Goal: Task Accomplishment & Management: Use online tool/utility

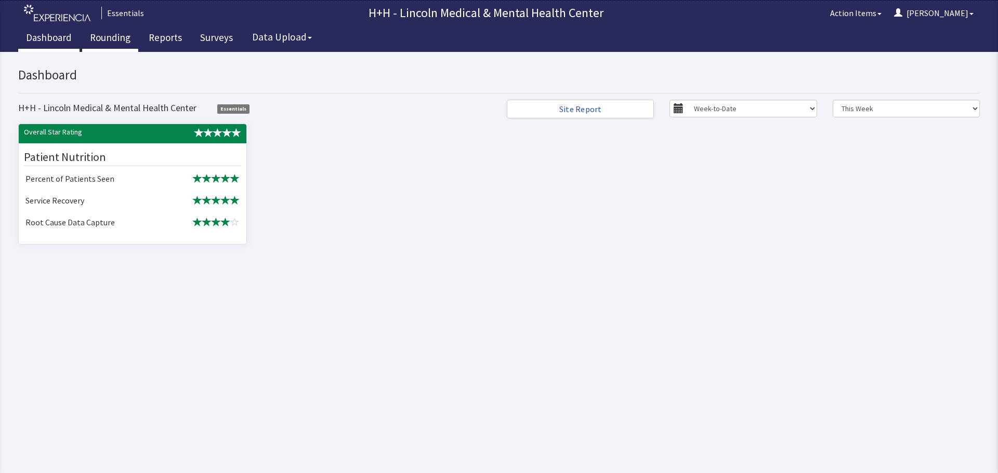
click at [107, 35] on link "Rounding" at bounding box center [110, 39] width 56 height 26
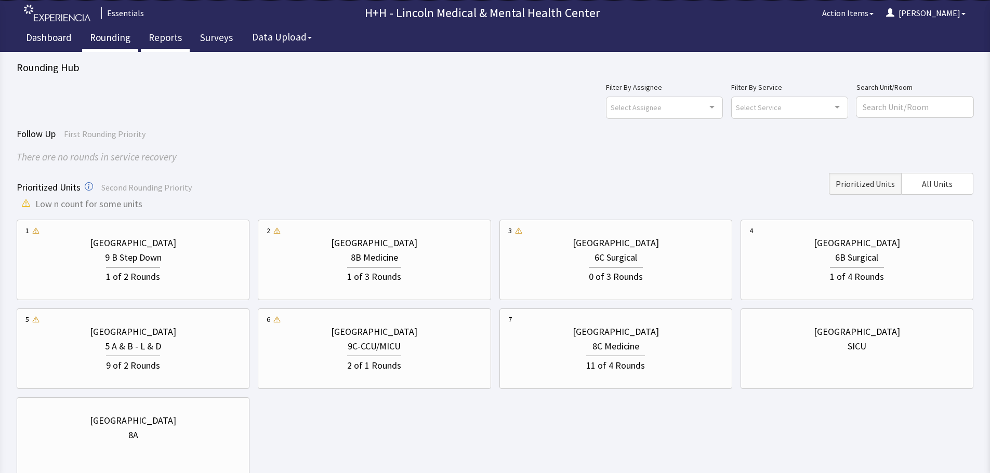
click at [154, 34] on link "Reports" at bounding box center [165, 39] width 49 height 26
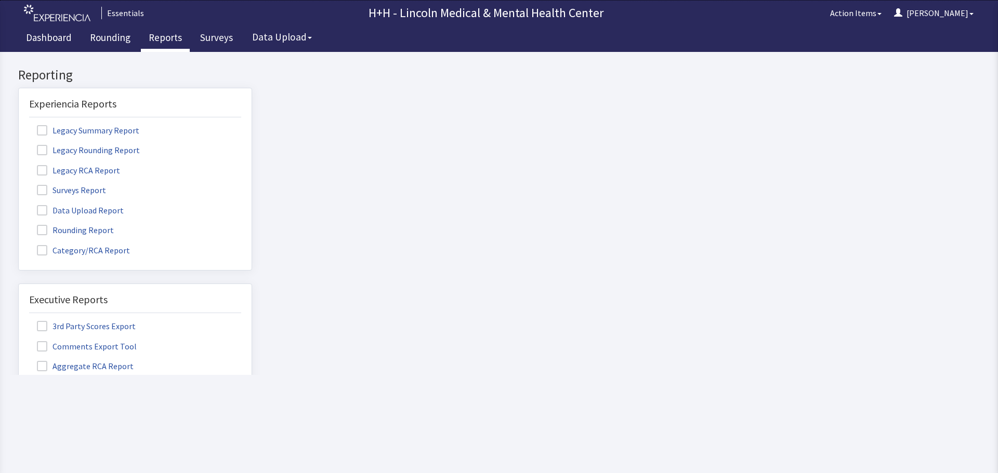
click at [109, 230] on label "Rounding Report" at bounding box center [76, 230] width 95 height 14
click at [19, 224] on input "Rounding Report" at bounding box center [19, 224] width 0 height 0
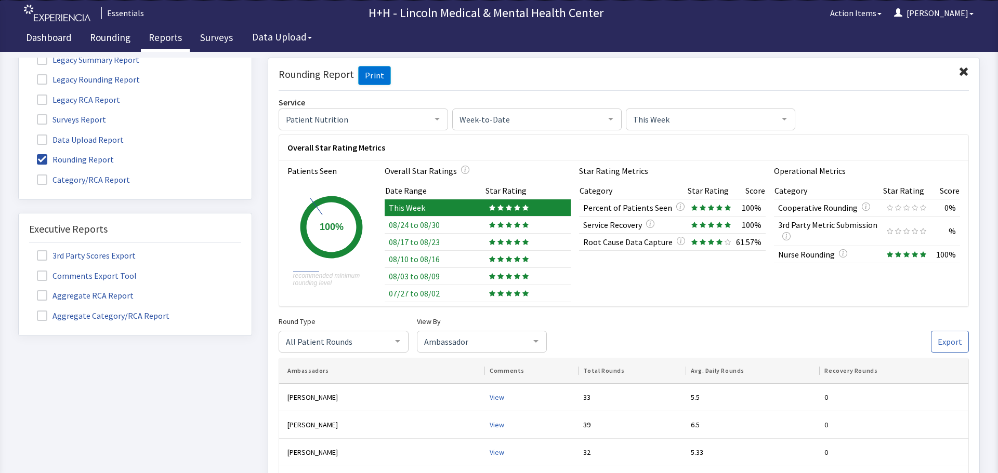
click at [958, 70] on span at bounding box center [963, 72] width 10 height 10
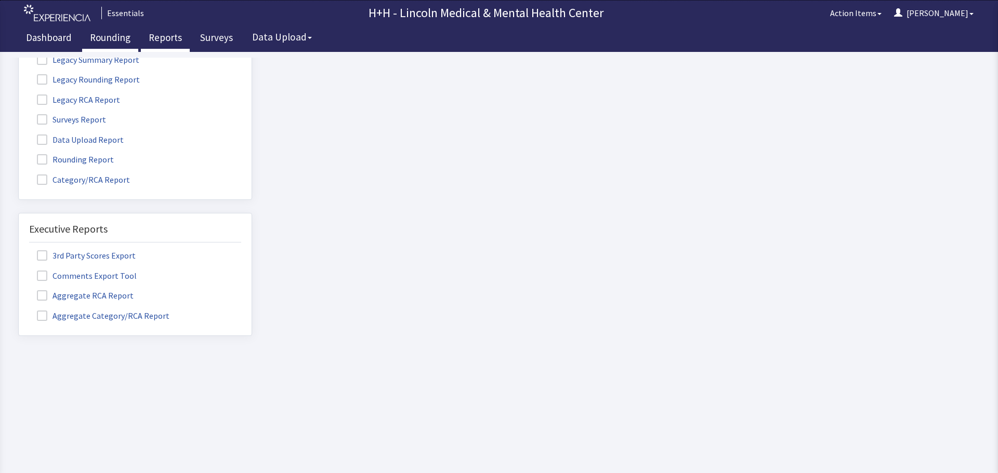
click at [109, 39] on link "Rounding" at bounding box center [110, 39] width 56 height 26
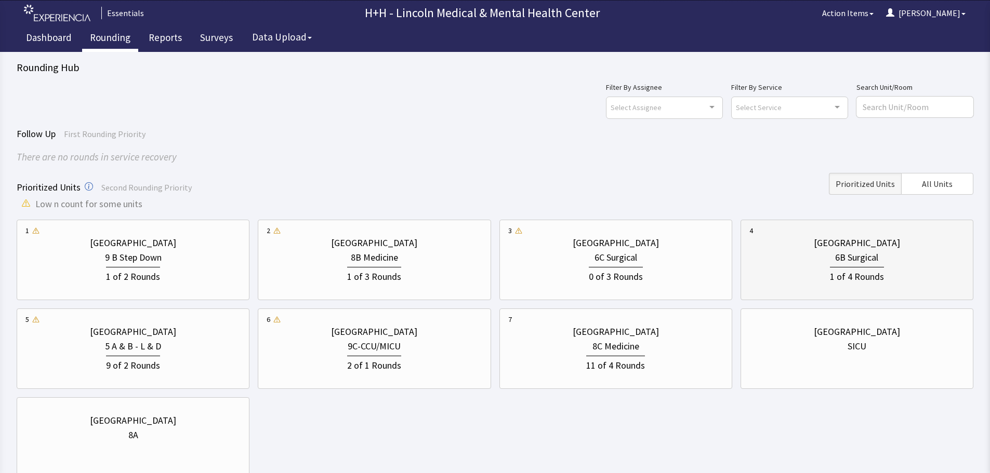
click at [771, 257] on div "6B Surgical" at bounding box center [856, 257] width 215 height 15
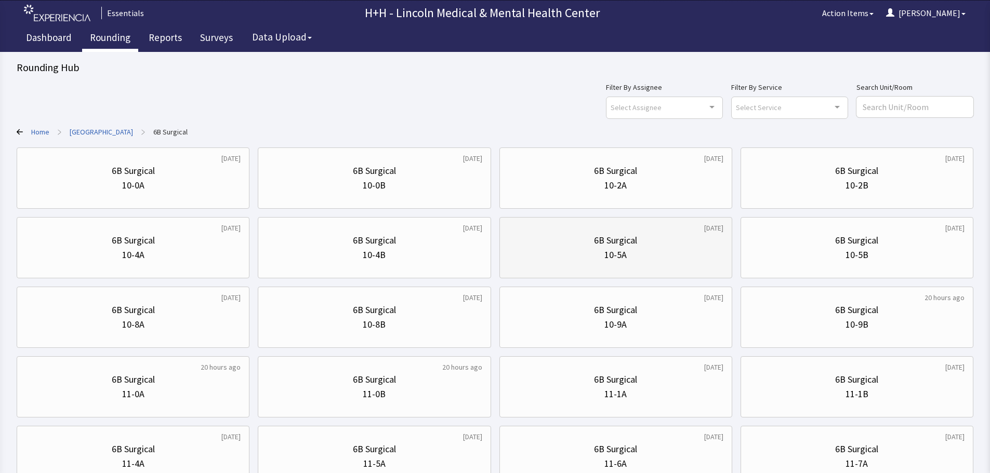
click at [682, 255] on div "10-5A" at bounding box center [615, 255] width 215 height 15
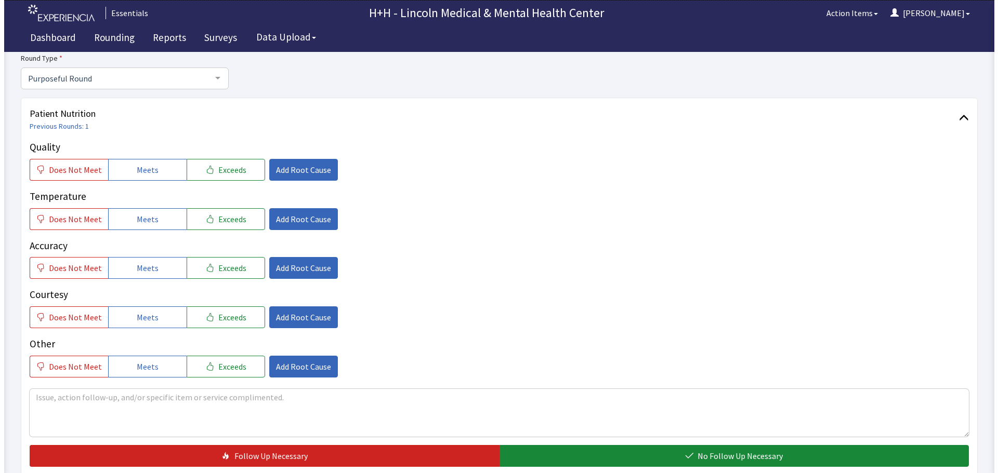
scroll to position [86, 0]
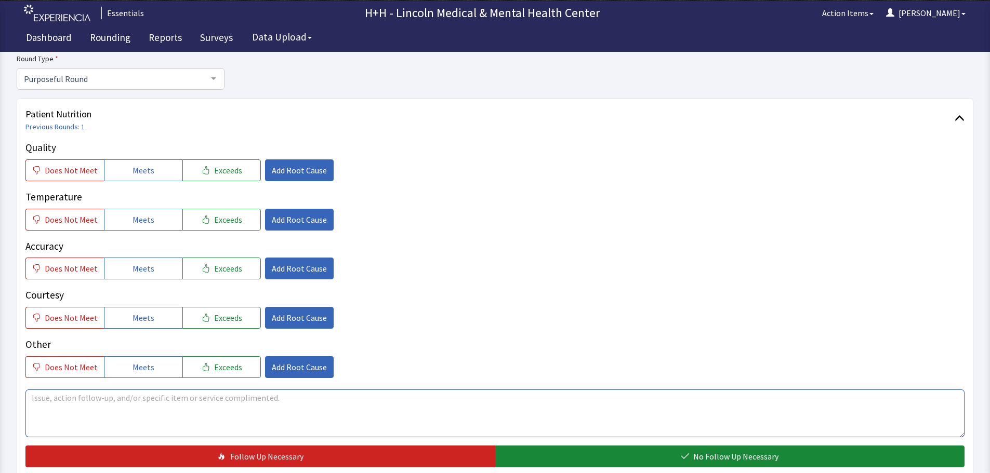
click at [41, 404] on textarea at bounding box center [494, 414] width 939 height 48
drag, startPoint x: 209, startPoint y: 171, endPoint x: 213, endPoint y: 190, distance: 19.2
click at [214, 171] on span "Exceeds" at bounding box center [228, 170] width 28 height 12
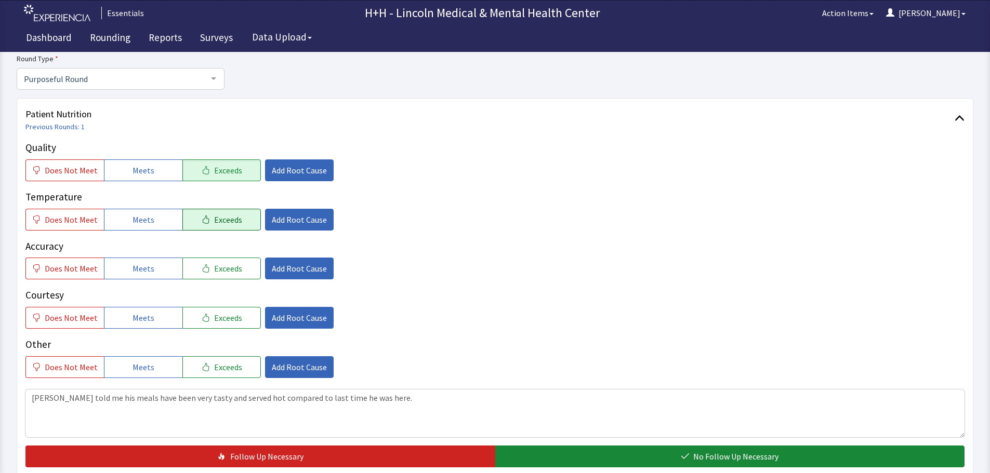
click at [230, 223] on span "Exceeds" at bounding box center [228, 220] width 28 height 12
click at [230, 264] on span "Exceeds" at bounding box center [228, 268] width 28 height 12
click at [234, 317] on span "Exceeds" at bounding box center [228, 318] width 28 height 12
click at [233, 367] on span "Exceeds" at bounding box center [228, 367] width 28 height 12
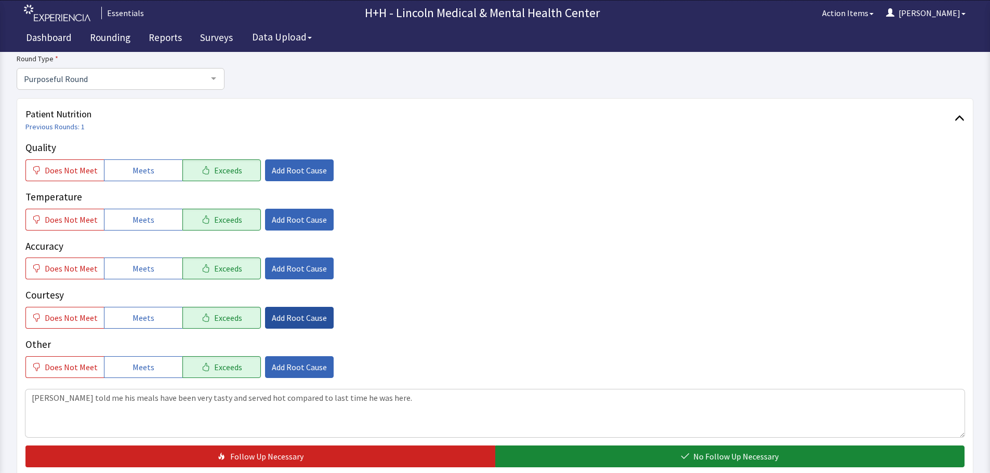
click at [285, 320] on span "Add Root Cause" at bounding box center [299, 318] width 55 height 12
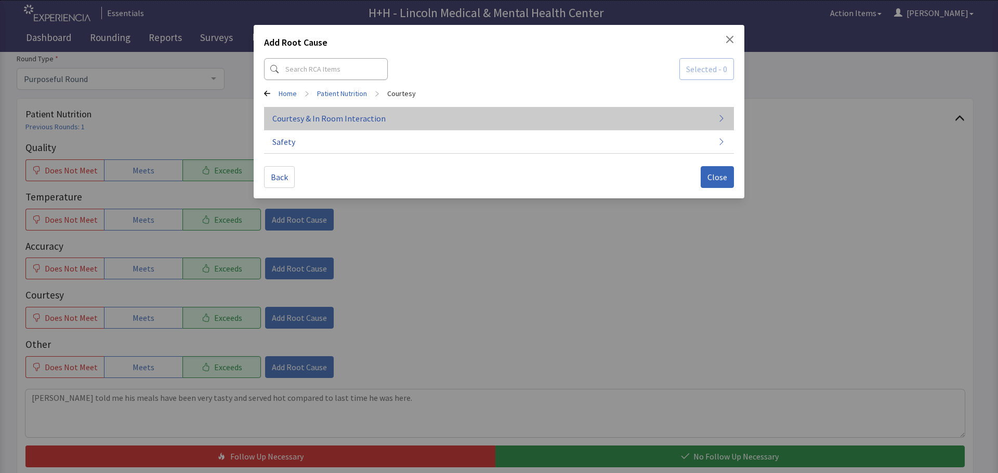
click at [321, 118] on span "Courtesy & In Room Interaction" at bounding box center [328, 118] width 113 height 12
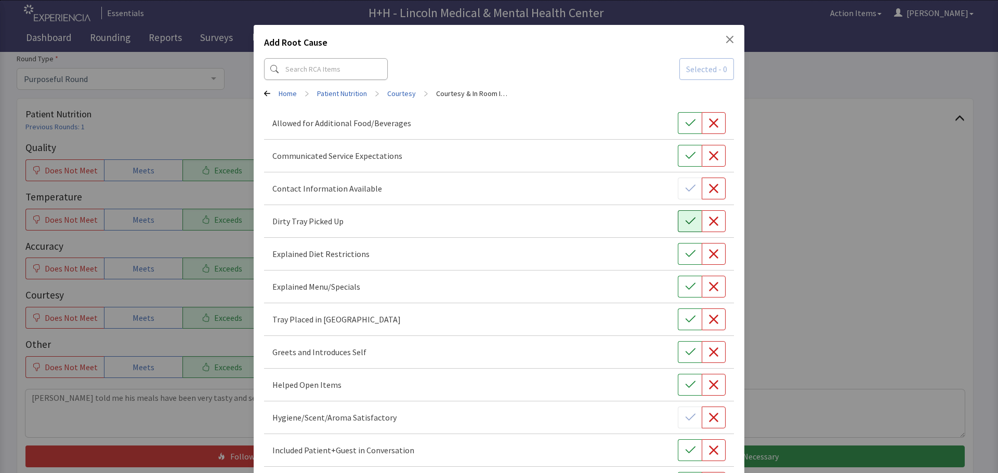
click at [685, 221] on icon "button" at bounding box center [690, 221] width 10 height 10
click at [685, 316] on icon "button" at bounding box center [690, 319] width 10 height 10
click at [685, 350] on icon "button" at bounding box center [690, 352] width 10 height 10
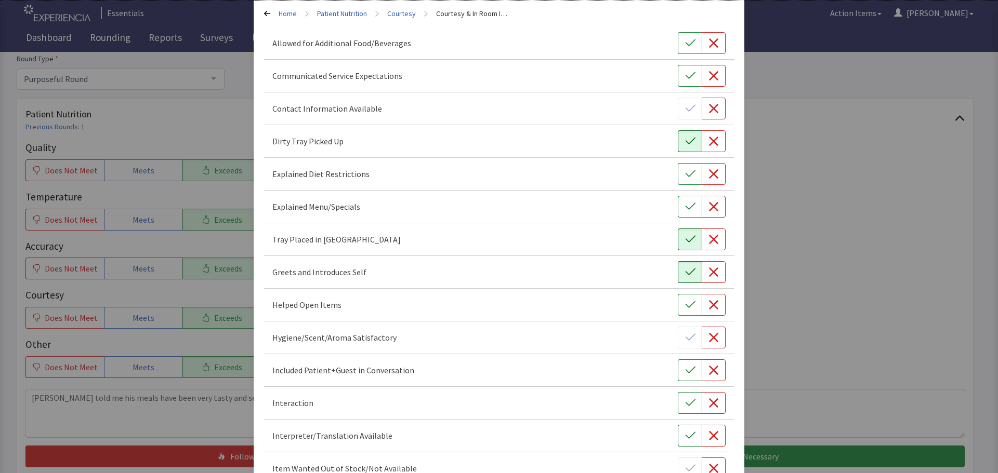
scroll to position [104, 0]
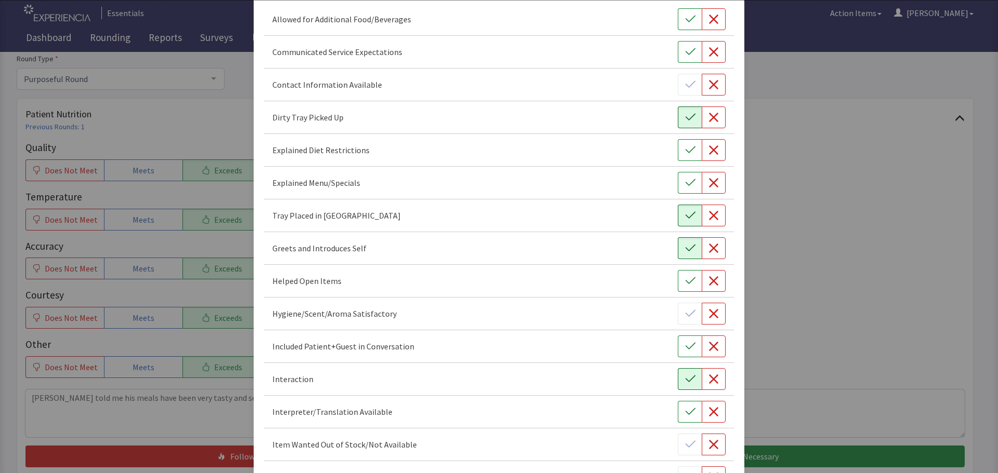
click at [685, 377] on icon "button" at bounding box center [690, 379] width 10 height 10
click at [685, 346] on icon "button" at bounding box center [690, 346] width 10 height 10
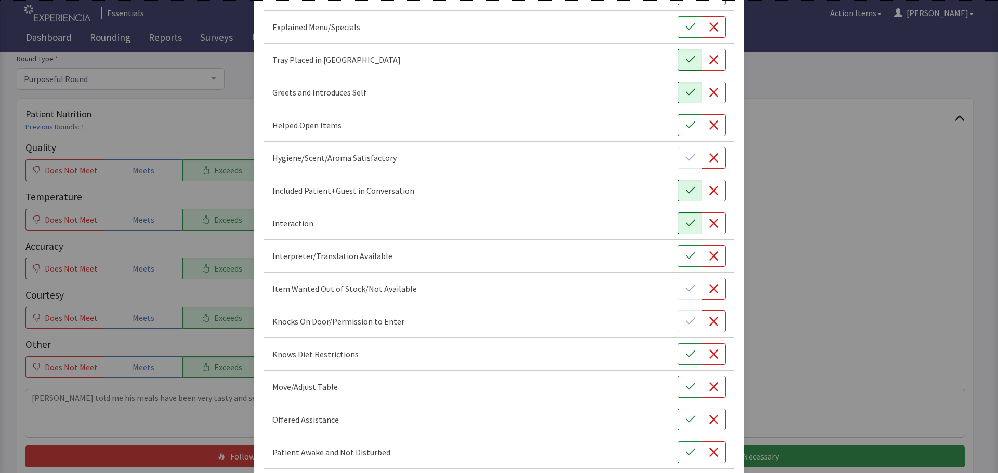
scroll to position [312, 0]
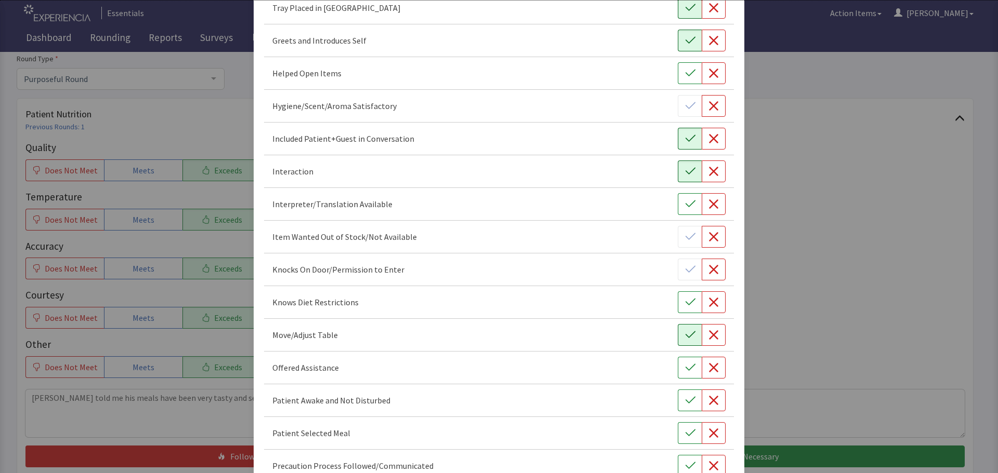
click at [685, 338] on icon "button" at bounding box center [690, 335] width 10 height 10
click at [685, 365] on icon "button" at bounding box center [690, 368] width 10 height 10
click at [685, 402] on icon "button" at bounding box center [690, 400] width 10 height 10
click at [686, 428] on button "button" at bounding box center [690, 433] width 24 height 22
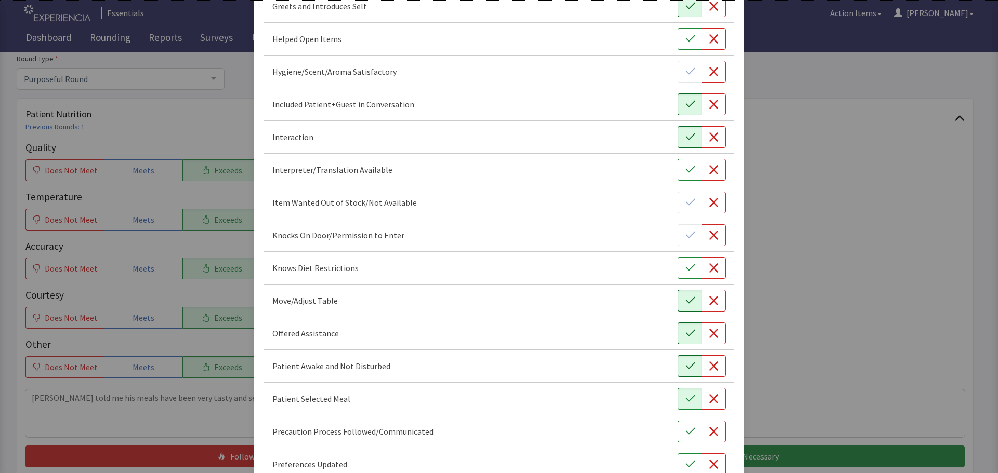
scroll to position [468, 0]
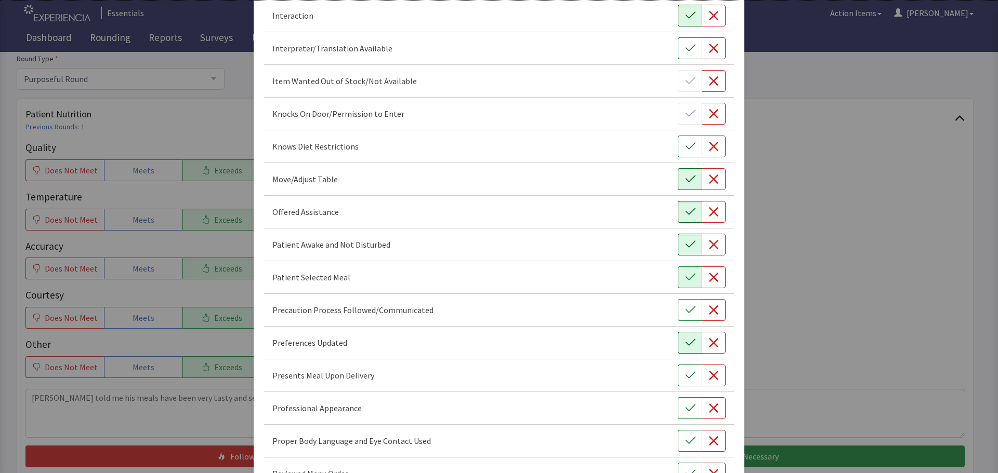
click at [685, 342] on icon "button" at bounding box center [690, 343] width 10 height 10
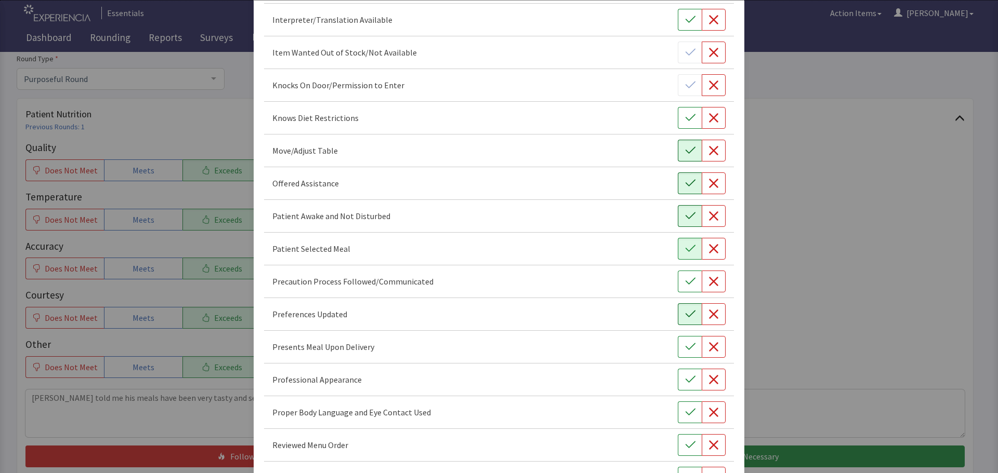
scroll to position [520, 0]
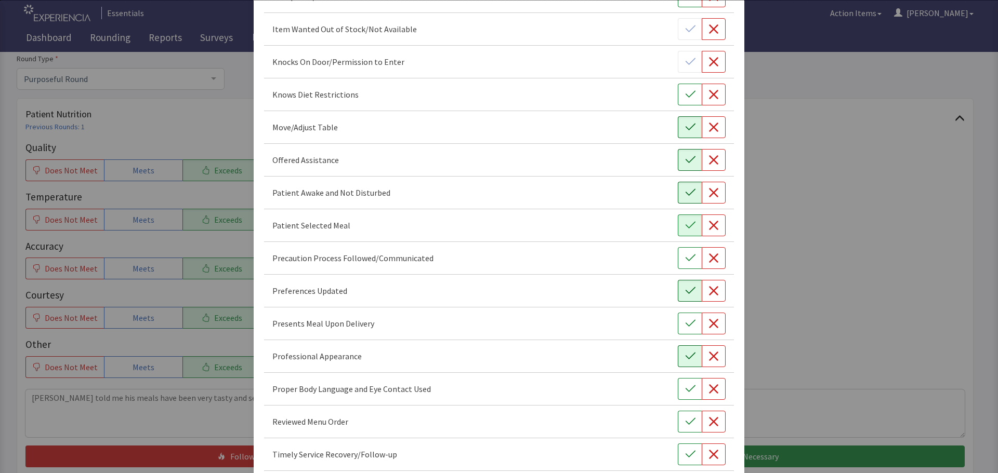
click at [685, 361] on icon "button" at bounding box center [690, 356] width 10 height 10
click at [685, 323] on icon "button" at bounding box center [690, 324] width 10 height 10
click at [685, 387] on icon "button" at bounding box center [690, 389] width 10 height 10
click at [685, 419] on icon "button" at bounding box center [690, 422] width 10 height 10
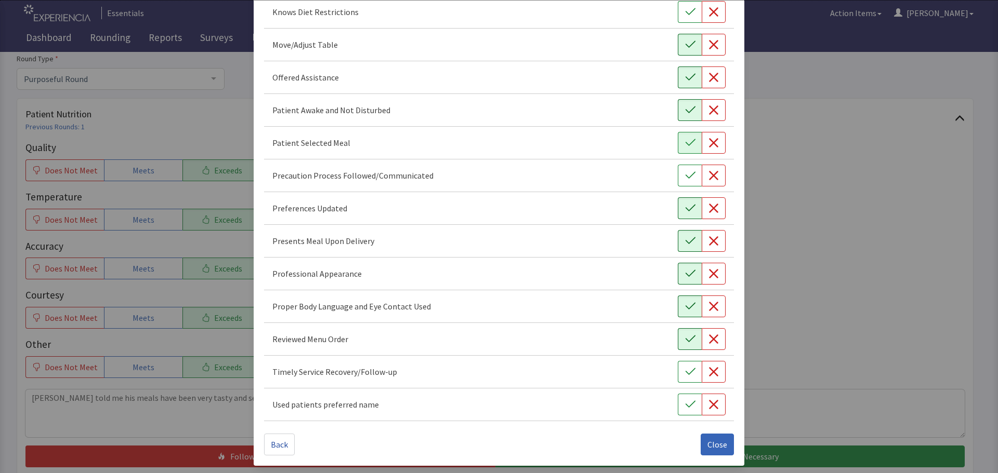
scroll to position [603, 0]
click at [685, 373] on icon "button" at bounding box center [690, 370] width 10 height 7
click at [687, 405] on icon "button" at bounding box center [690, 404] width 10 height 10
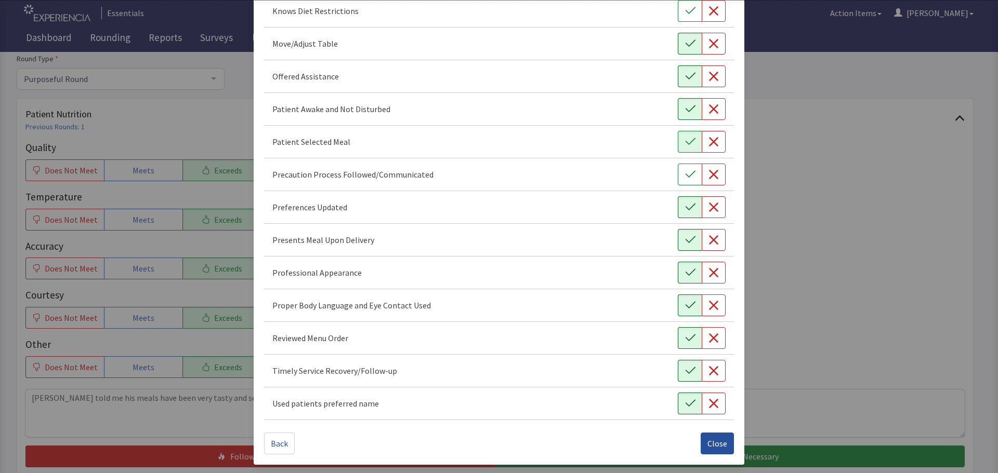
click at [711, 438] on span "Close" at bounding box center [717, 443] width 20 height 12
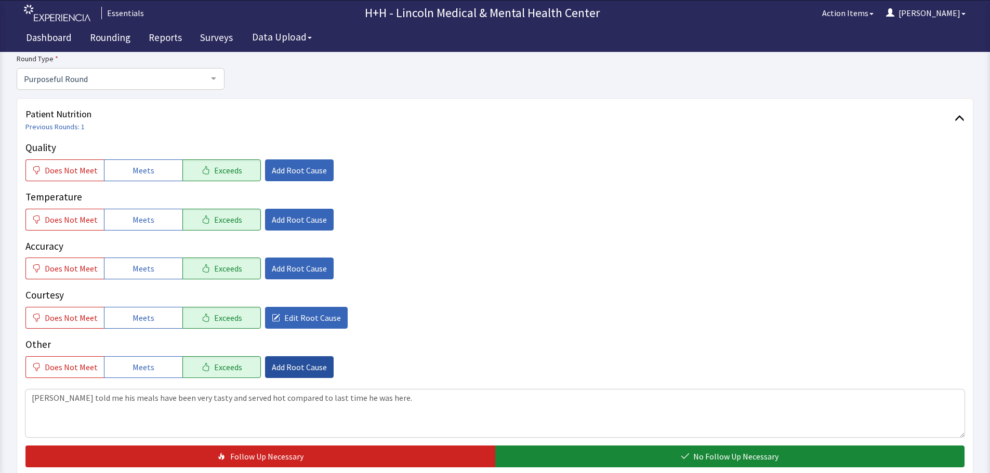
click at [301, 364] on span "Add Root Cause" at bounding box center [299, 367] width 55 height 12
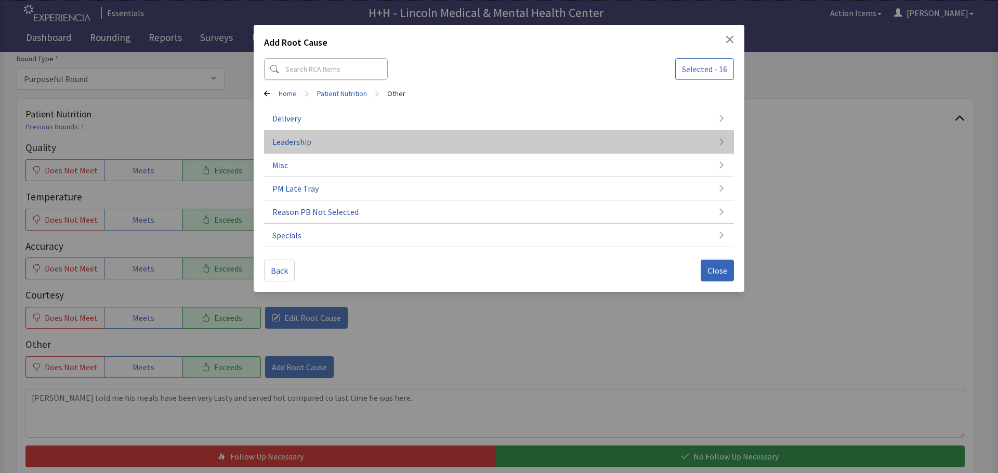
click at [307, 139] on span "Leadership" at bounding box center [291, 142] width 39 height 12
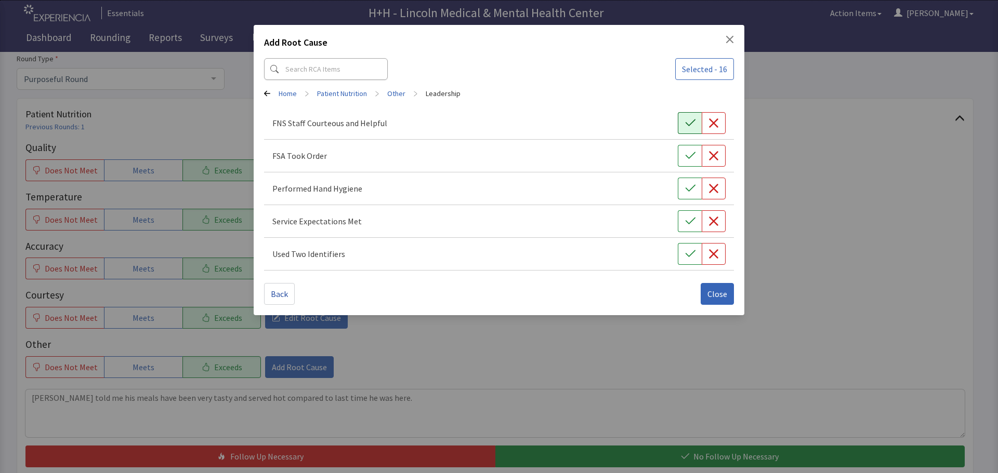
drag, startPoint x: 687, startPoint y: 122, endPoint x: 687, endPoint y: 129, distance: 7.3
click at [687, 122] on icon "button" at bounding box center [690, 123] width 10 height 10
click at [689, 155] on icon "button" at bounding box center [690, 156] width 10 height 10
click at [693, 186] on icon "button" at bounding box center [690, 188] width 10 height 10
click at [691, 217] on icon "button" at bounding box center [690, 221] width 10 height 10
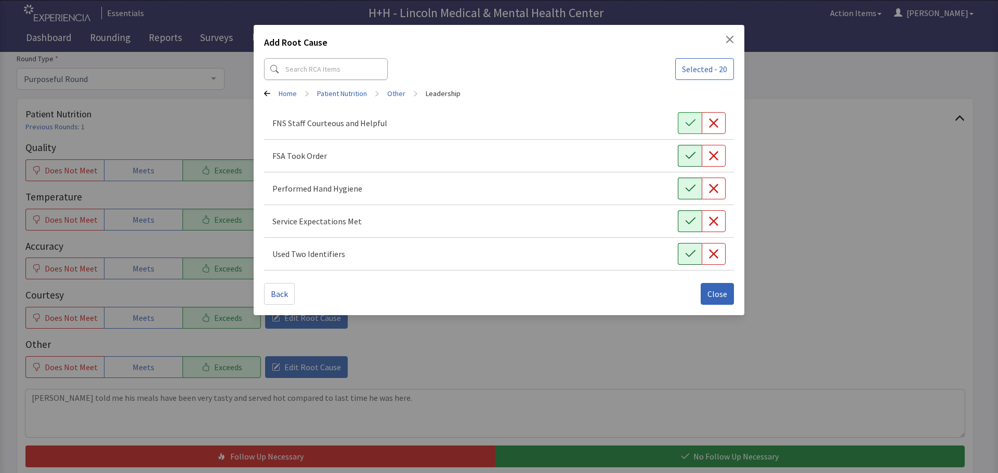
click at [685, 249] on icon "button" at bounding box center [690, 254] width 10 height 10
click at [714, 293] on span "Close" at bounding box center [717, 294] width 20 height 12
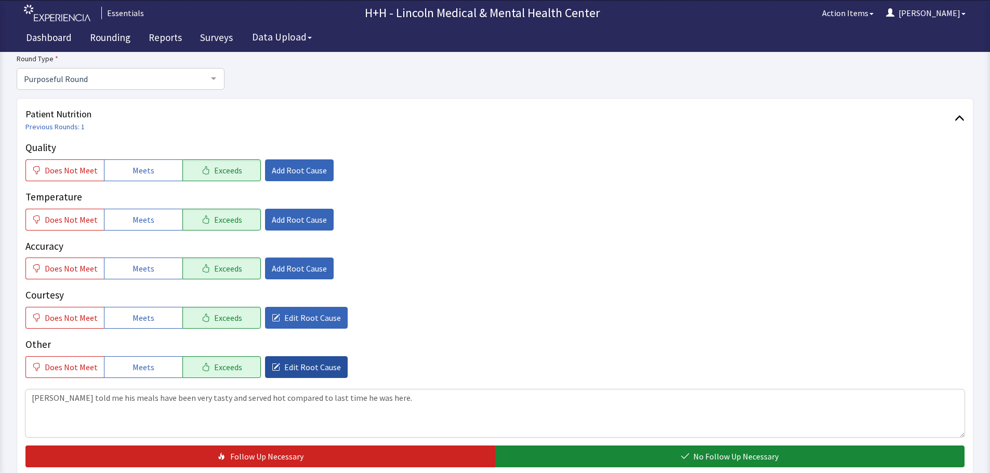
click at [315, 369] on span "Edit Root Cause" at bounding box center [312, 367] width 57 height 12
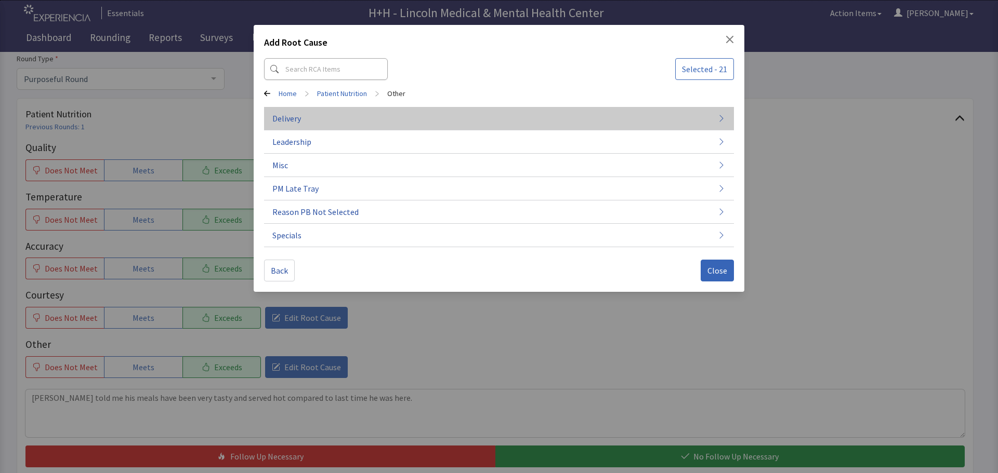
click at [377, 111] on button "Delivery" at bounding box center [499, 118] width 470 height 23
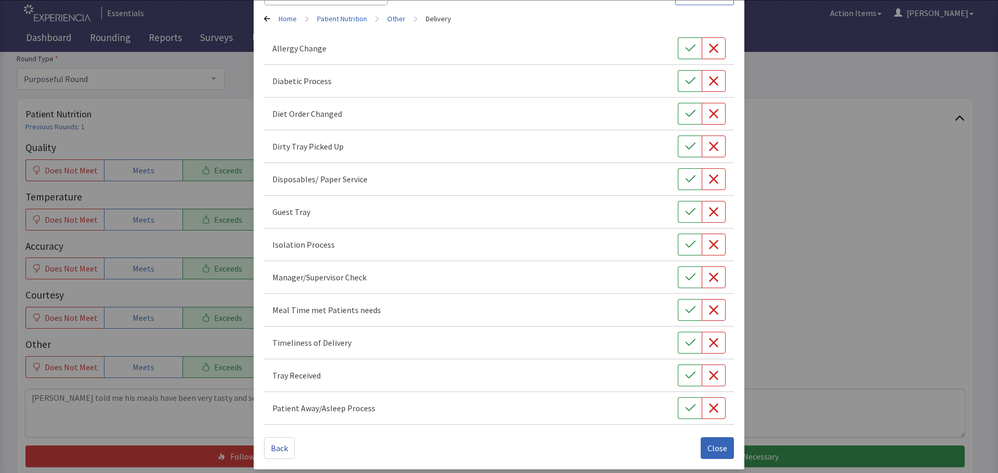
scroll to position [79, 0]
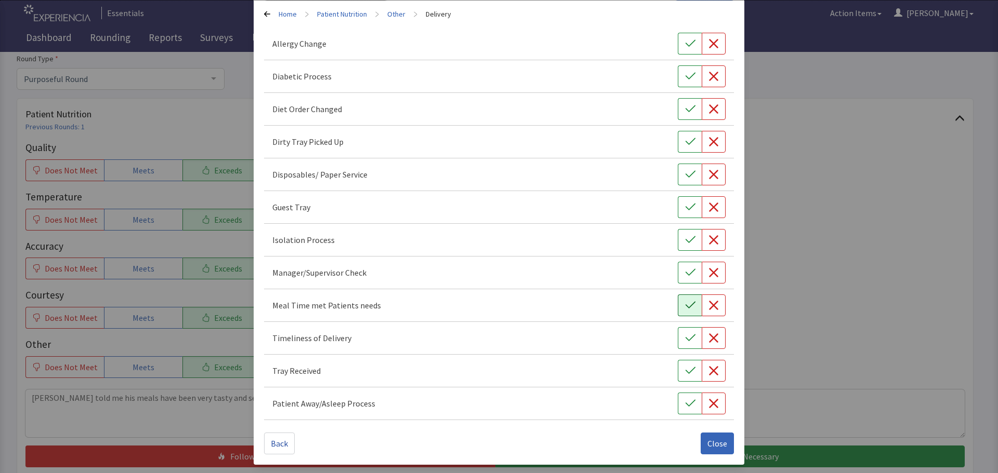
click at [685, 304] on icon "button" at bounding box center [690, 305] width 10 height 10
click at [678, 335] on button "button" at bounding box center [690, 338] width 24 height 22
click at [678, 373] on button "button" at bounding box center [690, 371] width 24 height 22
click at [685, 139] on icon "button" at bounding box center [690, 142] width 10 height 10
click at [710, 440] on span "Close" at bounding box center [717, 443] width 20 height 12
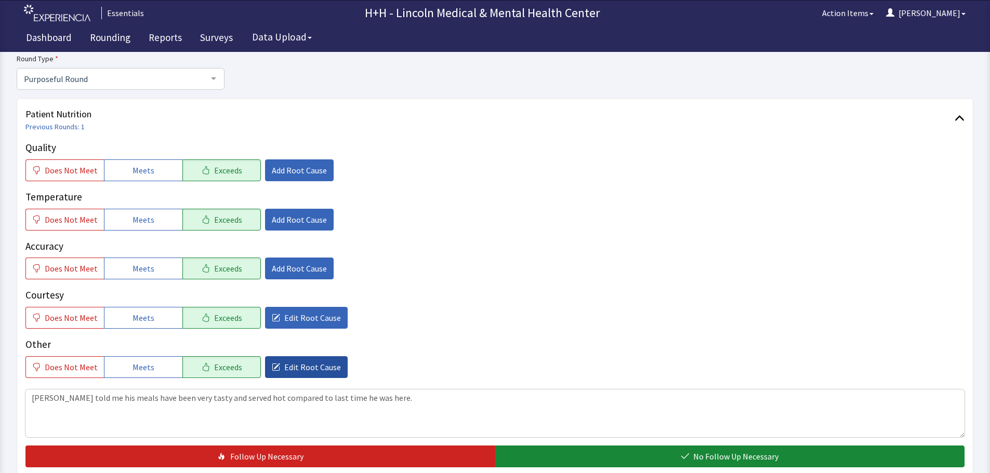
click at [325, 366] on span "Edit Root Cause" at bounding box center [312, 367] width 57 height 12
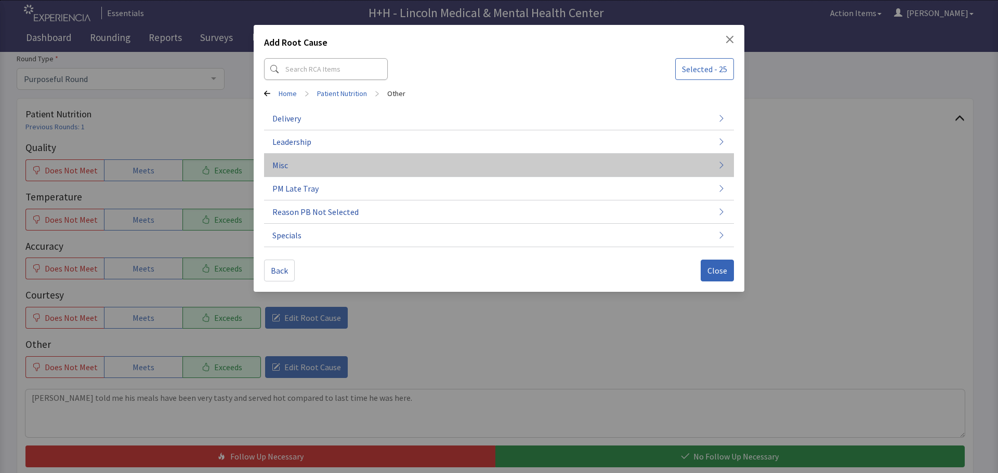
click at [290, 165] on button "Misc" at bounding box center [499, 165] width 470 height 23
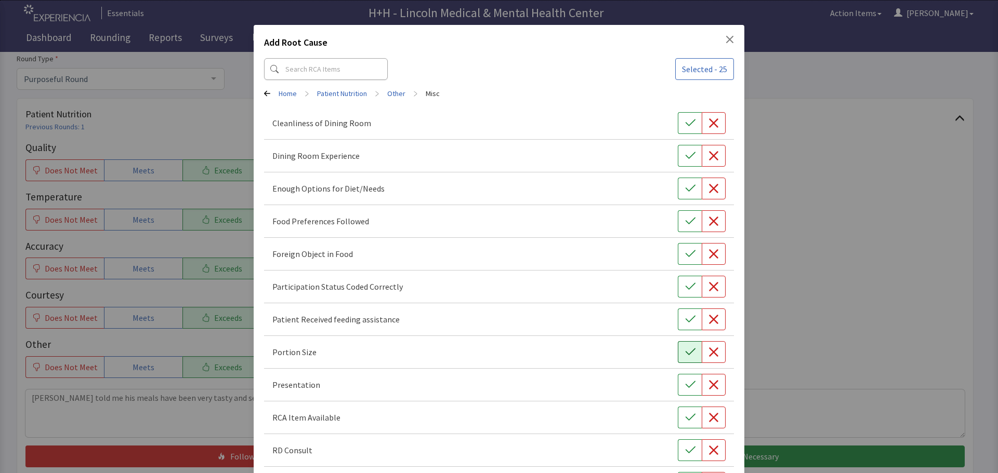
click at [678, 347] on button "button" at bounding box center [690, 352] width 24 height 22
click at [685, 381] on icon "button" at bounding box center [690, 385] width 10 height 10
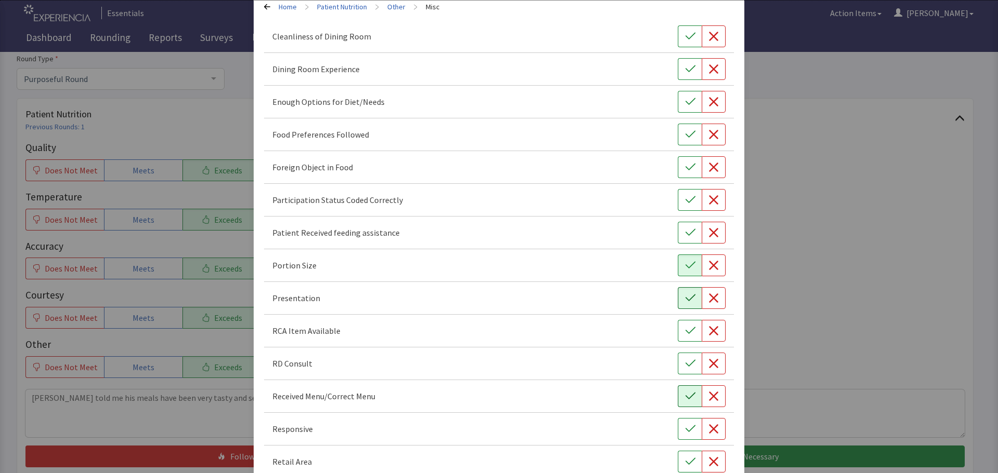
scroll to position [104, 0]
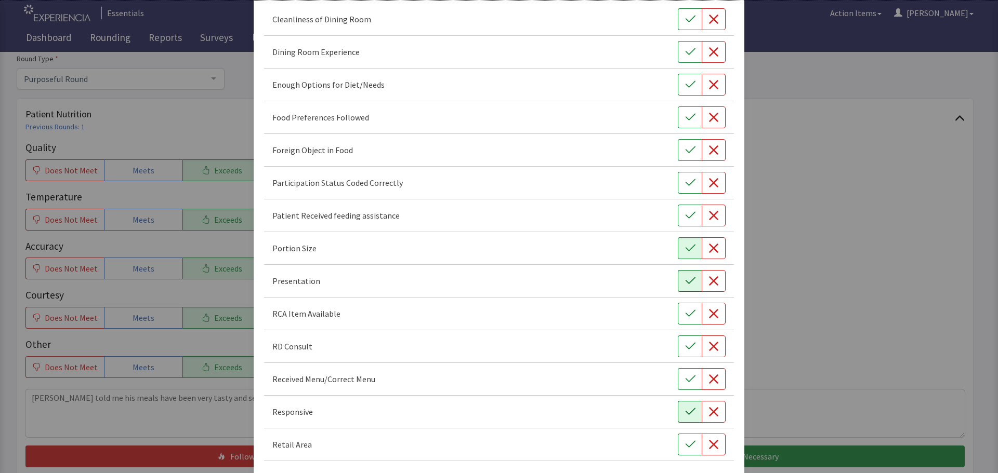
click at [678, 410] on button "button" at bounding box center [690, 412] width 24 height 22
click at [685, 116] on icon "button" at bounding box center [690, 117] width 10 height 10
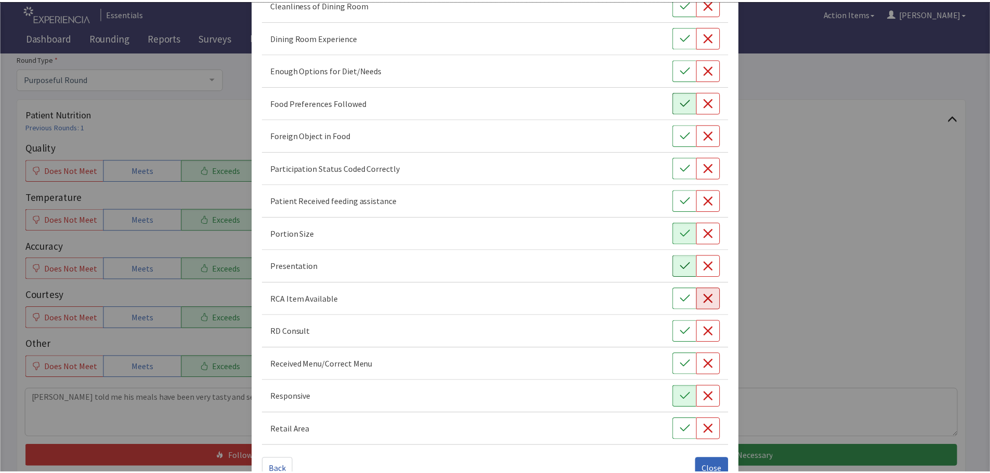
scroll to position [145, 0]
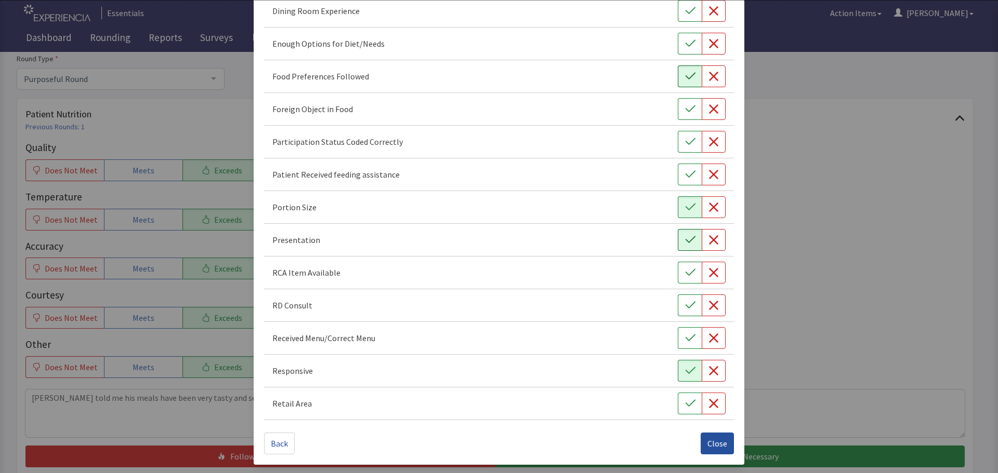
click at [716, 441] on span "Close" at bounding box center [717, 443] width 20 height 12
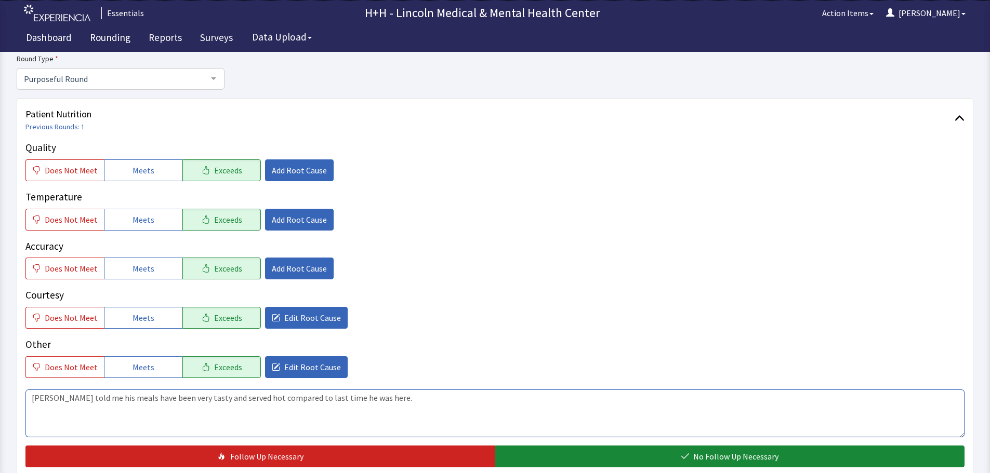
click at [204, 395] on textarea "Gentleman told me his meals have been very tasty and served hot compared to las…" at bounding box center [494, 414] width 939 height 48
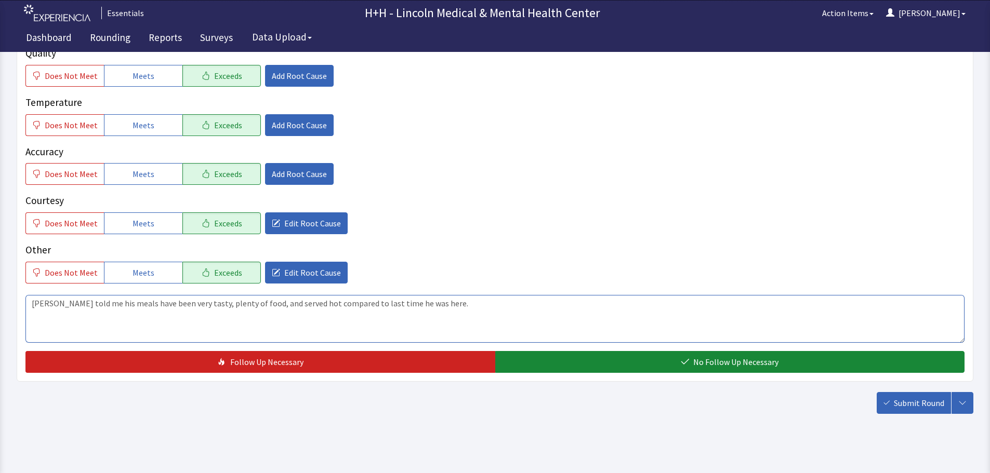
scroll to position [190, 0]
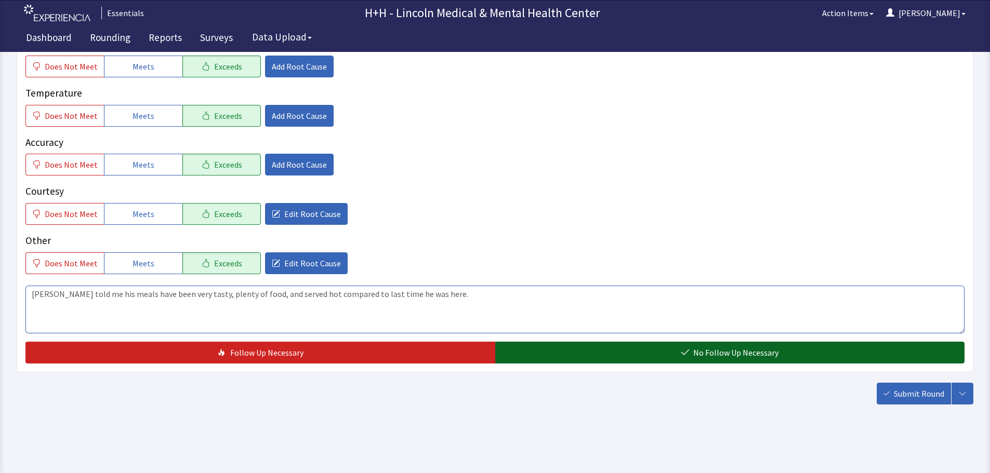
type textarea "Gentleman told me his meals have been very tasty, plenty of food, and served ho…"
click at [635, 354] on button "No Follow Up Necessary" at bounding box center [730, 353] width 470 height 22
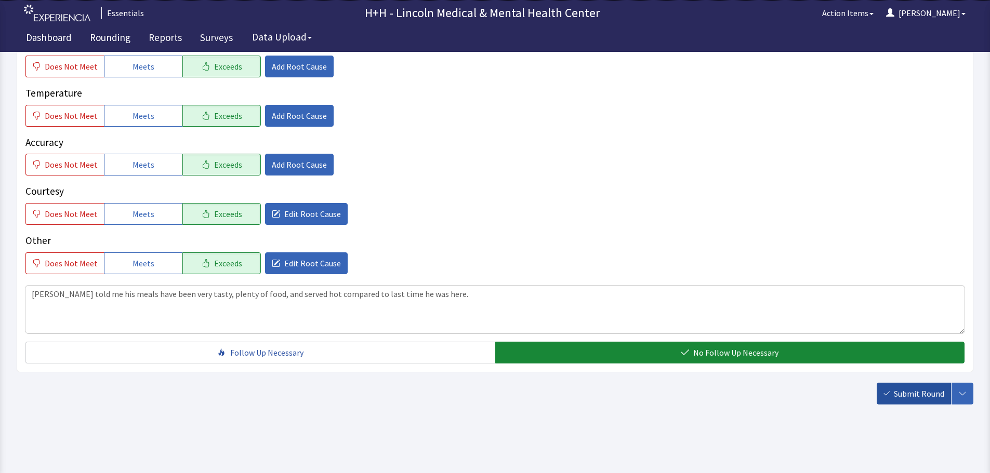
click at [894, 391] on button "Submit Round" at bounding box center [914, 394] width 74 height 22
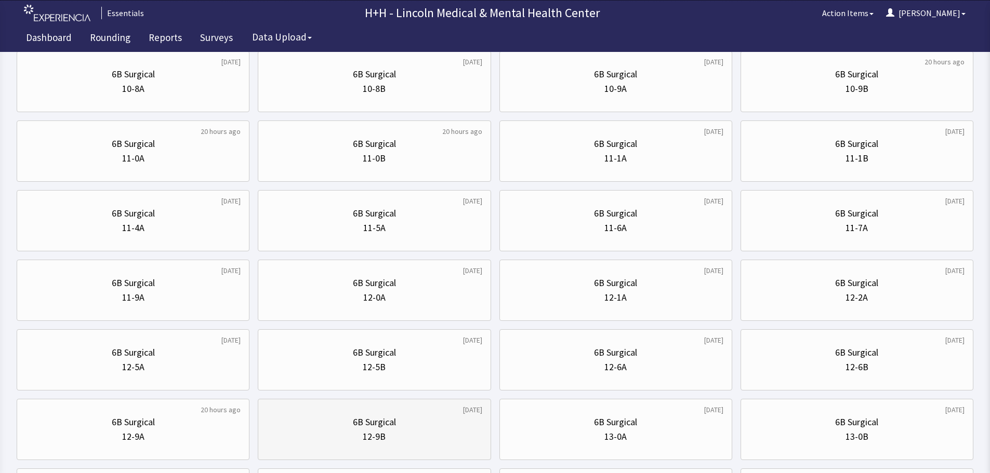
scroll to position [312, 0]
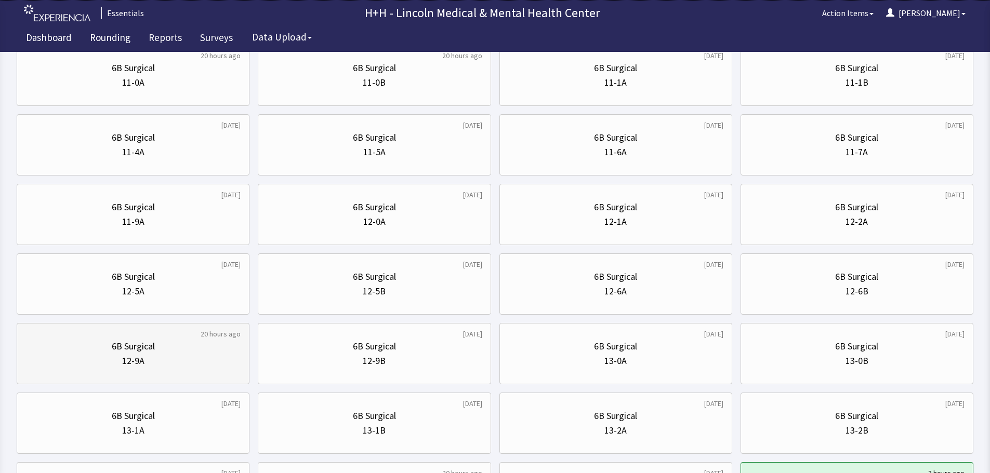
click at [191, 365] on div "12-9A" at bounding box center [132, 361] width 215 height 15
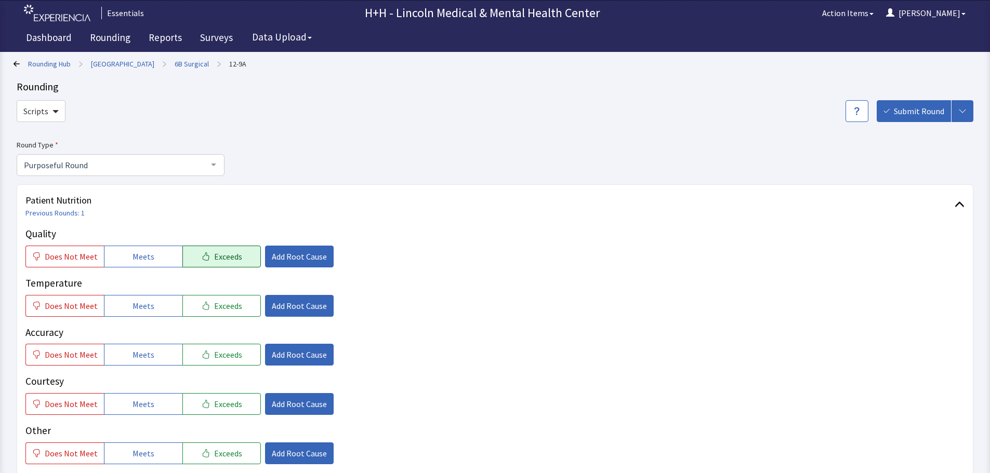
click at [220, 256] on span "Exceeds" at bounding box center [228, 256] width 28 height 12
click at [224, 305] on span "Exceeds" at bounding box center [228, 306] width 28 height 12
click at [229, 350] on span "Exceeds" at bounding box center [228, 355] width 28 height 12
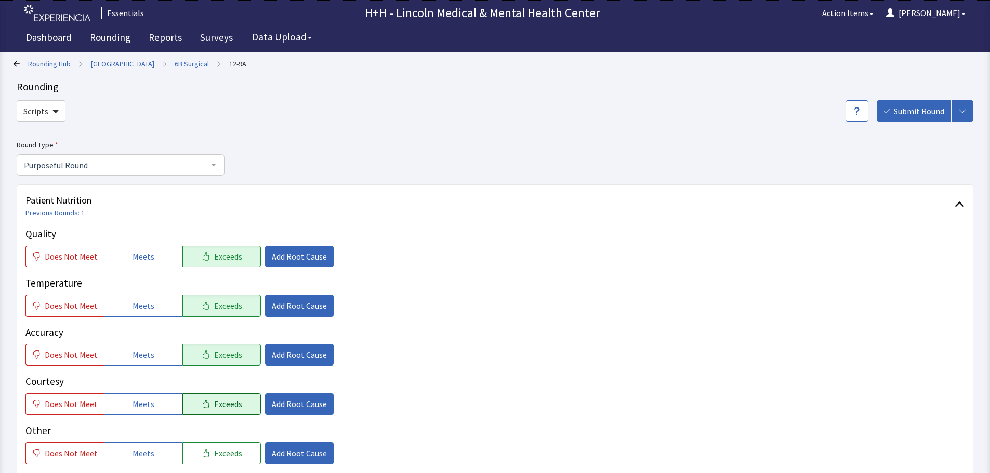
click at [230, 405] on span "Exceeds" at bounding box center [228, 404] width 28 height 12
click at [230, 452] on span "Exceeds" at bounding box center [228, 453] width 28 height 12
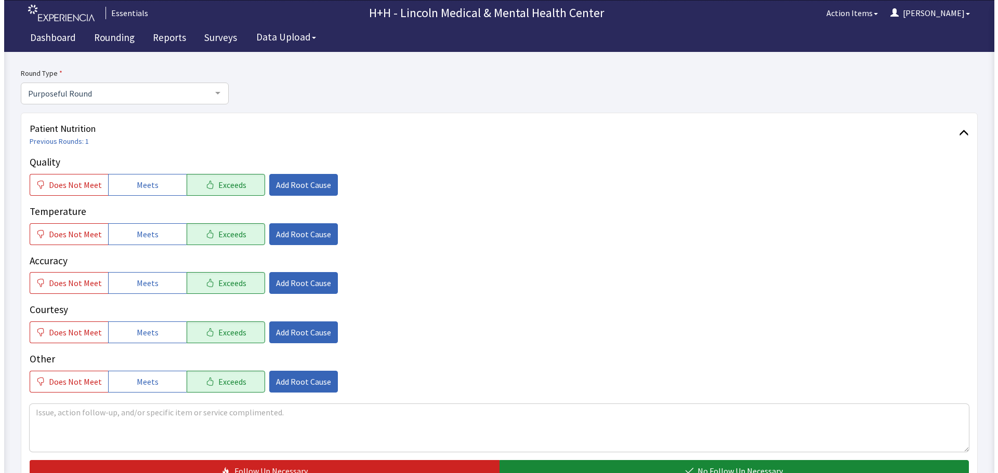
scroll to position [104, 0]
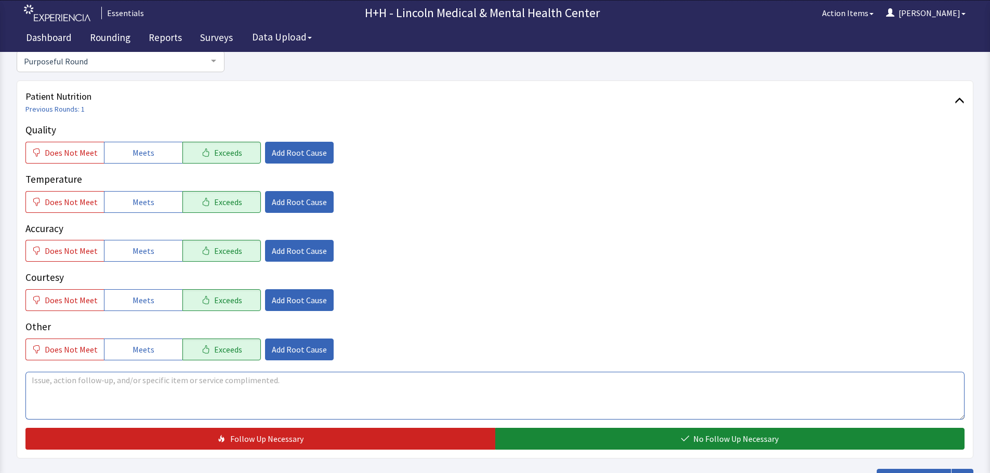
click at [74, 391] on textarea at bounding box center [494, 396] width 939 height 48
click at [34, 381] on textarea "patient" at bounding box center [494, 396] width 939 height 48
click at [90, 390] on textarea "Patient" at bounding box center [494, 396] width 939 height 48
click at [73, 380] on textarea "Patient said she really enjoys our food" at bounding box center [494, 396] width 939 height 48
click at [179, 383] on textarea "Patient told me she really enjoys our food" at bounding box center [494, 396] width 939 height 48
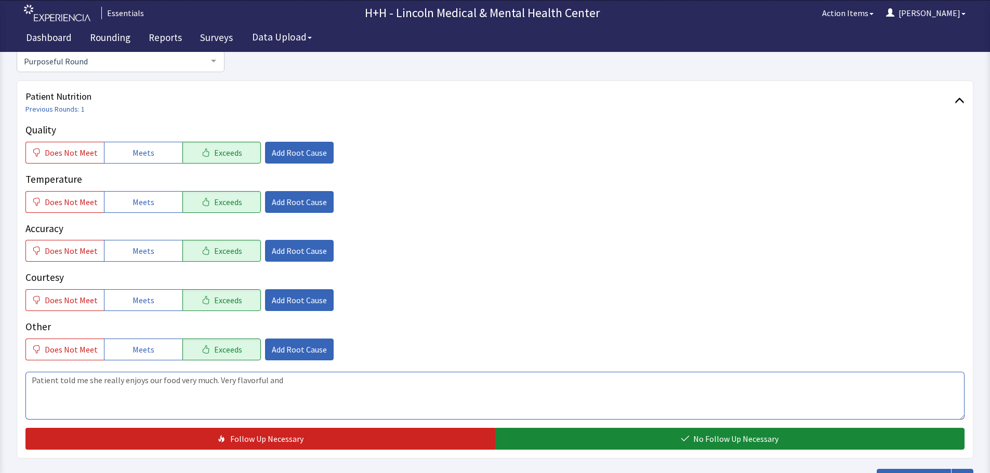
click at [282, 380] on textarea "Patient told me she really enjoys our food very much. Very flavorful and" at bounding box center [494, 396] width 939 height 48
type textarea "Patient told me she really enjoys our food very much. Very flavorful and food i…"
click at [303, 302] on span "Add Root Cause" at bounding box center [299, 300] width 55 height 12
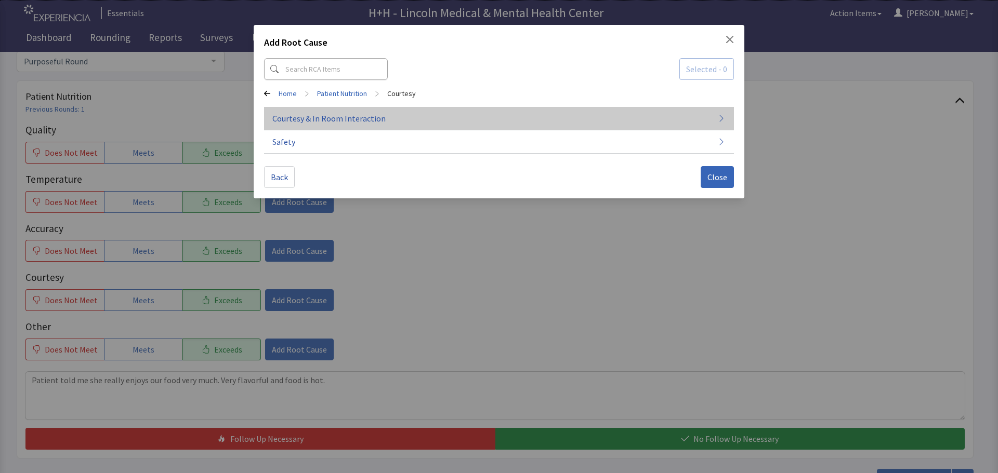
click at [333, 117] on span "Courtesy & In Room Interaction" at bounding box center [328, 118] width 113 height 12
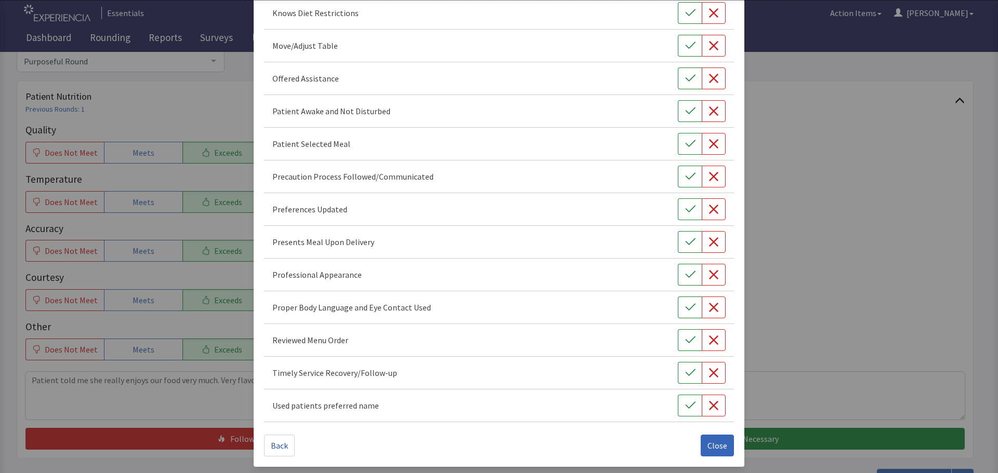
scroll to position [603, 0]
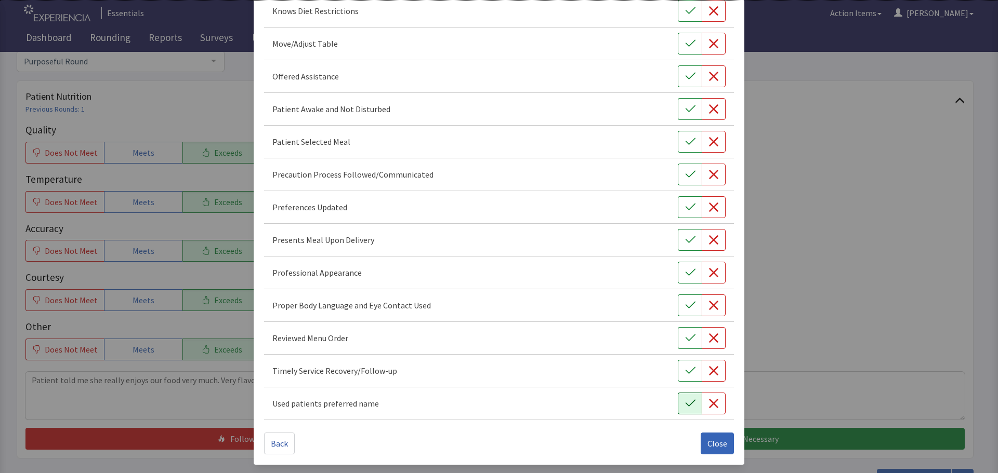
click at [685, 399] on icon "button" at bounding box center [690, 404] width 10 height 10
click at [685, 374] on icon "button" at bounding box center [690, 370] width 10 height 7
click at [685, 303] on icon "button" at bounding box center [690, 305] width 10 height 10
click at [685, 274] on icon "button" at bounding box center [690, 273] width 10 height 10
click at [685, 238] on icon "button" at bounding box center [690, 240] width 10 height 10
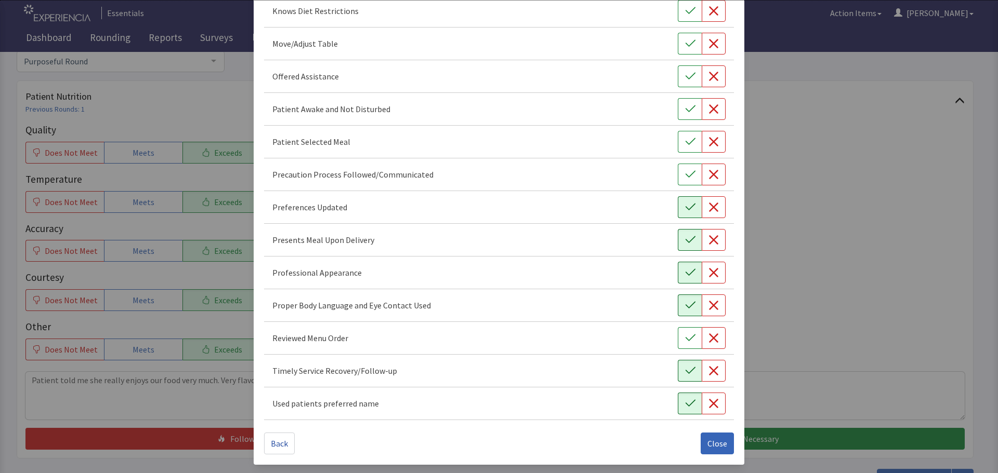
click at [685, 206] on icon "button" at bounding box center [690, 207] width 10 height 10
click at [685, 143] on icon "button" at bounding box center [690, 142] width 10 height 10
click at [685, 109] on icon "button" at bounding box center [690, 109] width 10 height 10
click at [685, 76] on icon "button" at bounding box center [690, 76] width 10 height 10
click at [685, 41] on icon "button" at bounding box center [690, 43] width 10 height 10
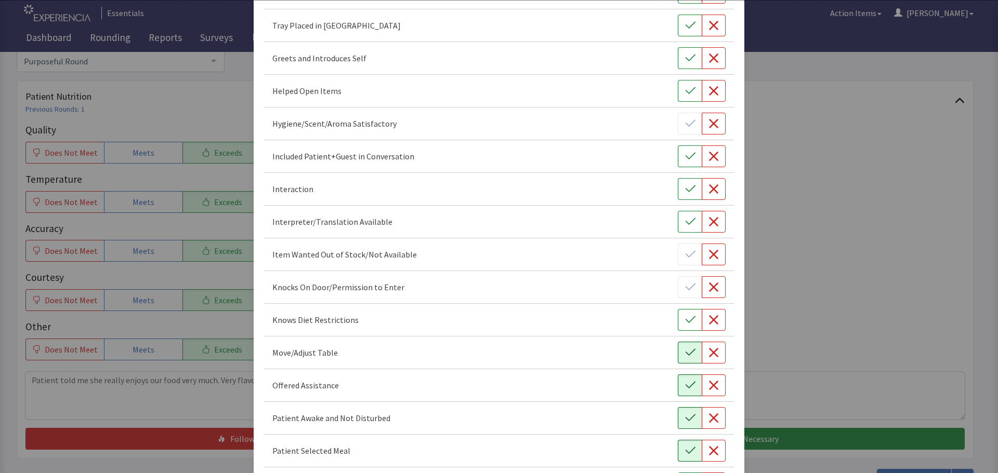
scroll to position [291, 0]
click at [685, 163] on icon "button" at bounding box center [690, 159] width 10 height 10
click at [678, 57] on button "button" at bounding box center [690, 61] width 24 height 22
click at [685, 28] on icon "button" at bounding box center [690, 28] width 10 height 10
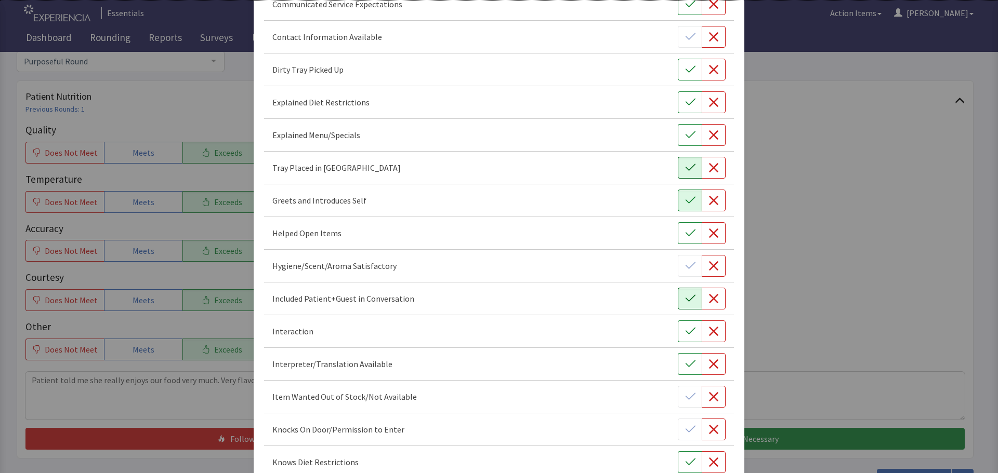
scroll to position [136, 0]
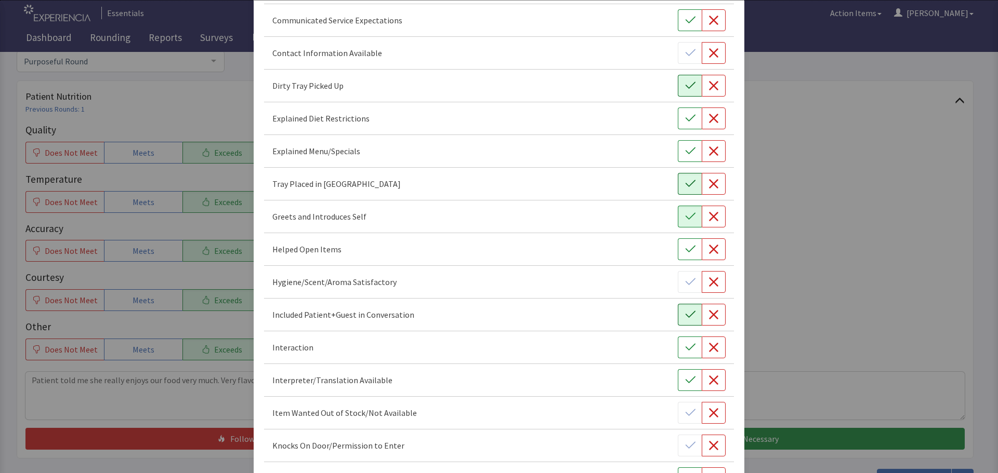
click at [685, 81] on icon "button" at bounding box center [690, 86] width 10 height 10
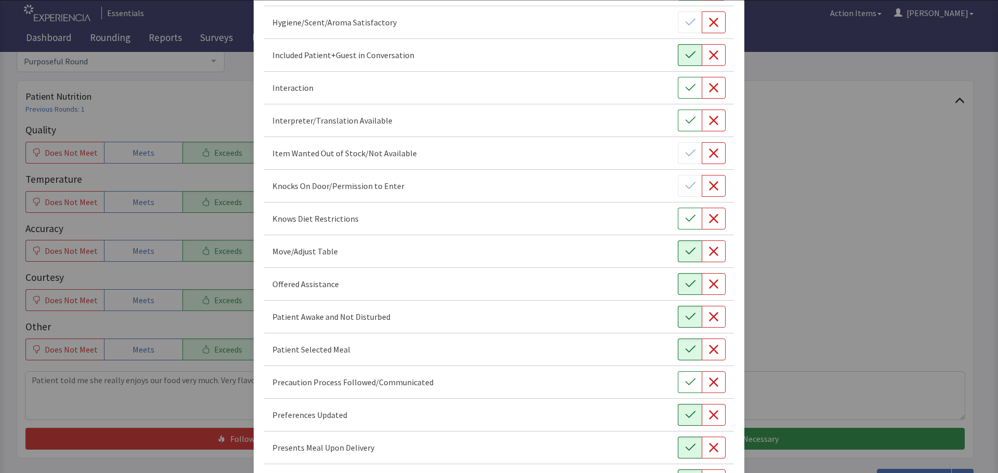
scroll to position [603, 0]
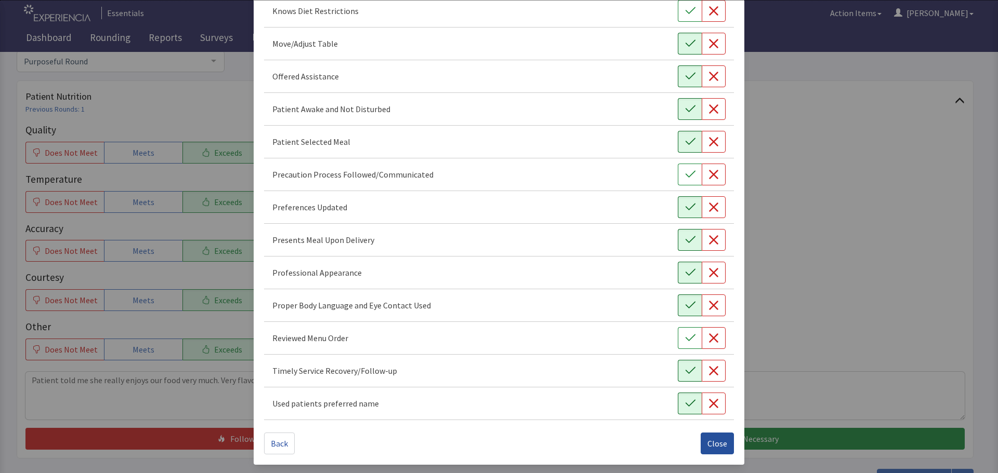
click at [707, 444] on span "Close" at bounding box center [717, 443] width 20 height 12
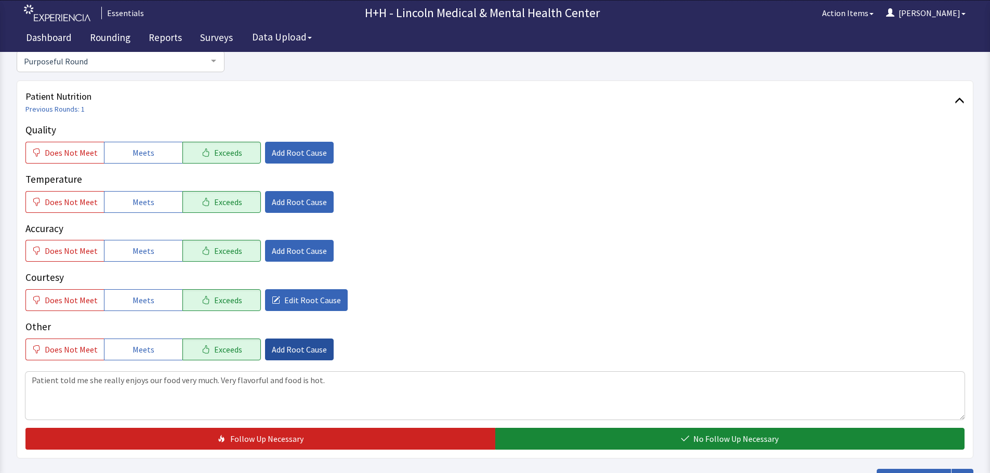
click at [307, 349] on span "Add Root Cause" at bounding box center [299, 349] width 55 height 12
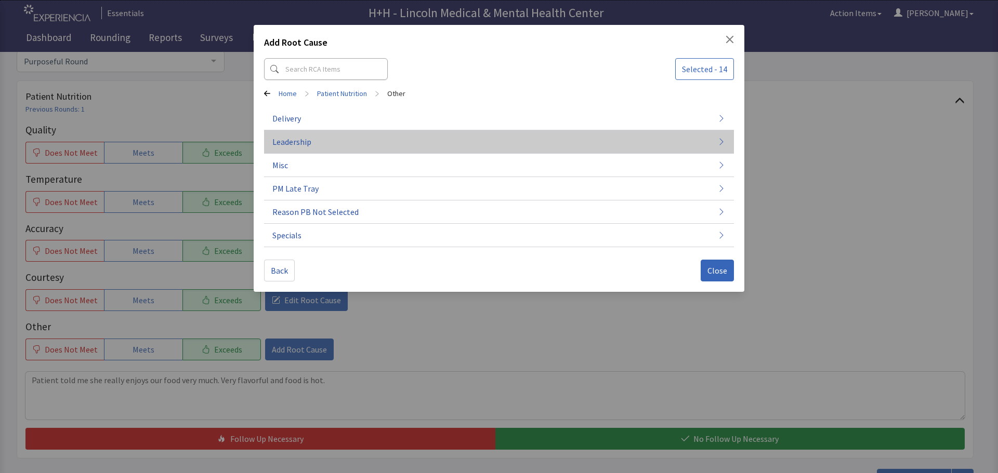
click at [313, 144] on button "Leadership" at bounding box center [499, 141] width 470 height 23
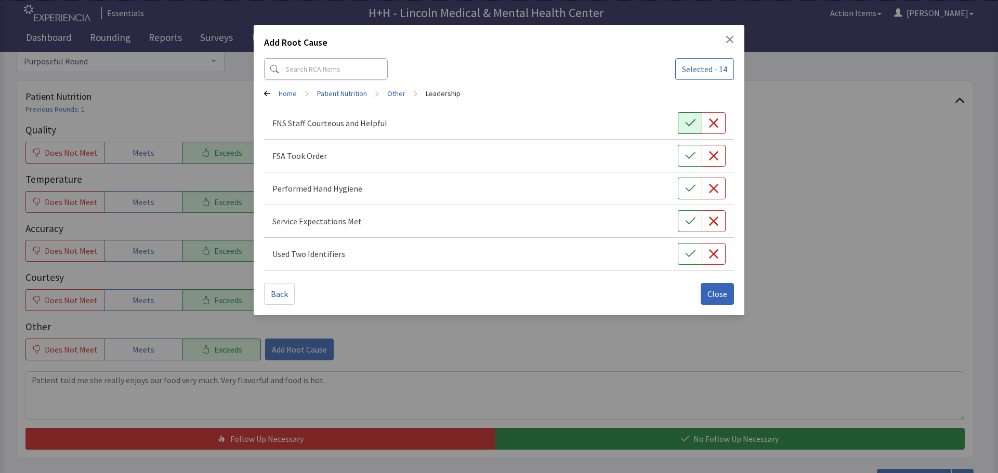
click at [691, 122] on icon "button" at bounding box center [690, 123] width 10 height 10
click at [693, 154] on icon "button" at bounding box center [690, 155] width 10 height 7
click at [690, 183] on icon "button" at bounding box center [690, 188] width 10 height 10
click at [687, 220] on icon "button" at bounding box center [690, 221] width 10 height 10
click at [688, 255] on icon "button" at bounding box center [690, 254] width 10 height 10
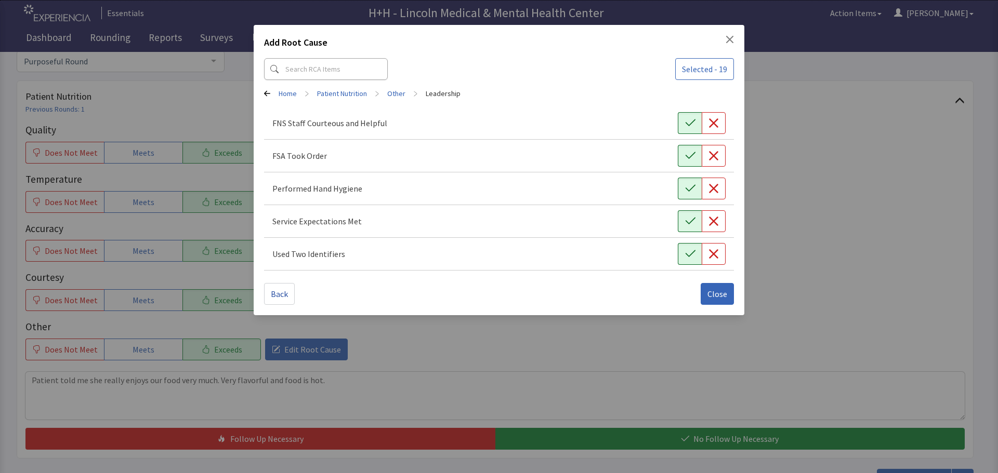
drag, startPoint x: 713, startPoint y: 294, endPoint x: 690, endPoint y: 283, distance: 26.0
click at [714, 294] on span "Close" at bounding box center [717, 294] width 20 height 12
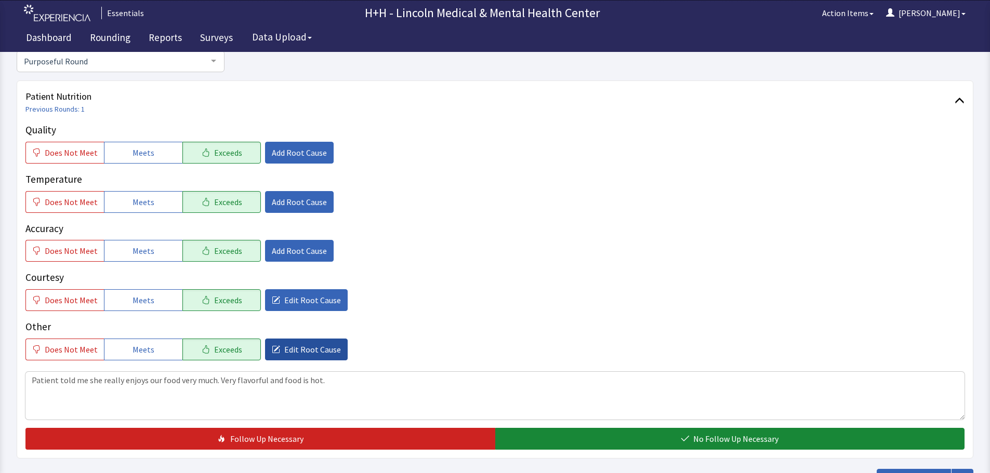
click at [291, 352] on span "Edit Root Cause" at bounding box center [312, 349] width 57 height 12
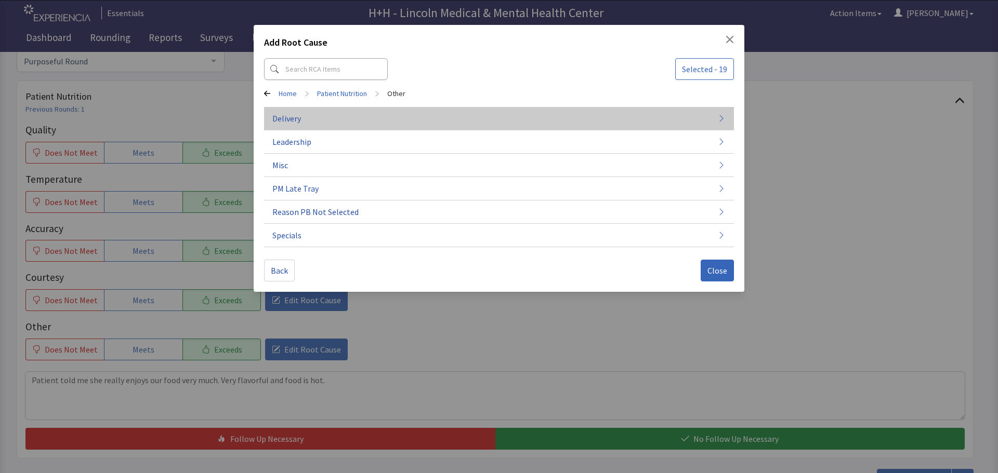
click at [302, 117] on button "Delivery" at bounding box center [499, 118] width 470 height 23
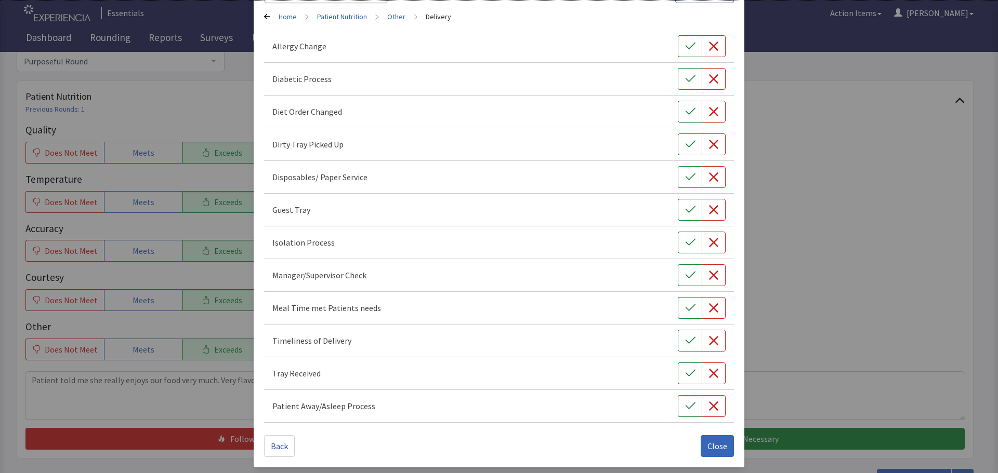
scroll to position [79, 0]
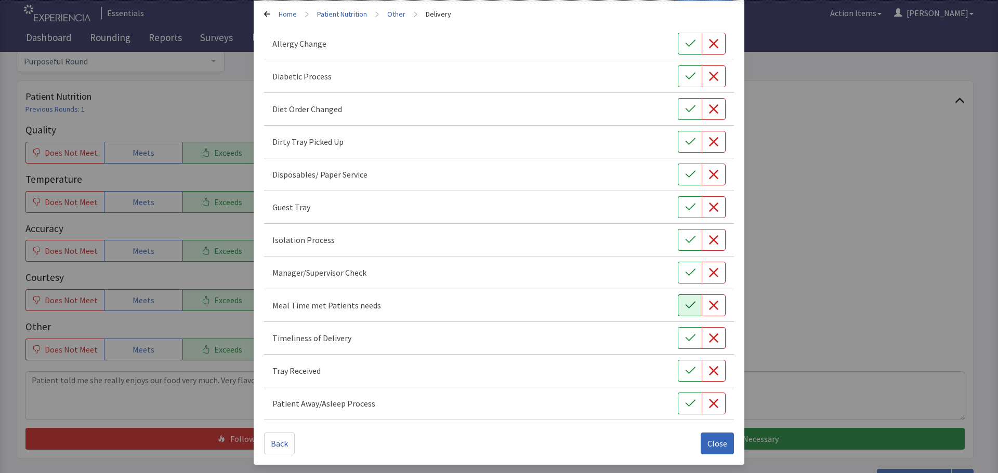
click at [685, 302] on icon "button" at bounding box center [690, 305] width 10 height 10
click at [685, 336] on icon "button" at bounding box center [690, 338] width 10 height 10
click at [685, 369] on icon "button" at bounding box center [690, 371] width 10 height 10
click at [709, 442] on span "Close" at bounding box center [717, 443] width 20 height 12
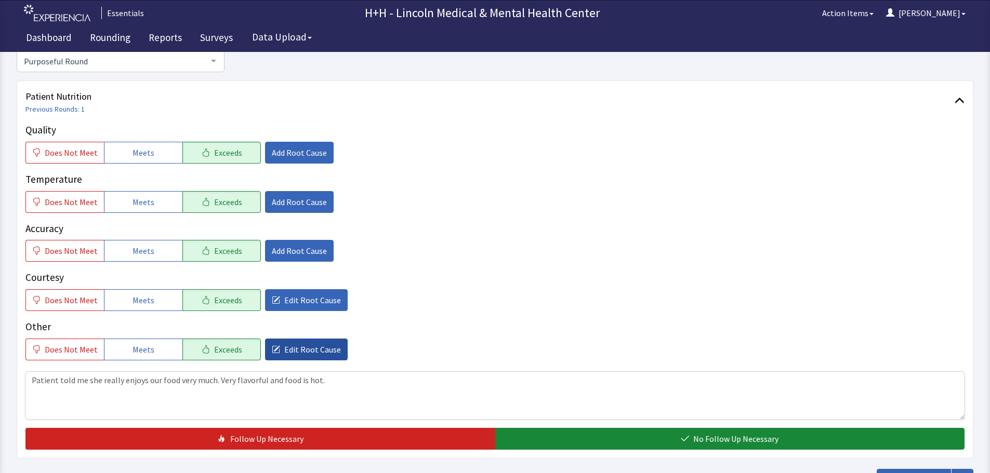
click at [312, 349] on span "Edit Root Cause" at bounding box center [312, 349] width 57 height 12
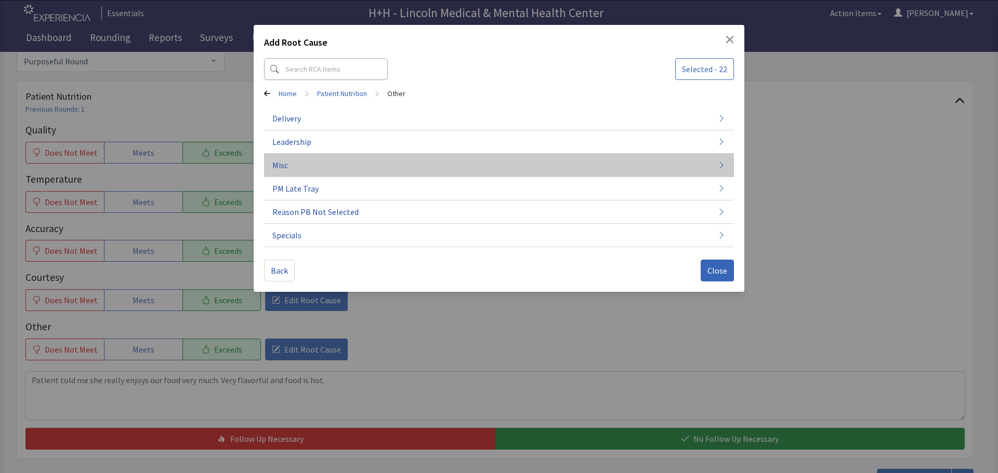
click at [293, 163] on button "Misc" at bounding box center [499, 165] width 470 height 23
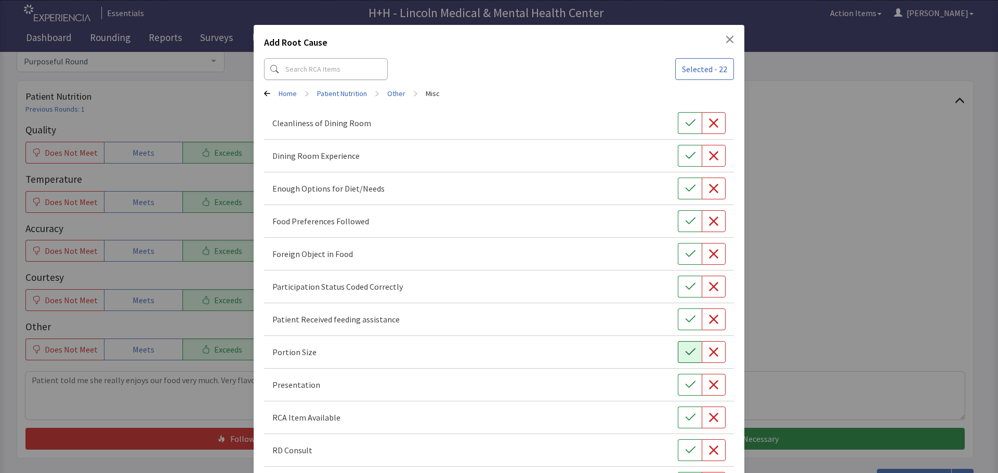
click at [690, 348] on button "button" at bounding box center [690, 352] width 24 height 22
click at [695, 384] on button "button" at bounding box center [690, 385] width 24 height 22
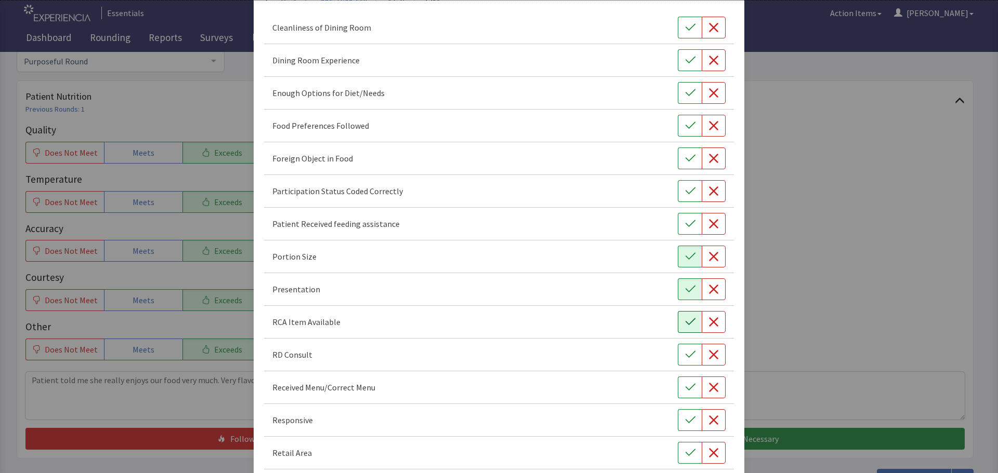
scroll to position [104, 0]
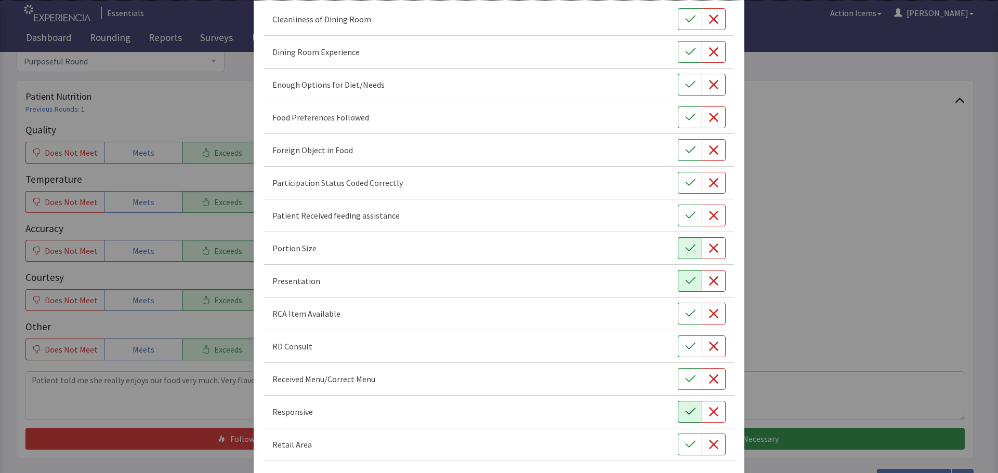
click at [685, 415] on icon "button" at bounding box center [690, 412] width 10 height 10
click at [685, 117] on icon "button" at bounding box center [690, 117] width 10 height 10
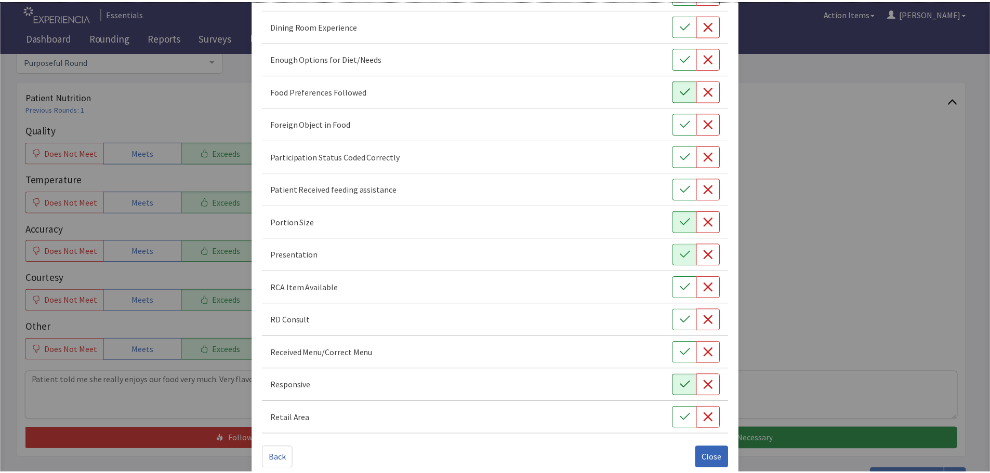
scroll to position [145, 0]
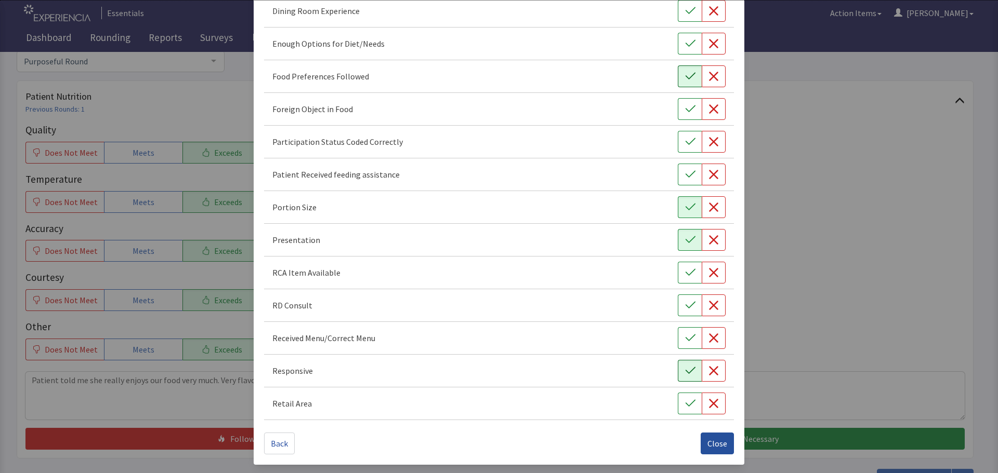
click at [712, 441] on span "Close" at bounding box center [717, 443] width 20 height 12
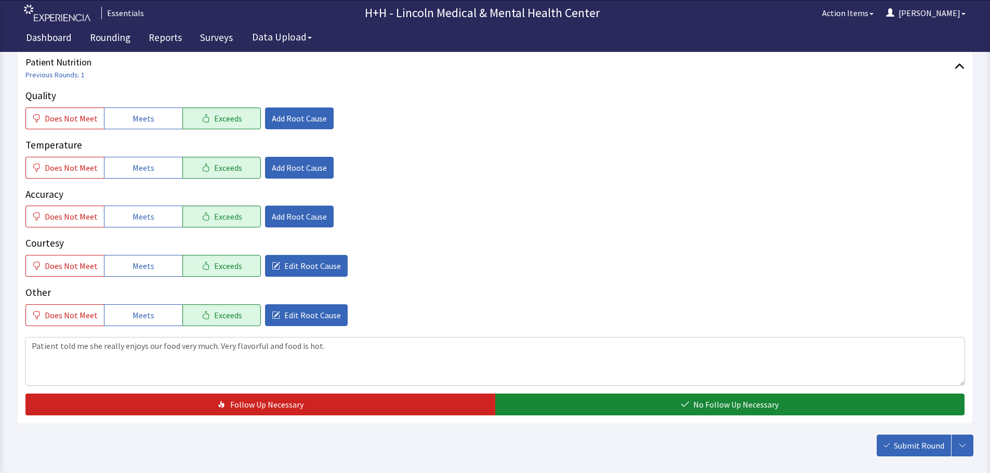
scroll to position [156, 0]
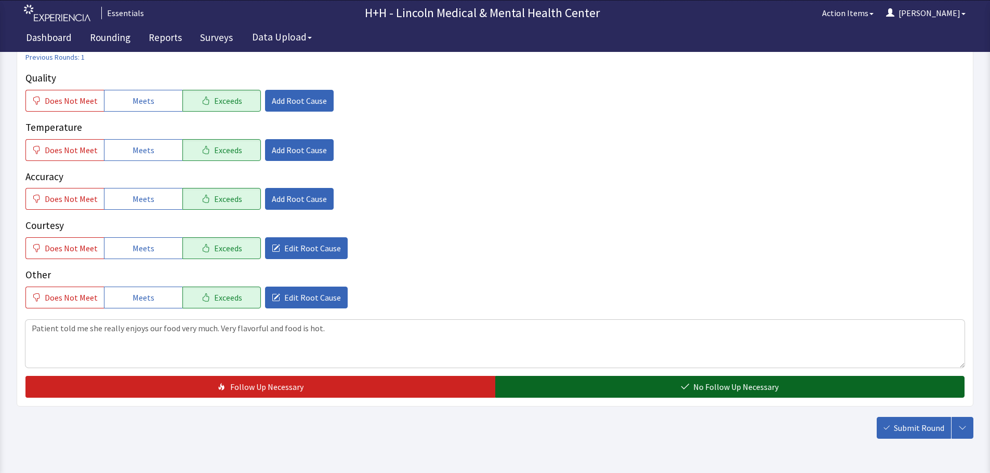
click at [778, 386] on button "No Follow Up Necessary" at bounding box center [730, 387] width 470 height 22
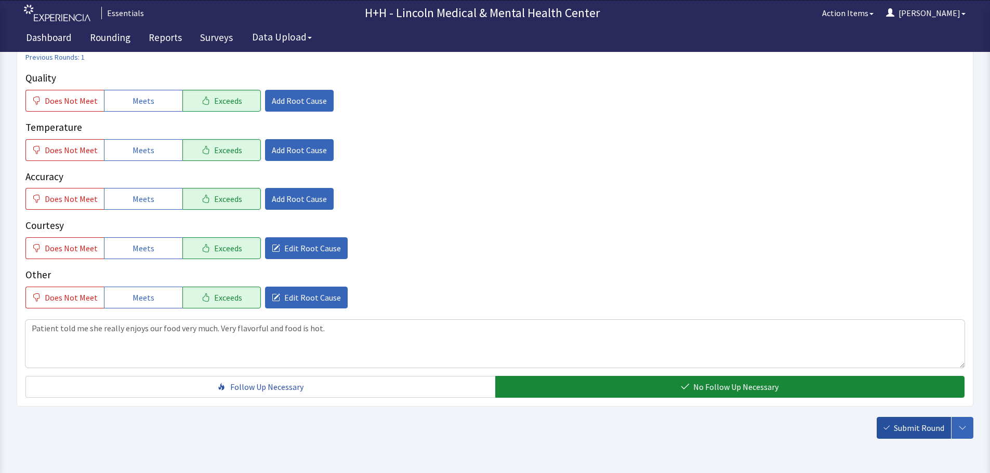
click at [894, 425] on button "Submit Round" at bounding box center [914, 428] width 74 height 22
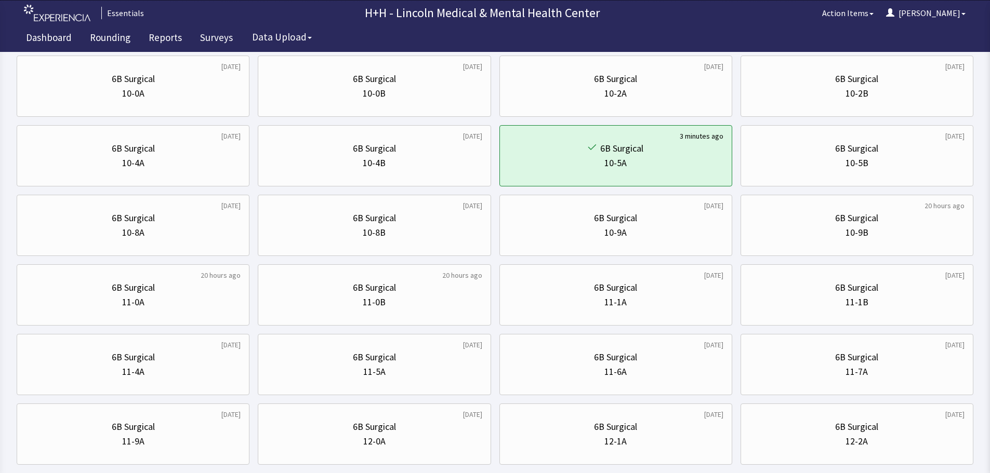
scroll to position [104, 0]
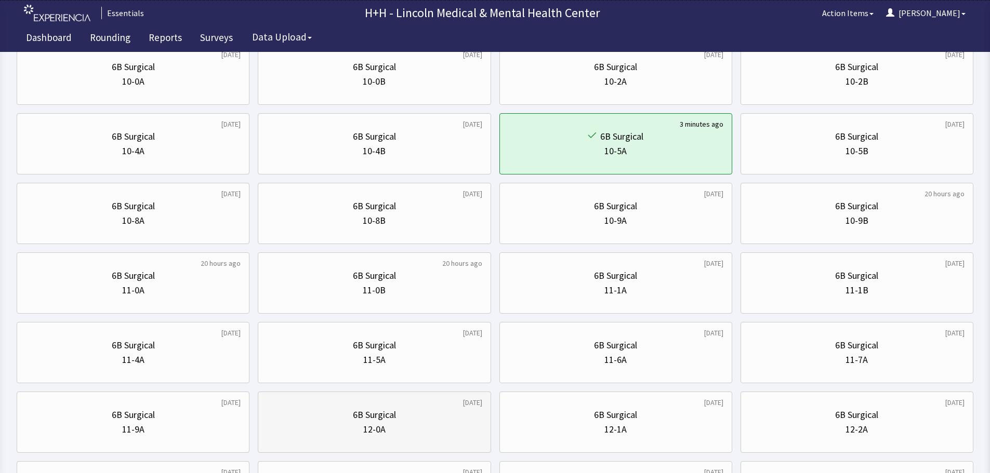
click at [395, 431] on div "12-0A" at bounding box center [374, 429] width 215 height 15
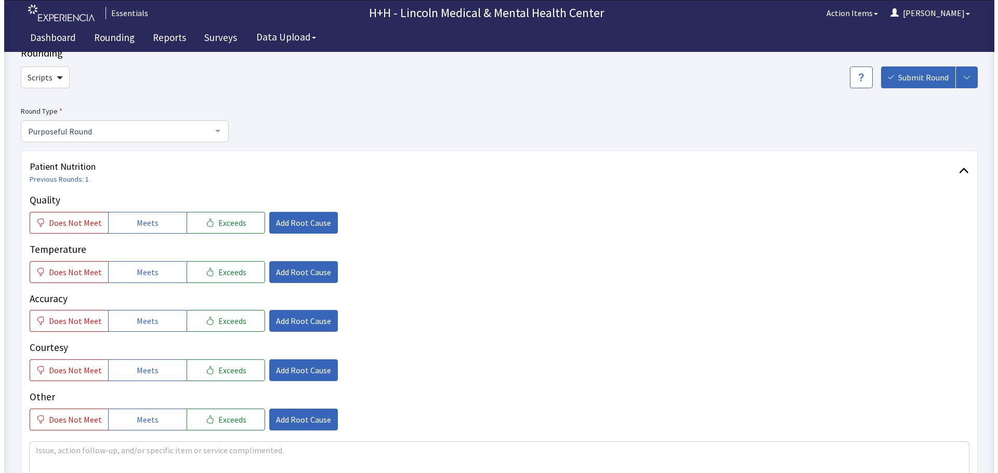
scroll to position [52, 0]
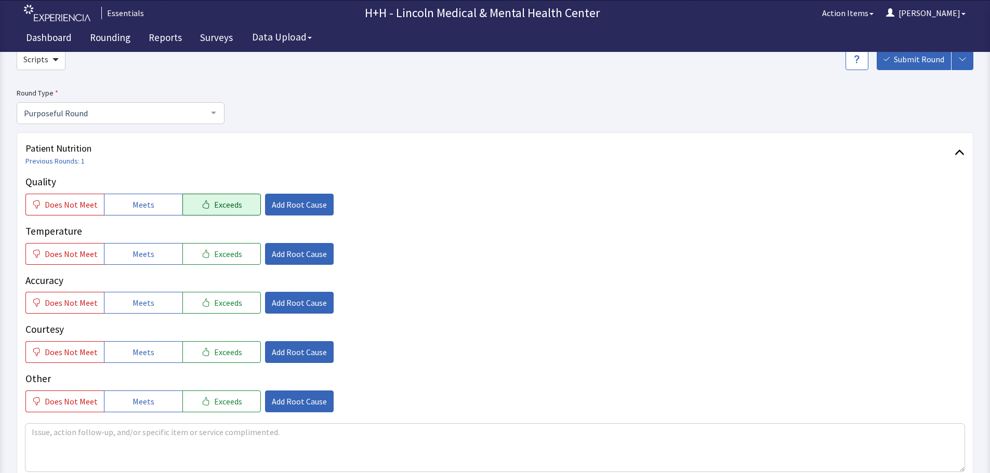
click at [236, 209] on button "Exceeds" at bounding box center [221, 205] width 78 height 22
click at [231, 259] on span "Exceeds" at bounding box center [228, 254] width 28 height 12
click at [232, 309] on span "Exceeds" at bounding box center [228, 303] width 28 height 12
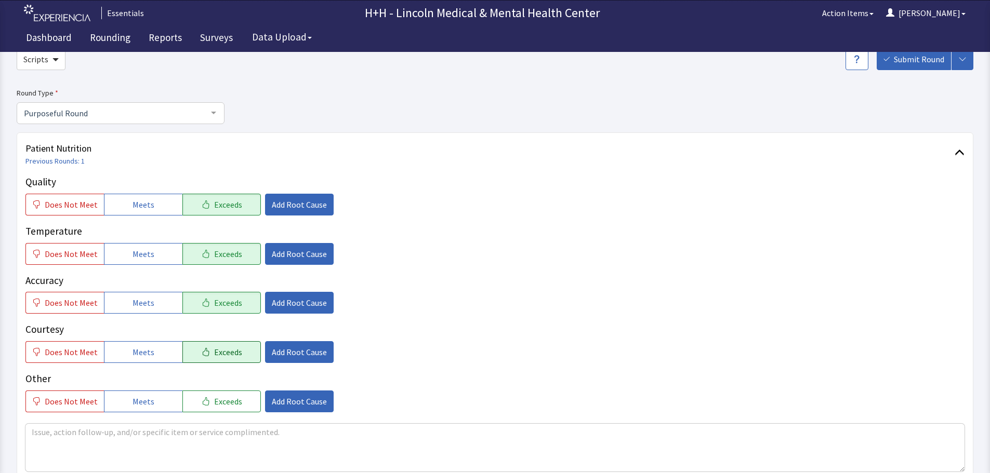
click at [229, 357] on span "Exceeds" at bounding box center [228, 352] width 28 height 12
click at [233, 402] on span "Exceeds" at bounding box center [228, 401] width 28 height 12
click at [290, 350] on span "Add Root Cause" at bounding box center [299, 352] width 55 height 12
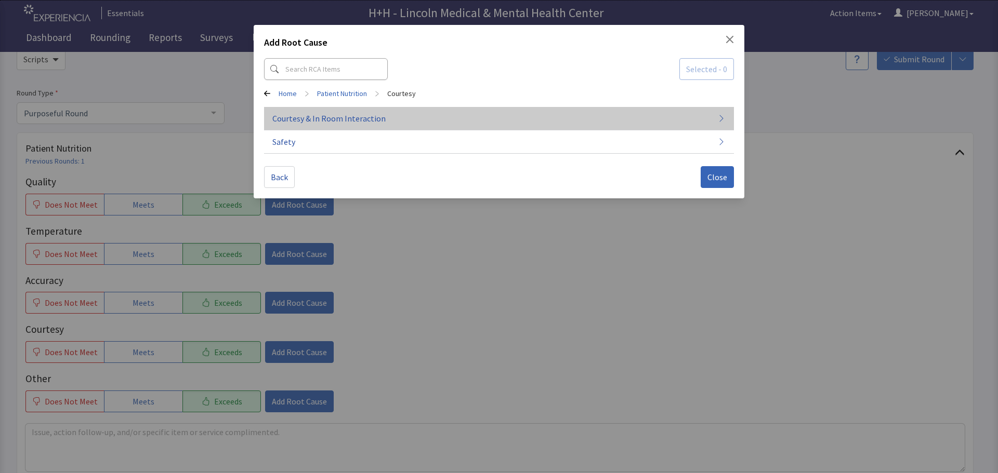
click at [327, 119] on span "Courtesy & In Room Interaction" at bounding box center [328, 118] width 113 height 12
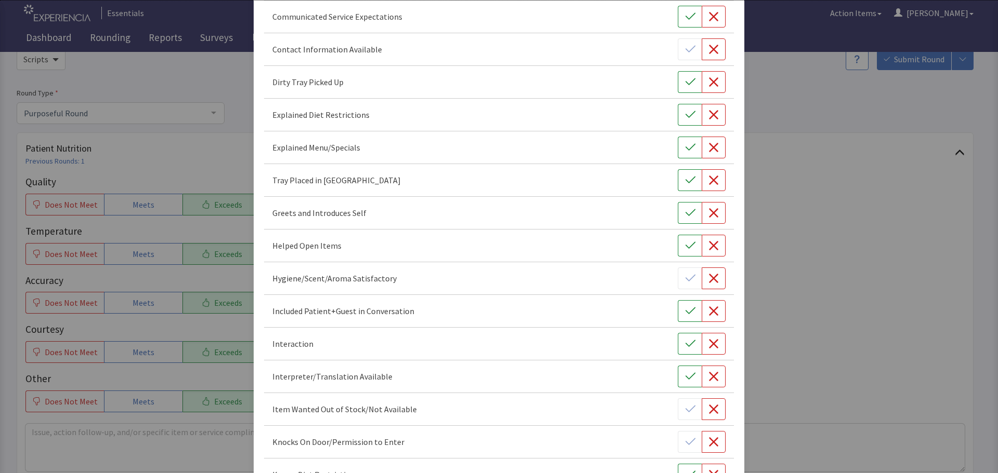
scroll to position [156, 0]
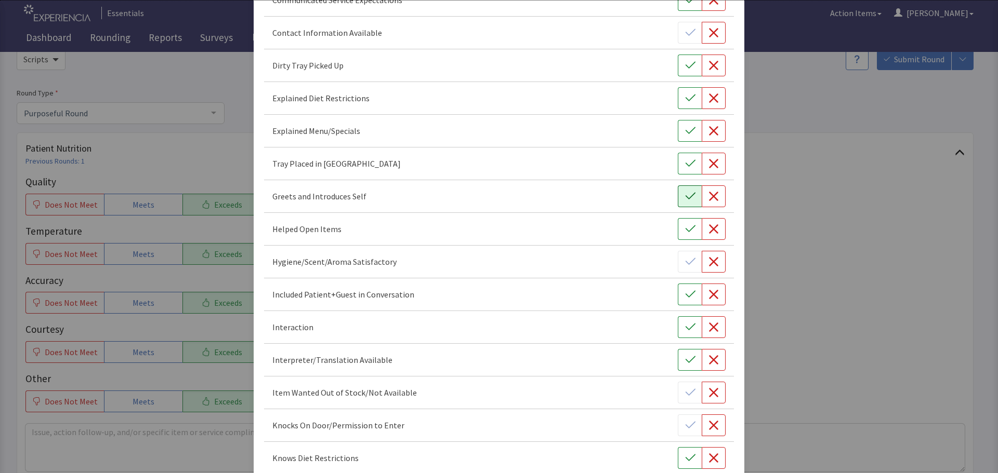
click at [685, 195] on icon "button" at bounding box center [690, 196] width 10 height 10
click at [678, 163] on button "button" at bounding box center [690, 164] width 24 height 22
click at [691, 295] on button "button" at bounding box center [690, 295] width 24 height 22
click at [686, 327] on icon "button" at bounding box center [690, 327] width 10 height 7
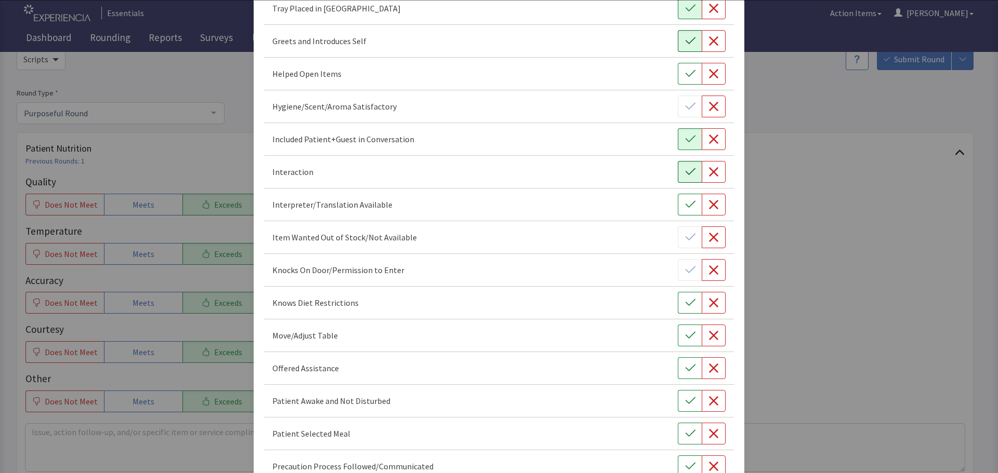
scroll to position [312, 0]
click at [685, 337] on icon "button" at bounding box center [690, 335] width 10 height 10
click at [685, 368] on icon "button" at bounding box center [690, 368] width 10 height 10
click at [691, 401] on button "button" at bounding box center [690, 401] width 24 height 22
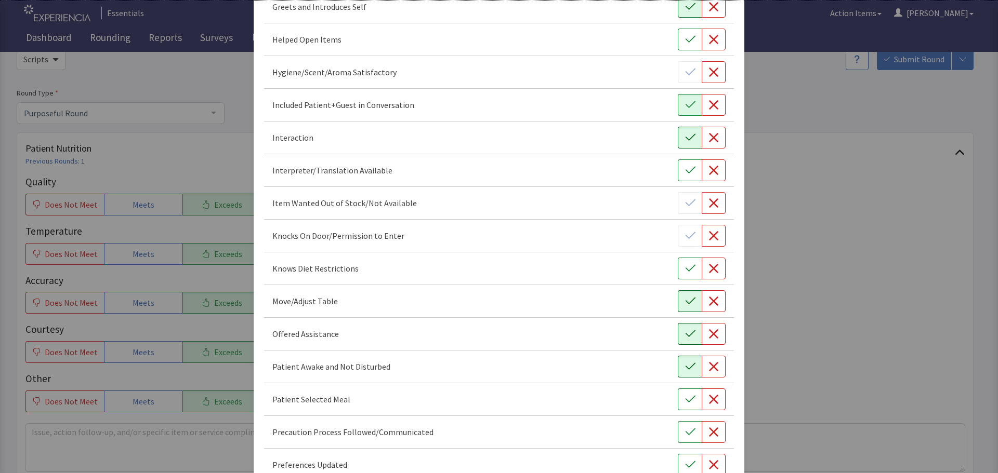
scroll to position [364, 0]
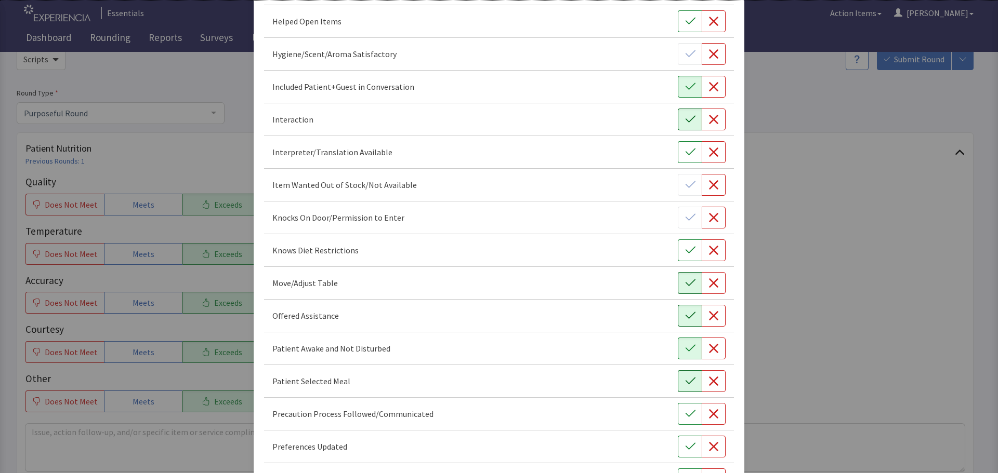
click at [681, 375] on button "button" at bounding box center [690, 381] width 24 height 22
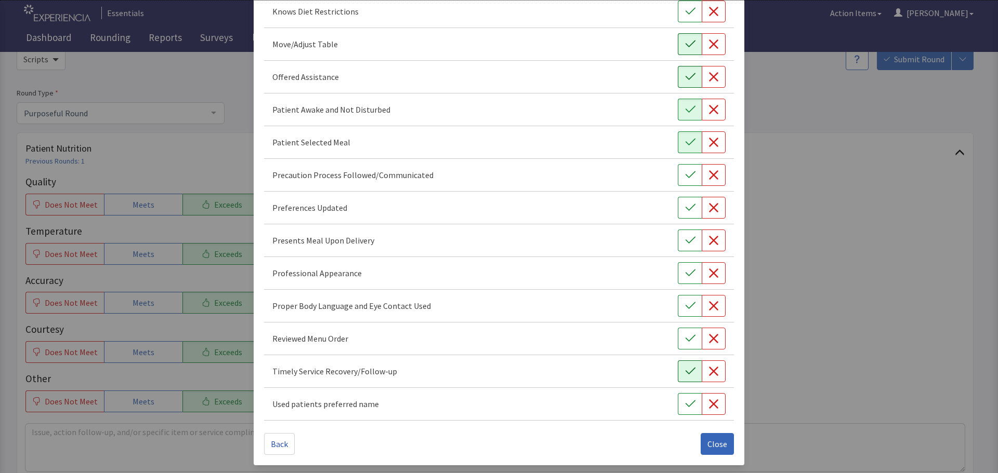
scroll to position [603, 0]
click at [680, 398] on button "button" at bounding box center [690, 404] width 24 height 22
click at [685, 366] on icon "button" at bounding box center [690, 371] width 10 height 10
click at [685, 309] on icon "button" at bounding box center [690, 305] width 10 height 10
click at [687, 270] on icon "button" at bounding box center [690, 273] width 10 height 10
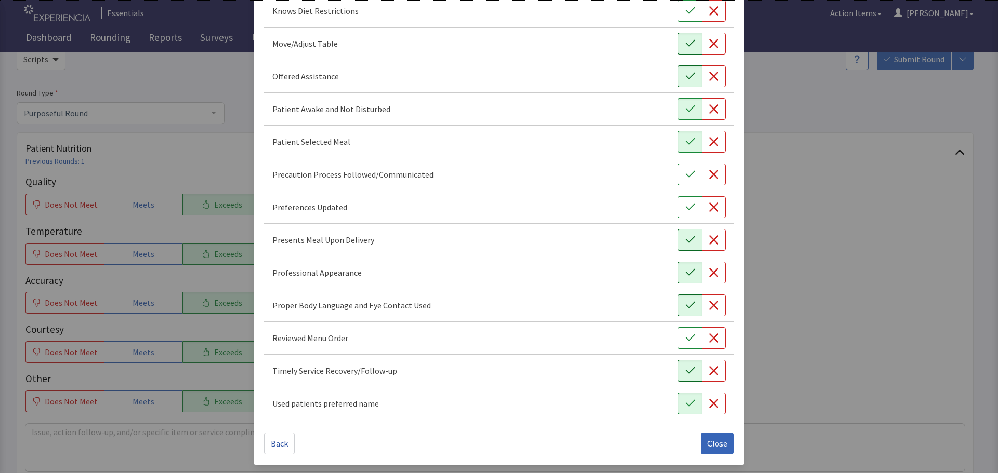
click at [685, 238] on icon "button" at bounding box center [690, 240] width 10 height 10
click at [685, 211] on icon "button" at bounding box center [690, 207] width 10 height 10
click at [714, 442] on span "Close" at bounding box center [717, 443] width 20 height 12
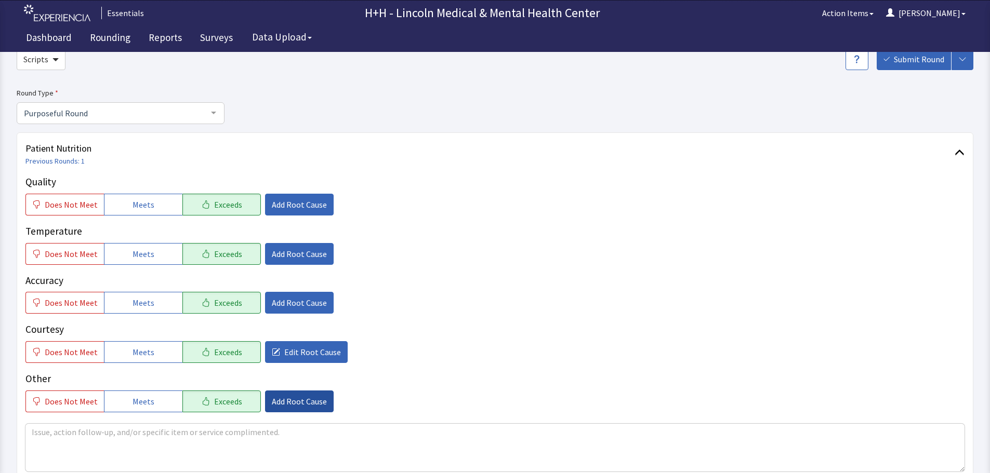
click at [304, 396] on span "Add Root Cause" at bounding box center [299, 401] width 55 height 12
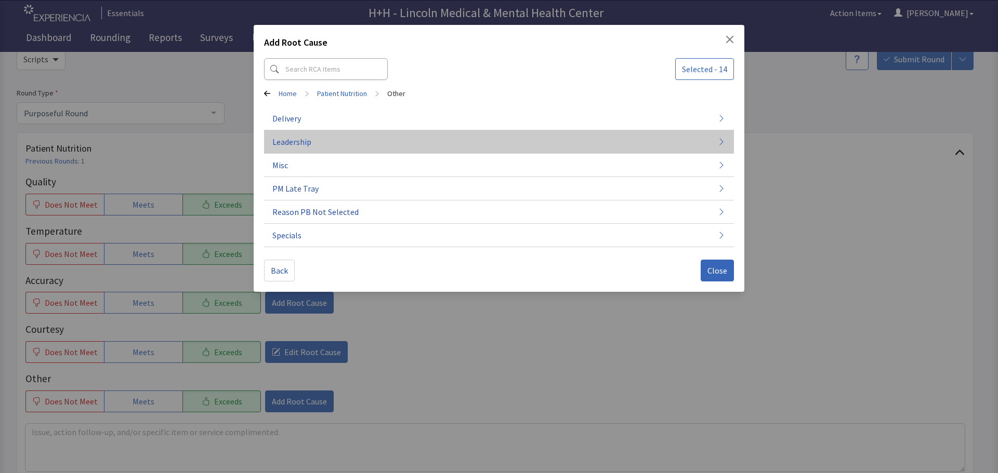
click at [311, 139] on button "Leadership" at bounding box center [499, 141] width 470 height 23
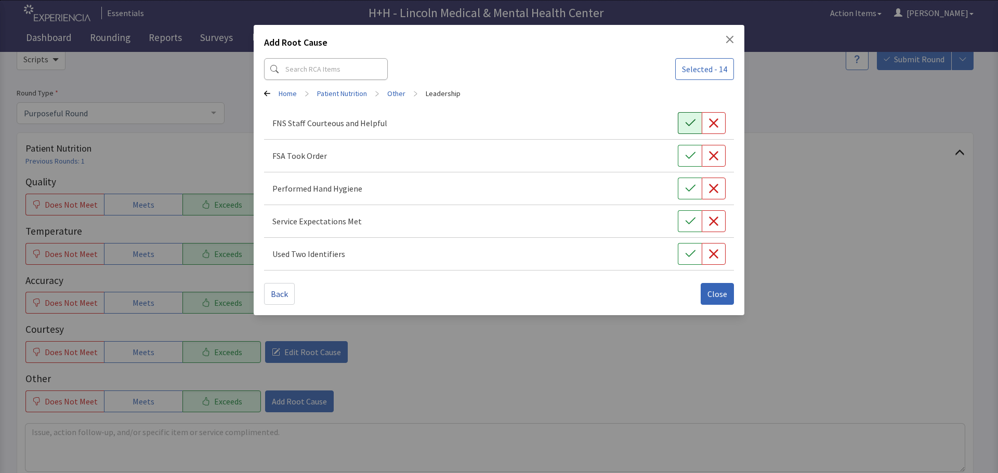
click at [681, 125] on button "button" at bounding box center [690, 123] width 24 height 22
click at [687, 149] on button "button" at bounding box center [690, 156] width 24 height 22
click at [687, 188] on icon "button" at bounding box center [690, 188] width 10 height 10
click at [688, 217] on icon "button" at bounding box center [690, 221] width 10 height 10
click at [685, 257] on icon "button" at bounding box center [690, 254] width 10 height 10
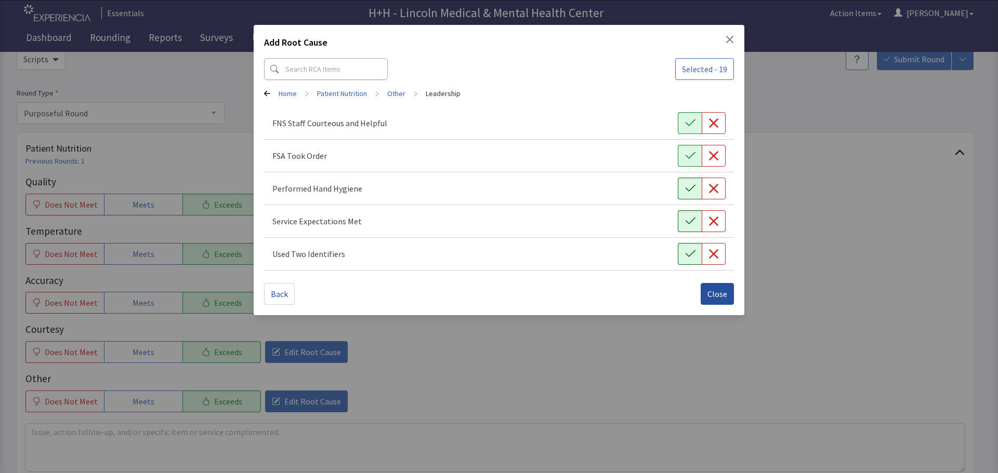
click at [722, 295] on span "Close" at bounding box center [717, 294] width 20 height 12
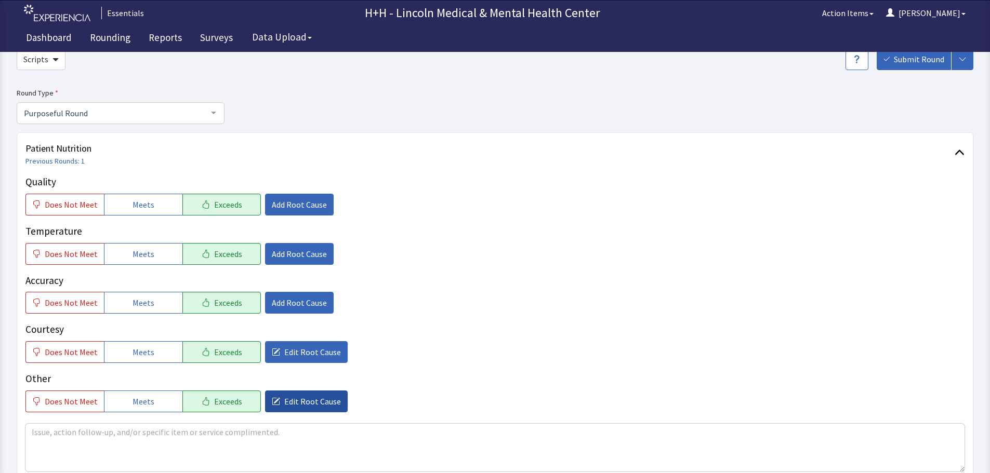
click at [320, 402] on span "Edit Root Cause" at bounding box center [312, 401] width 57 height 12
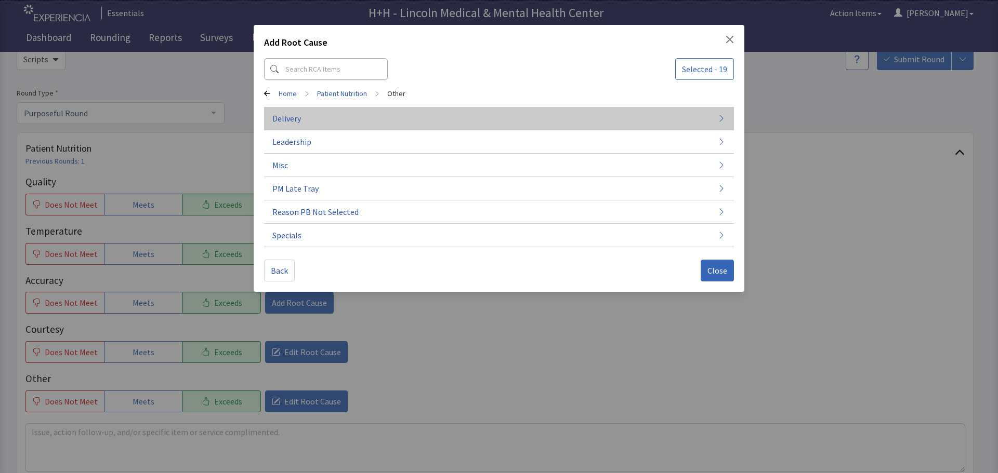
click at [320, 117] on button "Delivery" at bounding box center [499, 118] width 470 height 23
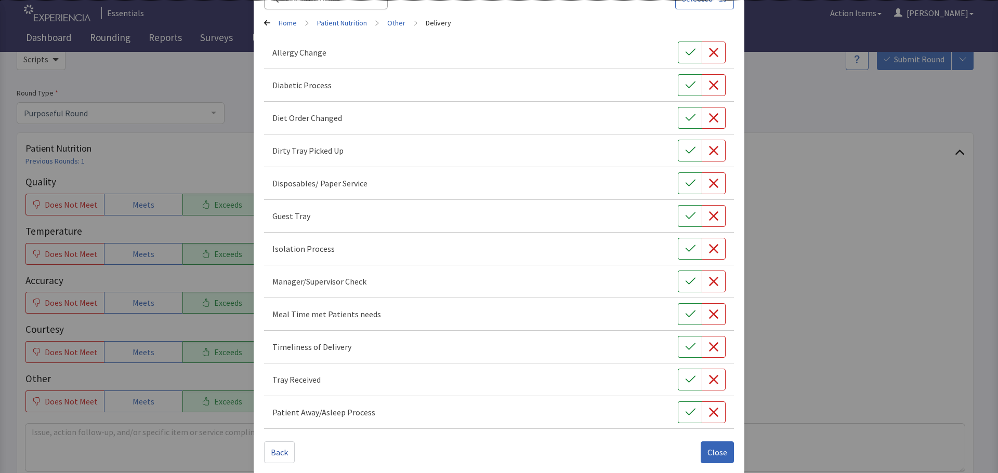
scroll to position [79, 0]
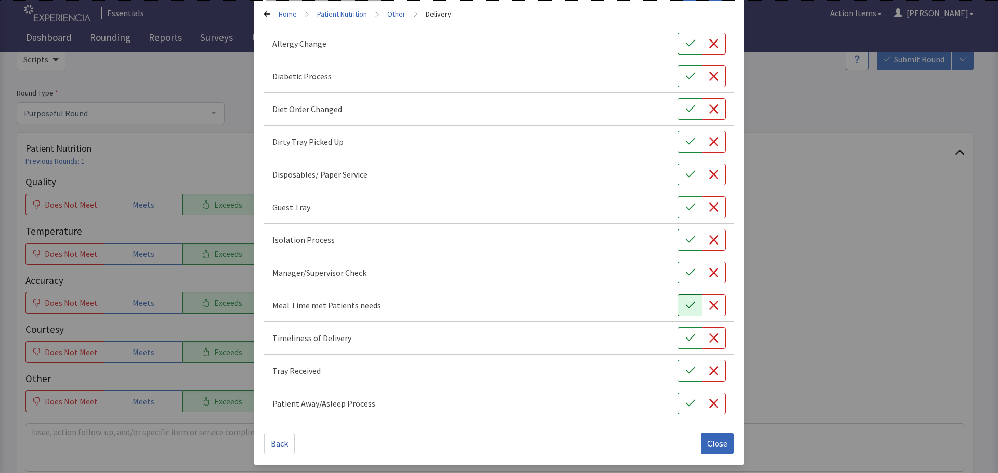
click at [687, 307] on icon "button" at bounding box center [690, 305] width 10 height 10
drag, startPoint x: 683, startPoint y: 335, endPoint x: 684, endPoint y: 350, distance: 14.6
click at [685, 336] on icon "button" at bounding box center [690, 338] width 10 height 10
click at [685, 369] on icon "button" at bounding box center [690, 371] width 10 height 10
click at [694, 142] on button "button" at bounding box center [690, 142] width 24 height 22
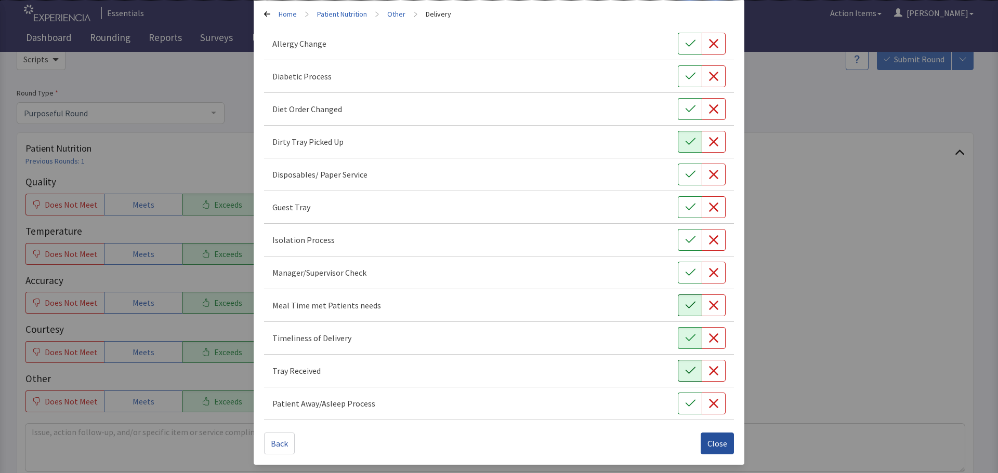
click at [700, 443] on button "Close" at bounding box center [716, 444] width 33 height 22
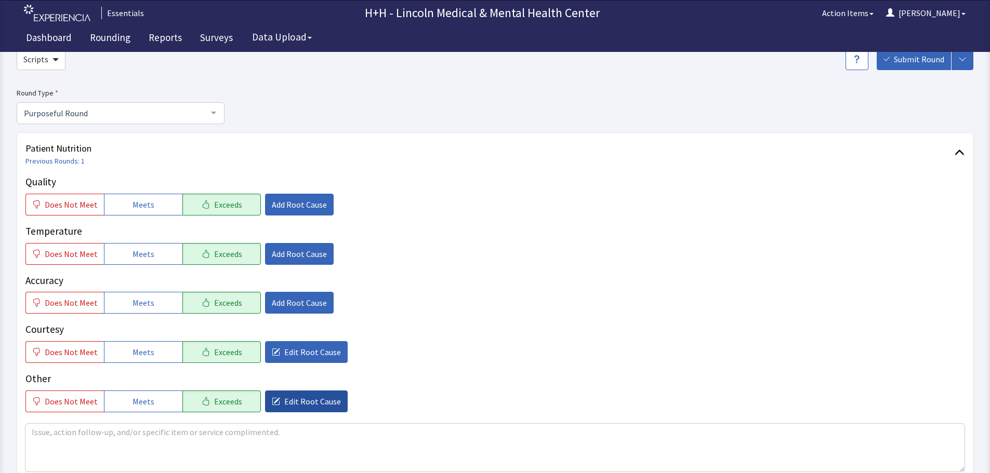
click at [290, 404] on span "Edit Root Cause" at bounding box center [312, 401] width 57 height 12
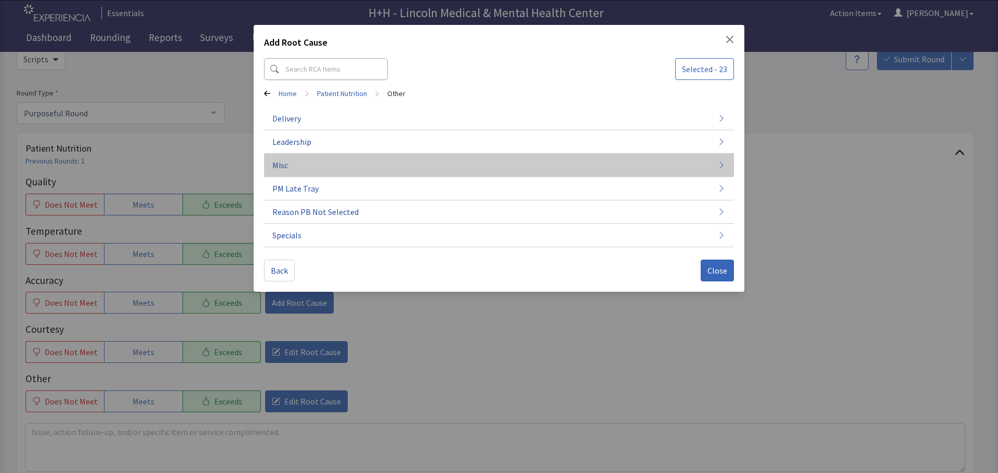
click at [282, 162] on span "Misc" at bounding box center [280, 165] width 16 height 12
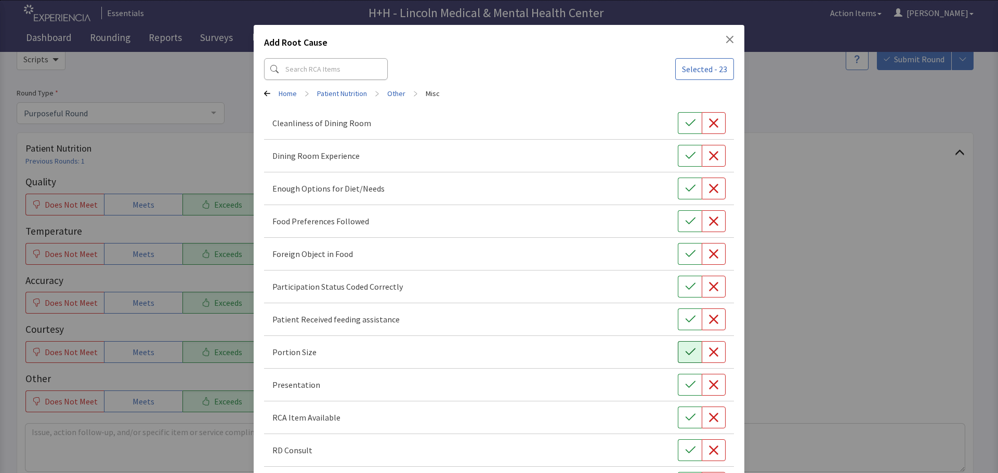
click at [688, 351] on icon "button" at bounding box center [690, 352] width 10 height 10
click at [691, 387] on button "button" at bounding box center [690, 385] width 24 height 22
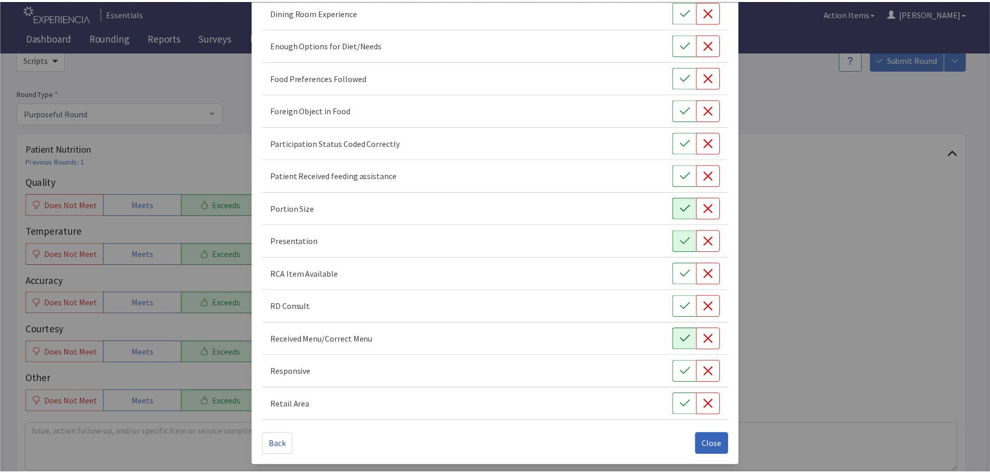
scroll to position [145, 0]
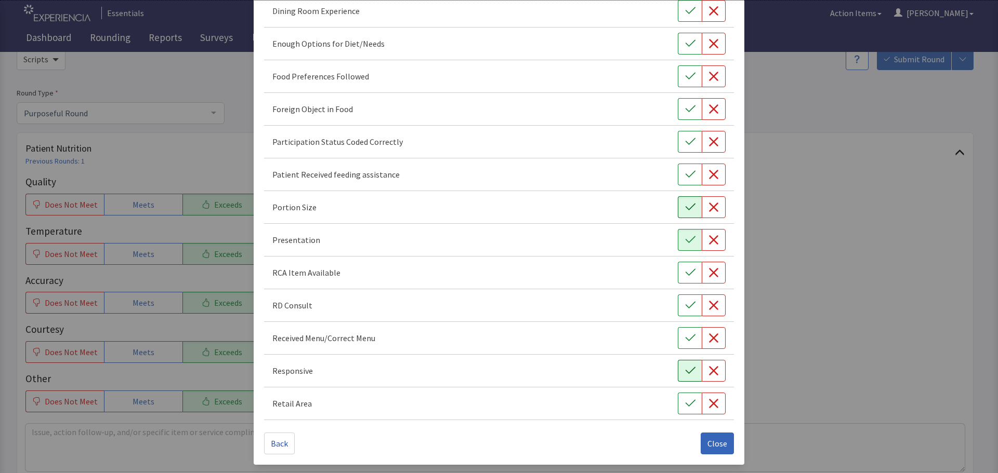
click at [686, 369] on icon "button" at bounding box center [690, 371] width 10 height 10
click at [678, 71] on button "button" at bounding box center [690, 76] width 24 height 22
click at [709, 443] on span "Close" at bounding box center [717, 443] width 20 height 12
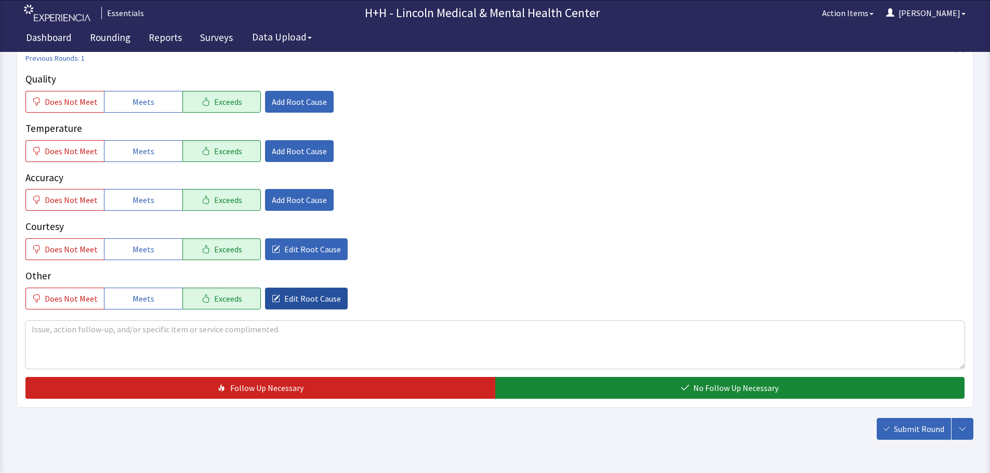
scroll to position [190, 0]
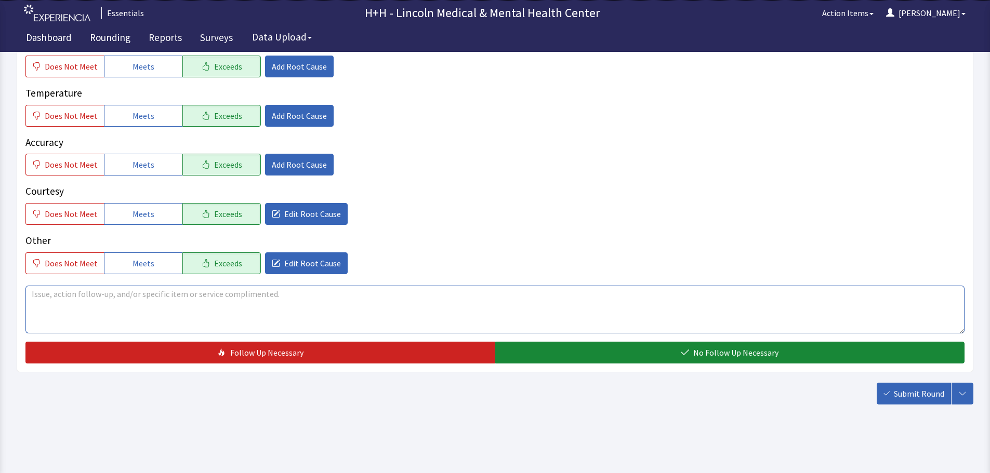
click at [48, 298] on textarea at bounding box center [494, 310] width 939 height 48
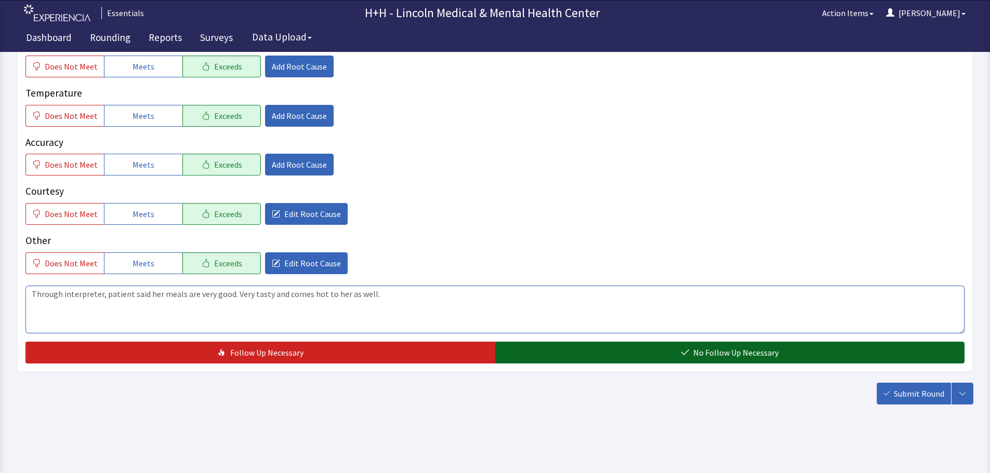
type textarea "Through interpreter, patient said her meals are very good. Very tasty and comes…"
click at [641, 354] on button "No Follow Up Necessary" at bounding box center [730, 353] width 470 height 22
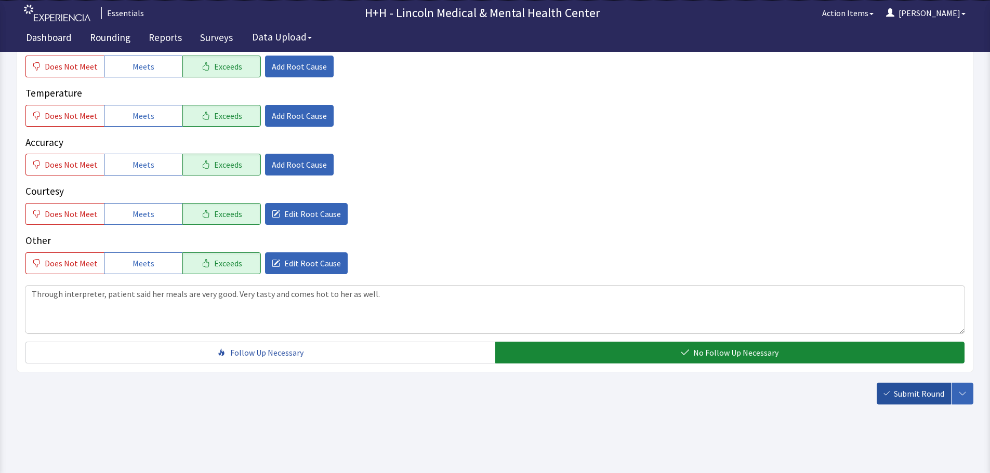
click at [890, 392] on icon "button" at bounding box center [887, 393] width 6 height 4
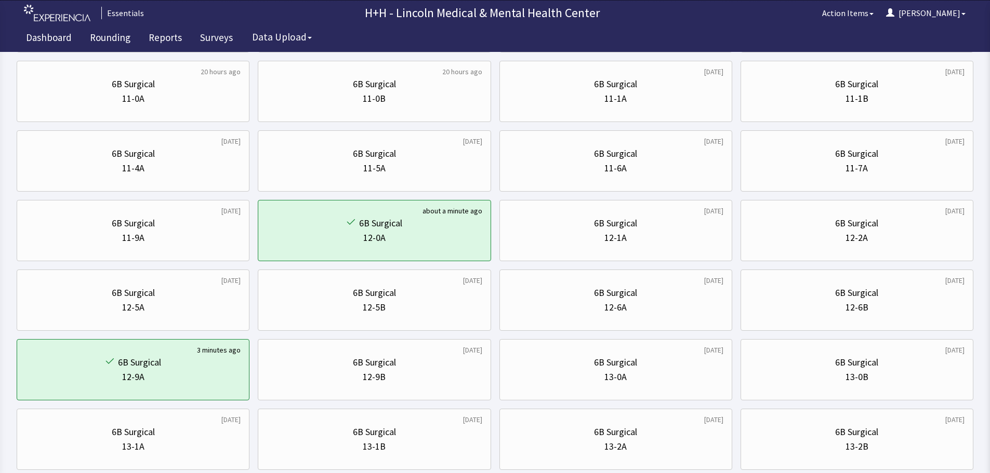
scroll to position [312, 0]
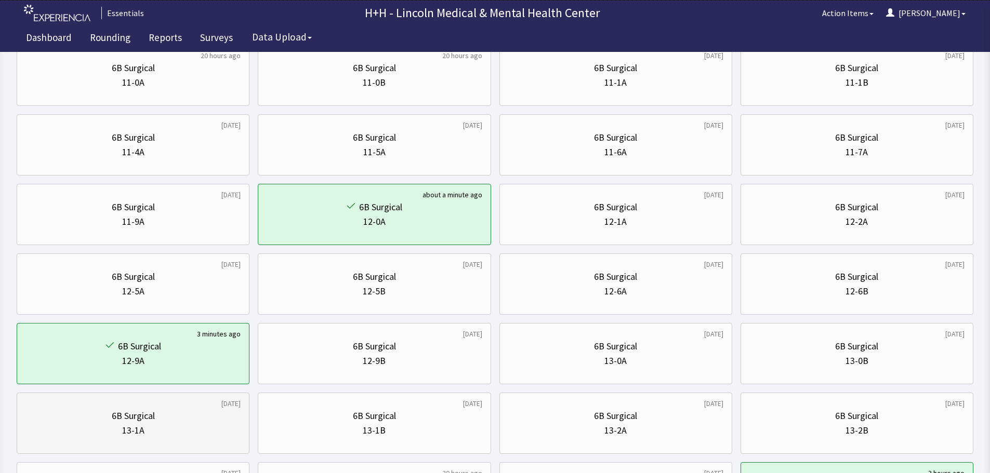
click at [192, 421] on div "6B Surgical" at bounding box center [132, 416] width 215 height 15
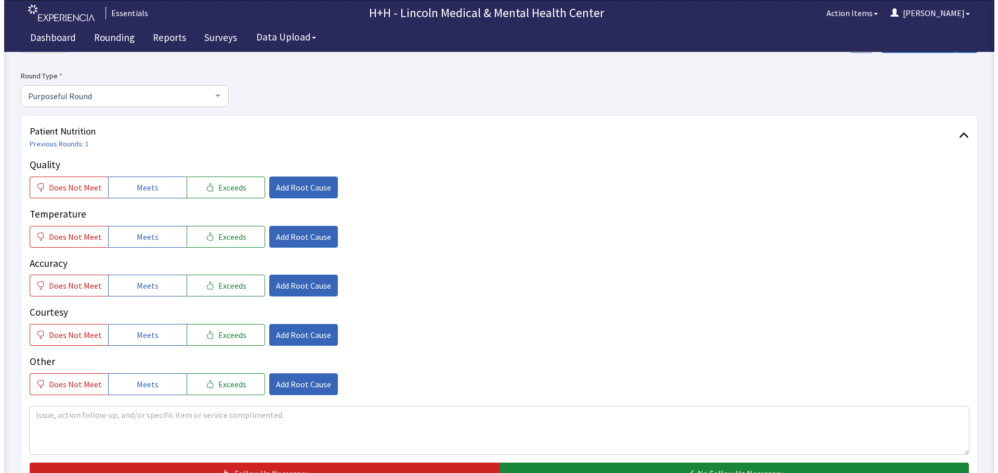
scroll to position [104, 0]
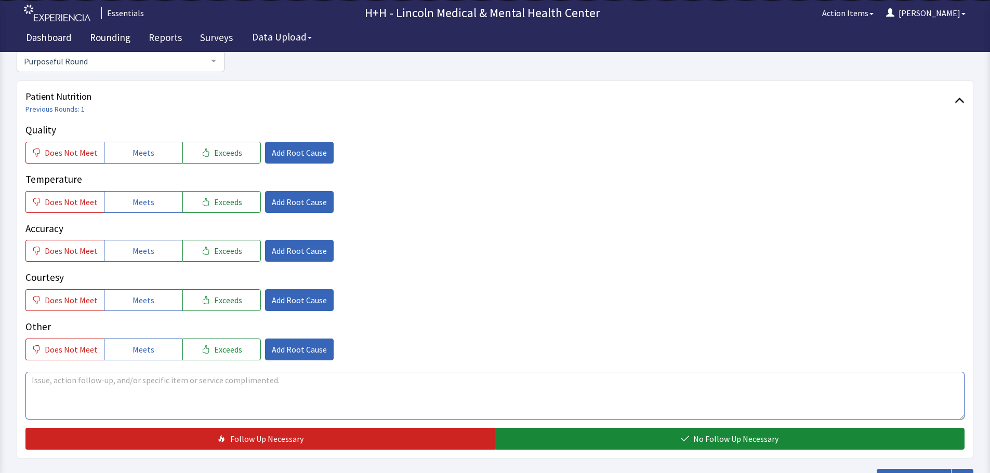
click at [42, 380] on textarea at bounding box center [494, 396] width 939 height 48
drag, startPoint x: 214, startPoint y: 150, endPoint x: 222, endPoint y: 177, distance: 27.9
click at [215, 151] on span "Exceeds" at bounding box center [228, 153] width 28 height 12
click at [231, 203] on span "Exceeds" at bounding box center [228, 202] width 28 height 12
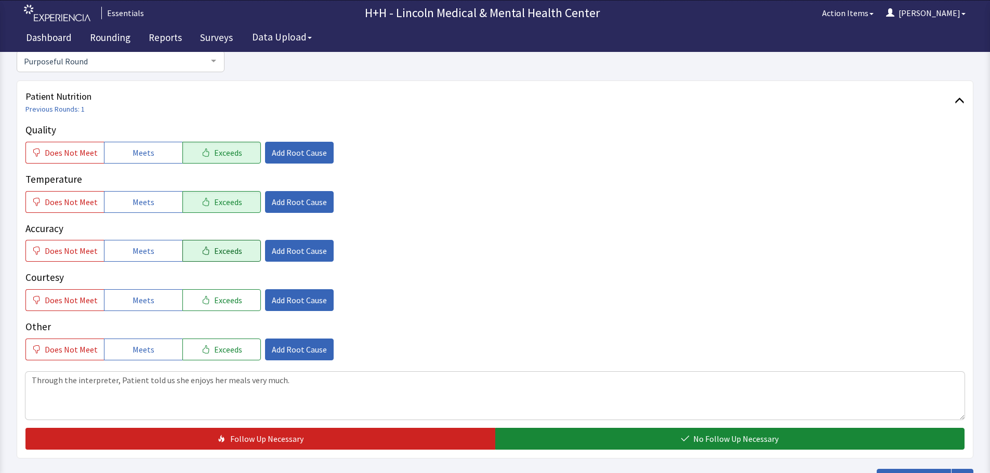
click at [226, 251] on span "Exceeds" at bounding box center [228, 251] width 28 height 12
click at [224, 306] on span "Exceeds" at bounding box center [228, 300] width 28 height 12
click at [228, 352] on span "Exceeds" at bounding box center [228, 349] width 28 height 12
click at [286, 302] on span "Add Root Cause" at bounding box center [299, 300] width 55 height 12
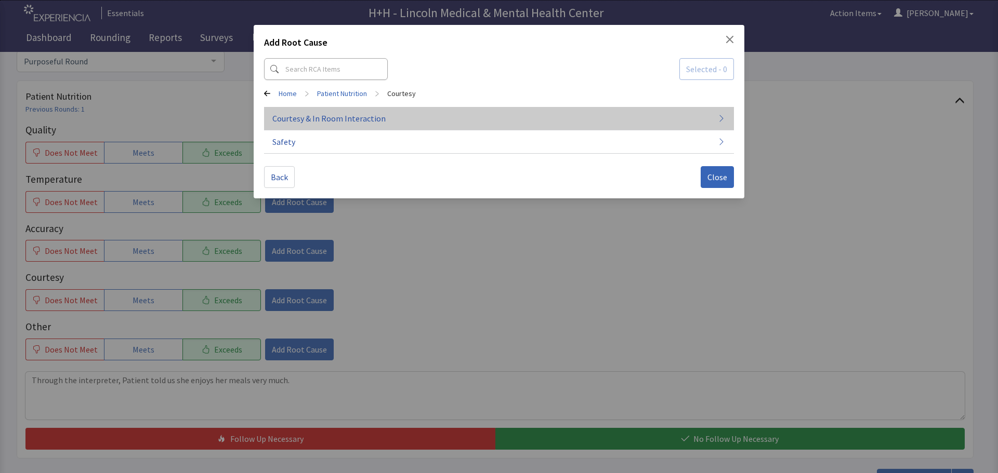
click at [332, 117] on span "Courtesy & In Room Interaction" at bounding box center [328, 118] width 113 height 12
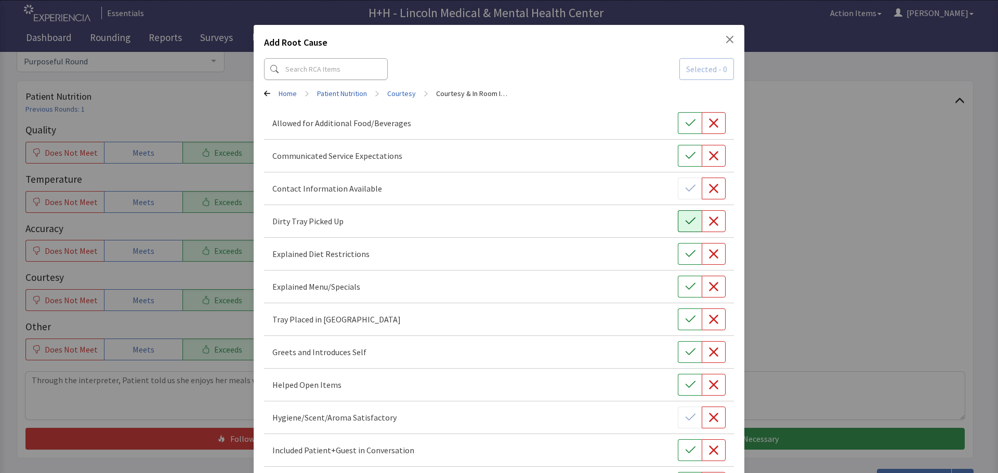
click at [678, 221] on button "button" at bounding box center [690, 221] width 24 height 22
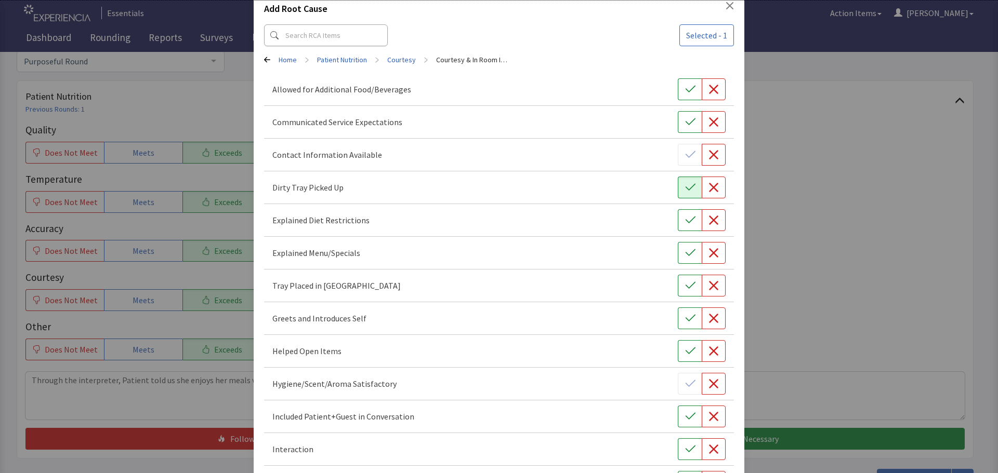
scroll to position [52, 0]
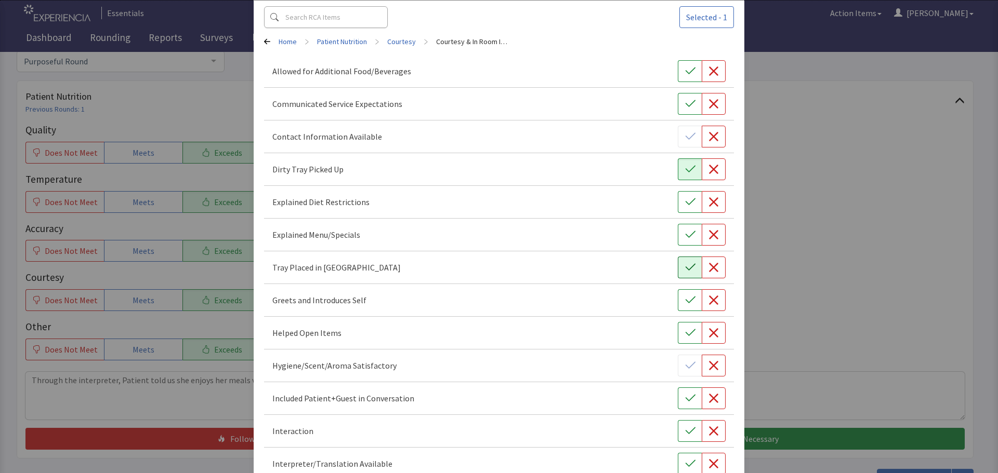
click at [685, 264] on icon "button" at bounding box center [690, 267] width 10 height 10
click at [685, 300] on icon "button" at bounding box center [690, 300] width 10 height 7
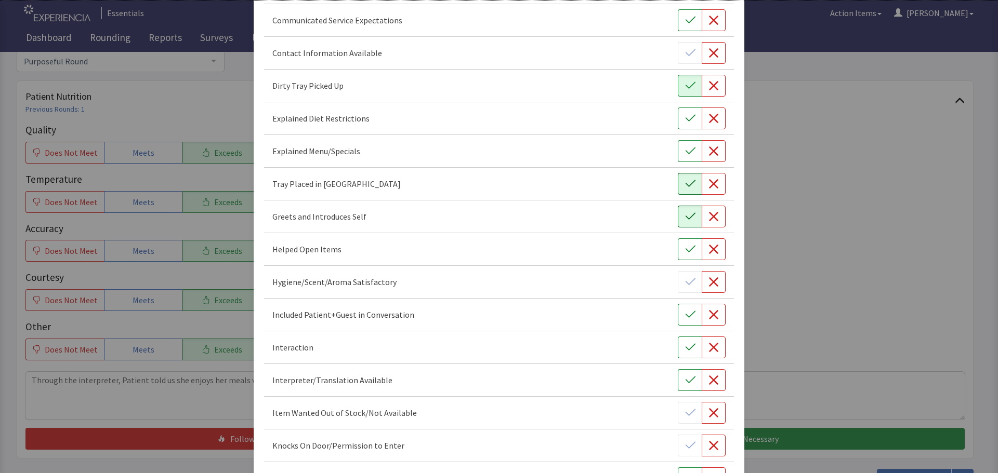
scroll to position [156, 0]
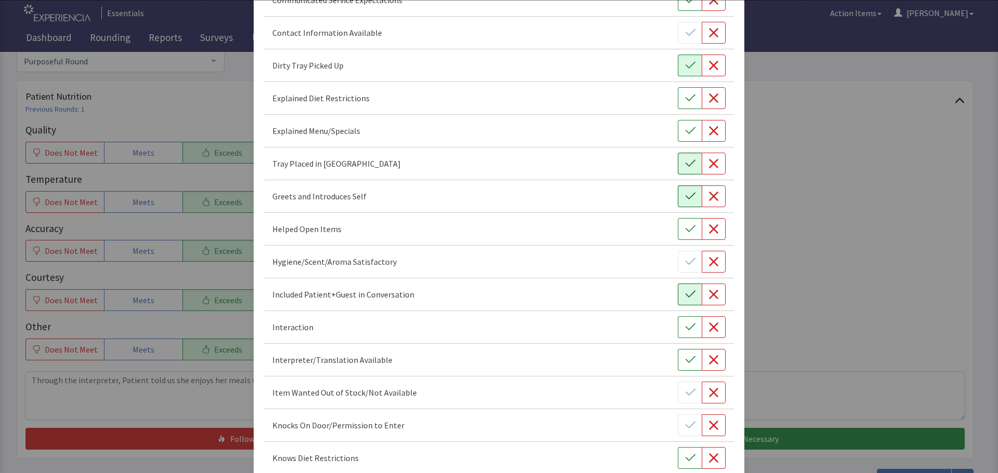
click at [685, 297] on icon "button" at bounding box center [690, 294] width 10 height 10
click at [685, 327] on icon "button" at bounding box center [690, 327] width 10 height 7
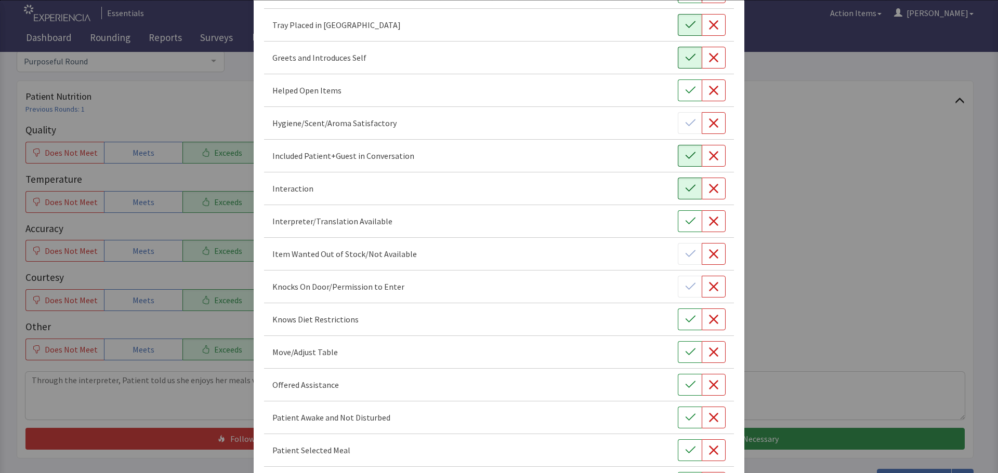
scroll to position [312, 0]
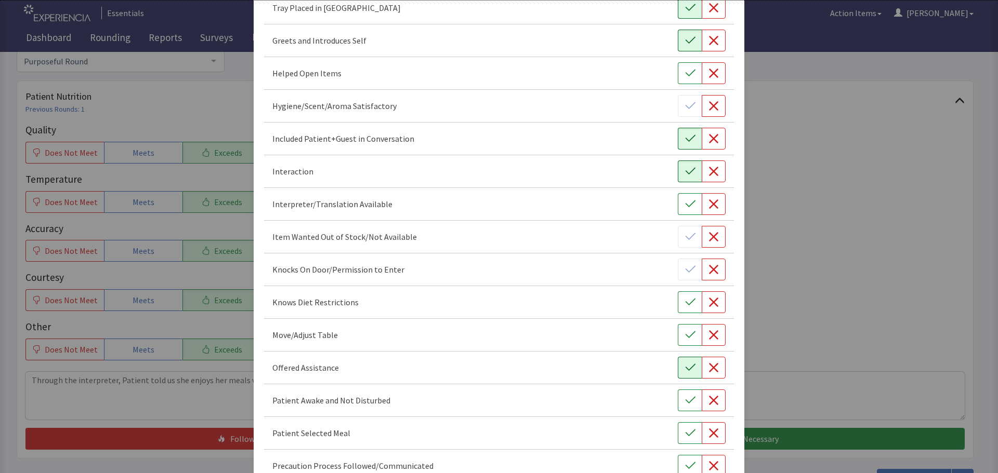
click at [685, 367] on icon "button" at bounding box center [690, 368] width 10 height 10
click at [678, 334] on button "button" at bounding box center [690, 335] width 24 height 22
click at [685, 404] on icon "button" at bounding box center [690, 400] width 10 height 10
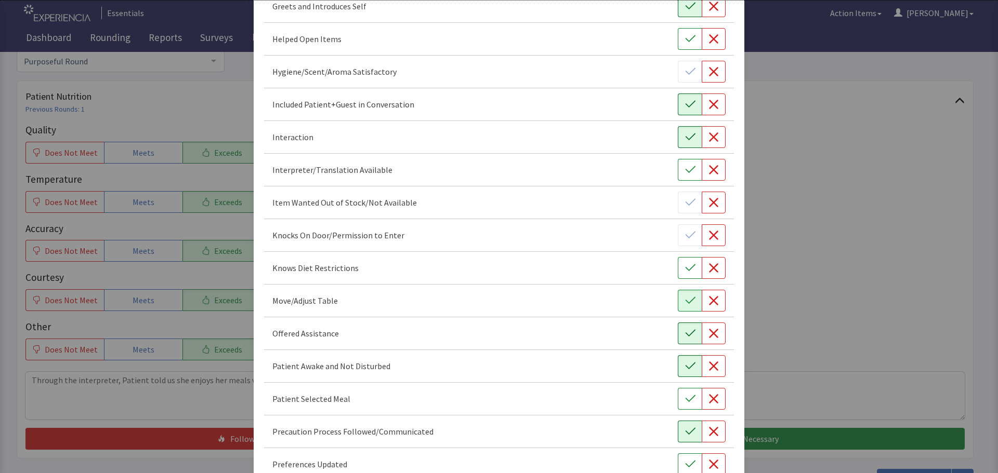
scroll to position [416, 0]
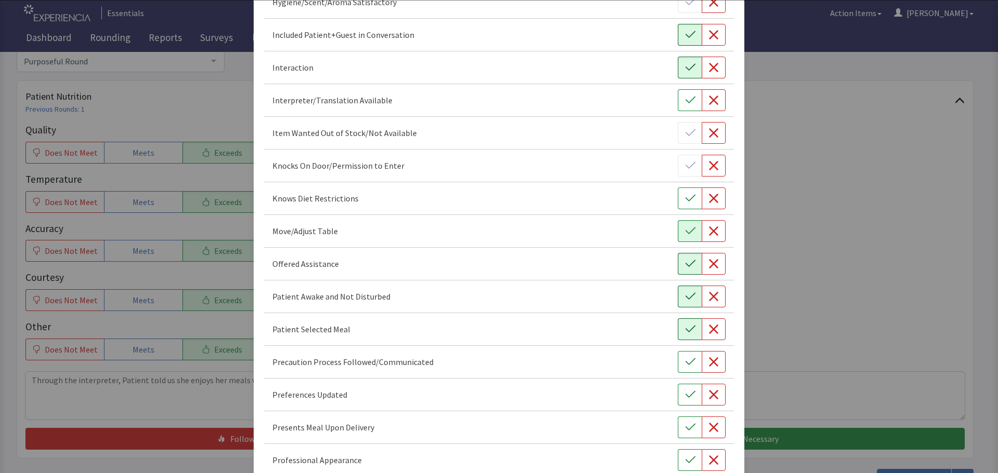
click at [685, 330] on icon "button" at bounding box center [690, 329] width 10 height 7
click at [681, 403] on button "button" at bounding box center [690, 395] width 24 height 22
click at [685, 427] on icon "button" at bounding box center [690, 427] width 10 height 10
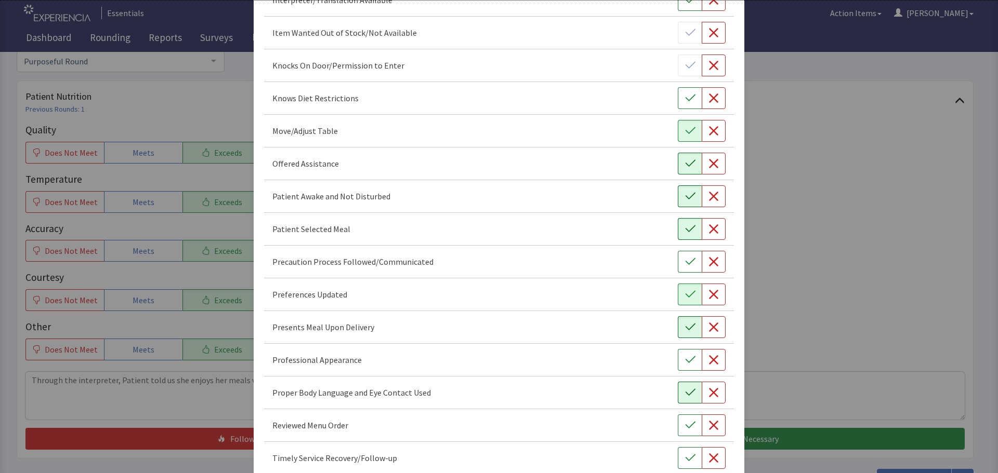
scroll to position [520, 0]
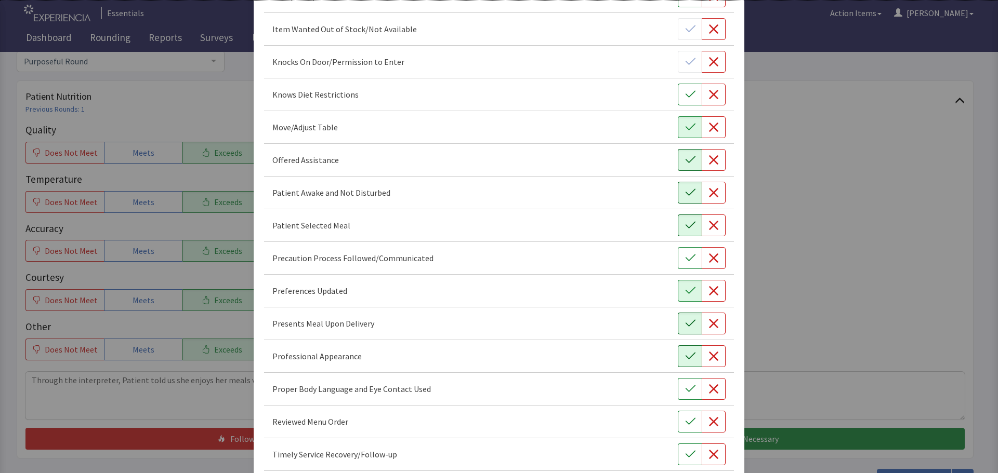
click at [689, 362] on button "button" at bounding box center [690, 357] width 24 height 22
click at [685, 389] on icon "button" at bounding box center [690, 389] width 10 height 7
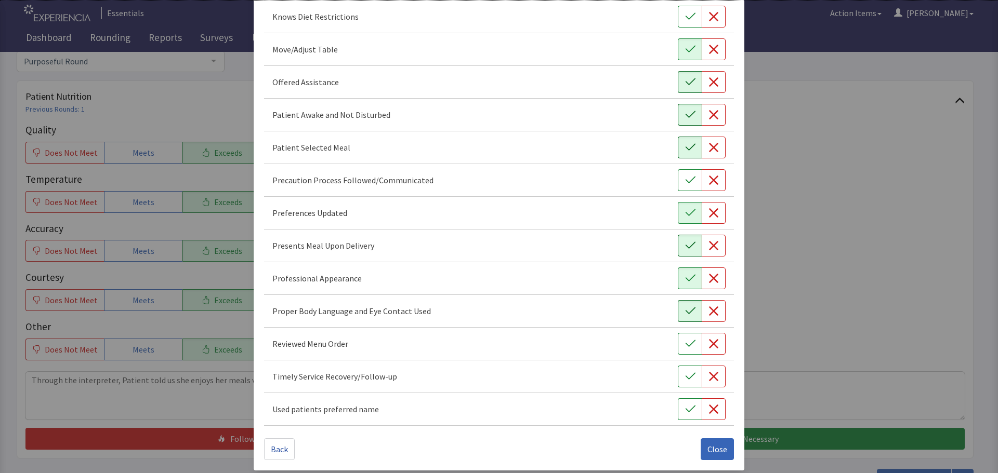
scroll to position [603, 0]
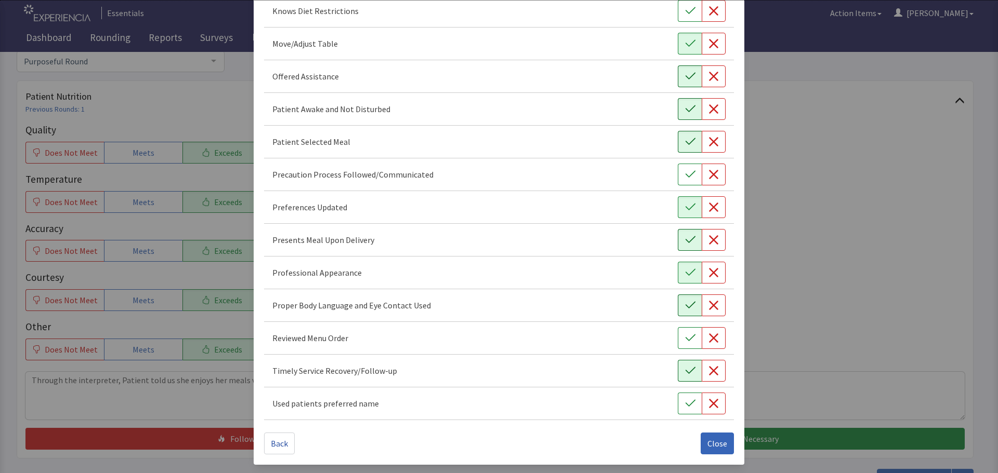
click at [678, 371] on button "button" at bounding box center [690, 371] width 24 height 22
click at [685, 339] on icon "button" at bounding box center [690, 338] width 10 height 10
click at [709, 444] on span "Close" at bounding box center [717, 443] width 20 height 12
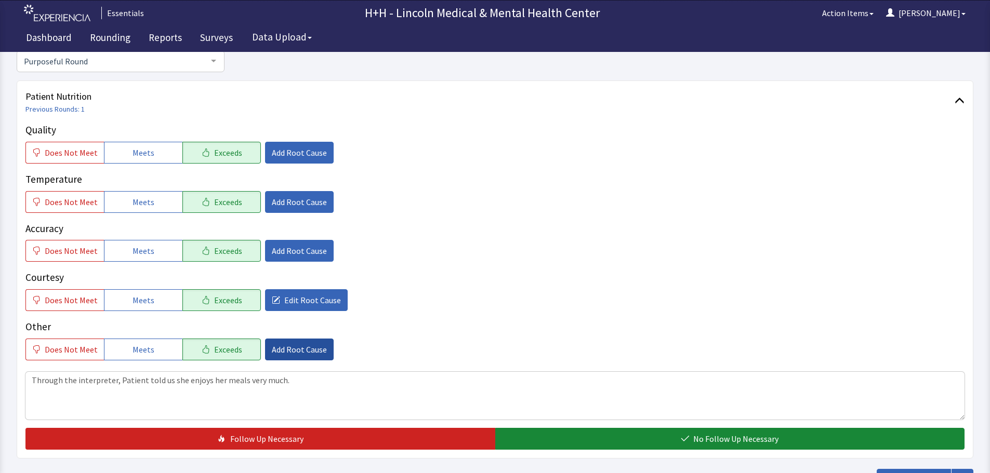
click at [295, 351] on span "Add Root Cause" at bounding box center [299, 349] width 55 height 12
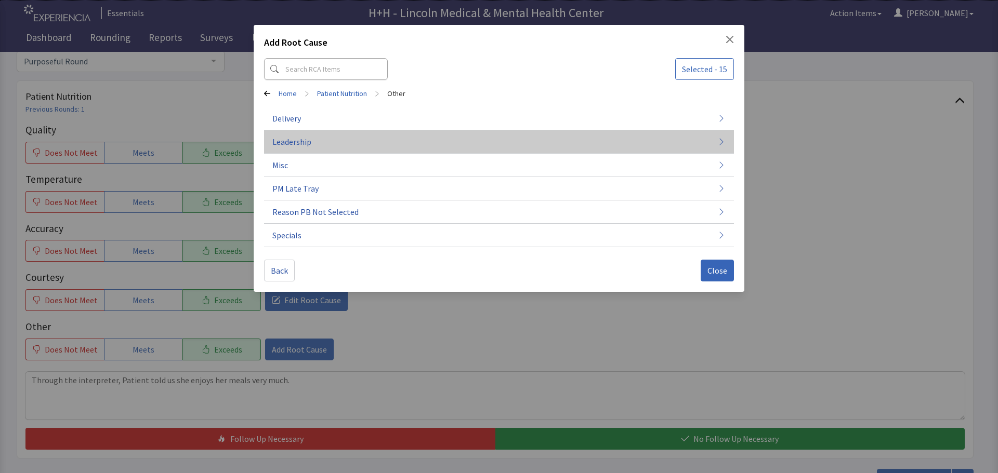
click at [307, 145] on span "Leadership" at bounding box center [291, 142] width 39 height 12
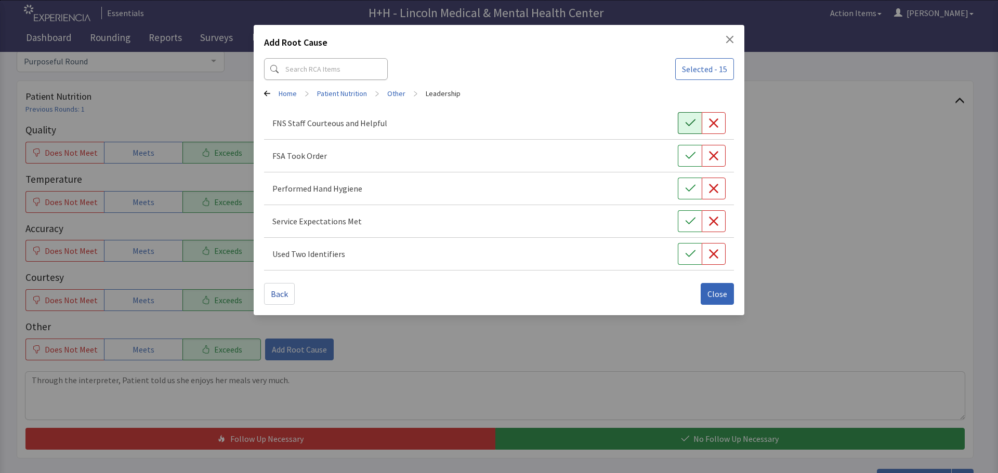
click at [686, 120] on icon "button" at bounding box center [690, 123] width 10 height 10
click at [694, 152] on icon "button" at bounding box center [690, 156] width 10 height 10
click at [694, 185] on icon "button" at bounding box center [690, 188] width 10 height 7
click at [685, 217] on icon "button" at bounding box center [690, 221] width 10 height 10
click at [682, 248] on button "button" at bounding box center [690, 254] width 24 height 22
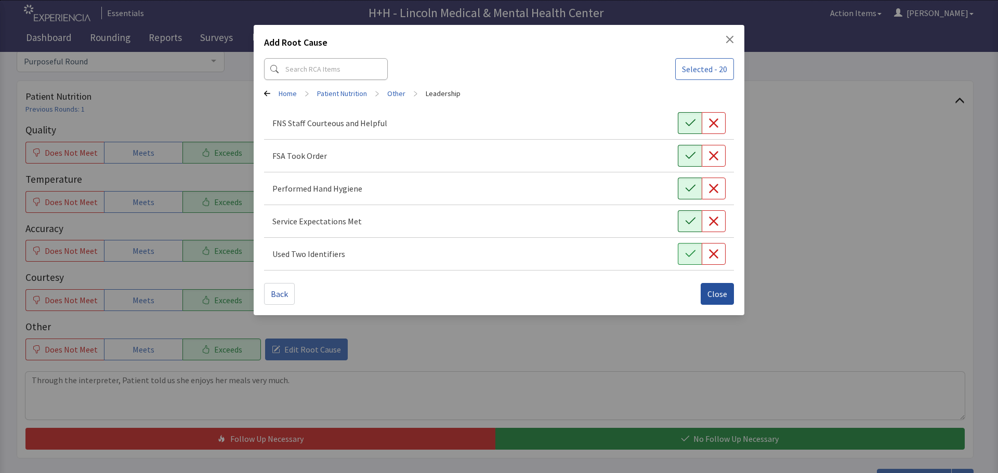
click at [714, 290] on span "Close" at bounding box center [717, 294] width 20 height 12
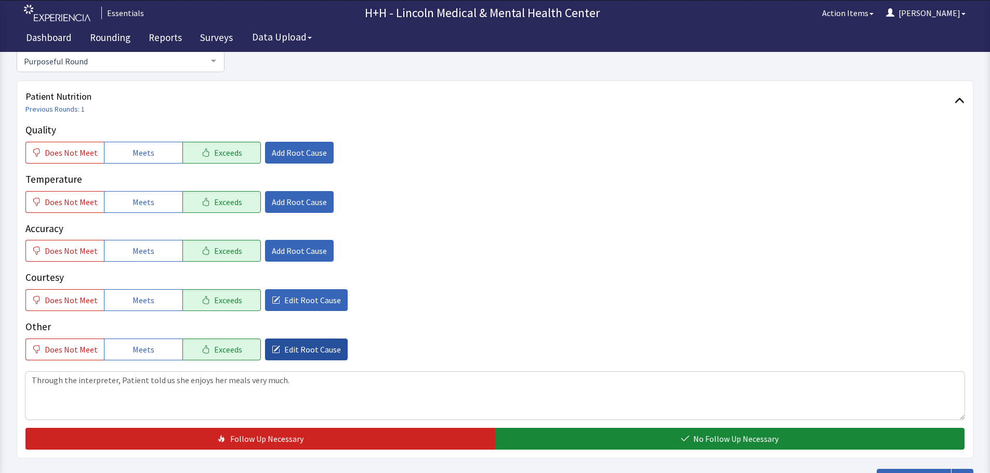
click at [284, 345] on span "Edit Root Cause" at bounding box center [312, 349] width 57 height 12
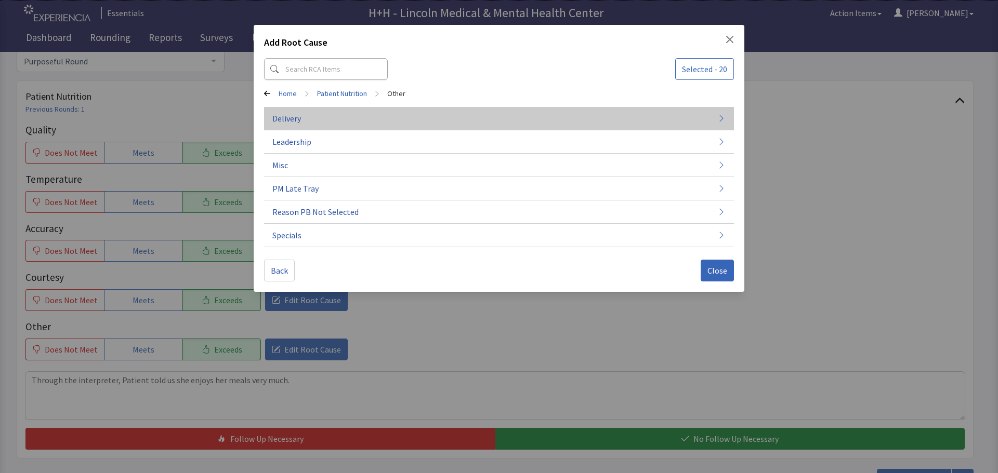
click at [311, 120] on button "Delivery" at bounding box center [499, 118] width 470 height 23
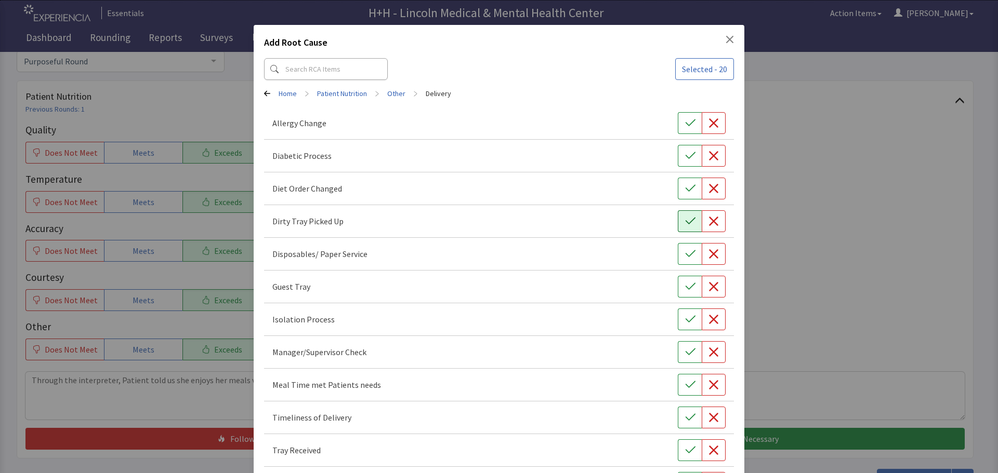
click at [685, 219] on icon "button" at bounding box center [690, 221] width 10 height 10
click at [686, 383] on icon "button" at bounding box center [690, 384] width 10 height 7
click at [685, 413] on icon "button" at bounding box center [690, 418] width 10 height 10
click at [685, 448] on icon "button" at bounding box center [690, 450] width 10 height 10
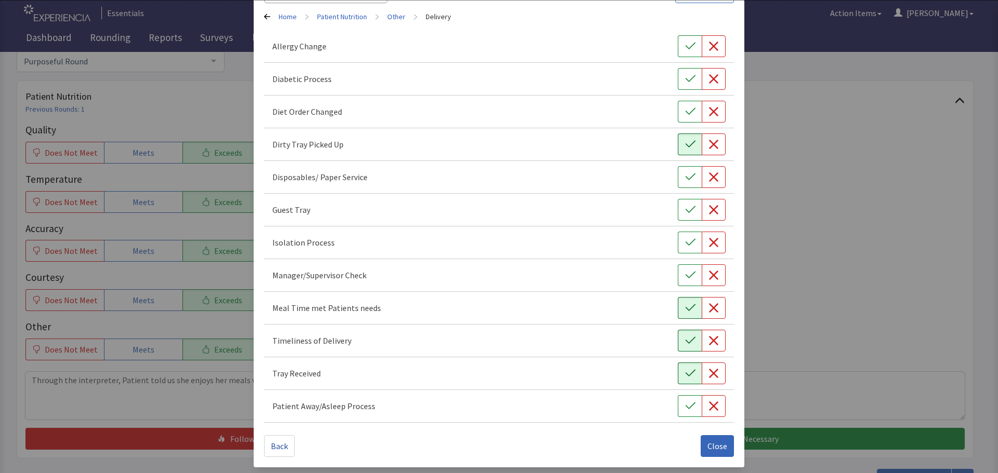
scroll to position [79, 0]
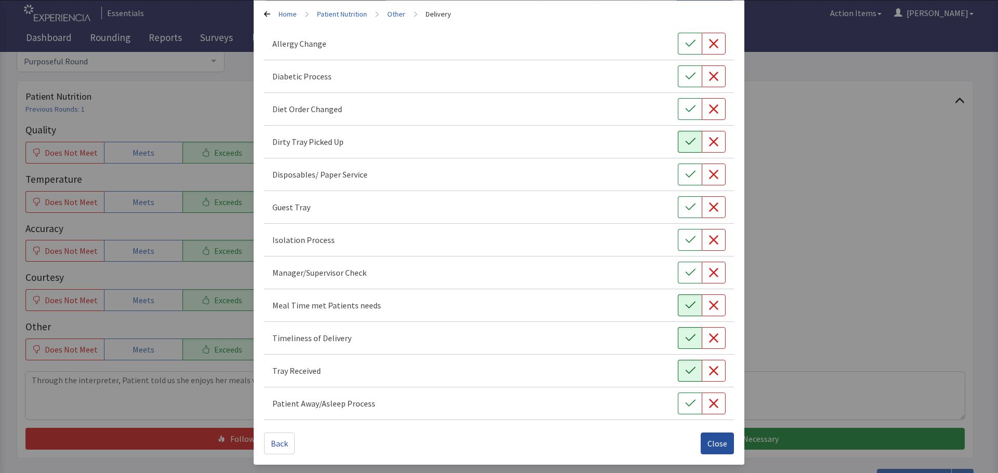
click at [709, 442] on span "Close" at bounding box center [717, 443] width 20 height 12
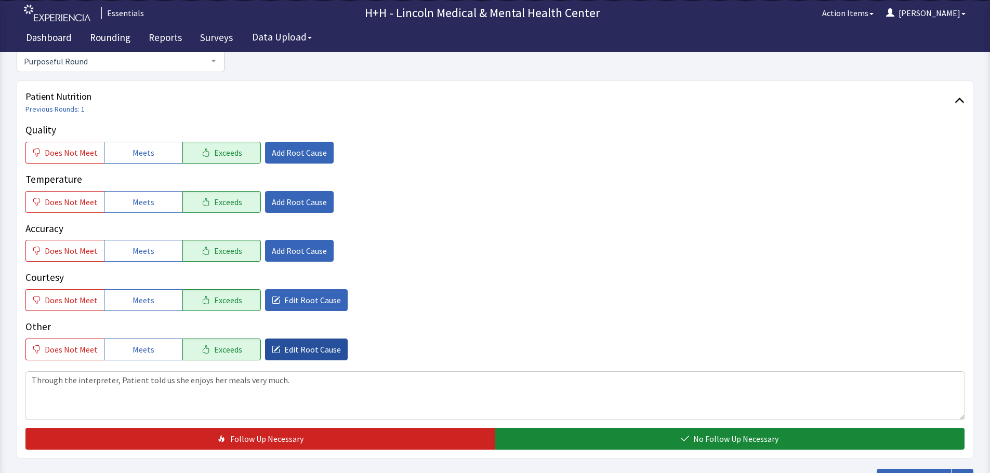
click at [303, 356] on button "Edit Root Cause" at bounding box center [306, 350] width 83 height 22
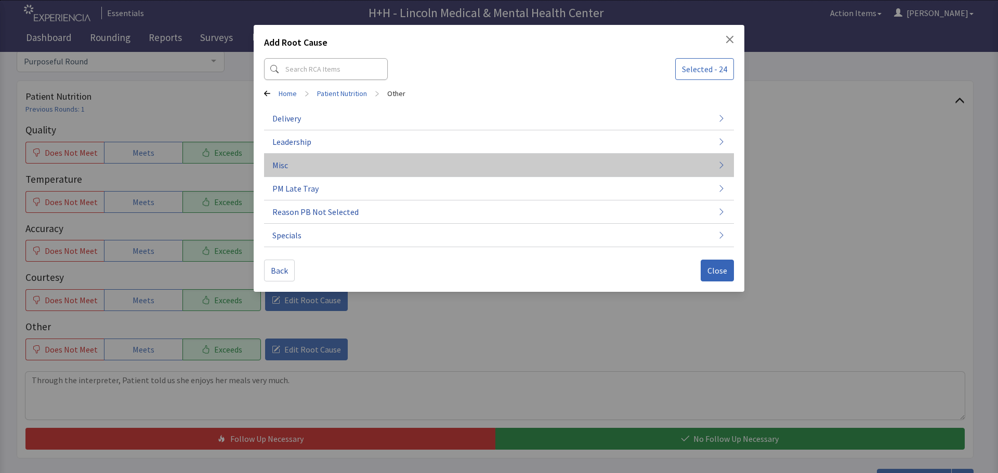
click at [295, 165] on button "Misc" at bounding box center [499, 165] width 470 height 23
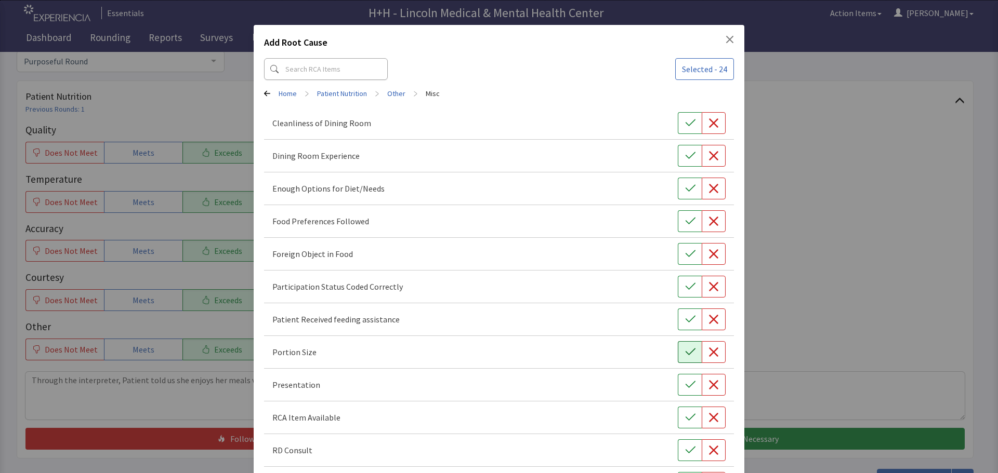
click at [685, 344] on button "button" at bounding box center [690, 352] width 24 height 22
click at [685, 382] on icon "button" at bounding box center [690, 385] width 10 height 10
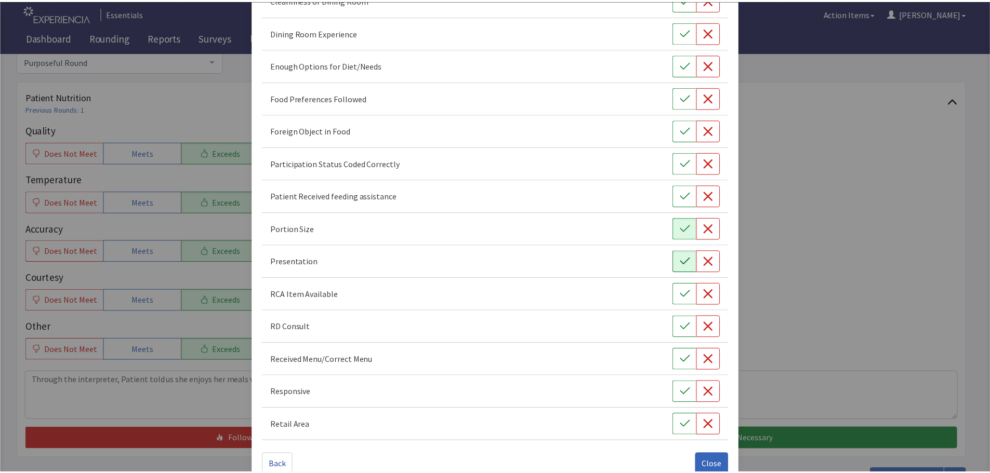
scroll to position [145, 0]
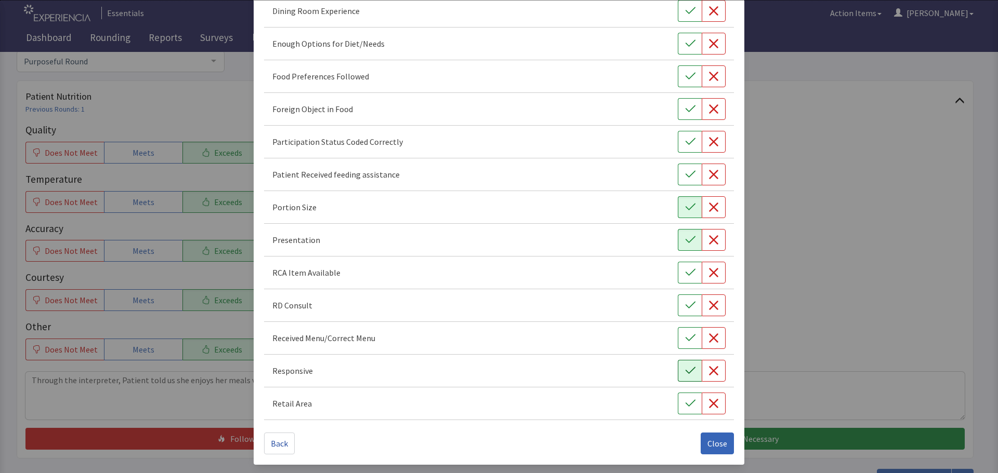
click at [685, 375] on icon "button" at bounding box center [690, 371] width 10 height 10
click at [690, 74] on button "button" at bounding box center [690, 76] width 24 height 22
click at [711, 446] on span "Close" at bounding box center [717, 443] width 20 height 12
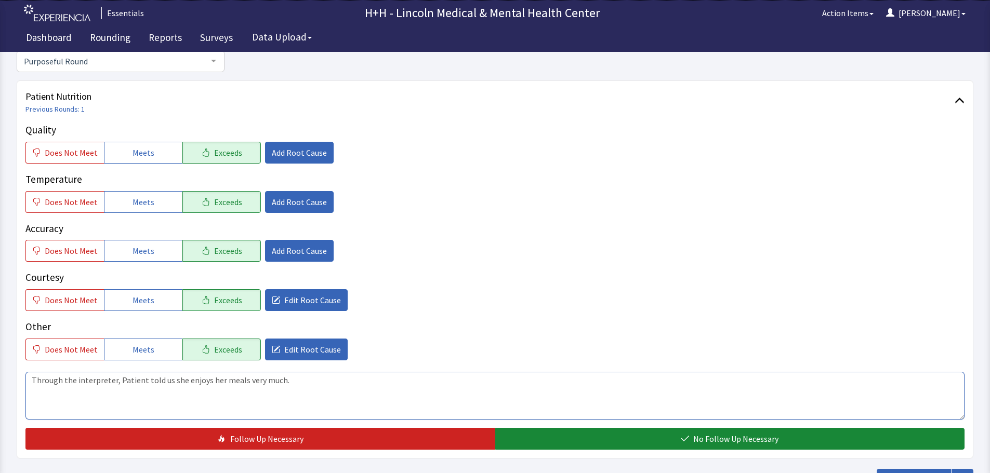
click at [288, 382] on textarea "Through the interpreter, Patient told us she enjoys her meals very much." at bounding box center [494, 396] width 939 height 48
click at [403, 378] on textarea "Through the interpreter, Patient told us she enjoys her meals very much. She al…" at bounding box center [494, 396] width 939 height 48
click at [427, 382] on textarea "Through the interpreter, Patient told us she enjoys her meals very much. She al…" at bounding box center [494, 396] width 939 height 48
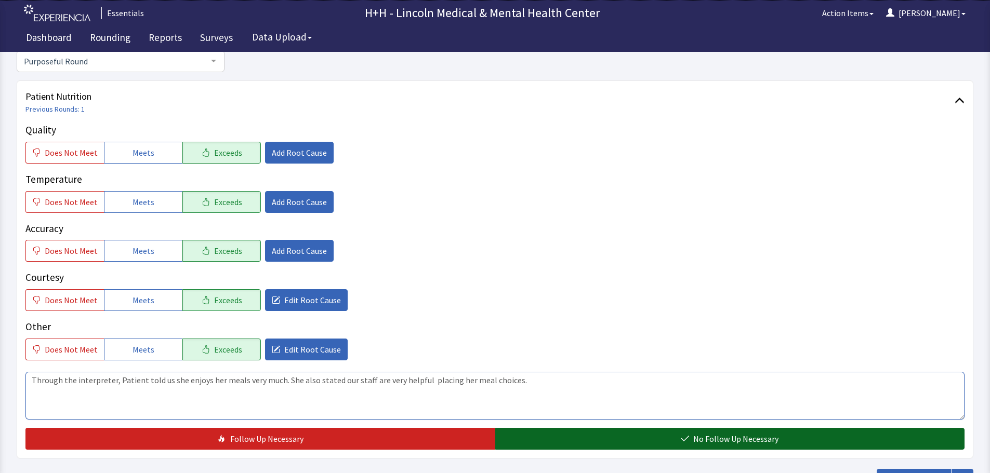
type textarea "Through the interpreter, Patient told us she enjoys her meals very much. She al…"
click at [633, 439] on button "No Follow Up Necessary" at bounding box center [730, 439] width 470 height 22
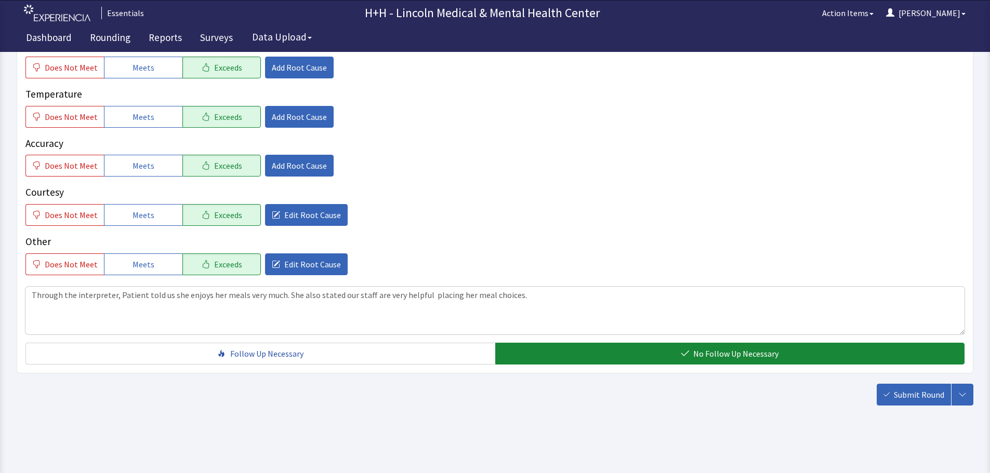
scroll to position [190, 0]
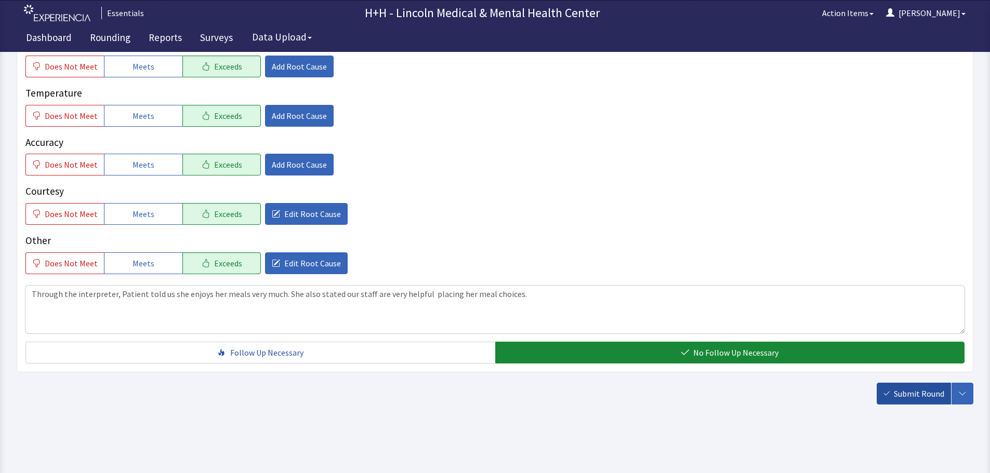
click at [892, 390] on button "Submit Round" at bounding box center [914, 394] width 74 height 22
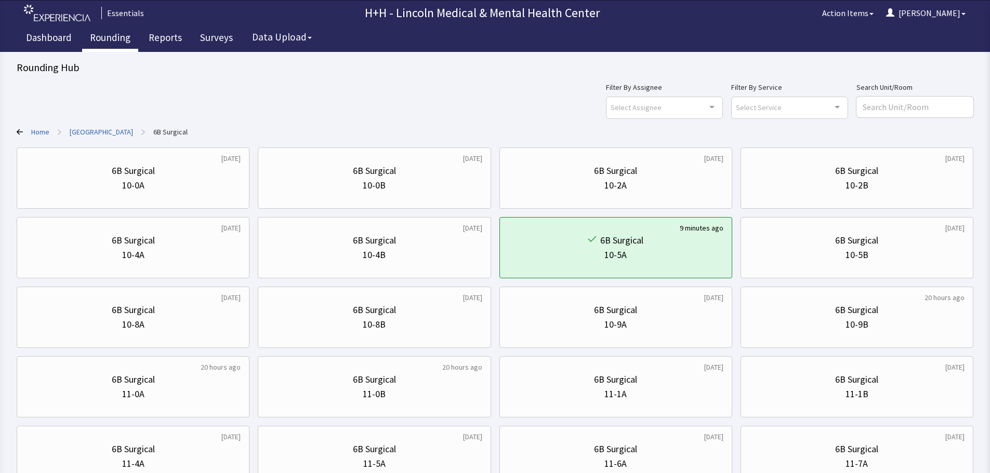
click at [117, 35] on link "Rounding" at bounding box center [110, 39] width 56 height 26
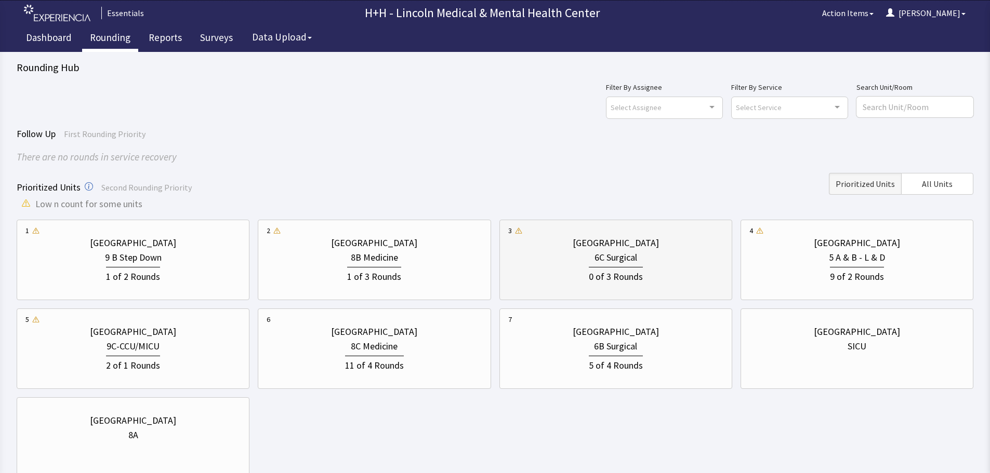
click at [656, 263] on div "6C Surgical" at bounding box center [615, 257] width 215 height 15
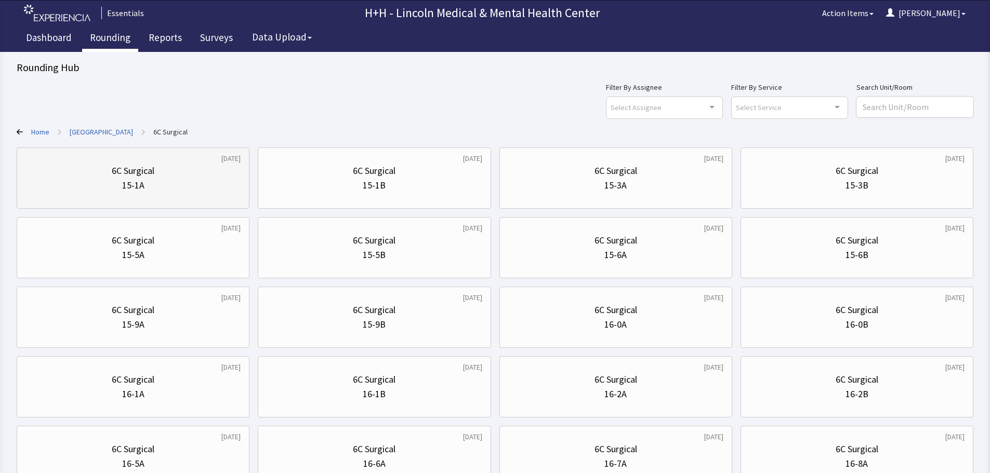
click at [171, 181] on div "15-1A" at bounding box center [132, 185] width 215 height 15
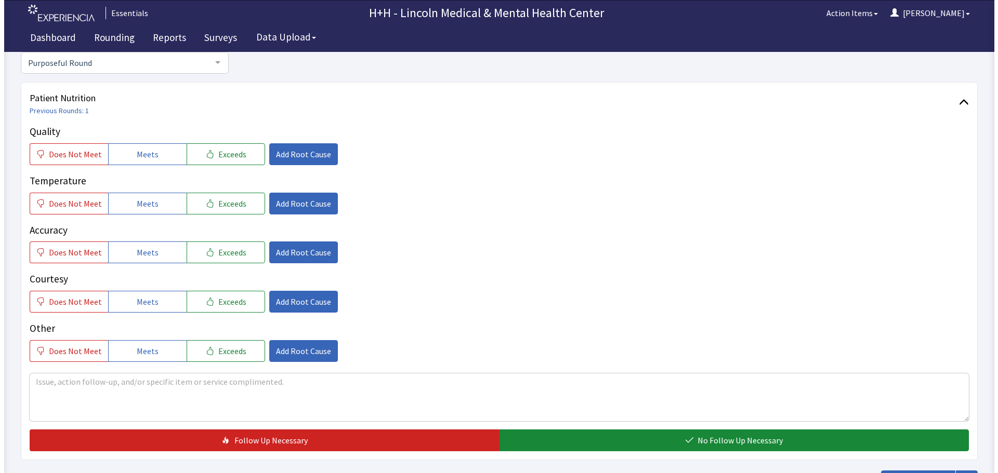
scroll to position [104, 0]
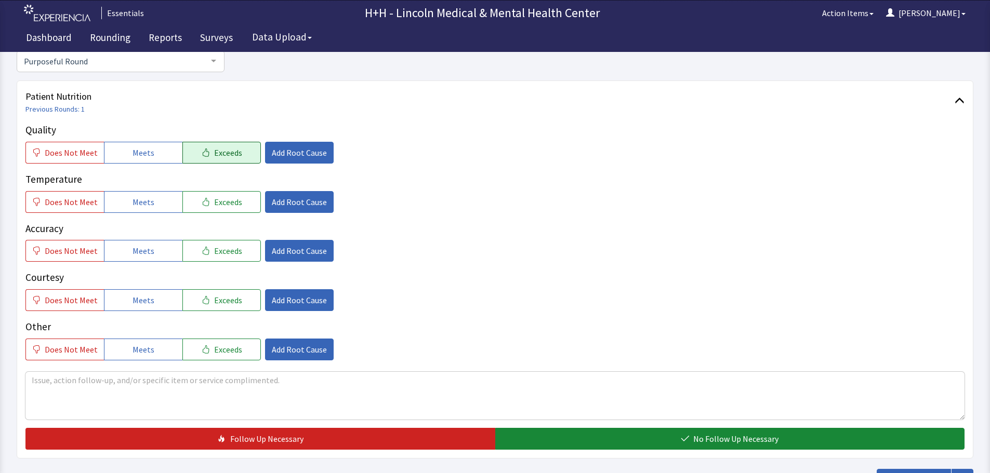
click at [215, 158] on button "Exceeds" at bounding box center [221, 153] width 78 height 22
click at [228, 201] on span "Exceeds" at bounding box center [228, 202] width 28 height 12
click at [222, 256] on span "Exceeds" at bounding box center [228, 251] width 28 height 12
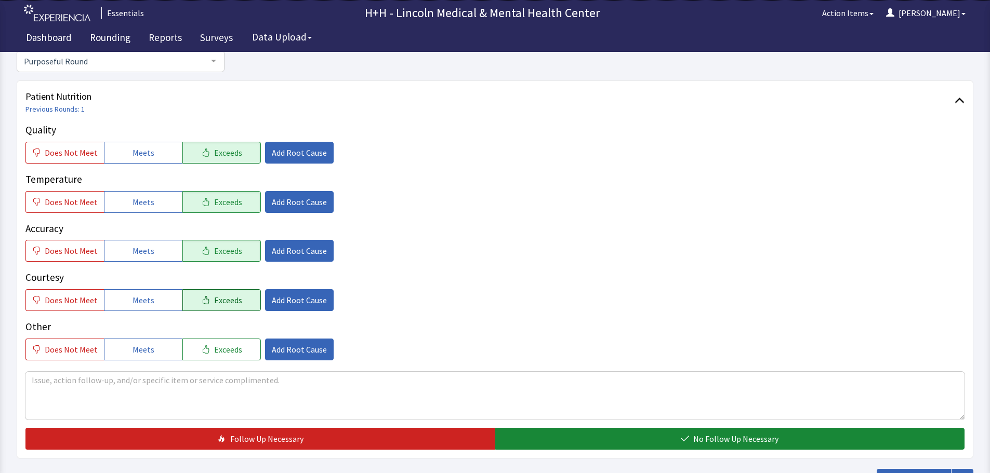
click at [214, 300] on span "Exceeds" at bounding box center [228, 300] width 28 height 12
click at [218, 354] on span "Exceeds" at bounding box center [228, 349] width 28 height 12
click at [60, 381] on textarea at bounding box center [494, 396] width 939 height 48
click at [35, 382] on textarea "gentleman told me he very much likes our food now than what we used to serve hi…" at bounding box center [494, 396] width 939 height 48
click at [352, 382] on textarea "Gentleman told me he very much likes our food now than what we used to serve hi…" at bounding box center [494, 396] width 939 height 48
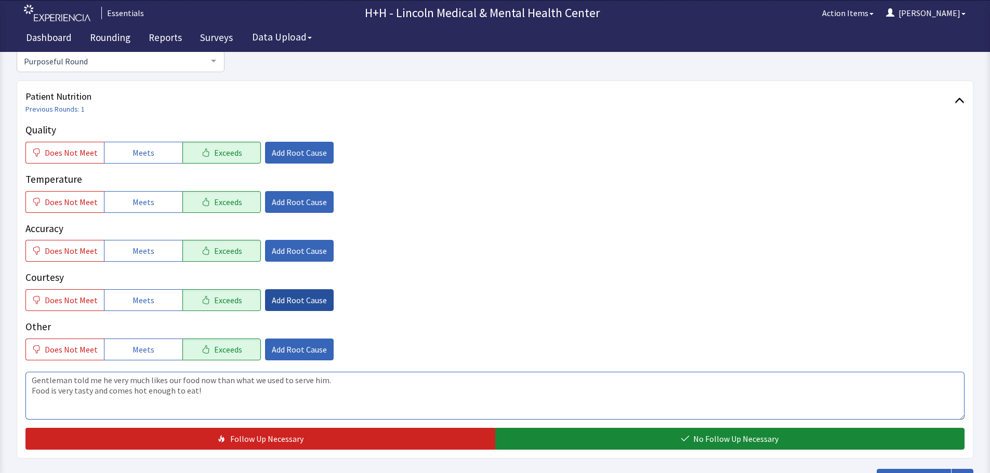
type textarea "Gentleman told me he very much likes our food now than what we used to serve hi…"
click at [317, 303] on span "Add Root Cause" at bounding box center [299, 300] width 55 height 12
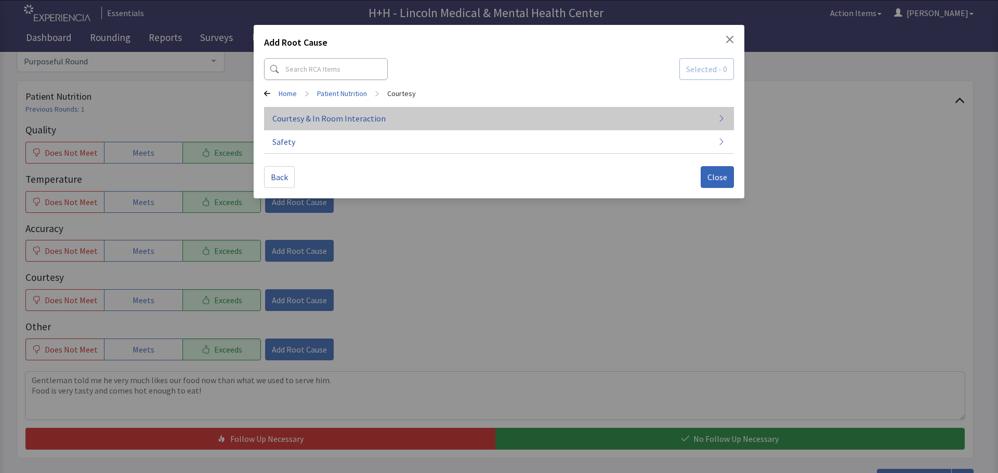
click at [344, 122] on span "Courtesy & In Room Interaction" at bounding box center [328, 118] width 113 height 12
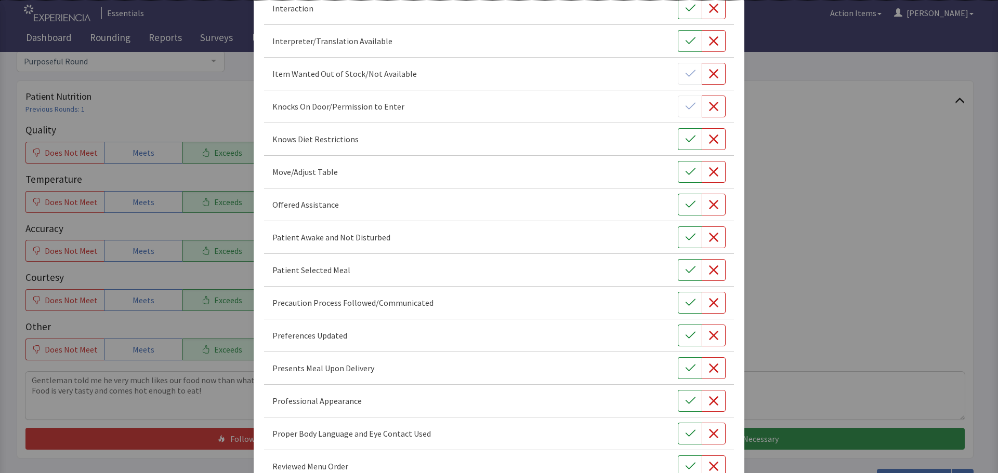
scroll to position [603, 0]
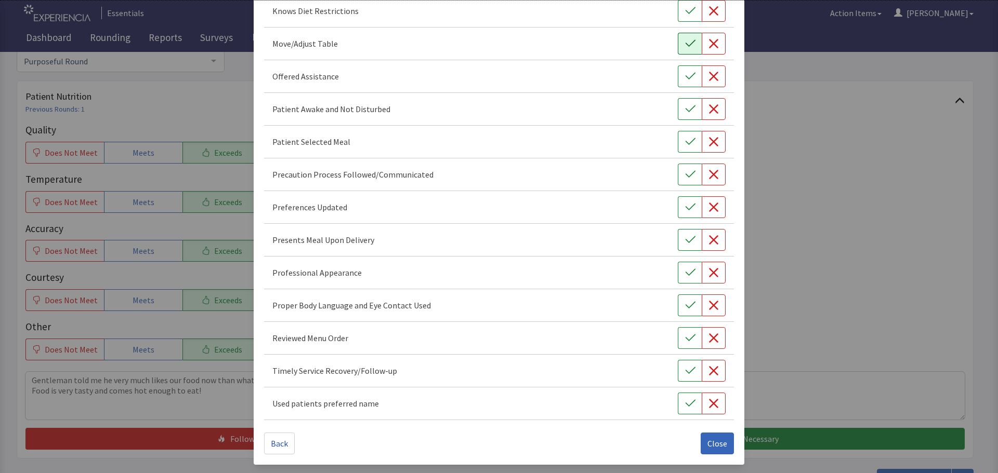
click at [685, 43] on icon "button" at bounding box center [690, 43] width 10 height 10
click at [685, 79] on icon "button" at bounding box center [690, 76] width 10 height 10
click at [678, 111] on button "button" at bounding box center [690, 109] width 24 height 22
click at [685, 147] on icon "button" at bounding box center [690, 142] width 10 height 10
click at [685, 208] on icon "button" at bounding box center [690, 207] width 10 height 10
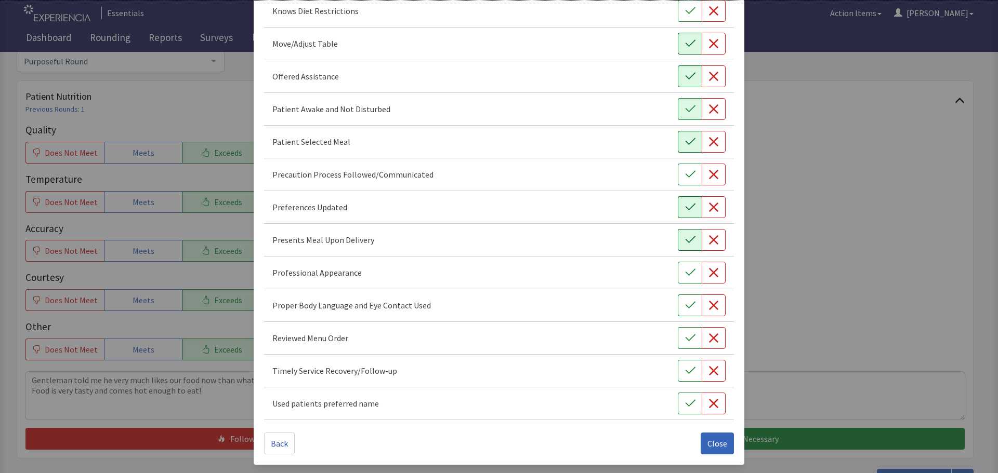
click at [685, 244] on icon "button" at bounding box center [690, 240] width 10 height 10
click at [687, 273] on icon "button" at bounding box center [690, 273] width 10 height 10
click at [685, 307] on icon "button" at bounding box center [690, 305] width 10 height 10
click at [685, 371] on icon "button" at bounding box center [690, 370] width 10 height 7
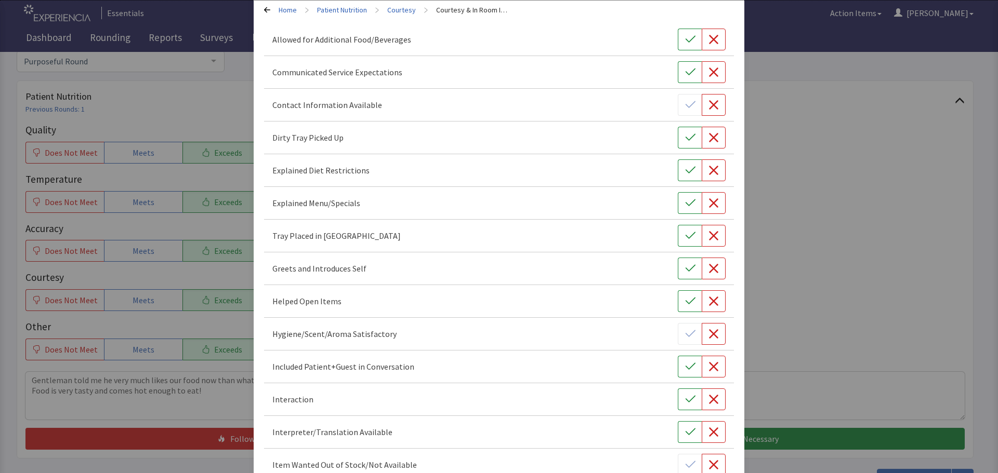
scroll to position [0, 0]
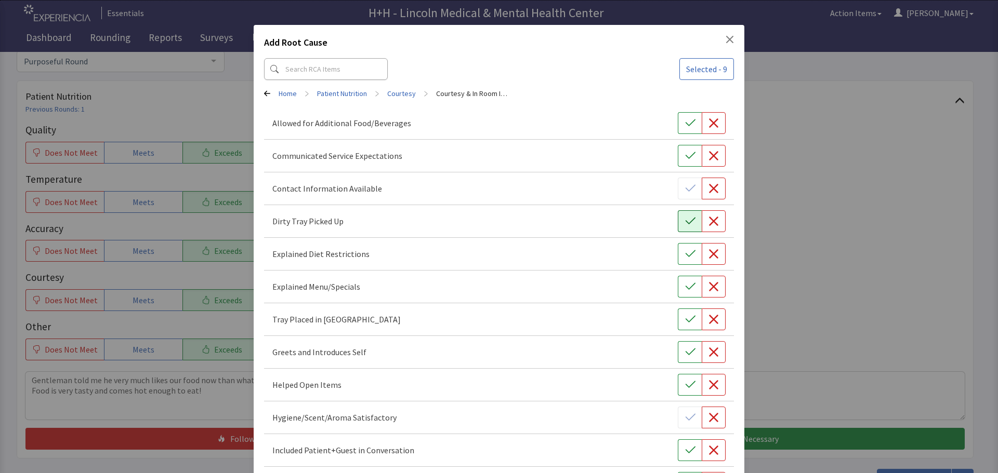
click at [685, 222] on icon "button" at bounding box center [690, 221] width 10 height 7
click at [685, 320] on icon "button" at bounding box center [690, 319] width 10 height 7
click at [686, 355] on icon "button" at bounding box center [690, 352] width 10 height 10
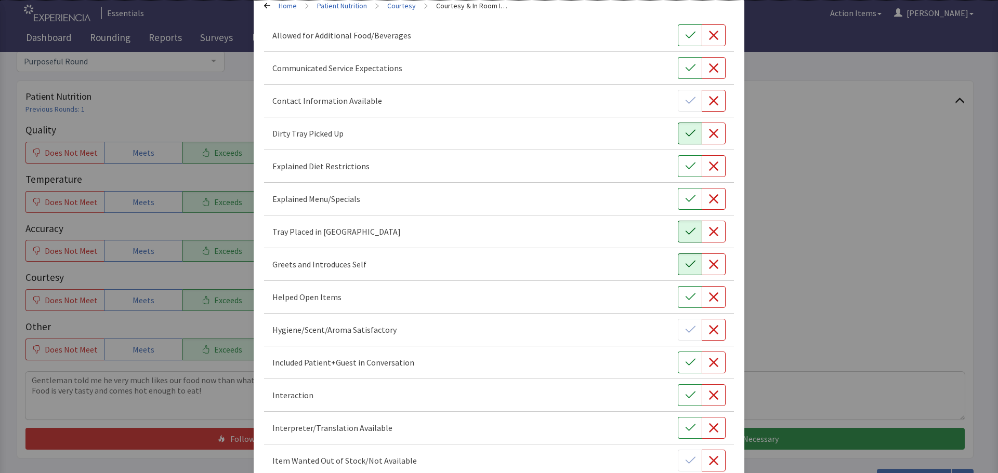
scroll to position [104, 0]
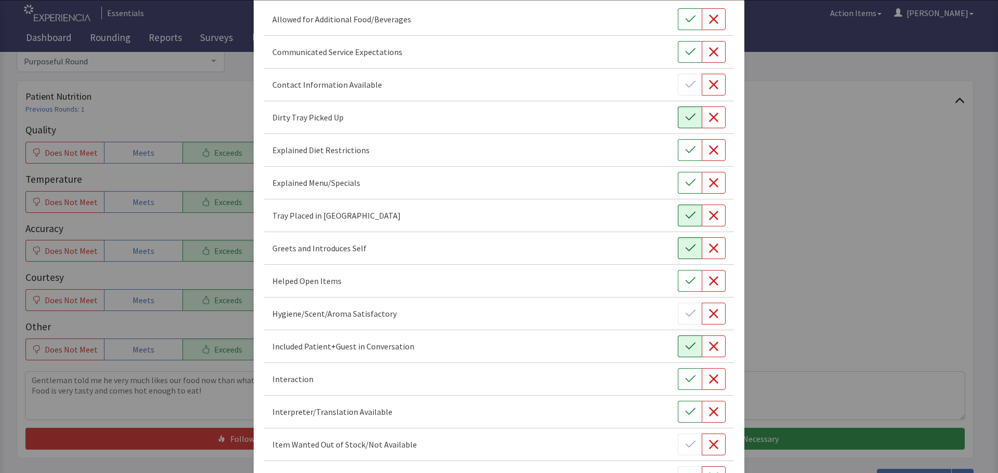
click at [685, 351] on icon "button" at bounding box center [690, 346] width 10 height 10
click at [684, 372] on button "button" at bounding box center [690, 379] width 24 height 22
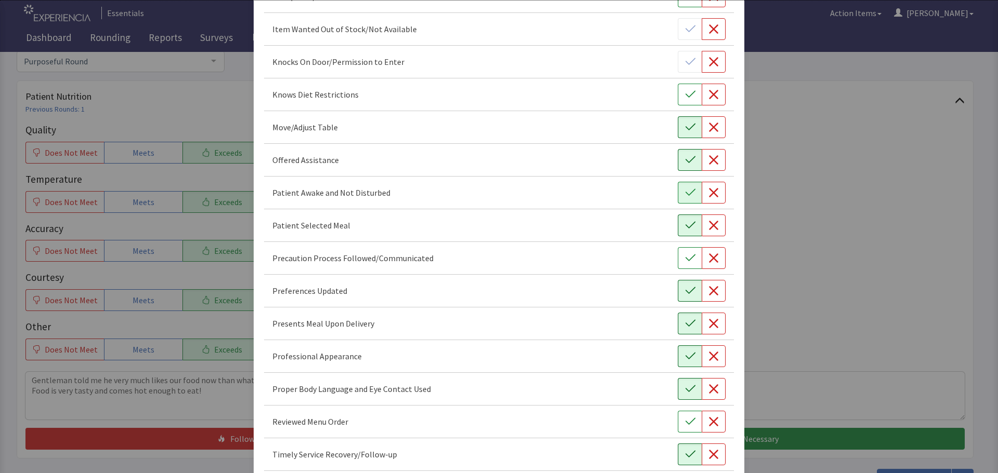
scroll to position [603, 0]
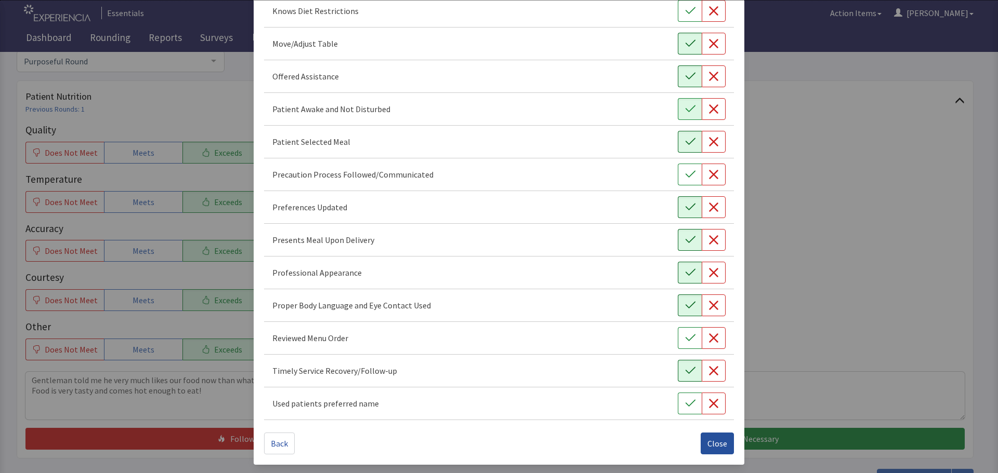
click at [718, 444] on span "Close" at bounding box center [717, 443] width 20 height 12
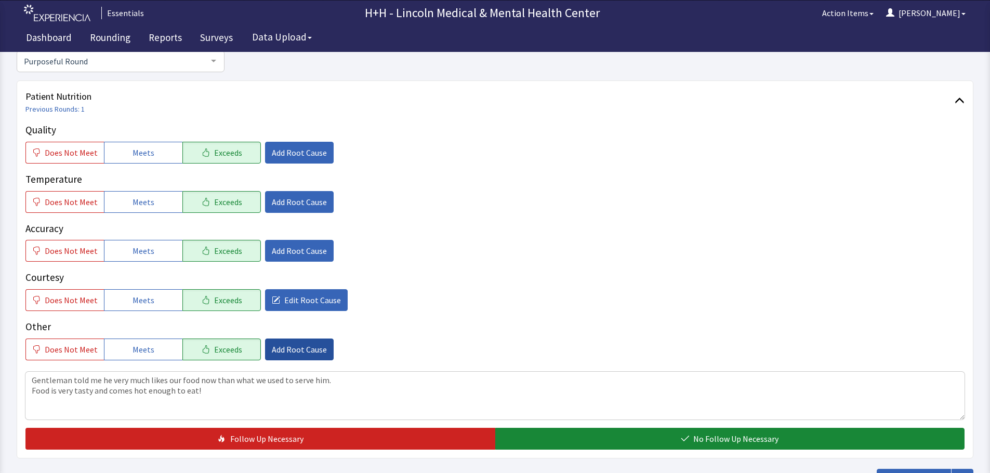
click at [299, 349] on span "Add Root Cause" at bounding box center [299, 349] width 55 height 12
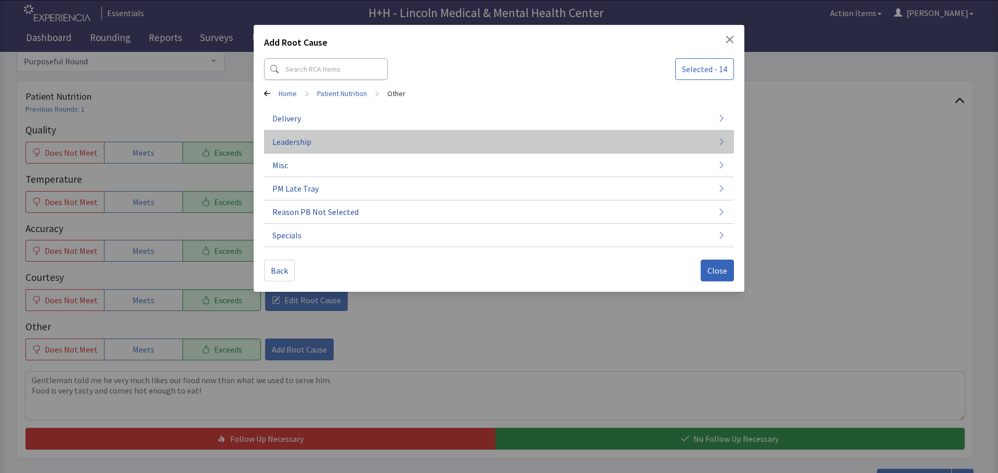
click at [311, 144] on button "Leadership" at bounding box center [499, 141] width 470 height 23
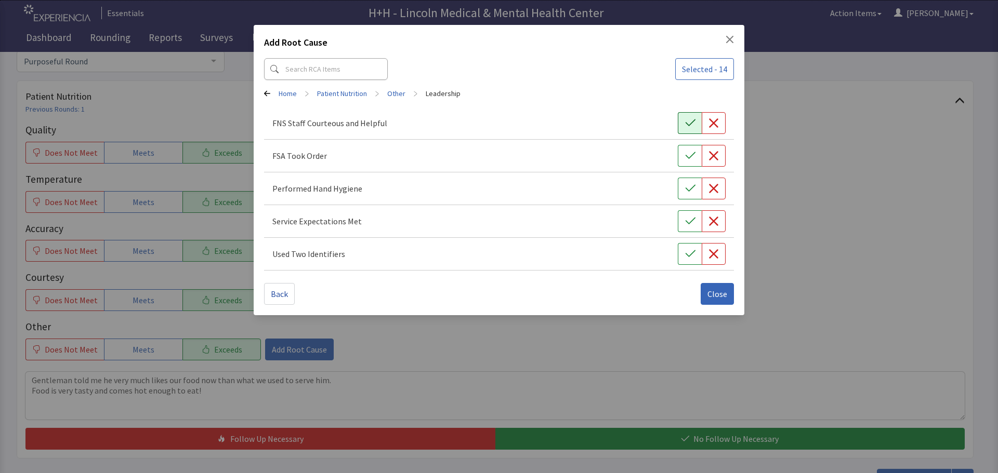
click at [696, 122] on button "button" at bounding box center [690, 123] width 24 height 22
click at [690, 153] on icon "button" at bounding box center [690, 156] width 10 height 10
click at [688, 184] on icon "button" at bounding box center [690, 188] width 10 height 10
click at [683, 215] on button "button" at bounding box center [690, 221] width 24 height 22
click at [685, 247] on button "button" at bounding box center [690, 254] width 24 height 22
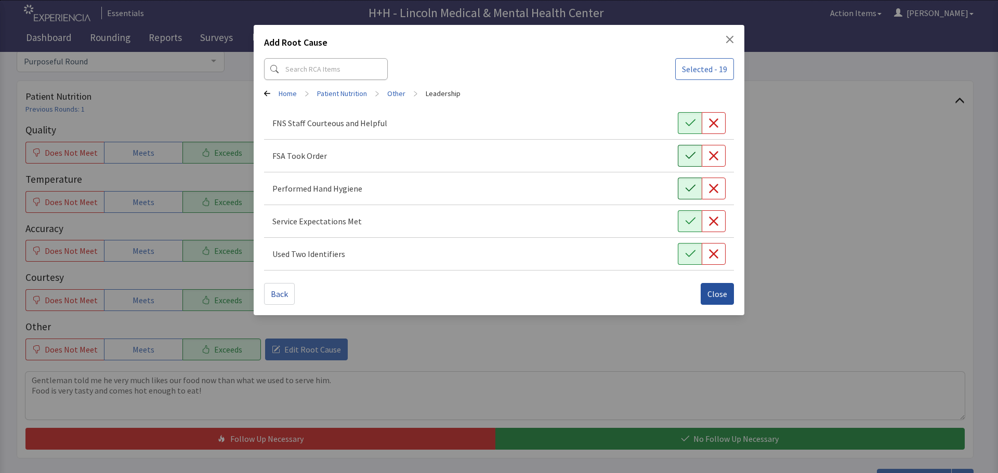
click at [715, 293] on span "Close" at bounding box center [717, 294] width 20 height 12
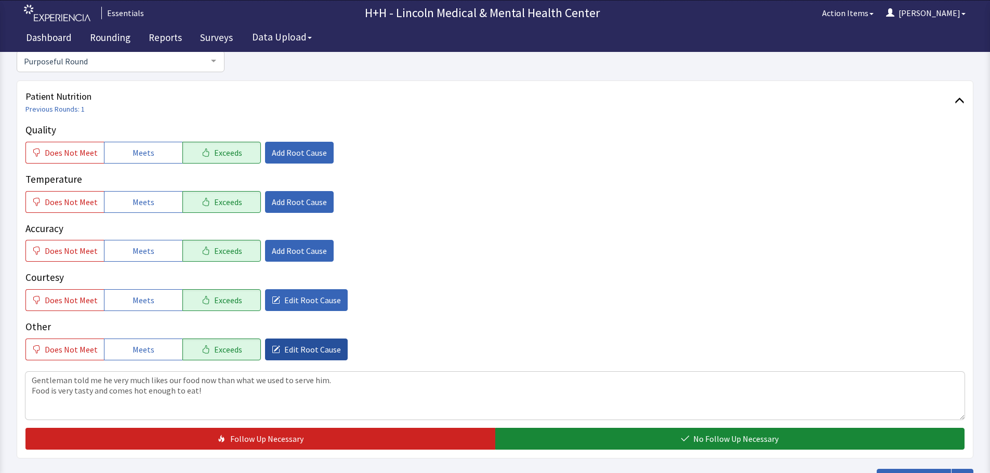
click at [306, 350] on span "Edit Root Cause" at bounding box center [312, 349] width 57 height 12
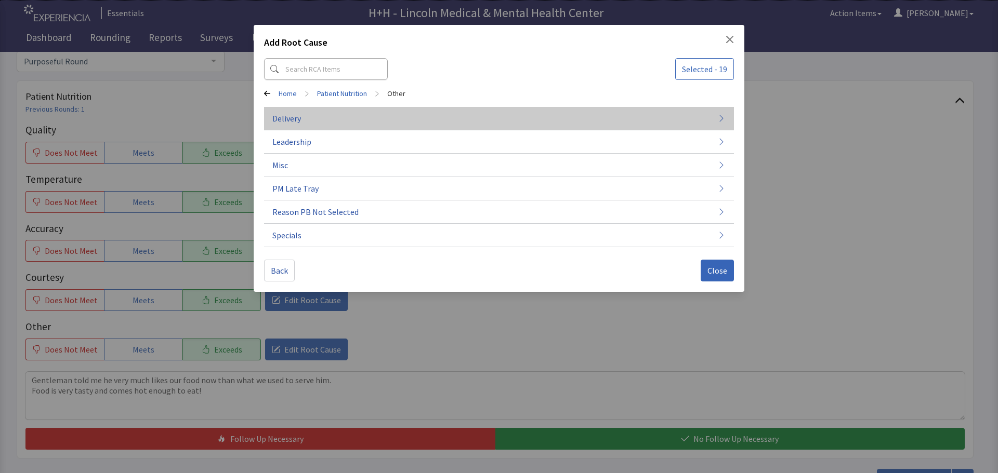
click at [319, 121] on button "Delivery" at bounding box center [499, 118] width 470 height 23
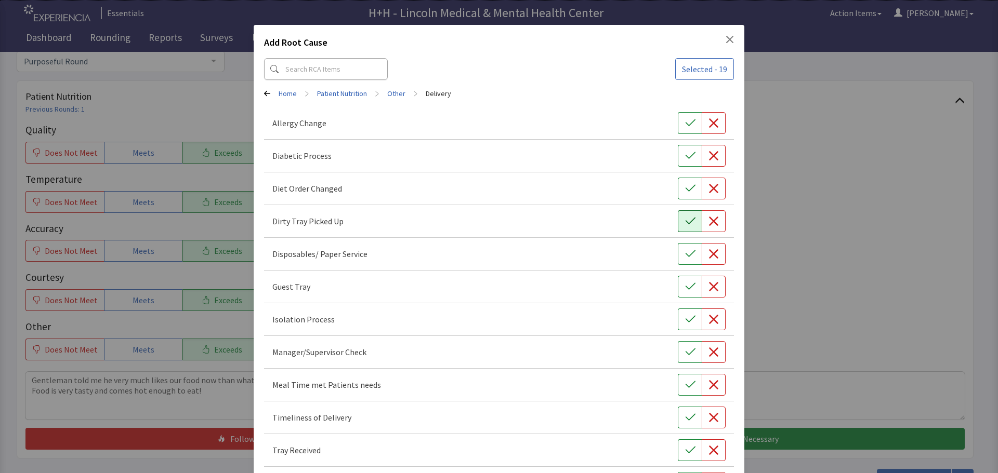
click at [691, 222] on button "button" at bounding box center [690, 221] width 24 height 22
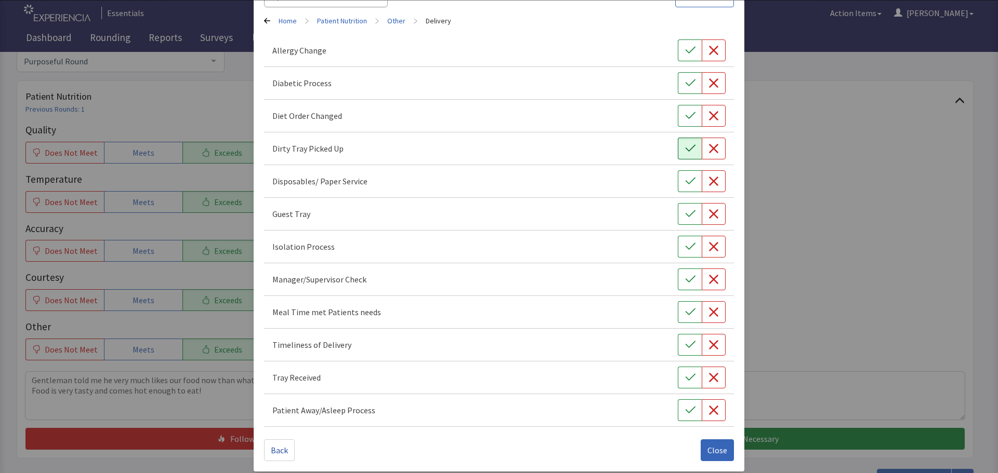
scroll to position [79, 0]
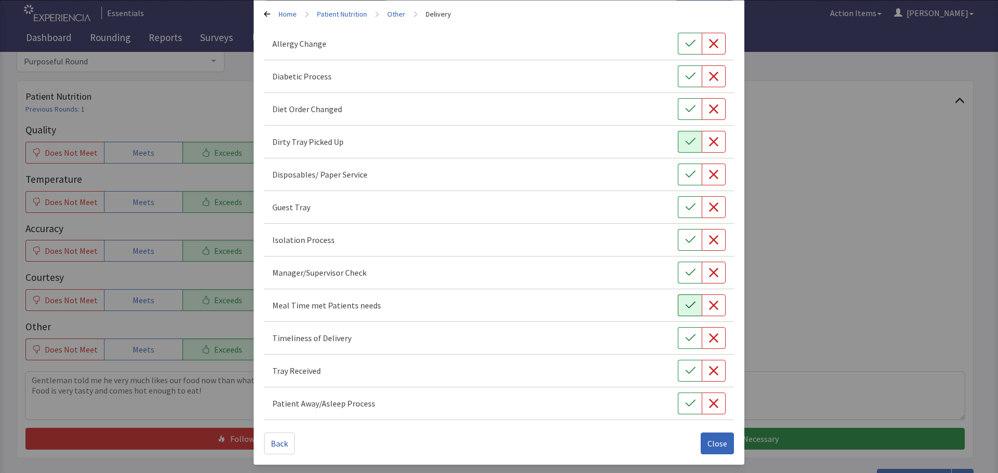
click at [685, 307] on icon "button" at bounding box center [690, 305] width 10 height 7
click at [684, 333] on button "button" at bounding box center [690, 338] width 24 height 22
click at [682, 364] on button "button" at bounding box center [690, 371] width 24 height 22
click at [710, 442] on span "Close" at bounding box center [717, 443] width 20 height 12
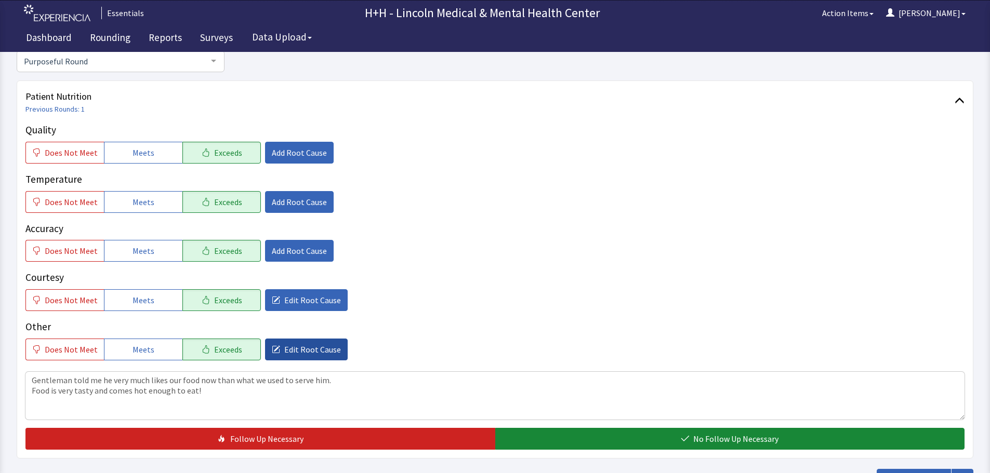
click at [310, 346] on span "Edit Root Cause" at bounding box center [312, 349] width 57 height 12
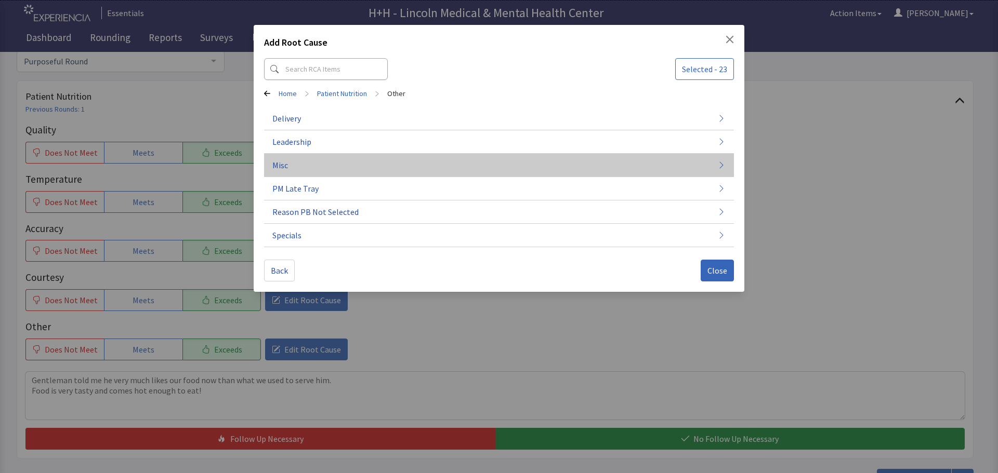
click at [289, 163] on button "Misc" at bounding box center [499, 165] width 470 height 23
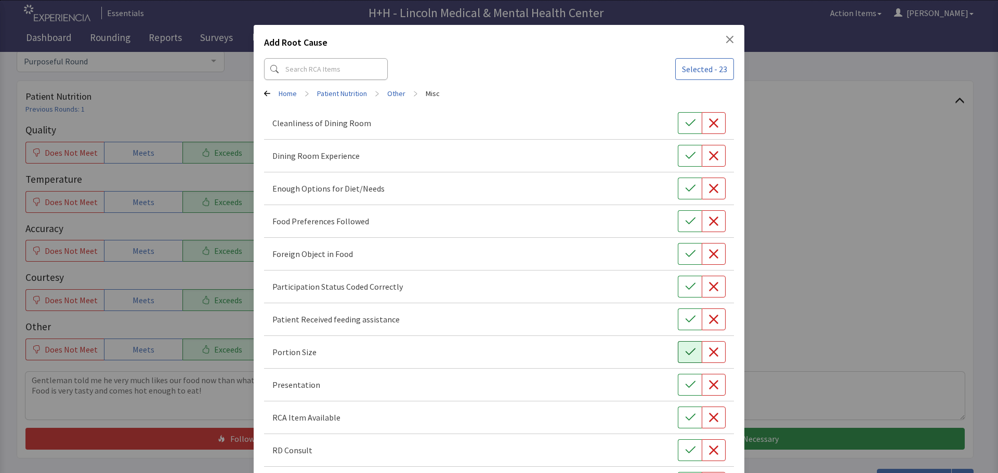
click at [678, 344] on button "button" at bounding box center [690, 352] width 24 height 22
click at [678, 386] on button "button" at bounding box center [690, 385] width 24 height 22
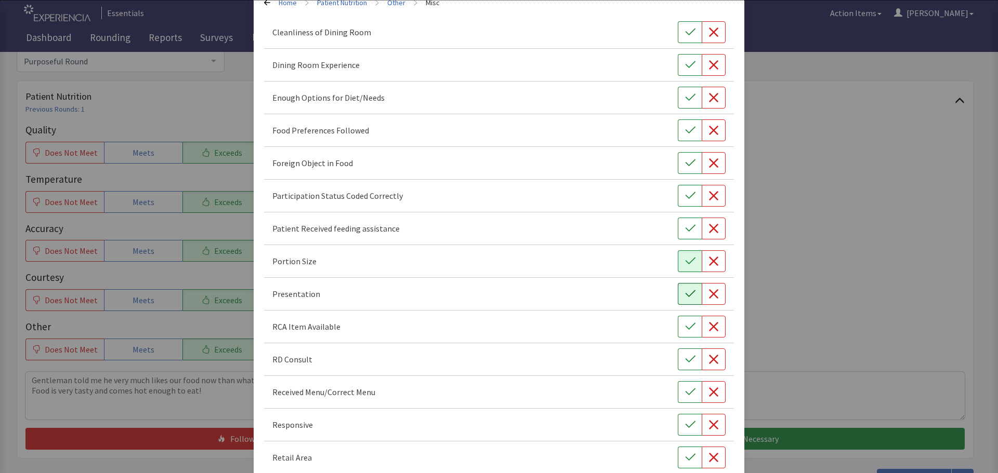
scroll to position [104, 0]
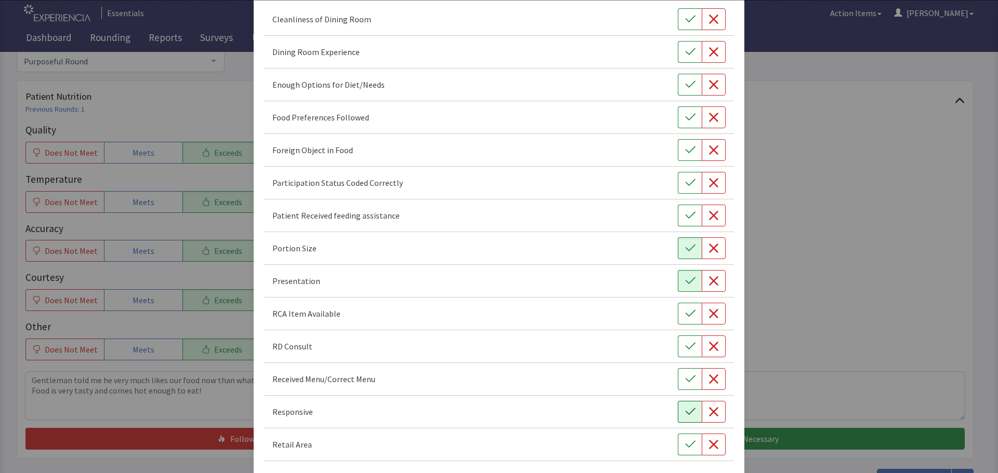
click at [685, 408] on icon "button" at bounding box center [690, 412] width 10 height 10
click at [678, 113] on button "button" at bounding box center [690, 118] width 24 height 22
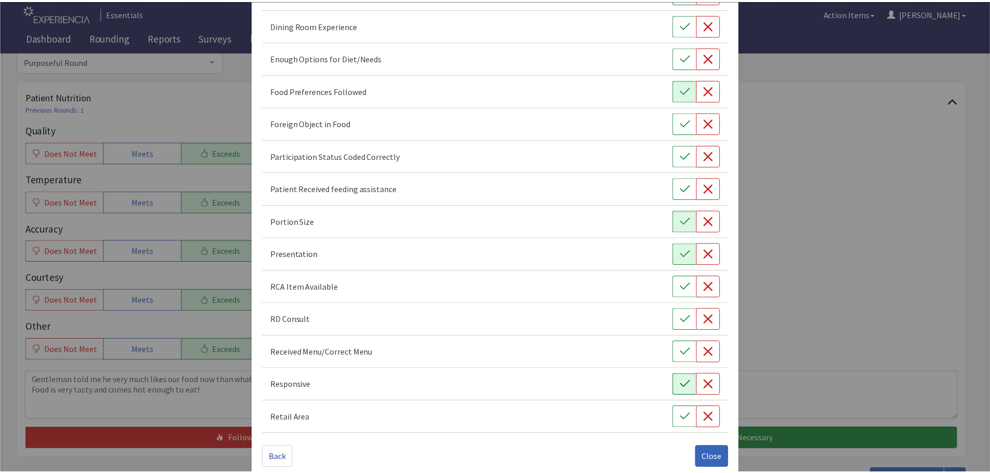
scroll to position [145, 0]
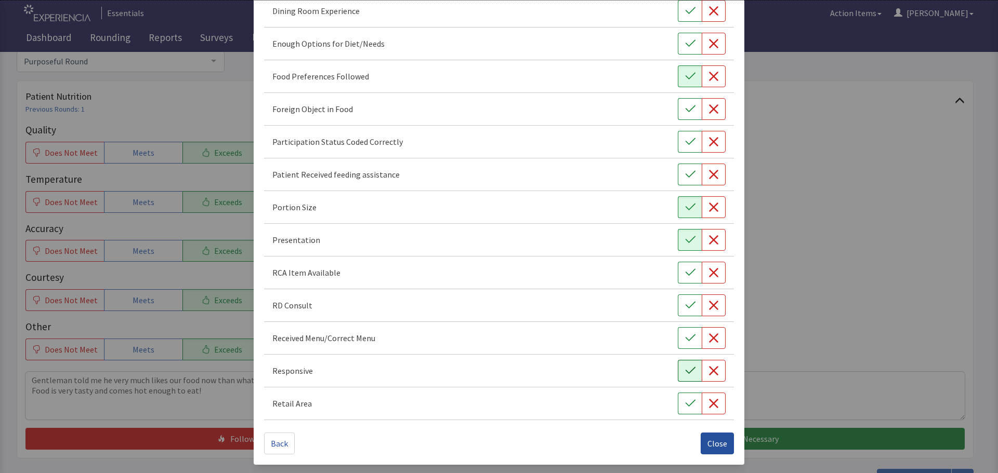
click at [707, 439] on span "Close" at bounding box center [717, 443] width 20 height 12
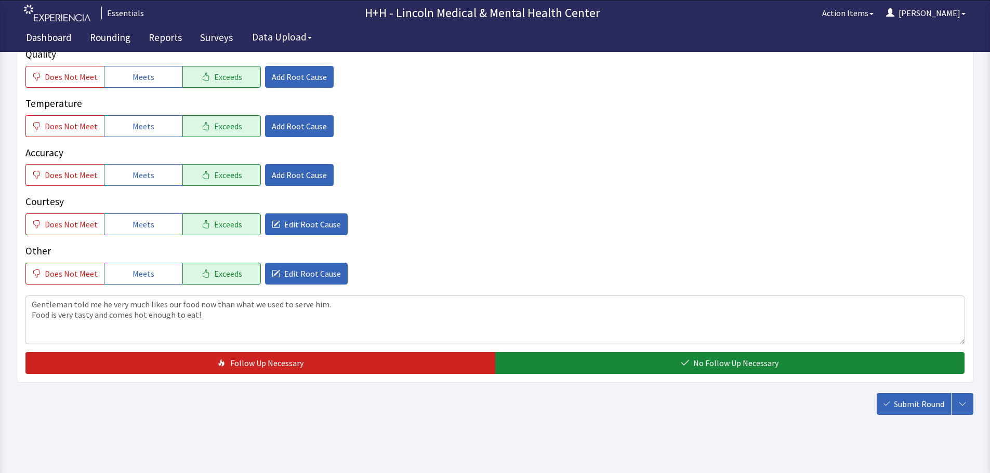
scroll to position [190, 0]
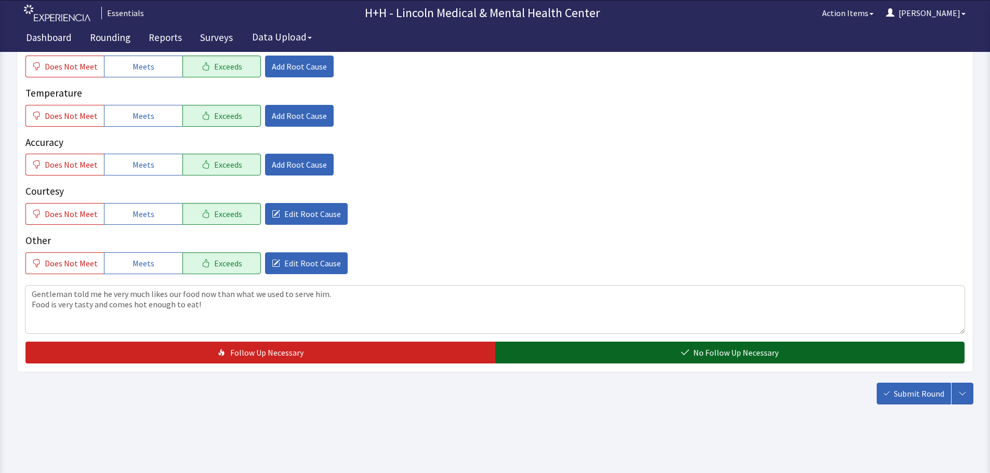
click at [644, 349] on button "No Follow Up Necessary" at bounding box center [730, 353] width 470 height 22
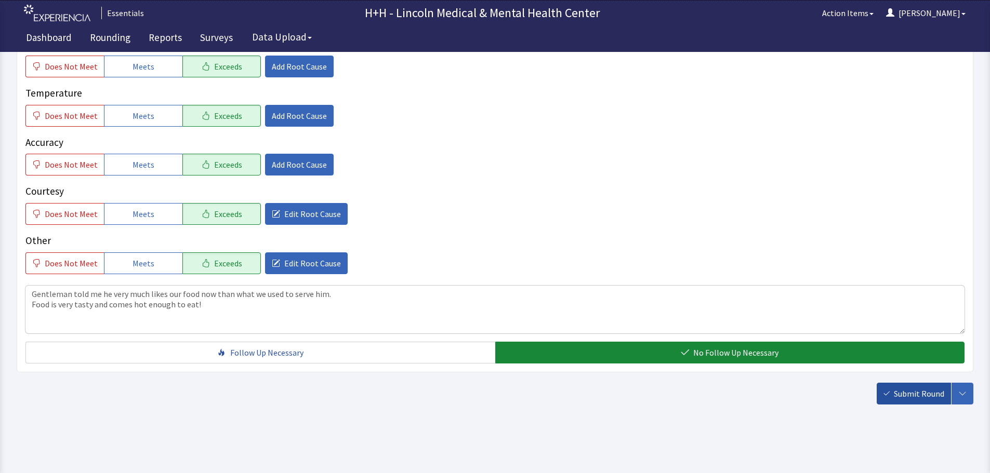
click at [911, 390] on span "Submit Round" at bounding box center [919, 394] width 50 height 12
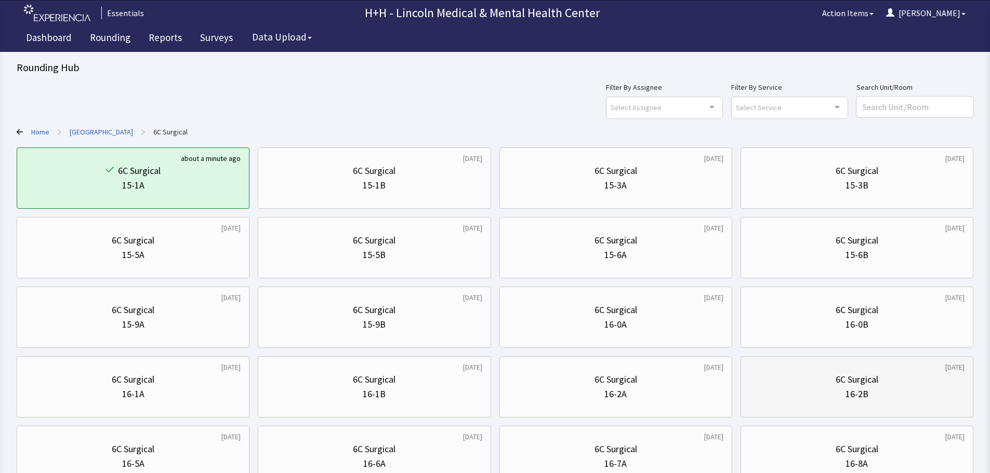
click at [826, 399] on div "16-2B" at bounding box center [856, 394] width 215 height 15
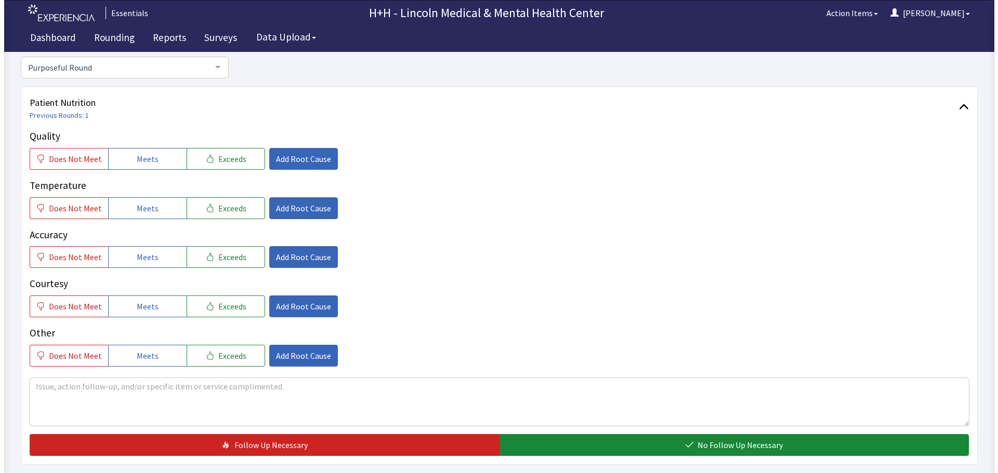
scroll to position [104, 0]
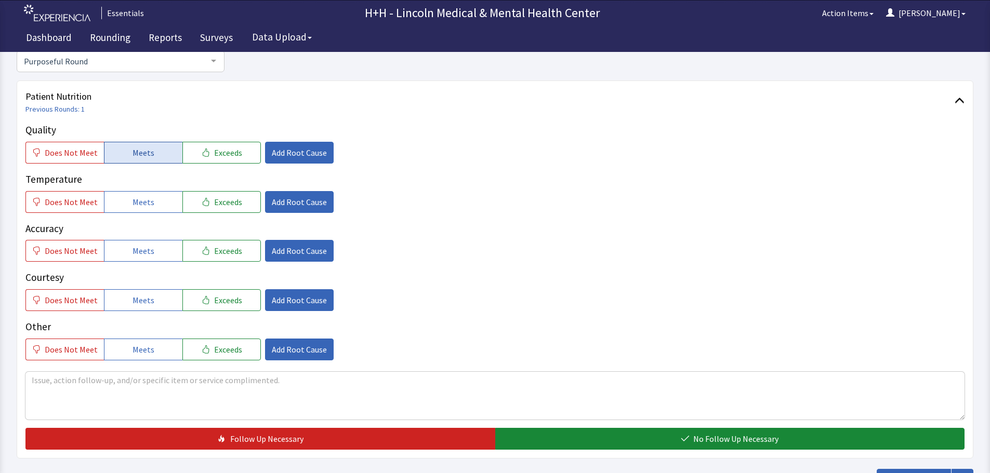
click at [160, 158] on button "Meets" at bounding box center [143, 153] width 78 height 22
click at [161, 204] on button "Meets" at bounding box center [143, 202] width 78 height 22
click at [175, 251] on button "Meets" at bounding box center [143, 251] width 78 height 22
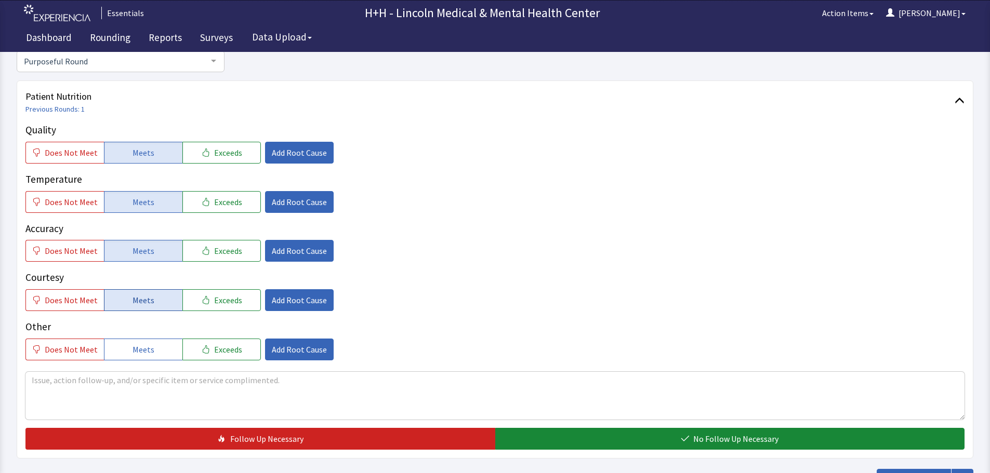
click at [153, 301] on button "Meets" at bounding box center [143, 300] width 78 height 22
click at [160, 352] on button "Meets" at bounding box center [143, 350] width 78 height 22
click at [303, 297] on span "Add Root Cause" at bounding box center [299, 300] width 55 height 12
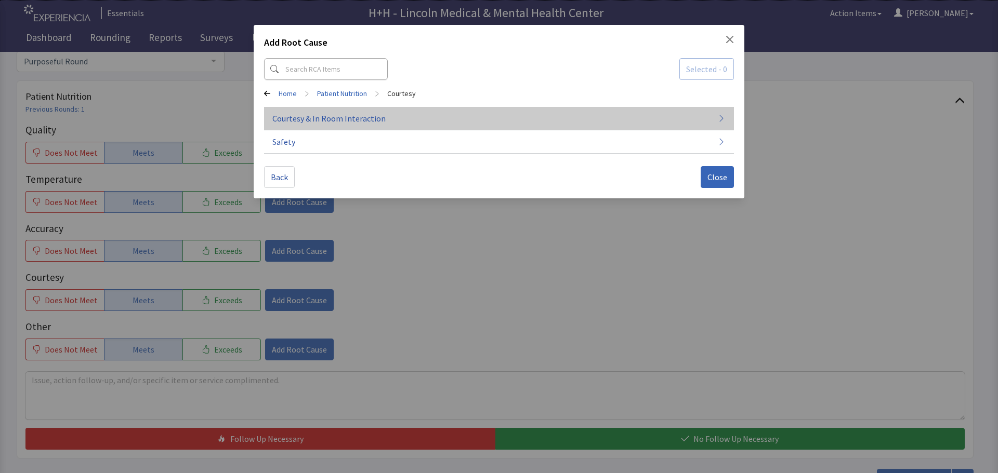
click at [335, 120] on span "Courtesy & In Room Interaction" at bounding box center [328, 118] width 113 height 12
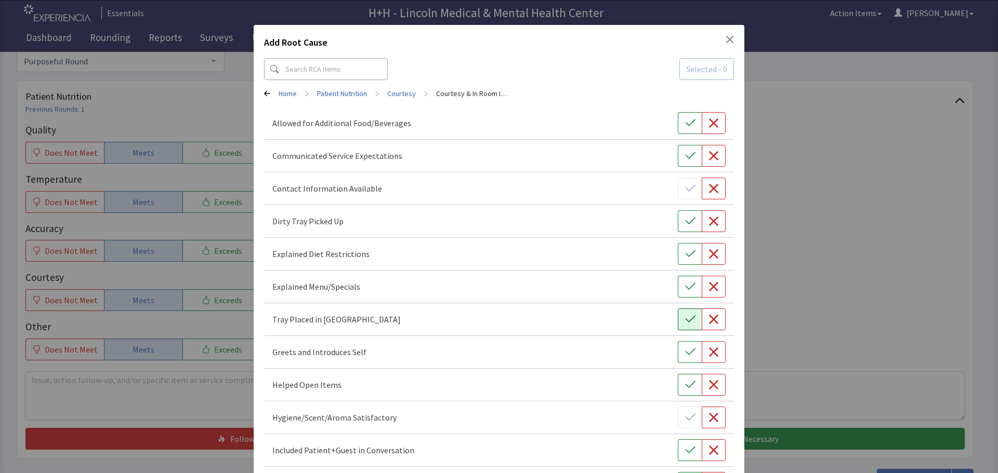
click at [678, 317] on button "button" at bounding box center [690, 320] width 24 height 22
click at [685, 217] on icon "button" at bounding box center [690, 221] width 10 height 10
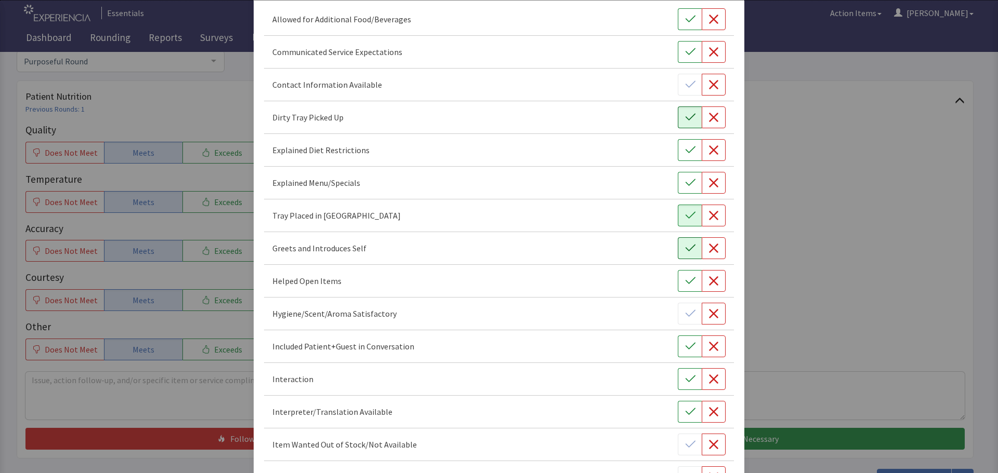
click at [678, 252] on button "button" at bounding box center [690, 248] width 24 height 22
click at [679, 350] on button "button" at bounding box center [690, 347] width 24 height 22
click at [678, 376] on button "button" at bounding box center [690, 379] width 24 height 22
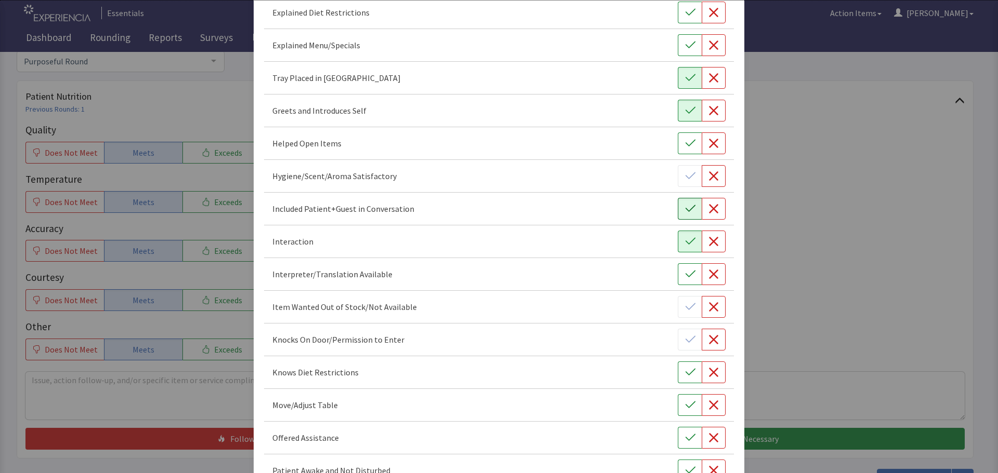
scroll to position [260, 0]
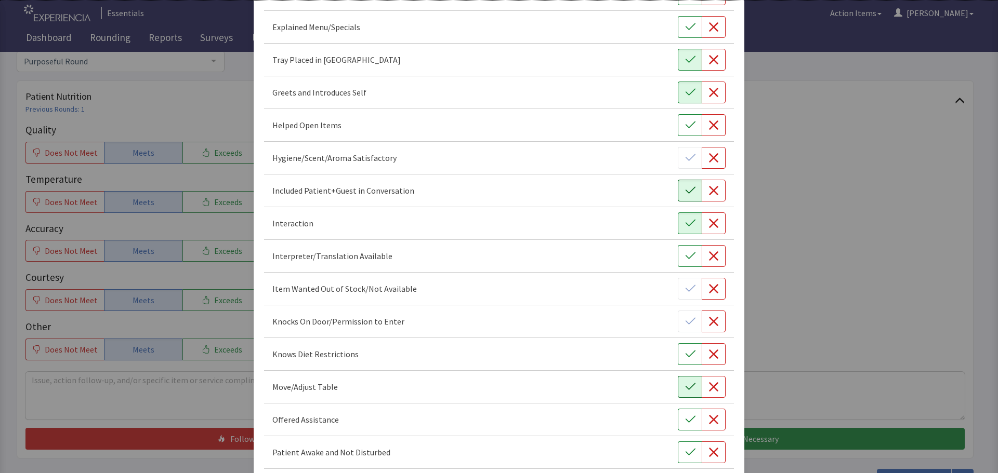
click at [685, 386] on icon "button" at bounding box center [690, 387] width 10 height 10
click at [688, 423] on icon "button" at bounding box center [690, 420] width 10 height 10
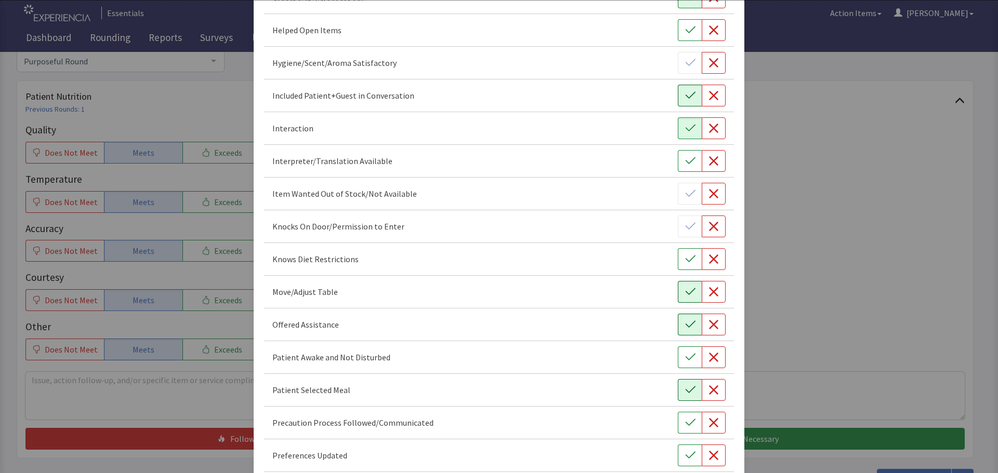
scroll to position [364, 0]
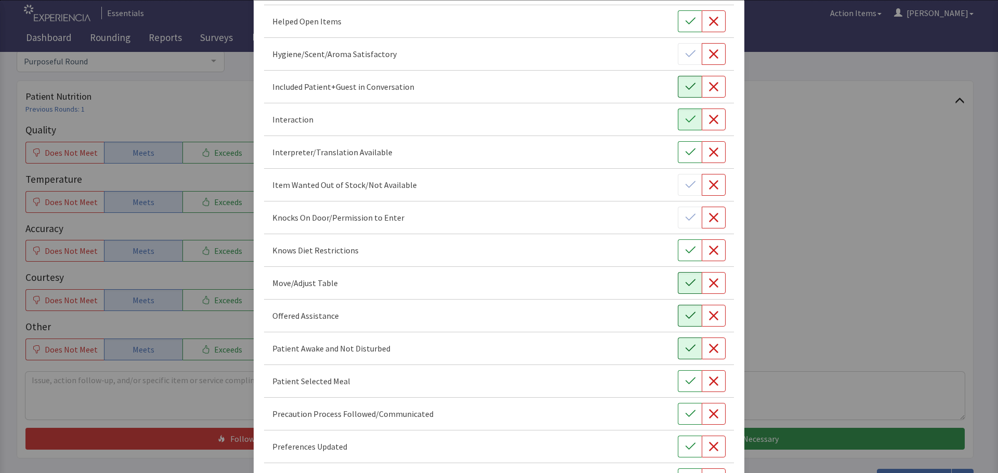
click at [678, 351] on button "button" at bounding box center [690, 349] width 24 height 22
click at [685, 377] on icon "button" at bounding box center [690, 381] width 10 height 10
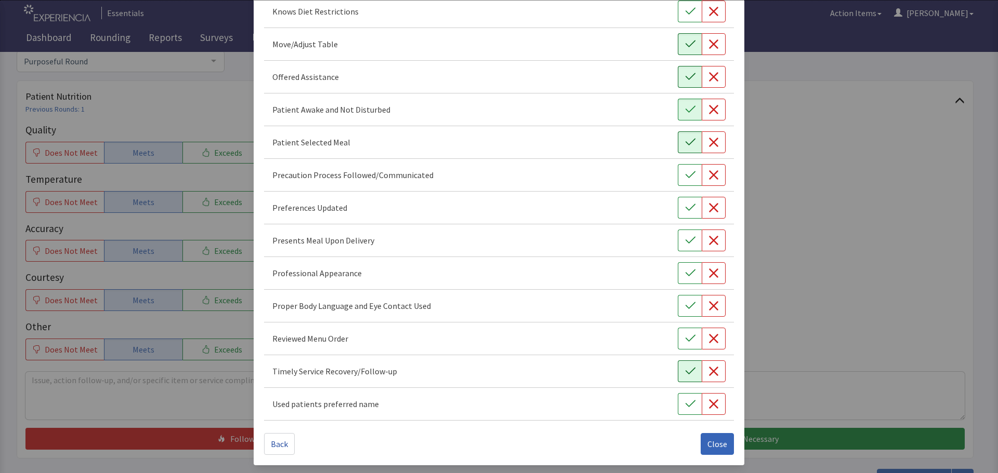
scroll to position [603, 0]
click at [685, 214] on button "button" at bounding box center [690, 207] width 24 height 22
click at [685, 274] on icon "button" at bounding box center [690, 273] width 10 height 10
click at [685, 310] on icon "button" at bounding box center [690, 305] width 10 height 10
click at [685, 239] on icon "button" at bounding box center [690, 240] width 10 height 10
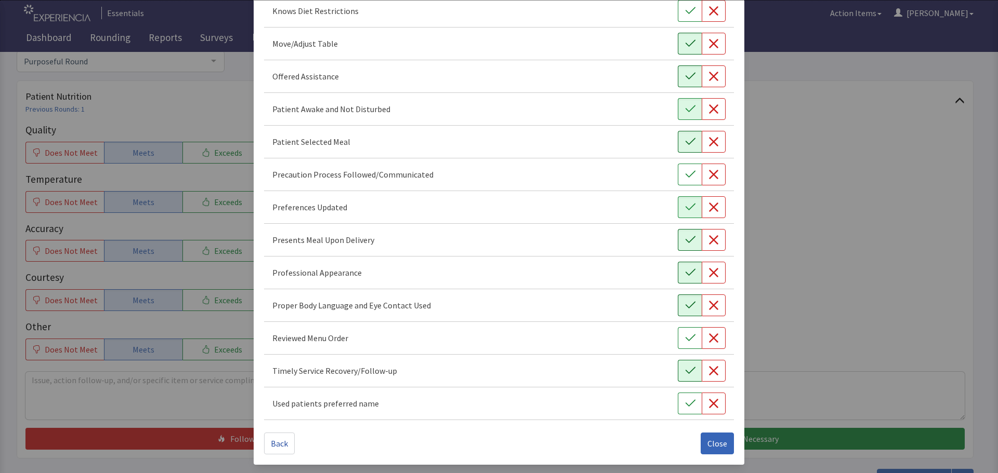
click at [685, 368] on icon "button" at bounding box center [690, 371] width 10 height 10
click at [685, 337] on icon "button" at bounding box center [690, 338] width 10 height 10
click at [714, 448] on span "Close" at bounding box center [717, 443] width 20 height 12
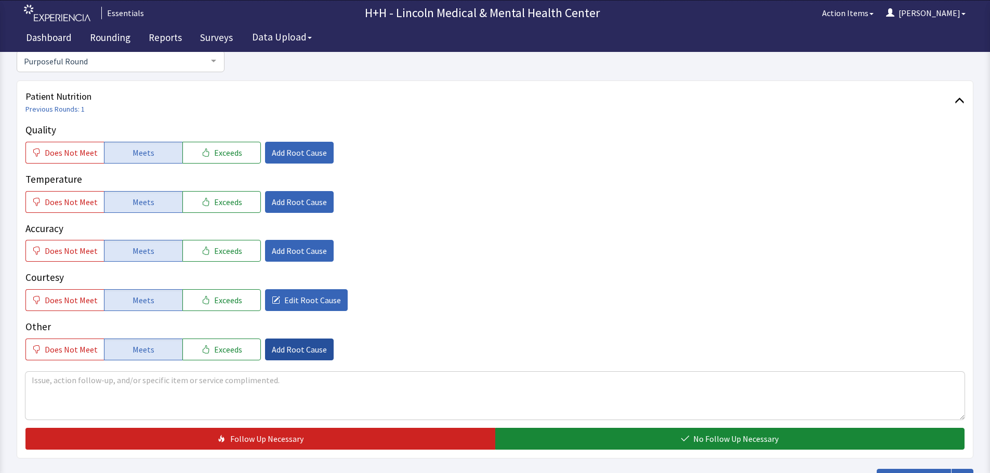
click at [294, 346] on span "Add Root Cause" at bounding box center [299, 349] width 55 height 12
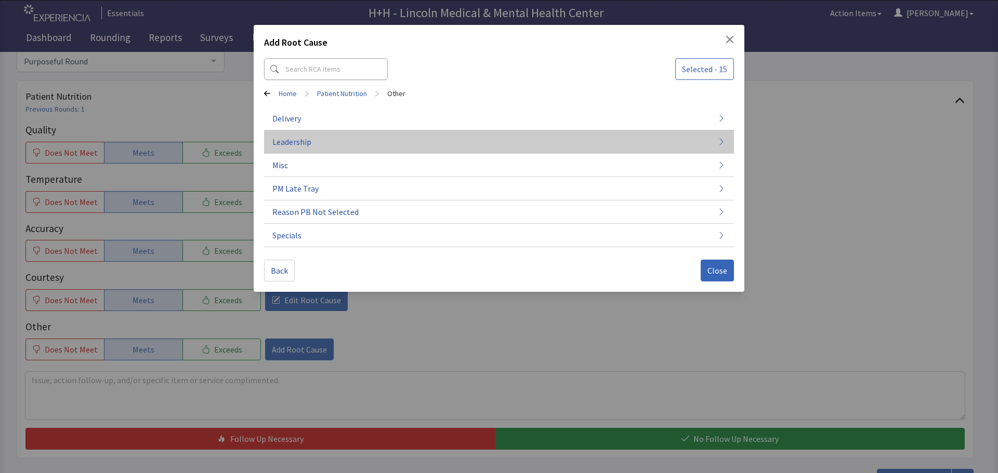
click at [316, 144] on button "Leadership" at bounding box center [499, 141] width 470 height 23
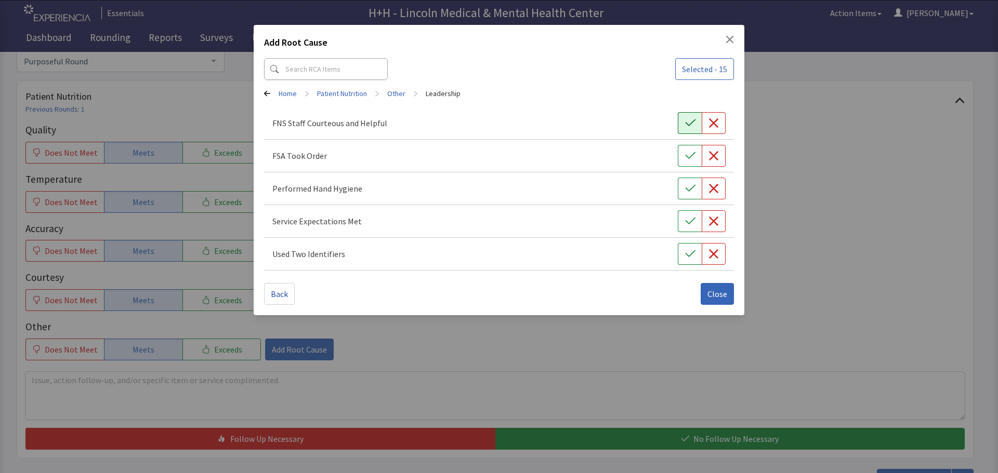
click at [685, 124] on icon "button" at bounding box center [690, 123] width 10 height 10
click at [686, 153] on icon "button" at bounding box center [690, 156] width 10 height 10
click at [688, 181] on button "button" at bounding box center [690, 189] width 24 height 22
click at [693, 220] on icon "button" at bounding box center [690, 221] width 10 height 7
click at [683, 247] on button "button" at bounding box center [690, 254] width 24 height 22
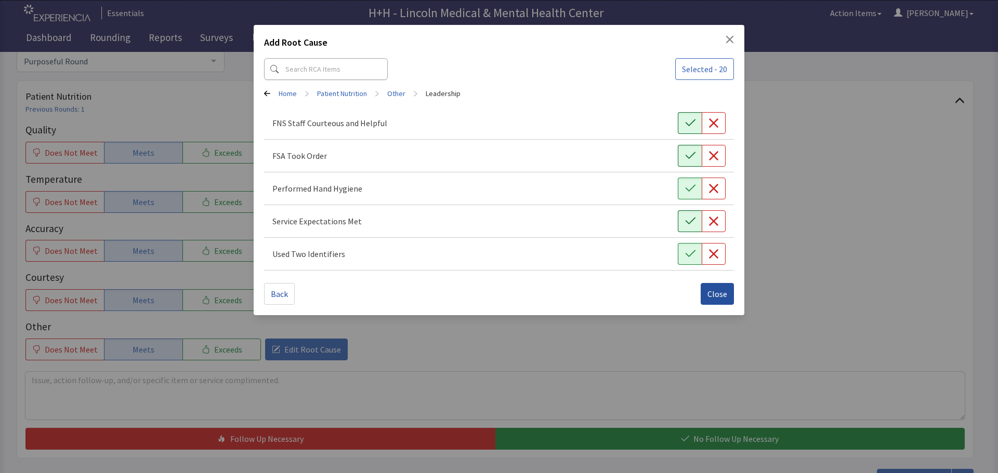
click at [709, 289] on span "Close" at bounding box center [717, 294] width 20 height 12
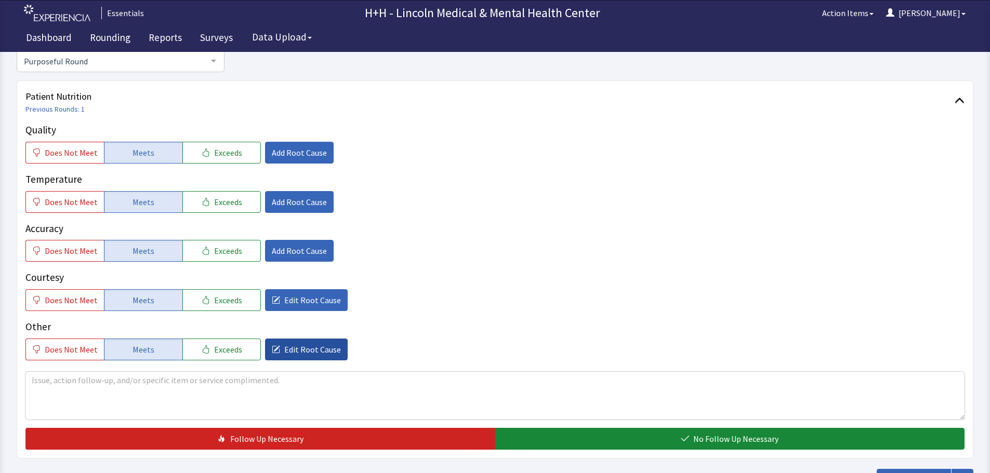
click at [317, 353] on span "Edit Root Cause" at bounding box center [312, 349] width 57 height 12
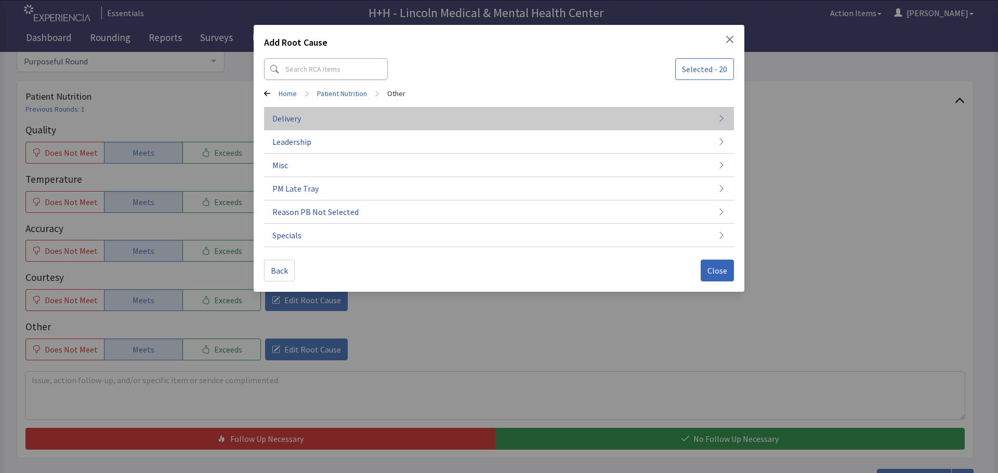
click at [300, 121] on span "Delivery" at bounding box center [286, 118] width 29 height 12
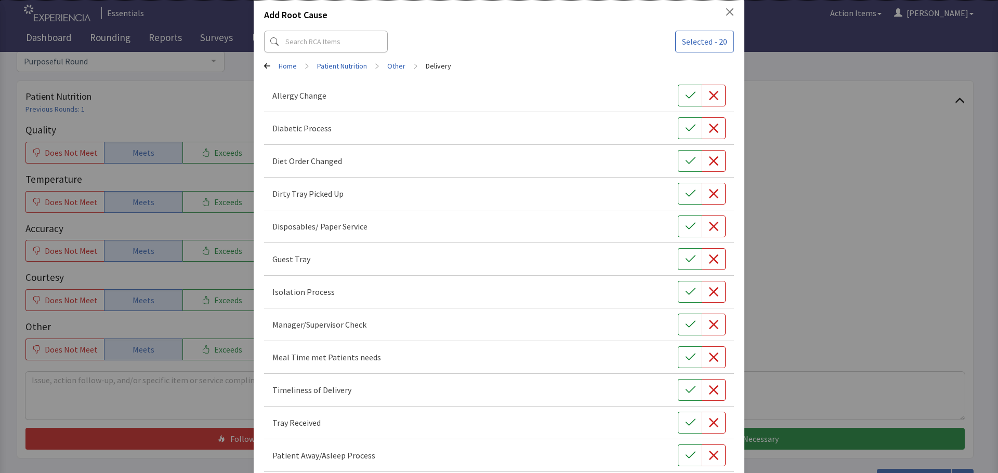
scroll to position [79, 0]
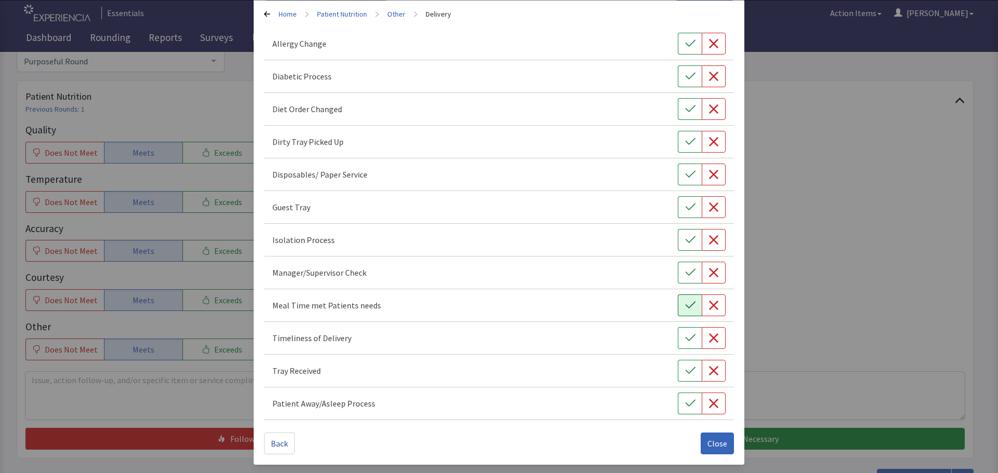
click at [689, 306] on icon "button" at bounding box center [690, 305] width 10 height 10
click at [685, 331] on button "button" at bounding box center [690, 338] width 24 height 22
click at [685, 367] on icon "button" at bounding box center [690, 371] width 10 height 10
click at [700, 442] on button "Close" at bounding box center [716, 444] width 33 height 22
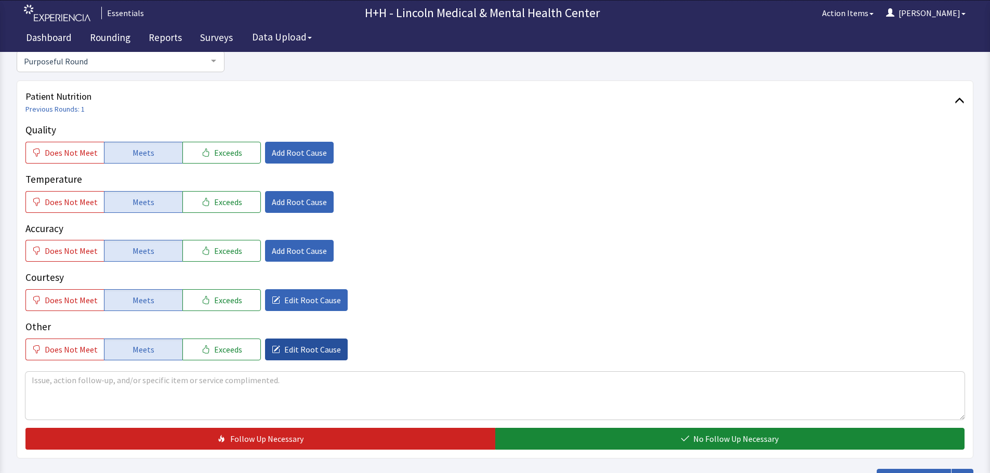
click at [295, 345] on span "Edit Root Cause" at bounding box center [312, 349] width 57 height 12
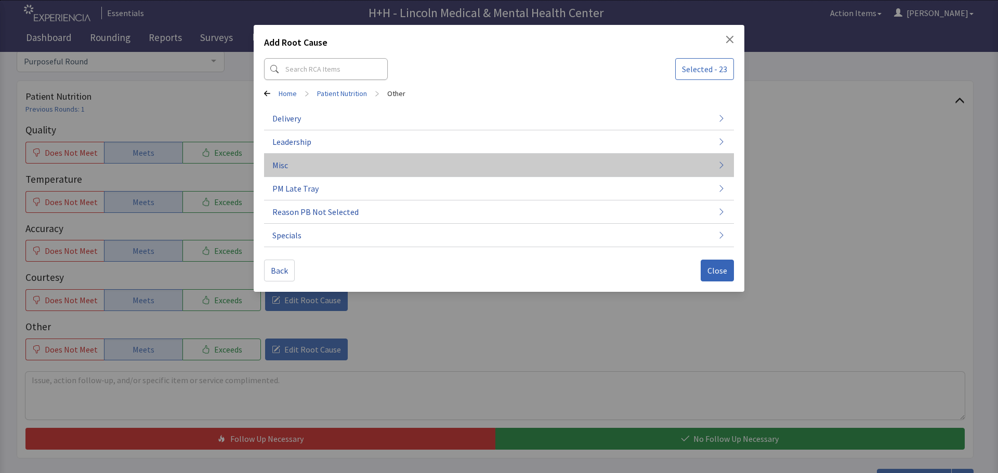
click at [311, 161] on button "Misc" at bounding box center [499, 165] width 470 height 23
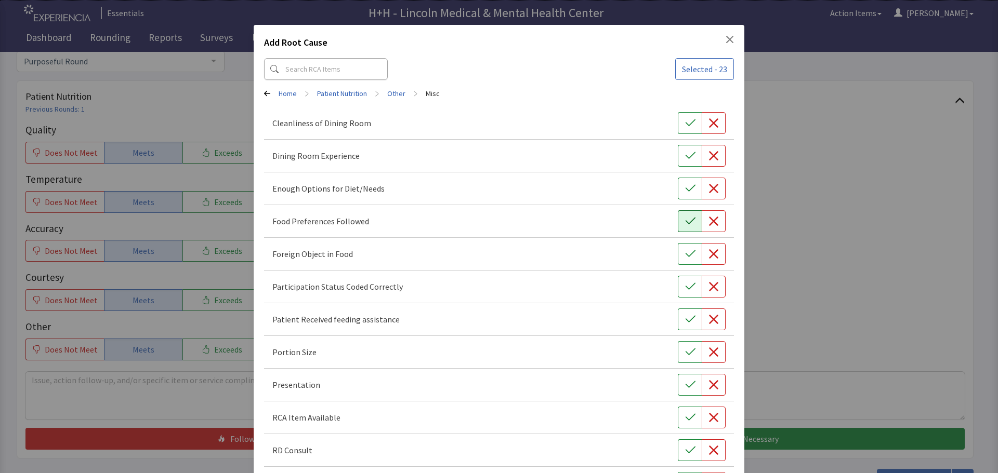
click at [685, 223] on icon "button" at bounding box center [690, 221] width 10 height 10
click at [686, 349] on icon "button" at bounding box center [690, 352] width 10 height 10
click at [685, 386] on icon "button" at bounding box center [690, 385] width 10 height 10
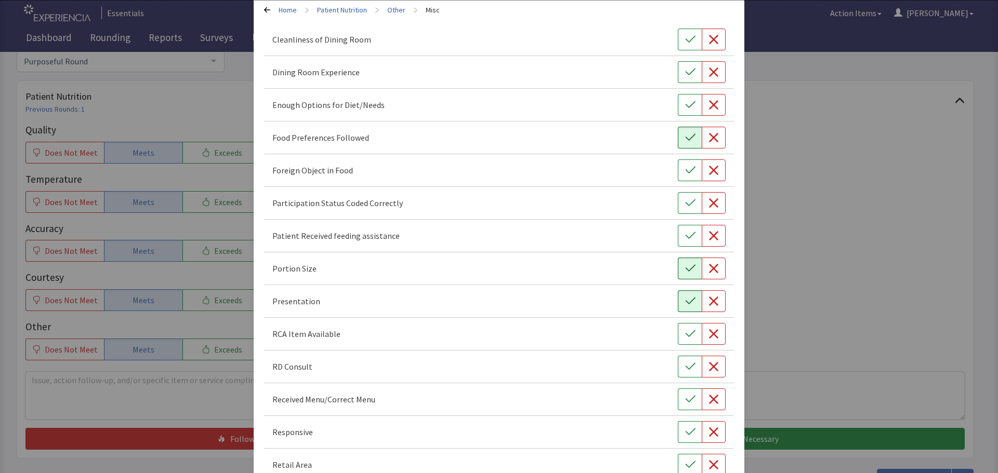
scroll to position [104, 0]
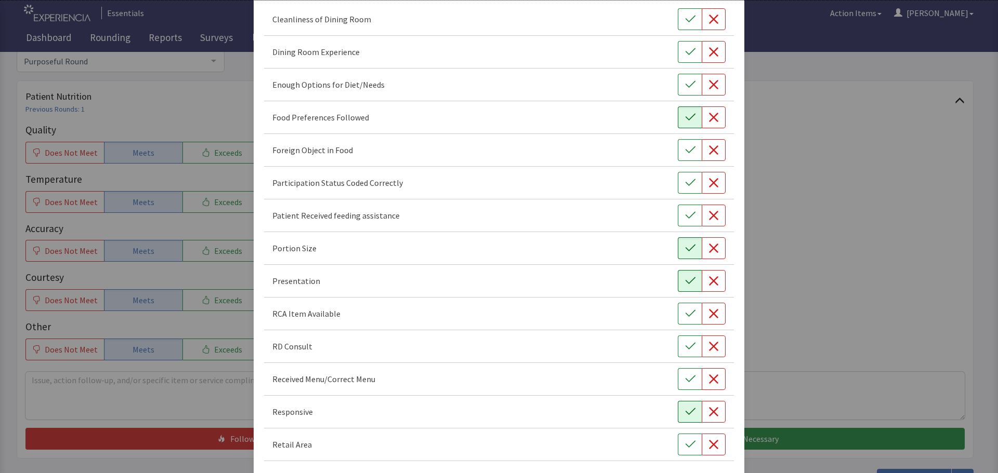
click at [685, 412] on icon "button" at bounding box center [690, 412] width 10 height 10
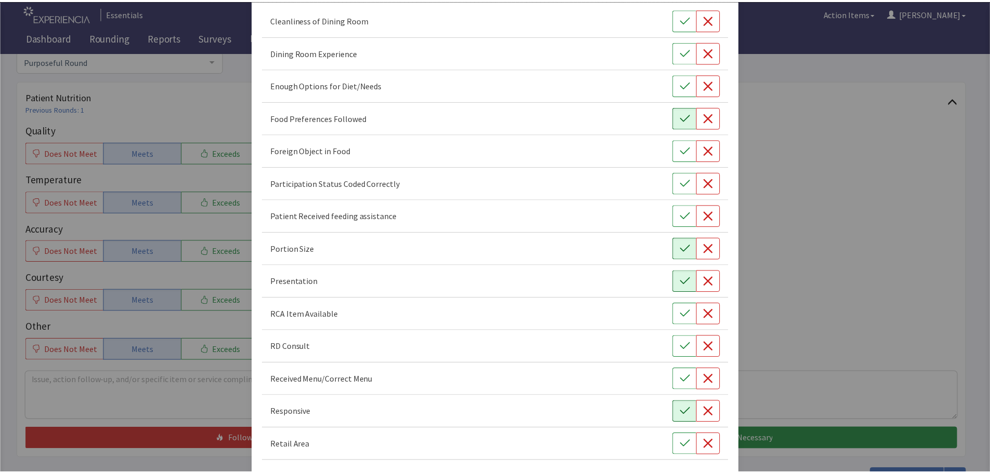
scroll to position [145, 0]
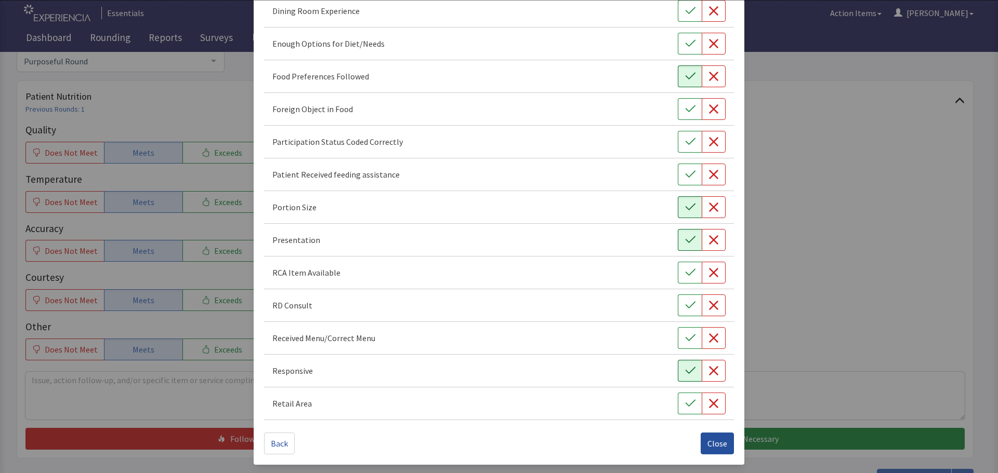
click at [713, 447] on span "Close" at bounding box center [717, 443] width 20 height 12
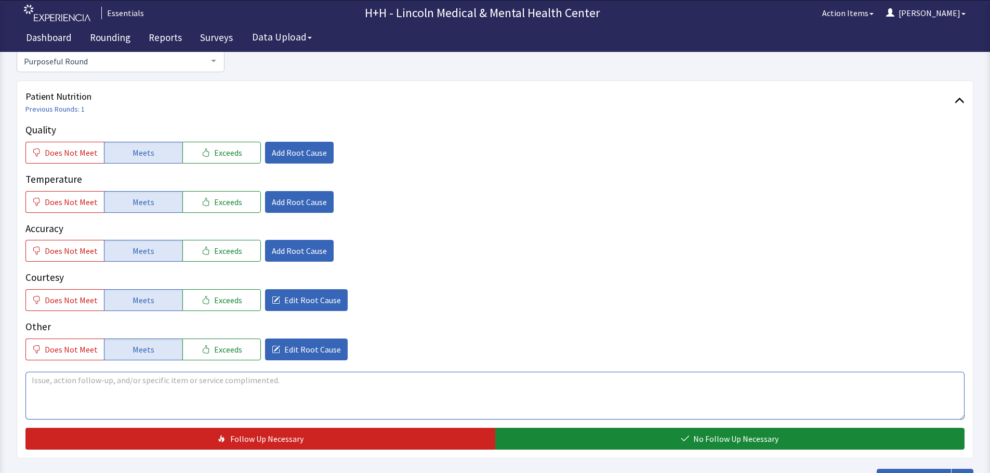
click at [58, 382] on textarea at bounding box center [494, 396] width 939 height 48
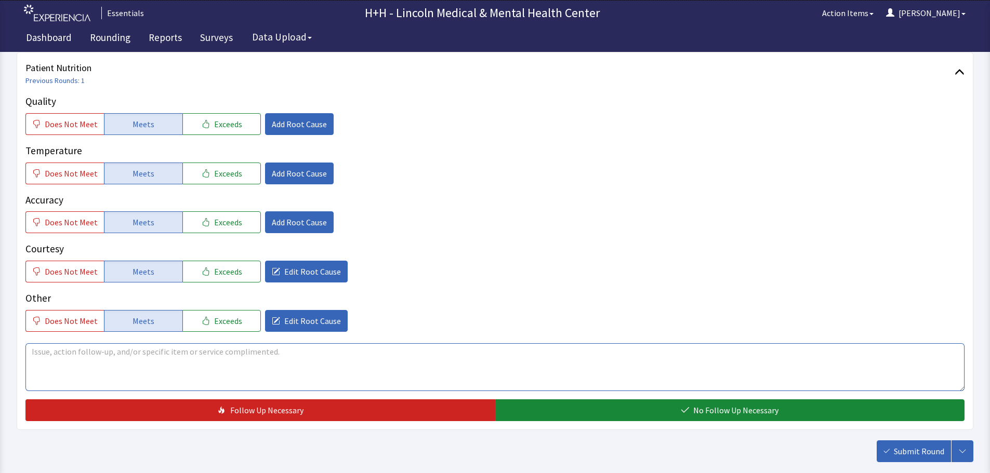
scroll to position [156, 0]
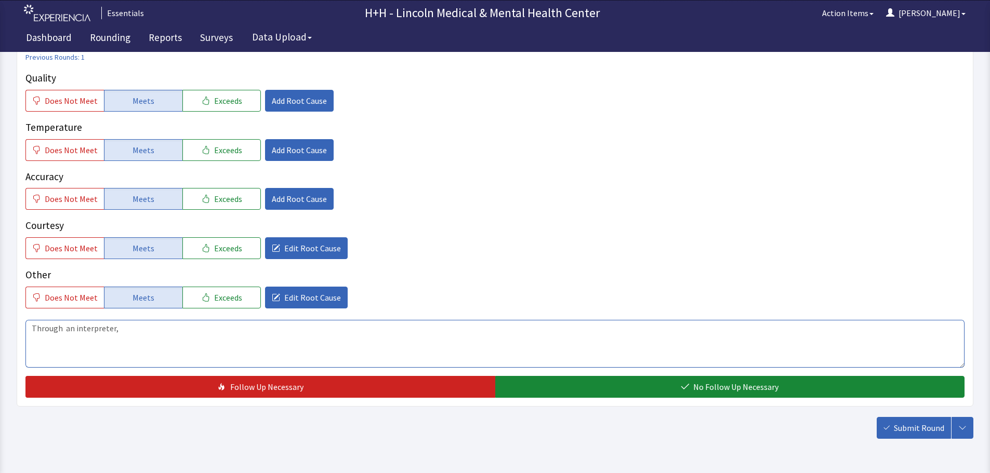
click at [65, 326] on textarea "Through an interpreter," at bounding box center [494, 344] width 939 height 48
click at [118, 330] on textarea "Through an interpreter," at bounding box center [494, 344] width 939 height 48
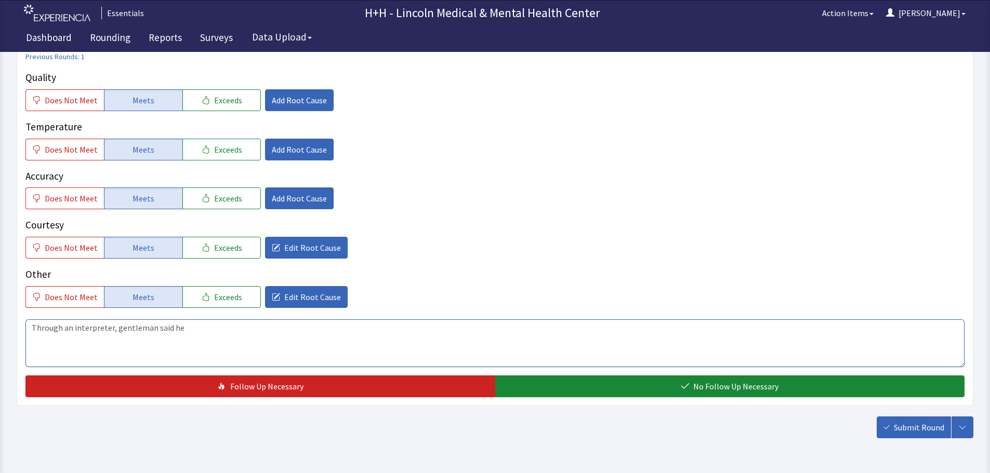
scroll to position [138, 0]
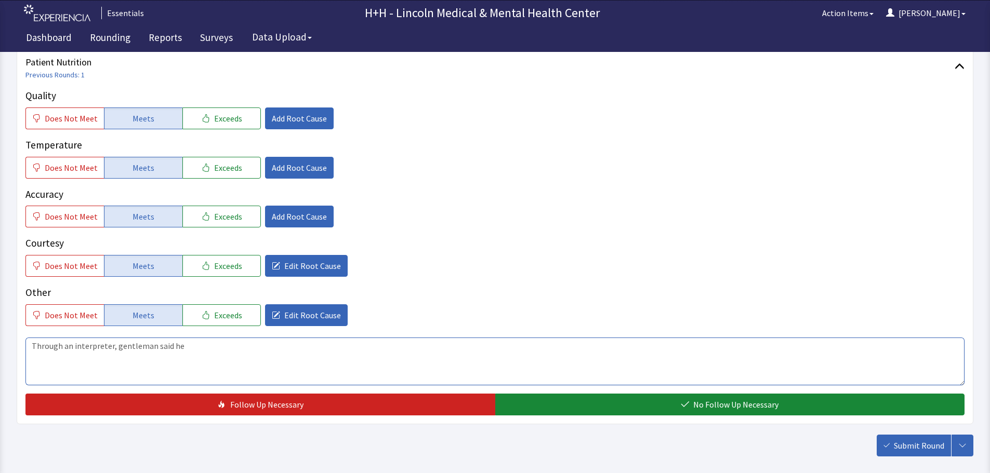
click at [114, 346] on textarea "Through an interpreter, gentleman said he" at bounding box center [494, 362] width 939 height 48
click at [188, 346] on textarea "Through an interpreter, gentleman said he" at bounding box center [494, 362] width 939 height 48
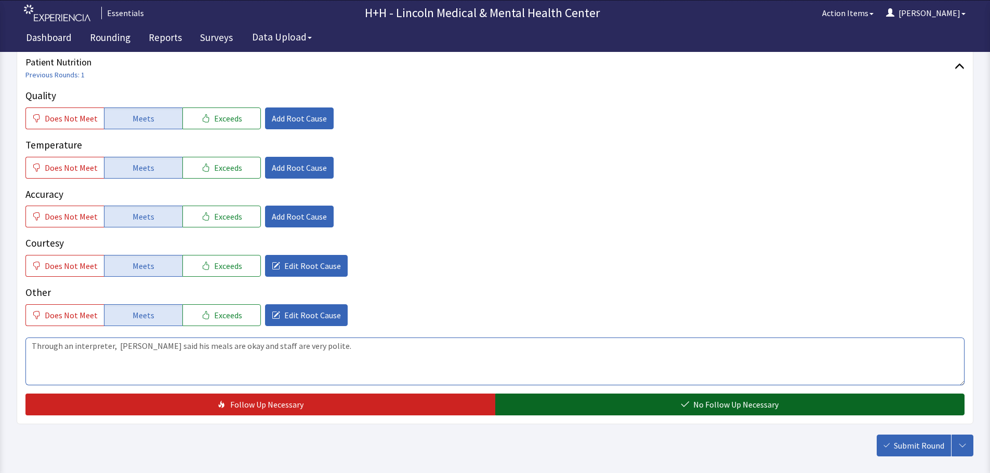
type textarea "Through an interpreter, gentleman said his meals are okay and staff are very po…"
click at [616, 402] on button "No Follow Up Necessary" at bounding box center [730, 405] width 470 height 22
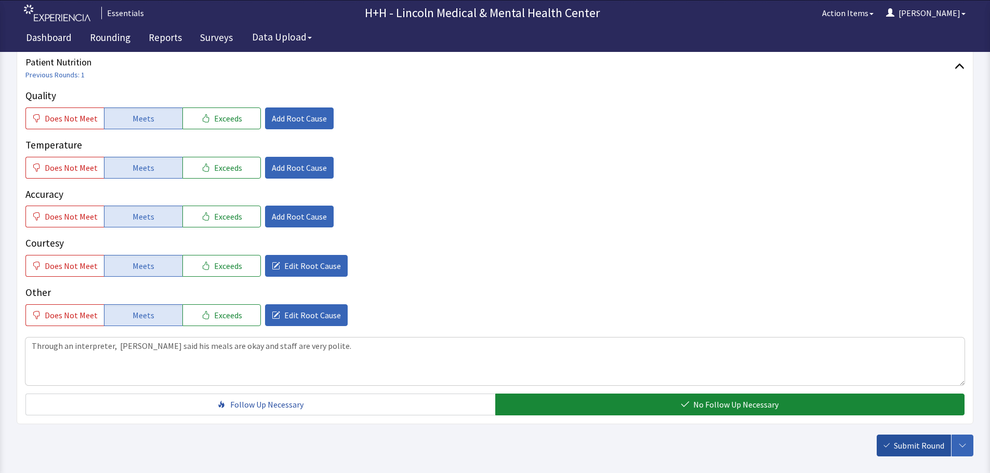
click at [896, 444] on span "Submit Round" at bounding box center [919, 446] width 50 height 12
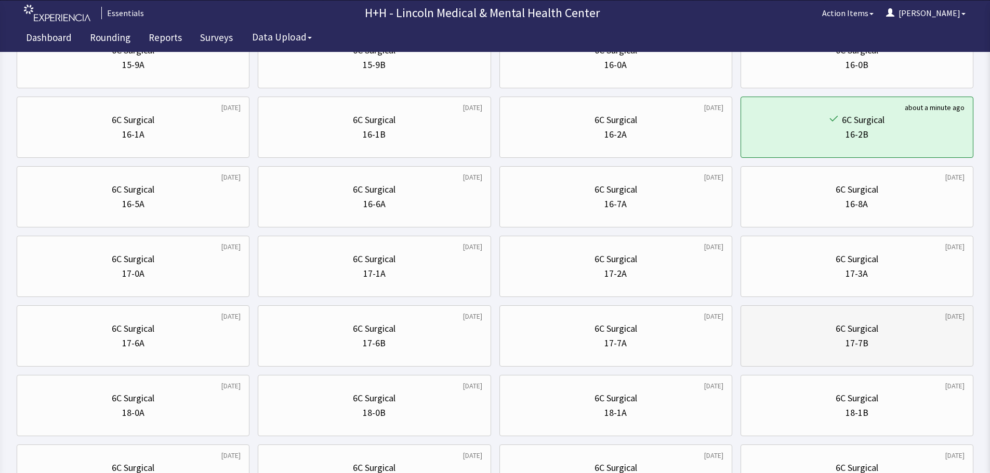
scroll to position [312, 0]
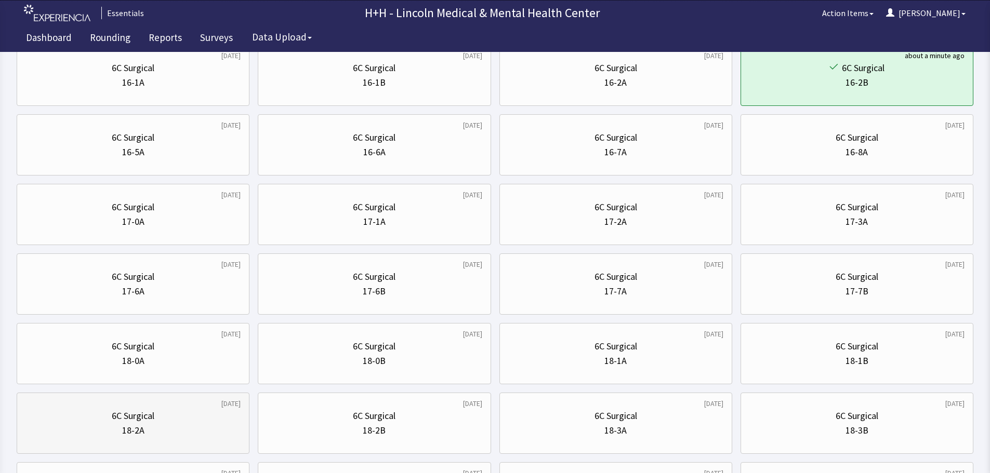
click at [193, 421] on div "6C Surgical" at bounding box center [132, 416] width 215 height 15
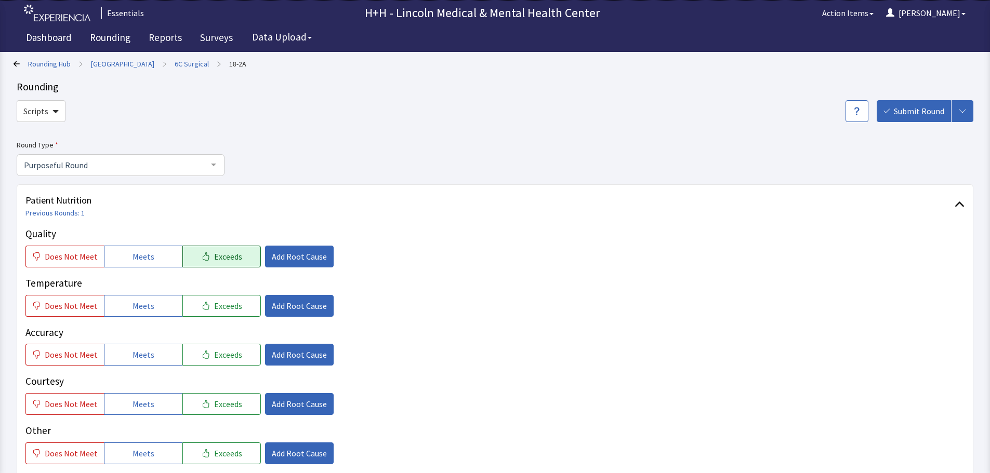
click at [232, 254] on span "Exceeds" at bounding box center [228, 256] width 28 height 12
click at [222, 302] on span "Exceeds" at bounding box center [228, 306] width 28 height 12
click at [218, 353] on span "Exceeds" at bounding box center [228, 355] width 28 height 12
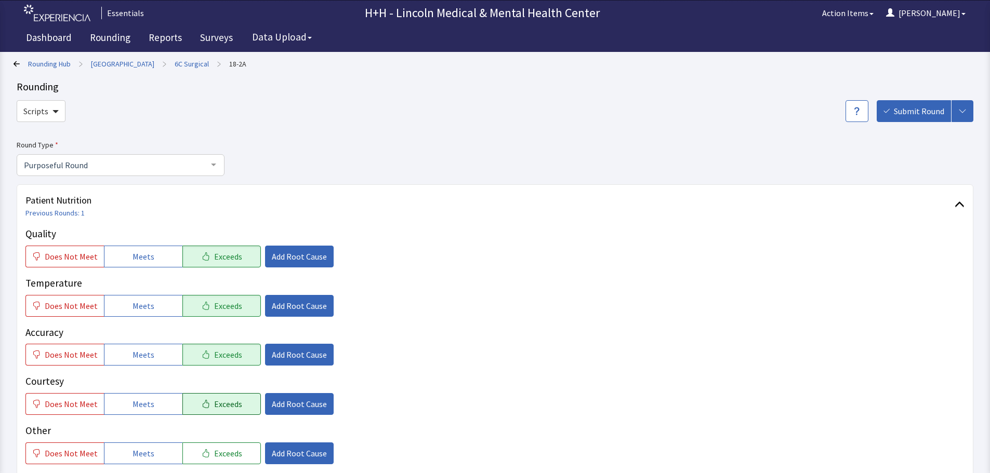
click at [229, 406] on span "Exceeds" at bounding box center [228, 404] width 28 height 12
click at [230, 450] on span "Exceeds" at bounding box center [228, 453] width 28 height 12
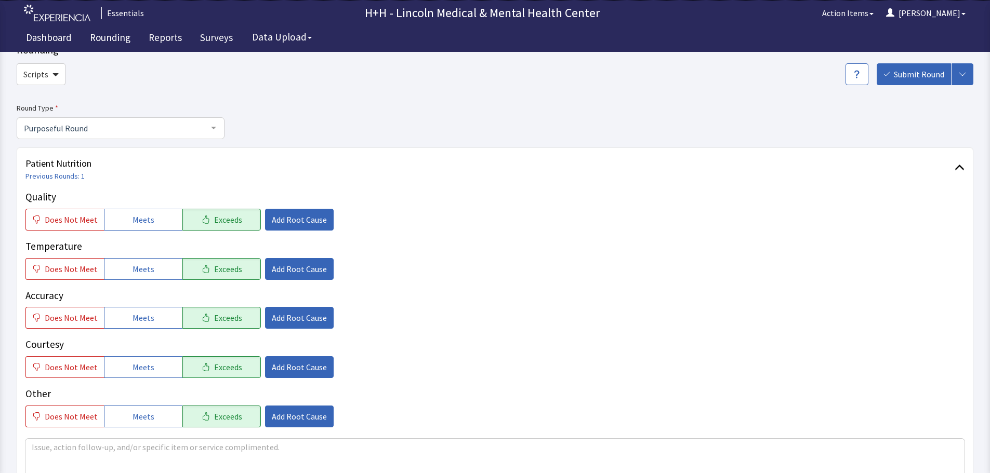
scroll to position [52, 0]
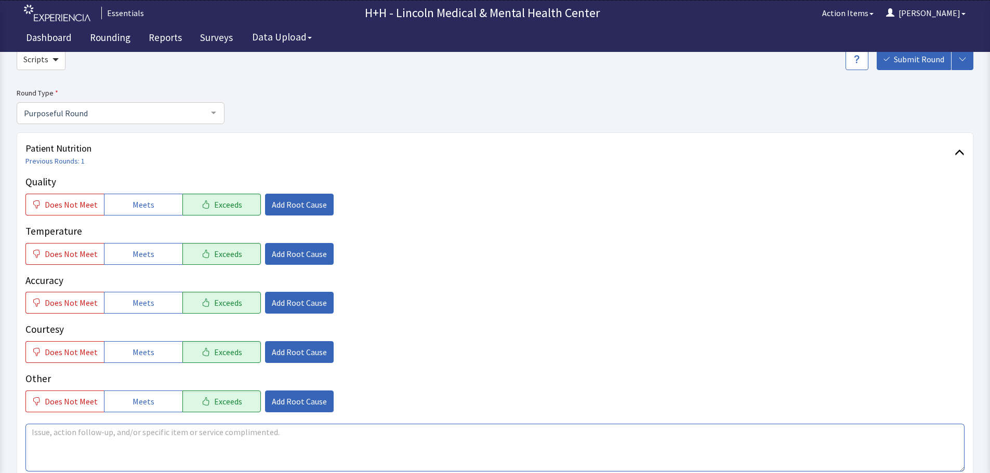
click at [57, 434] on textarea at bounding box center [494, 448] width 939 height 48
click at [139, 429] on textarea "[PERSON_NAME] told us he liked his choices very much" at bounding box center [494, 448] width 939 height 48
click at [223, 429] on textarea "[PERSON_NAME] told us he liked his meal choices very much" at bounding box center [494, 448] width 939 height 48
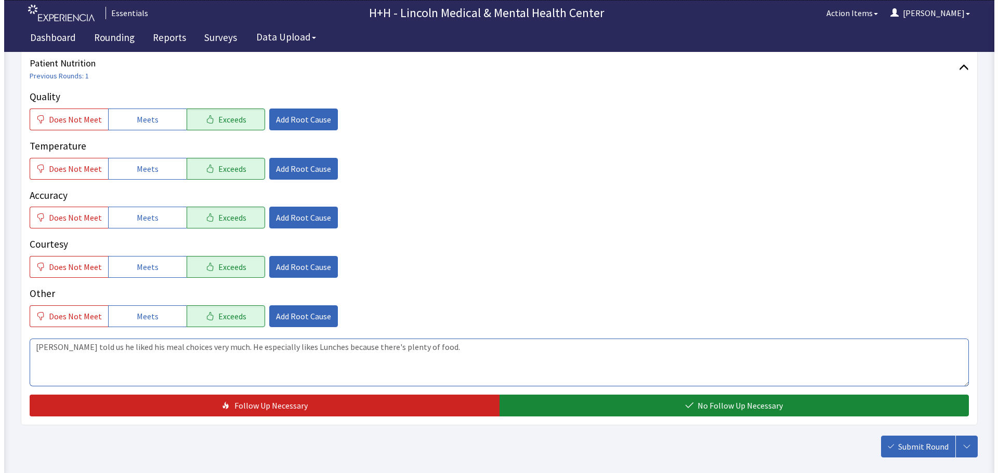
scroll to position [156, 0]
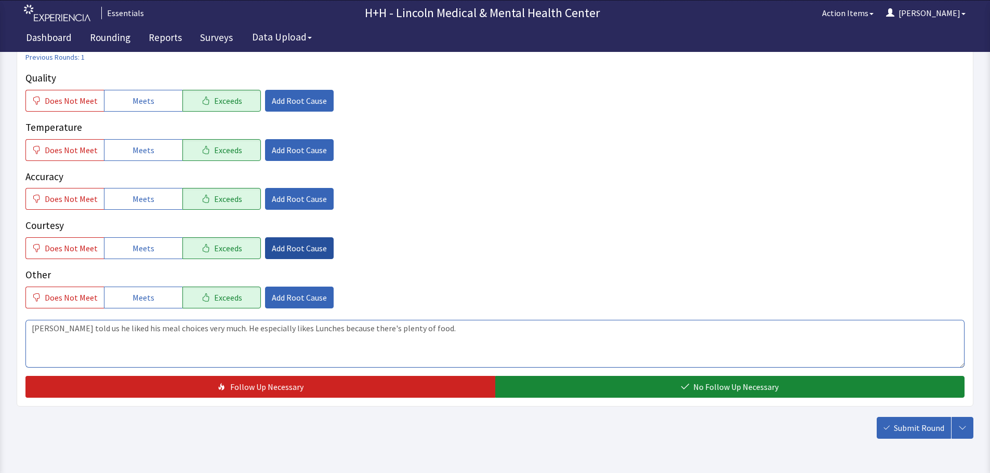
type textarea "[PERSON_NAME] told us he liked his meal choices very much. He especially likes …"
click at [310, 251] on span "Add Root Cause" at bounding box center [299, 248] width 55 height 12
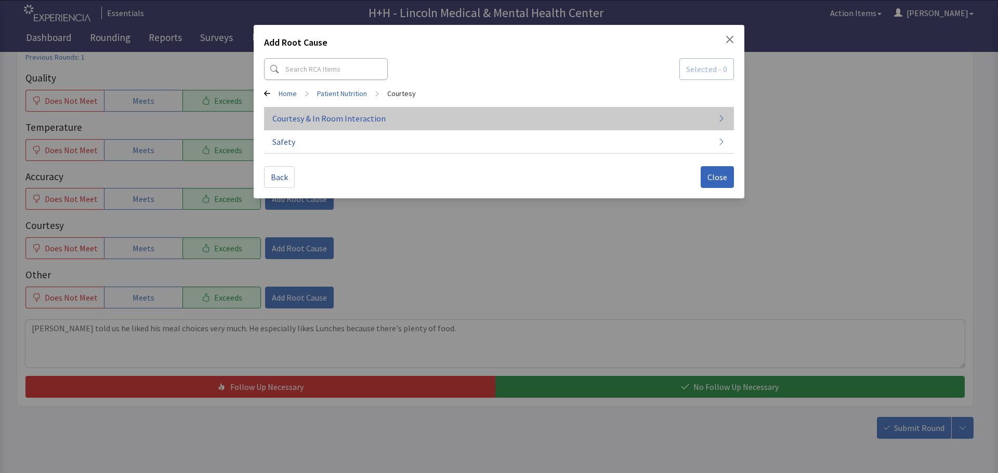
click at [327, 115] on span "Courtesy & In Room Interaction" at bounding box center [328, 118] width 113 height 12
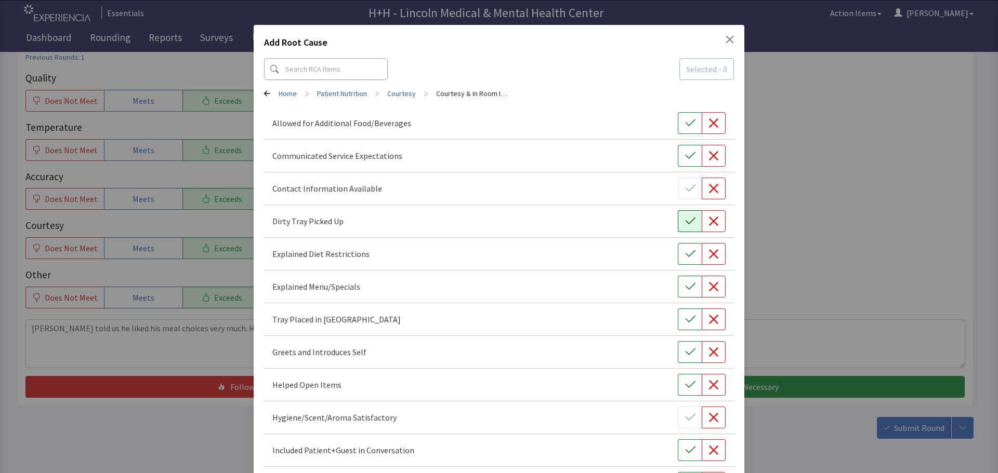
click at [685, 219] on icon "button" at bounding box center [690, 221] width 10 height 10
click at [685, 319] on icon "button" at bounding box center [690, 319] width 10 height 10
click at [690, 356] on button "button" at bounding box center [690, 352] width 24 height 22
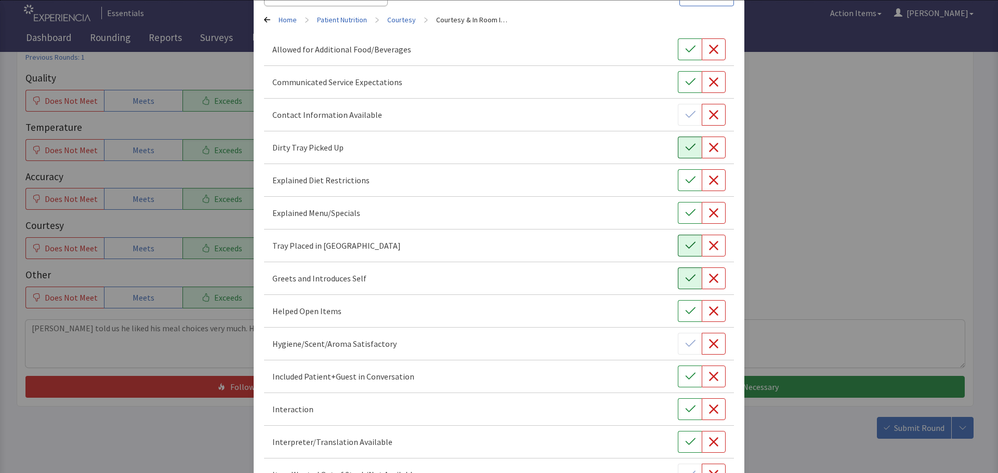
scroll to position [104, 0]
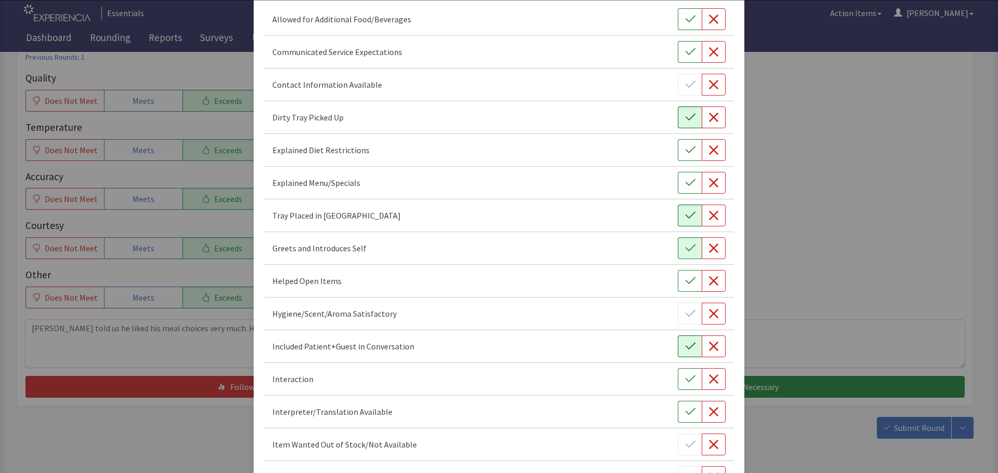
click at [687, 349] on icon "button" at bounding box center [690, 346] width 10 height 10
click at [685, 378] on icon "button" at bounding box center [690, 379] width 10 height 10
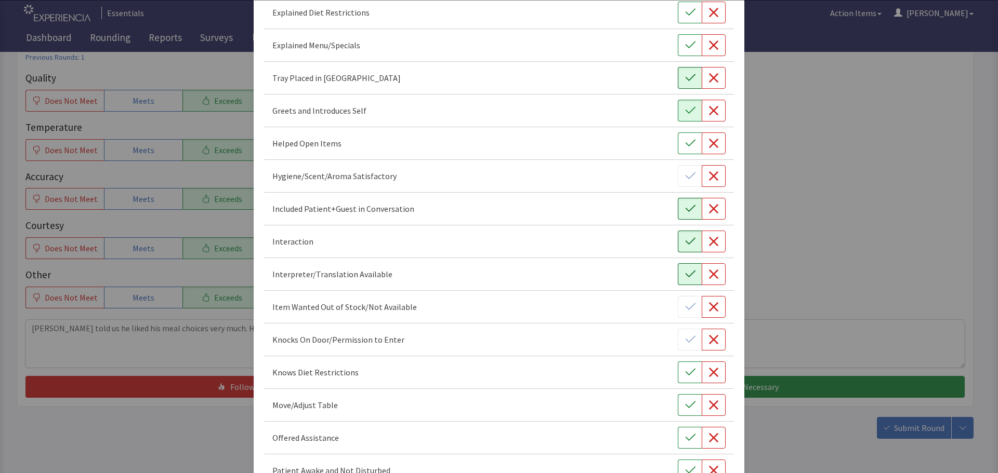
scroll to position [260, 0]
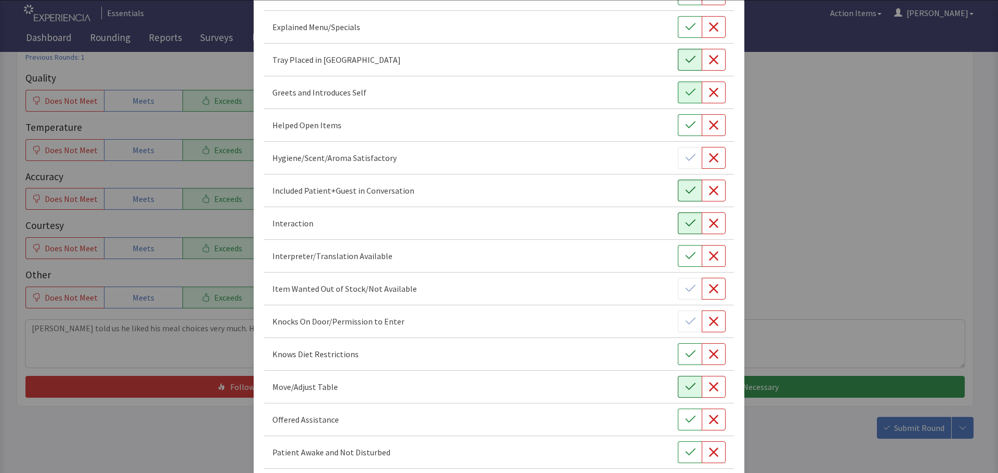
click at [685, 387] on icon "button" at bounding box center [690, 387] width 10 height 10
click at [685, 419] on icon "button" at bounding box center [690, 420] width 10 height 10
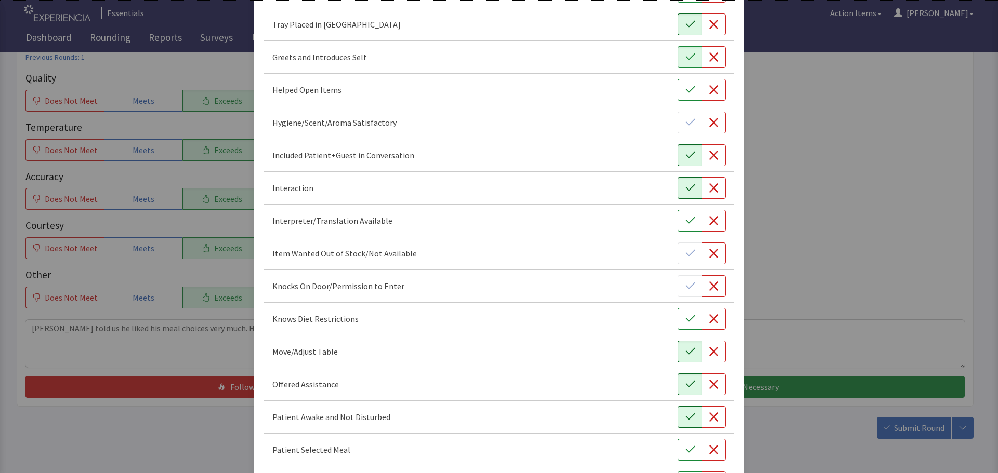
scroll to position [312, 0]
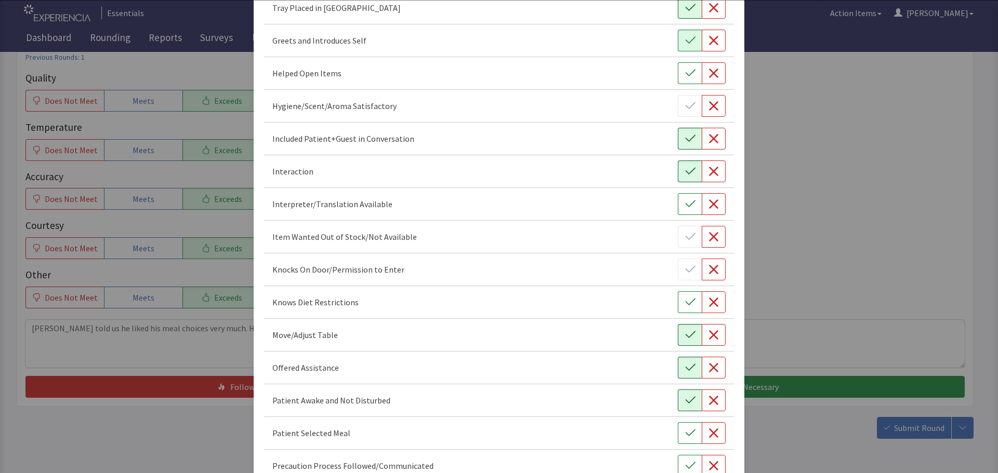
click at [685, 402] on icon "button" at bounding box center [690, 400] width 10 height 7
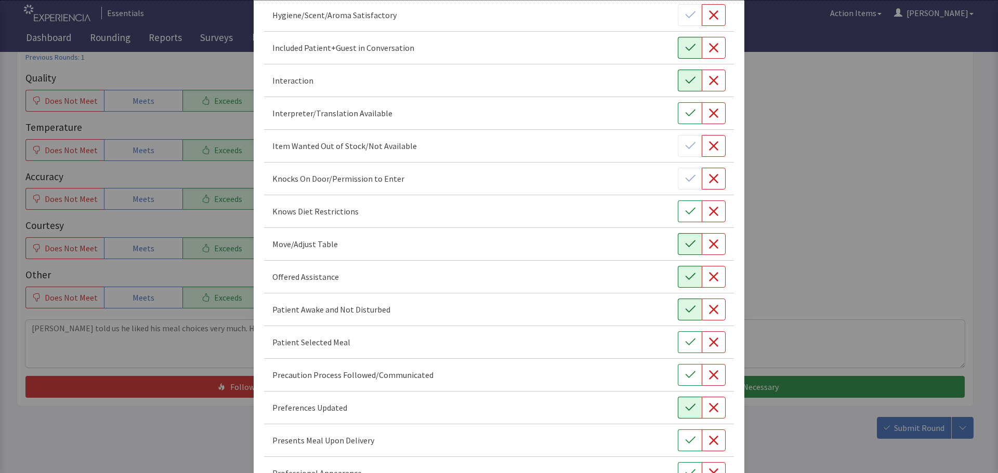
scroll to position [416, 0]
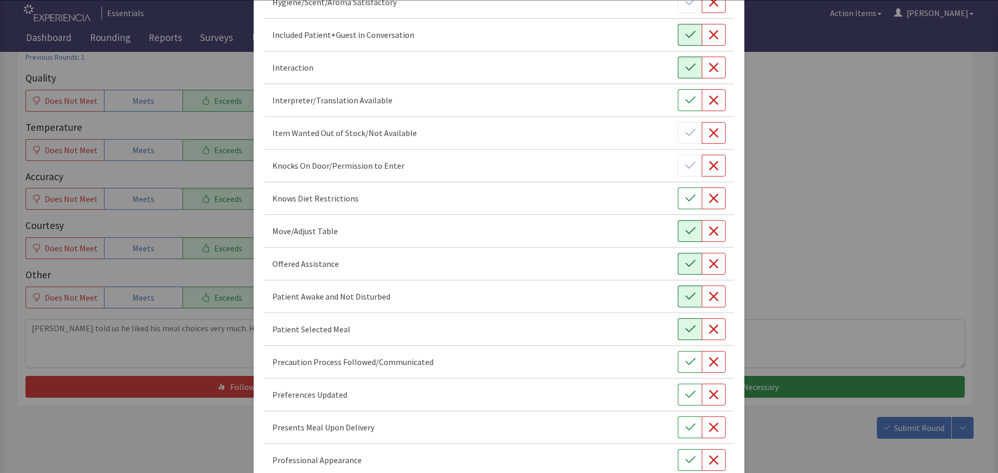
click at [685, 330] on icon "button" at bounding box center [690, 329] width 10 height 7
click at [685, 397] on icon "button" at bounding box center [690, 395] width 10 height 10
click at [691, 425] on button "button" at bounding box center [690, 428] width 24 height 22
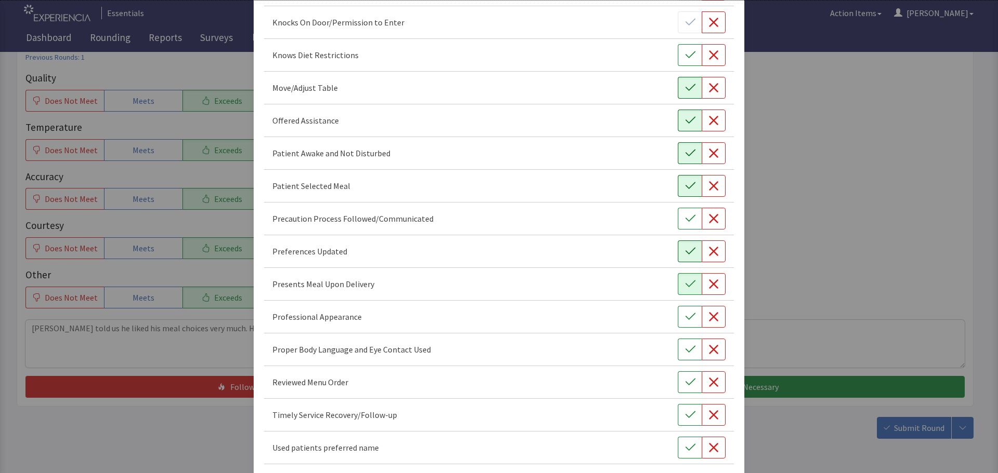
scroll to position [603, 0]
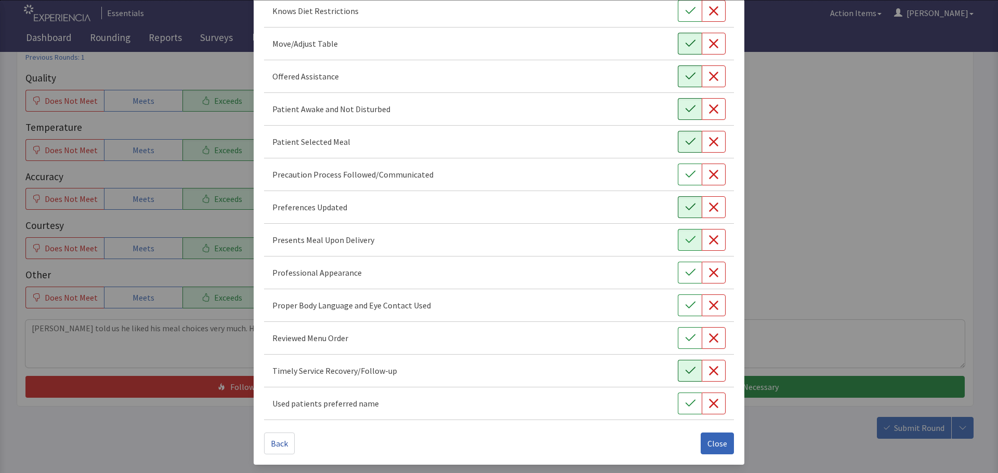
click at [678, 374] on button "button" at bounding box center [690, 371] width 24 height 22
click at [686, 312] on button "button" at bounding box center [690, 306] width 24 height 22
click at [685, 269] on icon "button" at bounding box center [690, 273] width 10 height 10
click at [707, 446] on span "Close" at bounding box center [717, 443] width 20 height 12
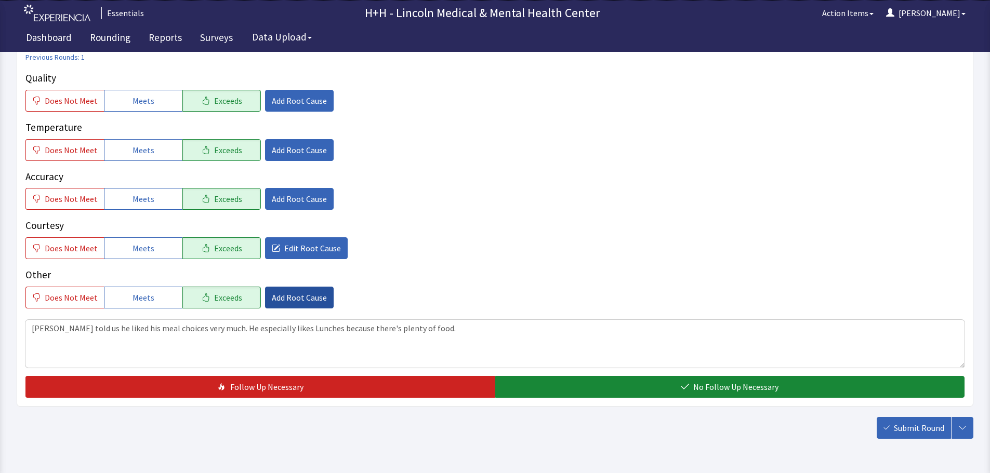
click at [294, 299] on span "Add Root Cause" at bounding box center [299, 297] width 55 height 12
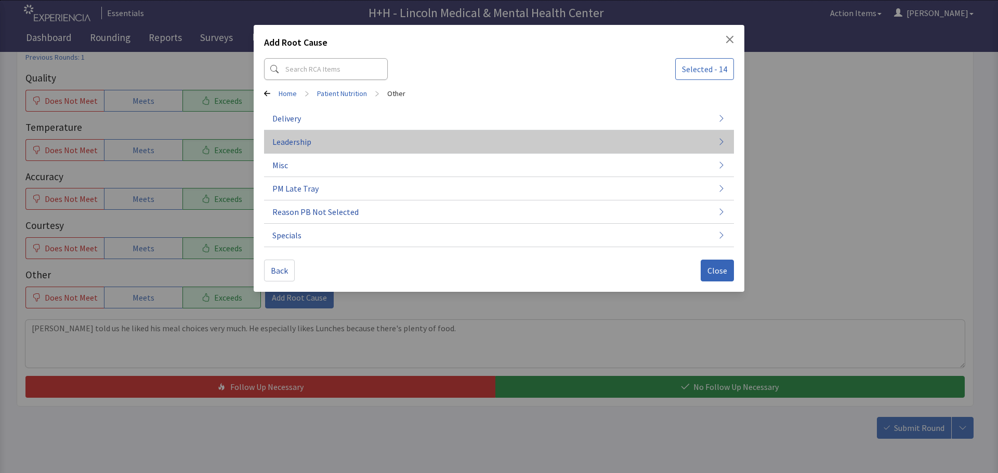
click at [293, 139] on span "Leadership" at bounding box center [291, 142] width 39 height 12
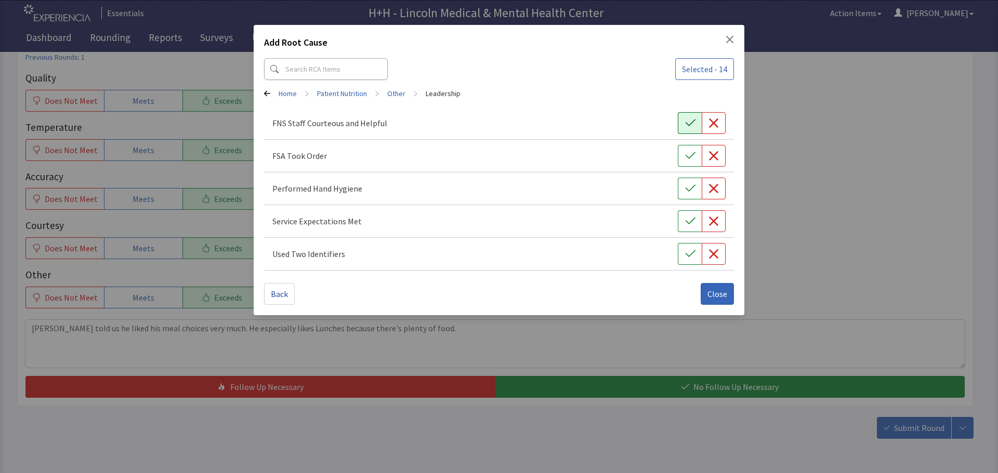
click at [682, 118] on button "button" at bounding box center [690, 123] width 24 height 22
click at [679, 151] on button "button" at bounding box center [690, 156] width 24 height 22
click at [691, 189] on icon "button" at bounding box center [690, 188] width 10 height 7
click at [688, 216] on icon "button" at bounding box center [690, 221] width 10 height 10
click at [692, 250] on icon "button" at bounding box center [690, 254] width 10 height 10
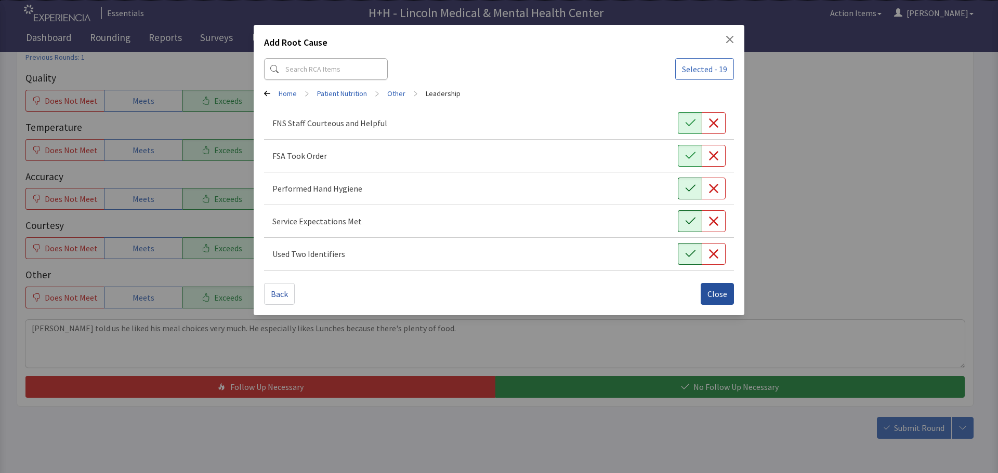
click at [711, 285] on button "Close" at bounding box center [716, 294] width 33 height 22
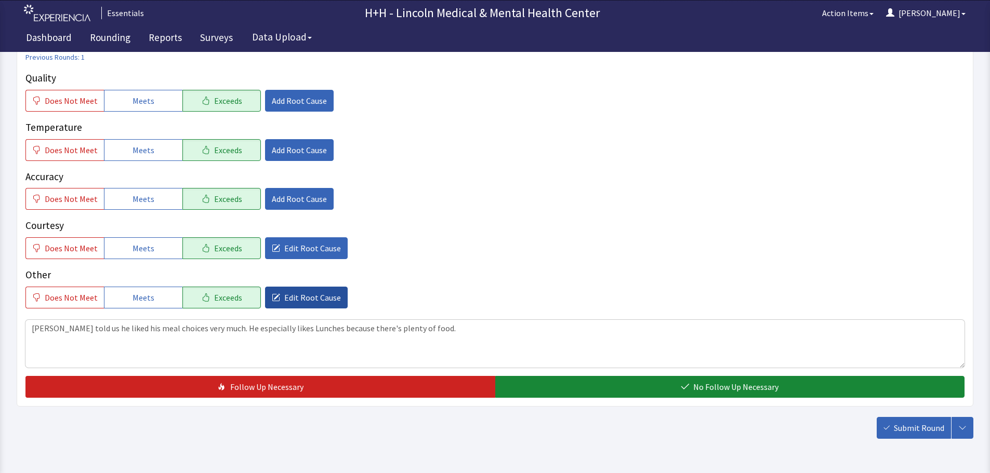
click at [288, 298] on span "Edit Root Cause" at bounding box center [312, 297] width 57 height 12
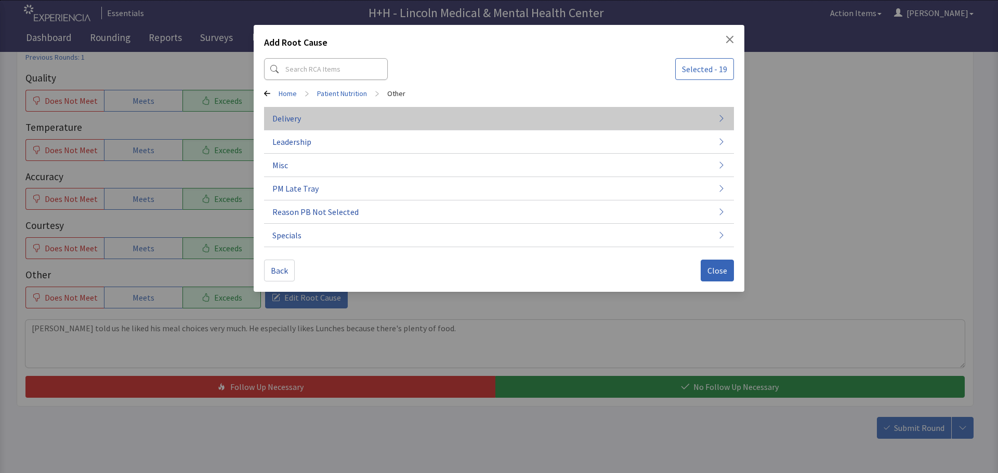
click at [302, 118] on button "Delivery" at bounding box center [499, 118] width 470 height 23
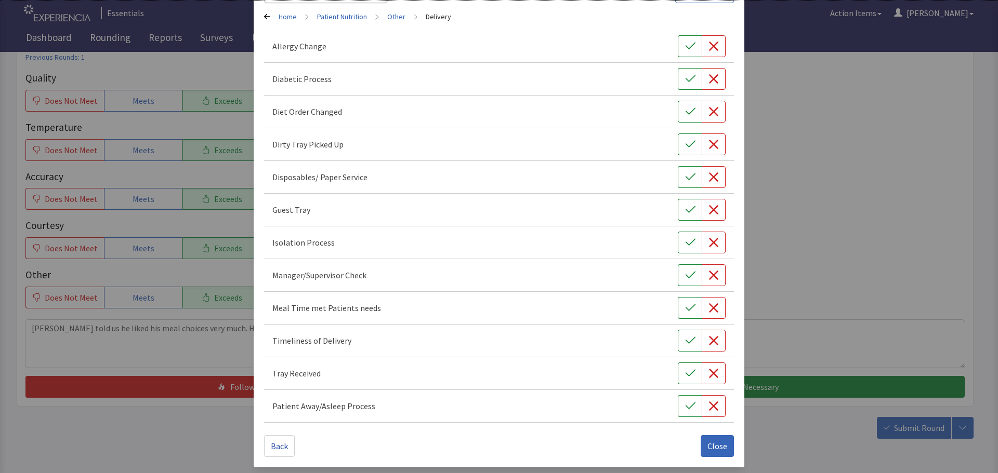
scroll to position [79, 0]
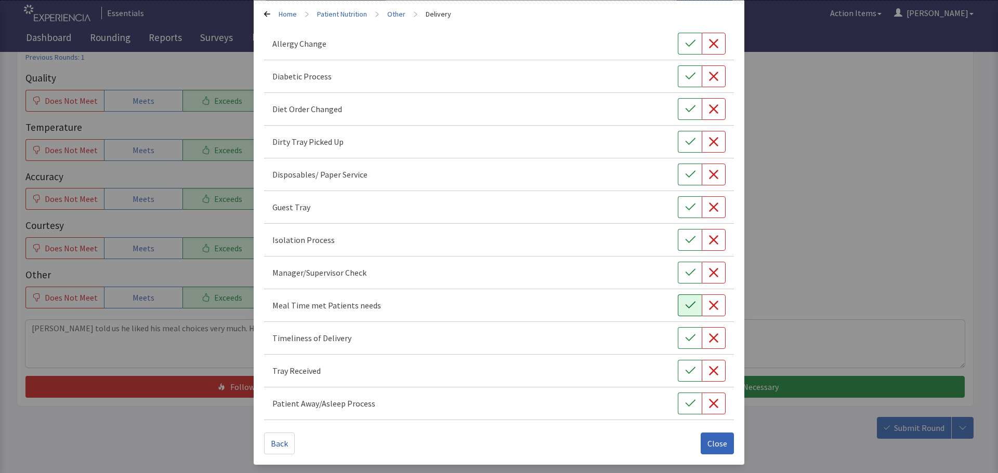
click at [685, 308] on icon "button" at bounding box center [690, 305] width 10 height 7
click at [685, 336] on icon "button" at bounding box center [690, 338] width 10 height 10
click at [685, 373] on icon "button" at bounding box center [690, 371] width 10 height 10
click at [707, 444] on span "Close" at bounding box center [717, 443] width 20 height 12
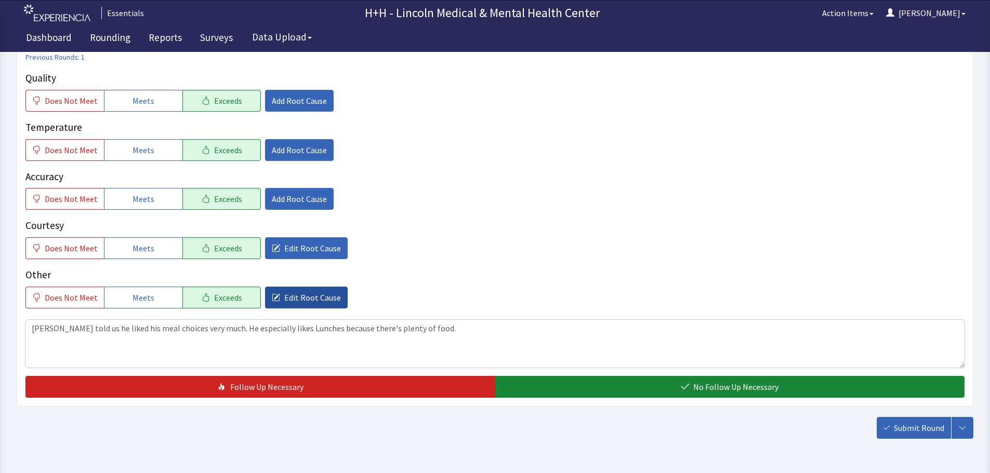
click at [305, 296] on span "Edit Root Cause" at bounding box center [312, 297] width 57 height 12
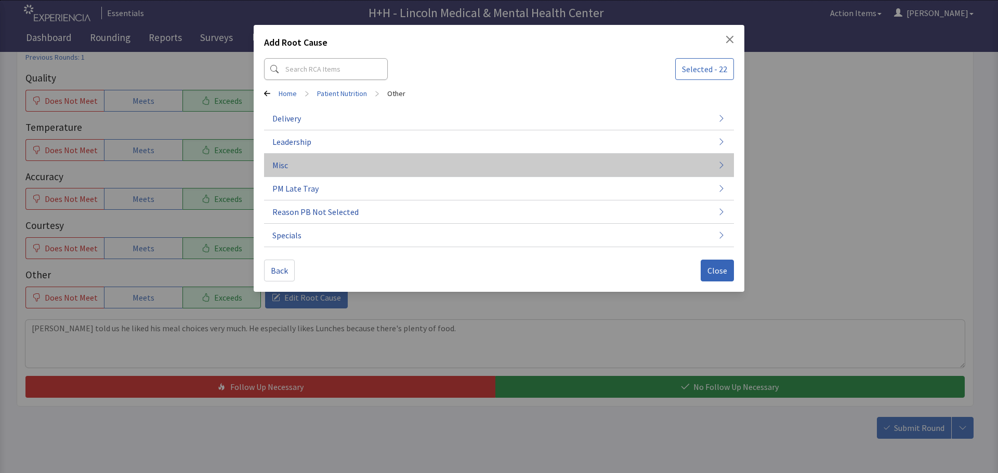
click at [312, 163] on button "Misc" at bounding box center [499, 165] width 470 height 23
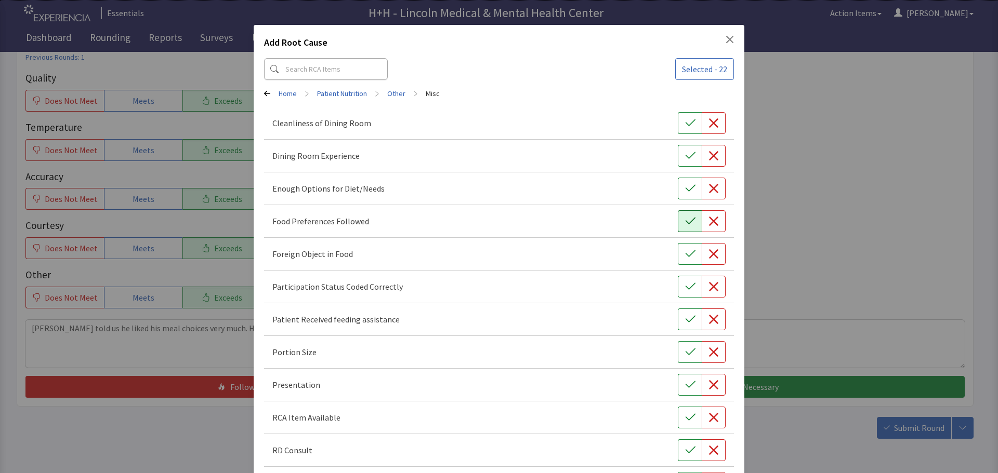
click at [689, 218] on icon "button" at bounding box center [690, 221] width 10 height 7
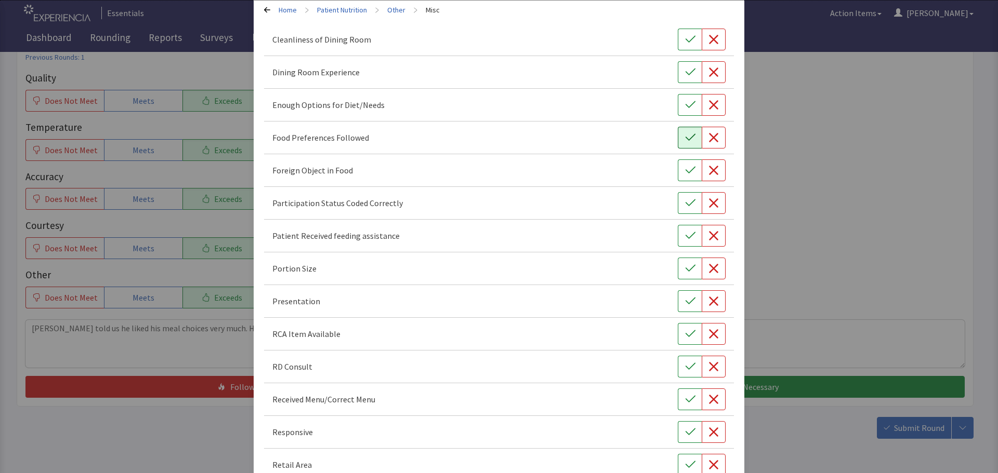
scroll to position [104, 0]
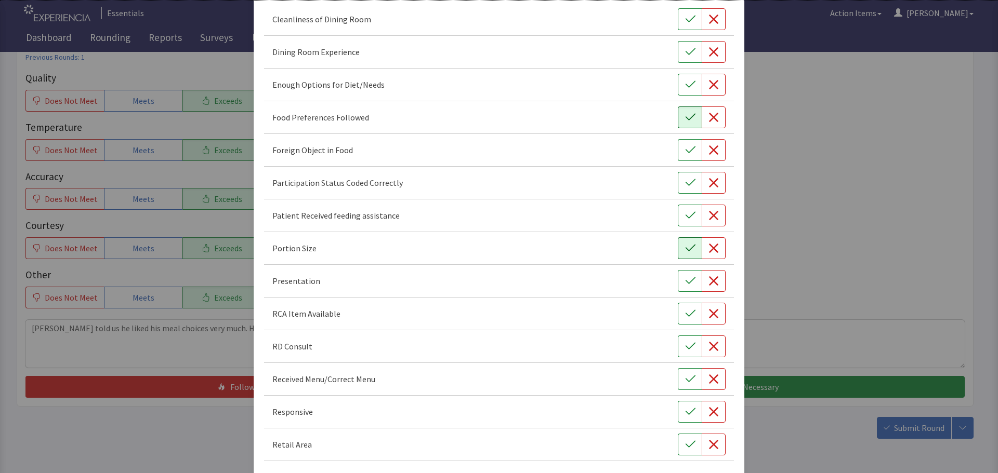
click at [685, 245] on icon "button" at bounding box center [690, 248] width 10 height 10
click at [685, 274] on button "button" at bounding box center [690, 281] width 24 height 22
click at [685, 413] on icon "button" at bounding box center [690, 412] width 10 height 10
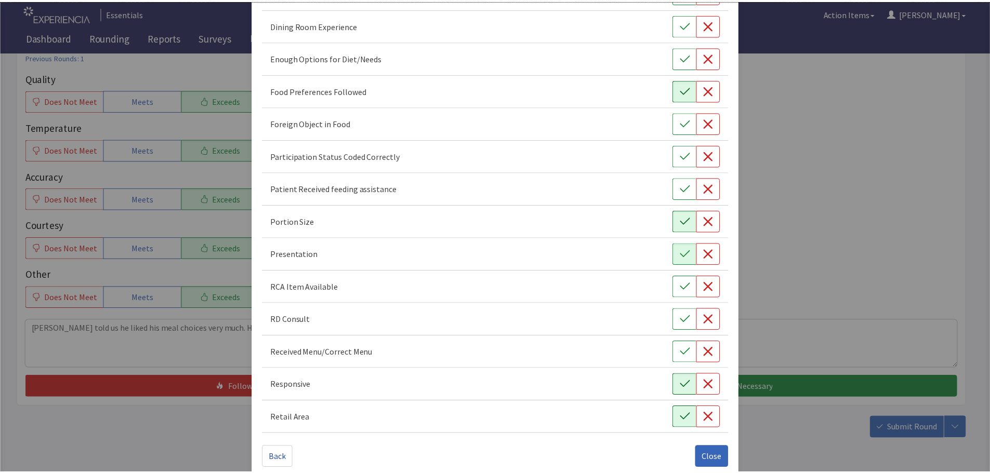
scroll to position [145, 0]
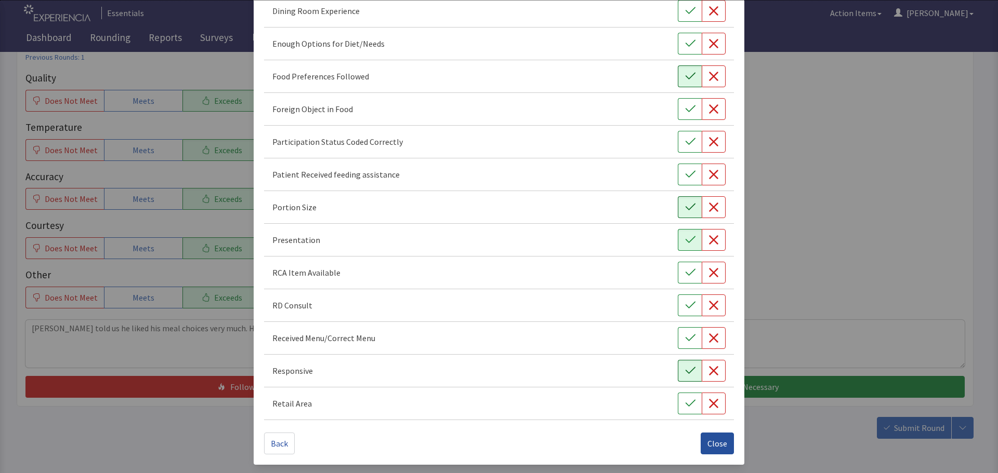
click at [707, 443] on span "Close" at bounding box center [717, 443] width 20 height 12
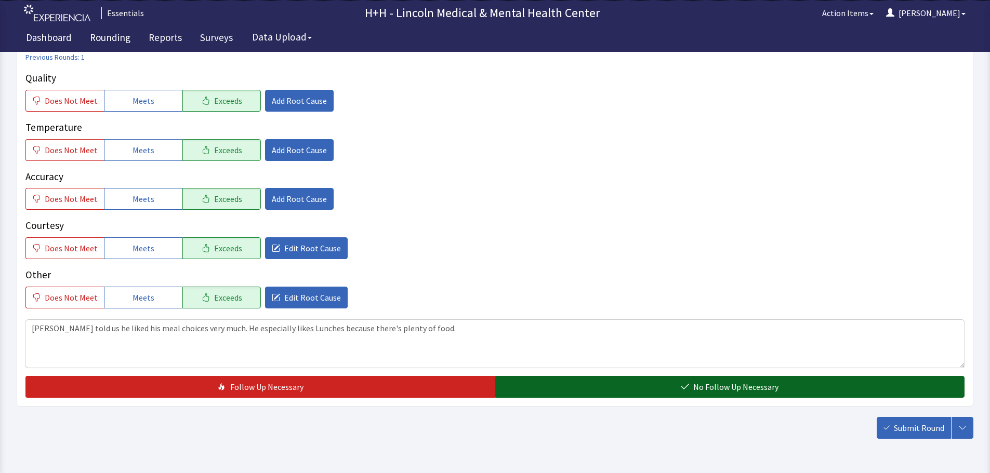
click at [701, 390] on span "No Follow Up Necessary" at bounding box center [735, 387] width 85 height 12
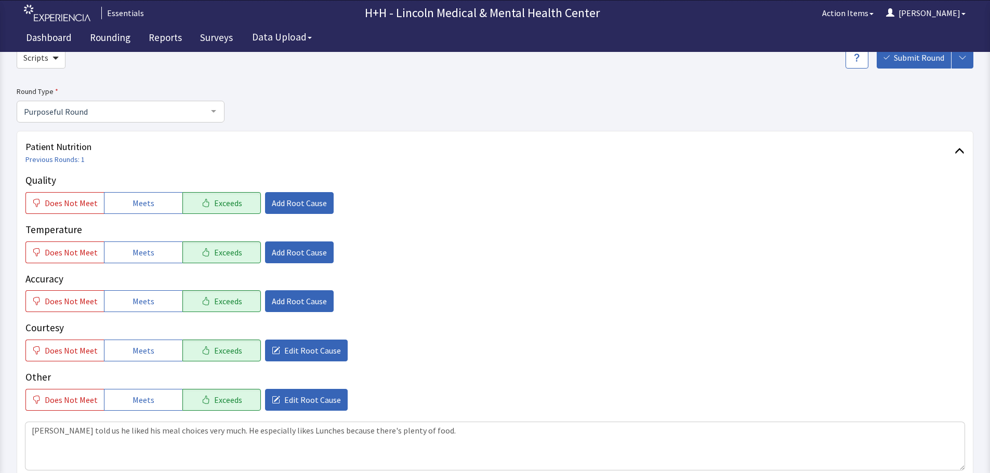
scroll to position [190, 0]
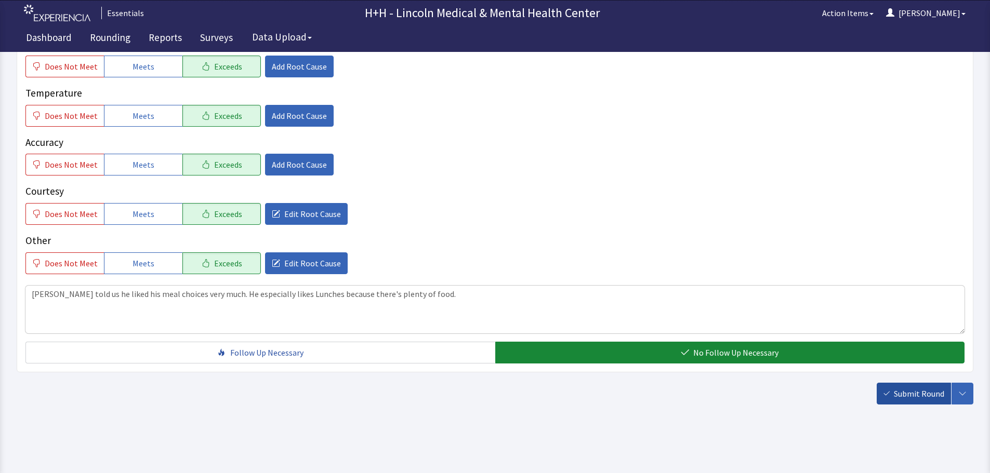
click at [918, 397] on span "Submit Round" at bounding box center [919, 394] width 50 height 12
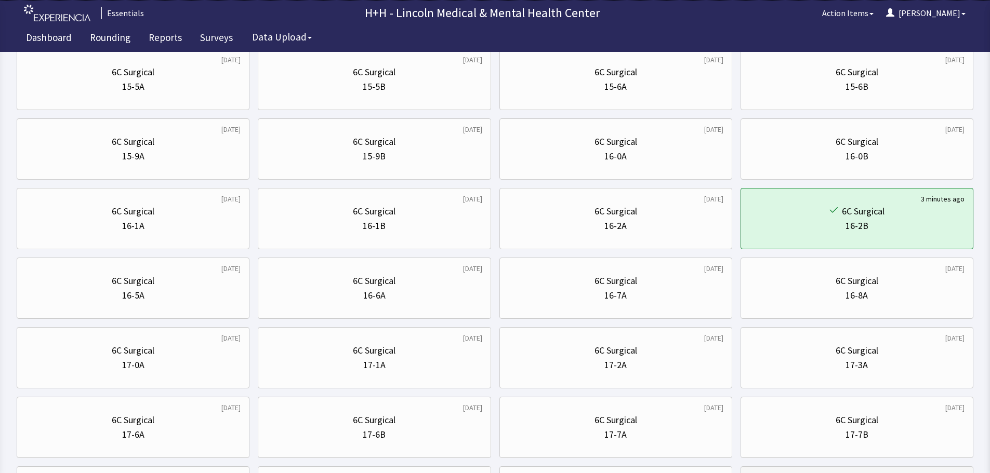
scroll to position [156, 0]
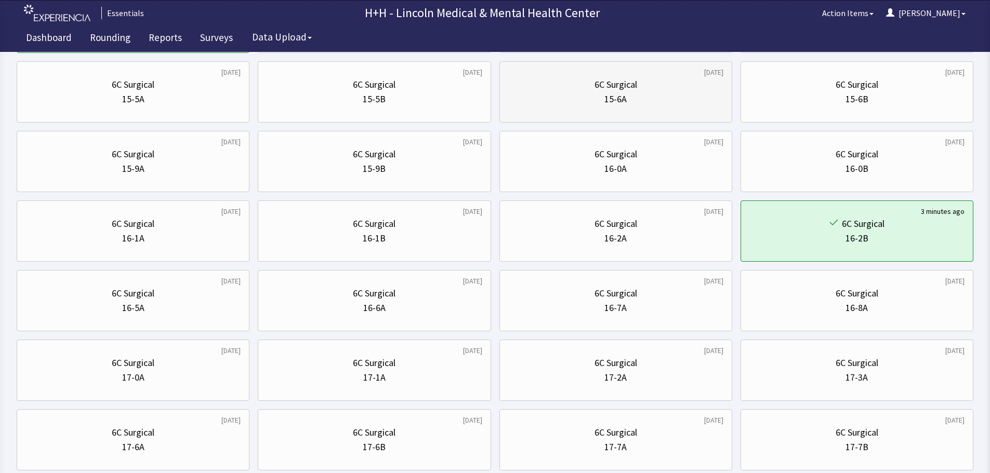
click at [677, 99] on div "15-6A" at bounding box center [615, 99] width 215 height 15
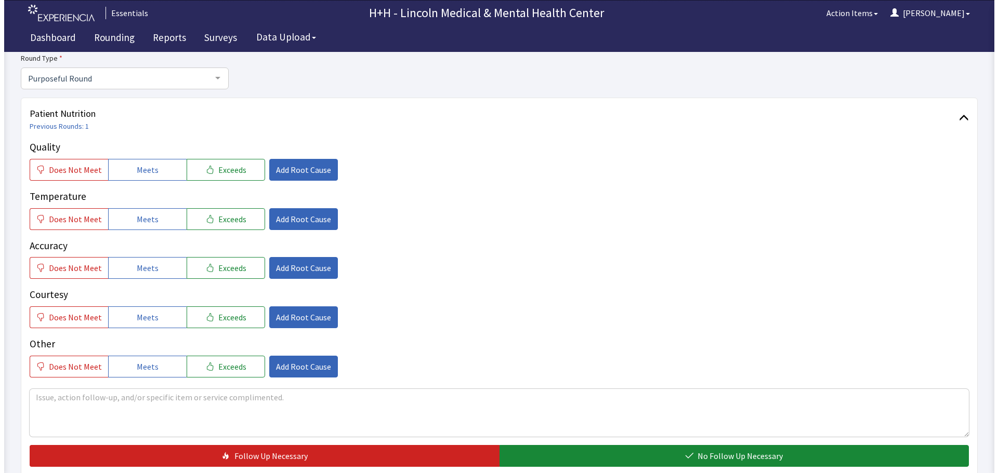
scroll to position [104, 0]
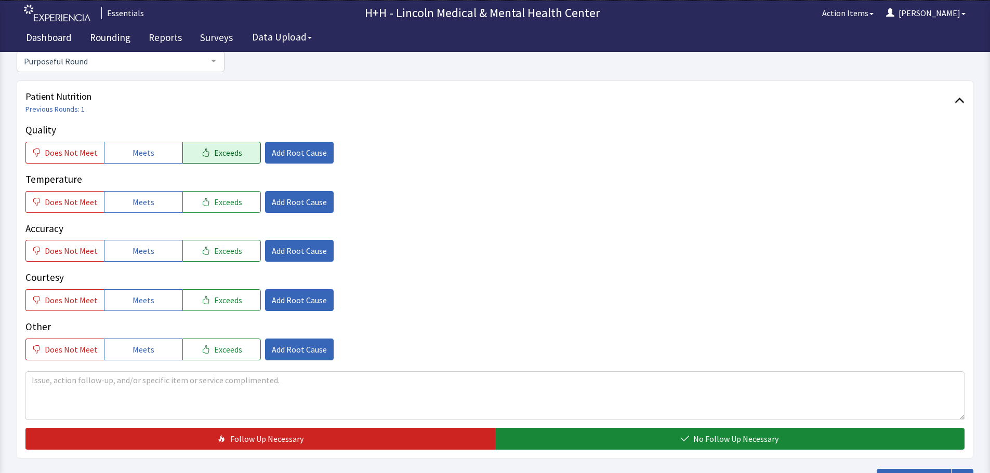
click at [227, 155] on span "Exceeds" at bounding box center [228, 153] width 28 height 12
click at [231, 202] on span "Exceeds" at bounding box center [228, 202] width 28 height 12
click at [222, 247] on span "Exceeds" at bounding box center [228, 251] width 28 height 12
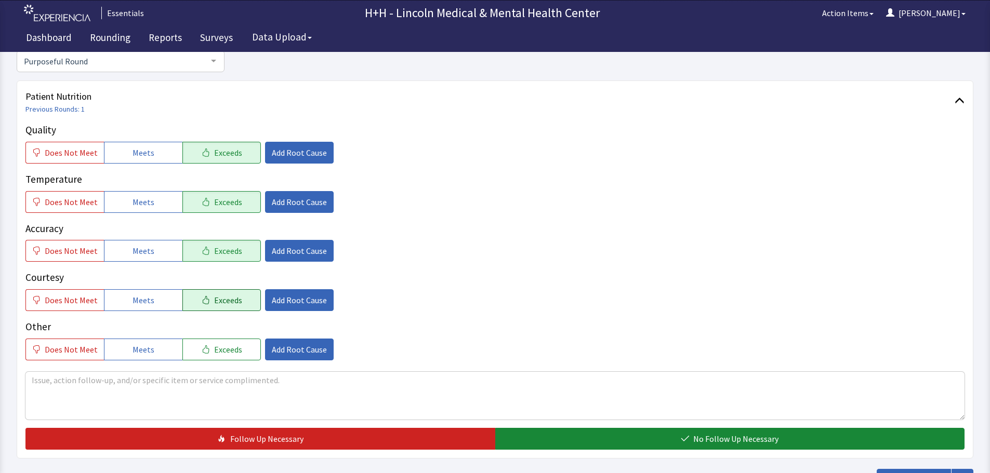
click at [214, 299] on span "Exceeds" at bounding box center [228, 300] width 28 height 12
click at [214, 343] on span "Exceeds" at bounding box center [228, 349] width 28 height 12
click at [57, 383] on textarea at bounding box center [494, 396] width 939 height 48
type textarea "Patient told us she really enjoys her meals; very flavorful and hot."
click at [272, 301] on span "Add Root Cause" at bounding box center [299, 300] width 55 height 12
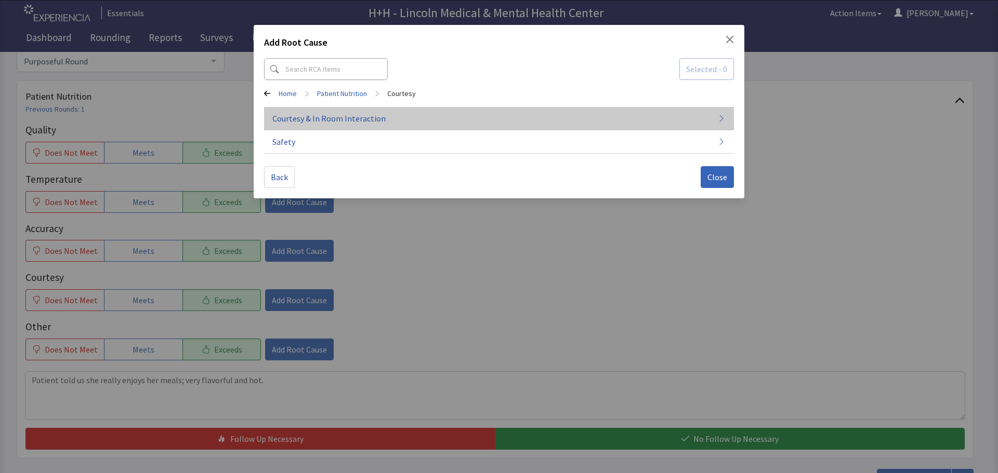
click at [321, 116] on span "Courtesy & In Room Interaction" at bounding box center [328, 118] width 113 height 12
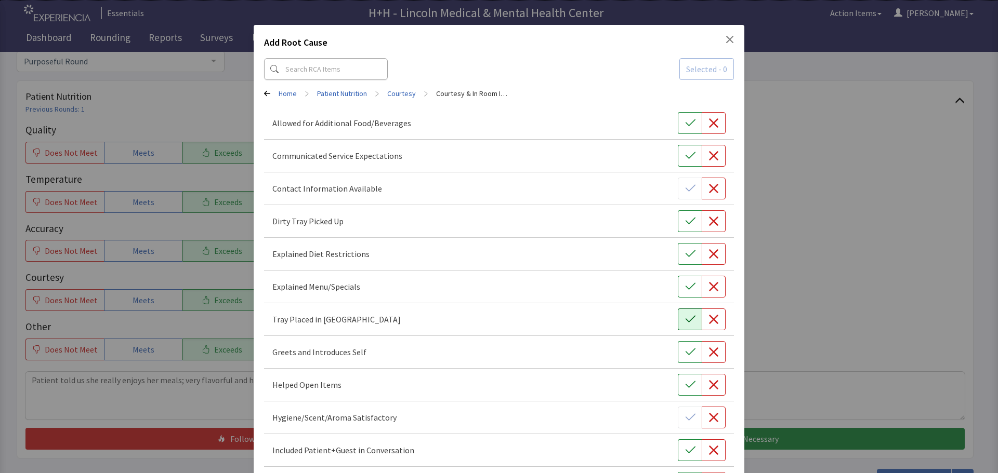
click at [678, 323] on button "button" at bounding box center [690, 320] width 24 height 22
click at [685, 348] on icon "button" at bounding box center [690, 352] width 10 height 10
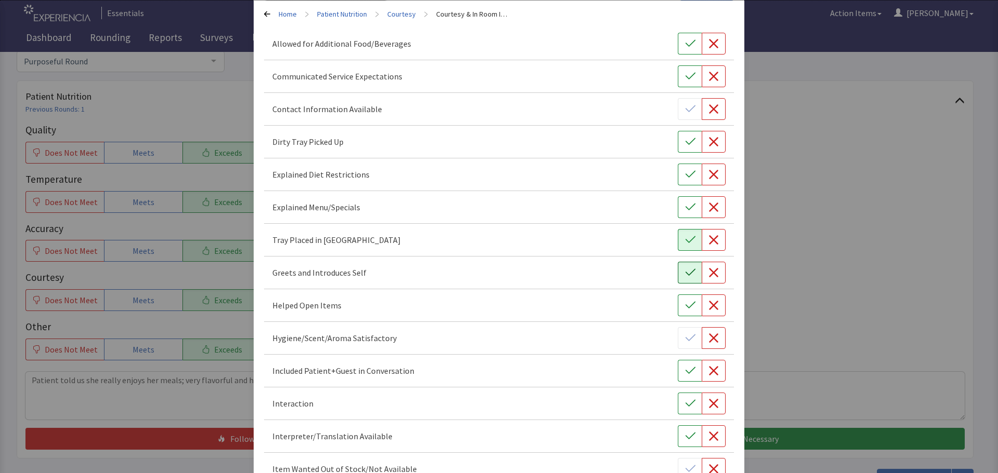
scroll to position [156, 0]
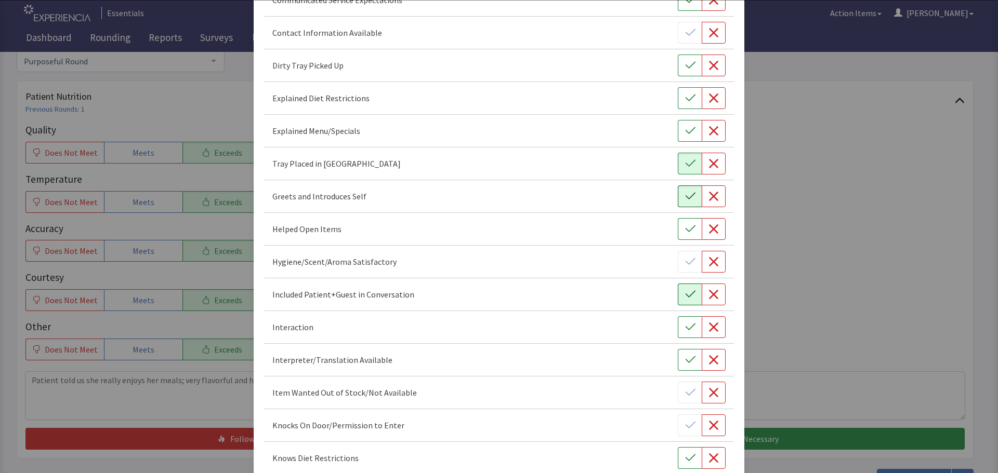
click at [678, 292] on button "button" at bounding box center [690, 295] width 24 height 22
click at [685, 324] on icon "button" at bounding box center [690, 327] width 10 height 10
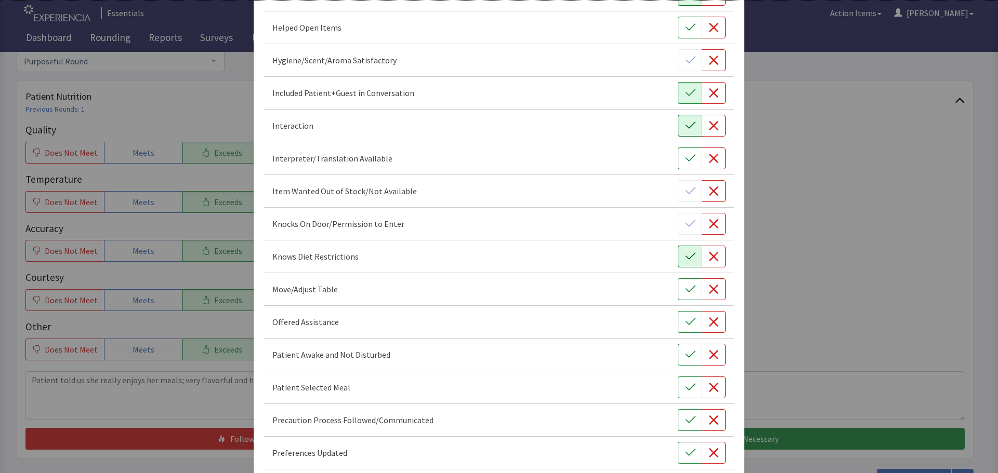
scroll to position [364, 0]
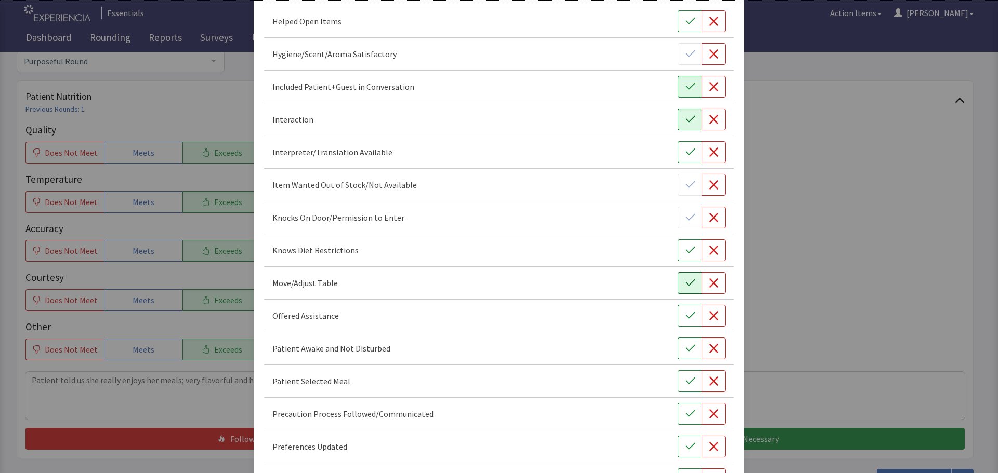
click at [685, 284] on icon "button" at bounding box center [690, 283] width 10 height 10
click at [691, 318] on button "button" at bounding box center [690, 316] width 24 height 22
click at [685, 351] on icon "button" at bounding box center [690, 348] width 10 height 10
click at [686, 381] on icon "button" at bounding box center [690, 381] width 10 height 10
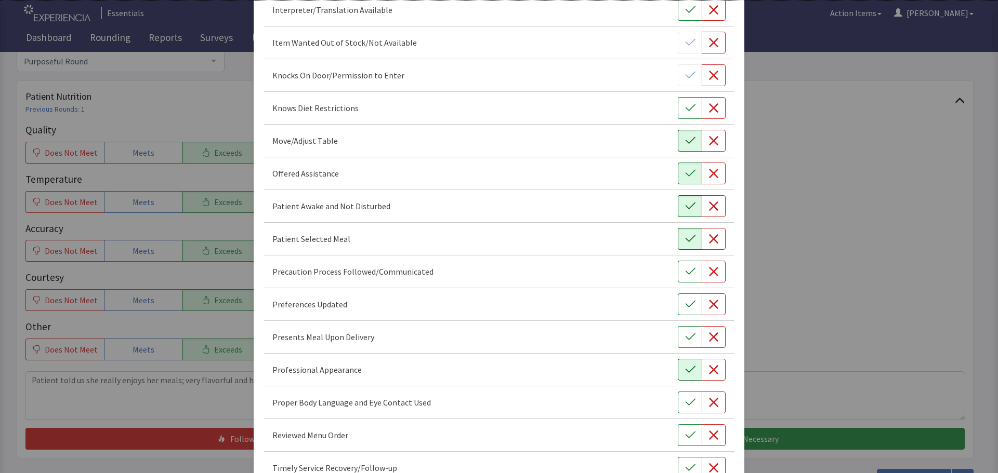
scroll to position [520, 0]
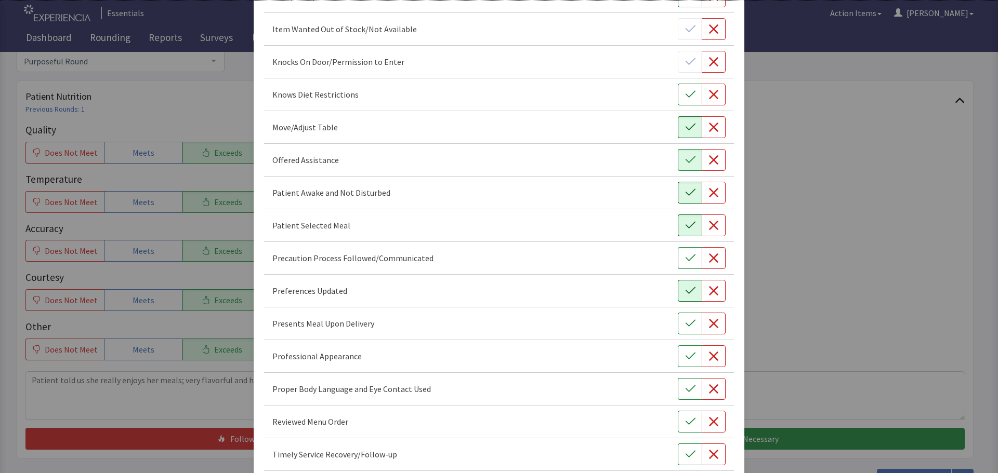
click at [685, 292] on icon "button" at bounding box center [690, 291] width 10 height 10
click at [685, 330] on button "button" at bounding box center [690, 324] width 24 height 22
click at [686, 354] on icon "button" at bounding box center [690, 356] width 10 height 10
click at [678, 387] on button "button" at bounding box center [690, 389] width 24 height 22
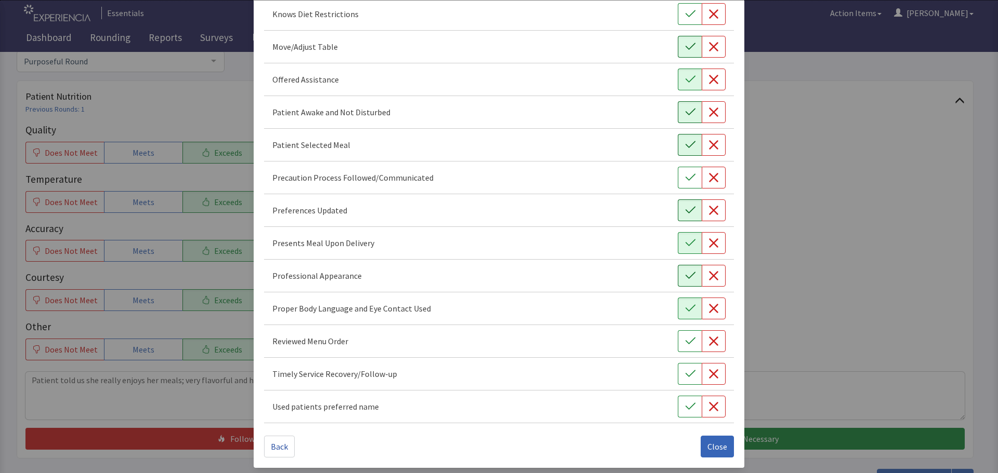
scroll to position [603, 0]
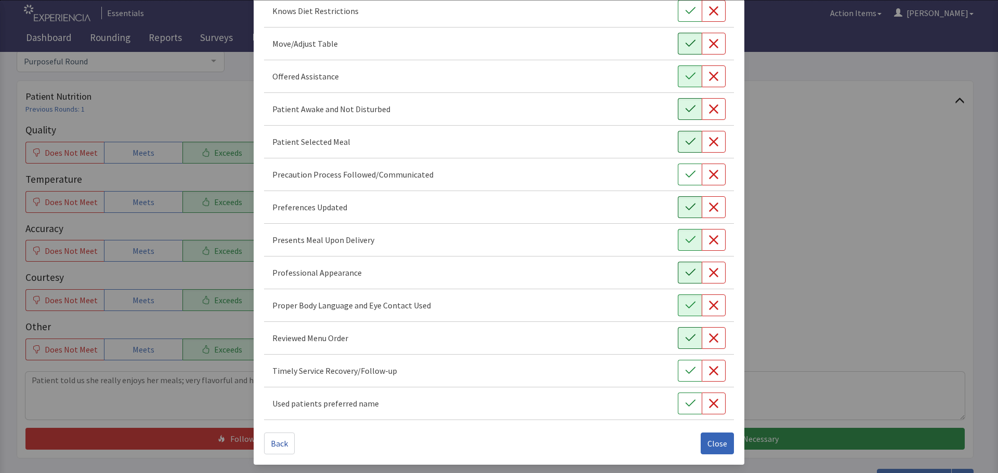
click at [689, 341] on icon "button" at bounding box center [690, 338] width 10 height 10
click at [695, 375] on button "button" at bounding box center [690, 371] width 24 height 22
click at [711, 441] on span "Close" at bounding box center [717, 443] width 20 height 12
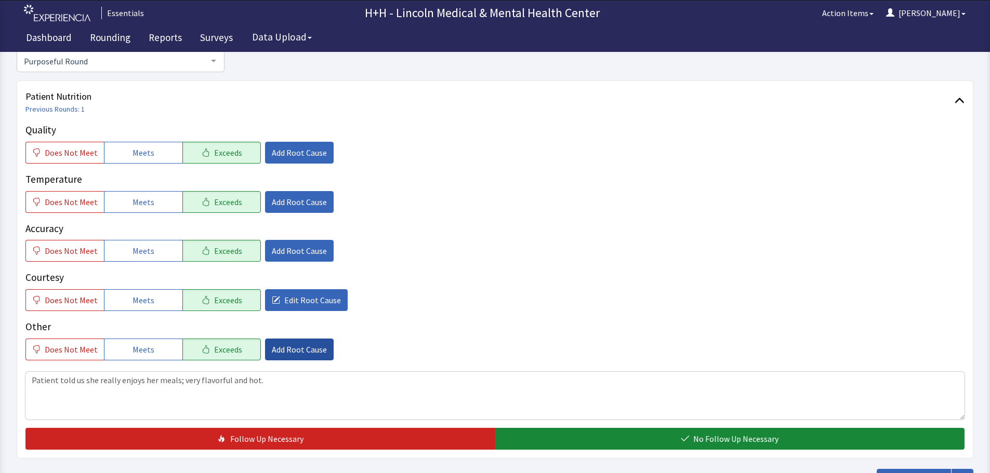
click at [299, 349] on span "Add Root Cause" at bounding box center [299, 349] width 55 height 12
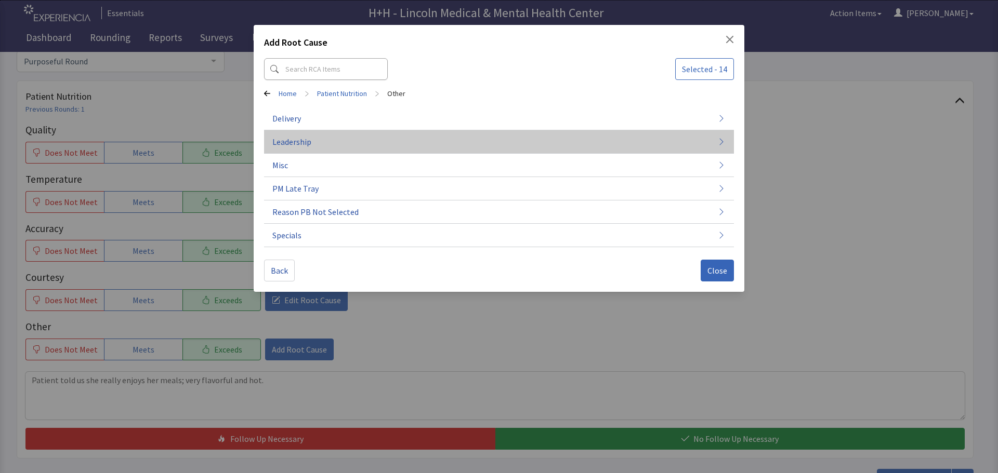
click at [271, 139] on button "Leadership" at bounding box center [499, 141] width 470 height 23
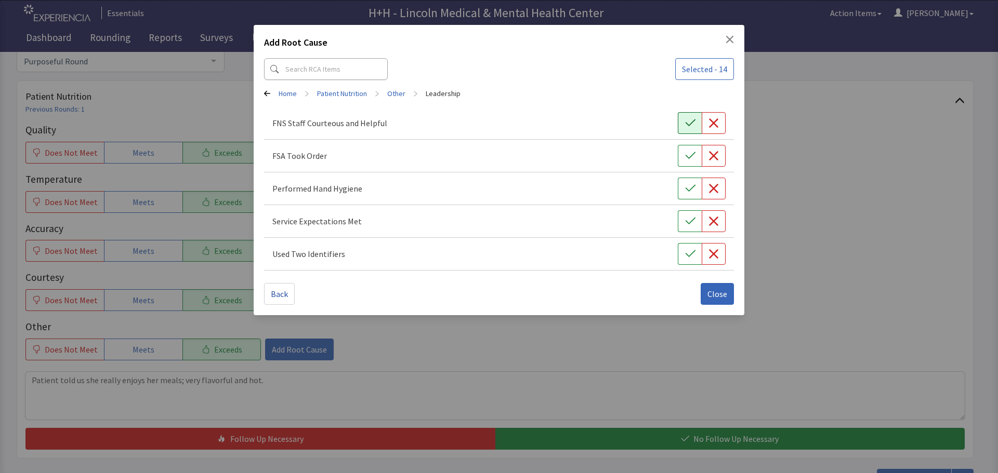
click at [687, 126] on icon "button" at bounding box center [690, 123] width 10 height 10
click at [691, 154] on icon "button" at bounding box center [690, 156] width 10 height 10
click at [697, 195] on button "button" at bounding box center [690, 189] width 24 height 22
click at [687, 220] on icon "button" at bounding box center [690, 221] width 10 height 10
click at [686, 258] on icon "button" at bounding box center [690, 254] width 10 height 10
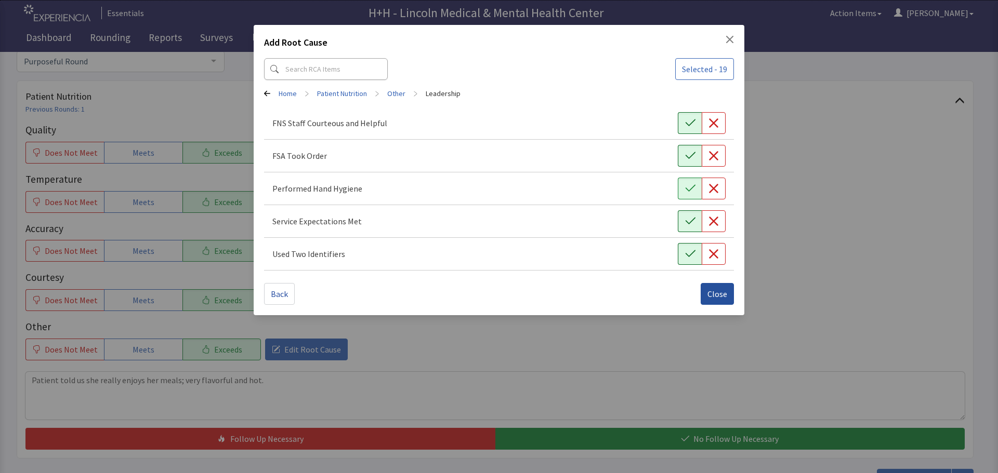
click at [708, 299] on span "Close" at bounding box center [717, 294] width 20 height 12
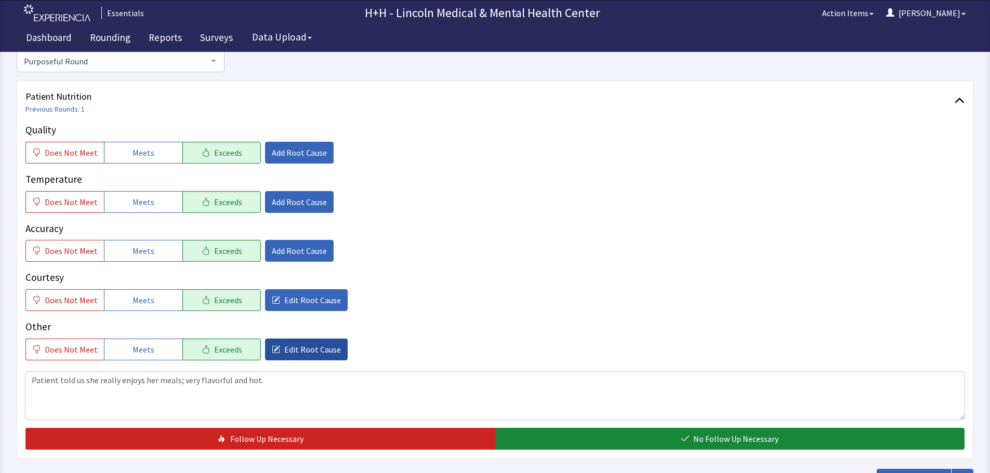
click at [311, 346] on span "Edit Root Cause" at bounding box center [312, 349] width 57 height 12
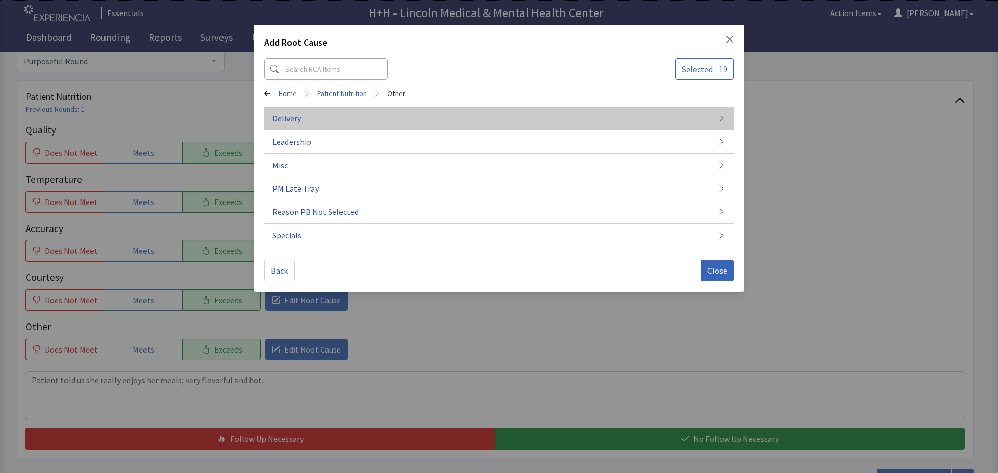
click at [314, 116] on button "Delivery" at bounding box center [499, 118] width 470 height 23
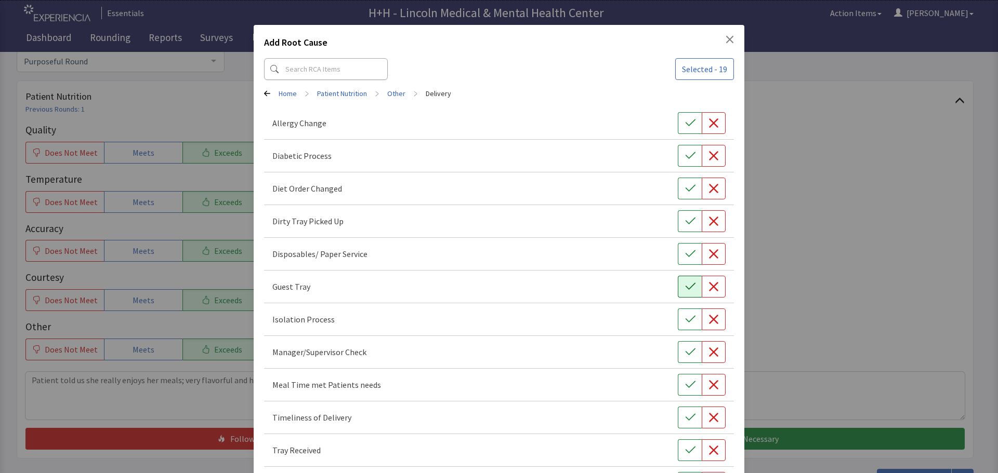
click at [681, 280] on button "button" at bounding box center [690, 287] width 24 height 22
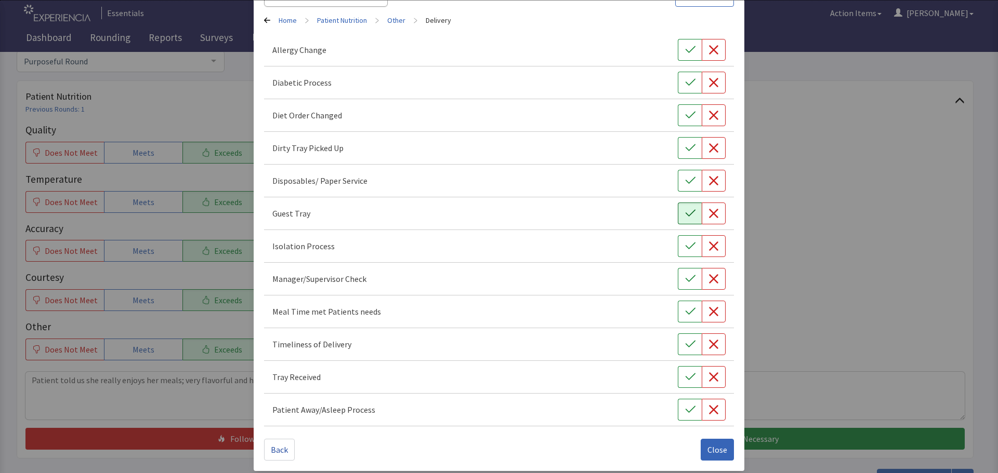
scroll to position [79, 0]
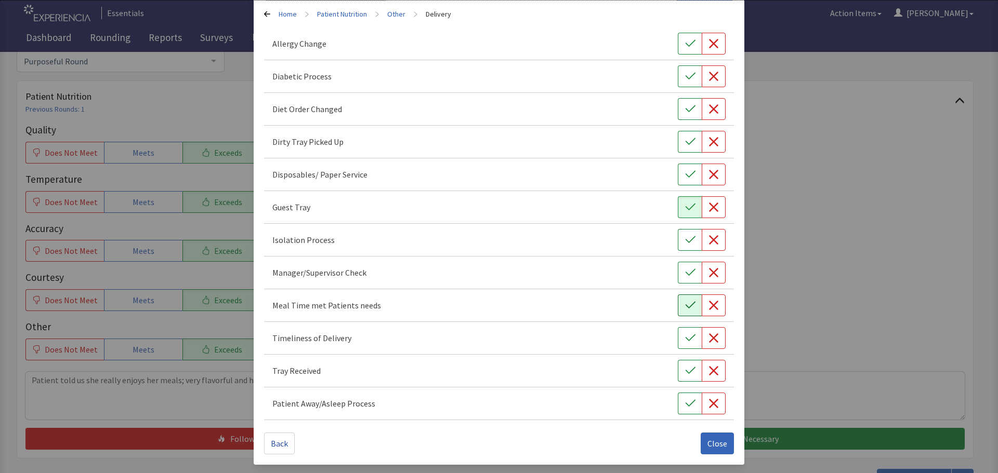
click at [686, 310] on icon "button" at bounding box center [690, 305] width 10 height 10
click at [678, 330] on button "button" at bounding box center [690, 338] width 24 height 22
click at [678, 365] on button "button" at bounding box center [690, 371] width 24 height 22
click at [688, 211] on icon "button" at bounding box center [690, 207] width 10 height 10
click at [685, 142] on icon "button" at bounding box center [690, 142] width 10 height 10
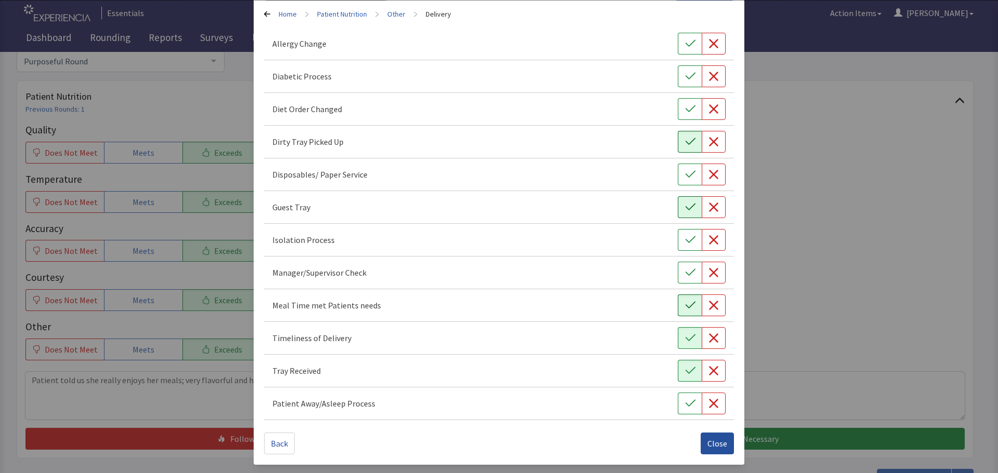
click at [712, 441] on span "Close" at bounding box center [717, 443] width 20 height 12
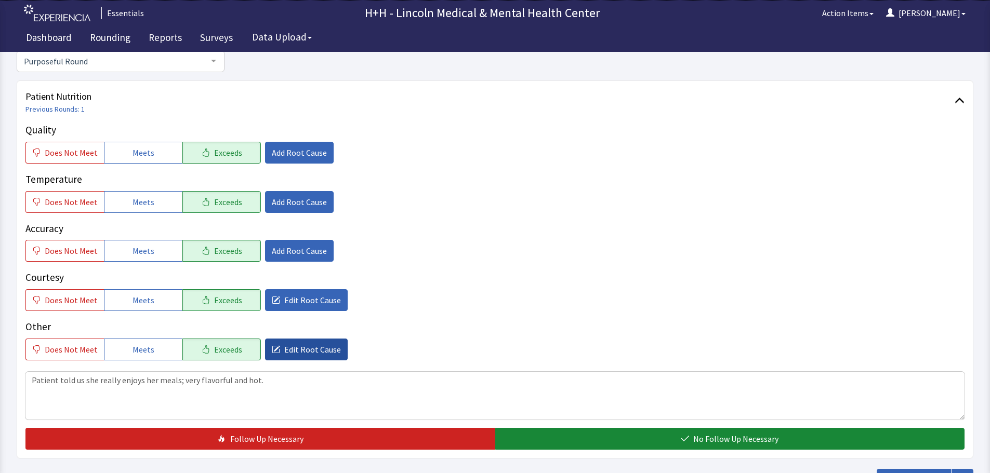
click at [272, 347] on button "Edit Root Cause" at bounding box center [306, 350] width 83 height 22
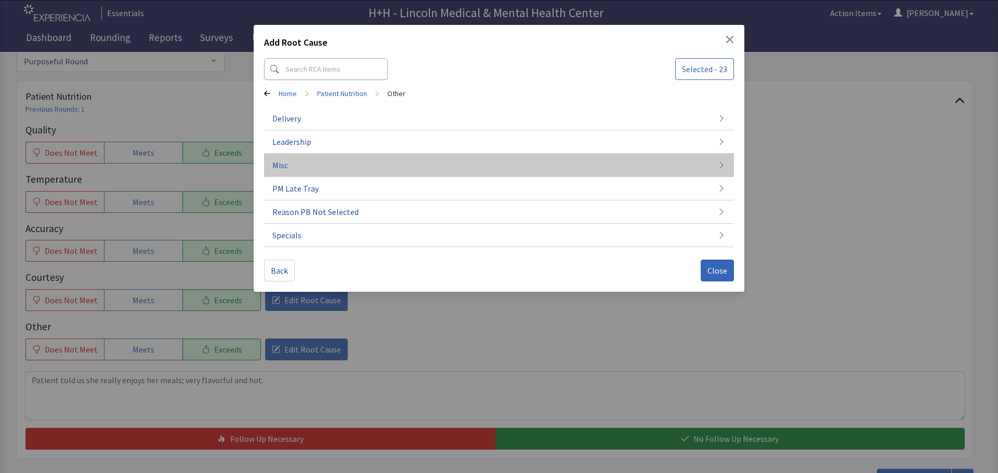
click at [293, 169] on button "Misc" at bounding box center [499, 165] width 470 height 23
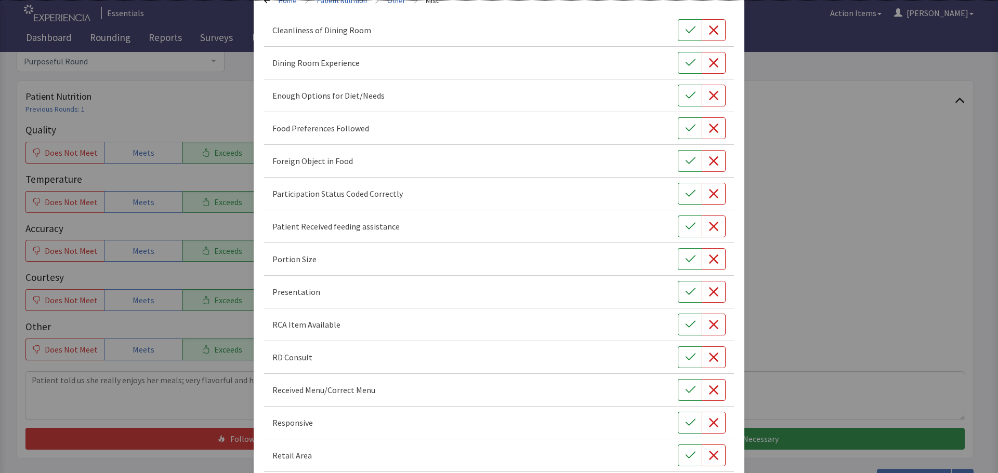
scroll to position [104, 0]
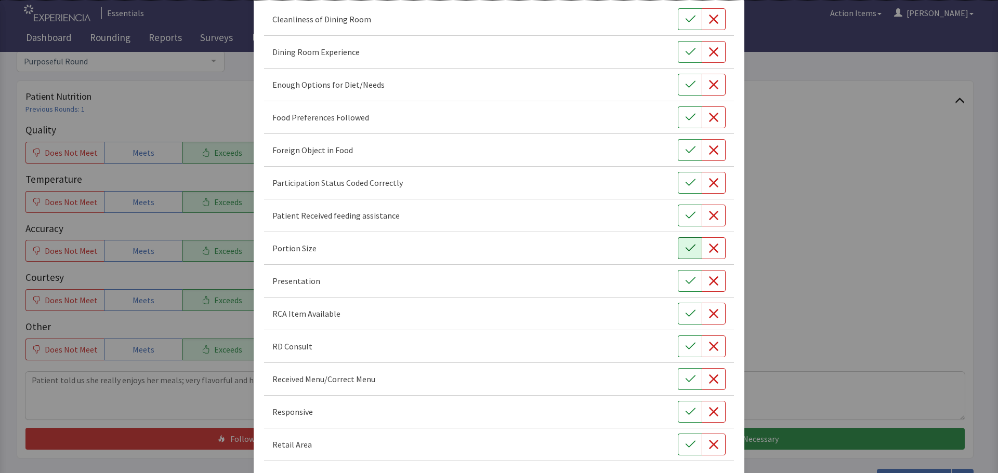
click at [685, 250] on icon "button" at bounding box center [690, 248] width 10 height 10
click at [685, 283] on icon "button" at bounding box center [690, 281] width 10 height 10
click at [685, 407] on icon "button" at bounding box center [690, 412] width 10 height 10
click at [678, 114] on button "button" at bounding box center [690, 118] width 24 height 22
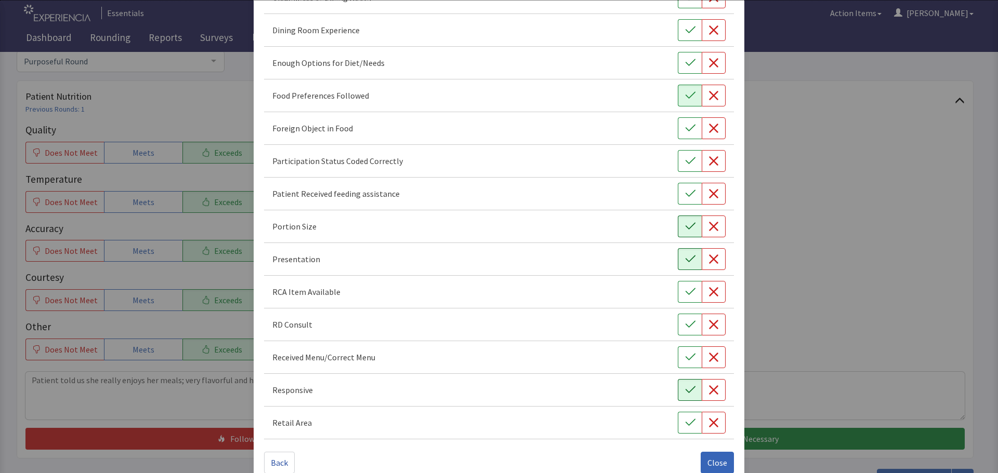
scroll to position [145, 0]
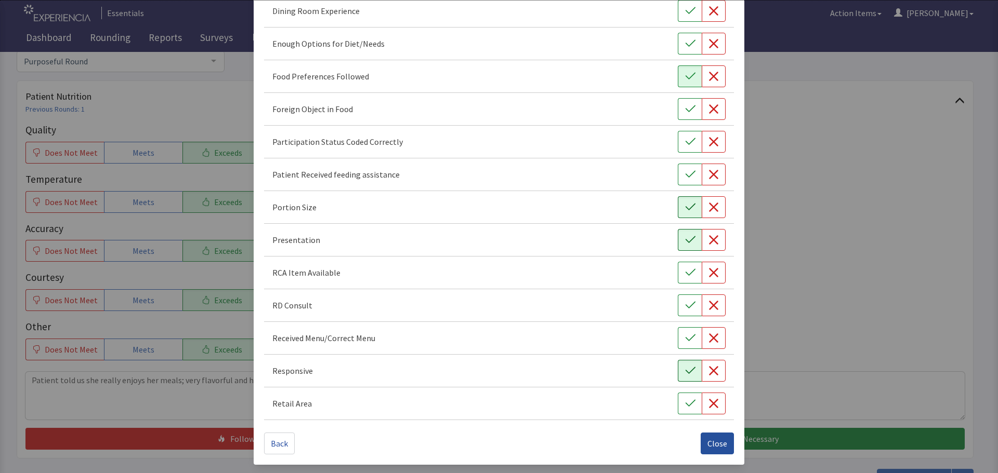
click at [718, 442] on span "Close" at bounding box center [717, 443] width 20 height 12
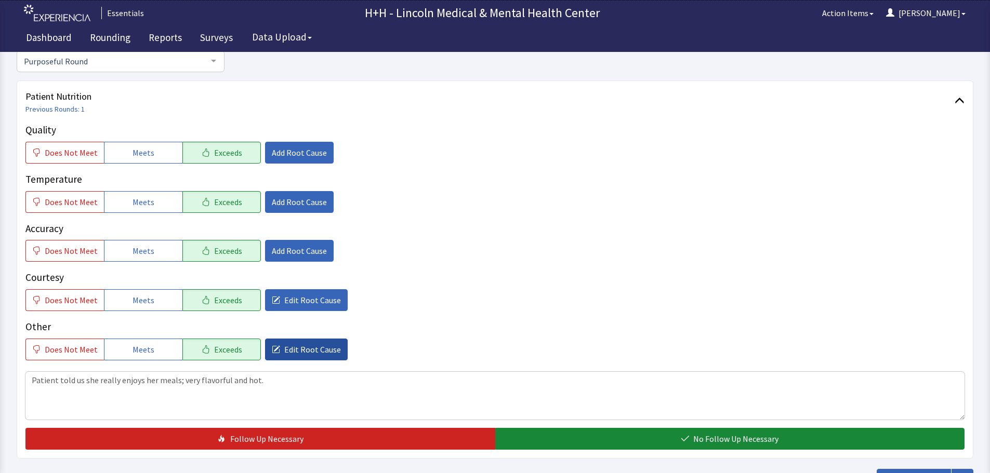
click at [312, 351] on span "Edit Root Cause" at bounding box center [312, 349] width 57 height 12
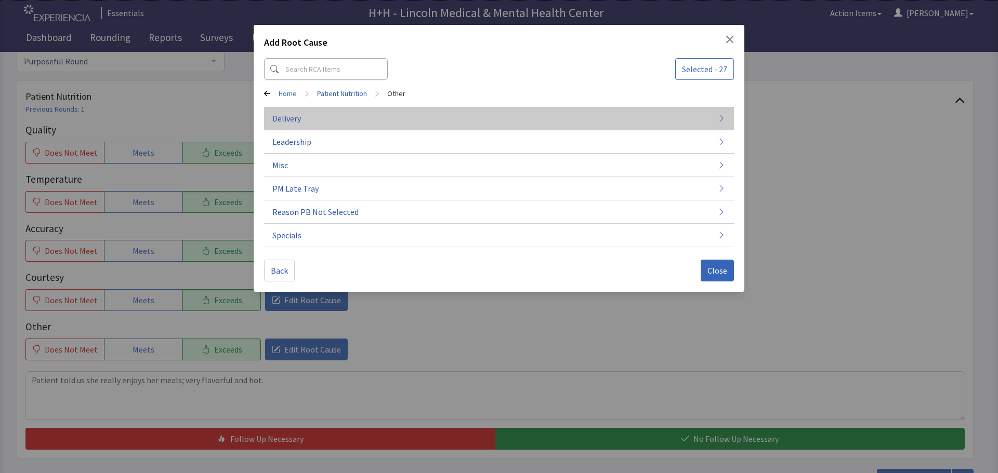
click at [298, 118] on span "Delivery" at bounding box center [286, 118] width 29 height 12
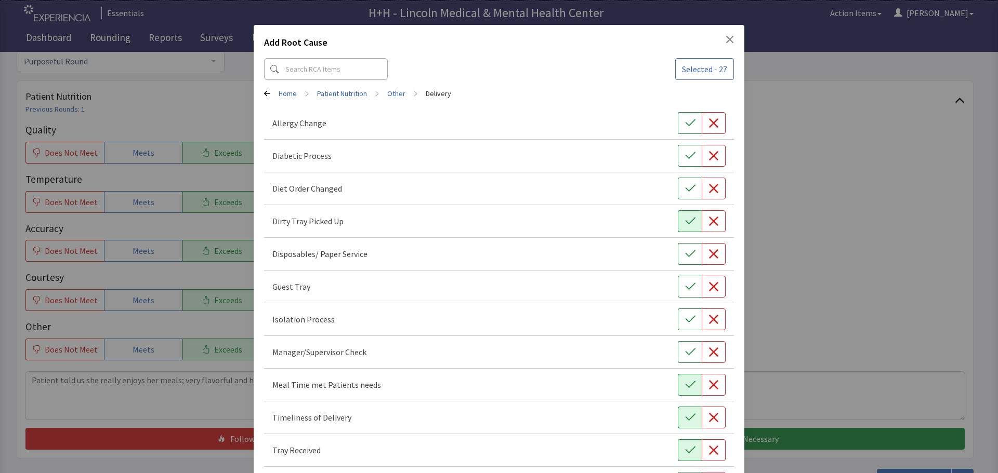
scroll to position [79, 0]
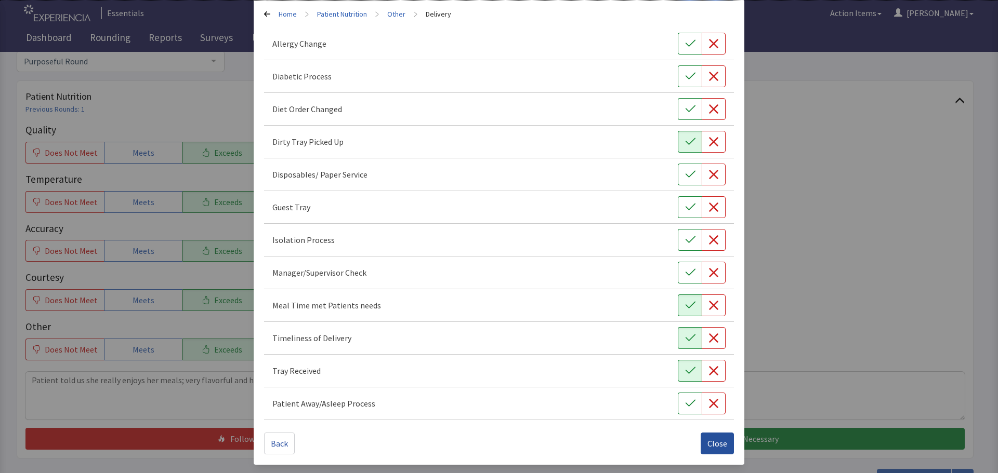
click at [718, 443] on span "Close" at bounding box center [717, 443] width 20 height 12
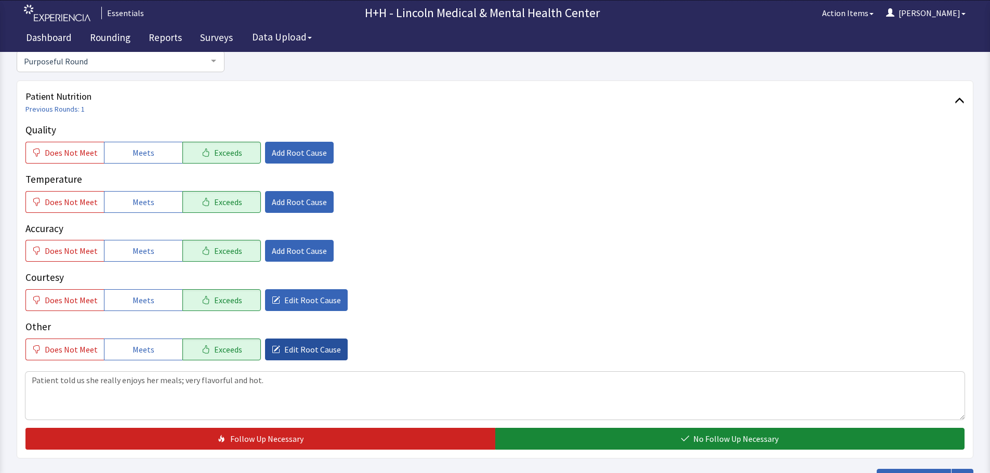
click at [318, 351] on span "Edit Root Cause" at bounding box center [312, 349] width 57 height 12
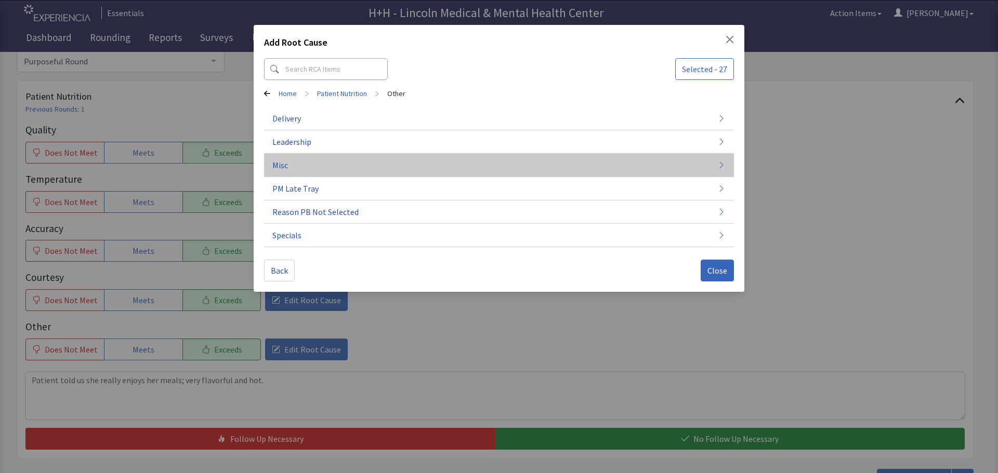
click at [324, 167] on button "Misc" at bounding box center [499, 165] width 470 height 23
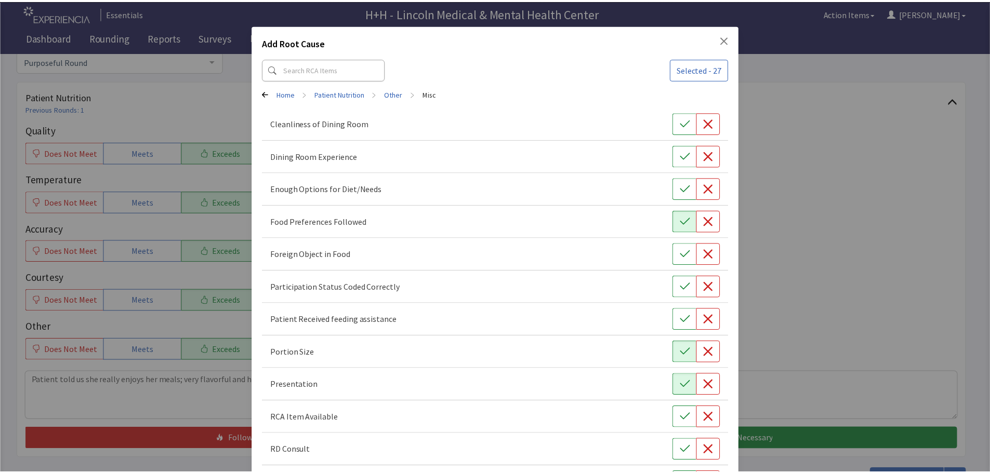
scroll to position [145, 0]
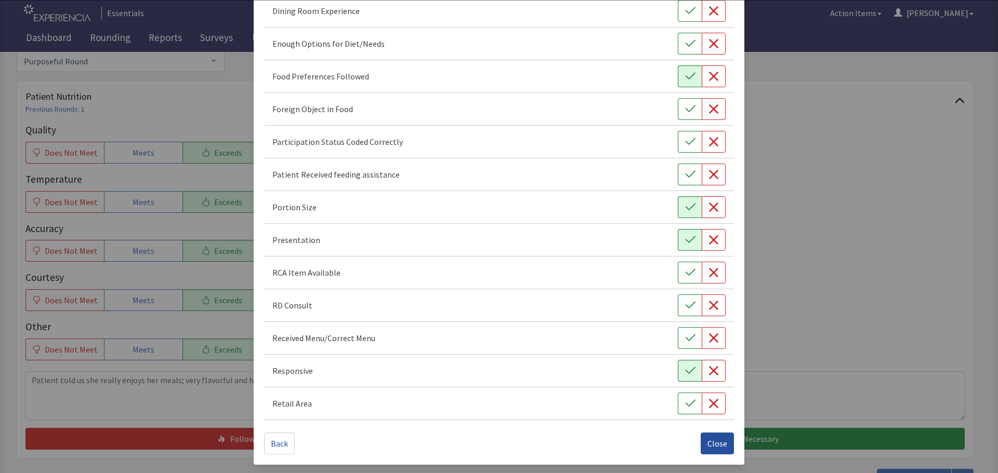
click at [726, 446] on button "Close" at bounding box center [716, 444] width 33 height 22
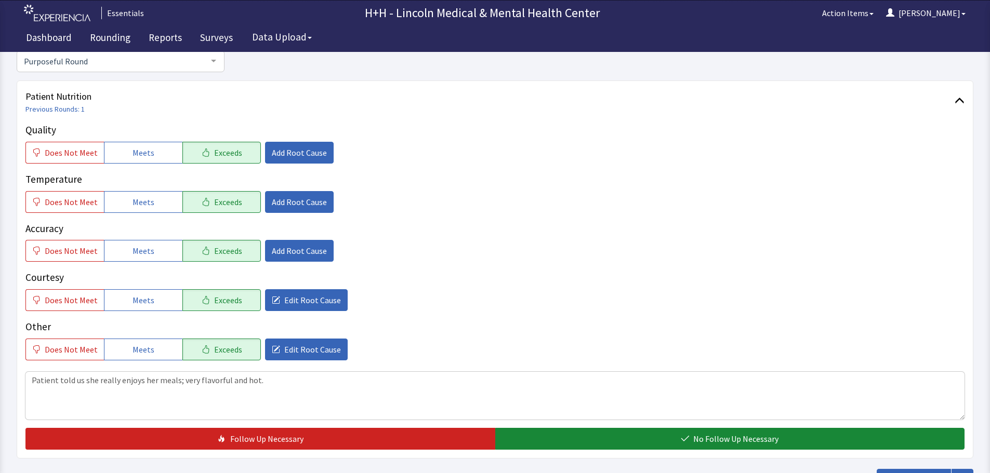
scroll to position [156, 0]
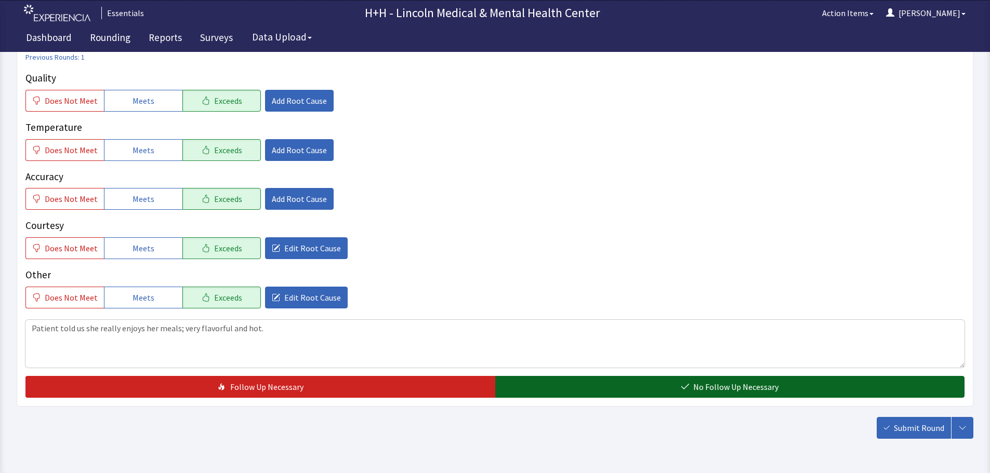
click at [588, 386] on button "No Follow Up Necessary" at bounding box center [730, 387] width 470 height 22
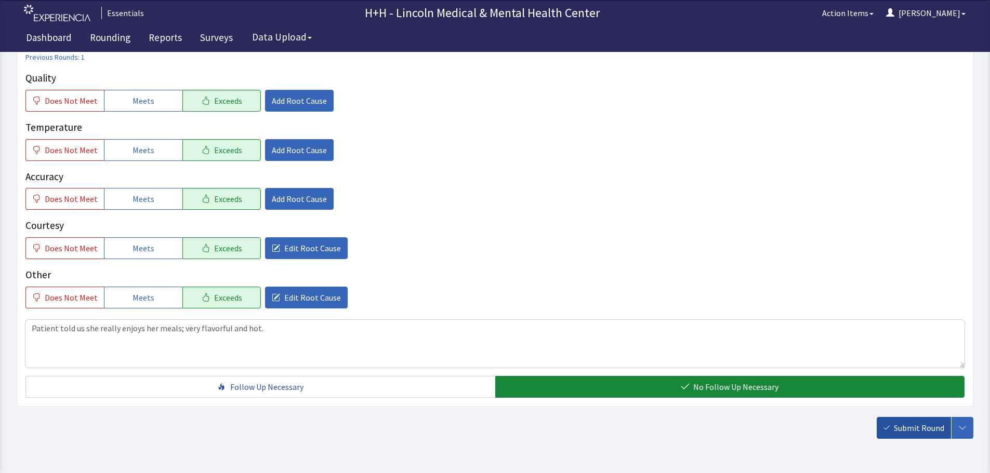
click at [898, 425] on span "Submit Round" at bounding box center [919, 428] width 50 height 12
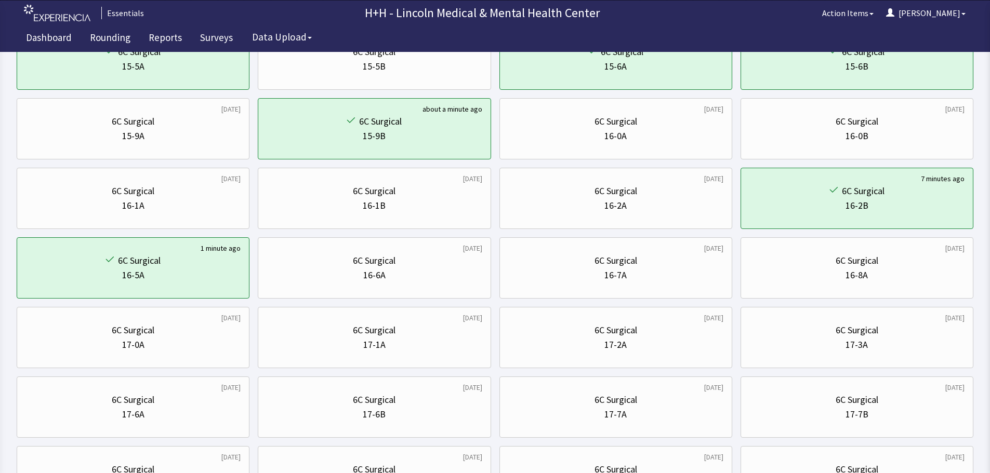
scroll to position [137, 0]
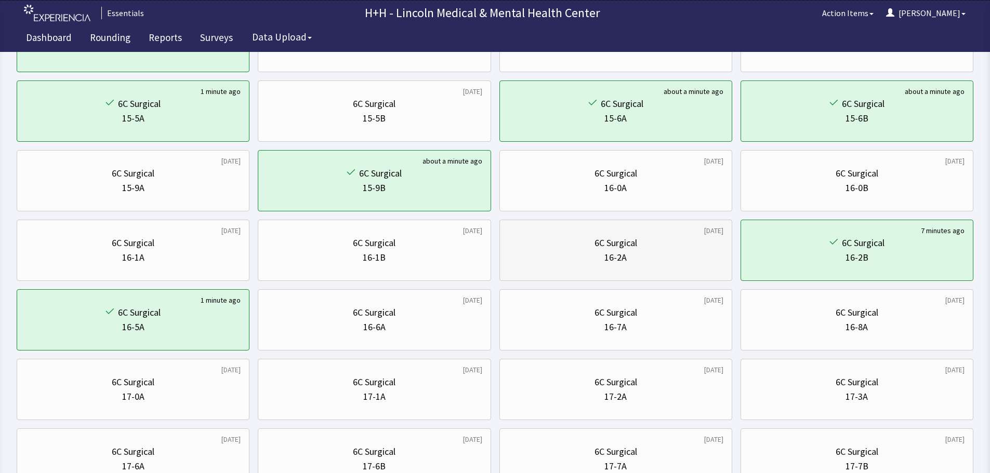
click at [670, 248] on div "6C Surgical" at bounding box center [615, 243] width 215 height 15
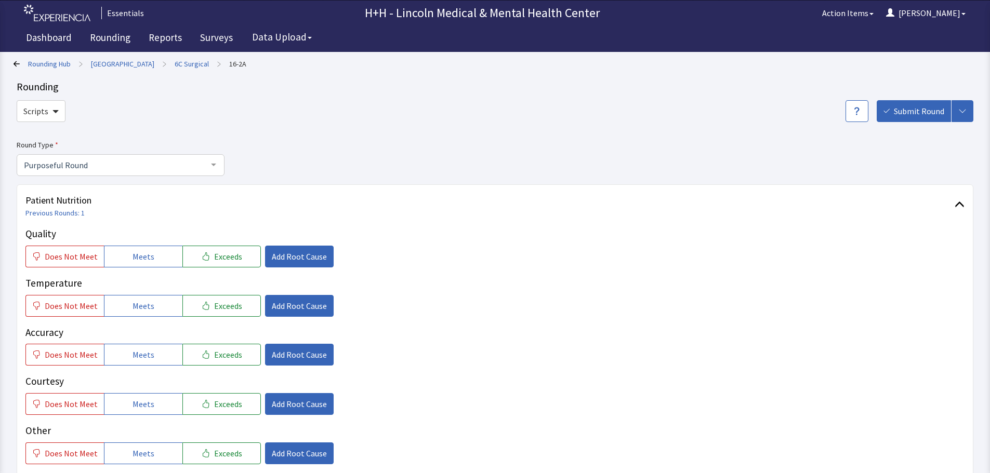
scroll to position [52, 0]
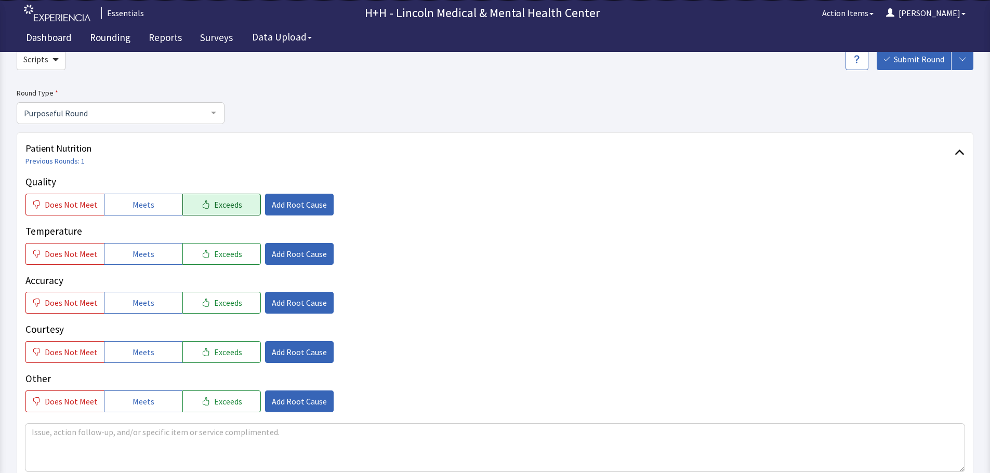
click at [239, 203] on button "Exceeds" at bounding box center [221, 205] width 78 height 22
click at [232, 256] on span "Exceeds" at bounding box center [228, 254] width 28 height 12
click at [232, 303] on span "Exceeds" at bounding box center [228, 303] width 28 height 12
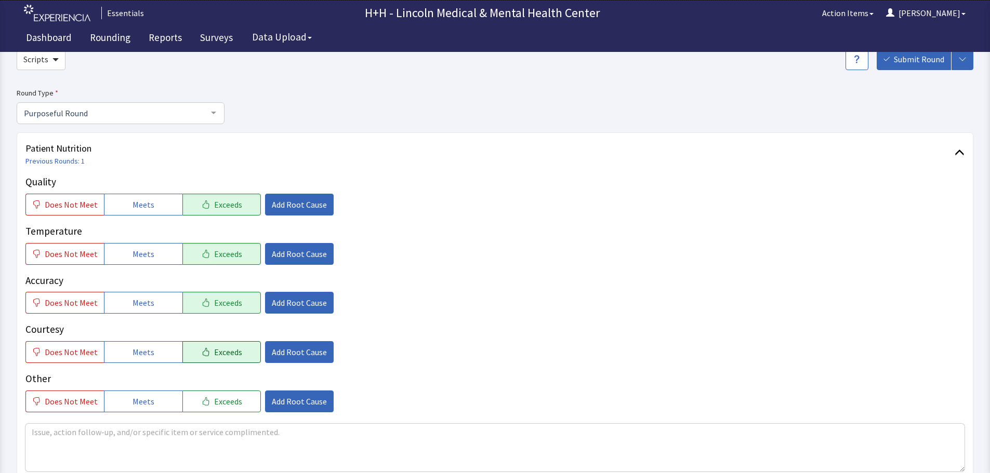
click at [230, 348] on span "Exceeds" at bounding box center [228, 352] width 28 height 12
click at [222, 395] on span "Exceeds" at bounding box center [228, 401] width 28 height 12
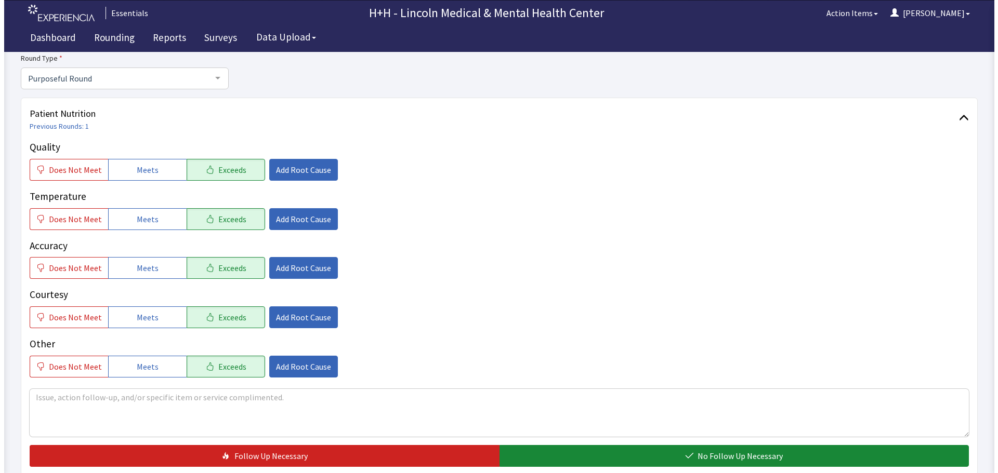
scroll to position [104, 0]
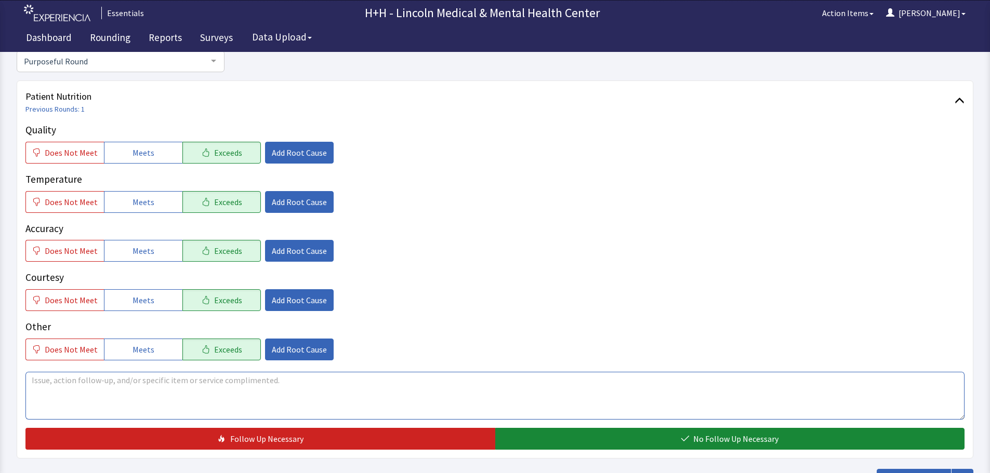
click at [45, 387] on textarea at bounding box center [494, 396] width 939 height 48
click at [90, 380] on textarea "Gentleman says finally some Good Hospital Food" at bounding box center [494, 396] width 939 height 48
click at [86, 380] on textarea "Gentleman says Finally some Good Hospital Food" at bounding box center [494, 396] width 939 height 48
click at [90, 380] on textarea "Gentleman says, Finally some Good Hospital Food" at bounding box center [494, 396] width 939 height 48
click at [208, 383] on textarea "Gentleman says, "Finally some Good Hospital Food" at bounding box center [494, 396] width 939 height 48
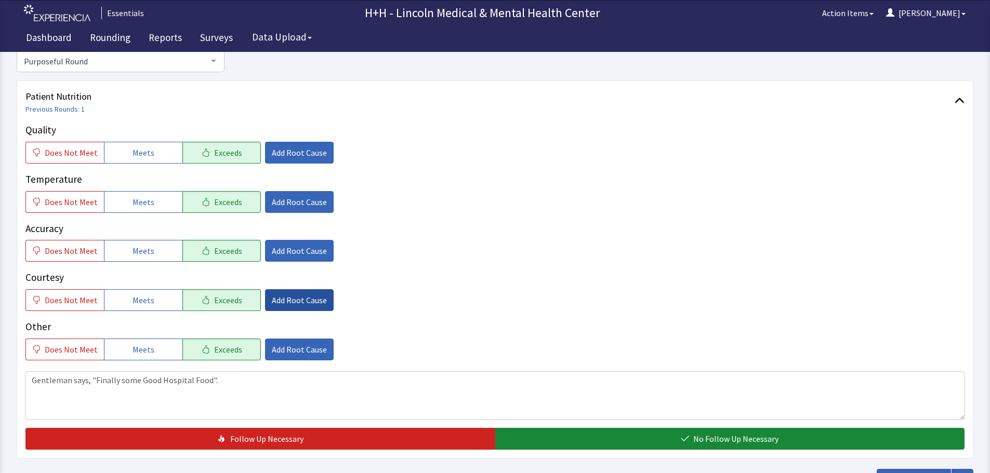
click at [274, 302] on span "Add Root Cause" at bounding box center [299, 300] width 55 height 12
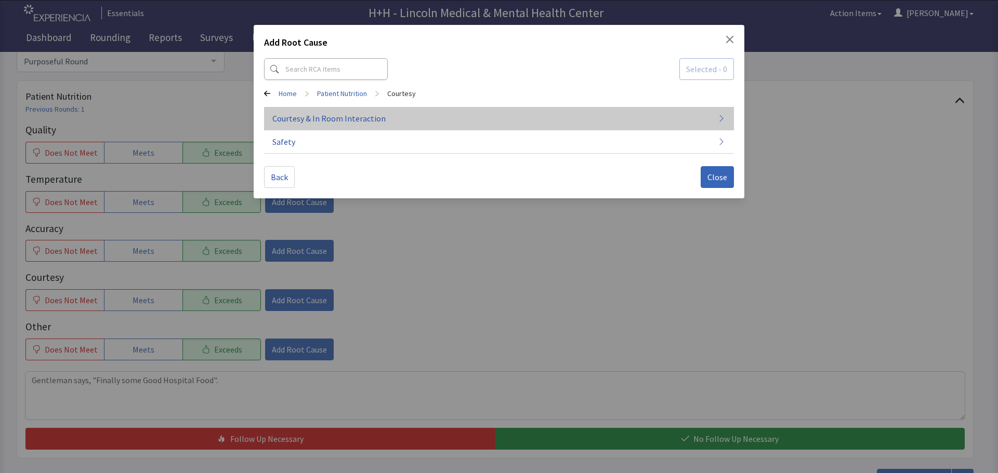
click at [314, 118] on span "Courtesy & In Room Interaction" at bounding box center [328, 118] width 113 height 12
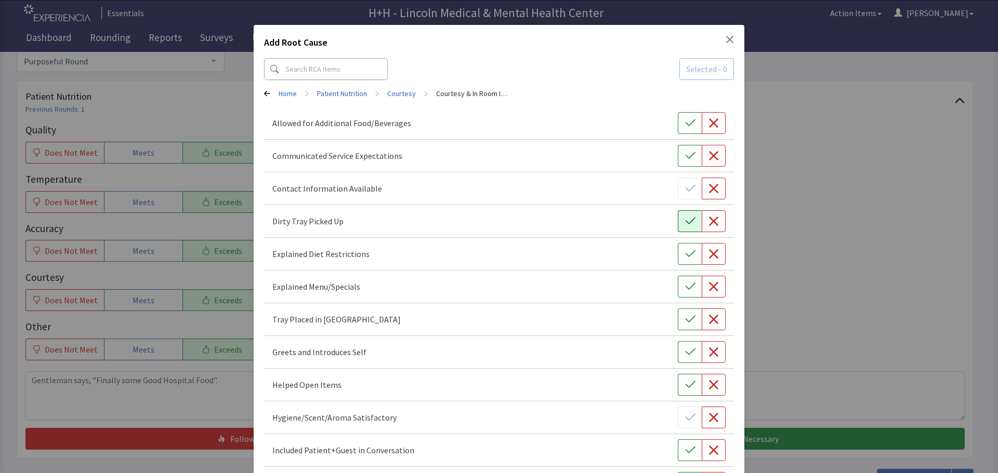
click at [686, 223] on icon "button" at bounding box center [690, 221] width 10 height 10
click at [685, 317] on icon "button" at bounding box center [690, 319] width 10 height 10
click at [678, 352] on button "button" at bounding box center [690, 352] width 24 height 22
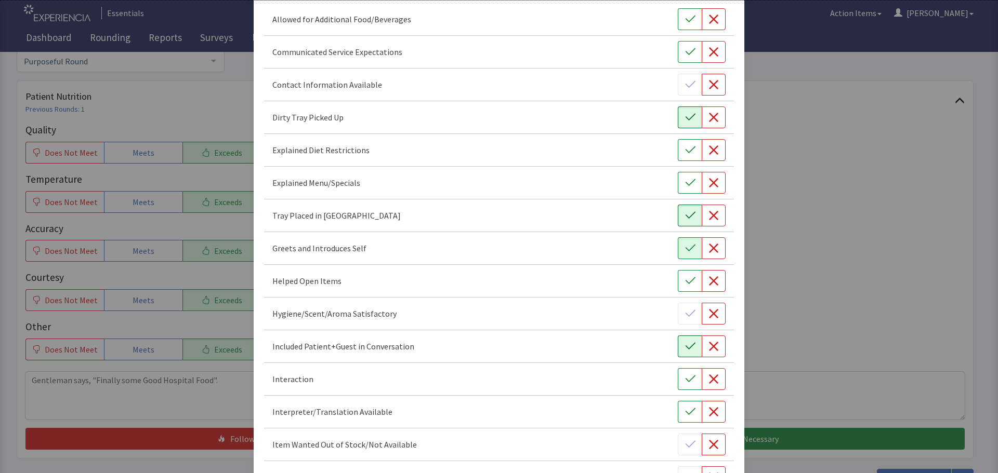
click at [678, 350] on button "button" at bounding box center [690, 347] width 24 height 22
click at [678, 381] on button "button" at bounding box center [690, 379] width 24 height 22
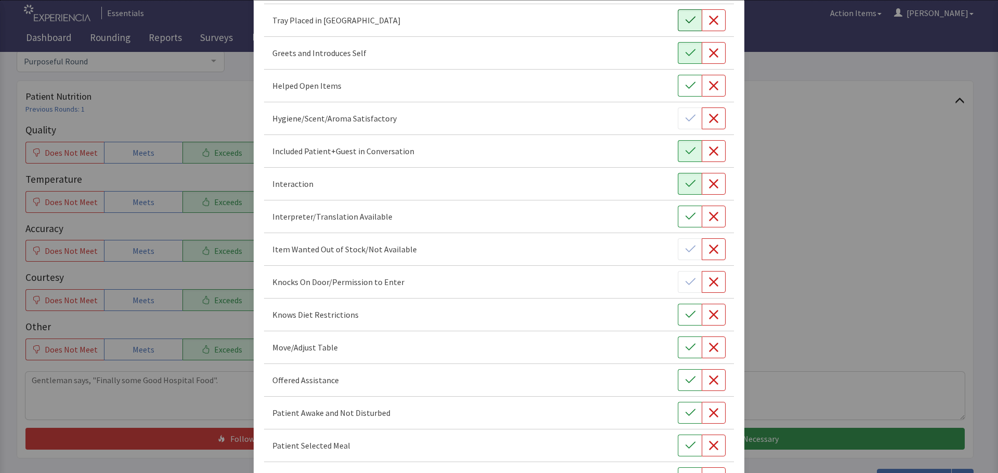
scroll to position [312, 0]
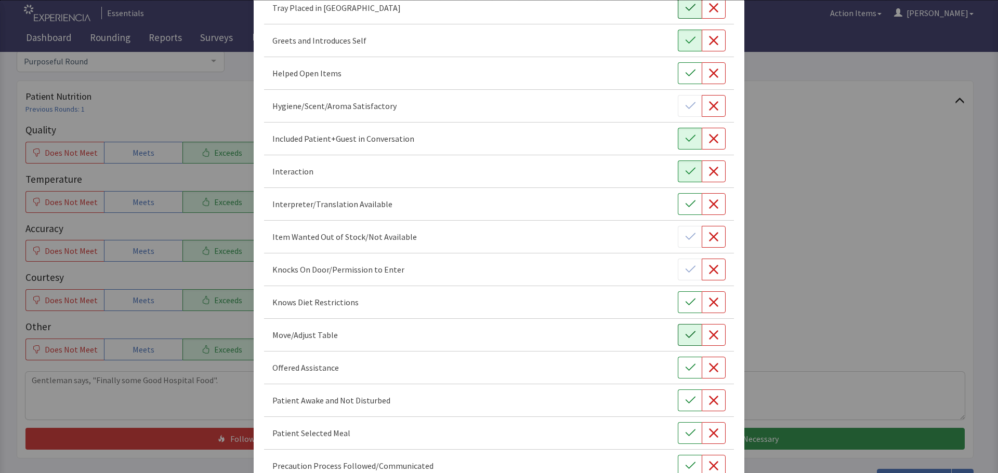
click at [685, 337] on icon "button" at bounding box center [690, 335] width 10 height 10
click at [685, 366] on icon "button" at bounding box center [690, 368] width 10 height 10
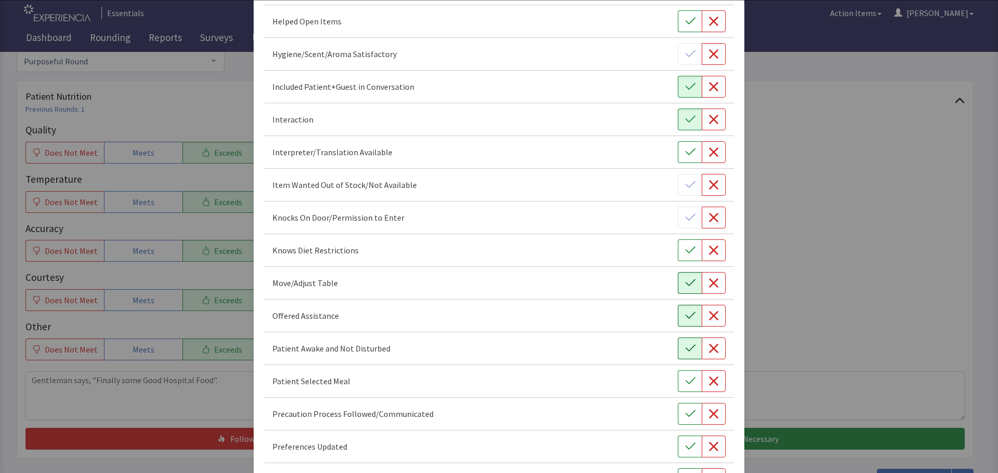
click at [688, 349] on icon "button" at bounding box center [690, 348] width 10 height 10
click at [685, 380] on icon "button" at bounding box center [690, 381] width 10 height 10
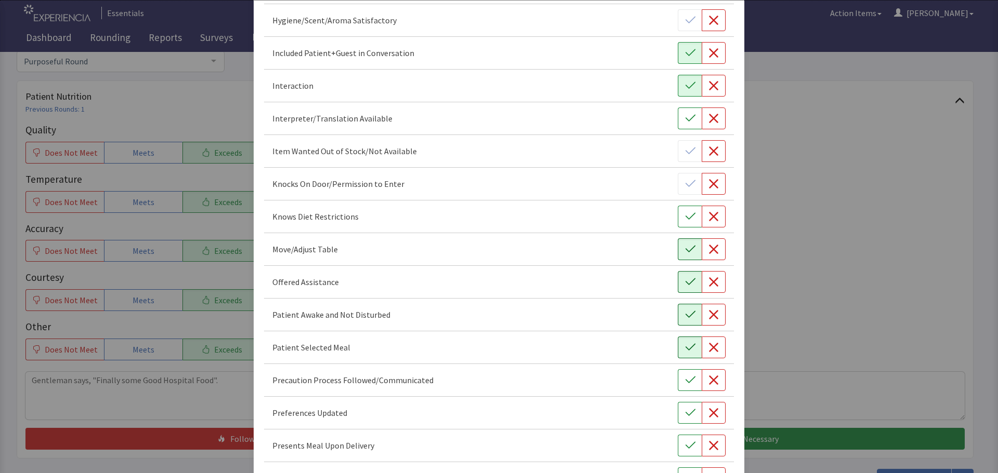
scroll to position [416, 0]
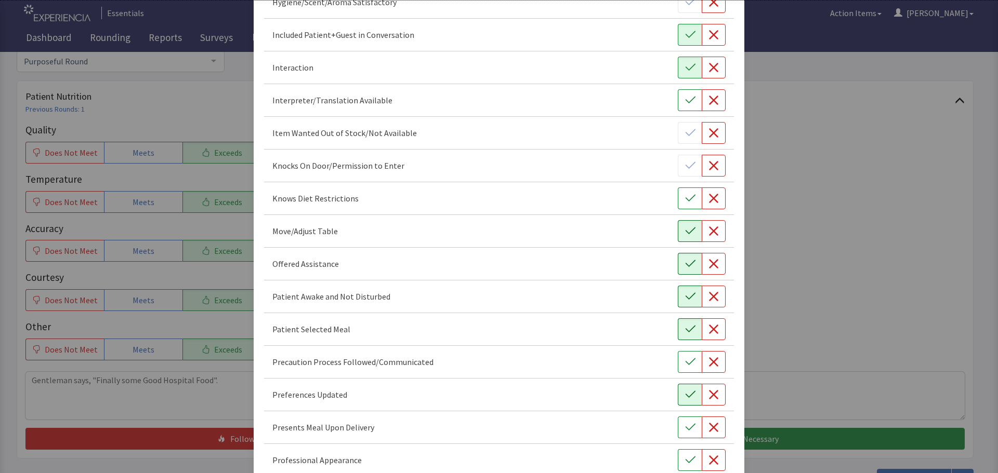
click at [685, 394] on icon "button" at bounding box center [690, 395] width 10 height 10
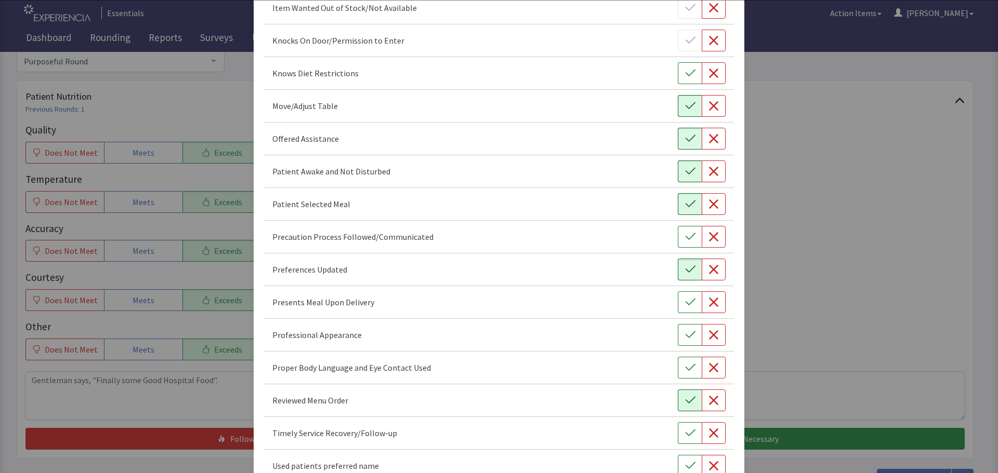
scroll to position [572, 0]
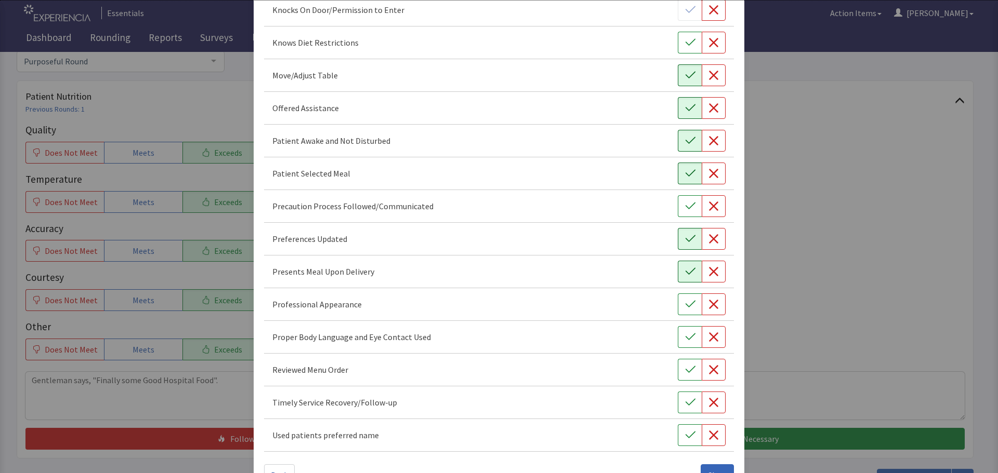
click at [682, 277] on button "button" at bounding box center [690, 272] width 24 height 22
click at [685, 304] on icon "button" at bounding box center [690, 304] width 10 height 7
click at [685, 339] on icon "button" at bounding box center [690, 337] width 10 height 10
click at [685, 400] on icon "button" at bounding box center [690, 402] width 10 height 10
click at [678, 376] on button "button" at bounding box center [690, 370] width 24 height 22
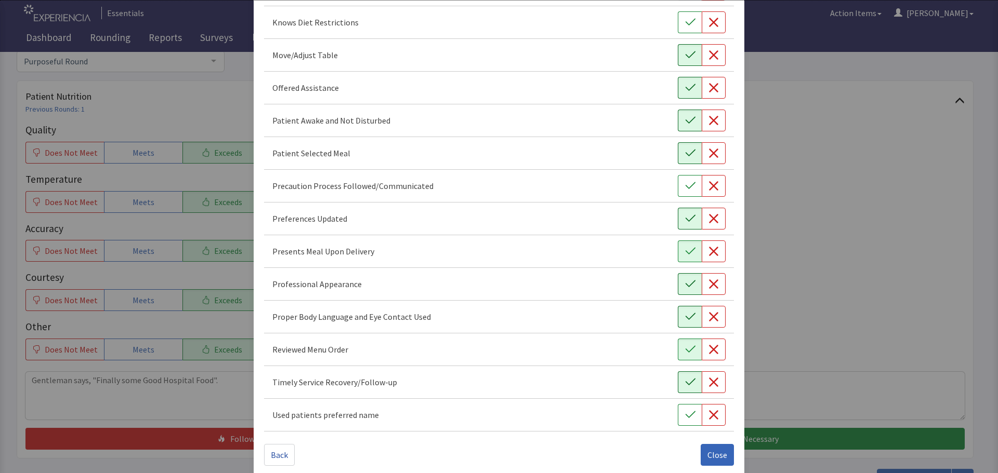
scroll to position [603, 0]
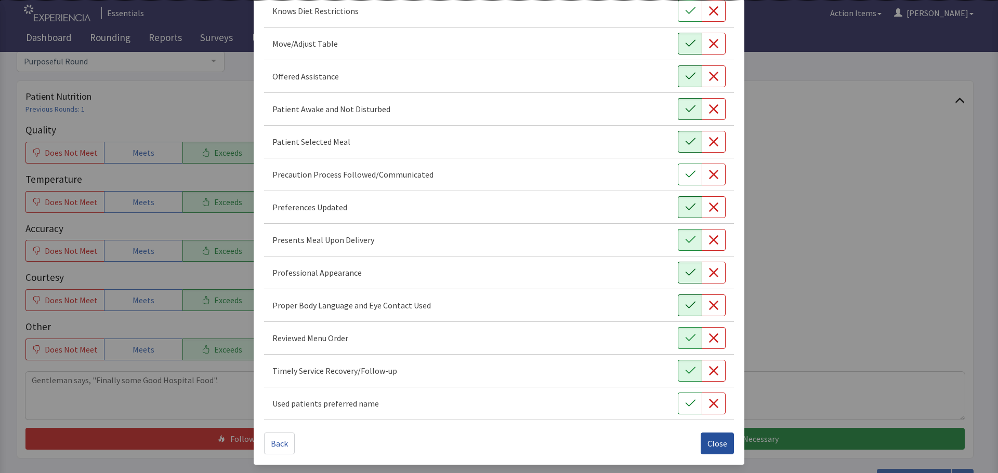
click at [707, 443] on span "Close" at bounding box center [717, 443] width 20 height 12
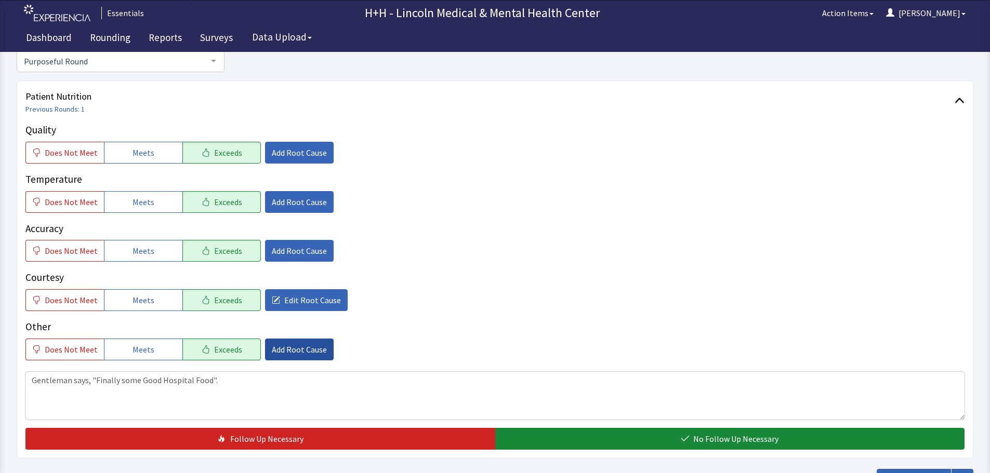
click at [290, 353] on span "Add Root Cause" at bounding box center [299, 349] width 55 height 12
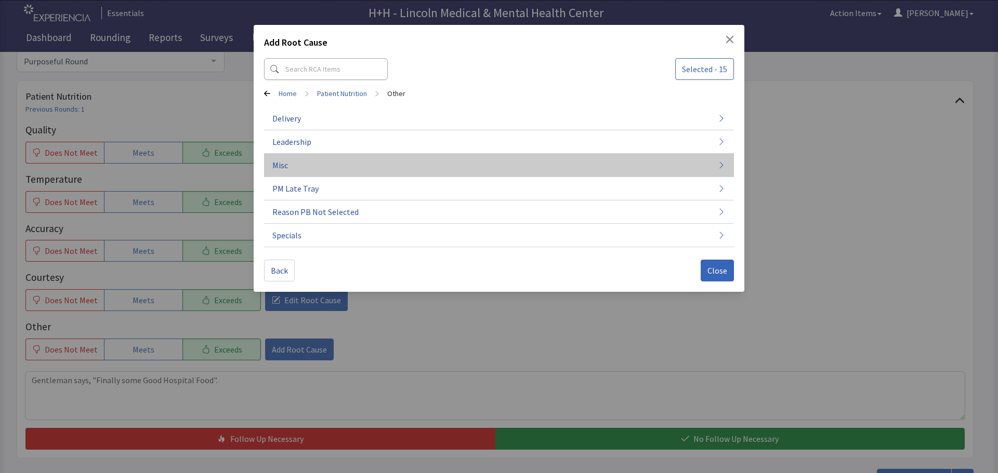
click at [281, 164] on span "Misc" at bounding box center [280, 165] width 16 height 12
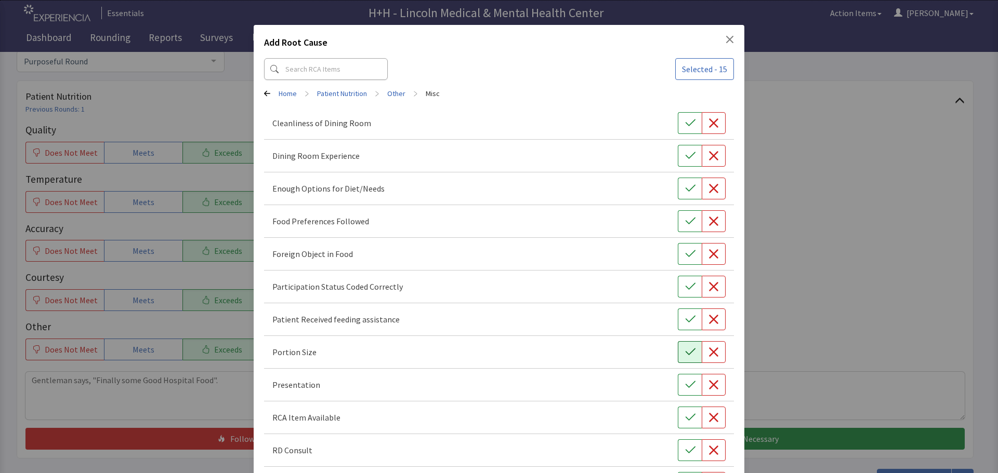
click at [685, 347] on icon "button" at bounding box center [690, 352] width 10 height 10
click at [678, 382] on button "button" at bounding box center [690, 385] width 24 height 22
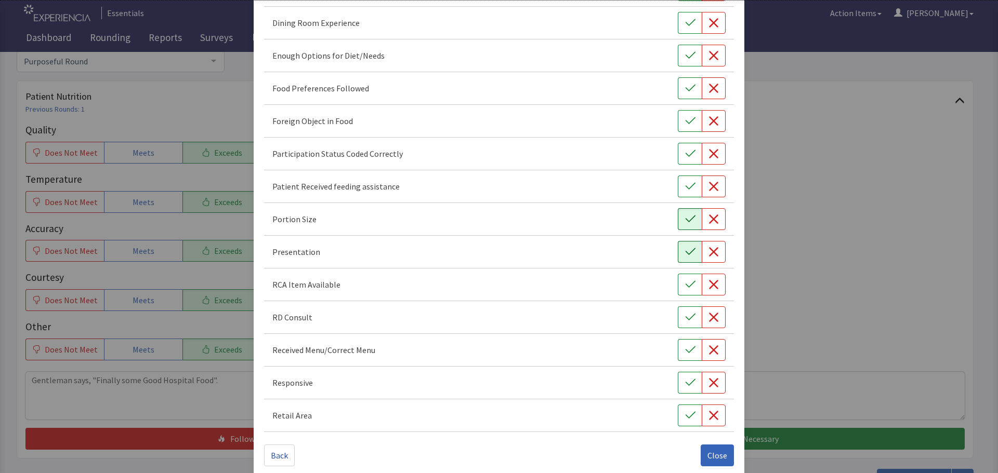
scroll to position [145, 0]
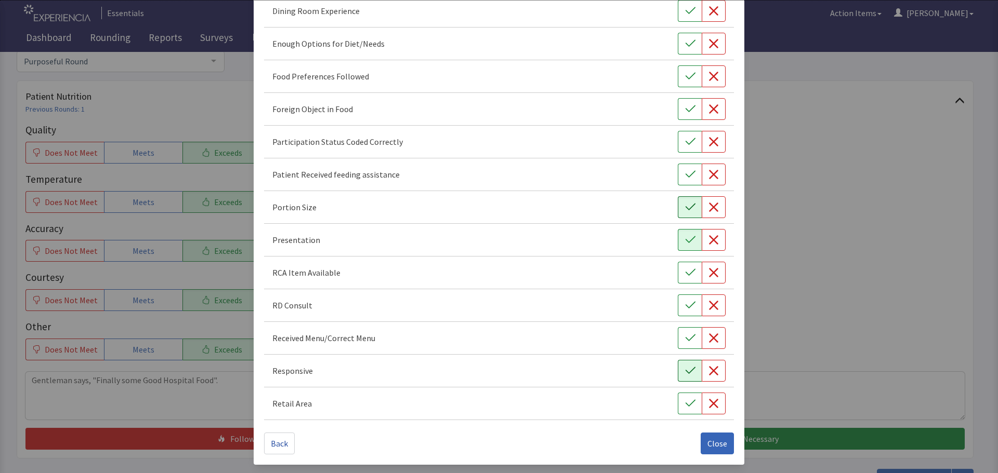
click at [685, 372] on icon "button" at bounding box center [690, 371] width 10 height 10
click at [685, 76] on icon "button" at bounding box center [690, 76] width 10 height 10
click at [707, 441] on span "Close" at bounding box center [717, 443] width 20 height 12
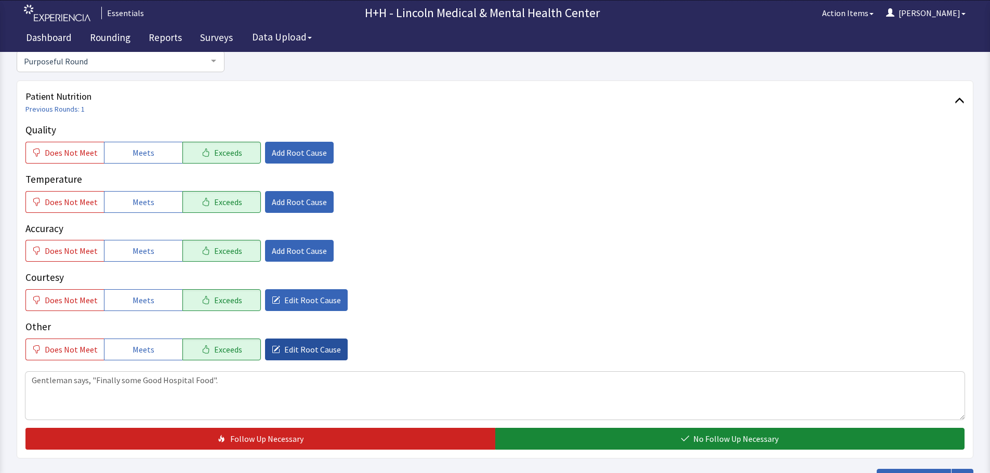
click at [293, 347] on span "Edit Root Cause" at bounding box center [312, 349] width 57 height 12
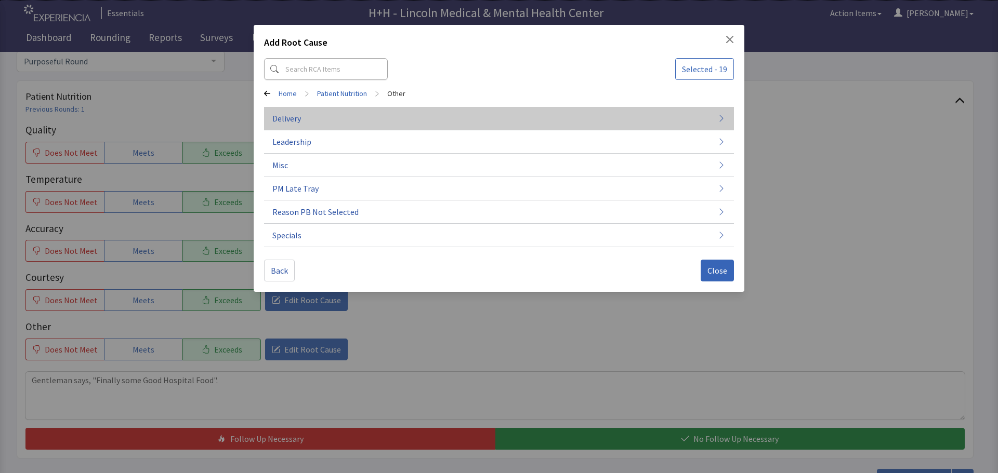
click at [291, 115] on span "Delivery" at bounding box center [286, 118] width 29 height 12
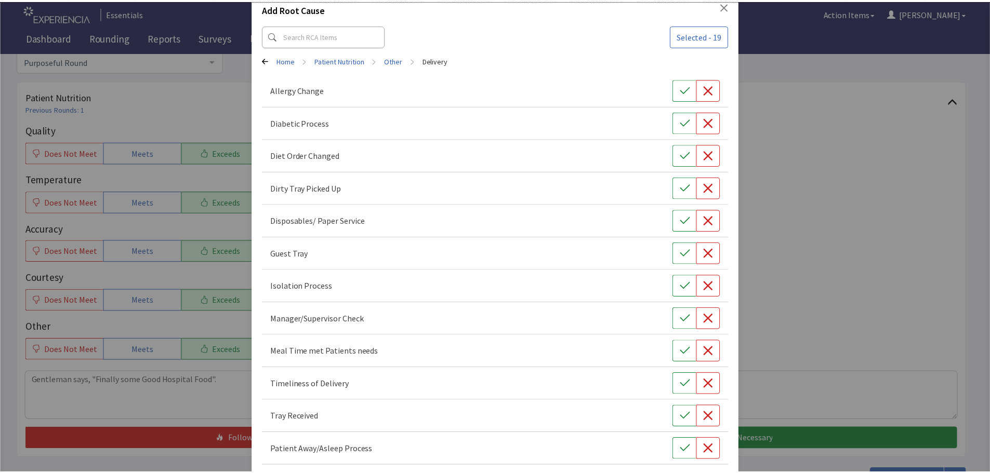
scroll to position [79, 0]
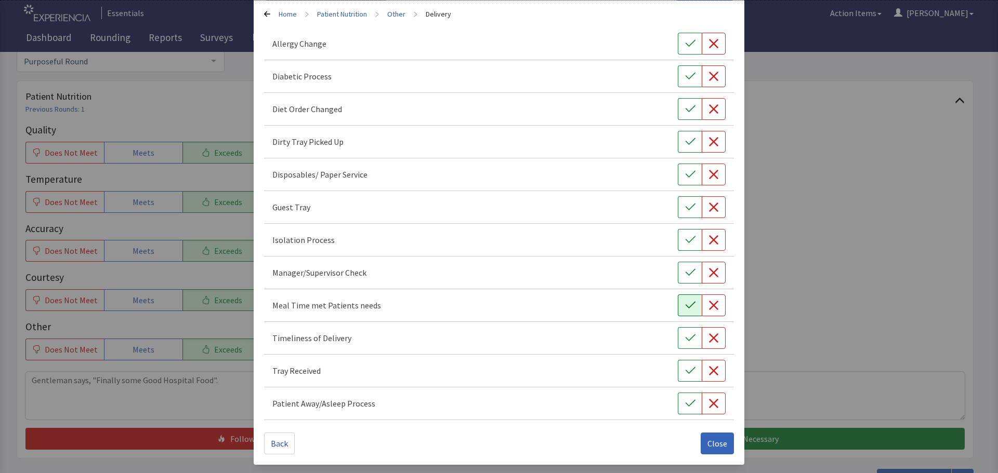
click at [685, 311] on button "button" at bounding box center [690, 306] width 24 height 22
click at [685, 342] on icon "button" at bounding box center [690, 338] width 10 height 10
click at [683, 365] on button "button" at bounding box center [690, 371] width 24 height 22
click at [711, 448] on span "Close" at bounding box center [717, 443] width 20 height 12
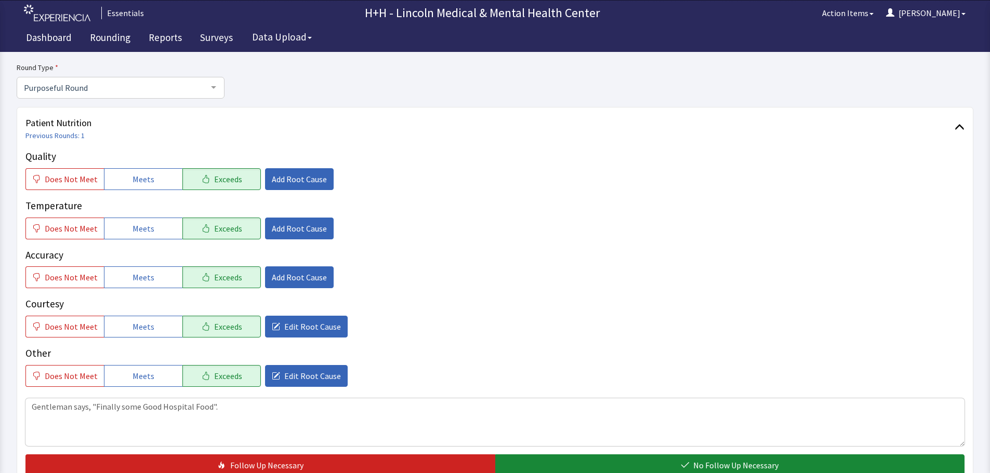
scroll to position [190, 0]
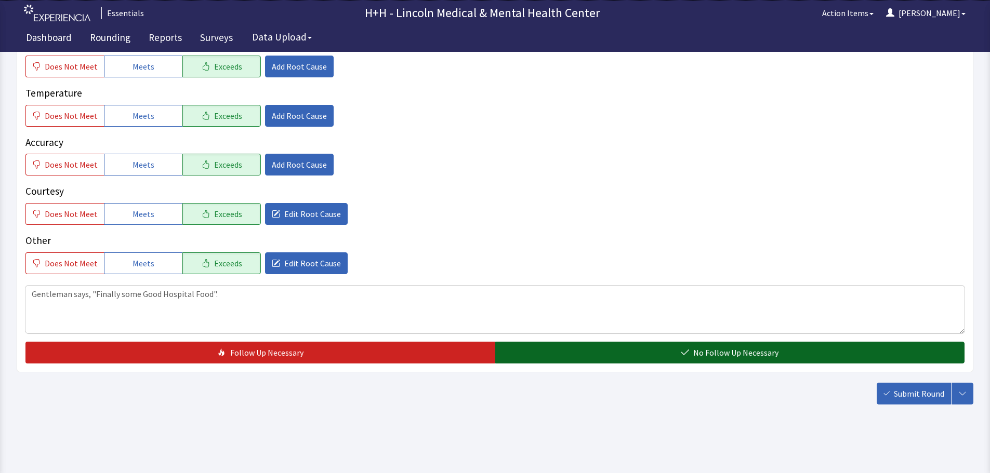
click at [608, 349] on button "No Follow Up Necessary" at bounding box center [730, 353] width 470 height 22
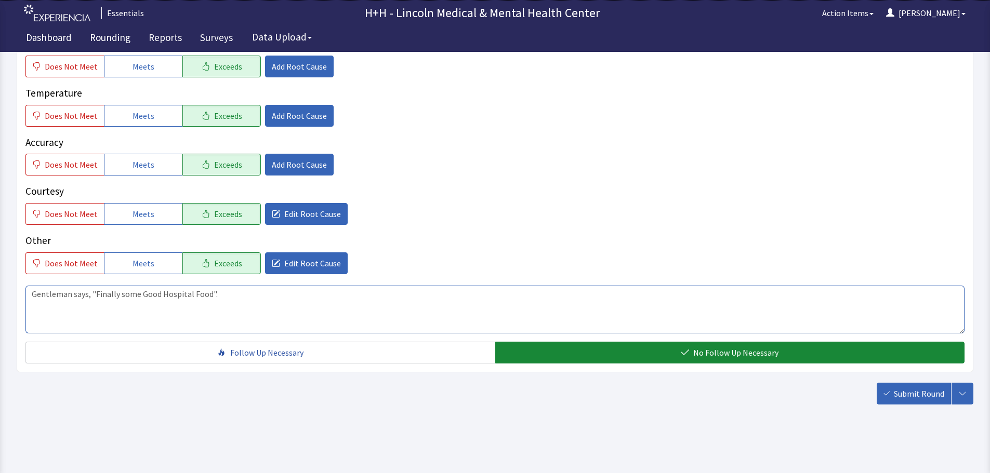
click at [237, 296] on textarea "Gentleman says, "Finally some Good Hospital Food"." at bounding box center [494, 310] width 939 height 48
click at [299, 291] on textarea "Gentleman says, "Finally some Good Hospital Food". Good portions and there're h…" at bounding box center [494, 310] width 939 height 48
click at [360, 294] on textarea "Gentleman says, "Finally some Good Hospital Food". Good portions and they're hot" at bounding box center [494, 310] width 939 height 48
type textarea "Gentleman says, "Finally some Good Hospital Food". Good portions and they're ho…"
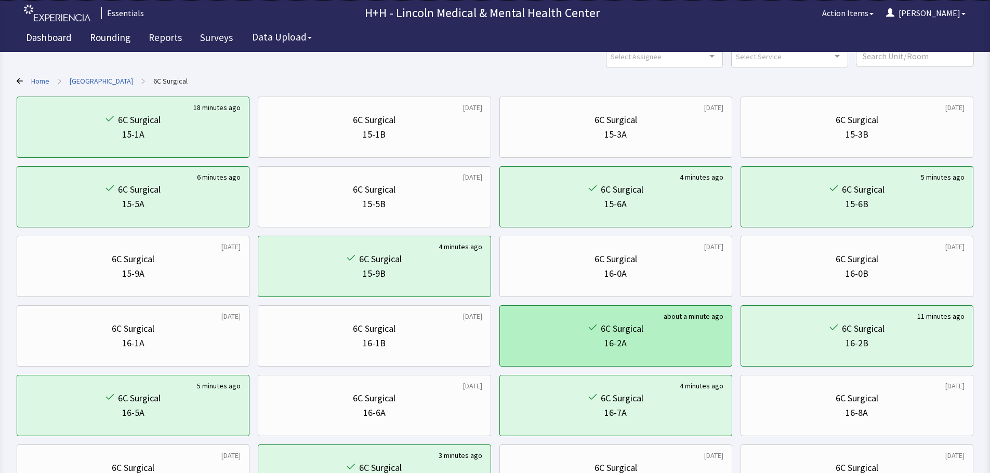
scroll to position [33, 0]
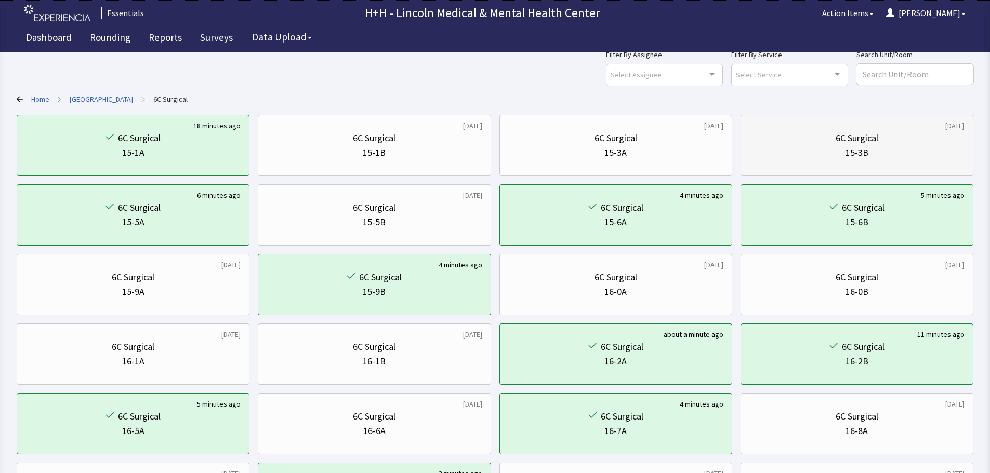
click at [812, 167] on div "6C Surgical 15-3B" at bounding box center [856, 146] width 215 height 50
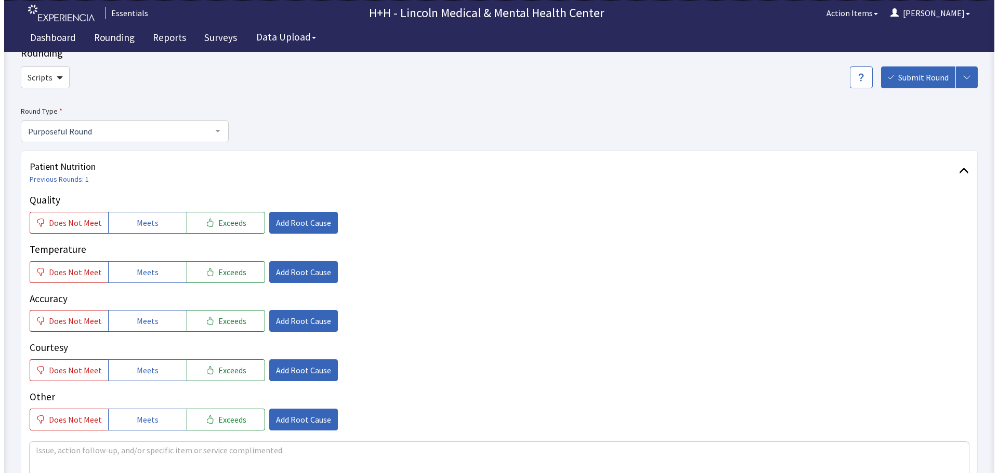
scroll to position [52, 0]
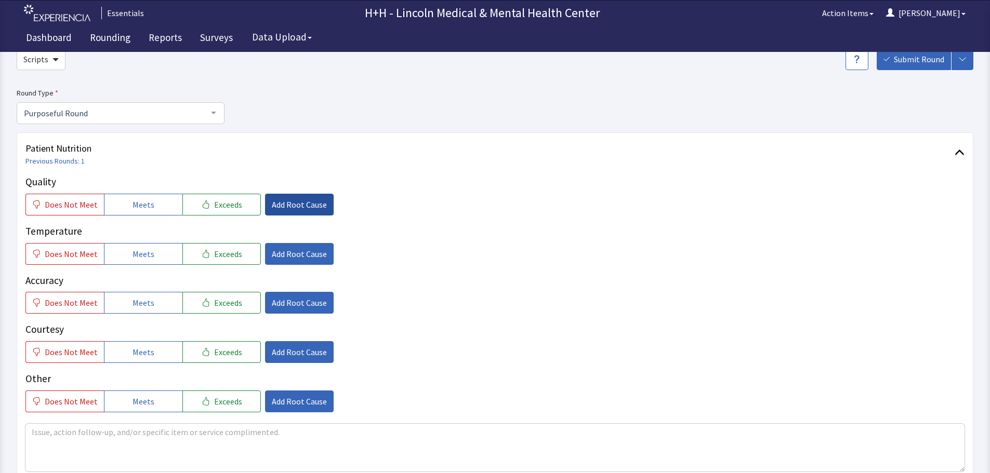
click at [278, 207] on span "Add Root Cause" at bounding box center [299, 204] width 55 height 12
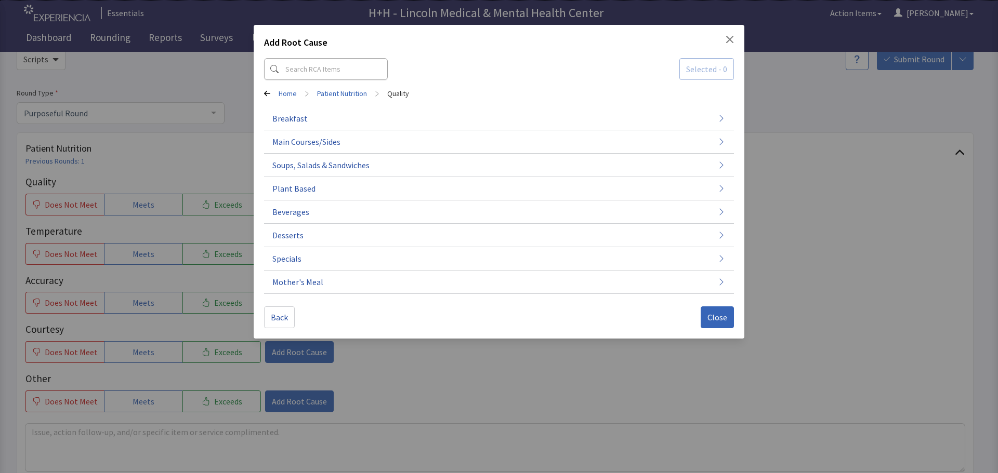
click at [847, 205] on div "Add Root Cause Selected - 0 Home > Patient Nutrition > Quality Breakfast Main C…" at bounding box center [499, 236] width 998 height 473
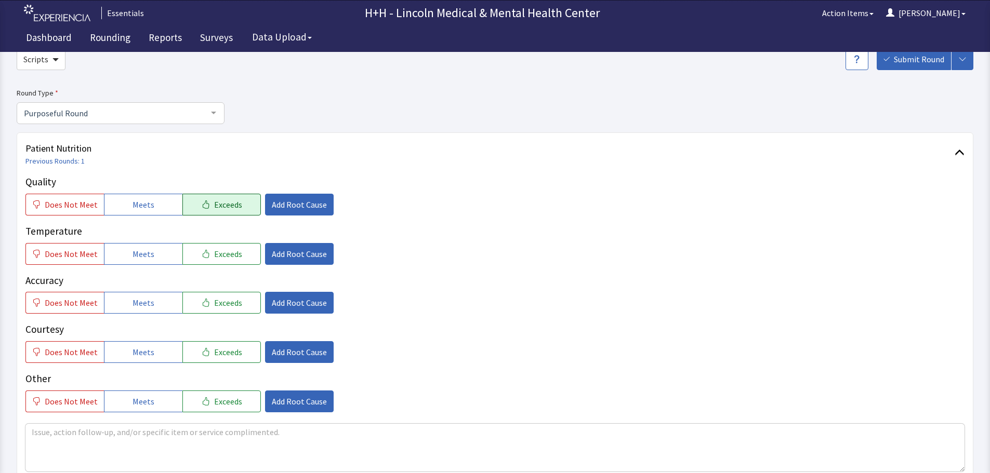
click at [233, 204] on span "Exceeds" at bounding box center [228, 204] width 28 height 12
click at [240, 255] on button "Exceeds" at bounding box center [221, 254] width 78 height 22
click at [227, 310] on button "Exceeds" at bounding box center [221, 303] width 78 height 22
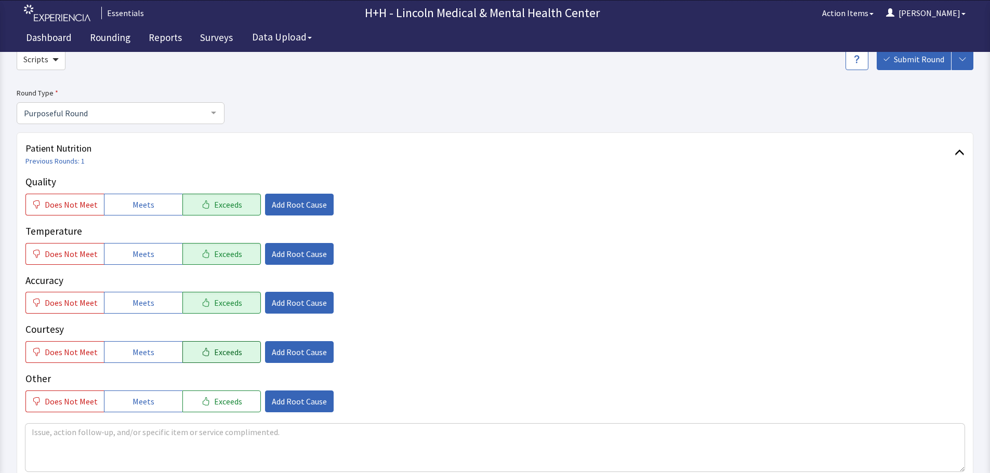
click at [228, 350] on span "Exceeds" at bounding box center [228, 352] width 28 height 12
click at [223, 399] on span "Exceeds" at bounding box center [228, 401] width 28 height 12
click at [291, 353] on span "Add Root Cause" at bounding box center [299, 352] width 55 height 12
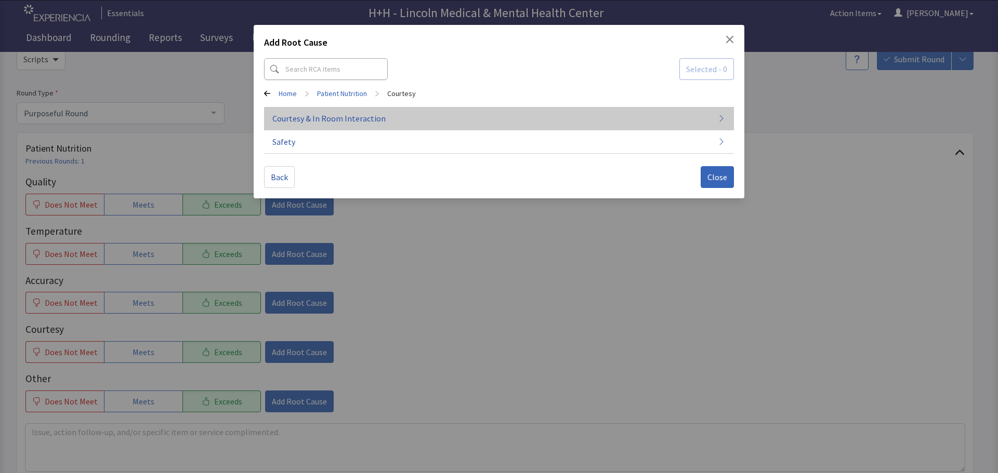
click at [359, 118] on span "Courtesy & In Room Interaction" at bounding box center [328, 118] width 113 height 12
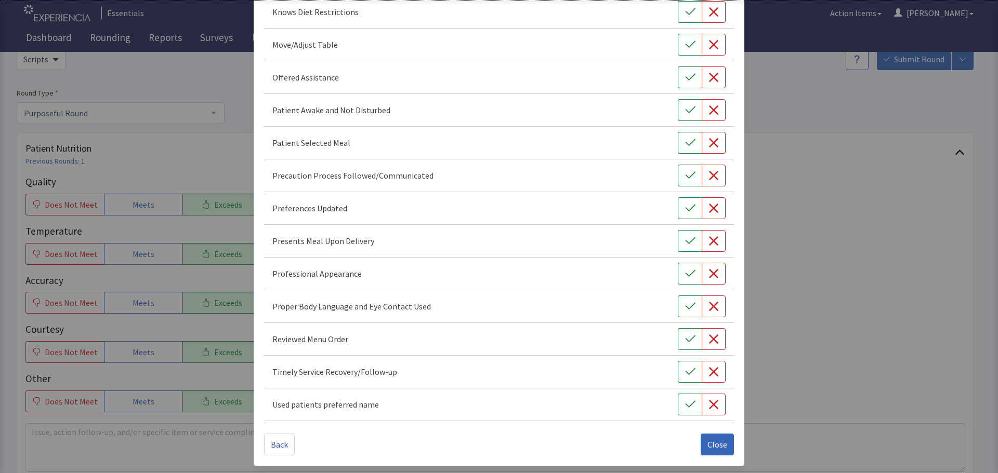
scroll to position [603, 0]
click at [685, 369] on icon "button" at bounding box center [690, 371] width 10 height 10
click at [685, 341] on icon "button" at bounding box center [690, 338] width 10 height 10
click at [687, 311] on button "button" at bounding box center [690, 306] width 24 height 22
click at [688, 275] on icon "button" at bounding box center [690, 273] width 10 height 10
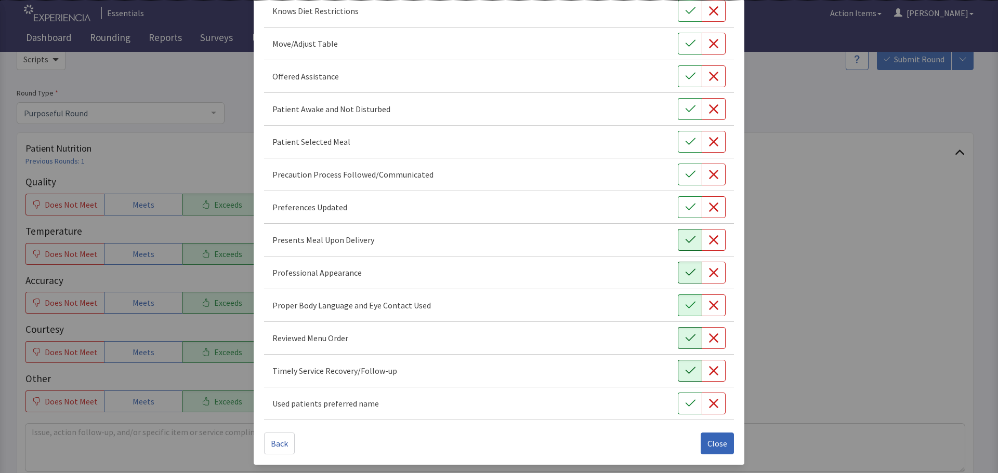
click at [686, 239] on icon "button" at bounding box center [690, 239] width 10 height 7
click at [691, 210] on button "button" at bounding box center [690, 207] width 24 height 22
click at [685, 141] on icon "button" at bounding box center [690, 142] width 10 height 10
click at [685, 108] on icon "button" at bounding box center [690, 109] width 10 height 10
click at [685, 72] on icon "button" at bounding box center [690, 76] width 10 height 10
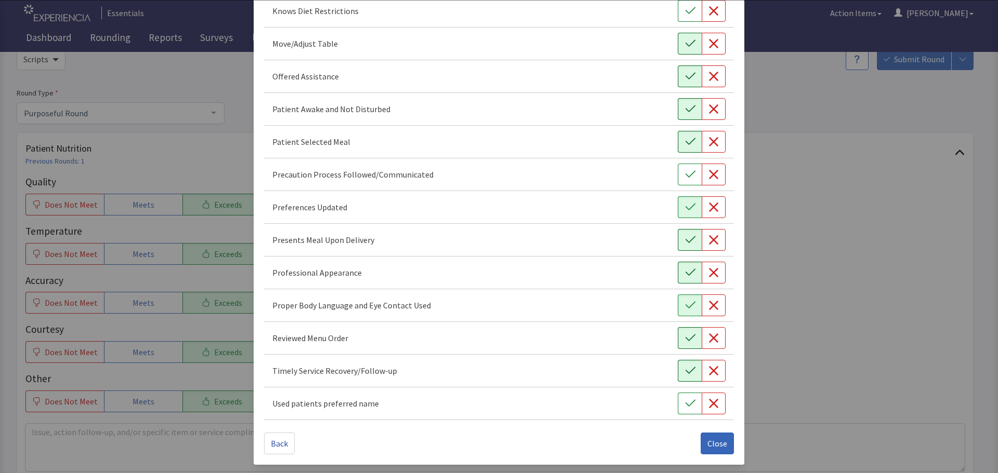
click at [685, 39] on icon "button" at bounding box center [690, 43] width 10 height 10
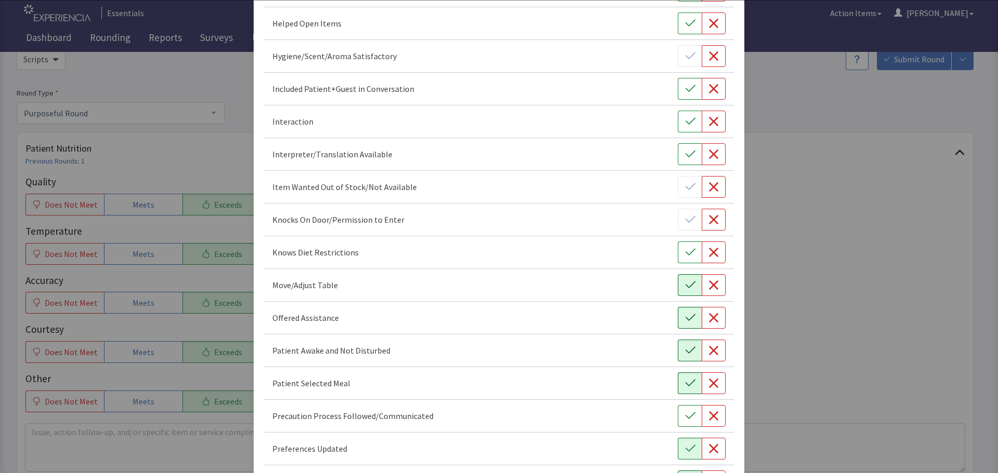
scroll to position [343, 0]
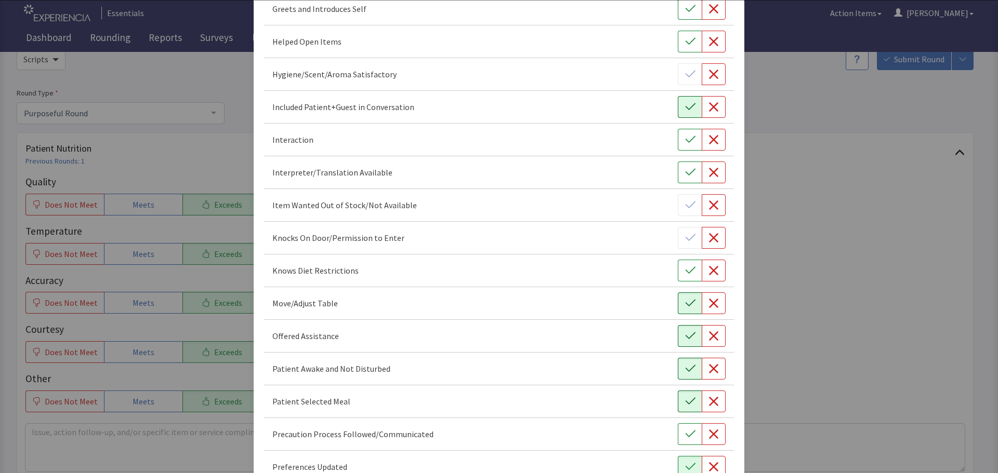
click at [686, 109] on icon "button" at bounding box center [690, 107] width 10 height 10
click at [689, 137] on button "button" at bounding box center [690, 140] width 24 height 22
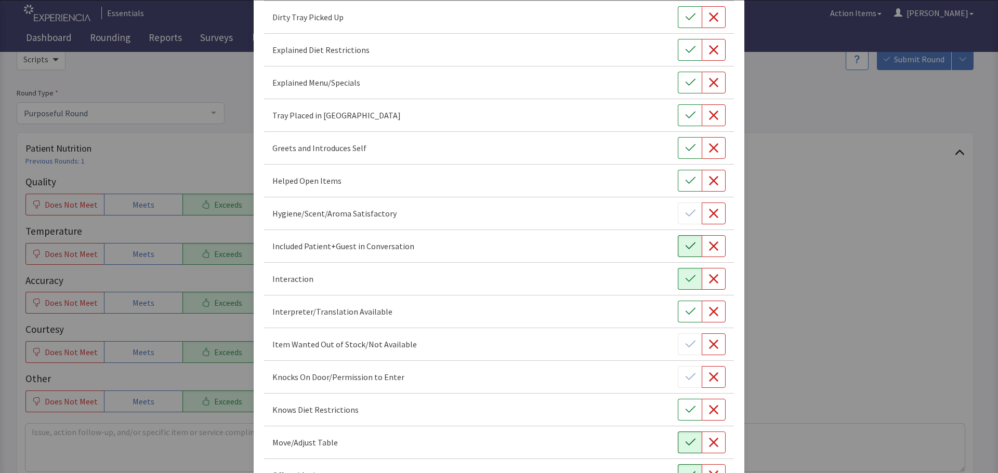
scroll to position [188, 0]
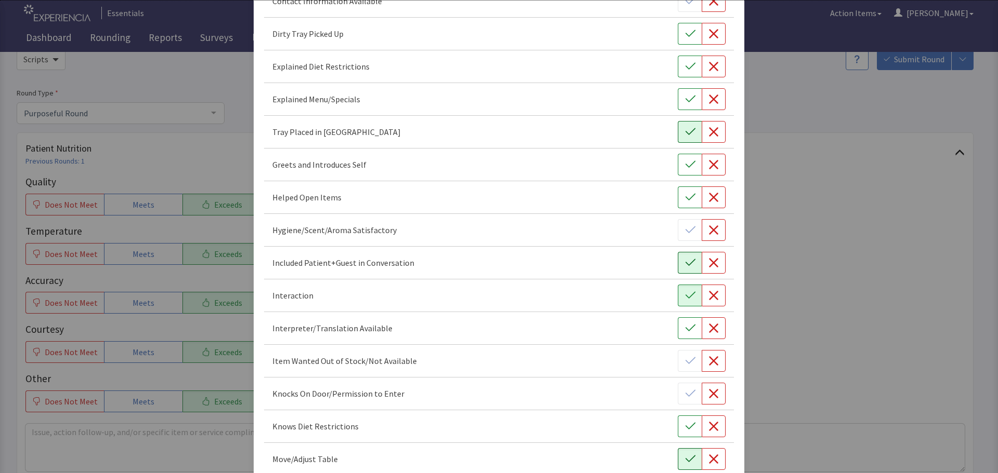
click at [685, 132] on icon "button" at bounding box center [690, 131] width 10 height 7
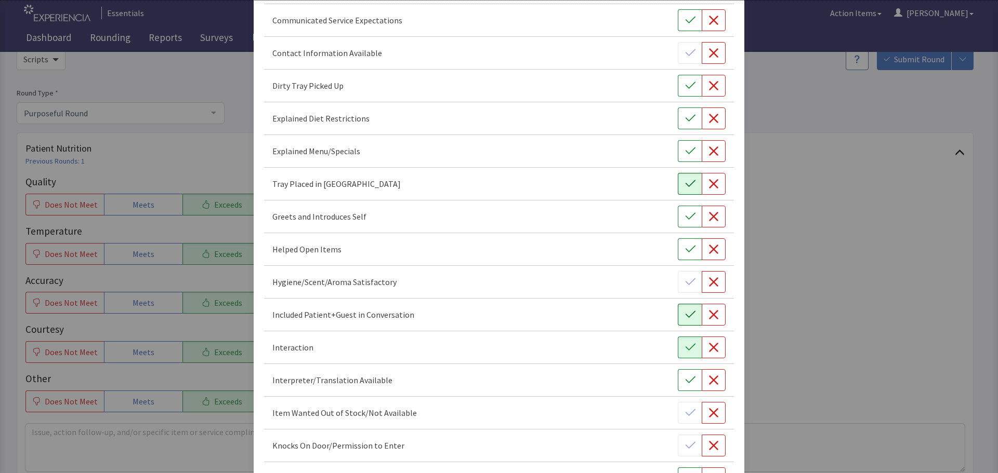
scroll to position [84, 0]
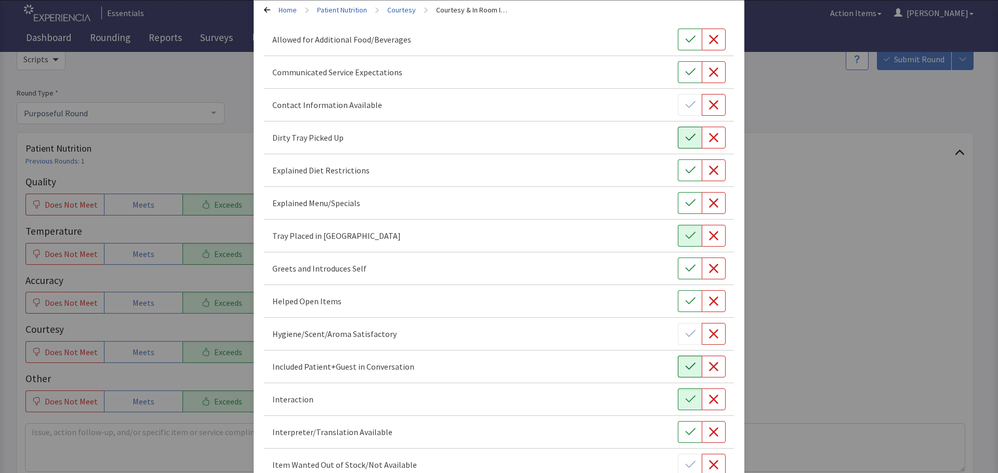
click at [685, 134] on icon "button" at bounding box center [690, 137] width 10 height 10
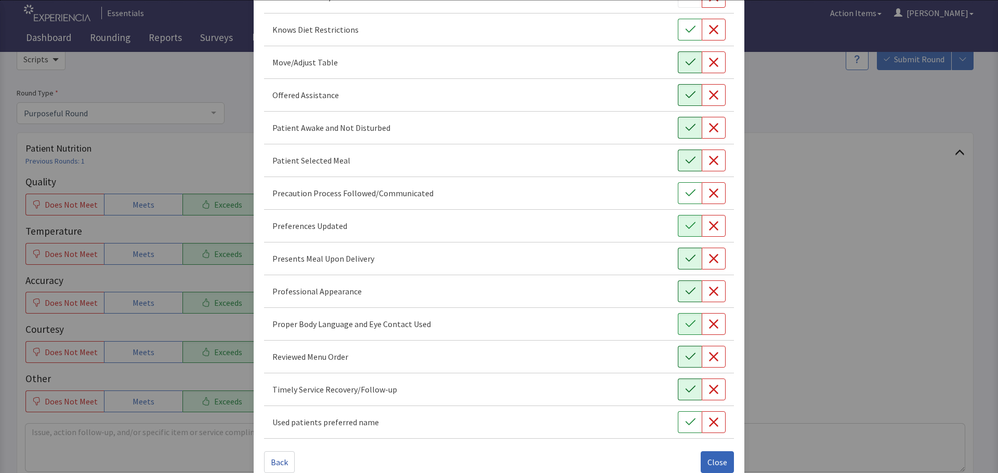
scroll to position [603, 0]
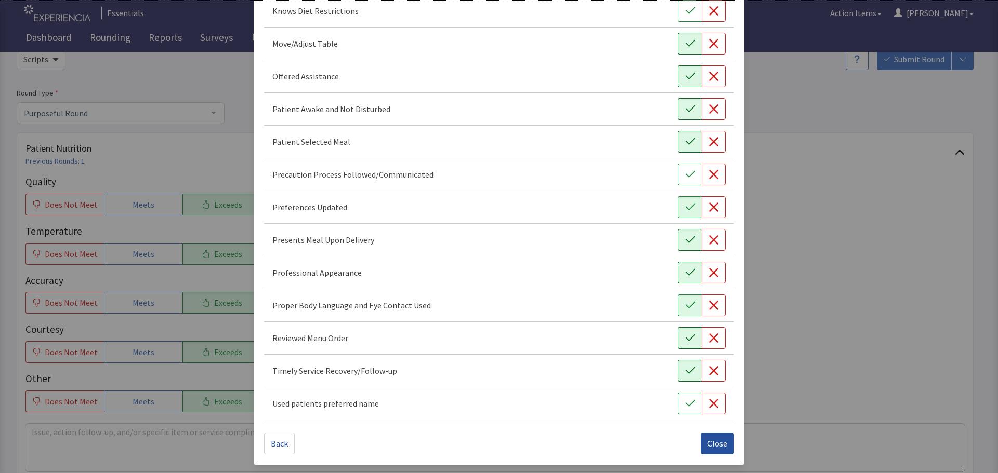
click at [716, 440] on span "Close" at bounding box center [717, 443] width 20 height 12
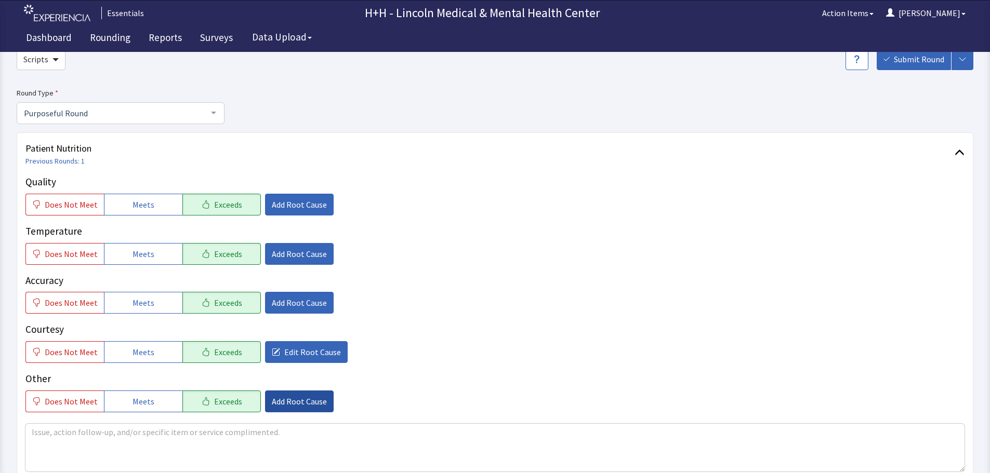
click at [314, 401] on span "Add Root Cause" at bounding box center [299, 401] width 55 height 12
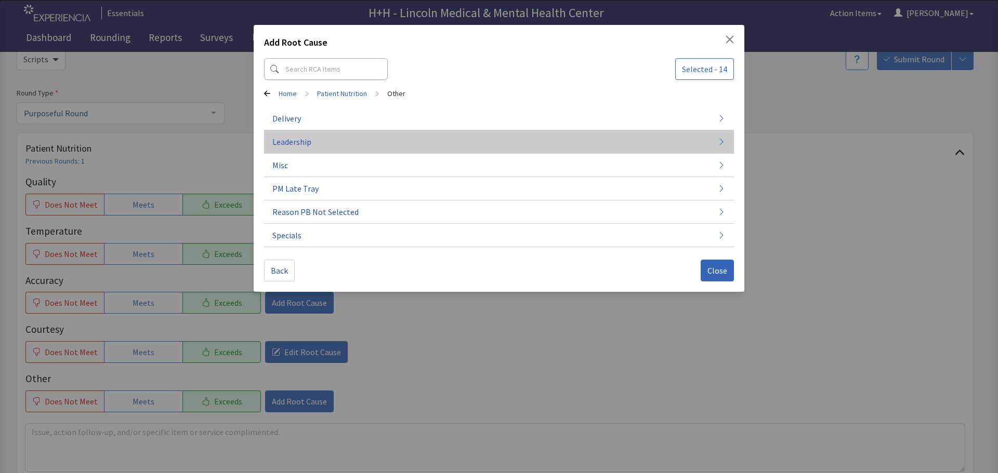
click at [322, 136] on button "Leadership" at bounding box center [499, 141] width 470 height 23
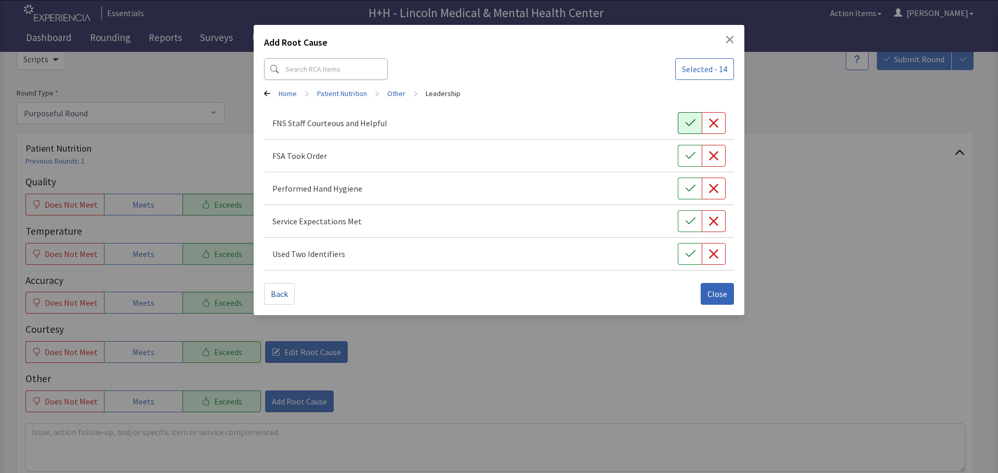
click at [697, 125] on button "button" at bounding box center [690, 123] width 24 height 22
click at [696, 153] on button "button" at bounding box center [690, 156] width 24 height 22
click at [683, 184] on button "button" at bounding box center [690, 189] width 24 height 22
click at [680, 220] on button "button" at bounding box center [690, 221] width 24 height 22
click at [681, 249] on button "button" at bounding box center [690, 254] width 24 height 22
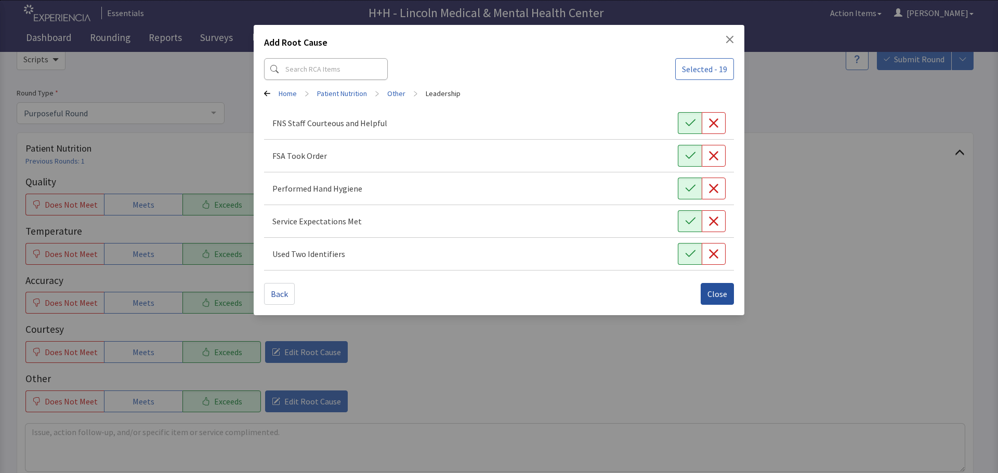
click at [718, 294] on span "Close" at bounding box center [717, 294] width 20 height 12
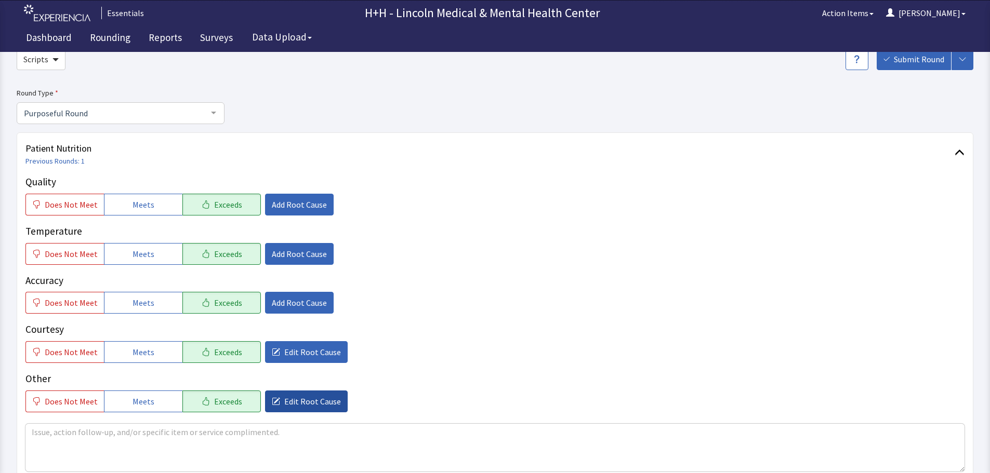
click at [300, 399] on span "Edit Root Cause" at bounding box center [312, 401] width 57 height 12
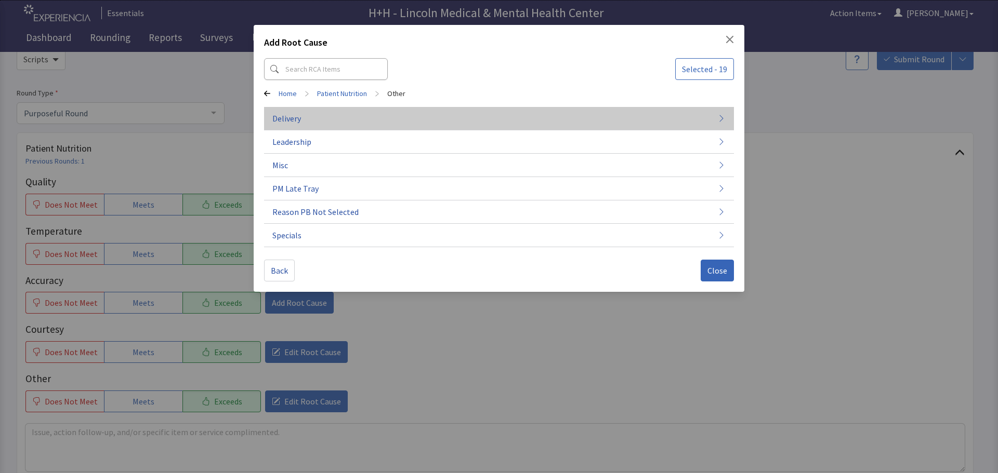
click at [335, 119] on button "Delivery" at bounding box center [499, 118] width 470 height 23
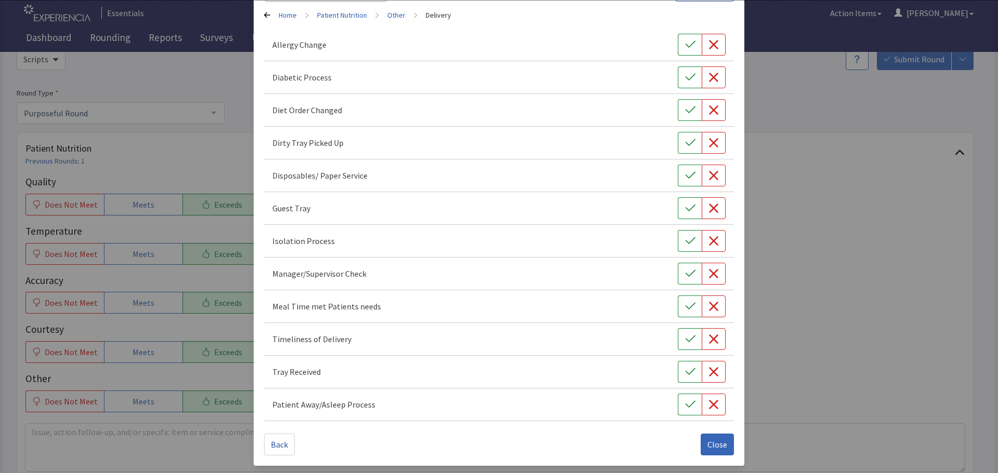
scroll to position [79, 0]
click at [685, 305] on icon "button" at bounding box center [690, 305] width 10 height 10
click at [685, 339] on icon "button" at bounding box center [690, 338] width 10 height 10
drag, startPoint x: 685, startPoint y: 370, endPoint x: 685, endPoint y: 378, distance: 7.8
click at [685, 370] on icon "button" at bounding box center [690, 371] width 10 height 10
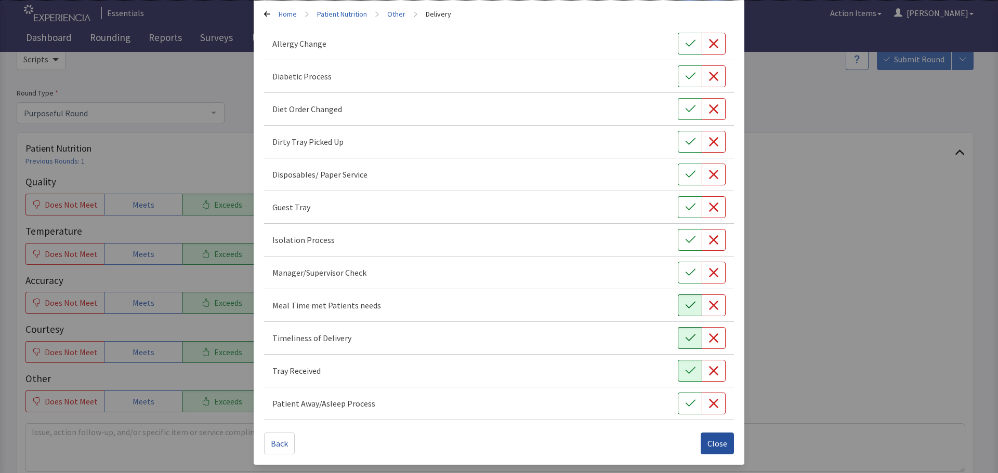
click at [709, 441] on span "Close" at bounding box center [717, 443] width 20 height 12
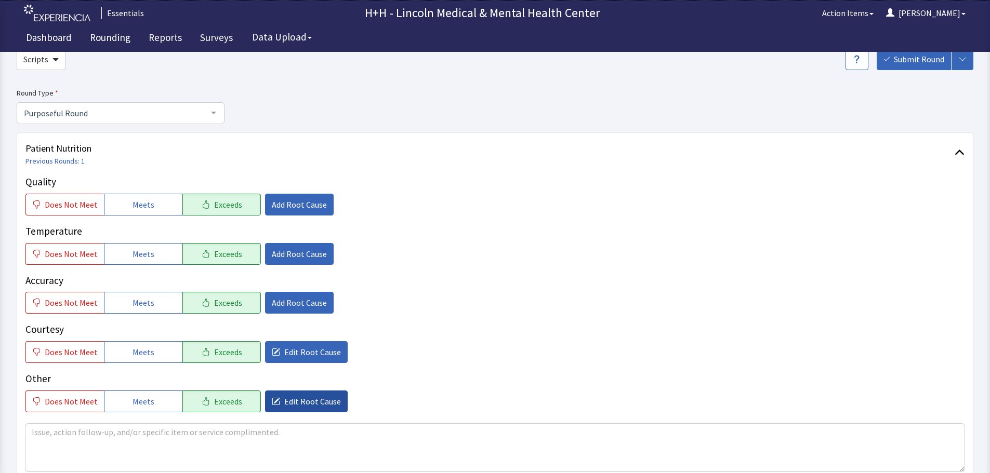
click at [313, 399] on span "Edit Root Cause" at bounding box center [312, 401] width 57 height 12
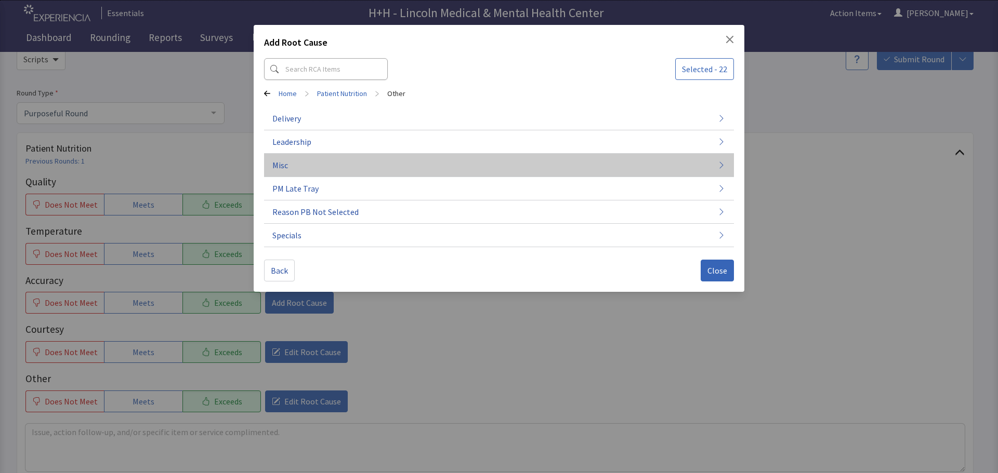
click at [286, 162] on span "Misc" at bounding box center [280, 165] width 16 height 12
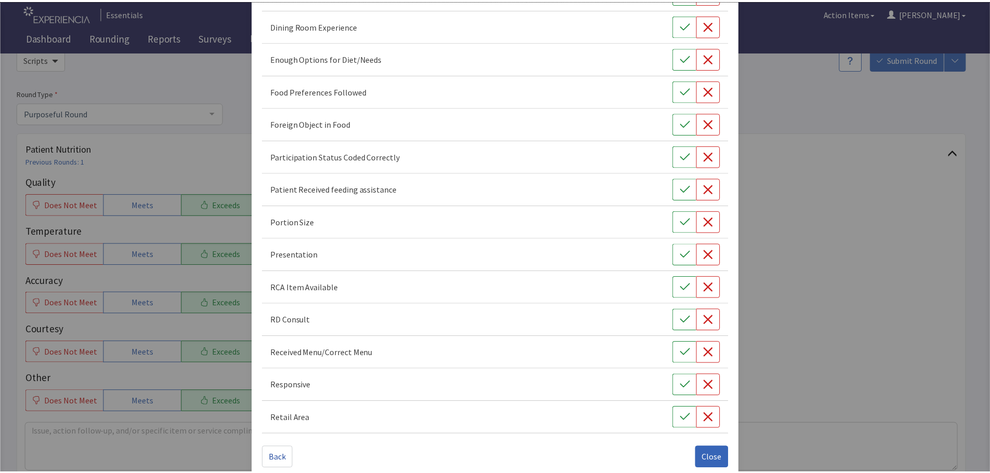
scroll to position [145, 0]
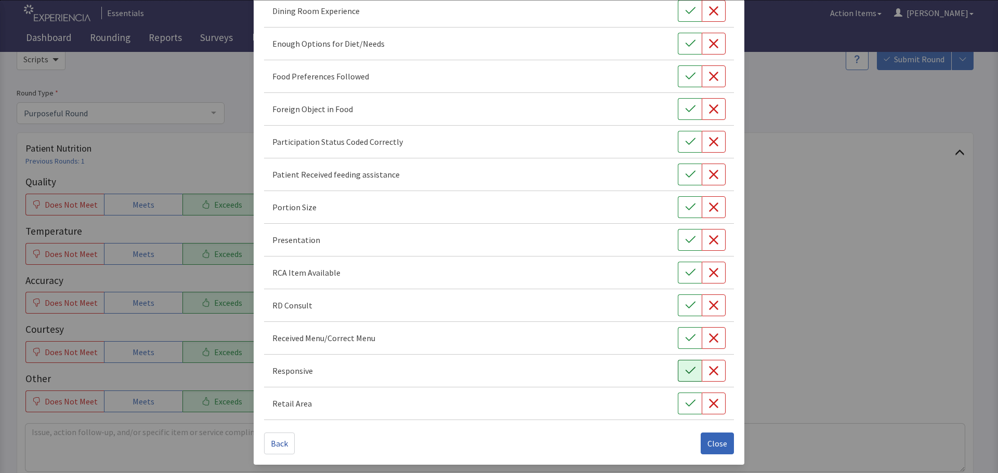
click at [685, 374] on icon "button" at bounding box center [690, 371] width 10 height 10
click at [694, 207] on button "button" at bounding box center [690, 207] width 24 height 22
click at [690, 239] on button "button" at bounding box center [690, 240] width 24 height 22
click at [685, 74] on icon "button" at bounding box center [690, 76] width 10 height 10
click at [709, 443] on span "Close" at bounding box center [717, 443] width 20 height 12
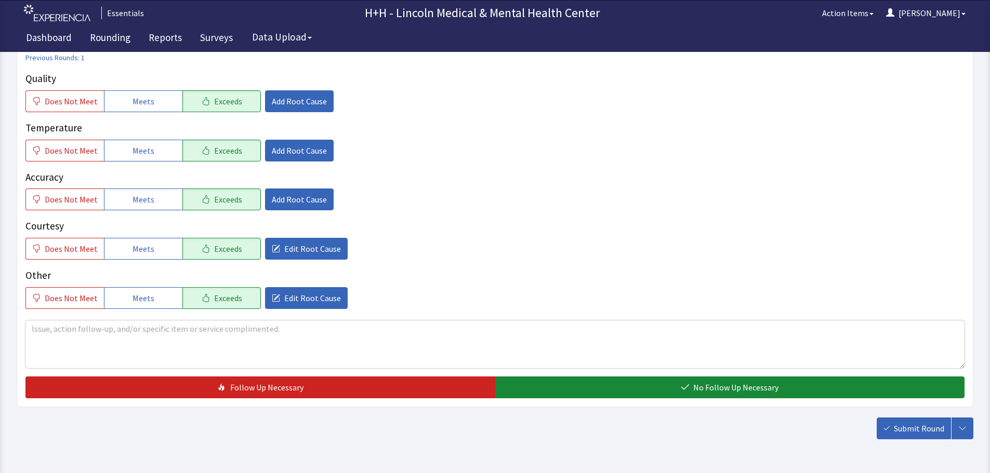
scroll to position [156, 0]
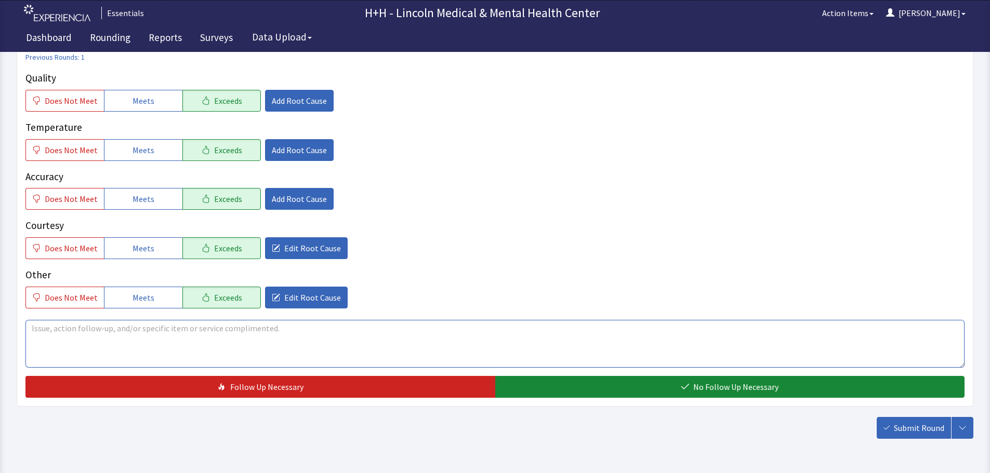
click at [35, 327] on textarea at bounding box center [494, 344] width 939 height 48
click at [81, 328] on textarea "Patient told us he has been enjoying his meals very much." at bounding box center [494, 344] width 939 height 48
click at [316, 328] on textarea "Patient told us through interpreter, he has been enjoying his meals very much." at bounding box center [494, 344] width 939 height 48
type textarea "Patient told us through interpreter, he has been enjoying his meals very much. …"
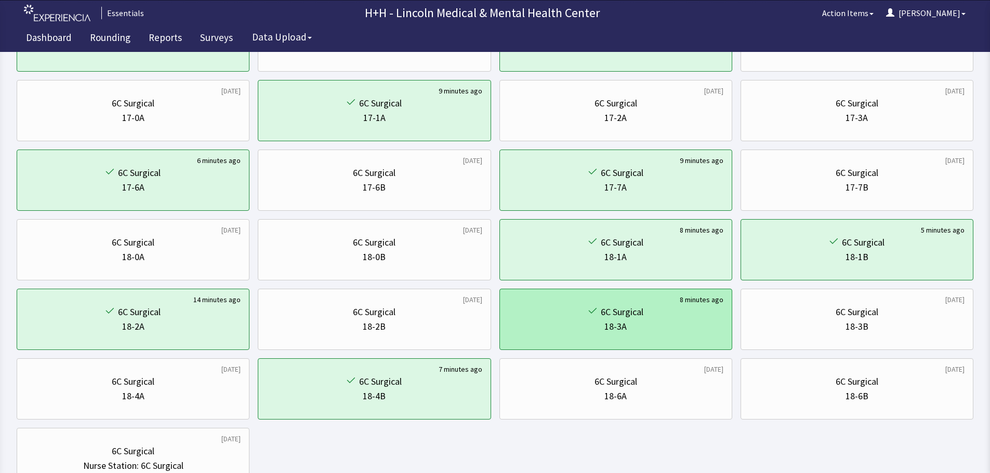
scroll to position [468, 0]
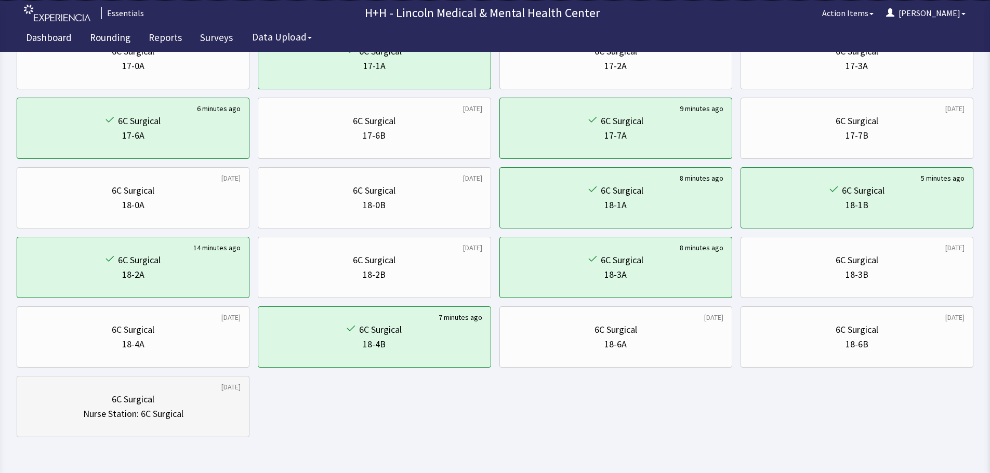
click at [197, 410] on div "Nurse Station: 6C Surgical" at bounding box center [132, 414] width 215 height 15
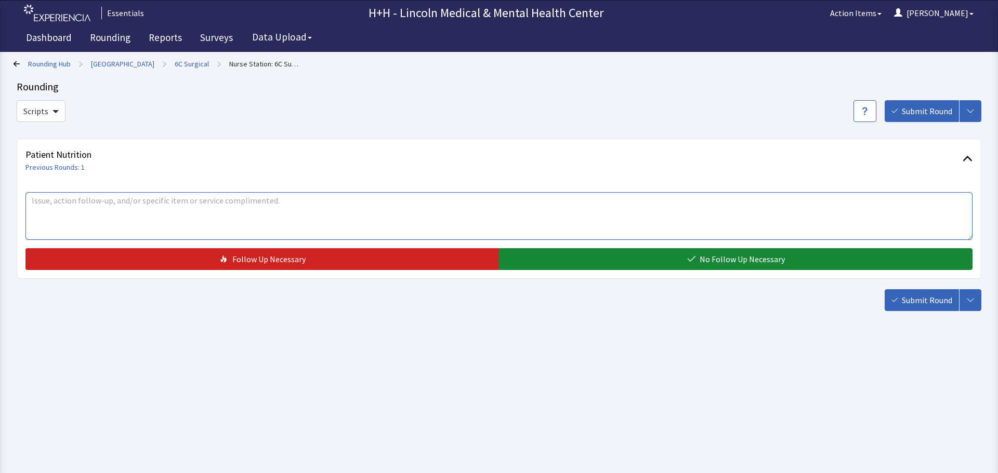
click at [113, 215] on textarea at bounding box center [498, 216] width 947 height 48
click at [34, 194] on textarea "Excellent service from FSA Enmanuel" at bounding box center [498, 216] width 947 height 48
click at [31, 196] on textarea "Excellent service from FSA Enmanuel" at bounding box center [498, 216] width 947 height 48
click at [94, 200] on textarea "Nursing staff says,"Excellent service from FSA Enmanuel" at bounding box center [498, 216] width 947 height 48
click at [98, 200] on textarea "Nursing staff says, "Excellent service from FSA Enmanuel" at bounding box center [498, 216] width 947 height 48
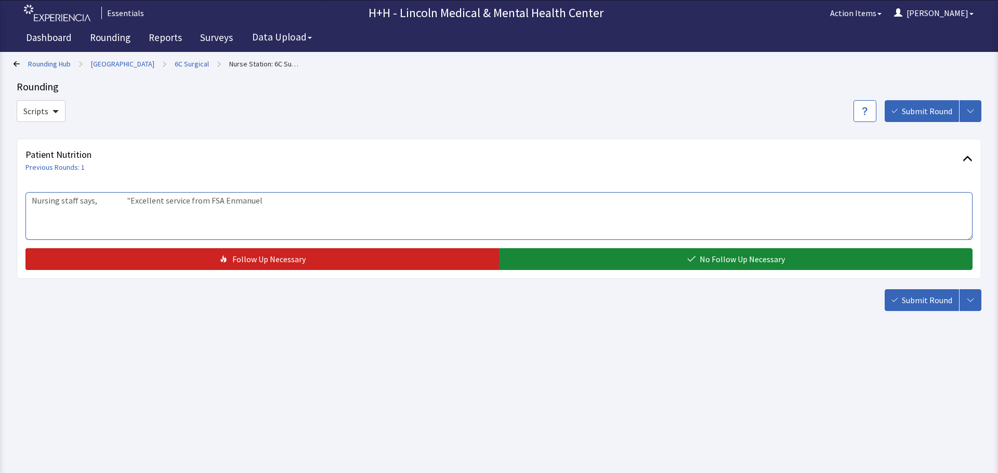
click at [95, 201] on textarea "Nursing staff says, "Excellent service from FSA Enmanuel" at bounding box center [498, 216] width 947 height 48
drag, startPoint x: 203, startPoint y: 200, endPoint x: 261, endPoint y: 207, distance: 58.7
click at [261, 207] on textarea "Nursing staff says "Excellent service from FSA Enmanuel" at bounding box center [498, 216] width 947 height 48
click at [95, 200] on textarea "Nursing staff says "Excellent service from FSA Enmanuel" at bounding box center [498, 216] width 947 height 48
click at [94, 199] on textarea "Nursing staff says "Excellent service from FSA Enmanuel" at bounding box center [498, 216] width 947 height 48
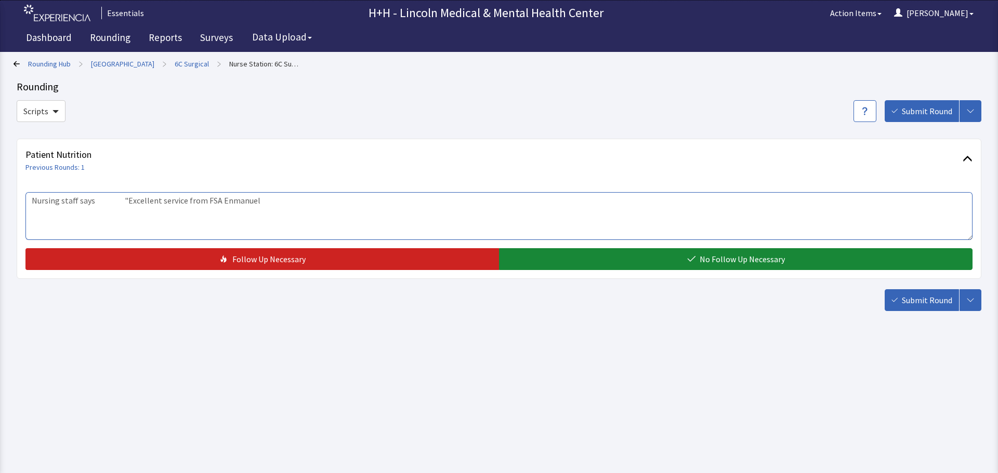
paste textarea "FSA Enmanuel"
click at [318, 206] on textarea "Nursing staff says FSA Enmanuel "Excellent service from FSA Enmanuel" at bounding box center [498, 216] width 947 height 48
click at [95, 196] on textarea "Nursing staff says FSA Enmanuel "Excellent service from" at bounding box center [498, 216] width 947 height 48
click at [166, 200] on textarea "Nursing staff says our staff (FSA Enmanuel "Excellent service from" at bounding box center [498, 216] width 947 height 48
click at [181, 200] on textarea "Nursing staff says our staff (FSA Enmanuel "Excellent service from" at bounding box center [498, 216] width 947 height 48
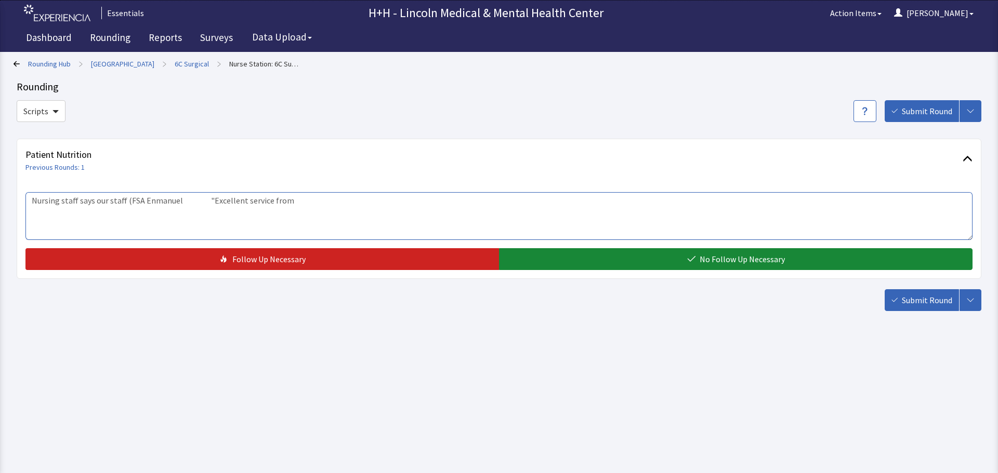
click at [177, 199] on textarea "Nursing staff says our staff (FSA Enmanuel "Excellent service from" at bounding box center [498, 216] width 947 height 48
click at [228, 196] on textarea "Nursing staff says our staff (FSA Enmanuel) gives "Excellent service from" at bounding box center [498, 216] width 947 height 48
click at [281, 201] on textarea "Nursing staff says our staff (FSA Enmanuel) gives "Excellent service from" at bounding box center [498, 216] width 947 height 48
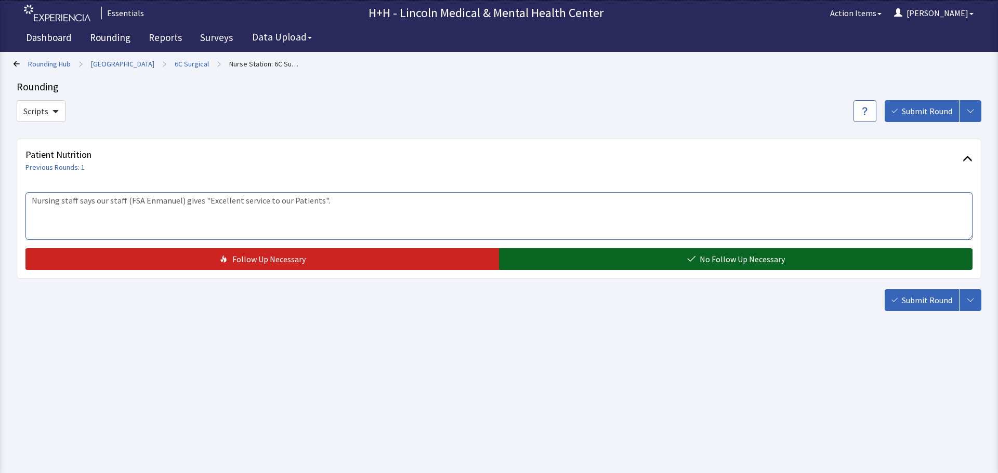
type textarea "Nursing staff says our staff (FSA Enmanuel) gives "Excellent service to our Pat…"
click at [612, 263] on button "No Follow Up Necessary" at bounding box center [735, 259] width 473 height 22
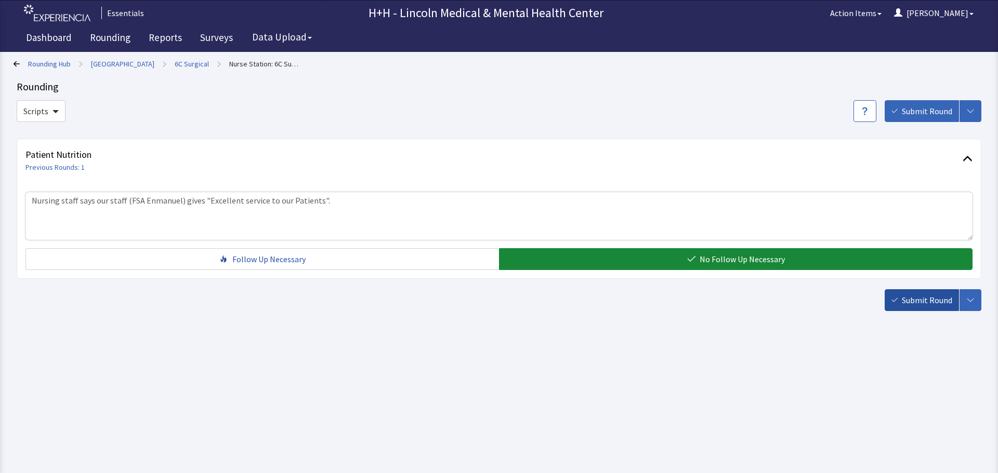
click at [926, 301] on span "Submit Round" at bounding box center [926, 300] width 50 height 12
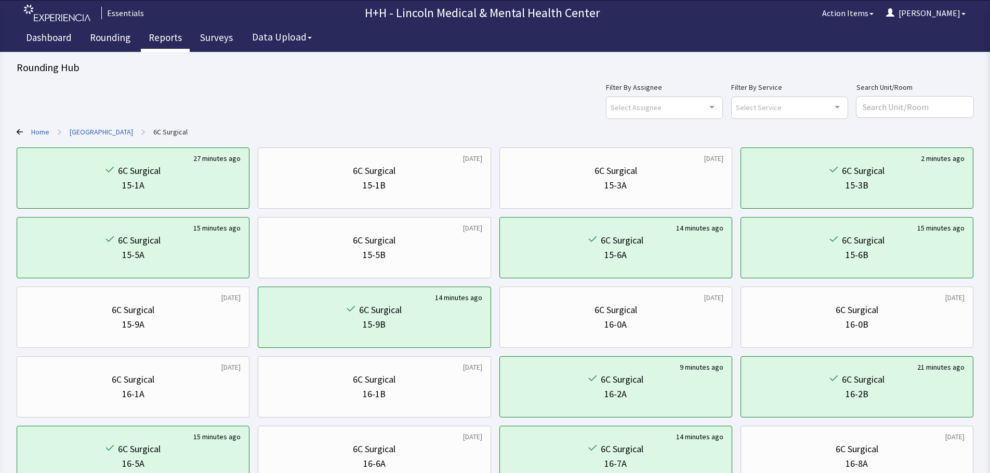
click at [151, 38] on link "Reports" at bounding box center [165, 39] width 49 height 26
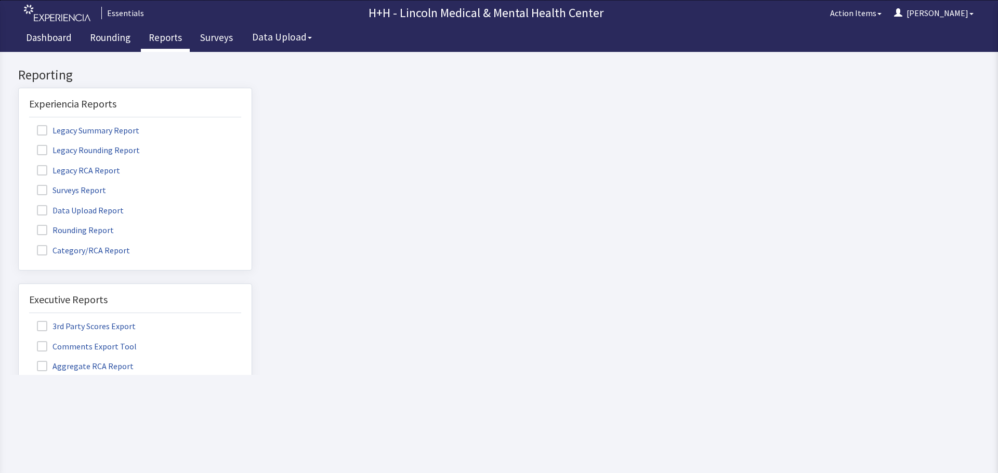
click at [102, 229] on label "Rounding Report" at bounding box center [76, 230] width 95 height 14
click at [19, 224] on input "Rounding Report" at bounding box center [19, 224] width 0 height 0
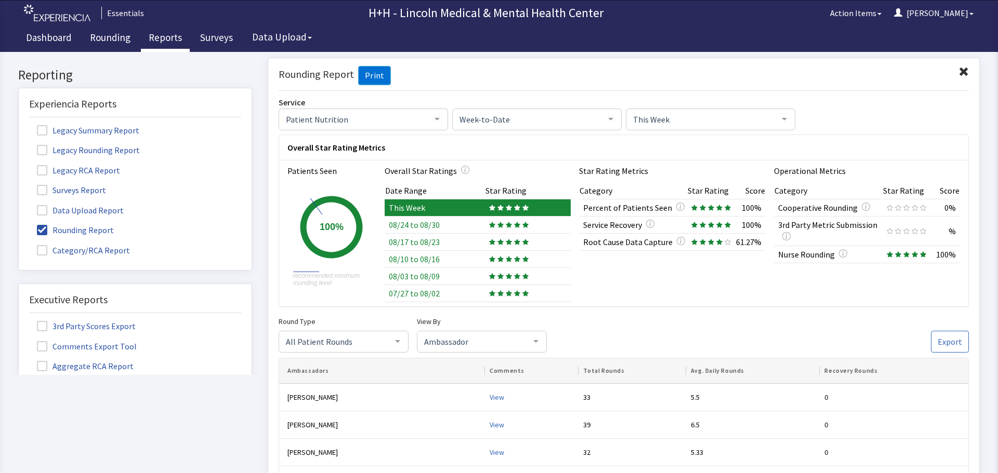
click at [958, 71] on span at bounding box center [963, 72] width 10 height 10
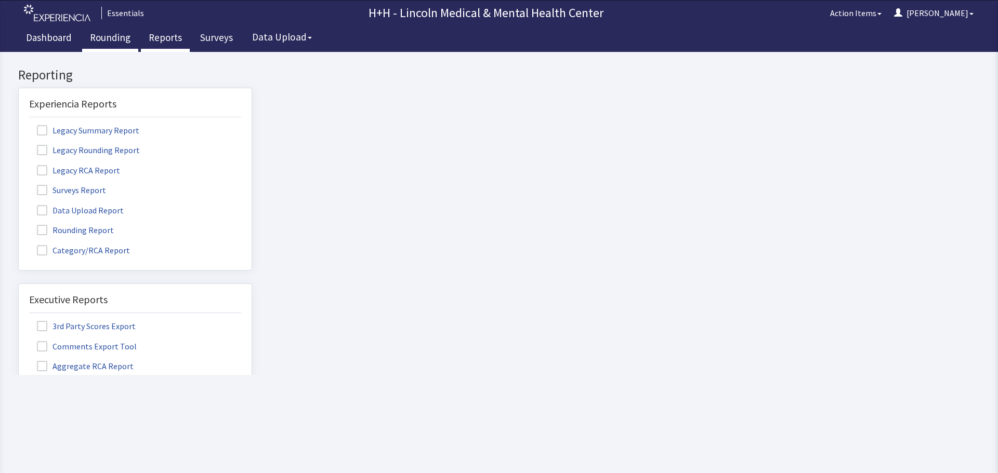
click at [116, 40] on link "Rounding" at bounding box center [110, 39] width 56 height 26
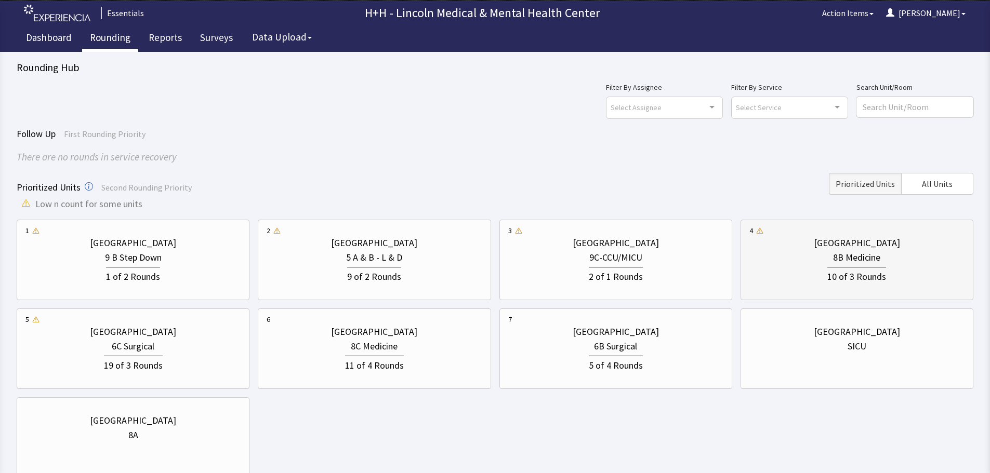
click at [790, 250] on div "8B Medicine" at bounding box center [856, 257] width 215 height 15
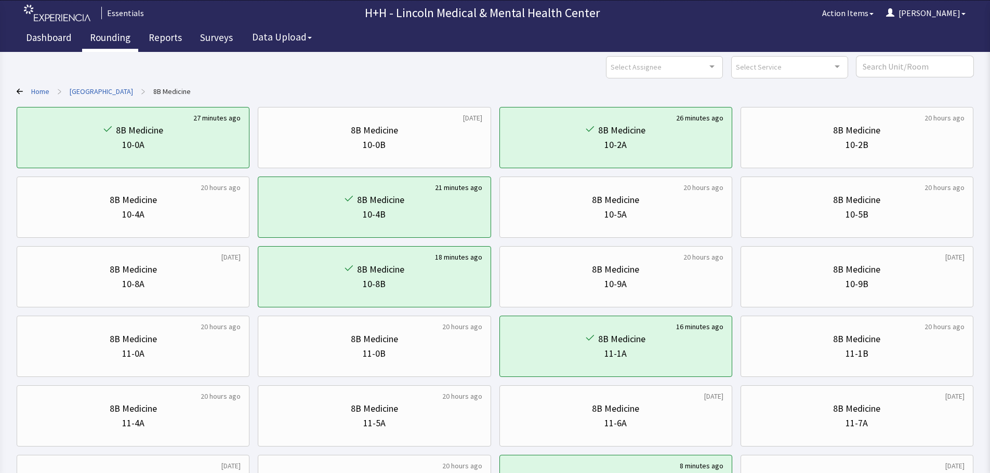
scroll to position [52, 0]
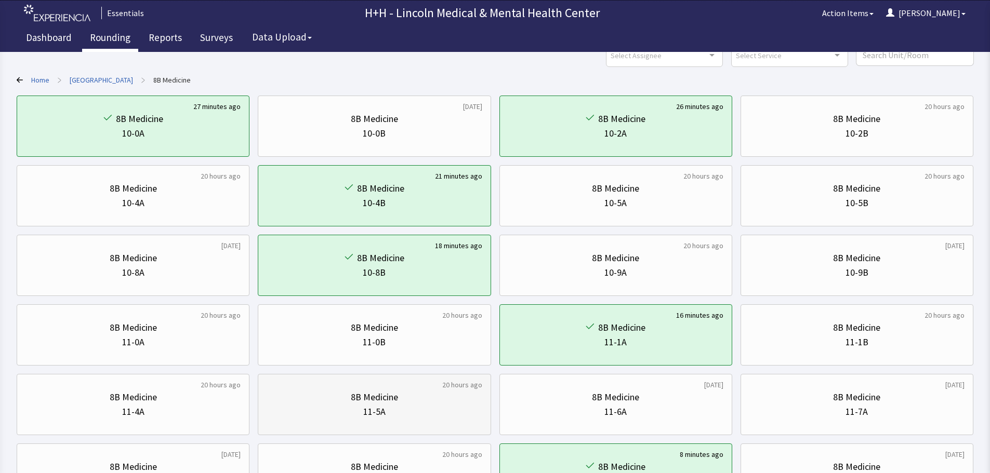
click at [415, 410] on div "11-5A" at bounding box center [374, 412] width 215 height 15
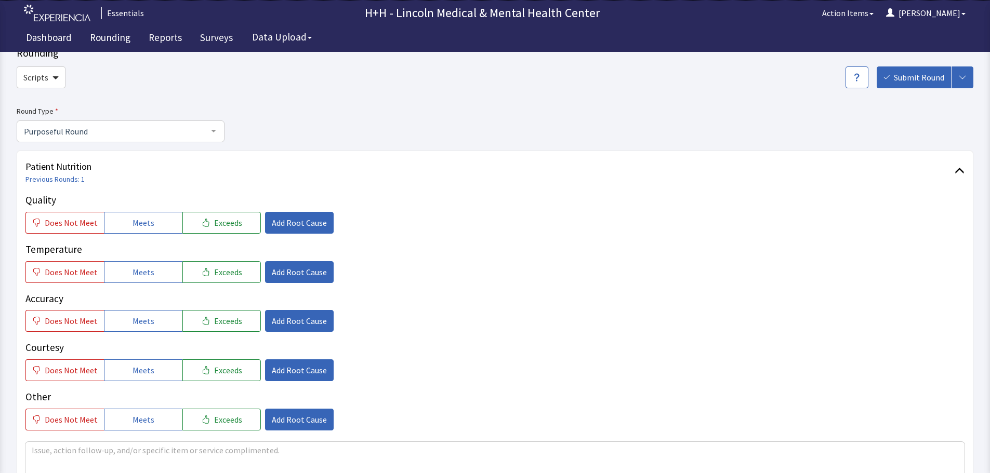
scroll to position [52, 0]
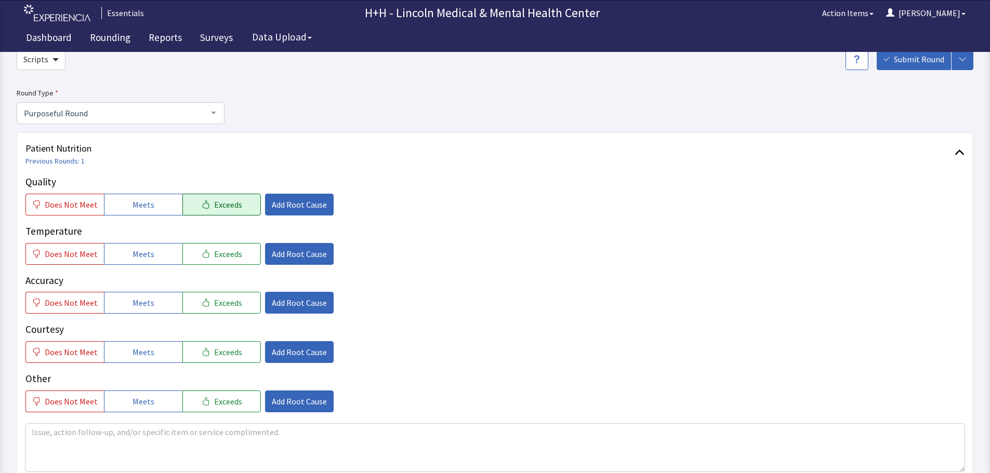
click at [228, 210] on span "Exceeds" at bounding box center [228, 204] width 28 height 12
click at [225, 258] on span "Exceeds" at bounding box center [228, 254] width 28 height 12
drag, startPoint x: 230, startPoint y: 304, endPoint x: 232, endPoint y: 310, distance: 5.4
click at [232, 305] on span "Exceeds" at bounding box center [228, 303] width 28 height 12
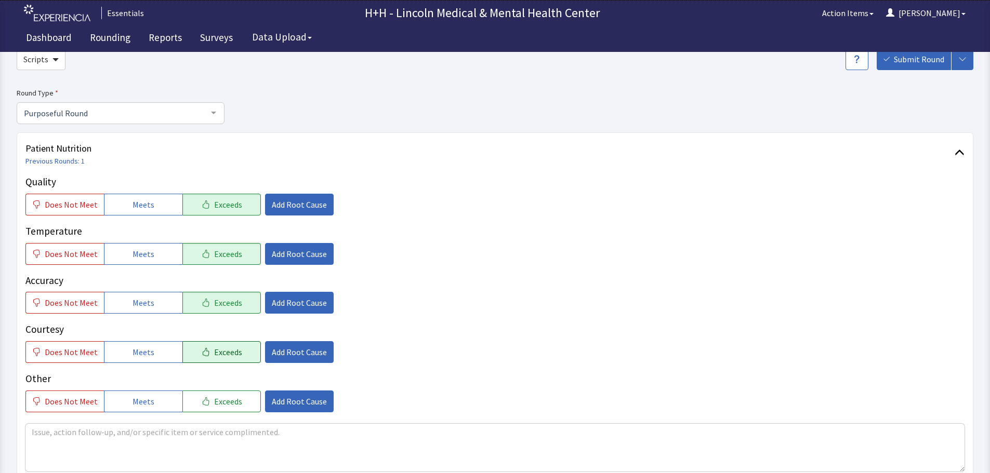
click at [227, 350] on span "Exceeds" at bounding box center [228, 352] width 28 height 12
click at [228, 397] on span "Exceeds" at bounding box center [228, 401] width 28 height 12
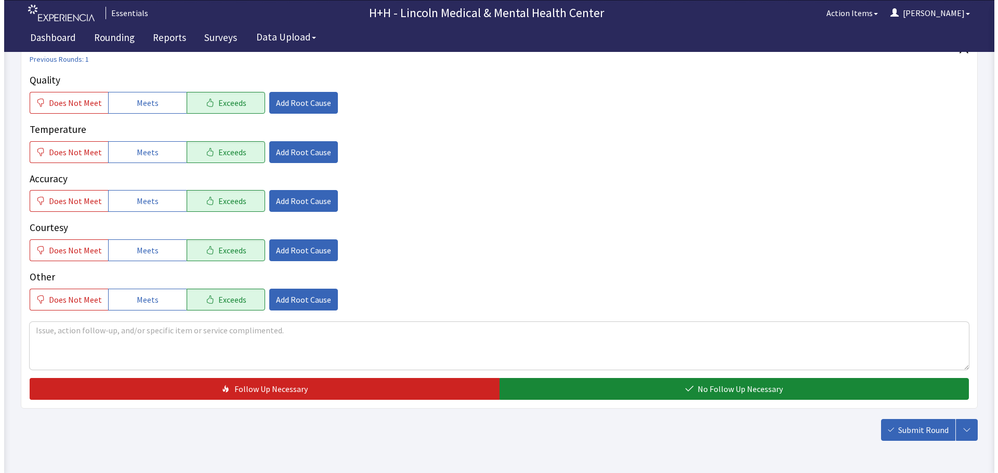
scroll to position [156, 0]
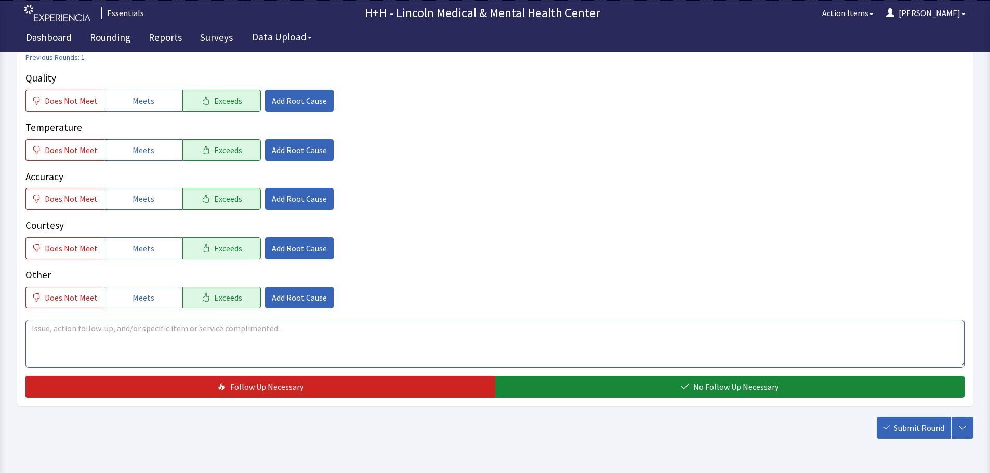
click at [38, 332] on textarea at bounding box center [494, 344] width 939 height 48
type textarea "Gentleman says his meals are hot and has good flavor as well."
click at [280, 248] on span "Add Root Cause" at bounding box center [299, 248] width 55 height 12
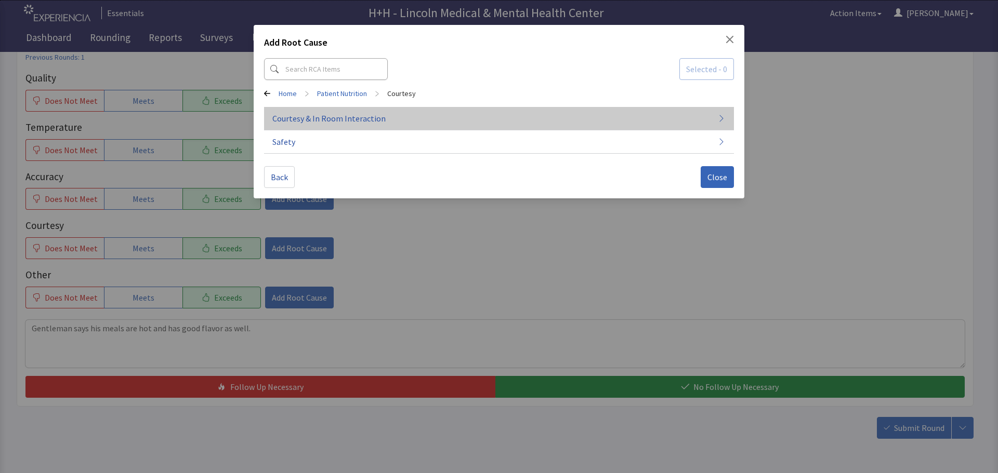
click at [342, 117] on span "Courtesy & In Room Interaction" at bounding box center [328, 118] width 113 height 12
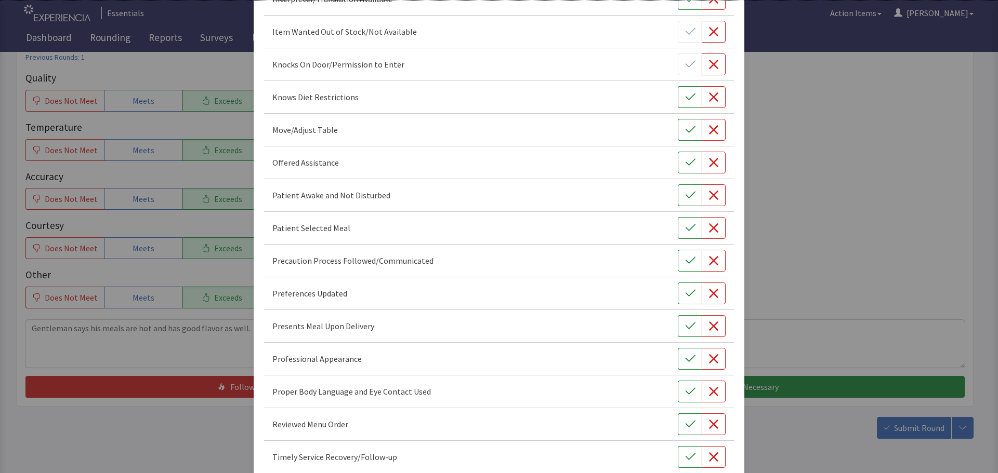
scroll to position [603, 0]
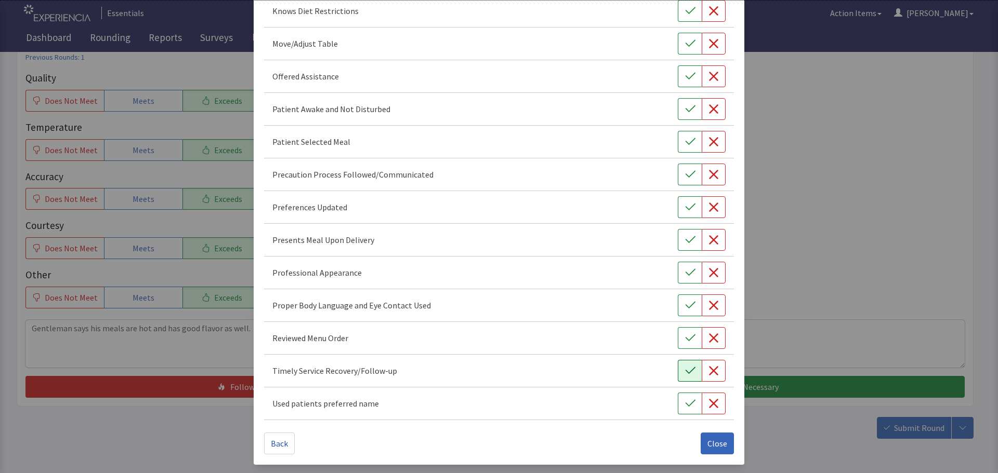
click at [688, 368] on icon "button" at bounding box center [690, 370] width 10 height 7
click at [678, 306] on button "button" at bounding box center [690, 306] width 24 height 22
click at [686, 271] on icon "button" at bounding box center [690, 273] width 10 height 10
click at [685, 241] on icon "button" at bounding box center [690, 240] width 10 height 10
click at [687, 211] on icon "button" at bounding box center [690, 207] width 10 height 10
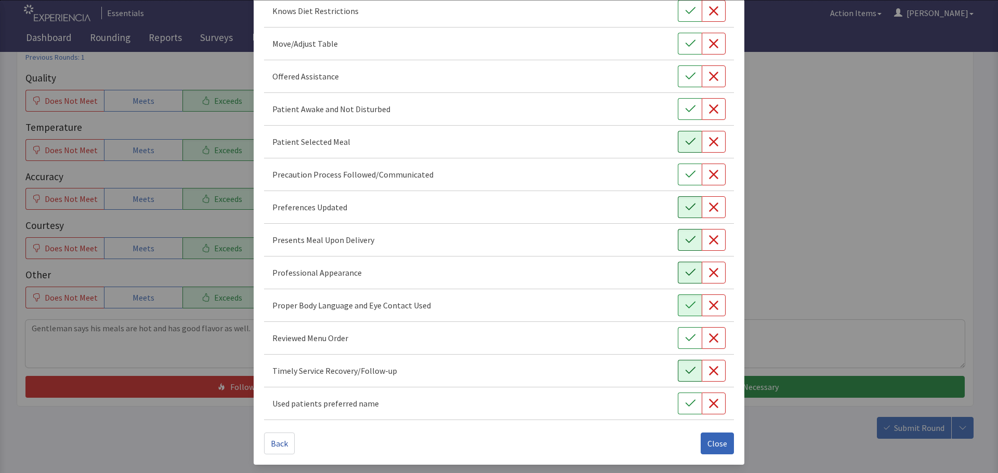
click at [678, 138] on button "button" at bounding box center [690, 142] width 24 height 22
click at [685, 107] on icon "button" at bounding box center [690, 109] width 10 height 10
click at [683, 68] on button "button" at bounding box center [690, 76] width 24 height 22
click at [685, 46] on icon "button" at bounding box center [690, 43] width 10 height 7
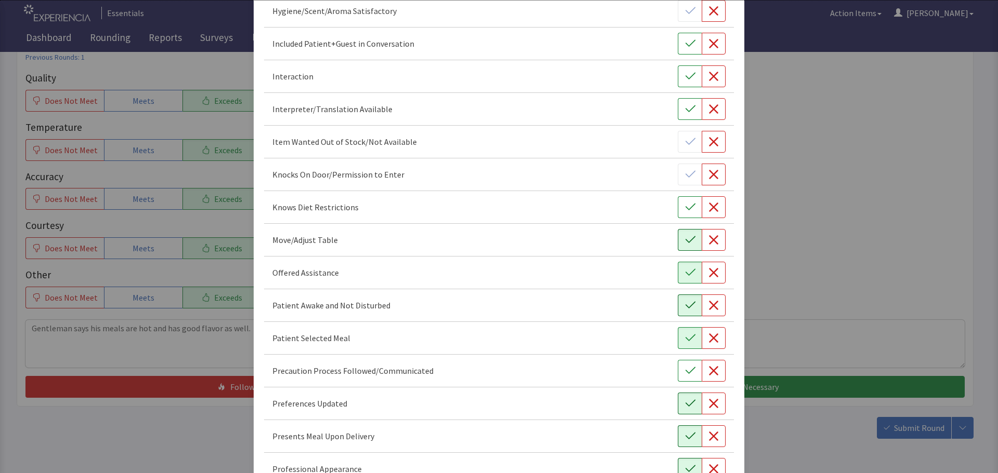
scroll to position [395, 0]
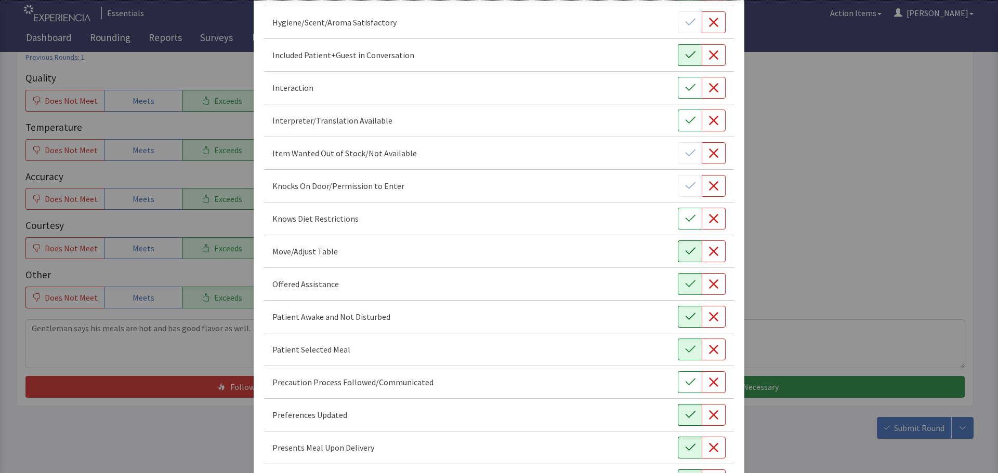
click at [678, 56] on button "button" at bounding box center [690, 55] width 24 height 22
click at [685, 85] on icon "button" at bounding box center [690, 88] width 10 height 10
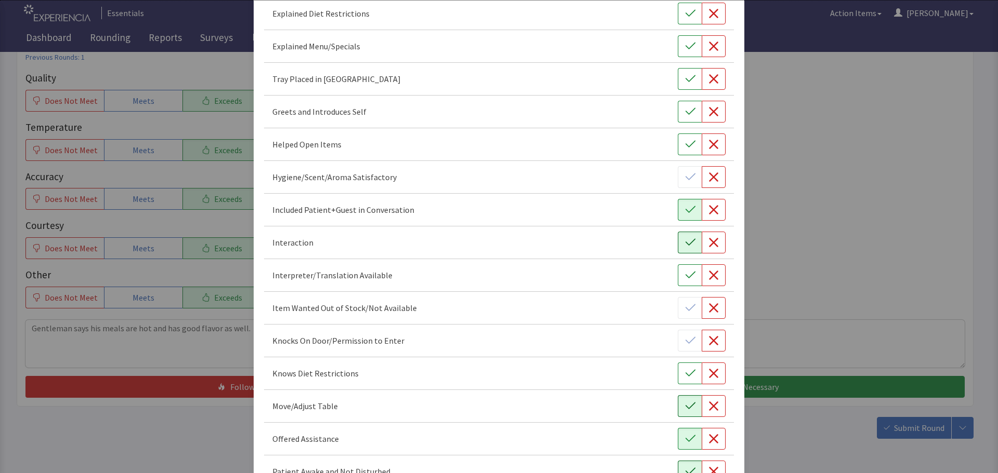
scroll to position [240, 0]
click at [685, 113] on icon "button" at bounding box center [690, 113] width 10 height 10
click at [685, 81] on icon "button" at bounding box center [690, 79] width 10 height 7
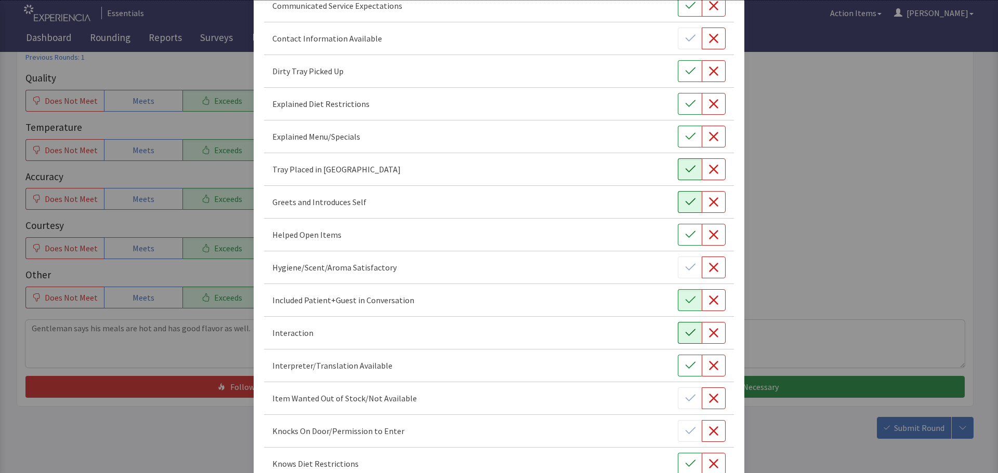
scroll to position [136, 0]
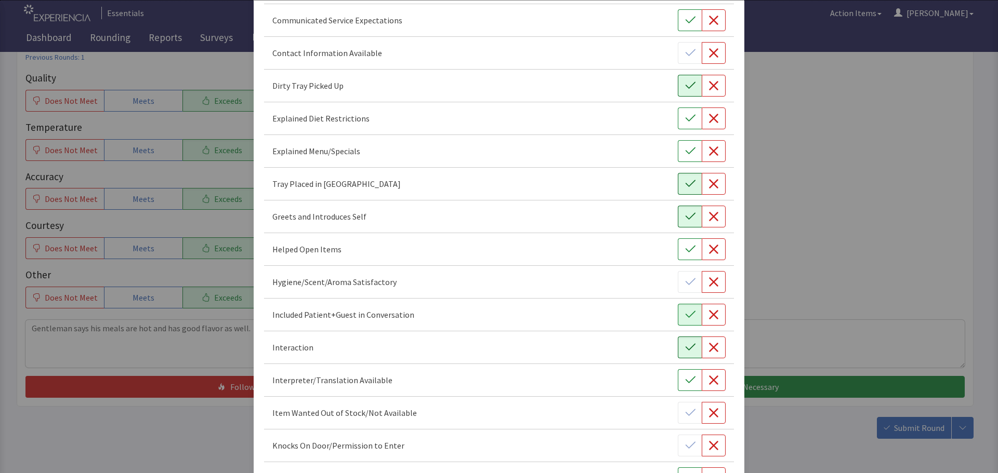
click at [678, 82] on button "button" at bounding box center [690, 86] width 24 height 22
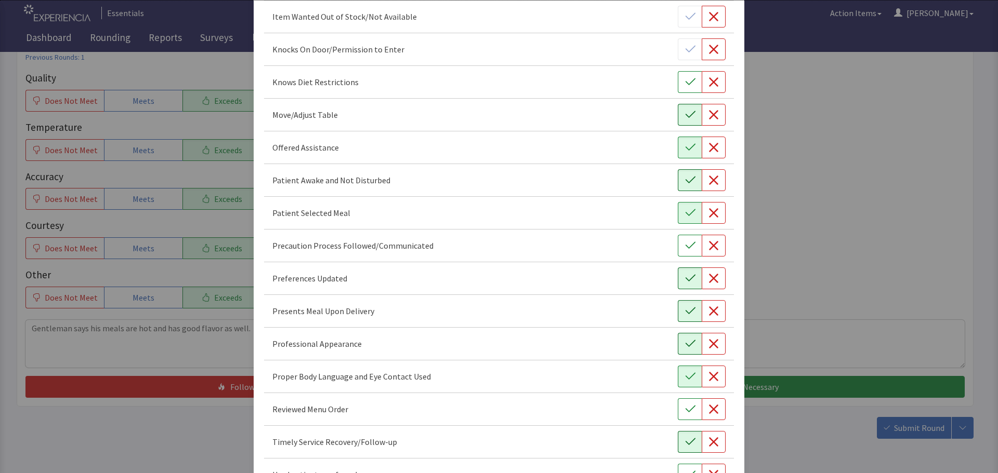
scroll to position [603, 0]
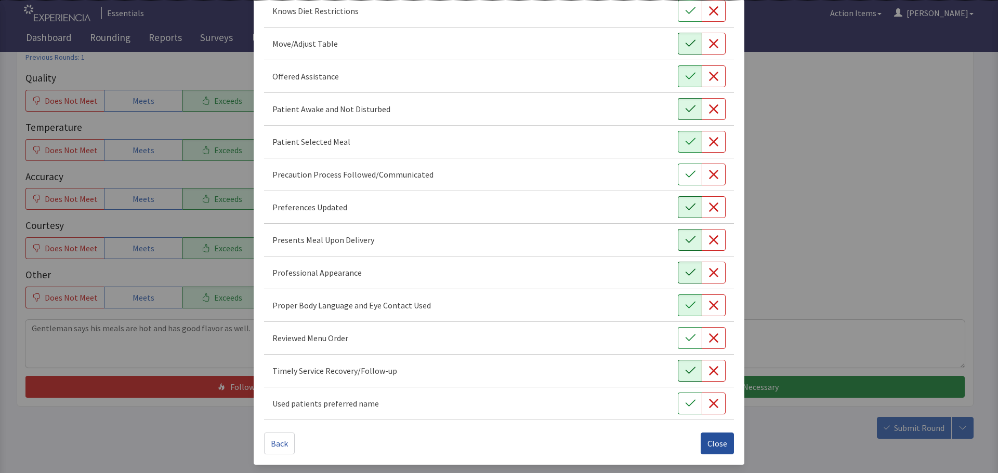
click at [709, 442] on span "Close" at bounding box center [717, 443] width 20 height 12
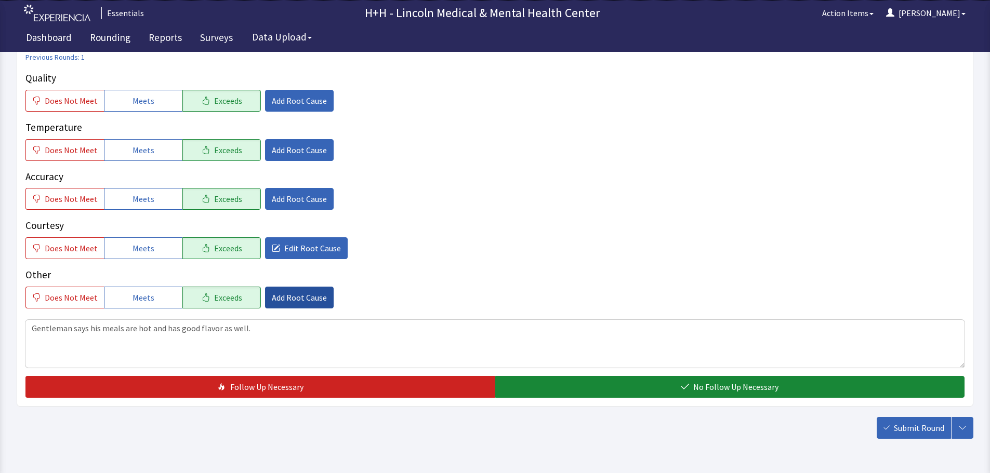
click at [296, 296] on span "Add Root Cause" at bounding box center [299, 297] width 55 height 12
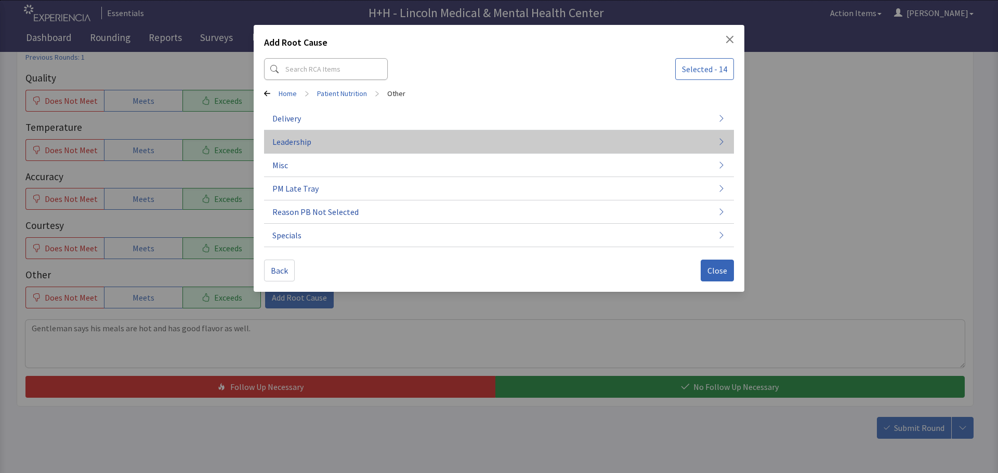
click at [338, 147] on button "Leadership" at bounding box center [499, 141] width 470 height 23
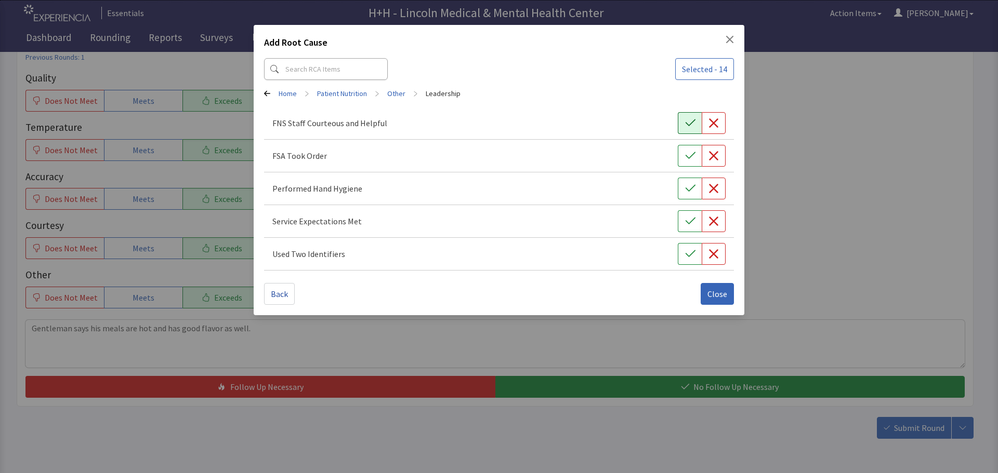
click at [686, 124] on icon "button" at bounding box center [690, 123] width 10 height 7
click at [695, 150] on button "button" at bounding box center [690, 156] width 24 height 22
click at [693, 185] on icon "button" at bounding box center [690, 188] width 10 height 10
click at [691, 216] on button "button" at bounding box center [690, 221] width 24 height 22
click at [685, 246] on button "button" at bounding box center [690, 254] width 24 height 22
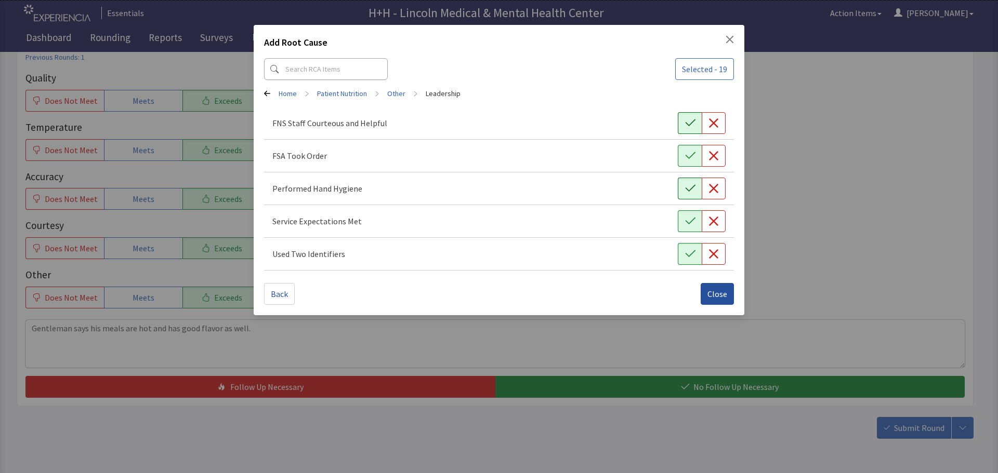
click at [710, 291] on span "Close" at bounding box center [717, 294] width 20 height 12
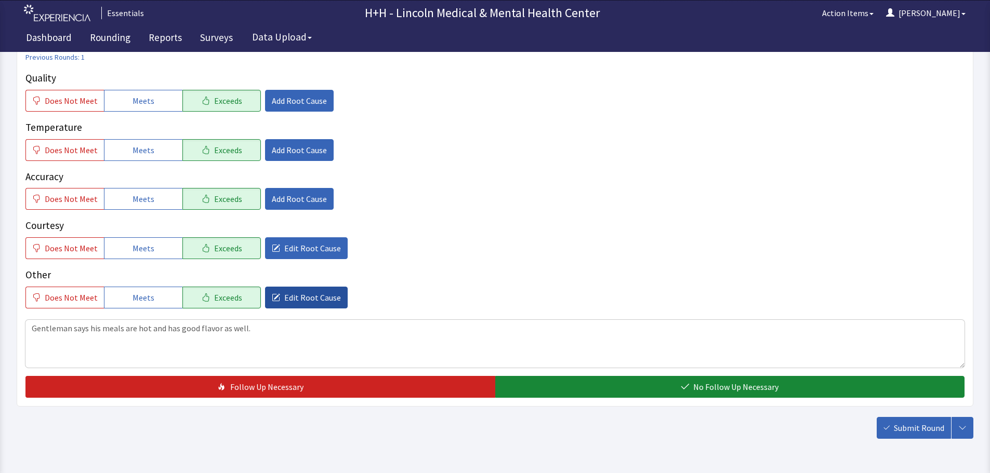
click at [324, 297] on span "Edit Root Cause" at bounding box center [312, 297] width 57 height 12
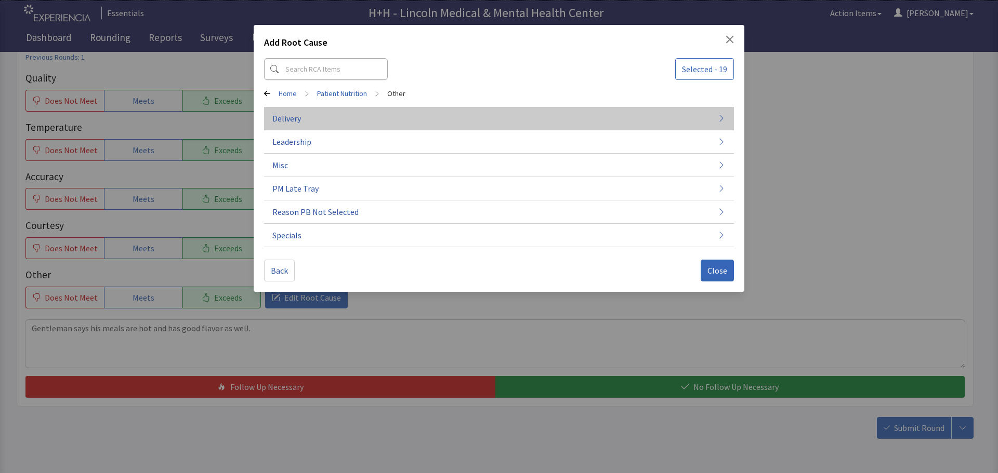
click at [325, 117] on button "Delivery" at bounding box center [499, 118] width 470 height 23
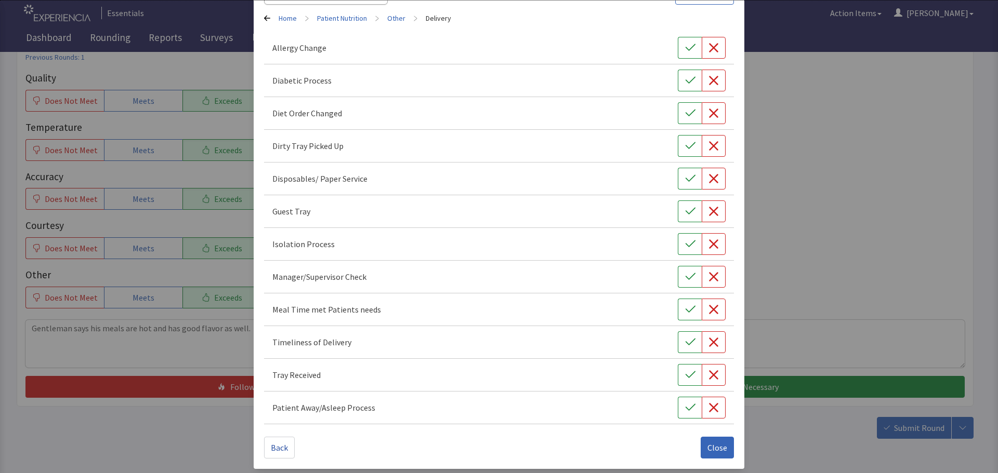
scroll to position [79, 0]
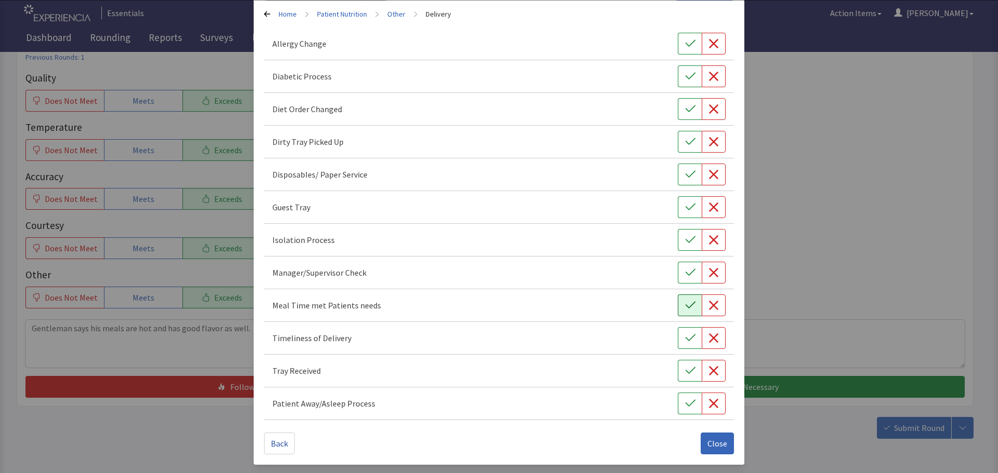
click at [686, 306] on icon "button" at bounding box center [690, 305] width 10 height 10
click at [685, 335] on icon "button" at bounding box center [690, 338] width 10 height 10
click at [678, 366] on button "button" at bounding box center [690, 371] width 24 height 22
click at [707, 442] on span "Close" at bounding box center [717, 443] width 20 height 12
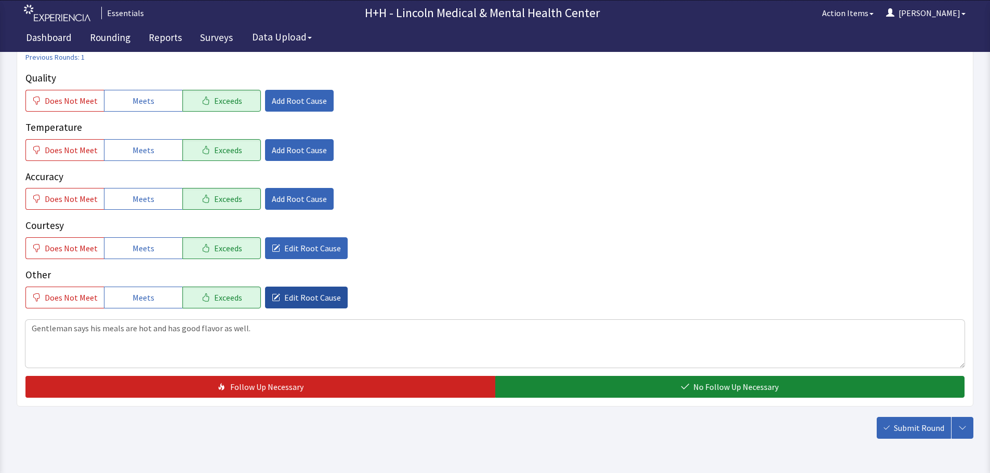
click at [327, 303] on span "Edit Root Cause" at bounding box center [312, 297] width 57 height 12
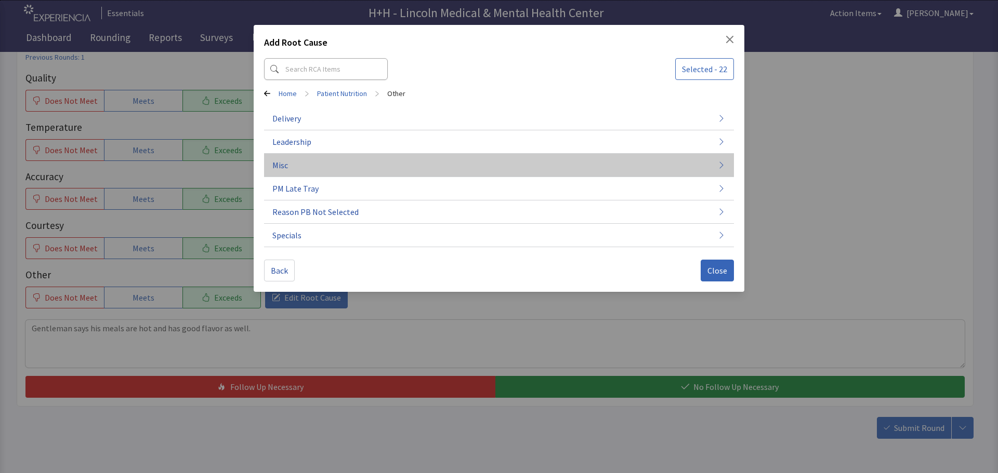
click at [291, 167] on button "Misc" at bounding box center [499, 165] width 470 height 23
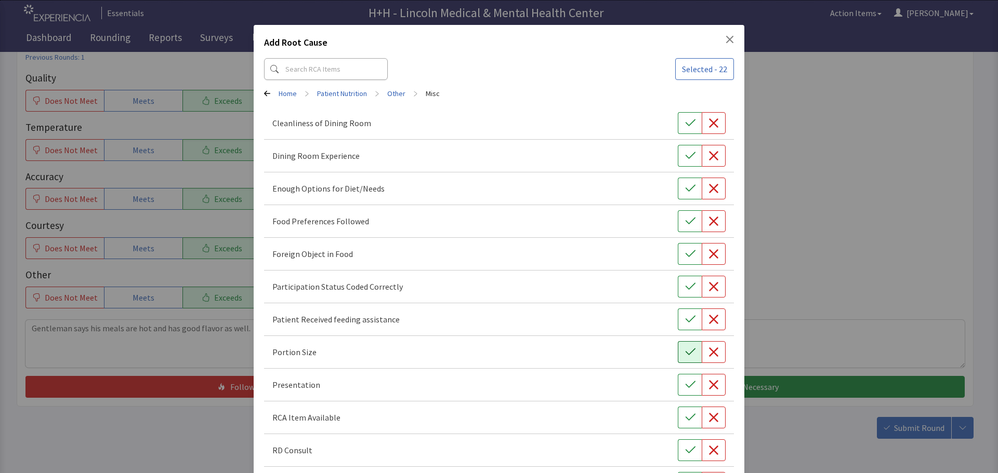
click at [685, 351] on icon "button" at bounding box center [690, 352] width 10 height 10
click at [678, 382] on button "button" at bounding box center [690, 385] width 24 height 22
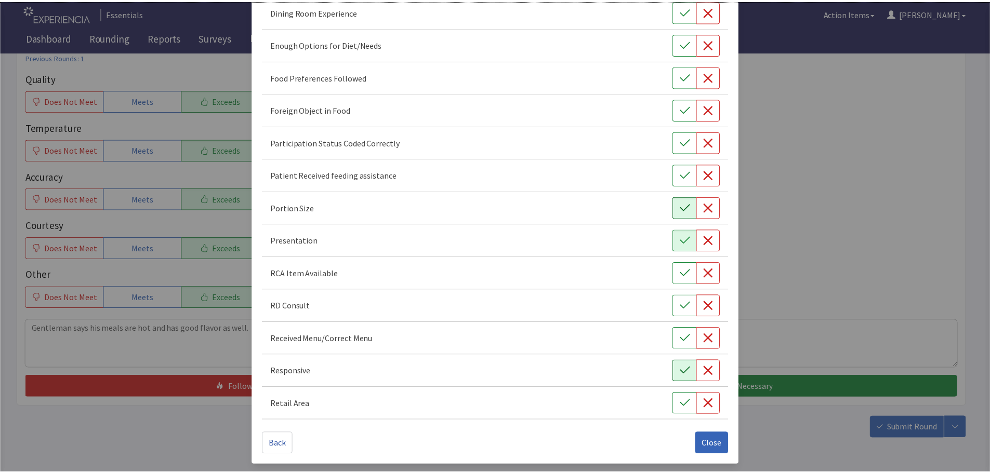
scroll to position [145, 0]
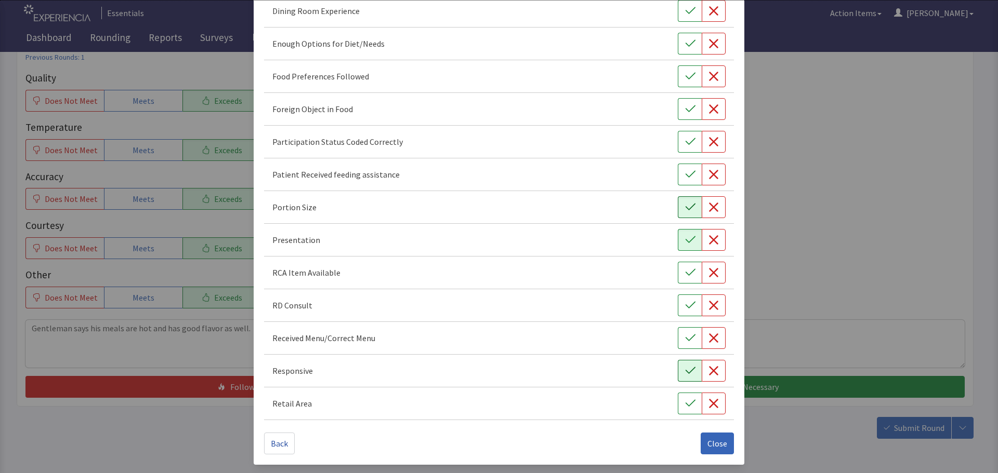
click at [685, 372] on icon "button" at bounding box center [690, 371] width 10 height 10
click at [685, 71] on icon "button" at bounding box center [690, 76] width 10 height 10
click at [700, 437] on button "Close" at bounding box center [716, 444] width 33 height 22
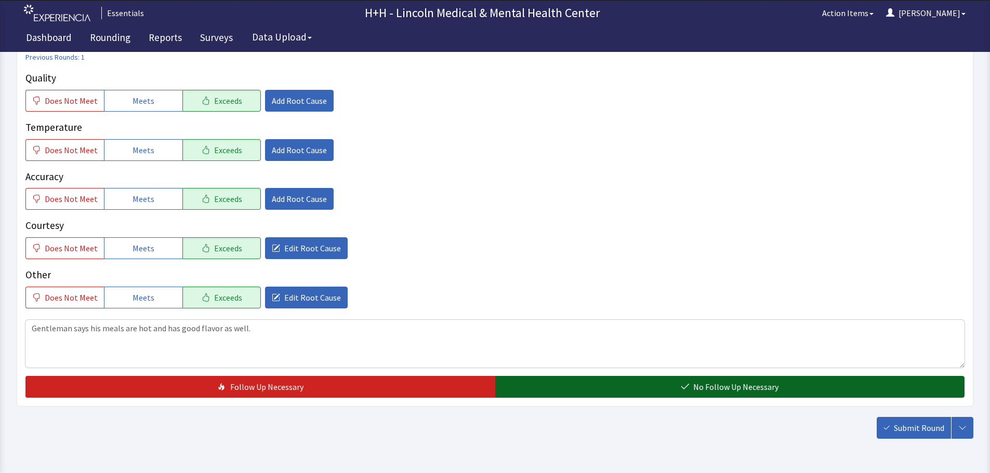
click at [602, 385] on button "No Follow Up Necessary" at bounding box center [730, 387] width 470 height 22
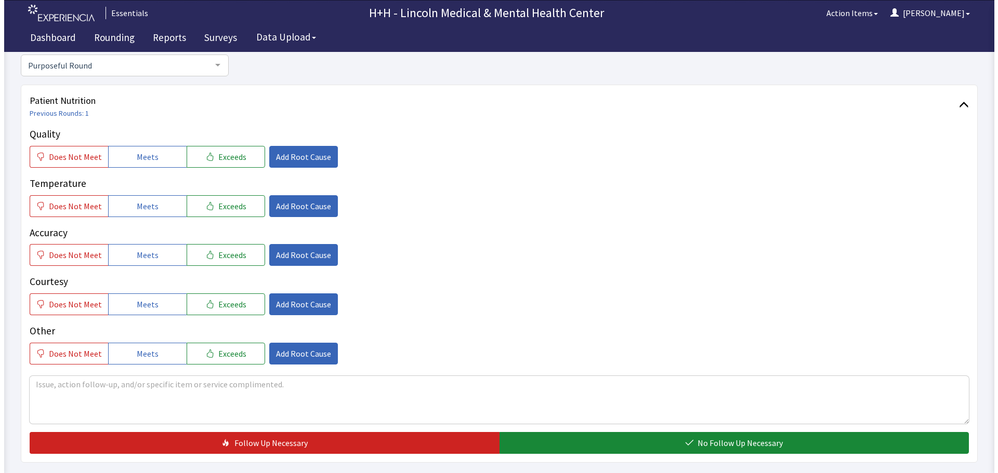
scroll to position [104, 0]
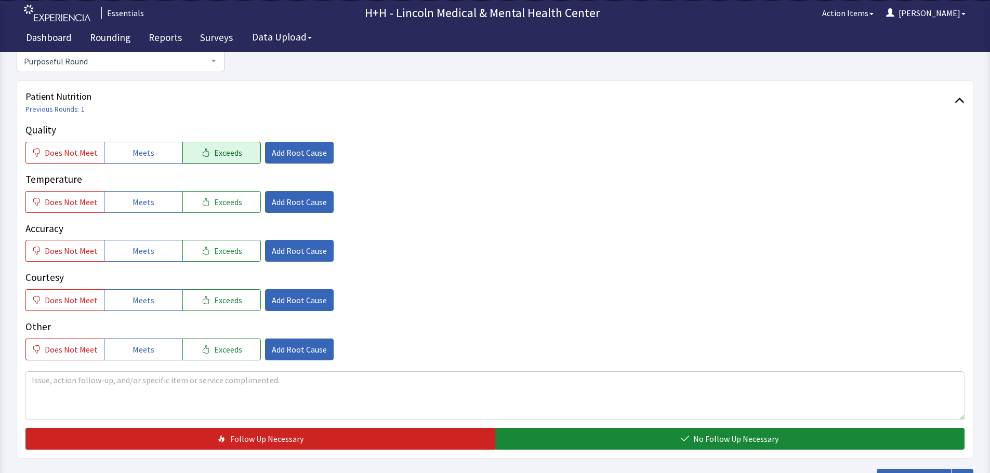
click at [214, 156] on span "Exceeds" at bounding box center [228, 153] width 28 height 12
click at [225, 205] on span "Exceeds" at bounding box center [228, 202] width 28 height 12
drag, startPoint x: 235, startPoint y: 248, endPoint x: 236, endPoint y: 267, distance: 18.2
click at [236, 248] on button "Exceeds" at bounding box center [221, 251] width 78 height 22
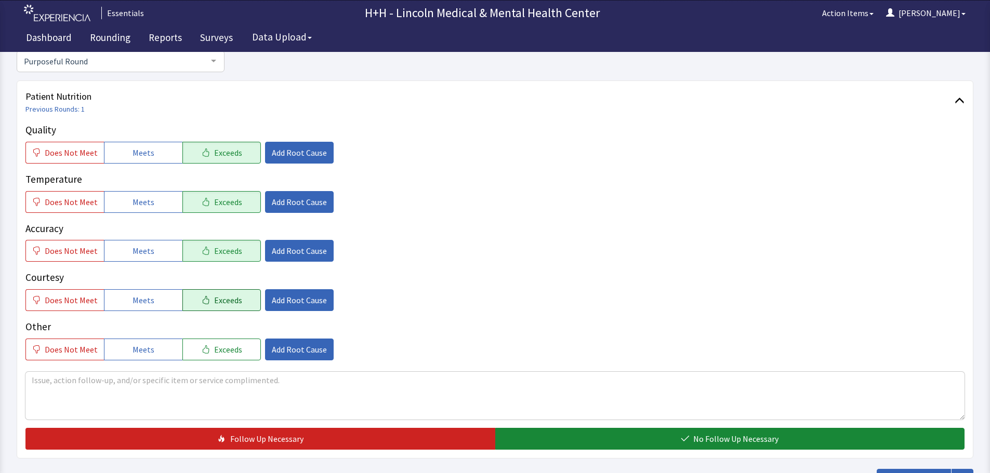
click at [235, 297] on button "Exceeds" at bounding box center [221, 300] width 78 height 22
click at [233, 348] on span "Exceeds" at bounding box center [228, 349] width 28 height 12
click at [39, 379] on textarea at bounding box center [494, 396] width 939 height 48
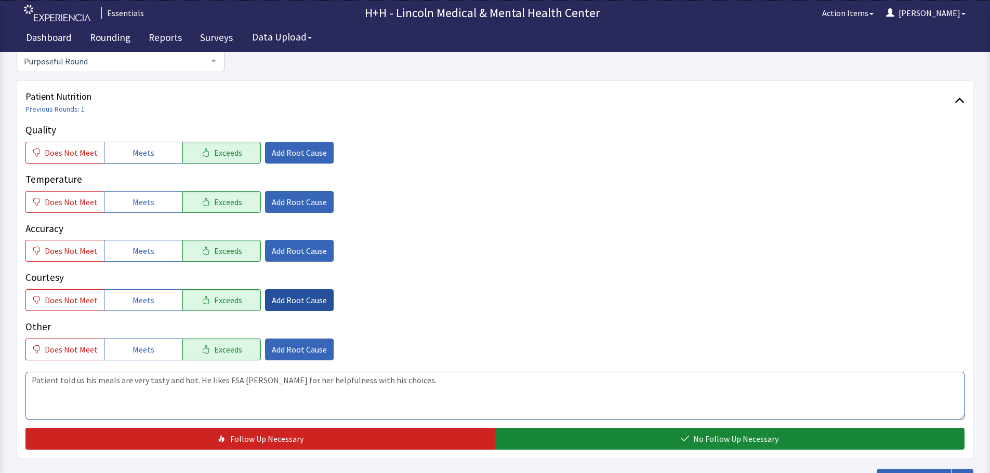
type textarea "Patient told us his meals are very tasty and hot. He likes FSA [PERSON_NAME] fo…"
click at [289, 298] on span "Add Root Cause" at bounding box center [299, 300] width 55 height 12
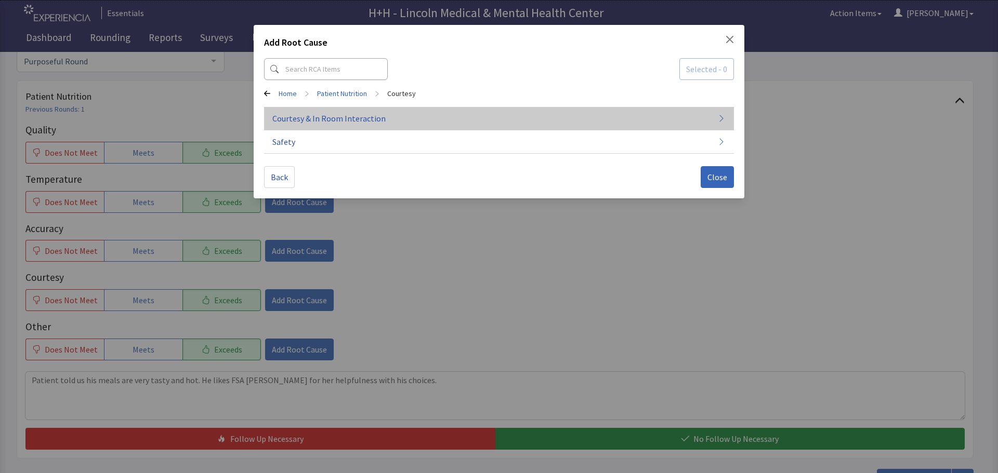
click at [360, 116] on span "Courtesy & In Room Interaction" at bounding box center [328, 118] width 113 height 12
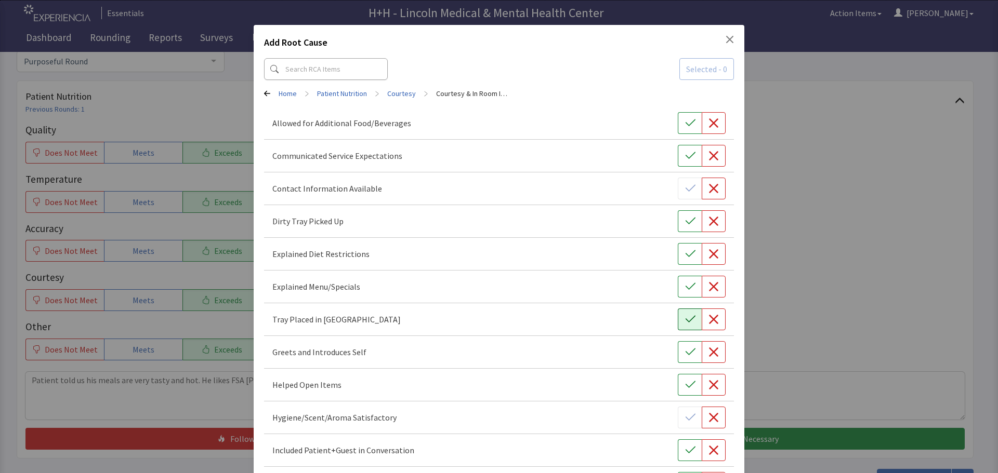
click at [685, 324] on icon "button" at bounding box center [690, 319] width 10 height 10
click at [685, 351] on icon "button" at bounding box center [690, 352] width 10 height 10
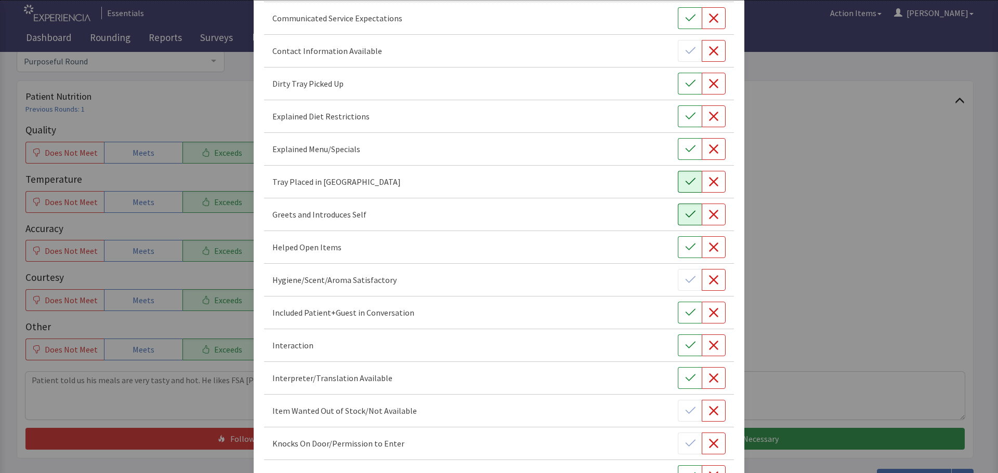
scroll to position [156, 0]
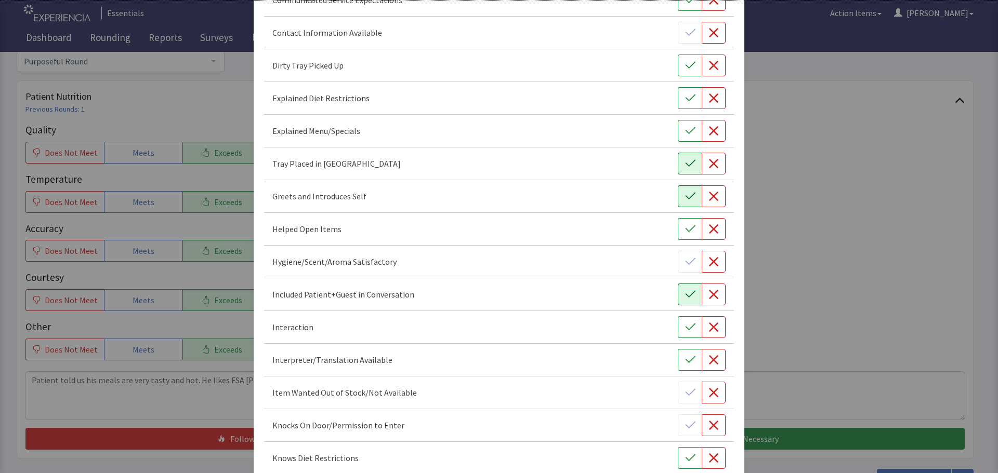
click at [685, 297] on icon "button" at bounding box center [690, 294] width 10 height 10
click at [678, 327] on button "button" at bounding box center [690, 327] width 24 height 22
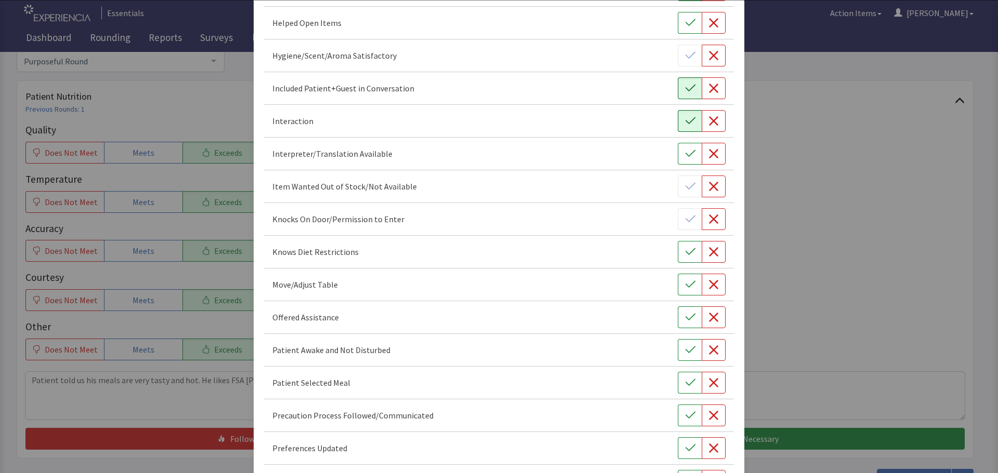
scroll to position [364, 0]
click at [688, 286] on icon "button" at bounding box center [690, 283] width 10 height 10
click at [685, 314] on icon "button" at bounding box center [690, 316] width 10 height 10
click at [685, 347] on icon "button" at bounding box center [690, 348] width 10 height 10
click at [678, 376] on button "button" at bounding box center [690, 381] width 24 height 22
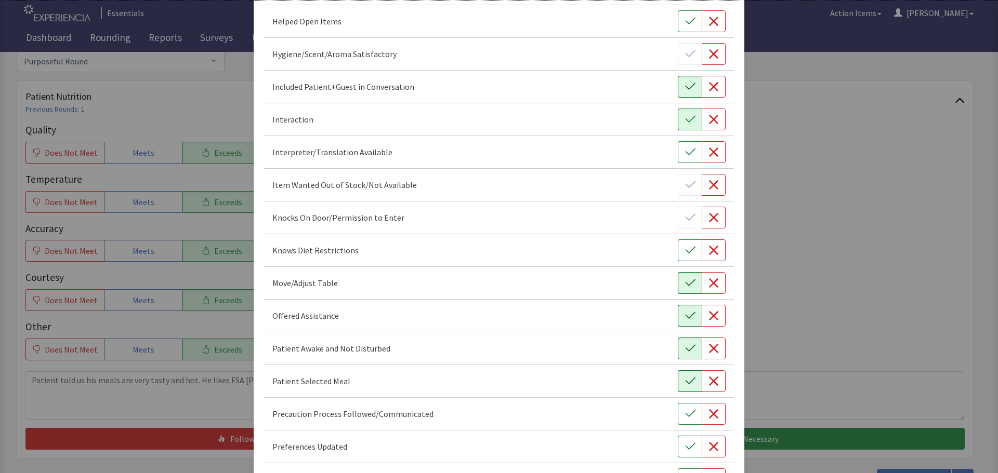
scroll to position [416, 0]
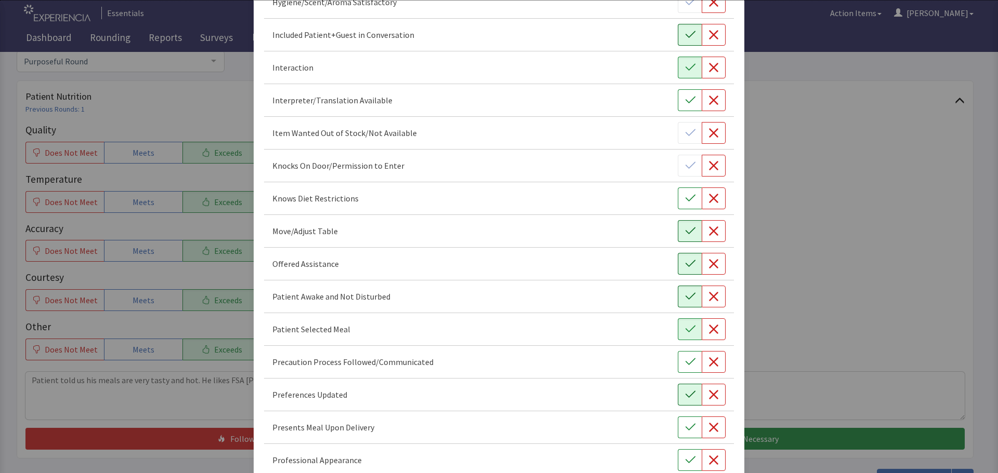
click at [685, 393] on icon "button" at bounding box center [690, 395] width 10 height 10
click at [685, 426] on icon "button" at bounding box center [690, 427] width 10 height 10
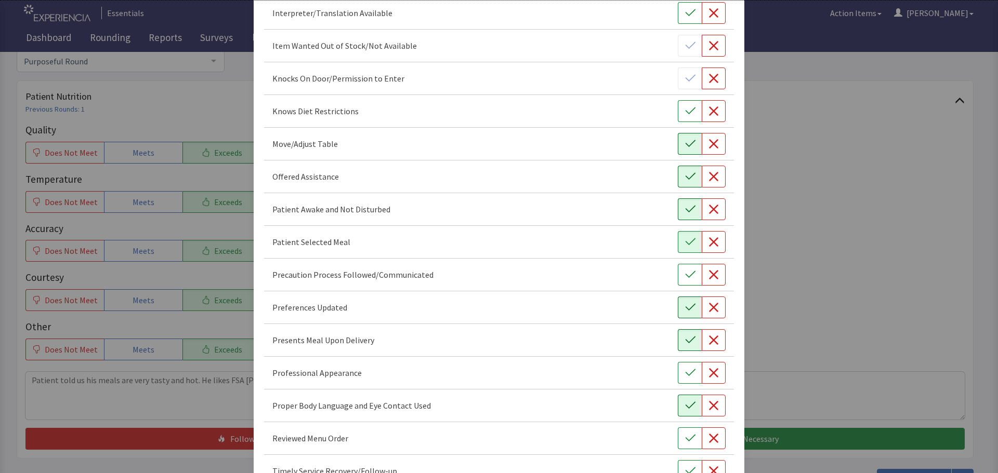
scroll to position [520, 0]
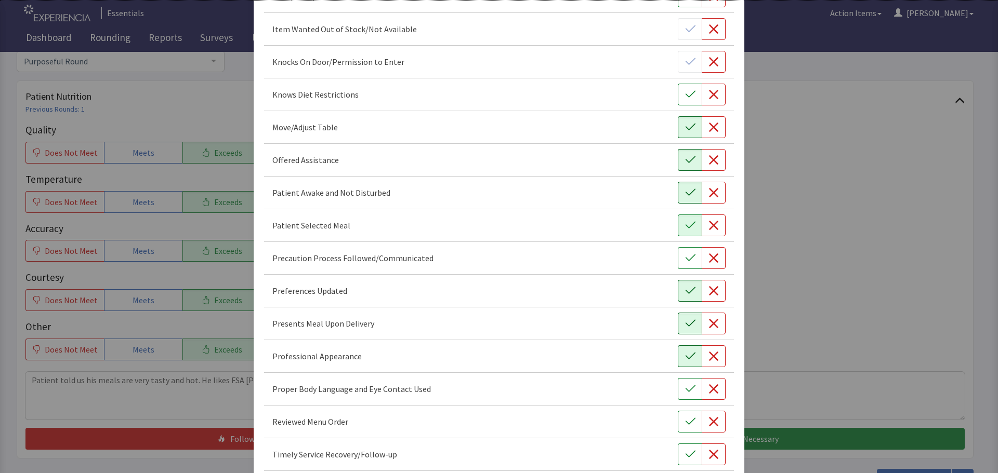
click at [688, 352] on icon "button" at bounding box center [690, 356] width 10 height 10
click at [685, 384] on icon "button" at bounding box center [690, 389] width 10 height 10
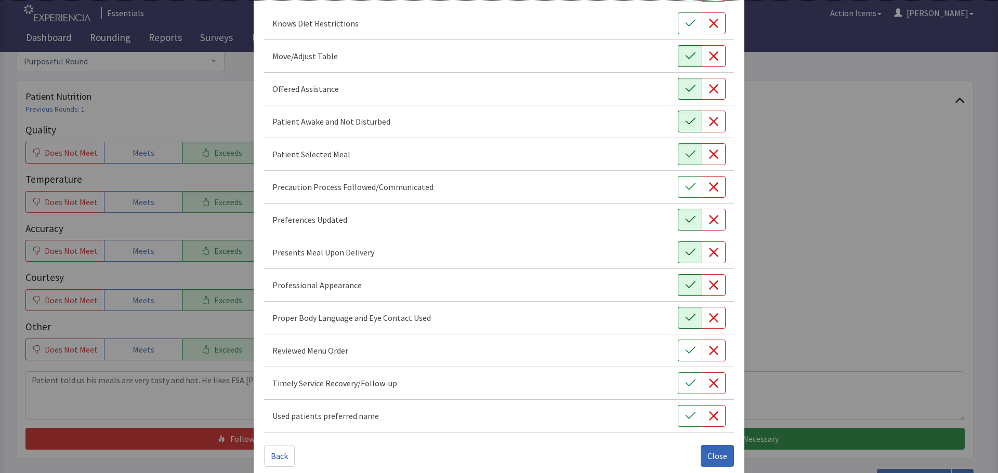
scroll to position [603, 0]
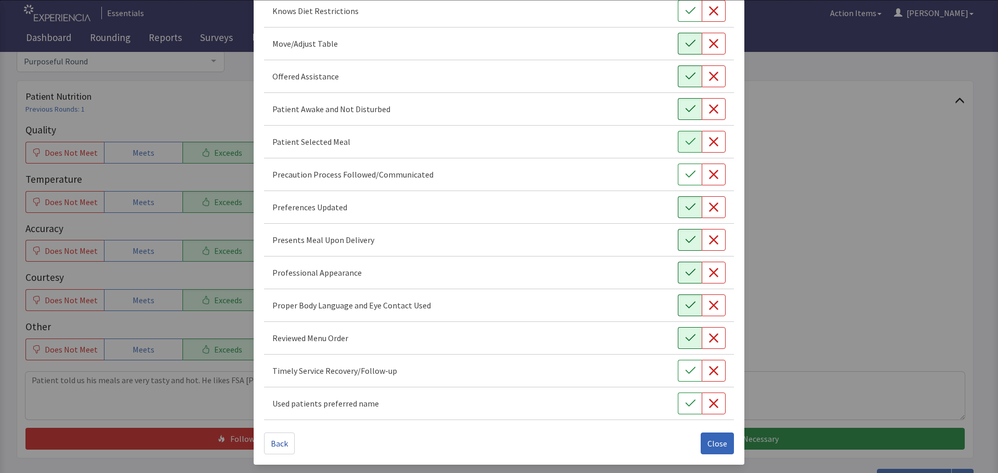
click at [681, 344] on button "button" at bounding box center [690, 338] width 24 height 22
click at [679, 364] on button "button" at bounding box center [690, 371] width 24 height 22
click at [707, 442] on span "Close" at bounding box center [717, 443] width 20 height 12
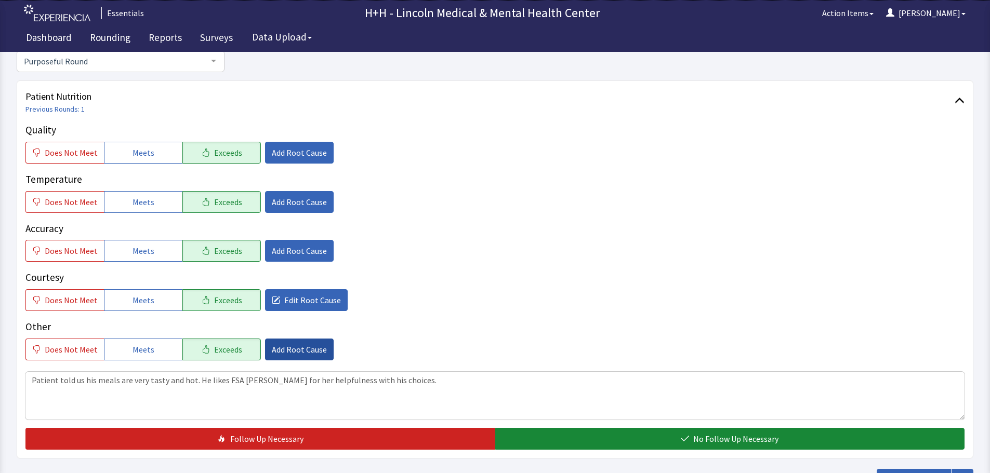
click at [297, 348] on span "Add Root Cause" at bounding box center [299, 349] width 55 height 12
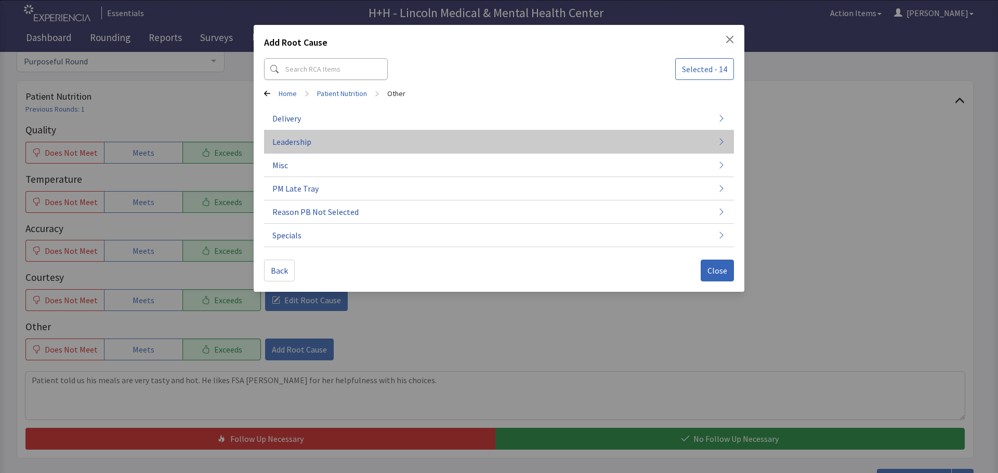
click at [293, 140] on span "Leadership" at bounding box center [291, 142] width 39 height 12
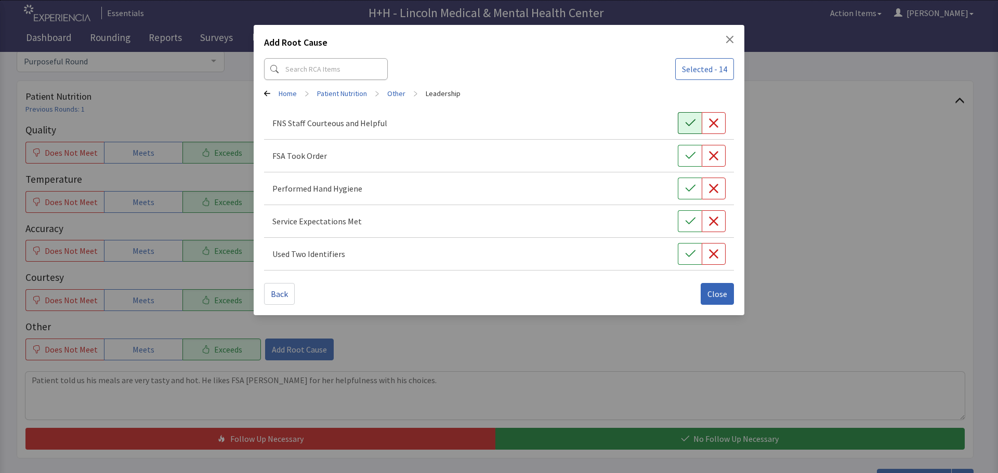
click at [682, 125] on button "button" at bounding box center [690, 123] width 24 height 22
click at [678, 154] on div "FSA Took Order" at bounding box center [498, 156] width 453 height 22
click at [688, 183] on button "button" at bounding box center [690, 189] width 24 height 22
drag, startPoint x: 689, startPoint y: 219, endPoint x: 694, endPoint y: 151, distance: 67.7
click at [689, 218] on icon "button" at bounding box center [690, 221] width 10 height 10
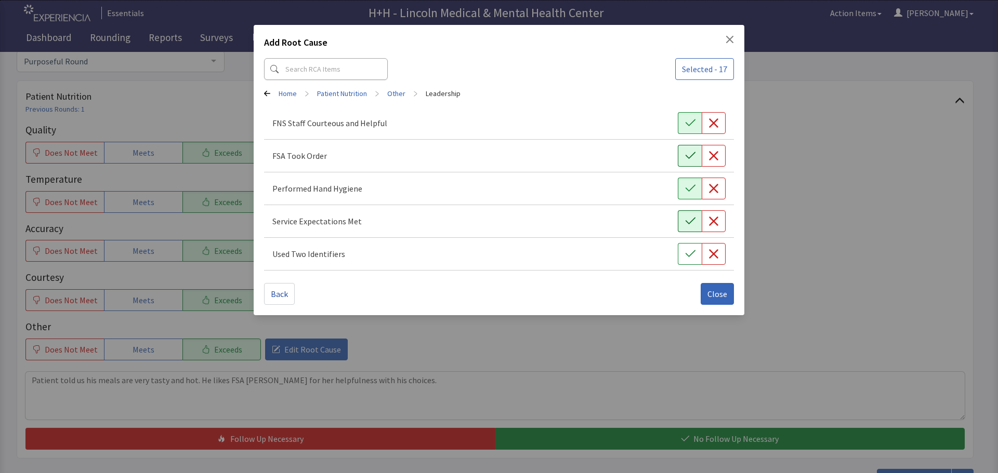
click at [694, 155] on icon "button" at bounding box center [690, 156] width 10 height 10
click at [688, 255] on icon "button" at bounding box center [690, 254] width 10 height 10
click at [718, 299] on span "Close" at bounding box center [717, 294] width 20 height 12
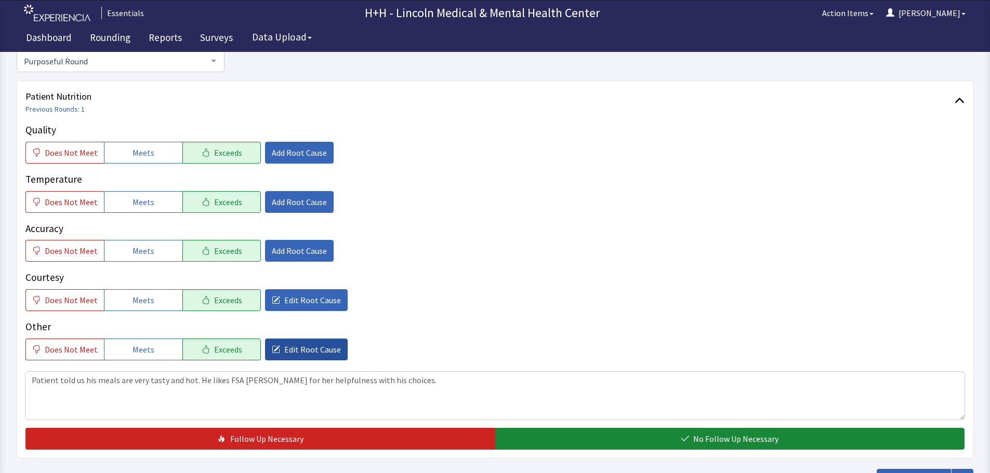
click at [319, 347] on span "Edit Root Cause" at bounding box center [312, 349] width 57 height 12
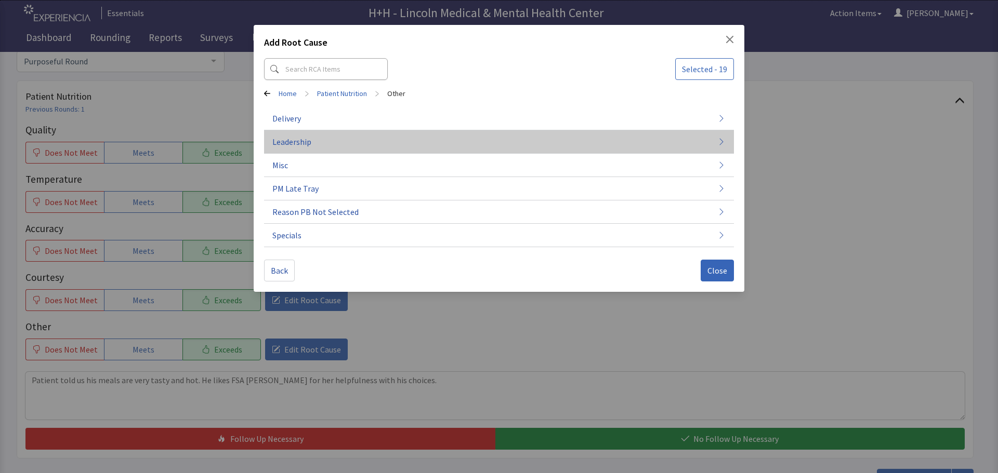
click at [315, 140] on button "Leadership" at bounding box center [499, 141] width 470 height 23
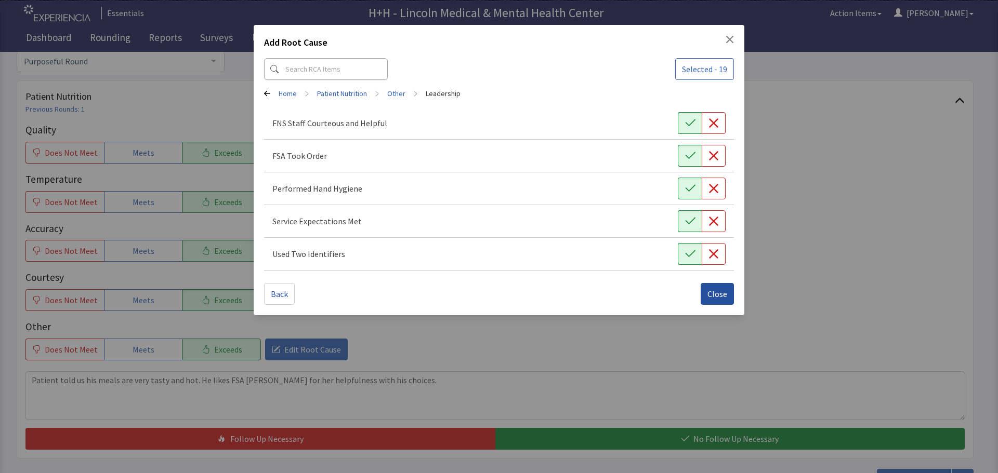
click at [718, 292] on span "Close" at bounding box center [717, 294] width 20 height 12
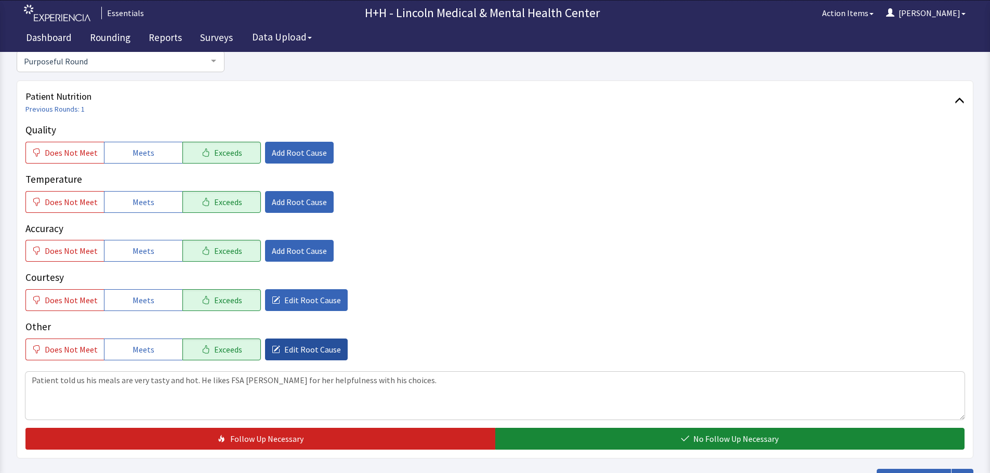
click at [310, 348] on span "Edit Root Cause" at bounding box center [312, 349] width 57 height 12
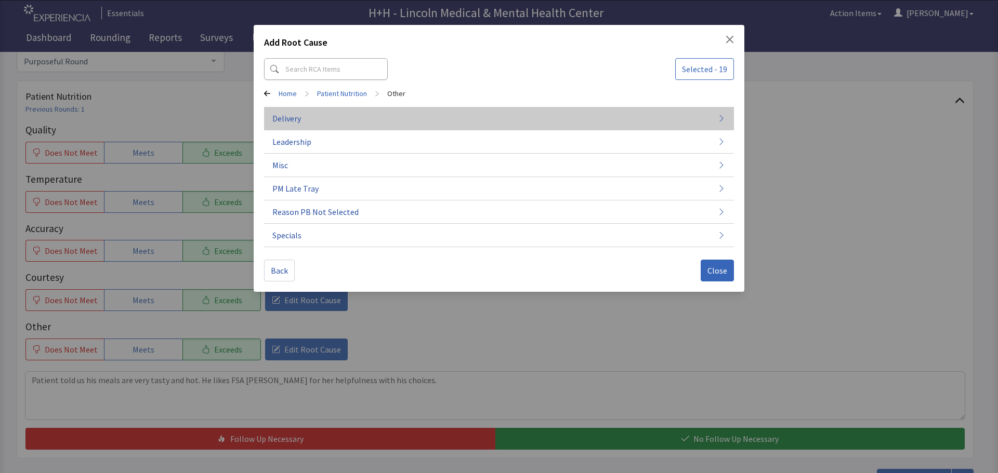
click at [305, 116] on button "Delivery" at bounding box center [499, 118] width 470 height 23
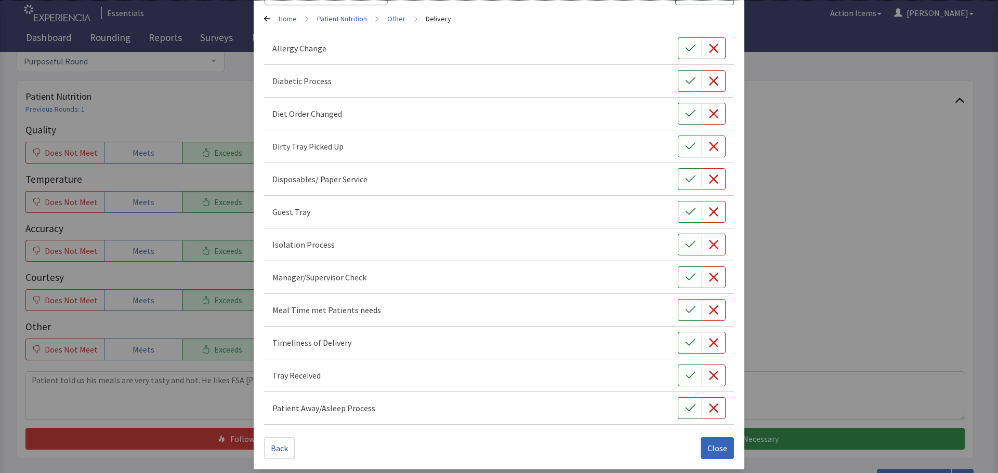
scroll to position [79, 0]
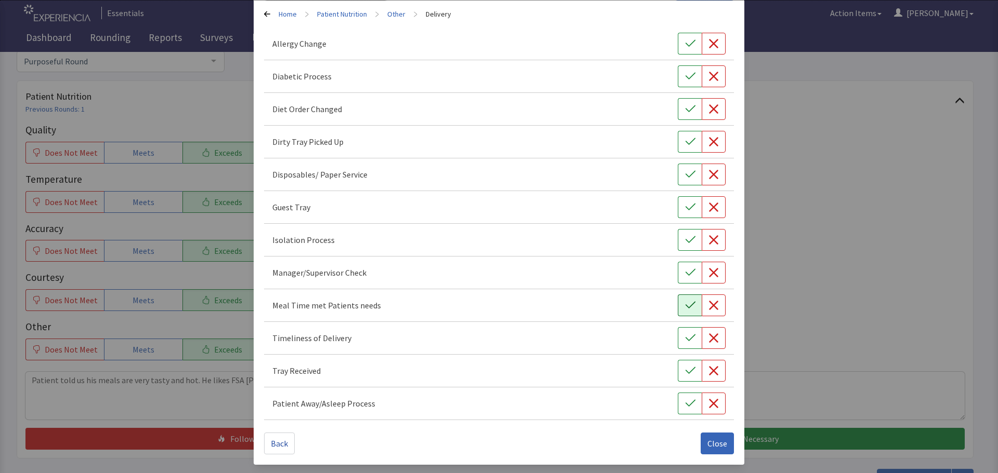
click at [686, 306] on icon "button" at bounding box center [690, 305] width 10 height 10
click at [678, 338] on button "button" at bounding box center [690, 338] width 24 height 22
click at [685, 373] on icon "button" at bounding box center [690, 371] width 10 height 10
click at [711, 441] on span "Close" at bounding box center [717, 443] width 20 height 12
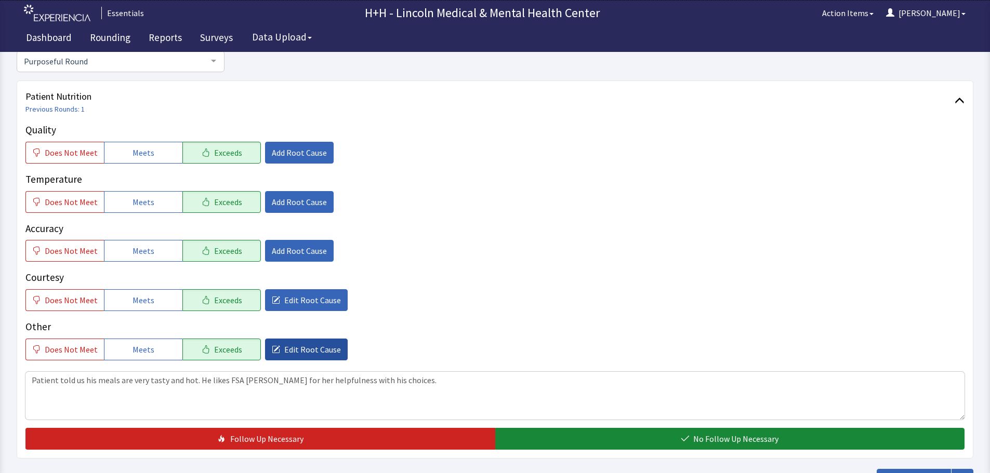
click at [327, 360] on button "Edit Root Cause" at bounding box center [306, 350] width 83 height 22
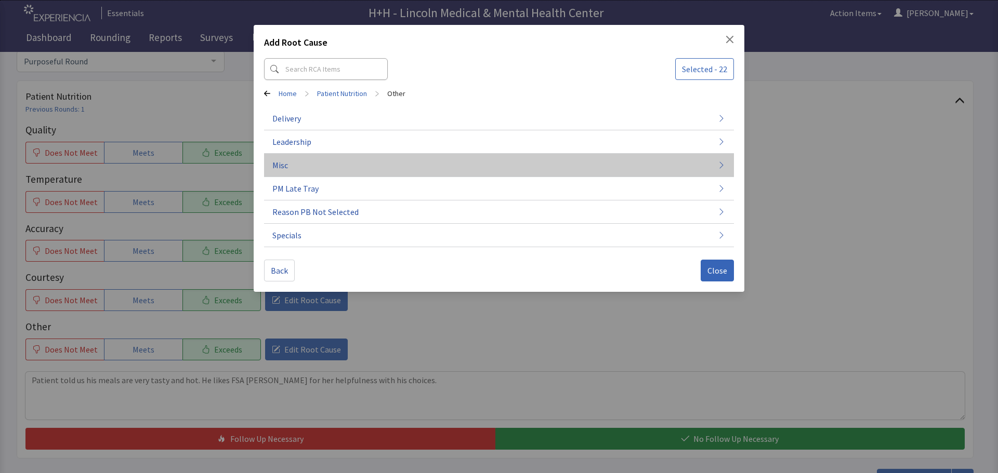
click at [275, 162] on span "Misc" at bounding box center [280, 165] width 16 height 12
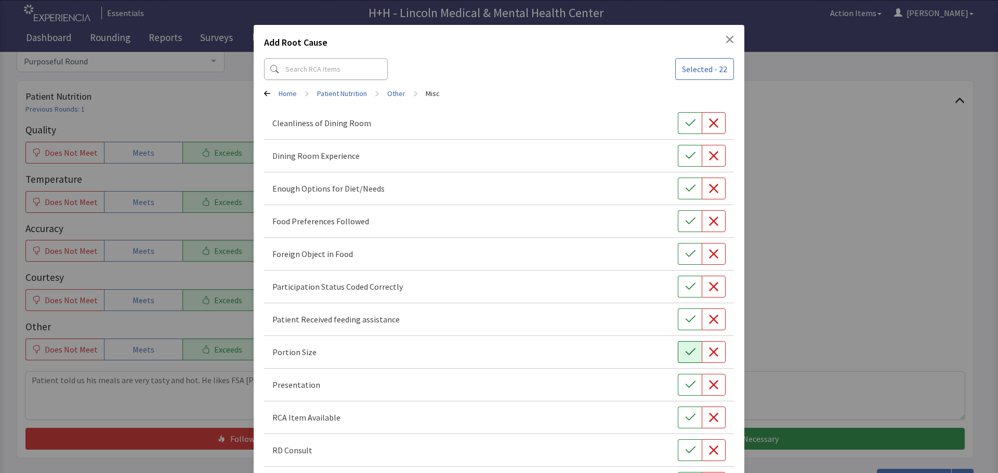
click at [683, 357] on button "button" at bounding box center [690, 352] width 24 height 22
click at [685, 381] on icon "button" at bounding box center [690, 385] width 10 height 10
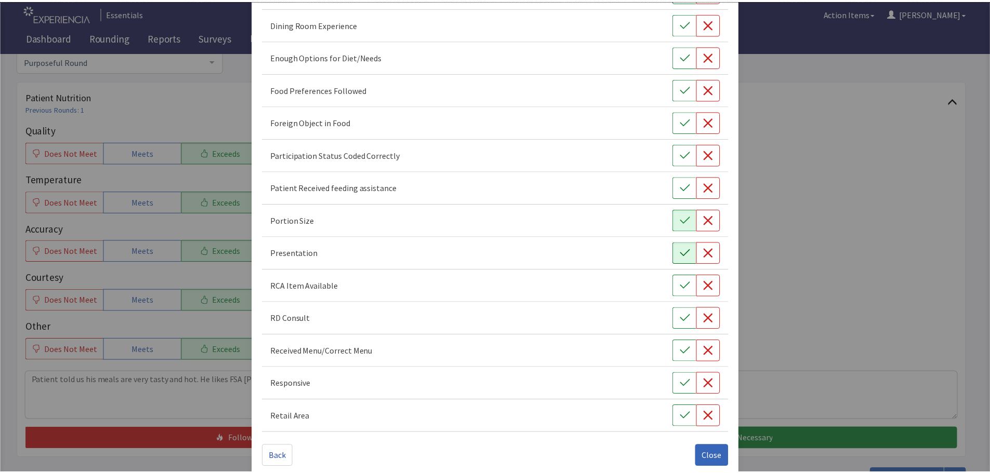
scroll to position [145, 0]
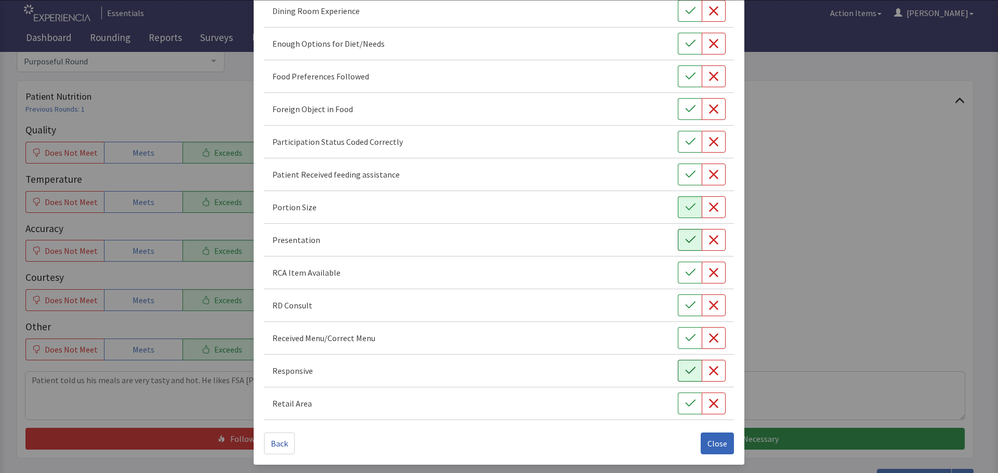
click at [685, 376] on icon "button" at bounding box center [690, 371] width 10 height 10
click at [678, 73] on button "button" at bounding box center [690, 76] width 24 height 22
click at [707, 444] on span "Close" at bounding box center [717, 443] width 20 height 12
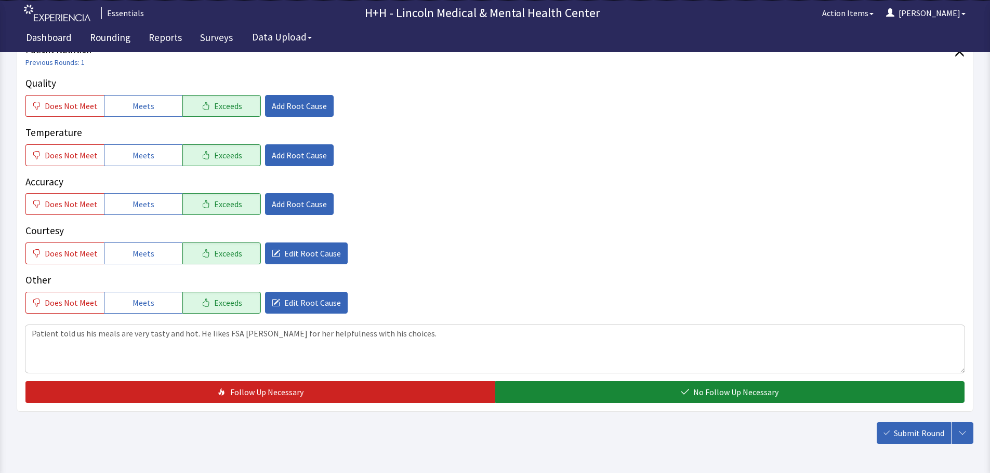
scroll to position [190, 0]
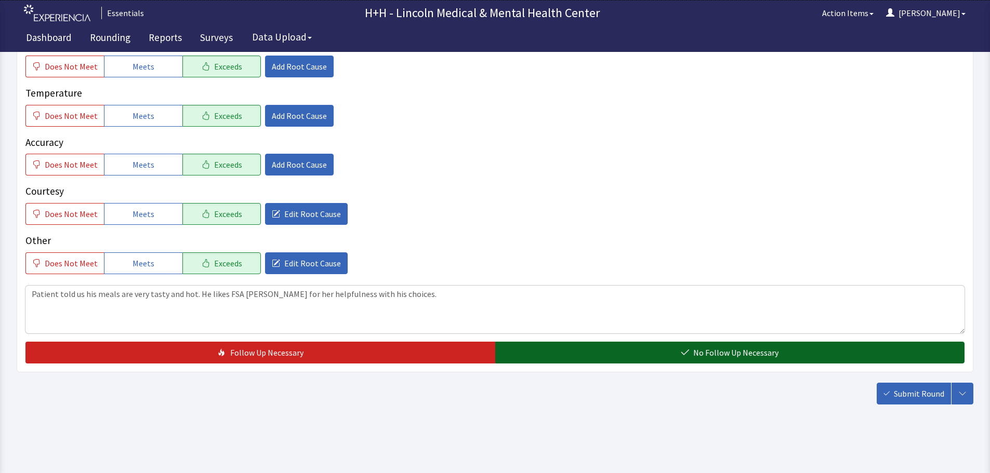
click at [760, 356] on span "No Follow Up Necessary" at bounding box center [735, 353] width 85 height 12
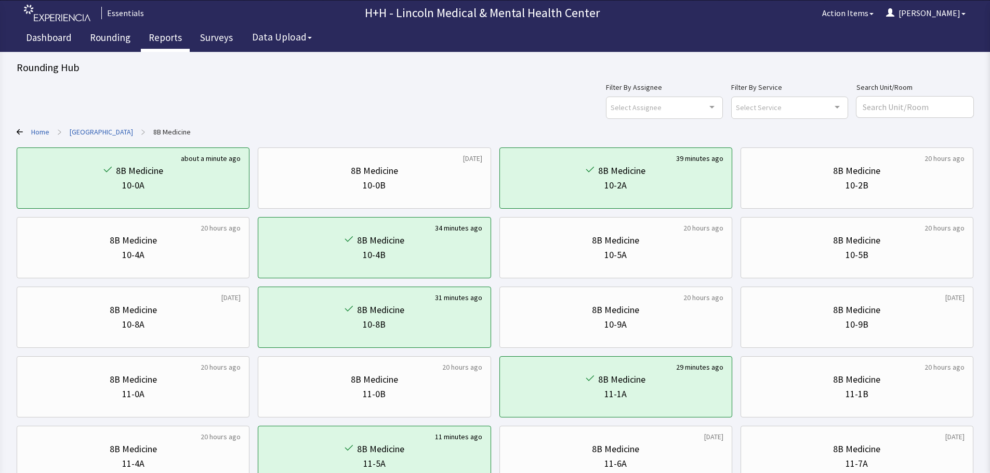
click at [176, 38] on link "Reports" at bounding box center [165, 39] width 49 height 26
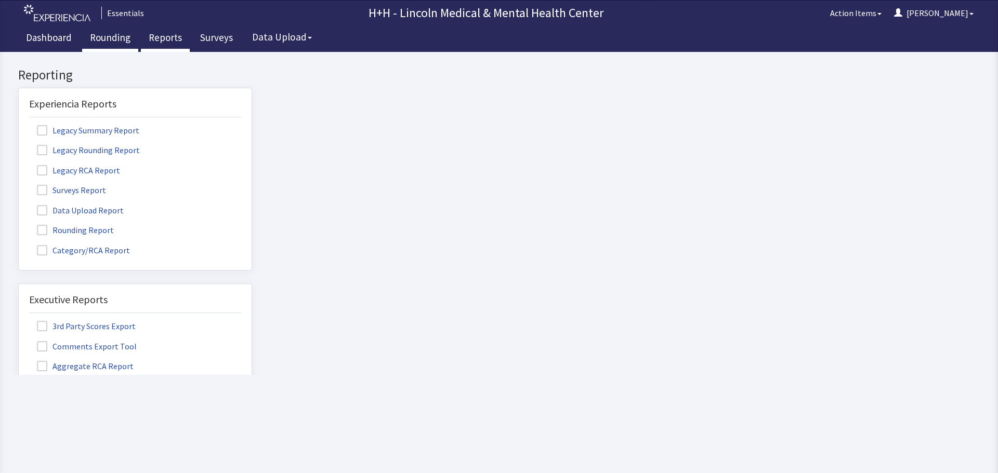
click at [114, 41] on link "Rounding" at bounding box center [110, 39] width 56 height 26
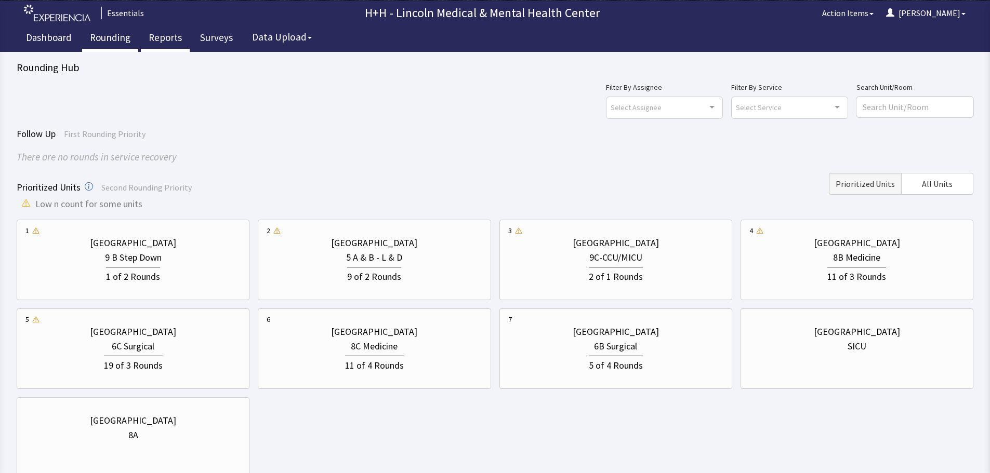
click at [171, 40] on link "Reports" at bounding box center [165, 39] width 49 height 26
click at [162, 38] on link "Reports" at bounding box center [165, 39] width 49 height 26
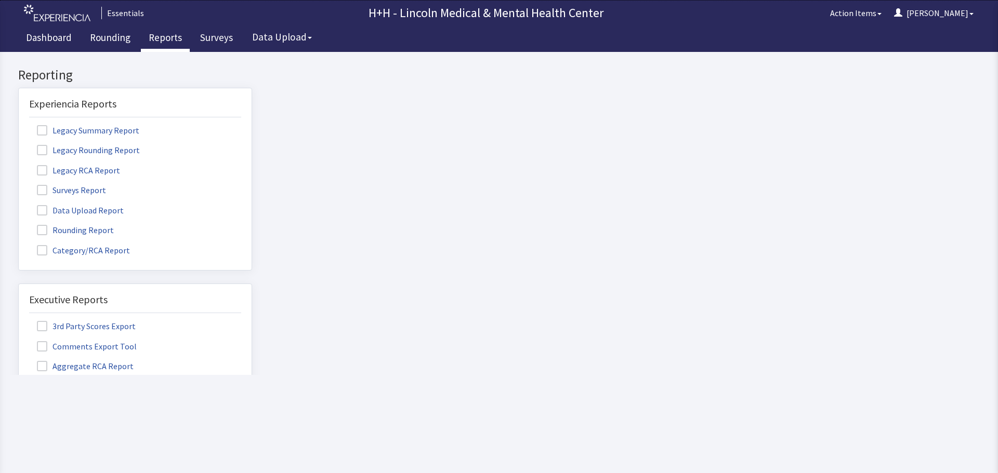
click at [38, 228] on span at bounding box center [42, 230] width 10 height 10
click at [19, 224] on input "Rounding Report" at bounding box center [19, 224] width 0 height 0
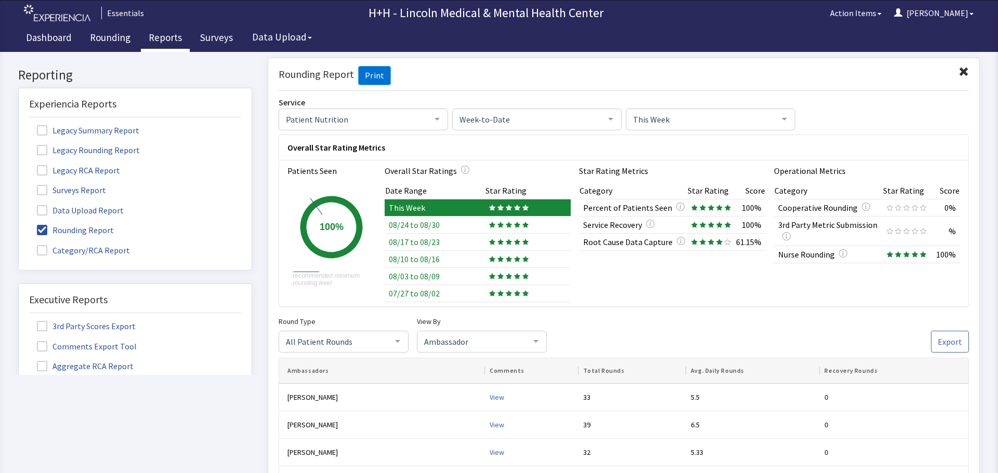
click at [958, 73] on span at bounding box center [963, 72] width 10 height 10
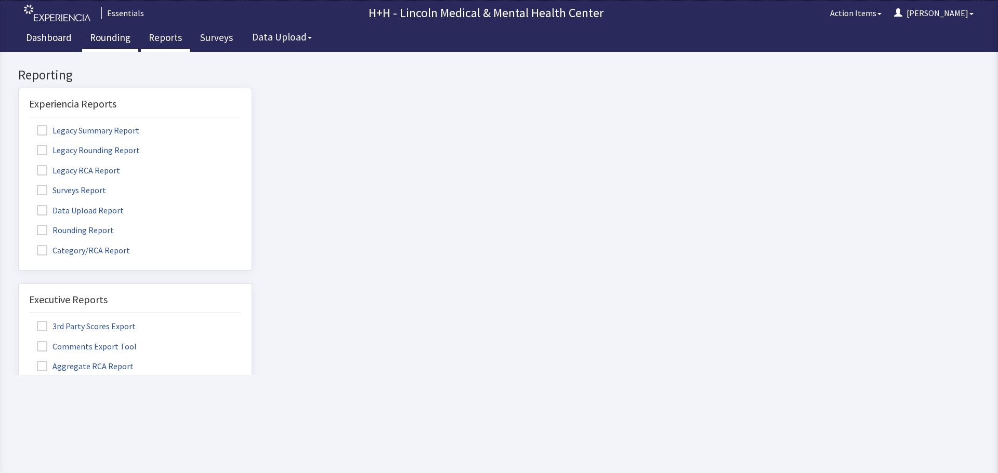
click at [106, 35] on link "Rounding" at bounding box center [110, 39] width 56 height 26
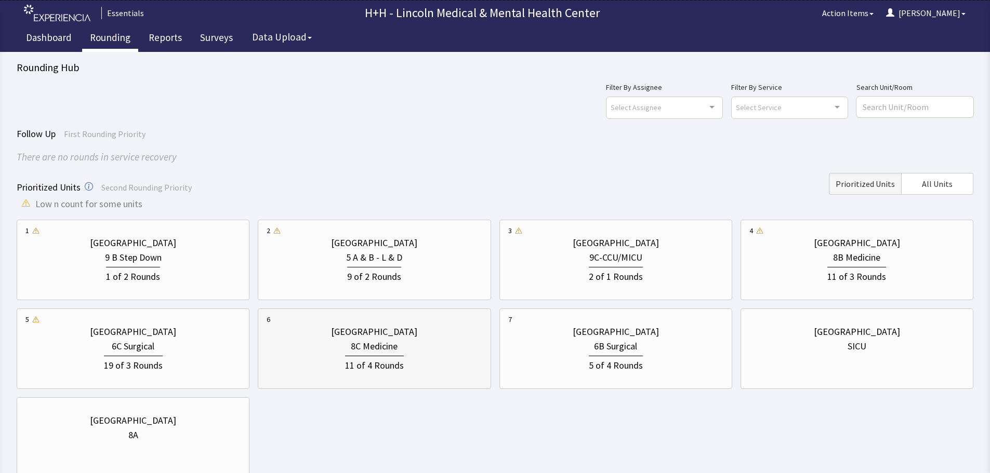
click at [426, 351] on div "8C Medicine" at bounding box center [374, 346] width 215 height 15
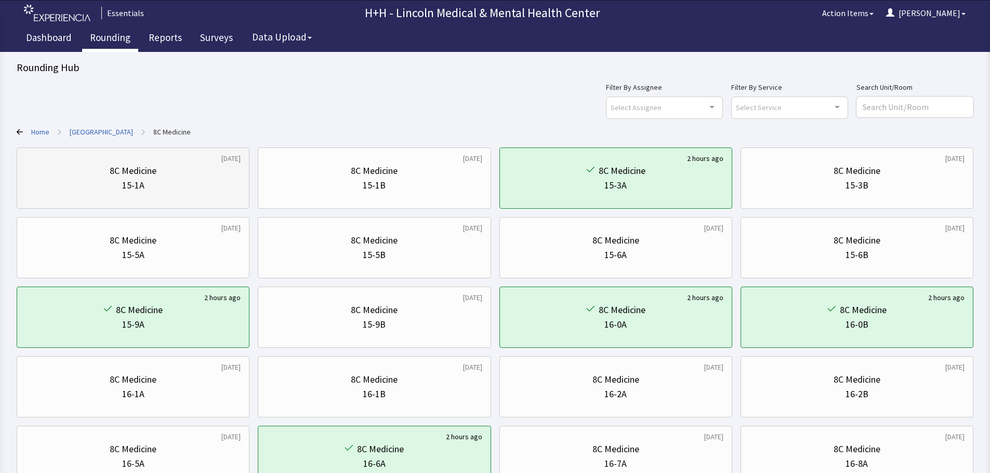
click at [169, 178] on div "8C Medicine" at bounding box center [132, 171] width 215 height 15
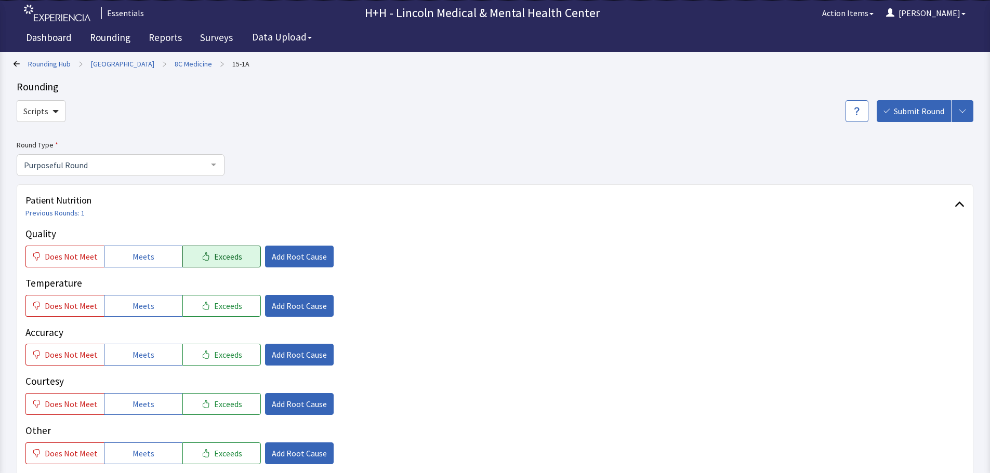
click at [219, 260] on span "Exceeds" at bounding box center [228, 256] width 28 height 12
click at [225, 304] on span "Exceeds" at bounding box center [228, 306] width 28 height 12
click at [242, 356] on button "Exceeds" at bounding box center [221, 355] width 78 height 22
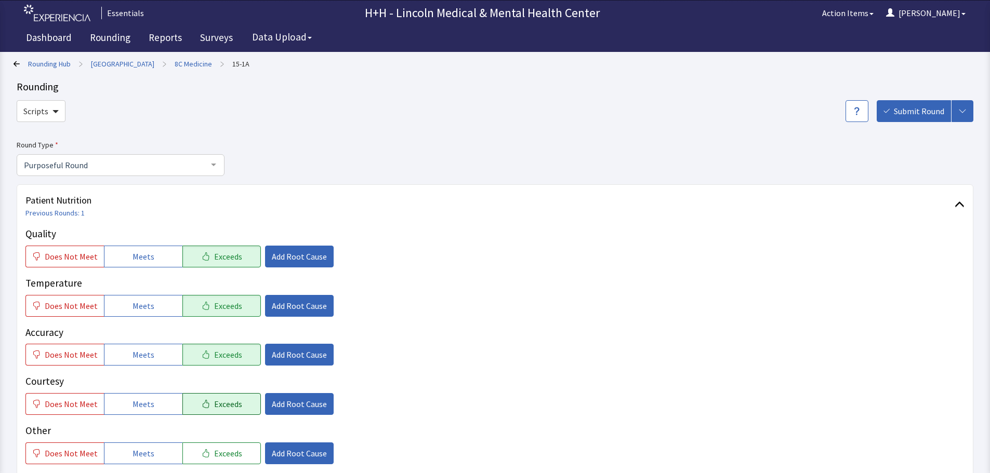
click at [234, 401] on span "Exceeds" at bounding box center [228, 404] width 28 height 12
drag, startPoint x: 228, startPoint y: 454, endPoint x: 249, endPoint y: 427, distance: 33.7
click at [229, 454] on span "Exceeds" at bounding box center [228, 453] width 28 height 12
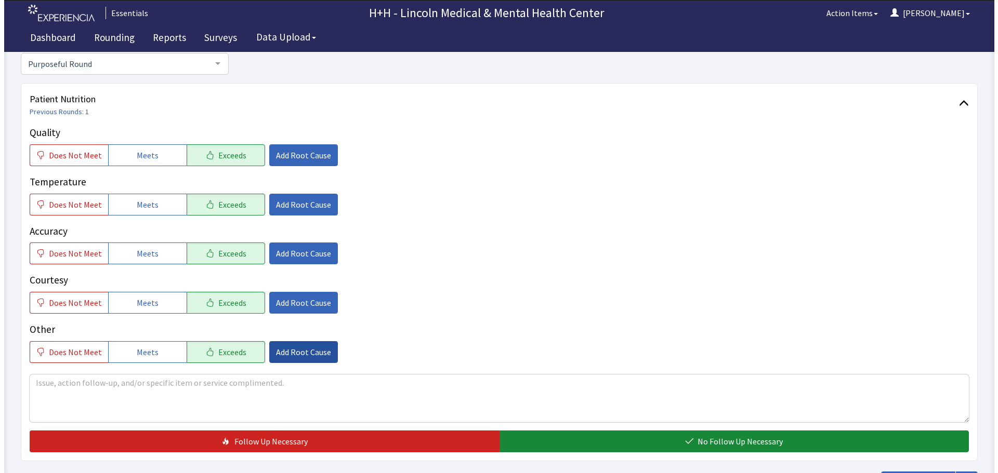
scroll to position [104, 0]
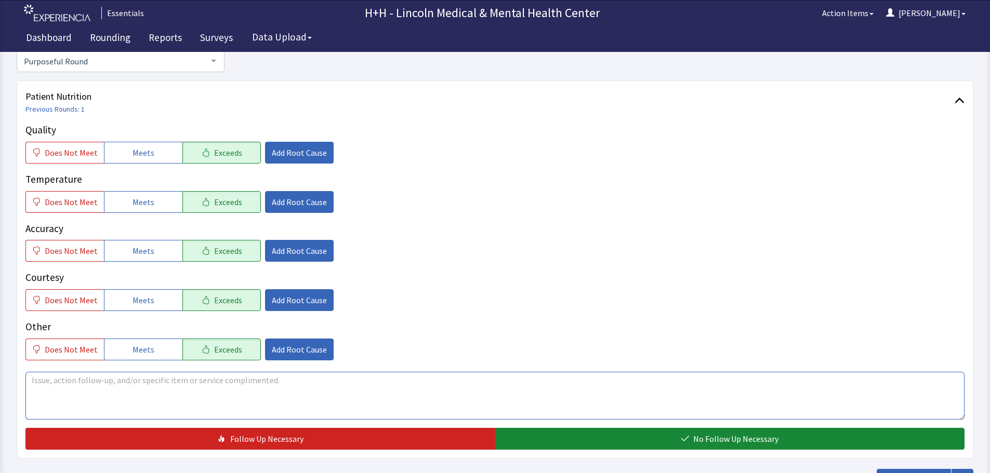
click at [41, 383] on textarea at bounding box center [494, 396] width 939 height 48
click at [277, 297] on span "Add Root Cause" at bounding box center [299, 300] width 55 height 12
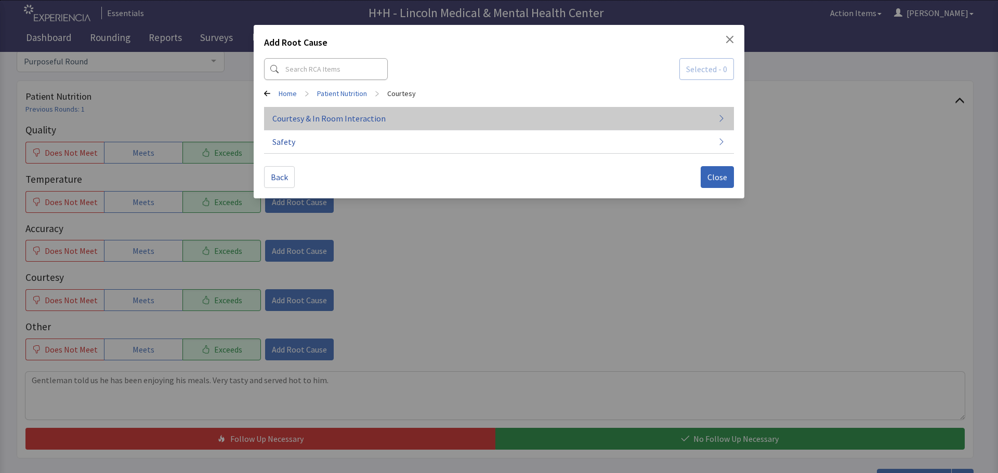
click at [352, 114] on span "Courtesy & In Room Interaction" at bounding box center [328, 118] width 113 height 12
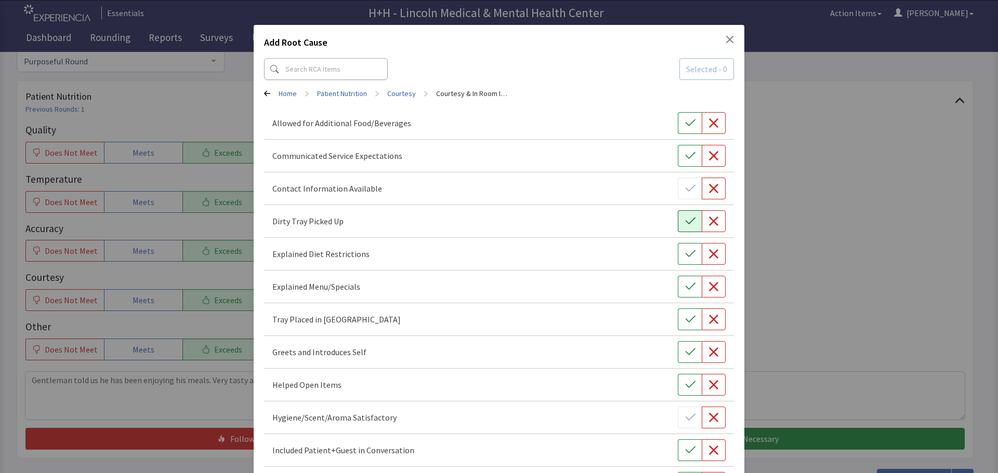
click at [690, 226] on button "button" at bounding box center [690, 221] width 24 height 22
click at [685, 323] on icon "button" at bounding box center [690, 319] width 10 height 10
click at [685, 353] on icon "button" at bounding box center [690, 352] width 10 height 10
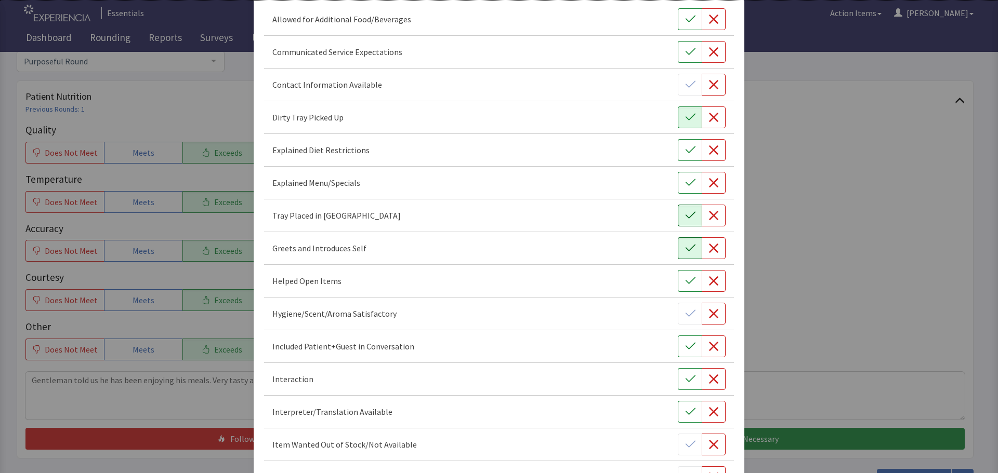
scroll to position [156, 0]
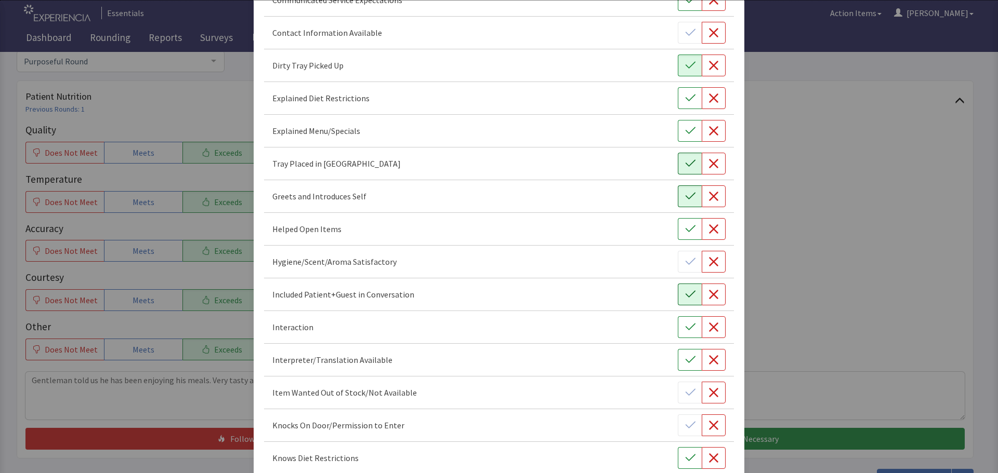
click at [685, 297] on icon "button" at bounding box center [690, 294] width 10 height 10
click at [687, 329] on icon "button" at bounding box center [690, 327] width 10 height 10
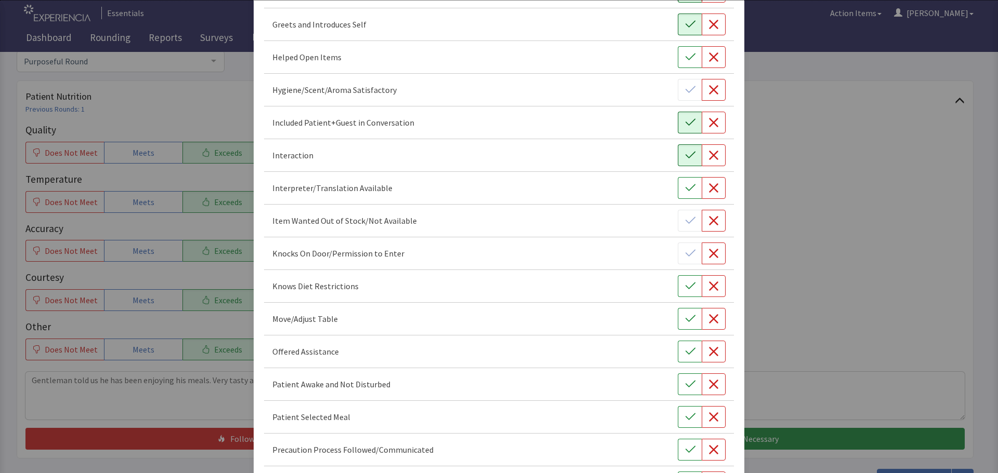
scroll to position [364, 0]
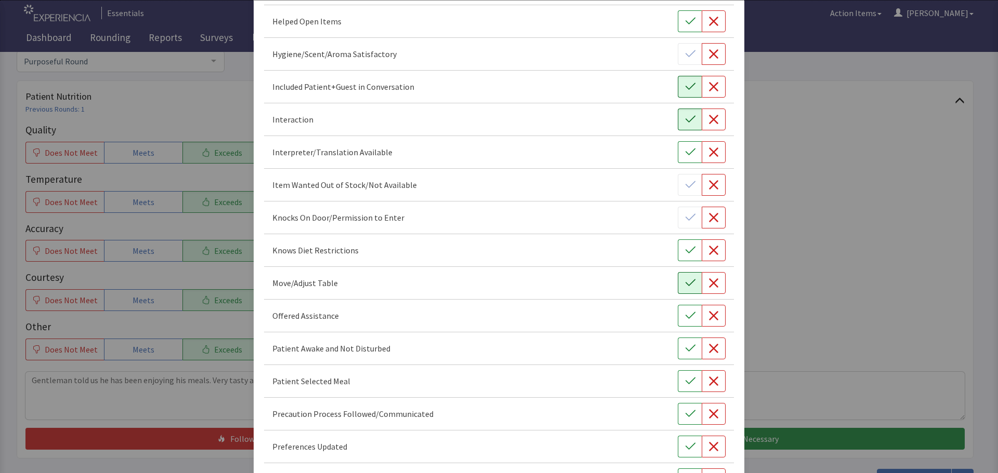
click at [678, 284] on button "button" at bounding box center [690, 283] width 24 height 22
click at [685, 318] on icon "button" at bounding box center [690, 315] width 10 height 7
click at [685, 351] on icon "button" at bounding box center [690, 348] width 10 height 7
click at [678, 379] on button "button" at bounding box center [690, 381] width 24 height 22
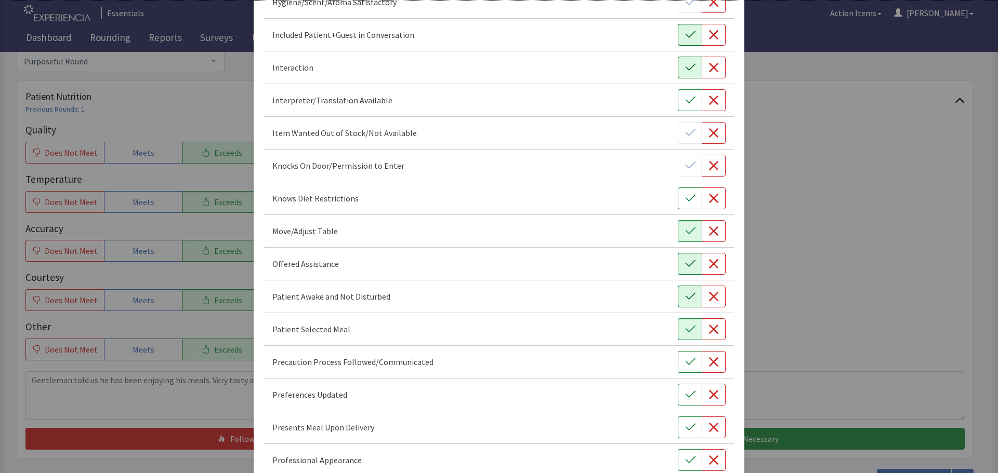
scroll to position [468, 0]
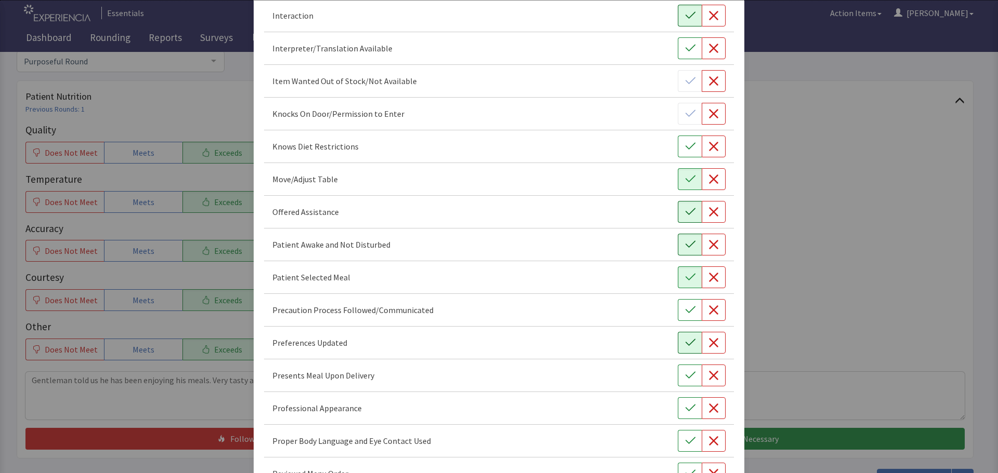
click at [686, 339] on icon "button" at bounding box center [690, 343] width 10 height 10
click at [691, 378] on button "button" at bounding box center [690, 376] width 24 height 22
click at [685, 404] on icon "button" at bounding box center [690, 408] width 10 height 10
click at [685, 439] on icon "button" at bounding box center [690, 441] width 10 height 10
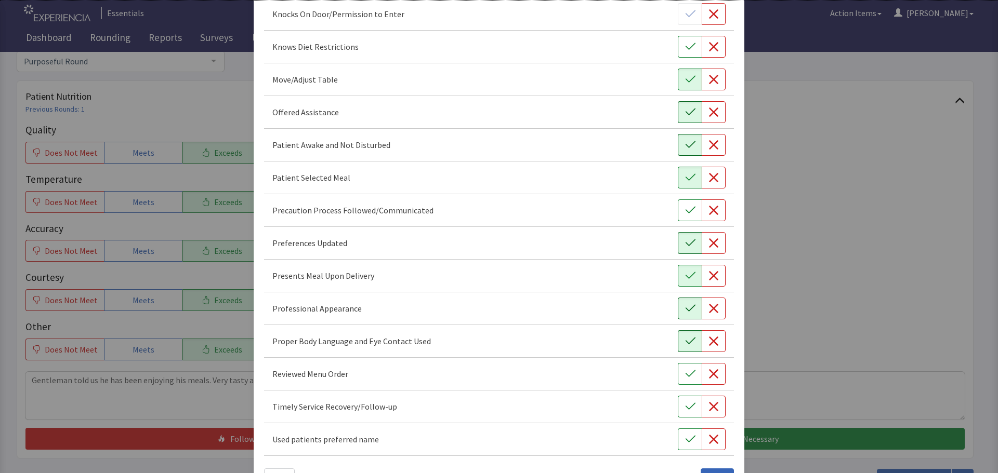
scroll to position [603, 0]
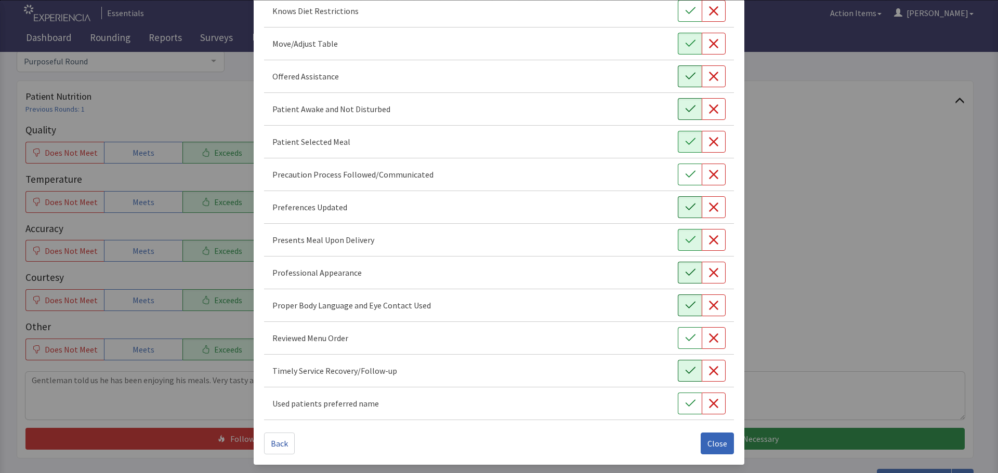
click at [686, 366] on icon "button" at bounding box center [690, 371] width 10 height 10
click at [685, 342] on icon "button" at bounding box center [690, 338] width 10 height 10
click at [709, 444] on span "Close" at bounding box center [717, 443] width 20 height 12
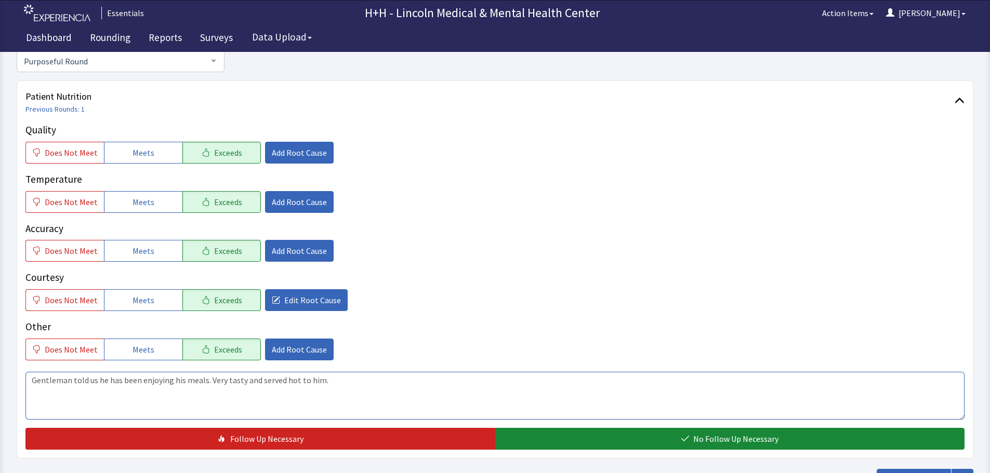
click at [211, 379] on textarea "Gentleman told us he has been enjoying his meals. Very tasty and served hot to …" at bounding box center [494, 396] width 939 height 48
click at [394, 378] on textarea "Gentleman told us he has been enjoying his meals. They have been very tasty and…" at bounding box center [494, 396] width 939 height 48
type textarea "Gentleman told us he has been enjoying his meals. They have been very tasty and…"
click at [309, 351] on span "Add Root Cause" at bounding box center [299, 349] width 55 height 12
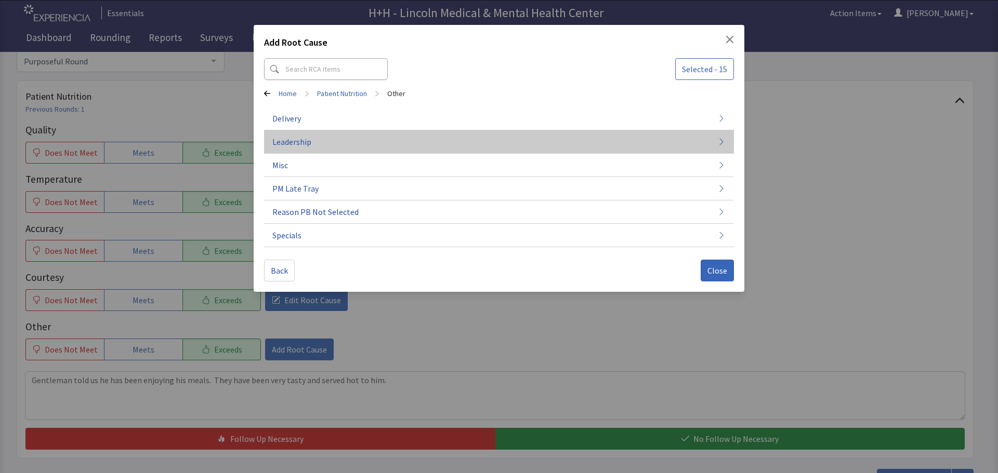
click at [311, 144] on button "Leadership" at bounding box center [499, 141] width 470 height 23
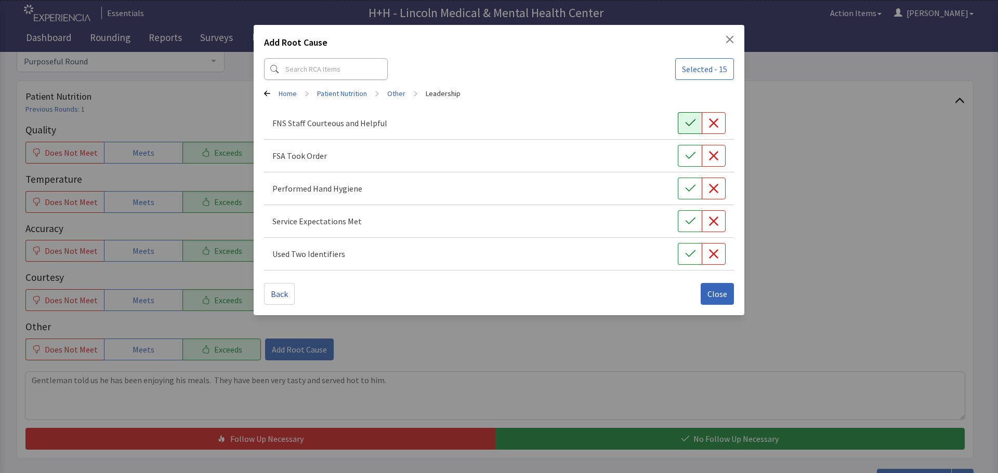
click at [690, 127] on icon "button" at bounding box center [690, 123] width 10 height 10
drag, startPoint x: 685, startPoint y: 156, endPoint x: 683, endPoint y: 169, distance: 13.7
click at [685, 156] on icon "button" at bounding box center [690, 155] width 10 height 7
click at [688, 191] on icon "button" at bounding box center [690, 188] width 10 height 7
drag, startPoint x: 689, startPoint y: 219, endPoint x: 691, endPoint y: 231, distance: 11.5
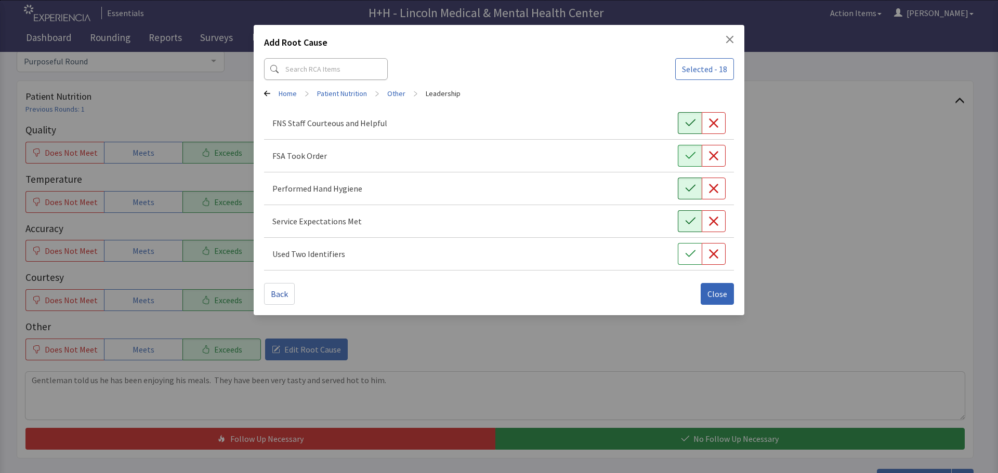
click at [689, 219] on icon "button" at bounding box center [690, 221] width 10 height 10
click at [692, 260] on button "button" at bounding box center [690, 254] width 24 height 22
click at [717, 297] on span "Close" at bounding box center [717, 294] width 20 height 12
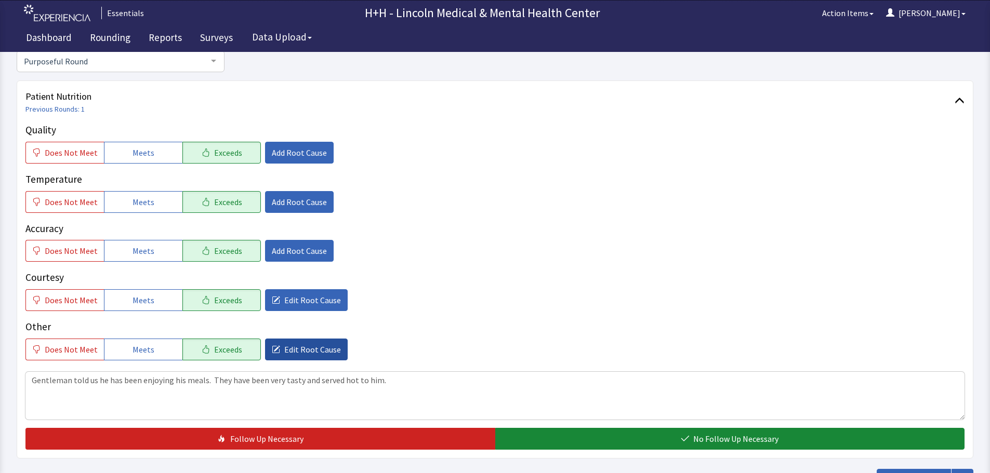
click at [287, 347] on span "Edit Root Cause" at bounding box center [312, 349] width 57 height 12
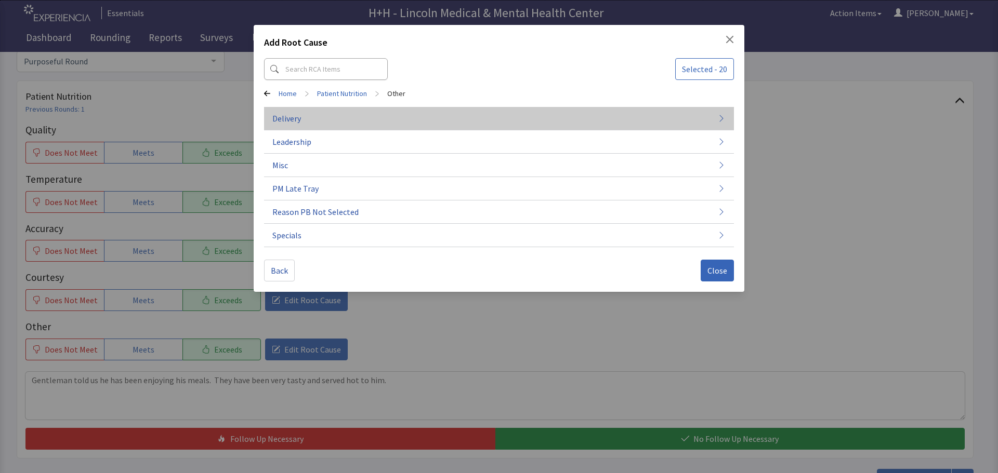
click at [304, 122] on button "Delivery" at bounding box center [499, 118] width 470 height 23
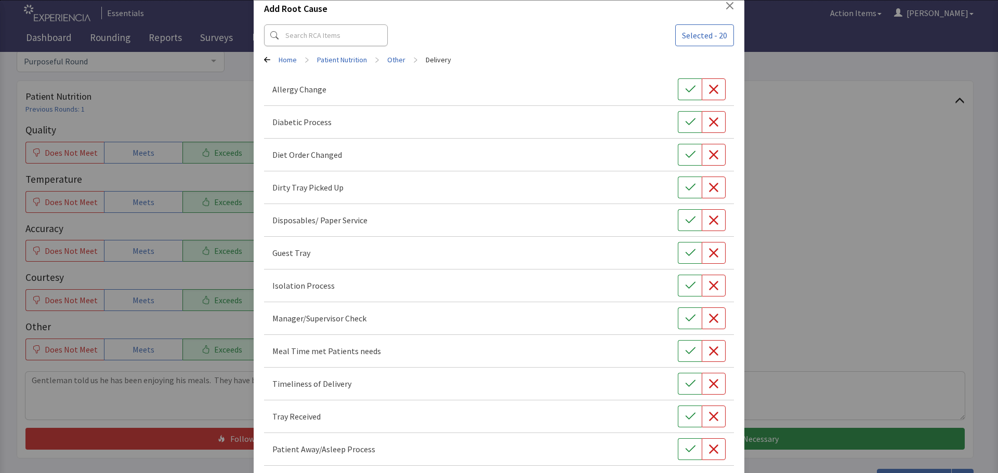
scroll to position [52, 0]
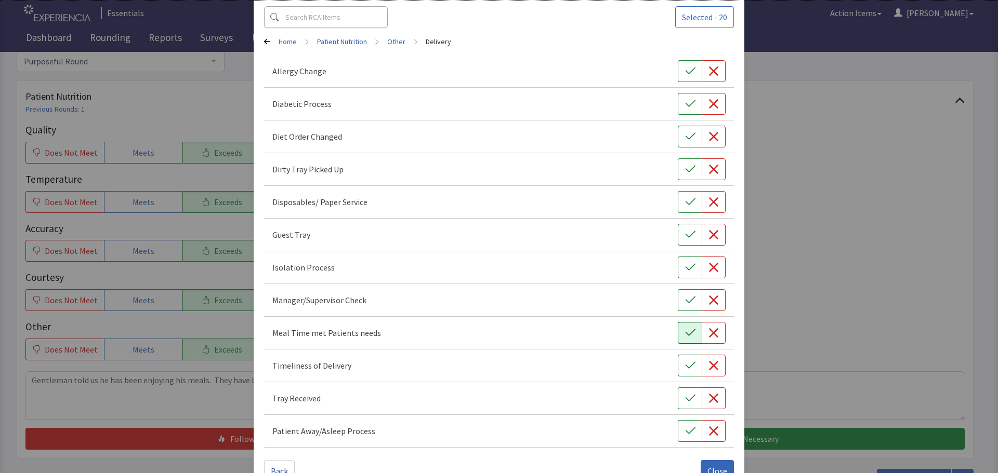
click at [687, 336] on icon "button" at bounding box center [690, 333] width 10 height 10
click at [678, 359] on button "button" at bounding box center [690, 366] width 24 height 22
click at [685, 402] on icon "button" at bounding box center [690, 398] width 10 height 10
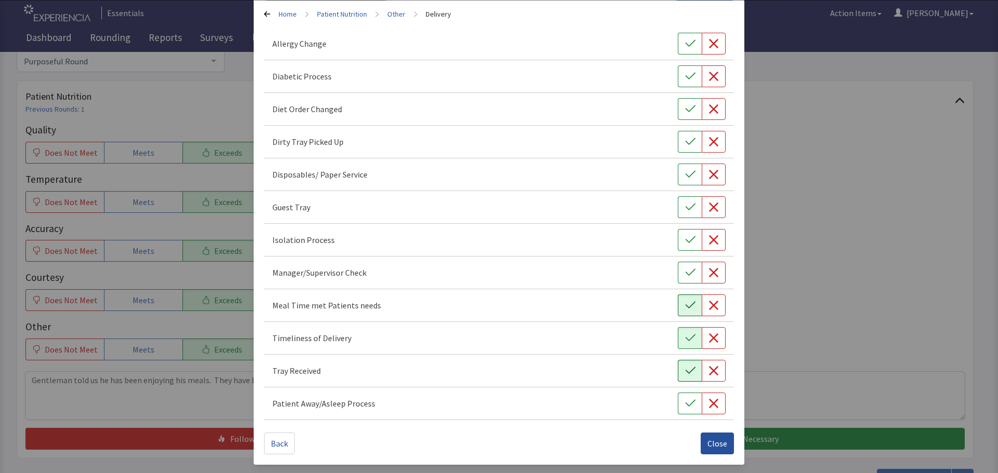
click at [709, 443] on span "Close" at bounding box center [717, 443] width 20 height 12
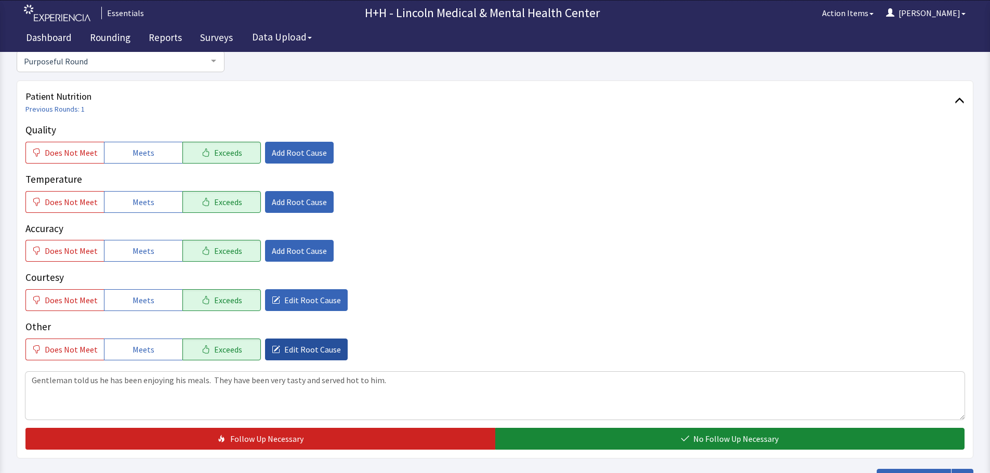
click at [295, 351] on span "Edit Root Cause" at bounding box center [312, 349] width 57 height 12
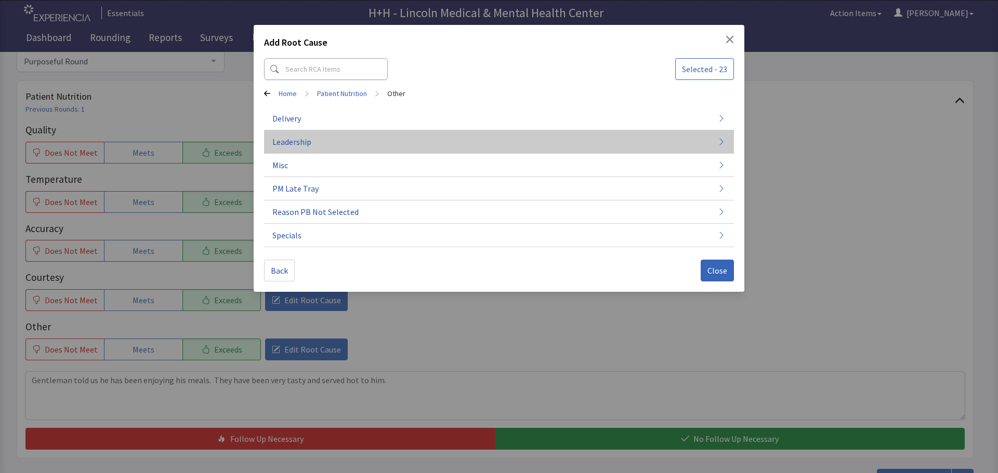
click at [322, 145] on button "Leadership" at bounding box center [499, 141] width 470 height 23
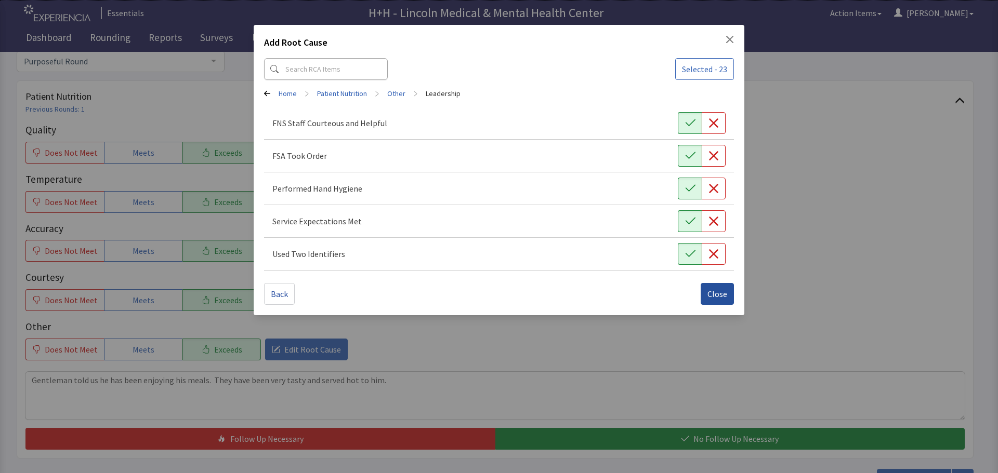
click at [722, 296] on span "Close" at bounding box center [717, 294] width 20 height 12
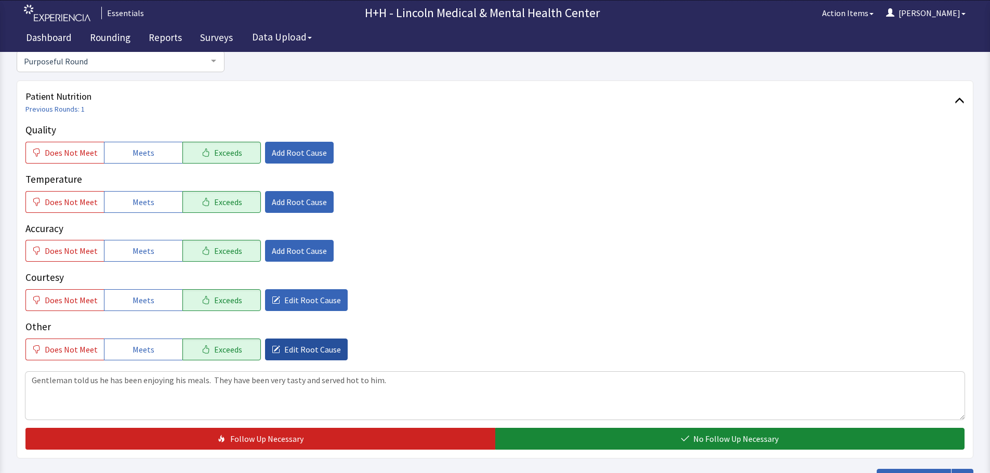
click at [330, 352] on span "Edit Root Cause" at bounding box center [312, 349] width 57 height 12
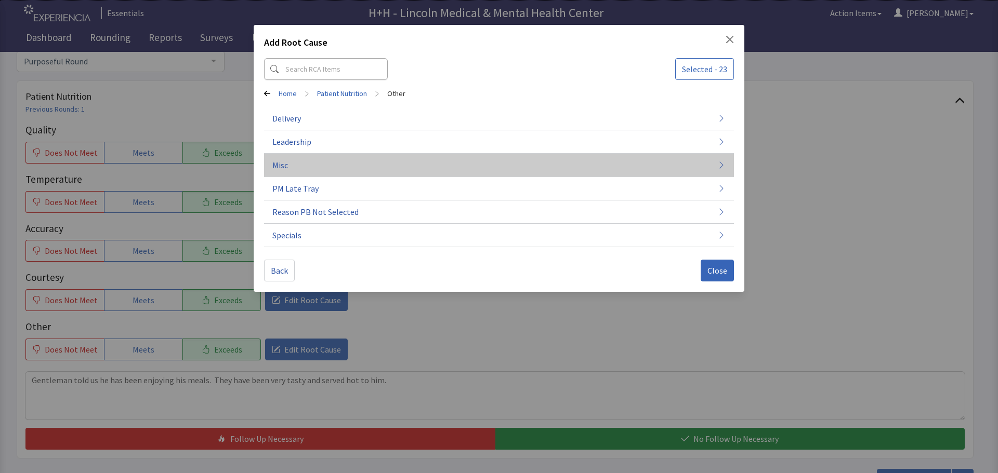
click at [288, 166] on button "Misc" at bounding box center [499, 165] width 470 height 23
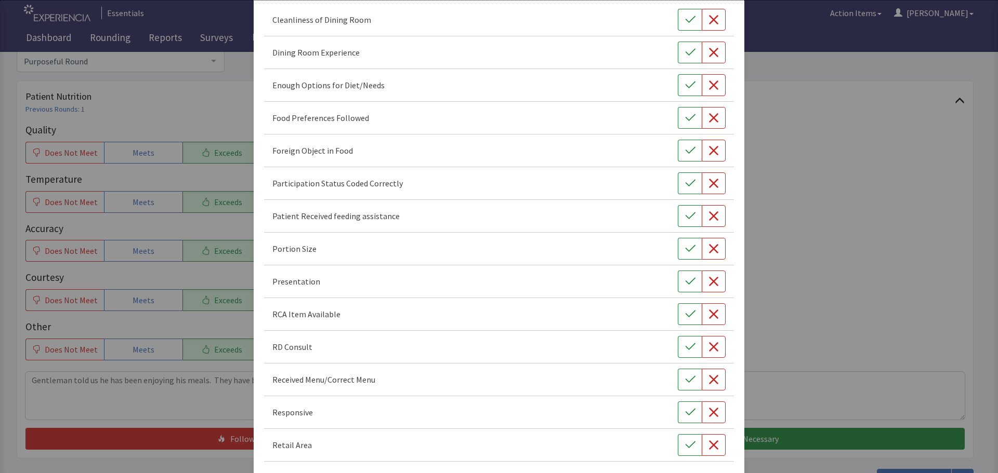
scroll to position [145, 0]
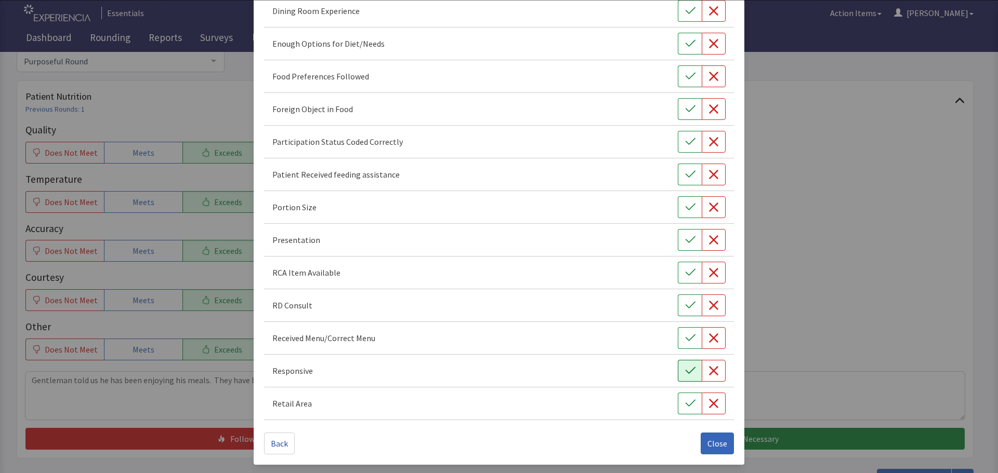
click at [678, 371] on button "button" at bounding box center [690, 371] width 24 height 22
click at [690, 210] on button "button" at bounding box center [690, 207] width 24 height 22
click at [690, 240] on button "button" at bounding box center [690, 240] width 24 height 22
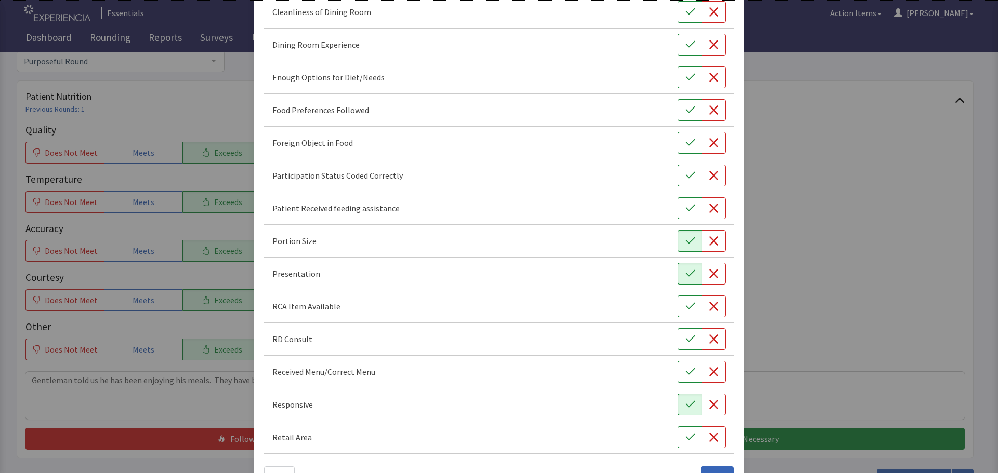
scroll to position [0, 0]
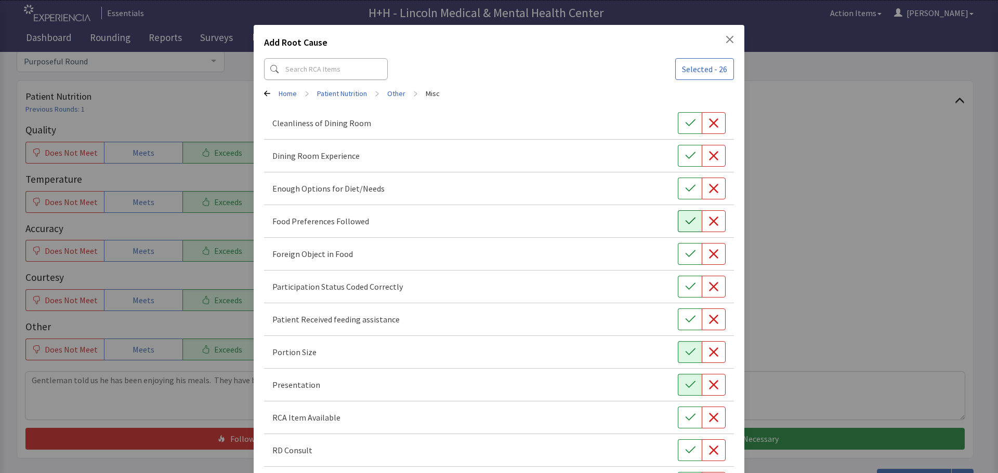
click at [678, 221] on button "button" at bounding box center [690, 221] width 24 height 22
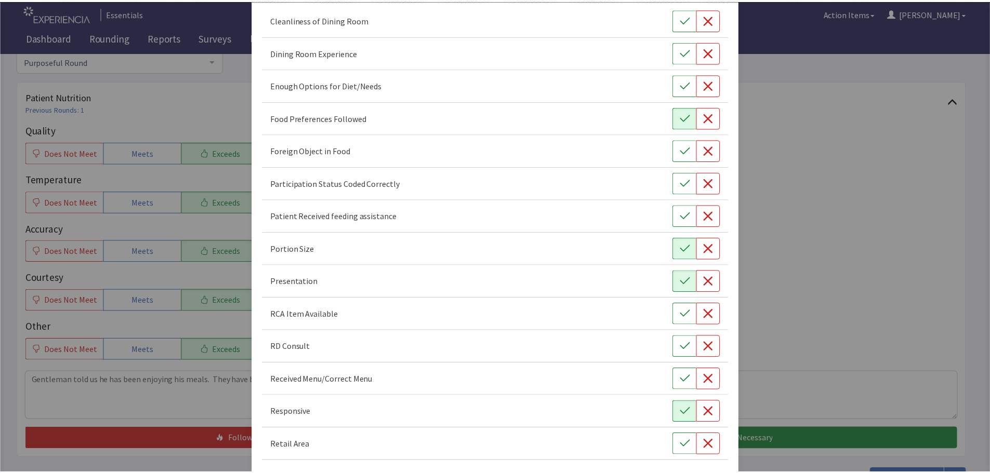
scroll to position [145, 0]
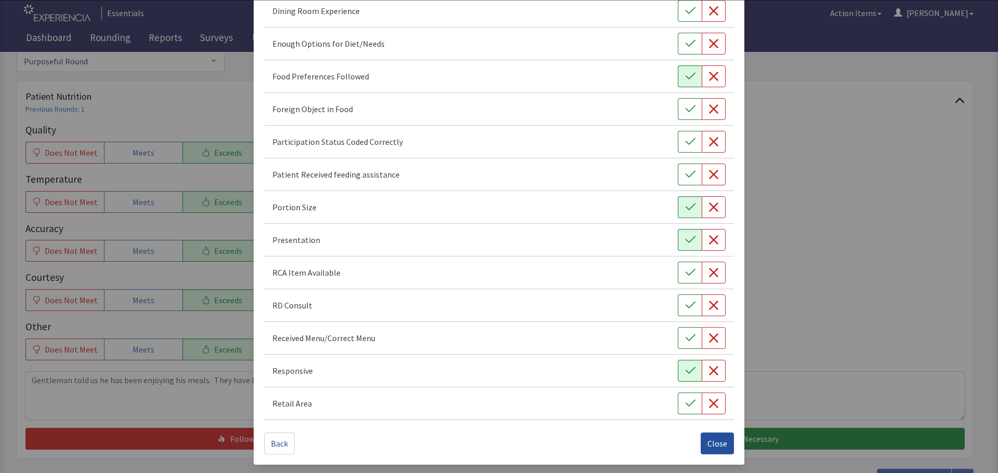
click at [715, 446] on span "Close" at bounding box center [717, 443] width 20 height 12
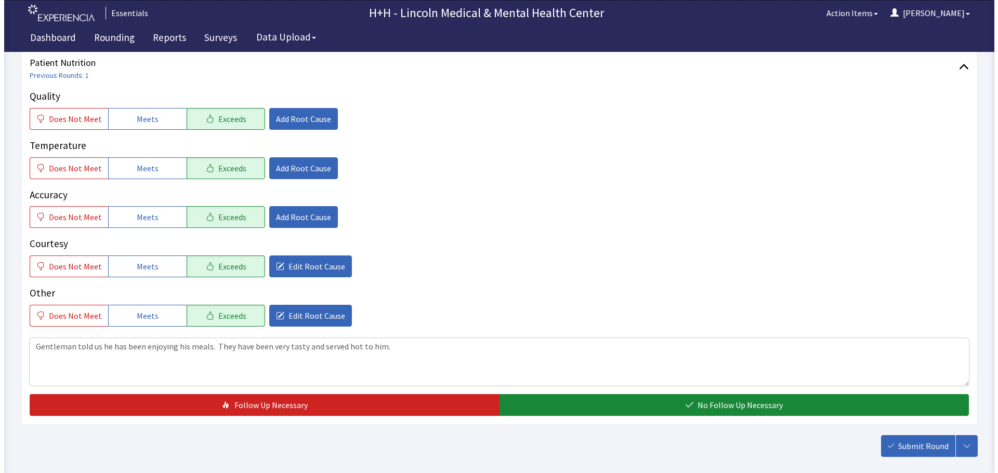
scroll to position [156, 0]
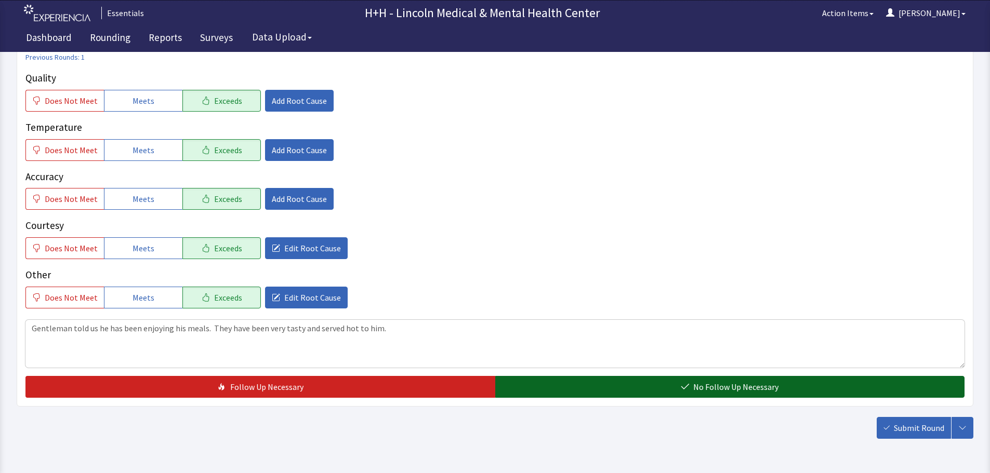
click at [669, 386] on button "No Follow Up Necessary" at bounding box center [730, 387] width 470 height 22
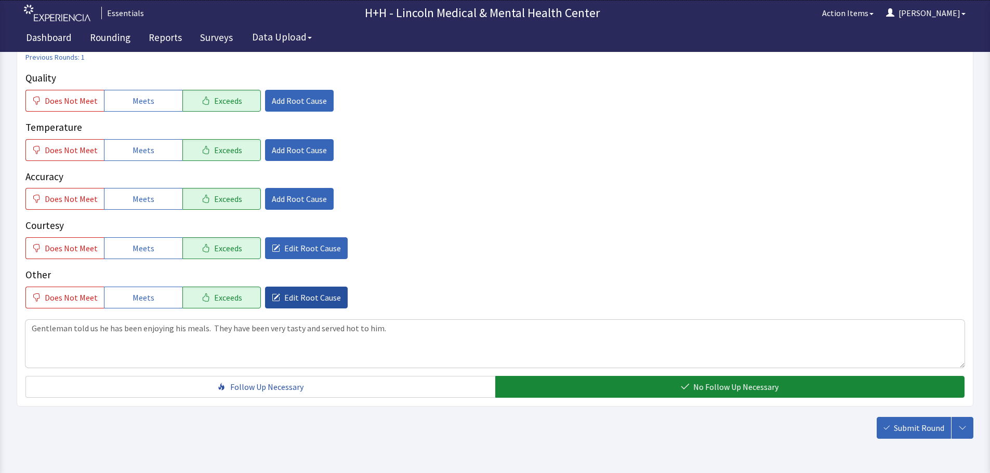
click at [302, 296] on span "Edit Root Cause" at bounding box center [312, 297] width 57 height 12
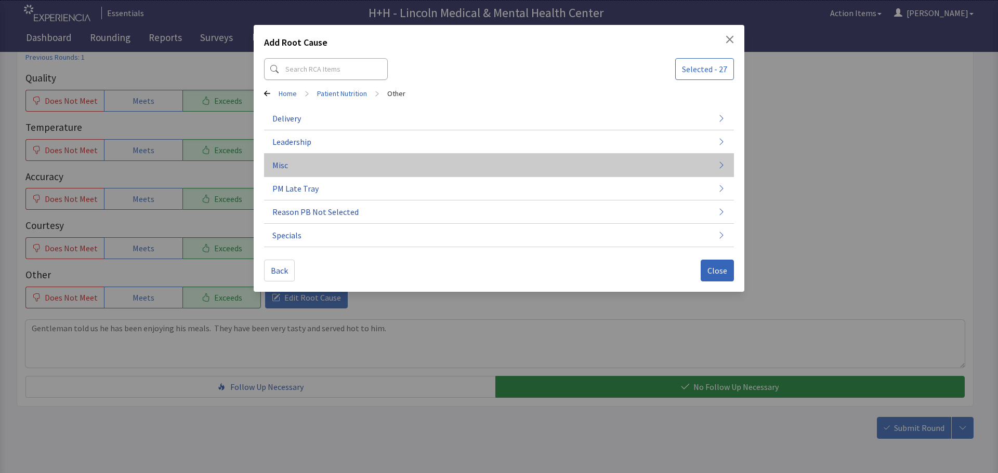
click at [319, 166] on button "Misc" at bounding box center [499, 165] width 470 height 23
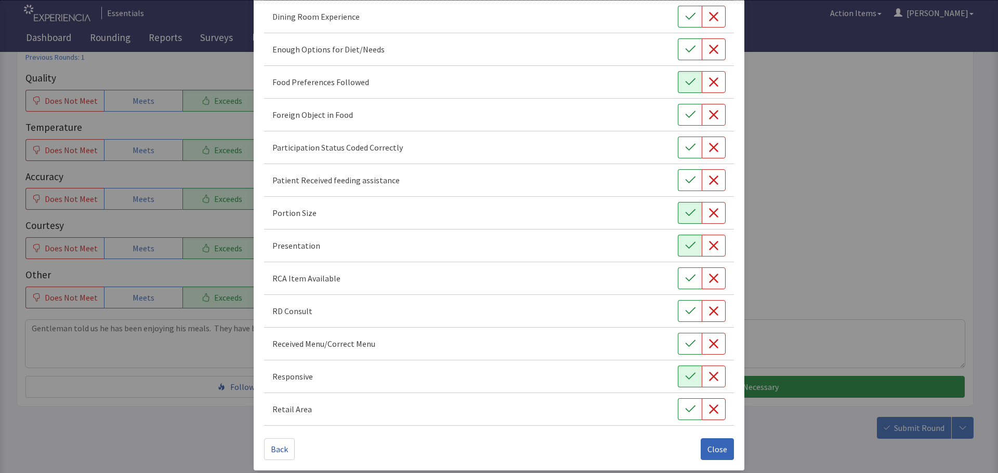
scroll to position [145, 0]
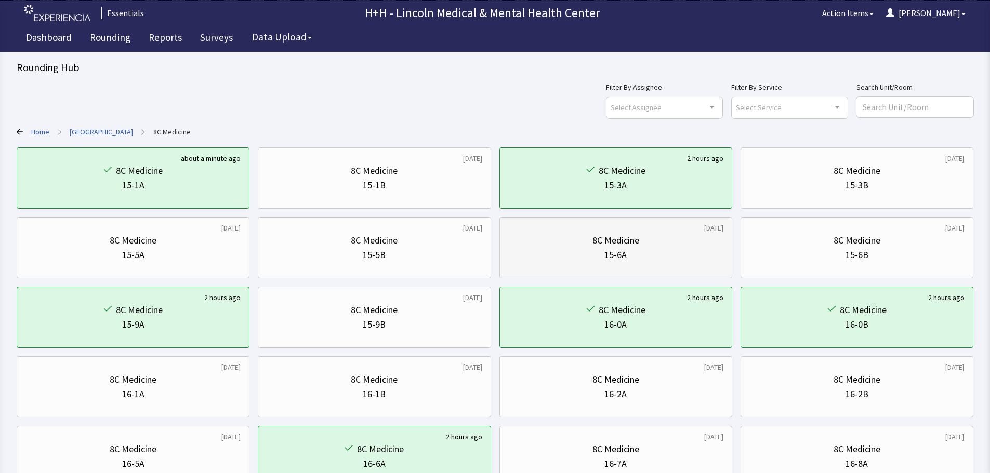
click at [633, 263] on div "8C Medicine 15-6A" at bounding box center [615, 248] width 215 height 50
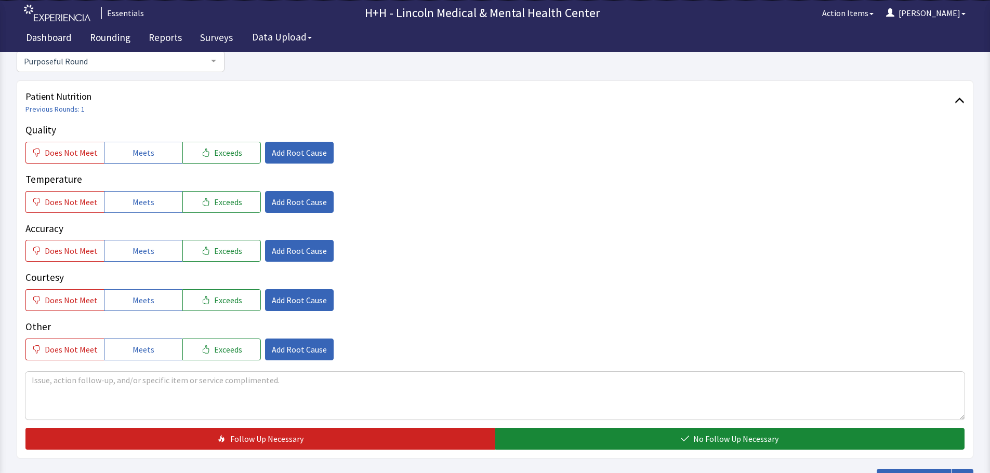
scroll to position [156, 0]
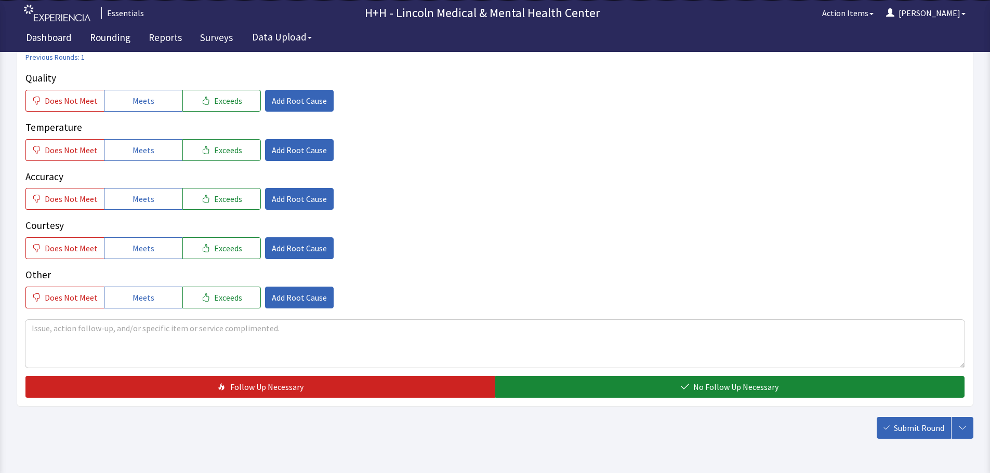
drag, startPoint x: 230, startPoint y: 102, endPoint x: 230, endPoint y: 117, distance: 15.1
click at [230, 102] on span "Exceeds" at bounding box center [228, 101] width 28 height 12
click at [229, 154] on span "Exceeds" at bounding box center [228, 150] width 28 height 12
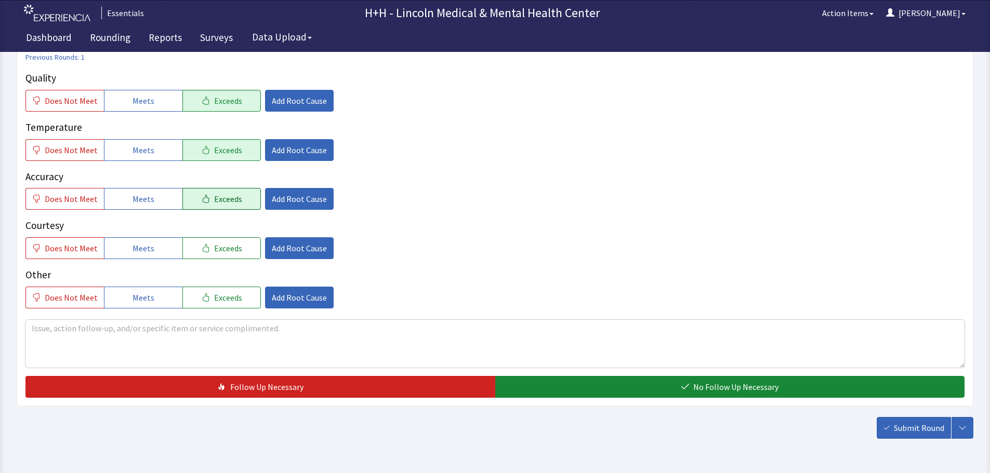
click at [228, 197] on span "Exceeds" at bounding box center [228, 199] width 28 height 12
click at [231, 248] on span "Exceeds" at bounding box center [228, 248] width 28 height 12
click at [237, 294] on button "Exceeds" at bounding box center [221, 298] width 78 height 22
click at [47, 328] on textarea at bounding box center [494, 344] width 939 height 48
click at [218, 328] on textarea "Through interpreter, patient said her meals have beenvery flavorful" at bounding box center [494, 344] width 939 height 48
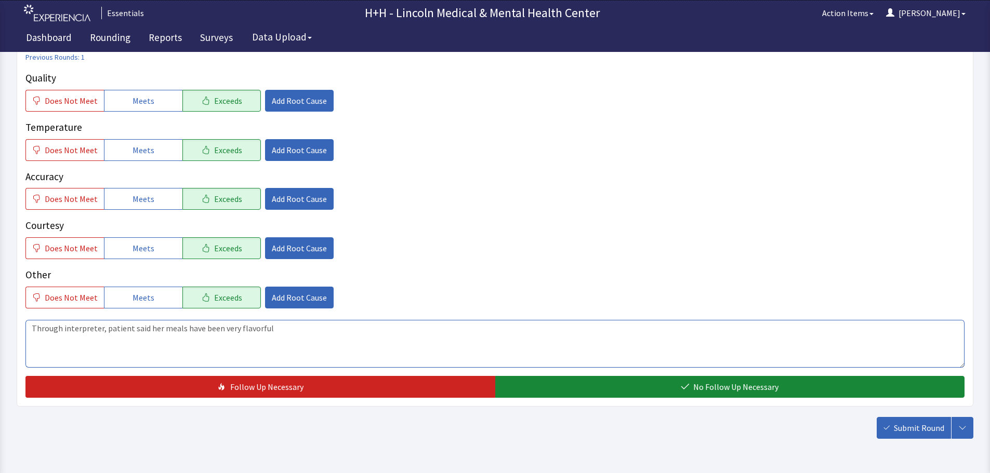
click at [286, 331] on textarea "Through interpreter, patient said her meals have been very flavorful" at bounding box center [494, 344] width 939 height 48
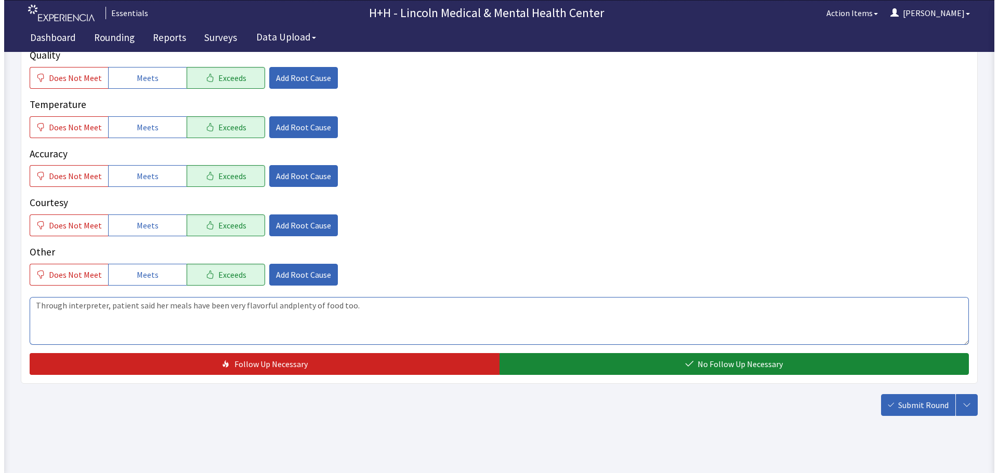
scroll to position [190, 0]
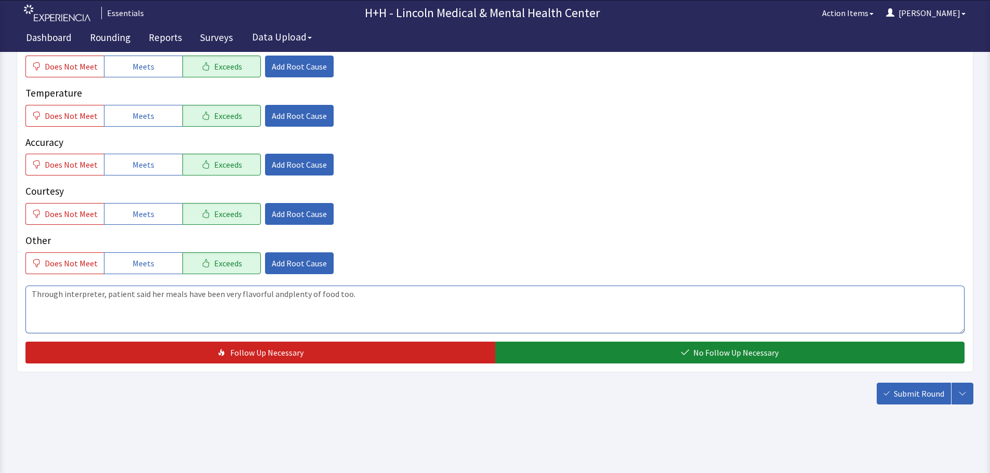
click at [280, 290] on textarea "Through interpreter, patient said her meals have been very flavorful andplenty …" at bounding box center [494, 310] width 939 height 48
type textarea "Through interpreter, patient said her meals have been very flavorful and plenty…"
click at [311, 218] on span "Add Root Cause" at bounding box center [299, 214] width 55 height 12
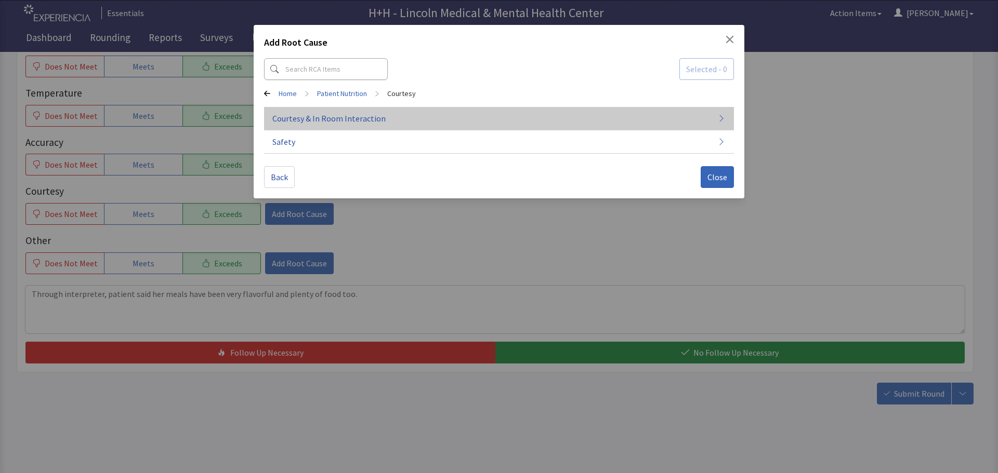
click at [335, 117] on span "Courtesy & In Room Interaction" at bounding box center [328, 118] width 113 height 12
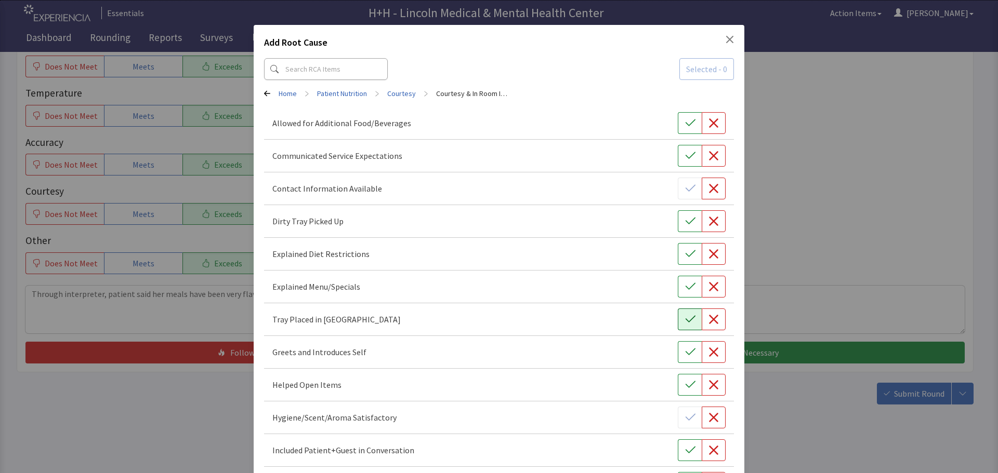
click at [678, 322] on button "button" at bounding box center [690, 320] width 24 height 22
click at [683, 360] on button "button" at bounding box center [690, 352] width 24 height 22
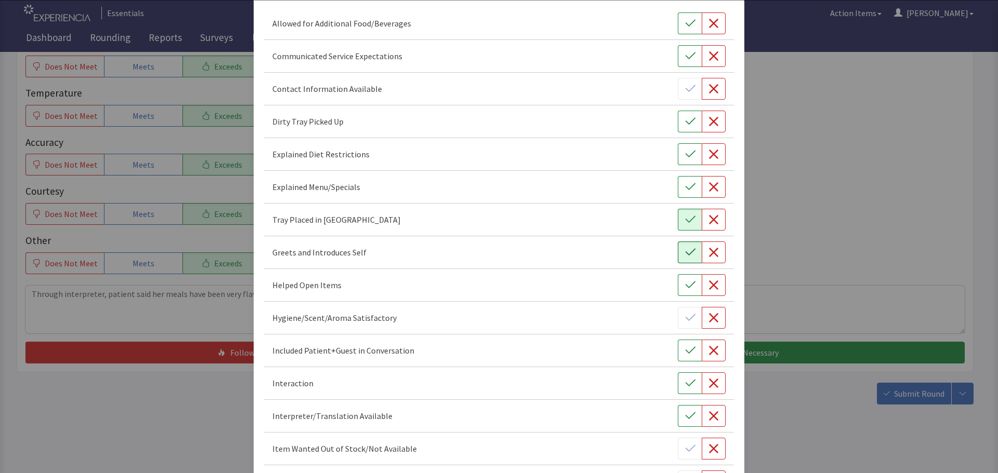
scroll to position [104, 0]
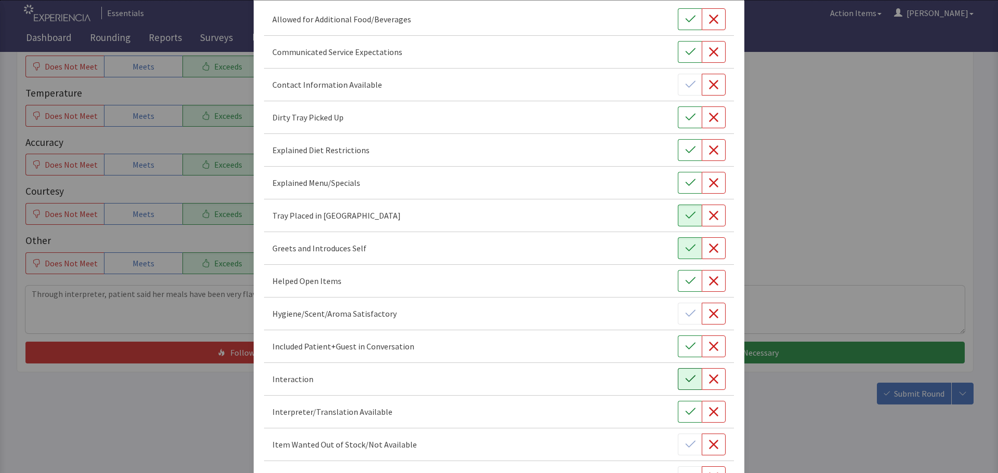
click at [685, 383] on icon "button" at bounding box center [690, 379] width 10 height 10
click at [685, 348] on icon "button" at bounding box center [690, 346] width 10 height 7
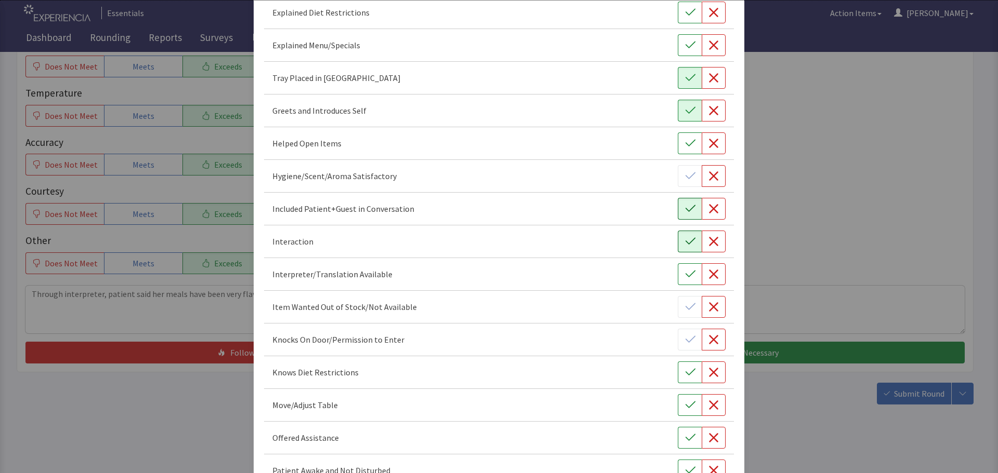
scroll to position [260, 0]
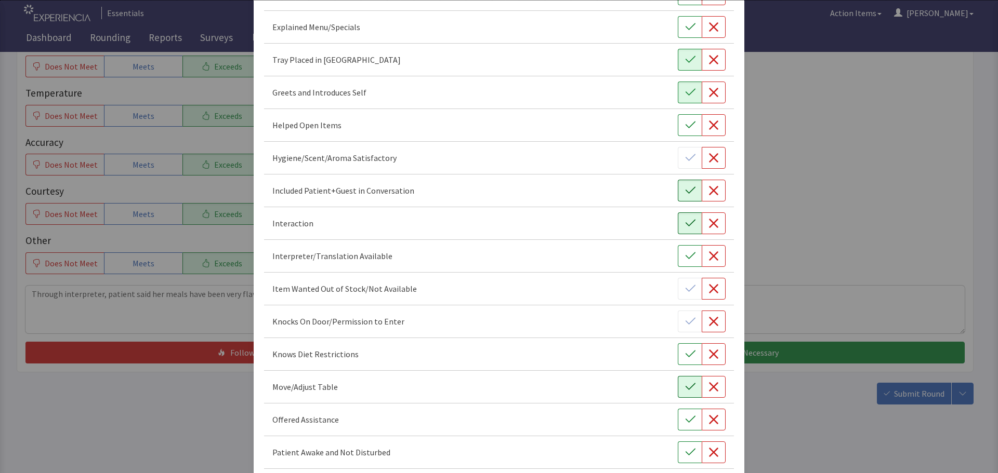
click at [685, 382] on icon "button" at bounding box center [690, 387] width 10 height 10
click at [685, 415] on icon "button" at bounding box center [690, 420] width 10 height 10
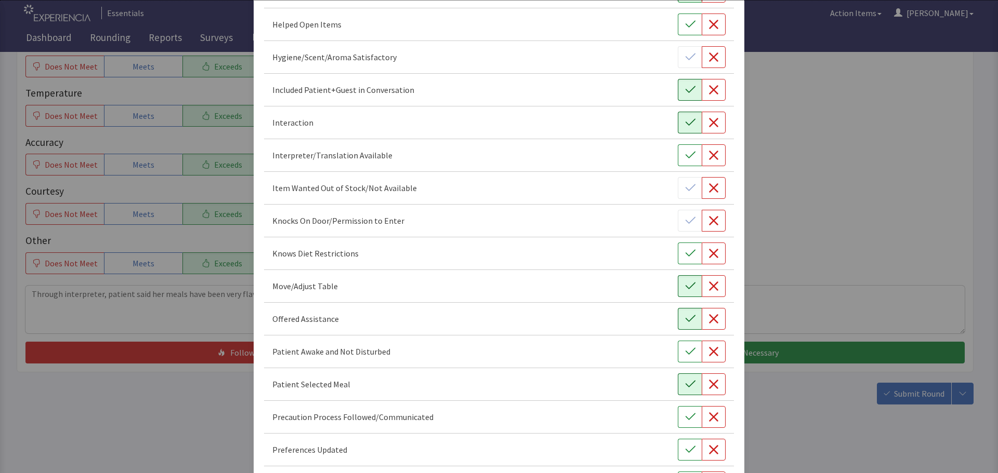
scroll to position [364, 0]
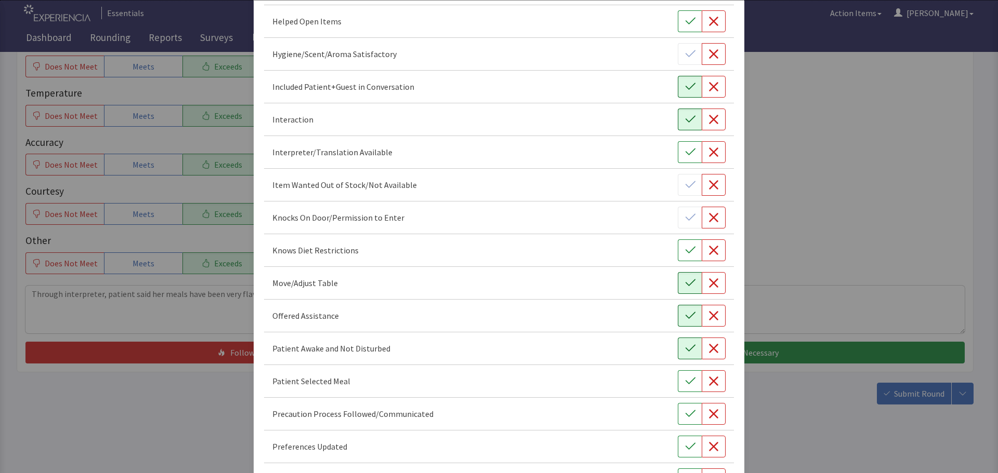
click at [685, 347] on icon "button" at bounding box center [690, 348] width 10 height 10
click at [685, 379] on icon "button" at bounding box center [690, 381] width 10 height 10
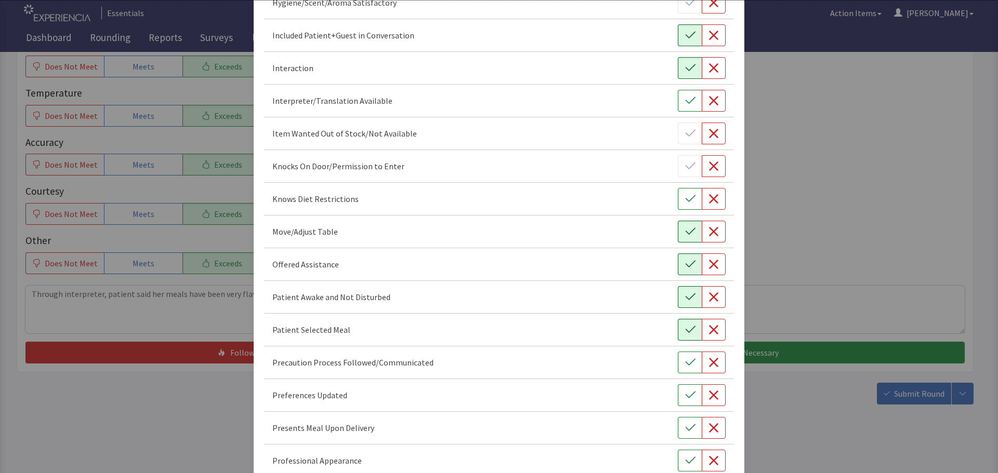
scroll to position [416, 0]
click at [678, 392] on button "button" at bounding box center [690, 395] width 24 height 22
click at [685, 431] on icon "button" at bounding box center [690, 427] width 10 height 10
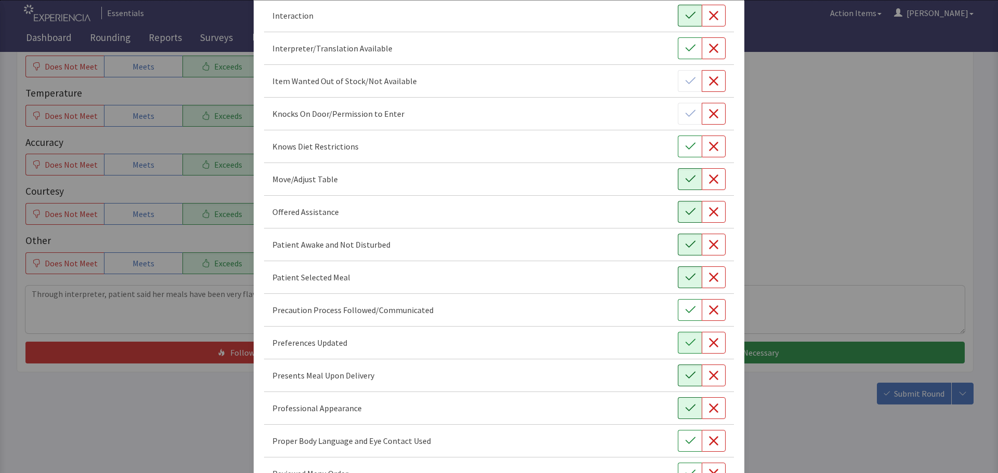
click at [685, 409] on icon "button" at bounding box center [690, 408] width 10 height 10
click at [688, 447] on button "button" at bounding box center [690, 441] width 24 height 22
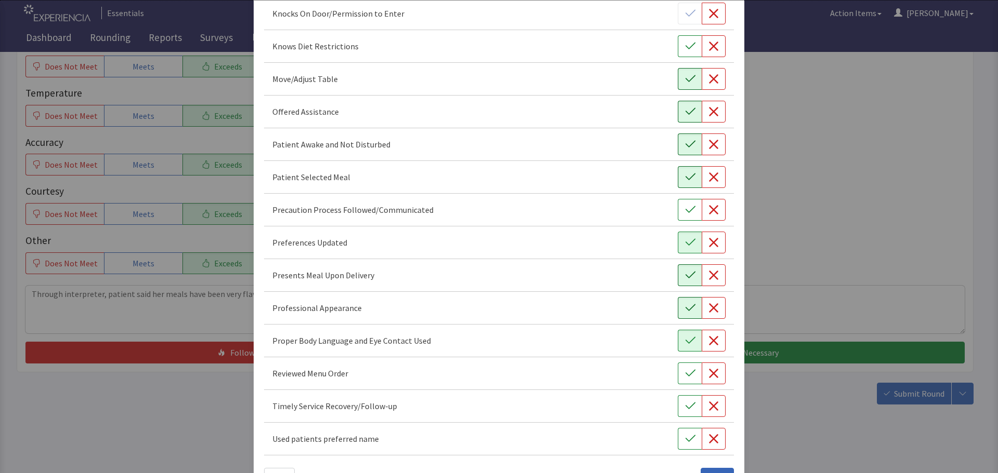
scroll to position [572, 0]
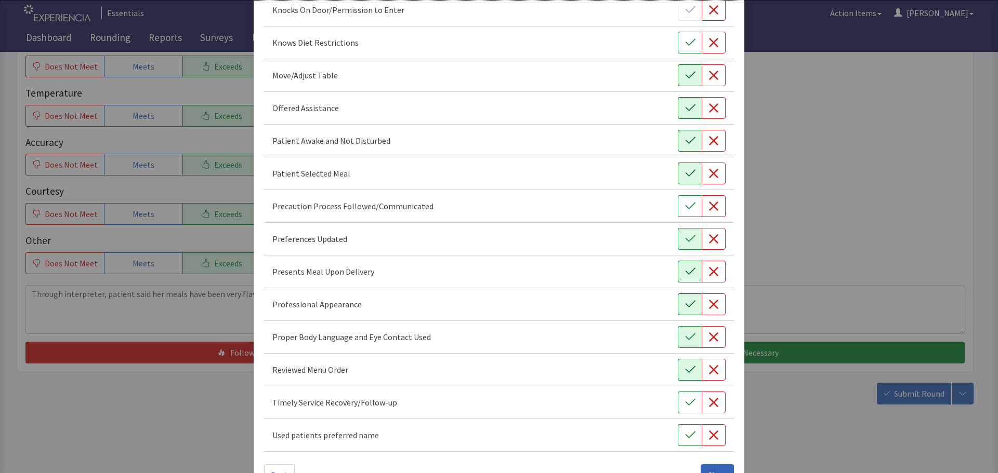
click at [686, 379] on button "button" at bounding box center [690, 370] width 24 height 22
click at [678, 397] on button "button" at bounding box center [690, 403] width 24 height 22
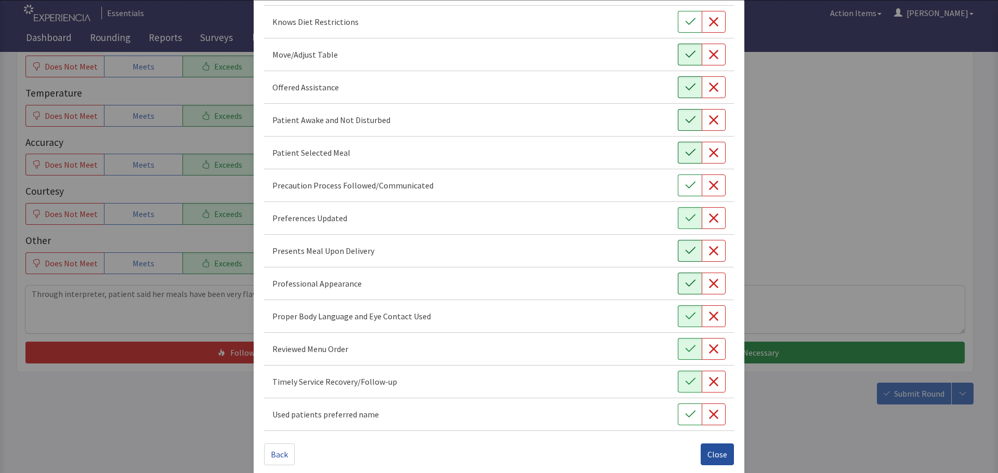
scroll to position [603, 0]
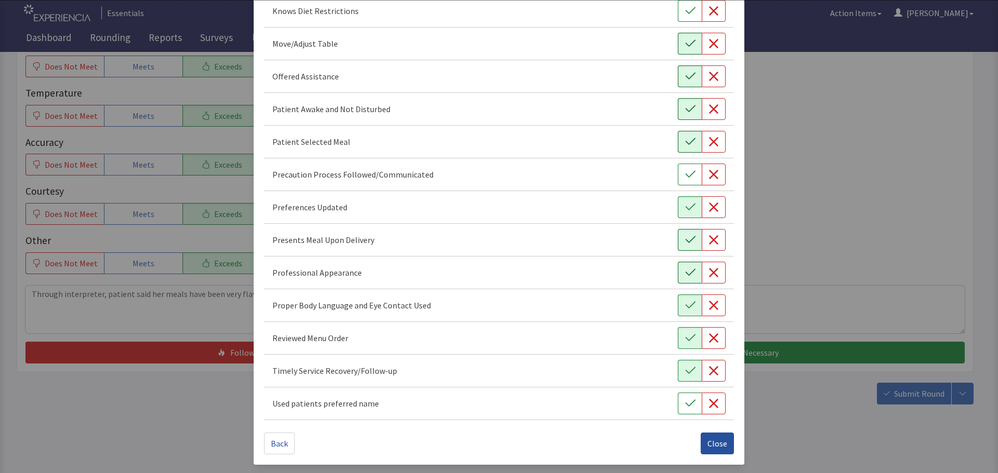
click at [709, 441] on span "Close" at bounding box center [717, 443] width 20 height 12
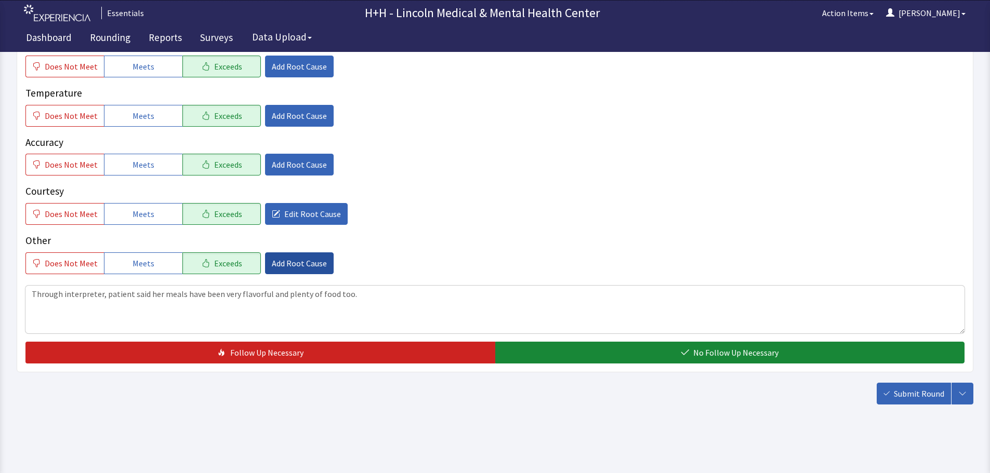
click at [278, 260] on span "Add Root Cause" at bounding box center [299, 263] width 55 height 12
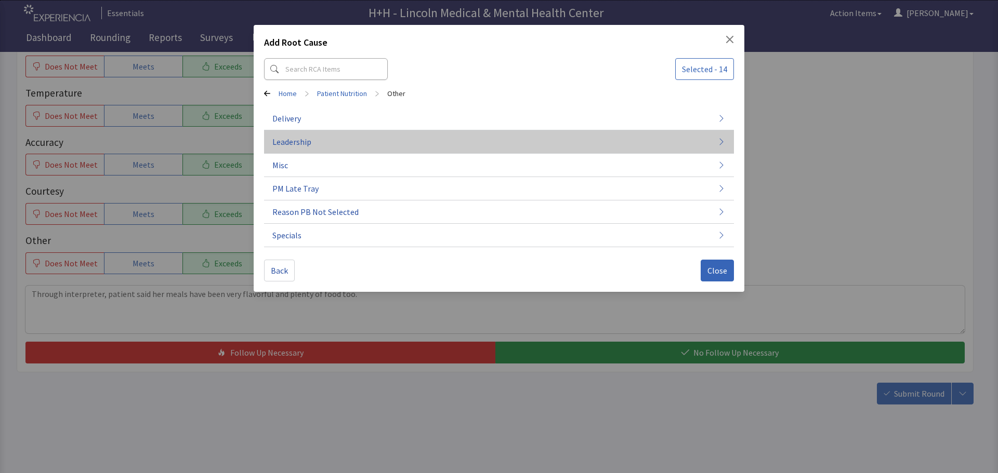
click at [299, 141] on span "Leadership" at bounding box center [291, 142] width 39 height 12
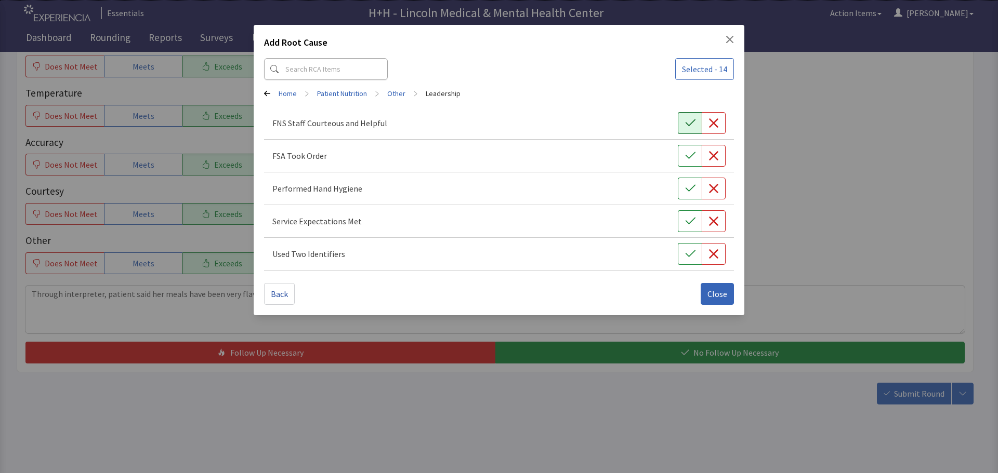
click at [692, 124] on icon "button" at bounding box center [690, 123] width 10 height 10
click at [689, 153] on icon "button" at bounding box center [690, 156] width 10 height 10
click at [683, 187] on button "button" at bounding box center [690, 189] width 24 height 22
click at [686, 220] on icon "button" at bounding box center [690, 221] width 10 height 10
click at [687, 251] on icon "button" at bounding box center [690, 254] width 10 height 10
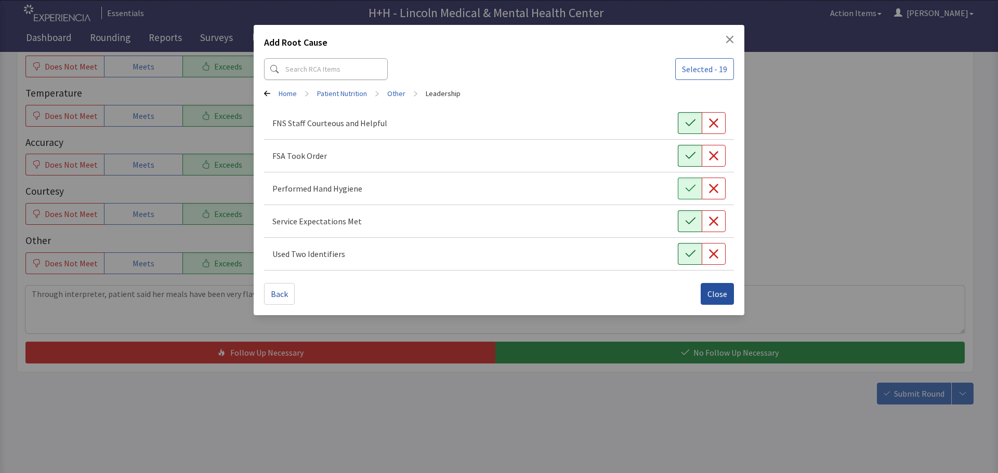
click at [712, 293] on span "Close" at bounding box center [717, 294] width 20 height 12
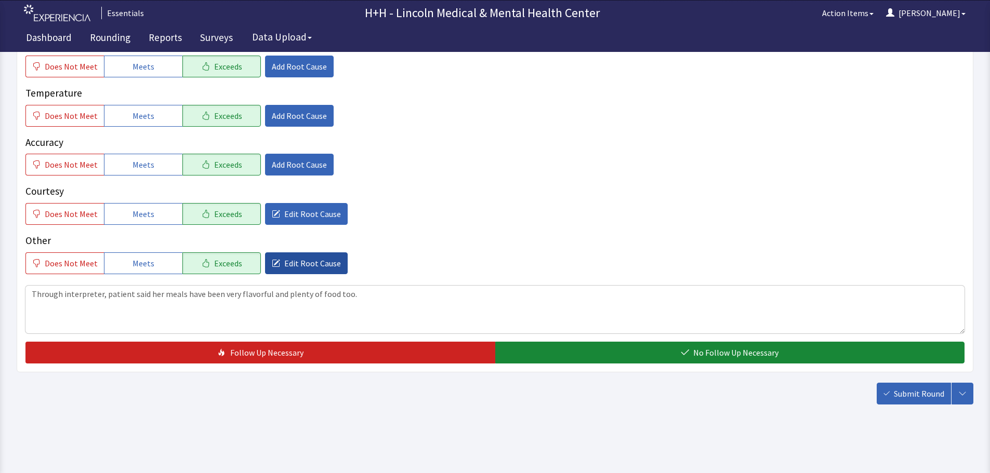
click at [299, 262] on span "Edit Root Cause" at bounding box center [312, 263] width 57 height 12
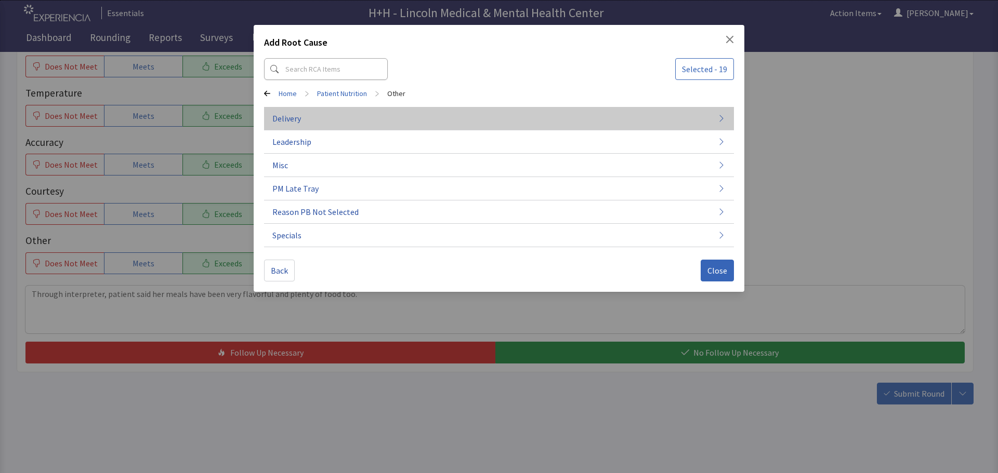
click at [303, 120] on button "Delivery" at bounding box center [499, 118] width 470 height 23
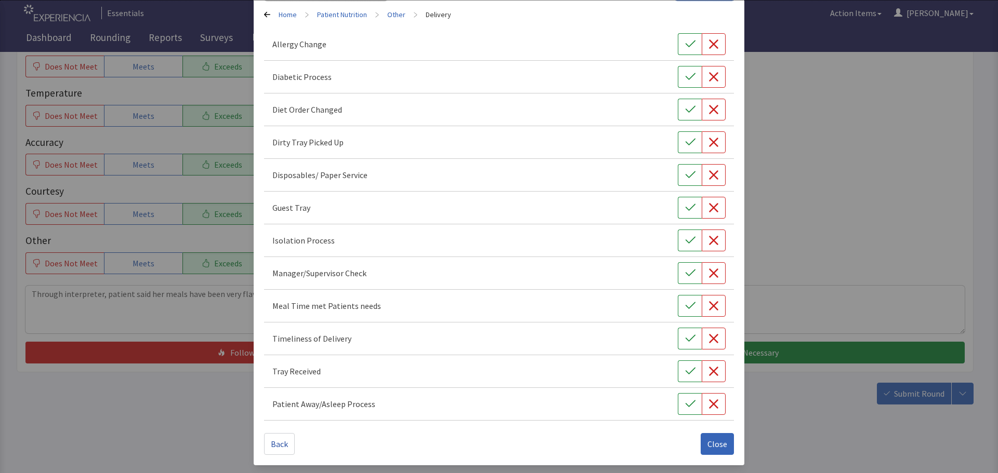
scroll to position [79, 0]
click at [687, 309] on icon "button" at bounding box center [690, 305] width 10 height 10
click at [685, 340] on icon "button" at bounding box center [690, 338] width 10 height 10
click at [688, 374] on icon "button" at bounding box center [690, 371] width 10 height 10
click at [686, 140] on icon "button" at bounding box center [690, 141] width 10 height 7
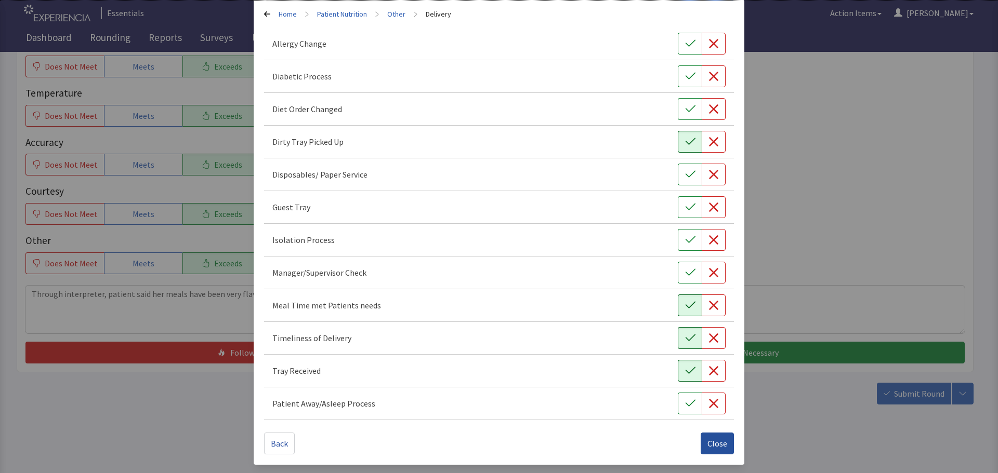
click at [722, 442] on button "Close" at bounding box center [716, 444] width 33 height 22
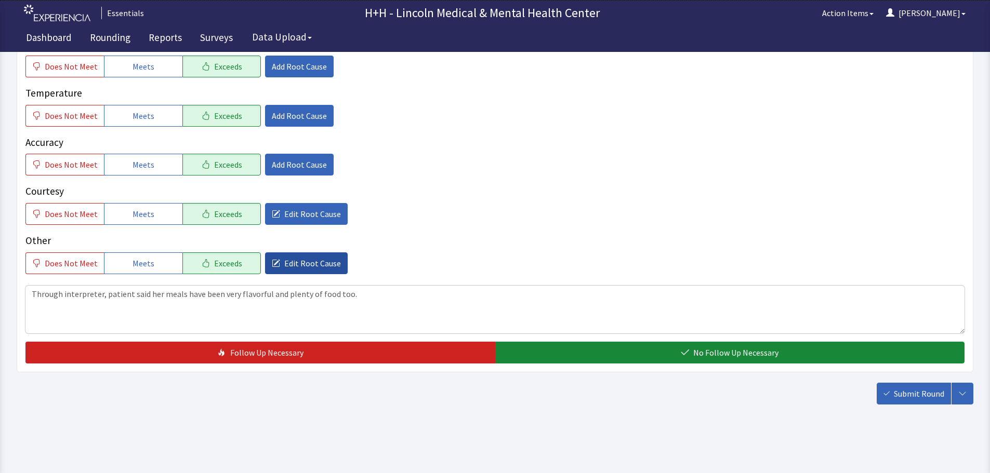
click at [296, 264] on span "Edit Root Cause" at bounding box center [312, 263] width 57 height 12
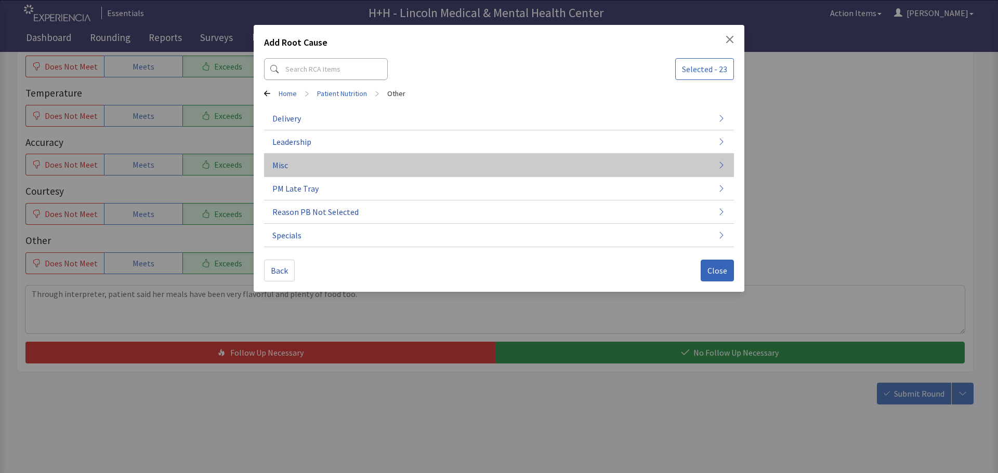
click at [285, 160] on span "Misc" at bounding box center [280, 165] width 16 height 12
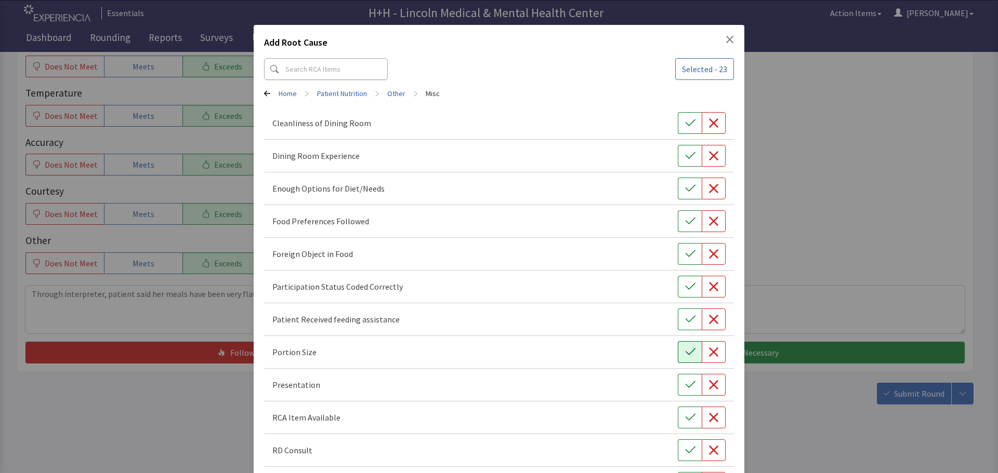
click at [685, 353] on icon "button" at bounding box center [690, 352] width 10 height 7
click at [685, 386] on icon "button" at bounding box center [690, 385] width 10 height 10
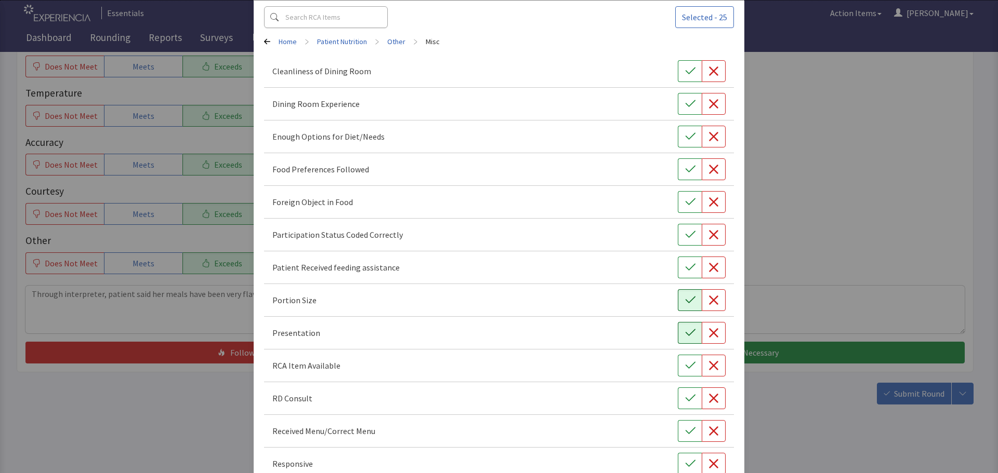
scroll to position [104, 0]
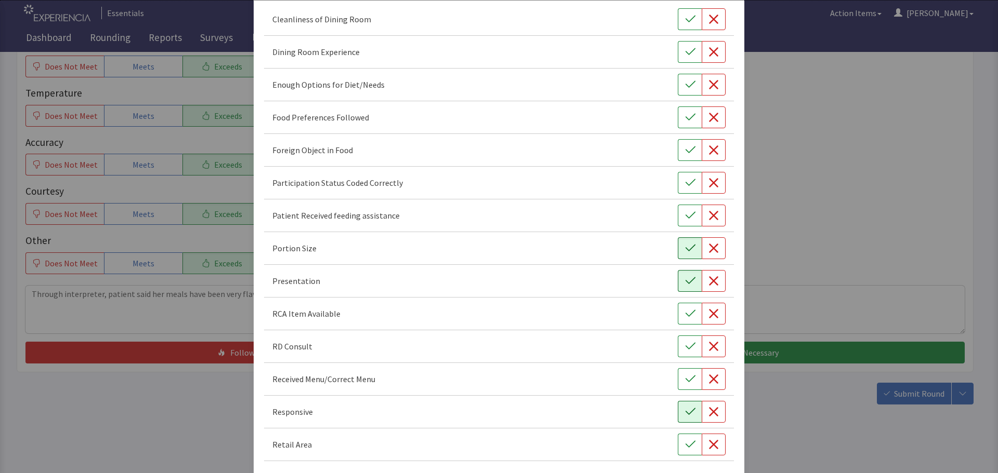
click at [690, 410] on button "button" at bounding box center [690, 412] width 24 height 22
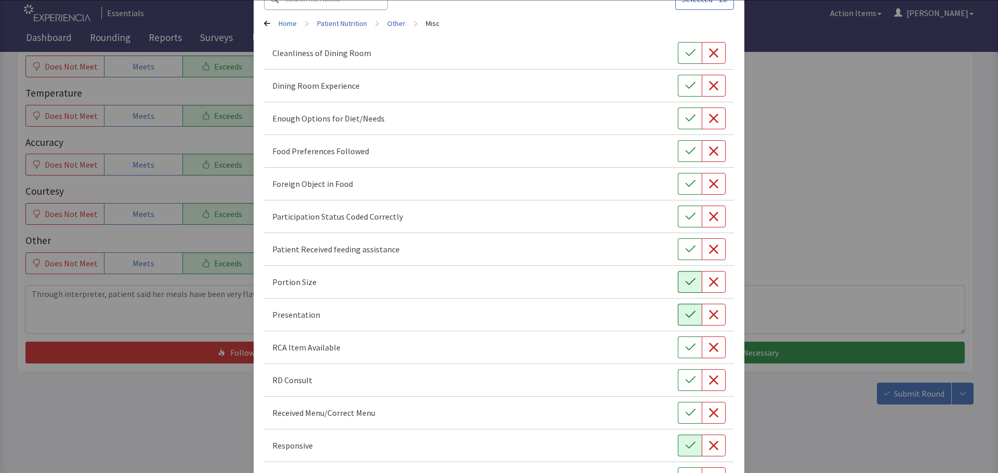
scroll to position [52, 0]
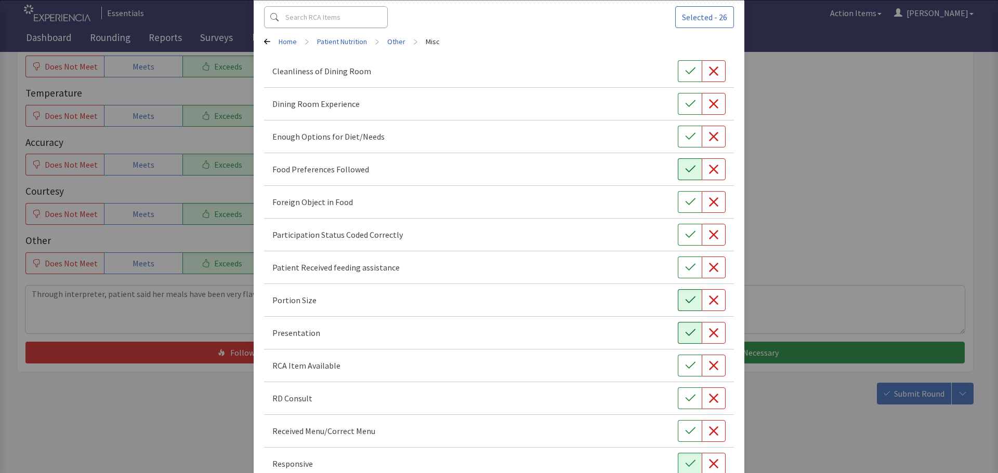
click at [687, 168] on icon "button" at bounding box center [690, 169] width 10 height 10
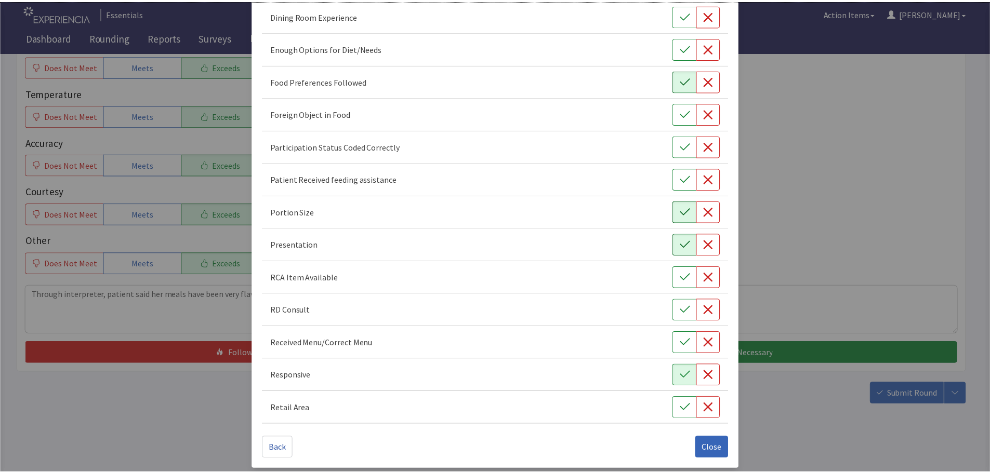
scroll to position [145, 0]
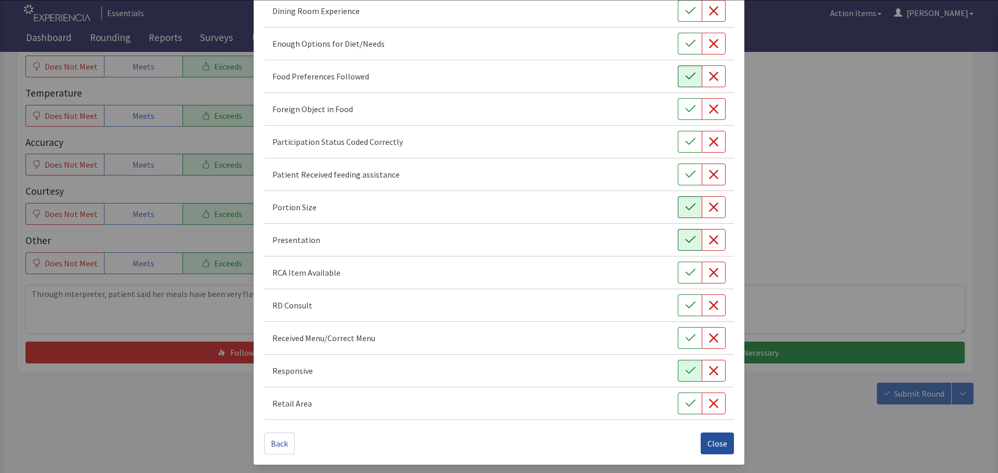
click at [707, 444] on span "Close" at bounding box center [717, 443] width 20 height 12
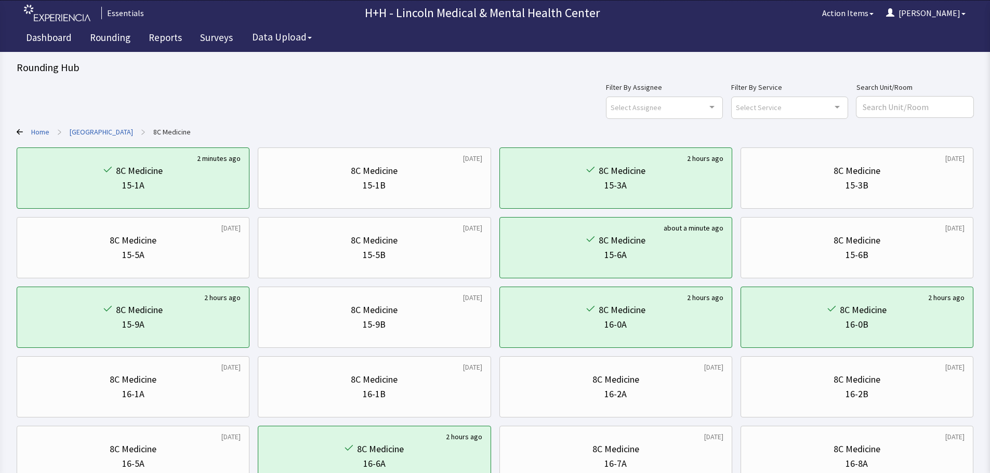
click at [538, 89] on div "Filter By Assignee Select Assignee Clear Selection [PERSON_NAME] [PERSON_NAME] …" at bounding box center [495, 99] width 957 height 37
click at [168, 37] on link "Reports" at bounding box center [165, 39] width 49 height 26
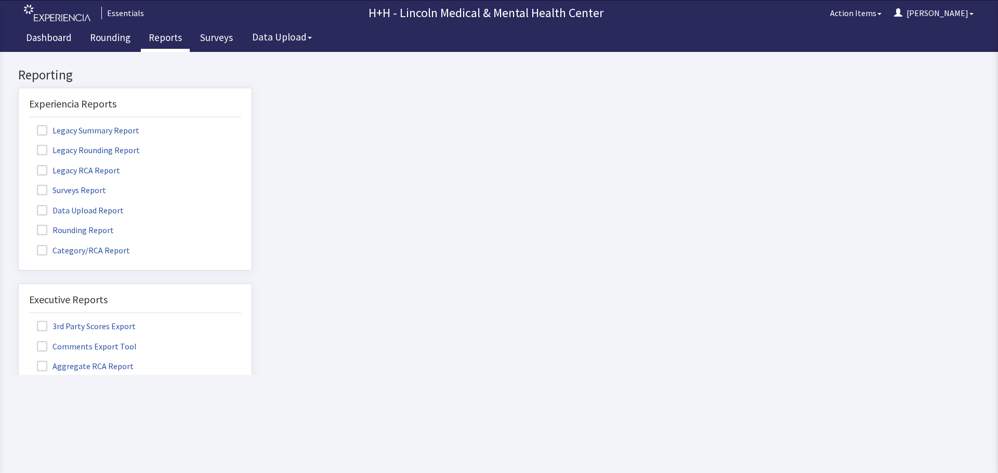
click at [41, 234] on span at bounding box center [42, 230] width 10 height 10
click at [19, 224] on input "Rounding Report" at bounding box center [19, 224] width 0 height 0
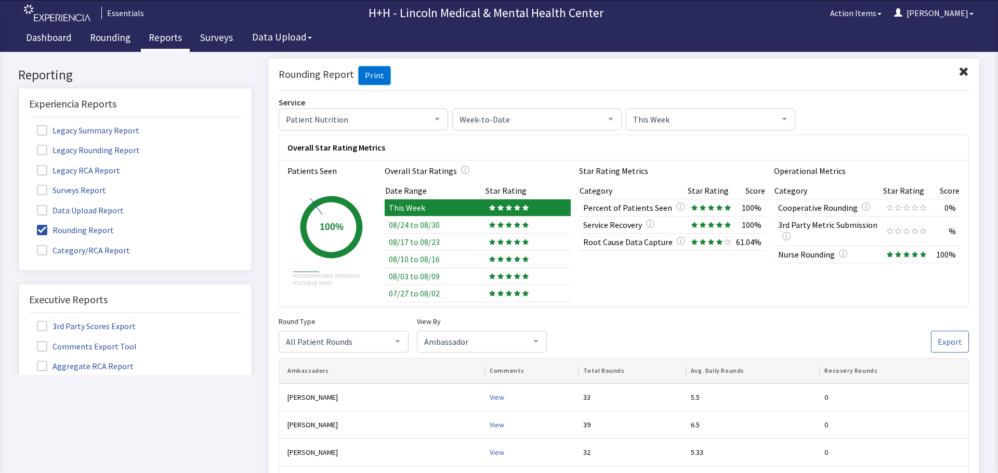
click at [958, 70] on span at bounding box center [963, 72] width 10 height 10
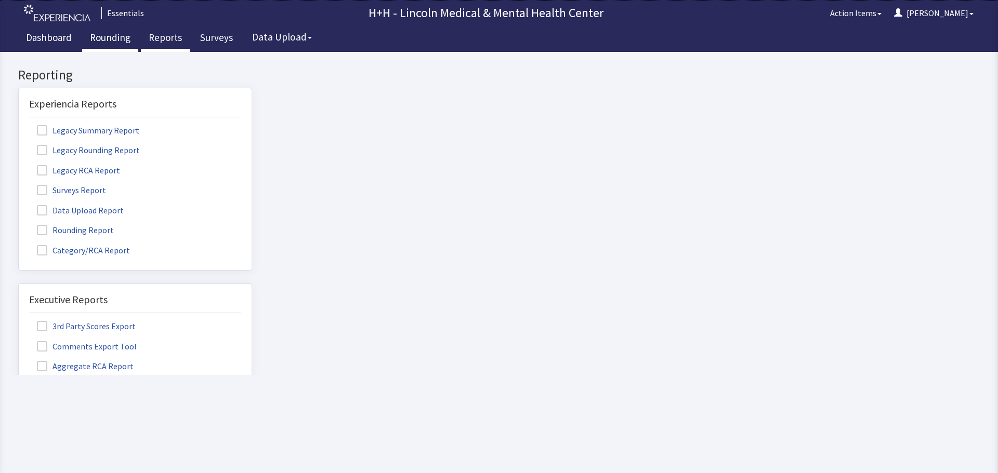
click at [107, 33] on link "Rounding" at bounding box center [110, 39] width 56 height 26
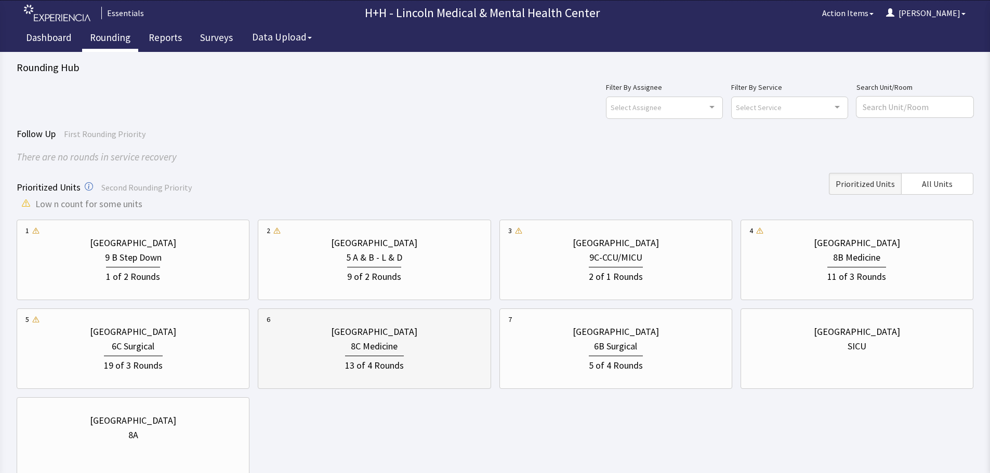
click at [410, 362] on div "13 of 4 Rounds" at bounding box center [374, 363] width 215 height 19
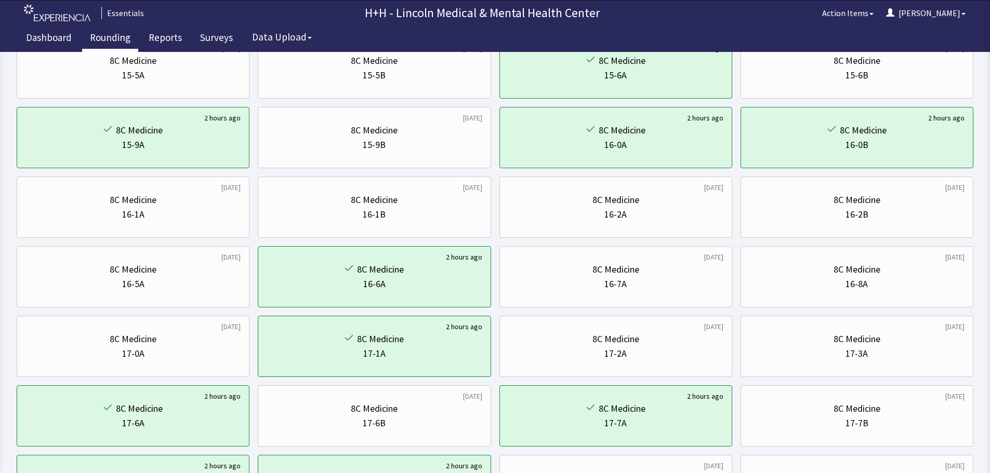
scroll to position [156, 0]
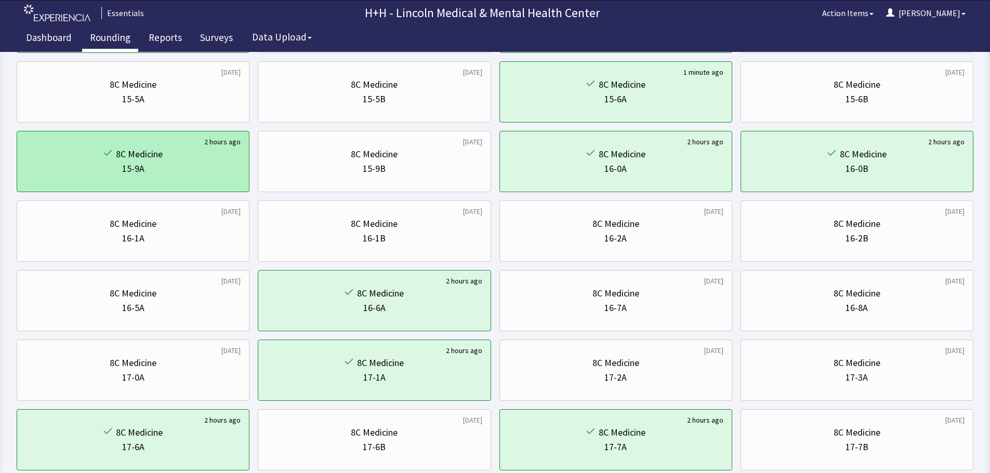
click at [207, 165] on div "15-9A" at bounding box center [132, 169] width 215 height 15
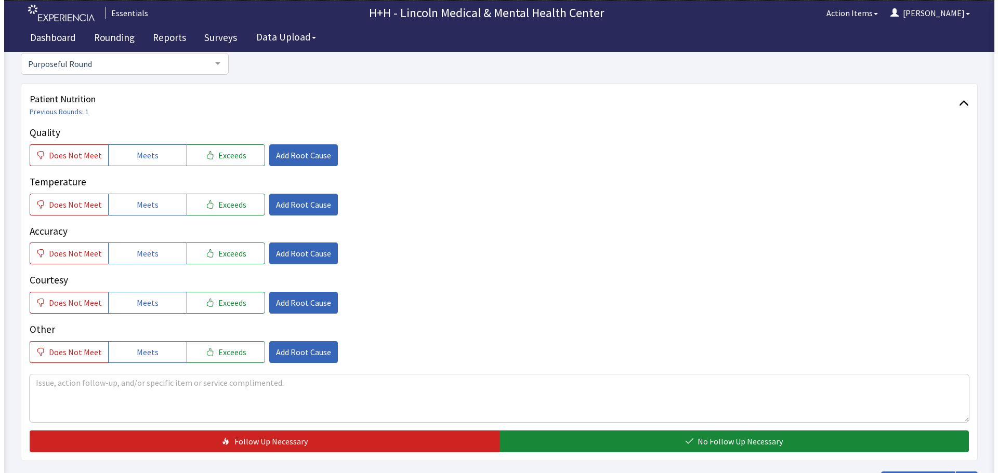
scroll to position [104, 0]
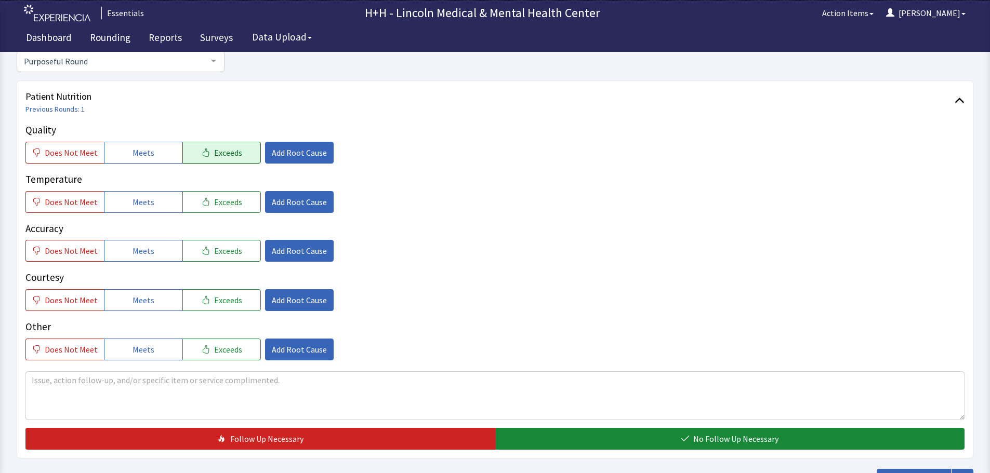
click at [214, 156] on span "Exceeds" at bounding box center [228, 153] width 28 height 12
click at [224, 201] on span "Exceeds" at bounding box center [228, 202] width 28 height 12
click at [229, 248] on span "Exceeds" at bounding box center [228, 251] width 28 height 12
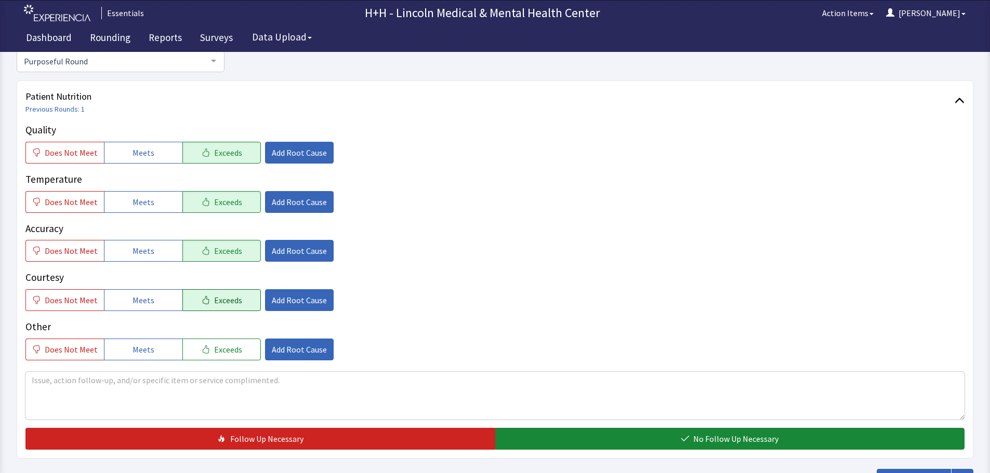
click at [226, 298] on span "Exceeds" at bounding box center [228, 300] width 28 height 12
click at [229, 350] on span "Exceeds" at bounding box center [228, 349] width 28 height 12
click at [38, 380] on textarea at bounding box center [494, 396] width 939 height 48
click at [278, 378] on textarea "Patient told me she likes her food choices. Our food is very flavorful andserve…" at bounding box center [494, 396] width 939 height 48
click at [333, 383] on textarea "Patient told me she likes her food choices. Our food is very flavorful and serv…" at bounding box center [494, 396] width 939 height 48
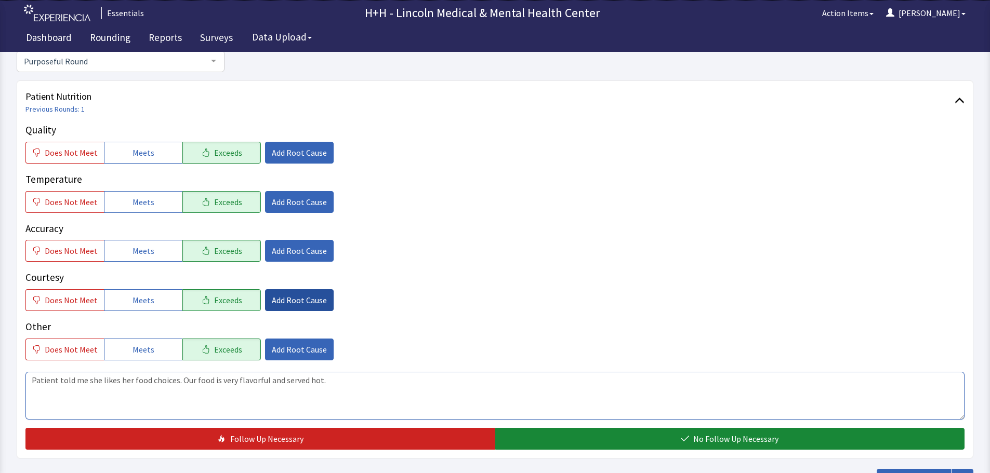
type textarea "Patient told me she likes her food choices. Our food is very flavorful and serv…"
click at [287, 293] on button "Add Root Cause" at bounding box center [299, 300] width 69 height 22
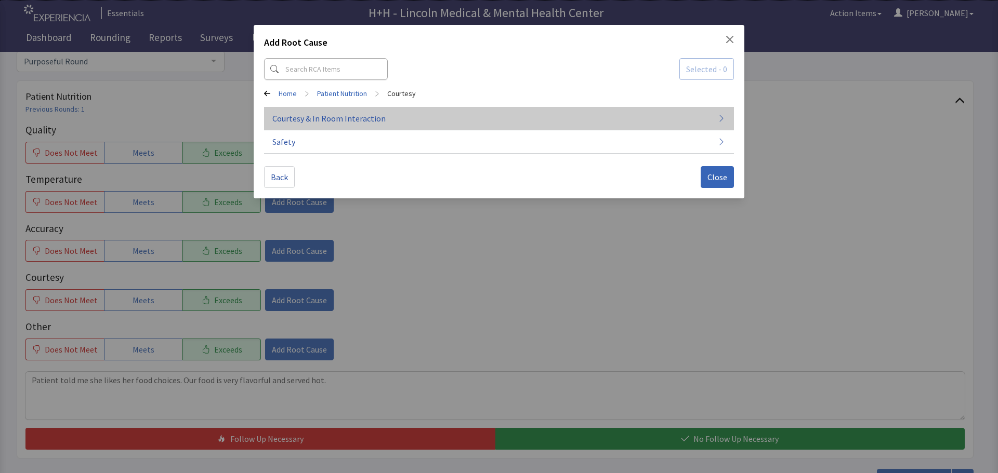
click at [309, 120] on span "Courtesy & In Room Interaction" at bounding box center [328, 118] width 113 height 12
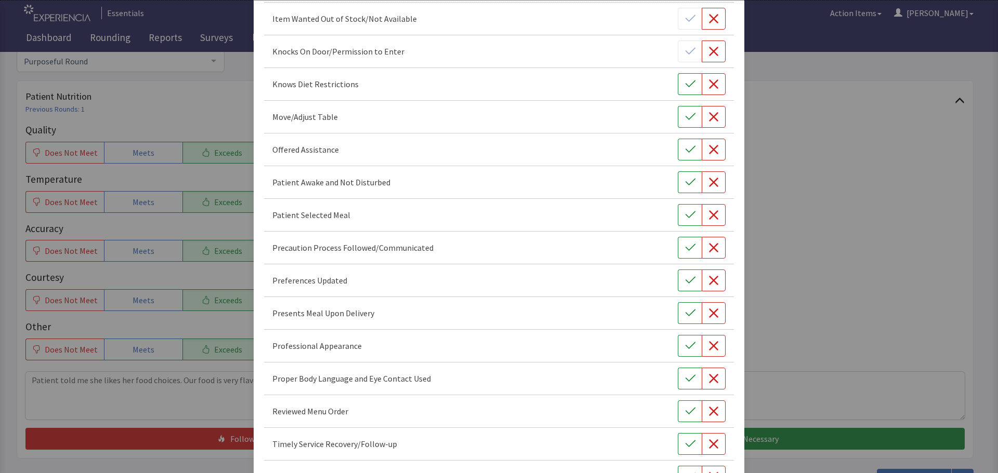
scroll to position [603, 0]
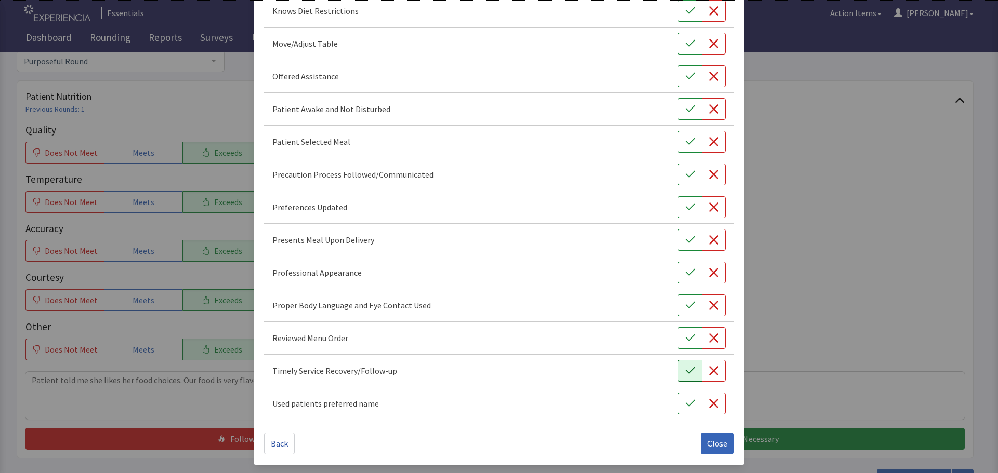
click at [685, 372] on icon "button" at bounding box center [690, 371] width 10 height 10
click at [685, 339] on icon "button" at bounding box center [690, 338] width 10 height 10
click at [678, 310] on button "button" at bounding box center [690, 306] width 24 height 22
click at [678, 274] on button "button" at bounding box center [690, 273] width 24 height 22
click at [685, 238] on icon "button" at bounding box center [690, 240] width 10 height 10
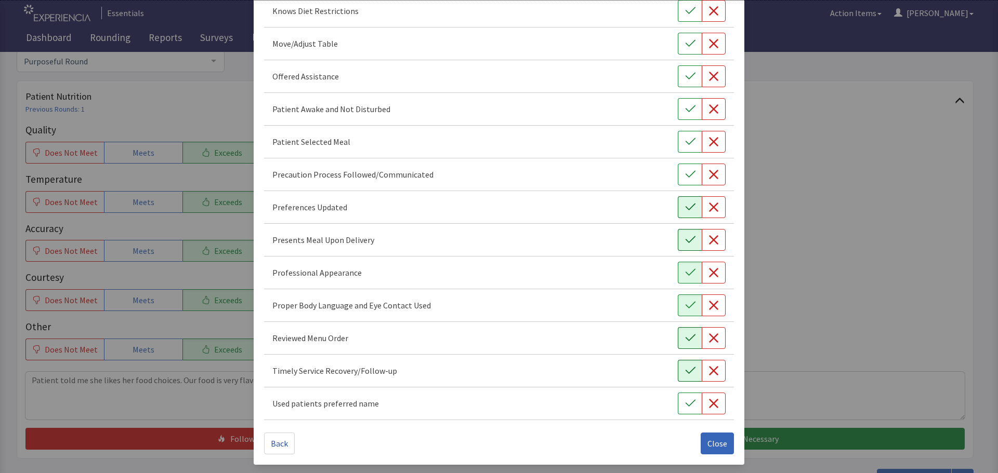
click at [685, 207] on icon "button" at bounding box center [690, 207] width 10 height 10
click at [685, 146] on icon "button" at bounding box center [690, 142] width 10 height 10
click at [678, 109] on button "button" at bounding box center [690, 109] width 24 height 22
click at [685, 79] on icon "button" at bounding box center [690, 76] width 10 height 10
click at [685, 46] on icon "button" at bounding box center [690, 43] width 10 height 7
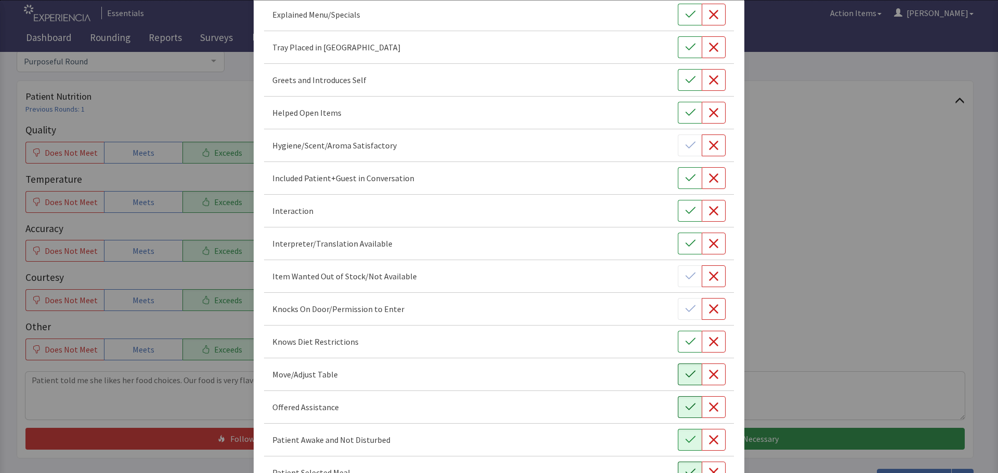
scroll to position [240, 0]
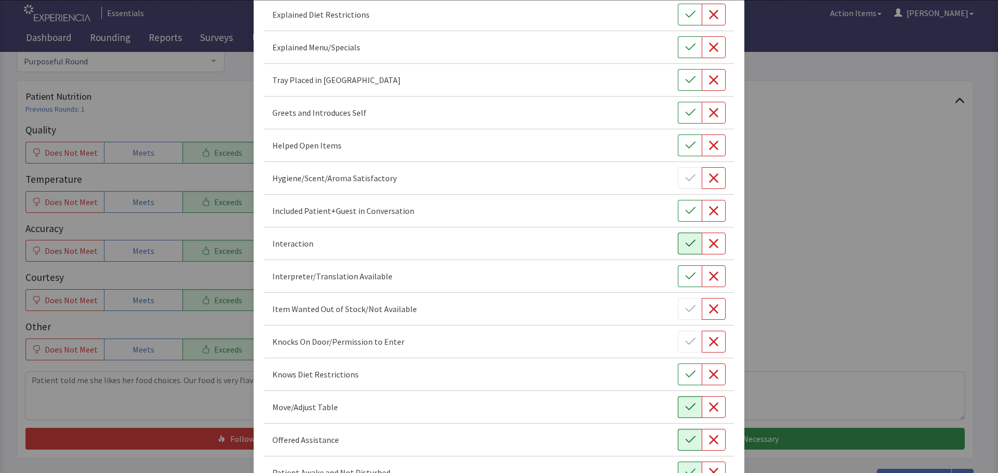
click at [685, 247] on icon "button" at bounding box center [690, 243] width 10 height 10
click at [685, 211] on icon "button" at bounding box center [690, 211] width 10 height 10
click at [685, 114] on icon "button" at bounding box center [690, 113] width 10 height 10
click at [685, 80] on icon "button" at bounding box center [690, 80] width 10 height 10
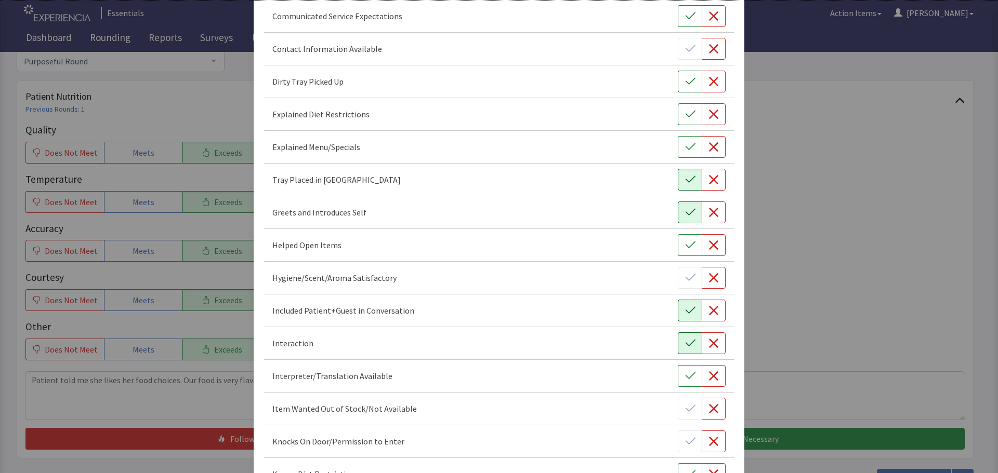
scroll to position [136, 0]
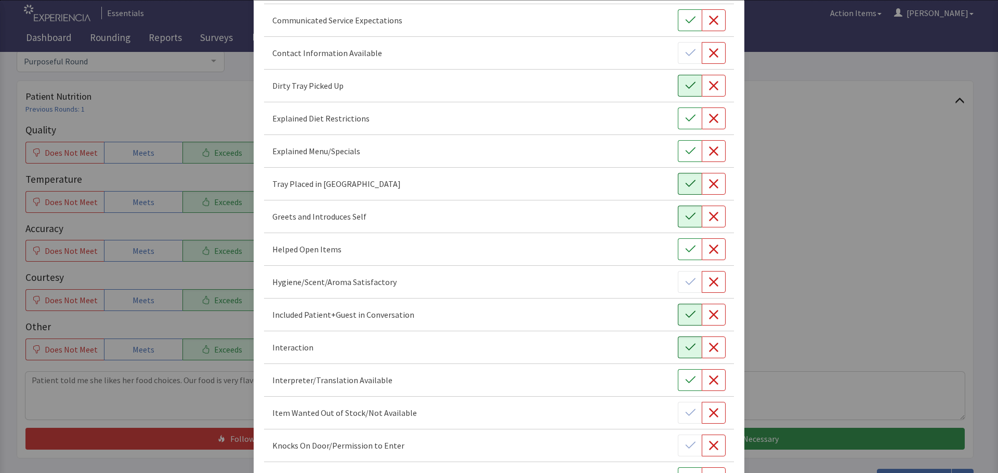
click at [685, 84] on icon "button" at bounding box center [690, 86] width 10 height 10
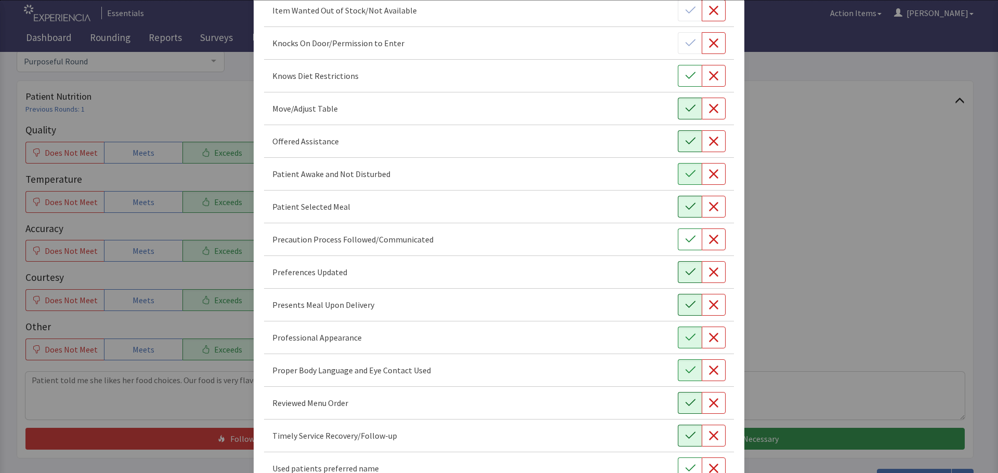
scroll to position [603, 0]
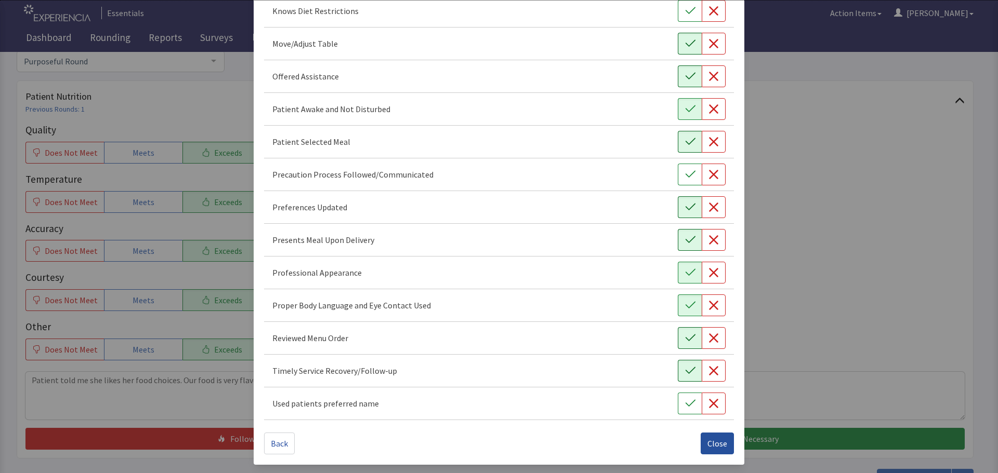
click at [713, 444] on span "Close" at bounding box center [717, 443] width 20 height 12
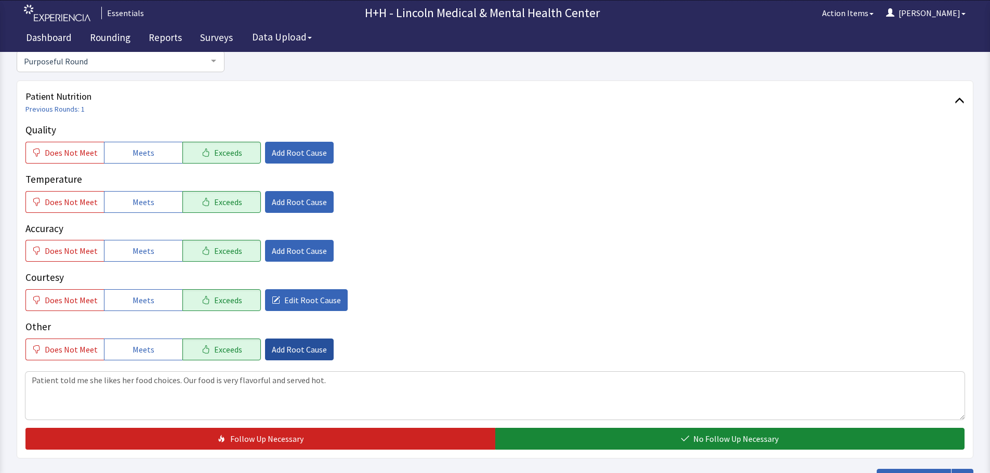
click at [285, 351] on span "Add Root Cause" at bounding box center [299, 349] width 55 height 12
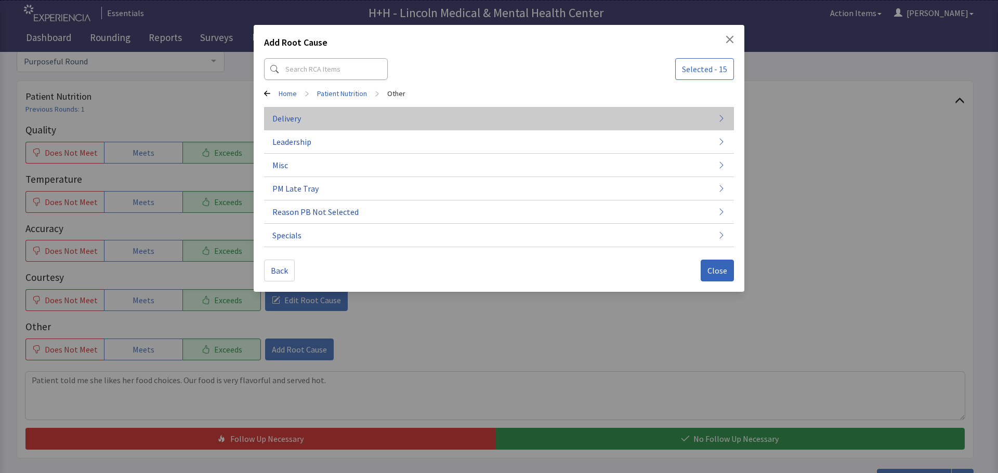
click at [307, 122] on button "Delivery" at bounding box center [499, 118] width 470 height 23
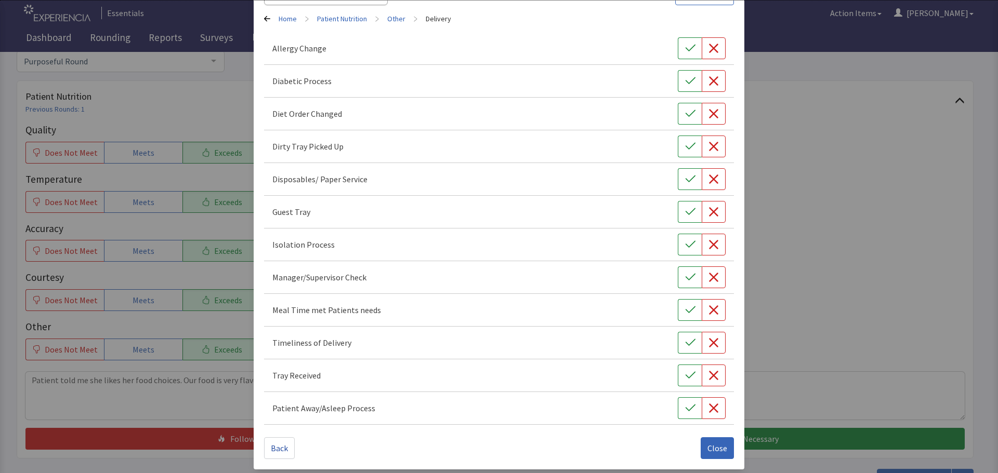
scroll to position [79, 0]
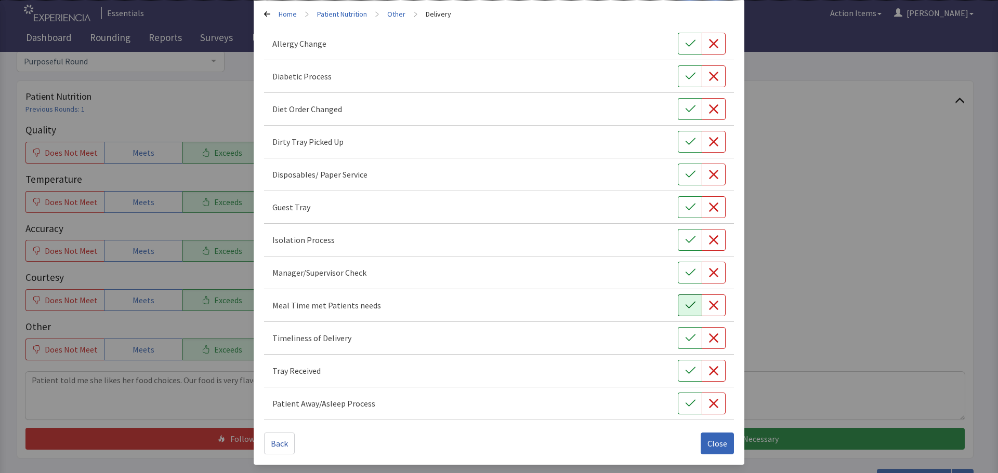
click at [685, 304] on icon "button" at bounding box center [690, 305] width 10 height 10
click at [693, 344] on button "button" at bounding box center [690, 338] width 24 height 22
click at [684, 376] on button "button" at bounding box center [690, 371] width 24 height 22
click at [678, 143] on button "button" at bounding box center [690, 142] width 24 height 22
click at [719, 445] on span "Close" at bounding box center [717, 443] width 20 height 12
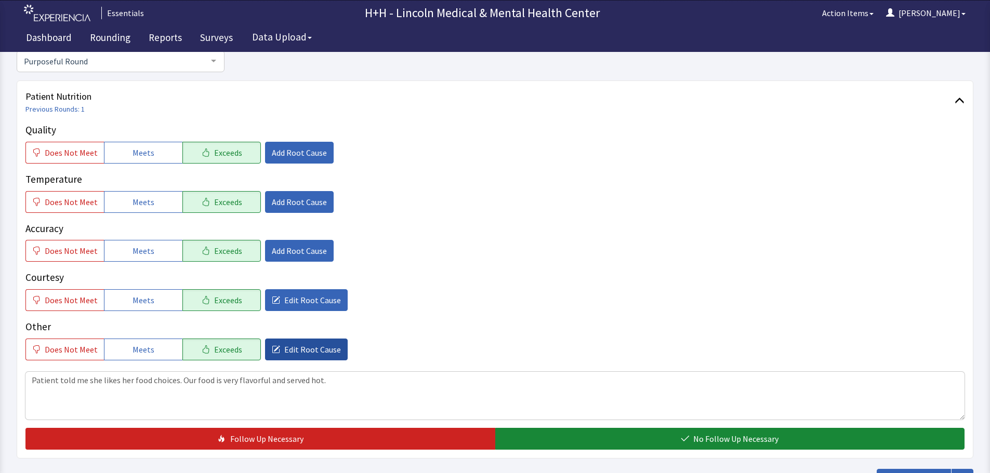
click at [310, 348] on span "Edit Root Cause" at bounding box center [312, 349] width 57 height 12
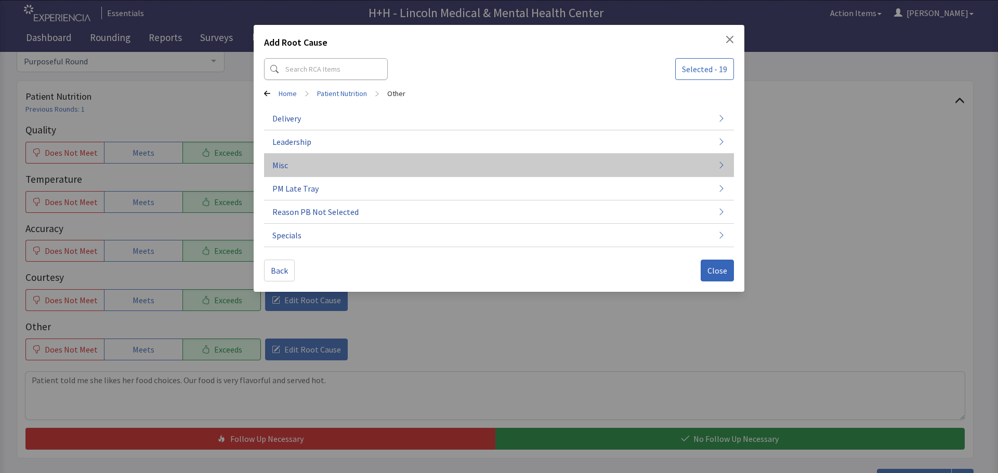
click at [300, 162] on button "Misc" at bounding box center [499, 165] width 470 height 23
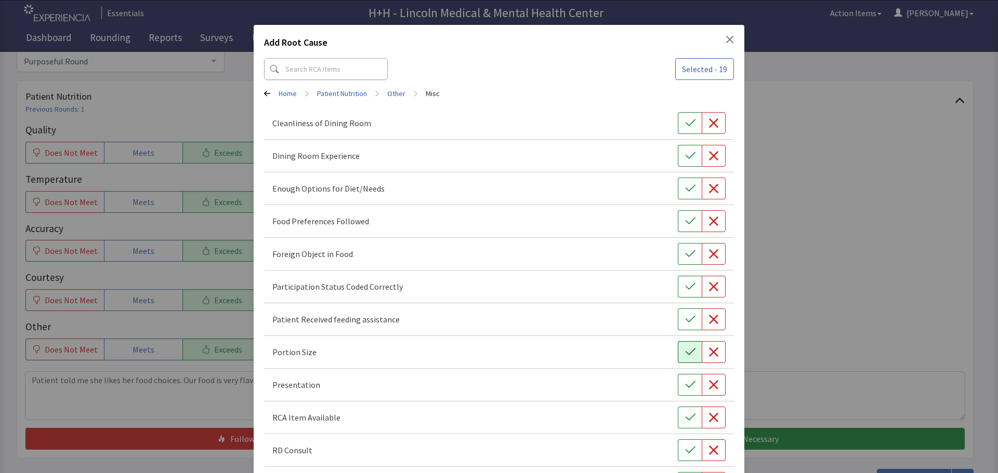
click at [685, 348] on icon "button" at bounding box center [690, 352] width 10 height 10
click at [689, 386] on button "button" at bounding box center [690, 385] width 24 height 22
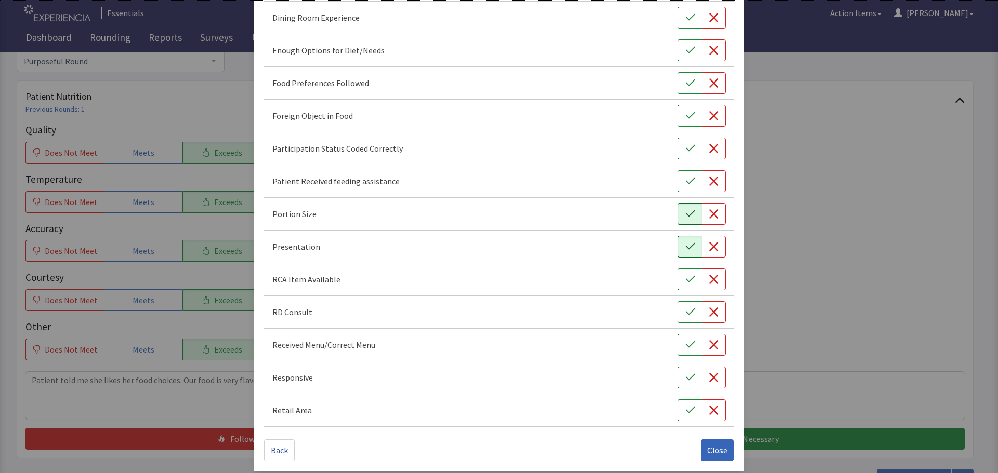
scroll to position [145, 0]
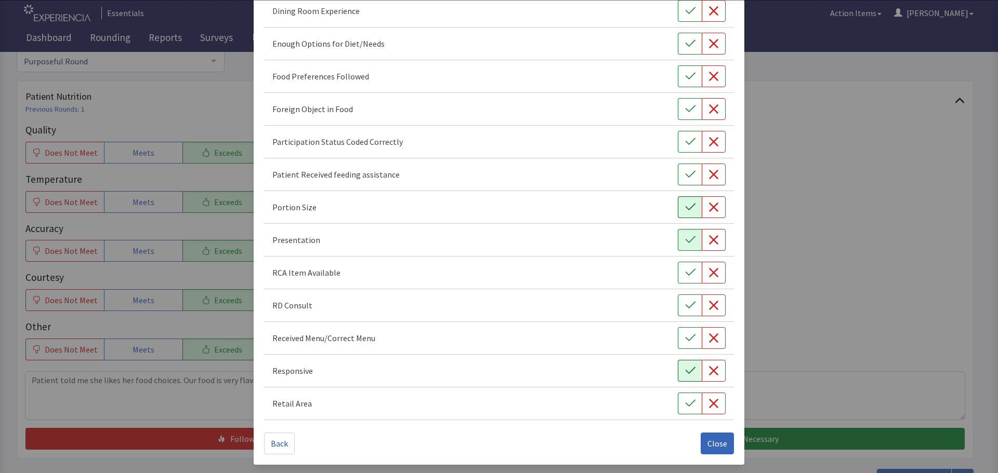
click at [678, 370] on button "button" at bounding box center [690, 371] width 24 height 22
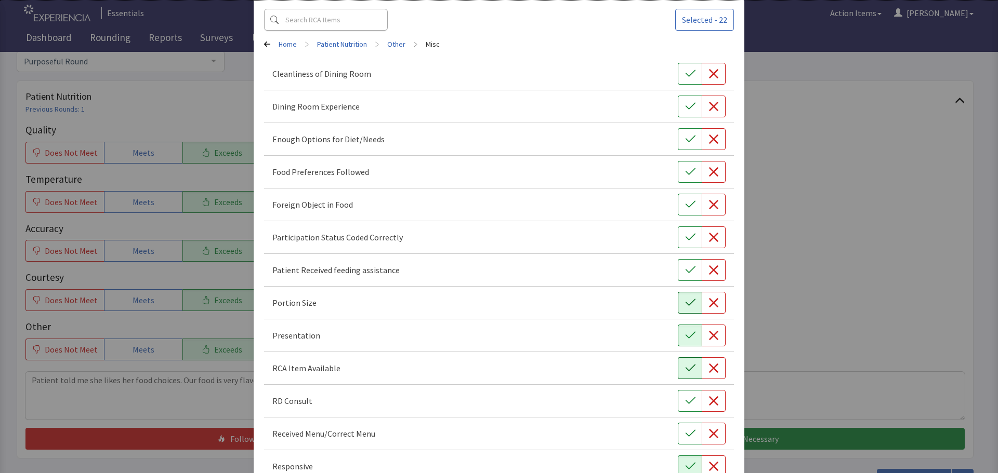
scroll to position [41, 0]
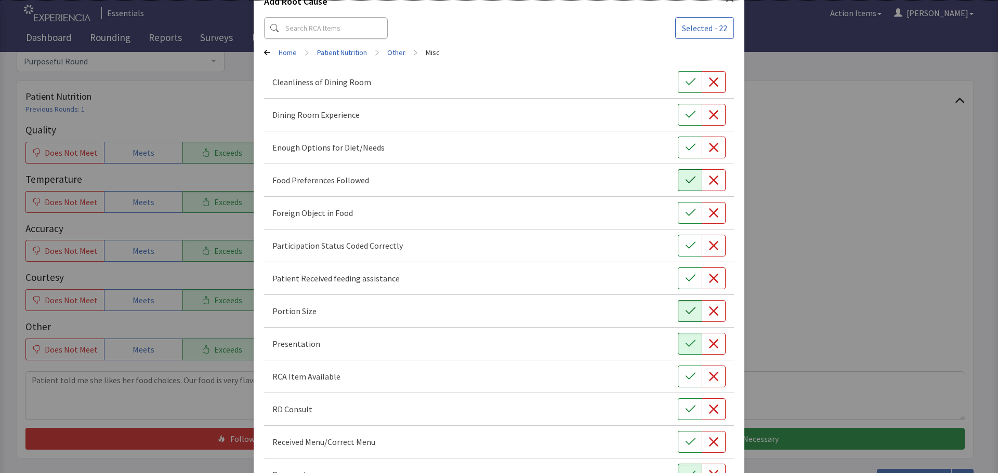
click at [685, 178] on icon "button" at bounding box center [690, 180] width 10 height 10
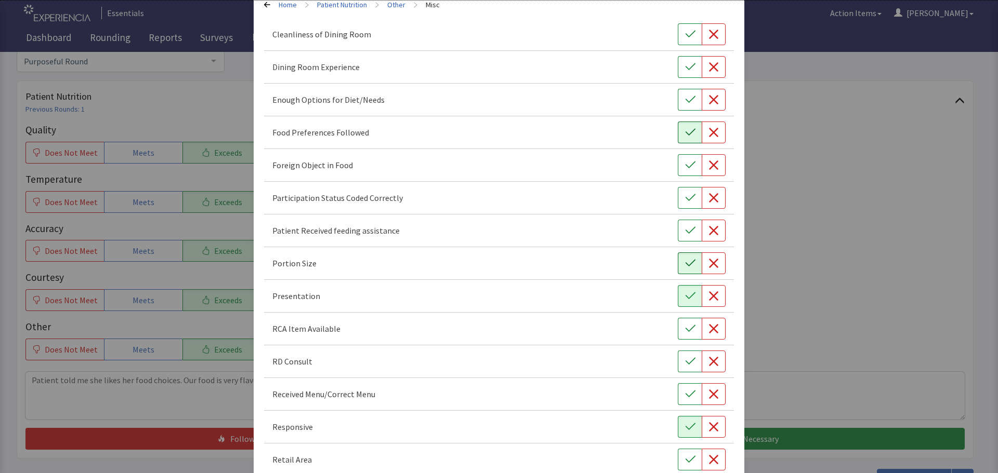
scroll to position [145, 0]
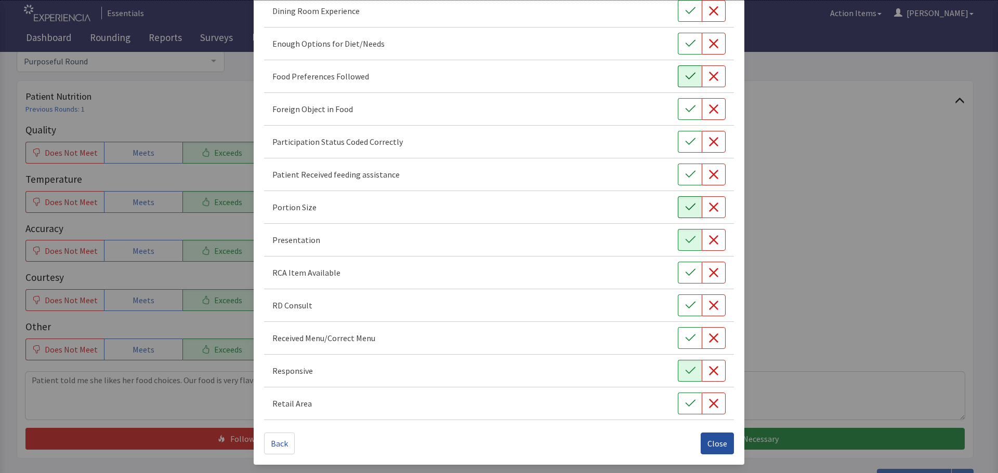
click at [718, 440] on span "Close" at bounding box center [717, 443] width 20 height 12
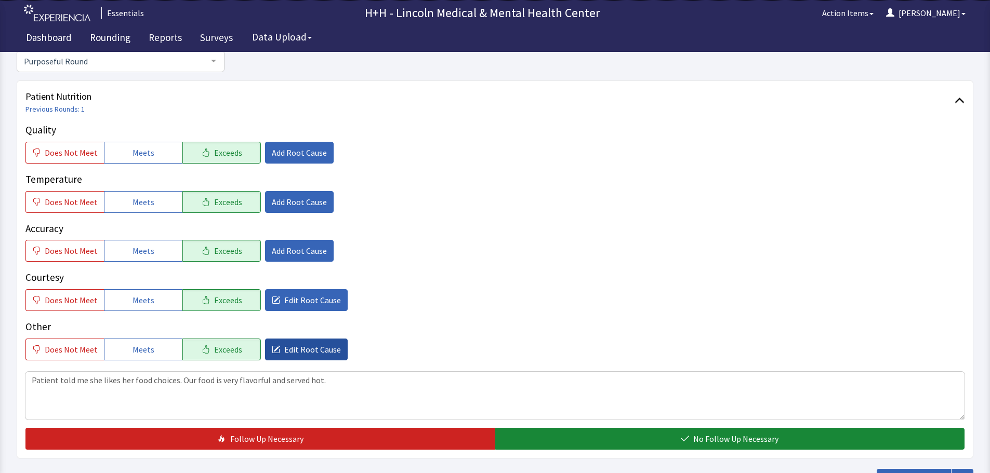
click at [313, 348] on span "Edit Root Cause" at bounding box center [312, 349] width 57 height 12
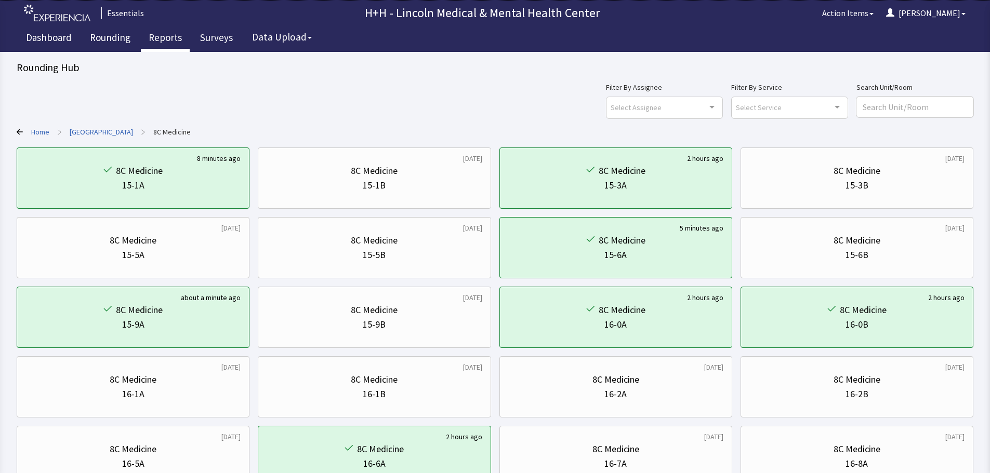
click at [164, 38] on link "Reports" at bounding box center [165, 39] width 49 height 26
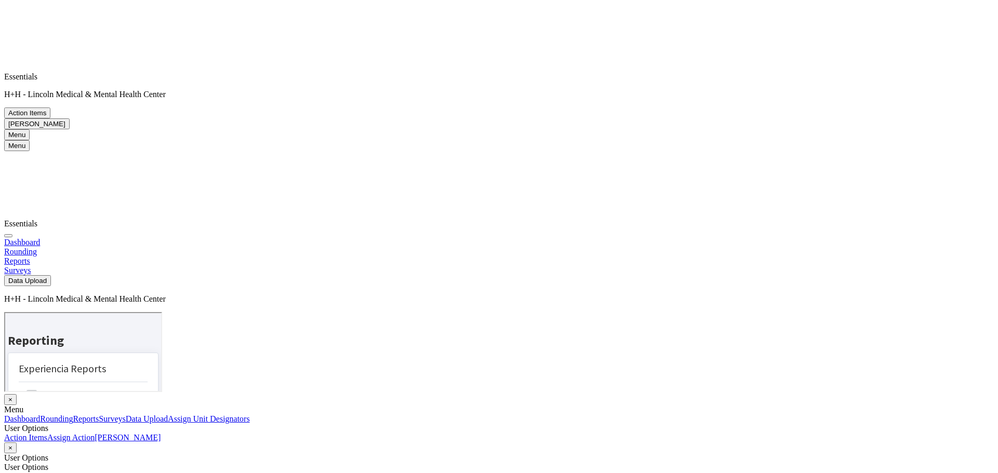
click at [37, 247] on link "Rounding" at bounding box center [20, 251] width 33 height 9
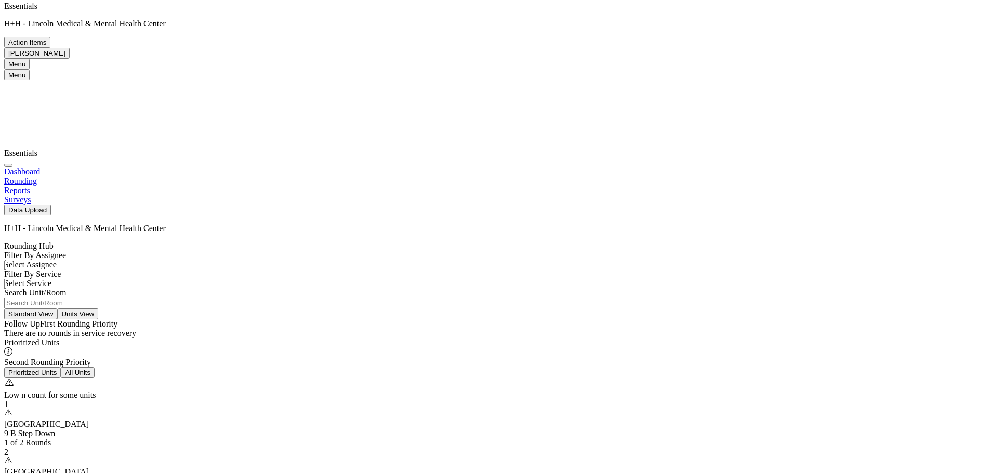
scroll to position [73, 0]
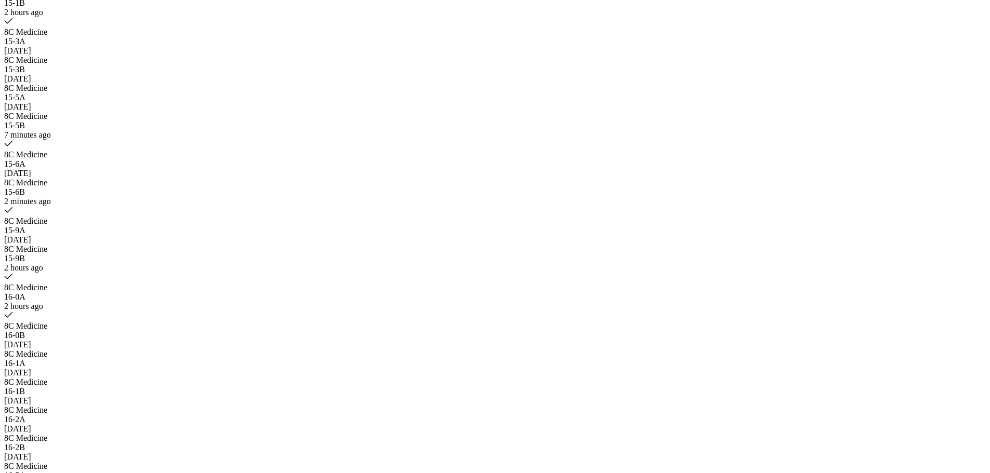
scroll to position [500, 0]
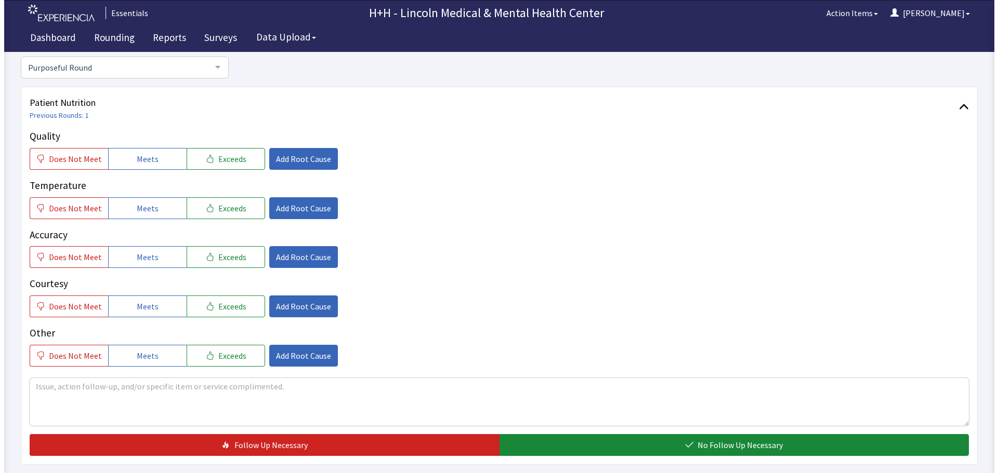
scroll to position [104, 0]
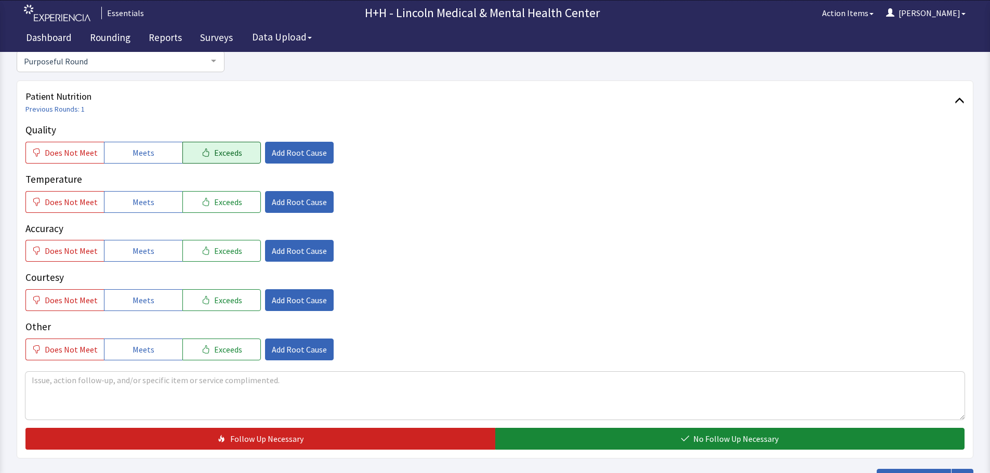
click at [202, 153] on icon "button" at bounding box center [206, 153] width 8 height 8
click at [223, 203] on span "Exceeds" at bounding box center [228, 202] width 28 height 12
click at [233, 249] on span "Exceeds" at bounding box center [228, 251] width 28 height 12
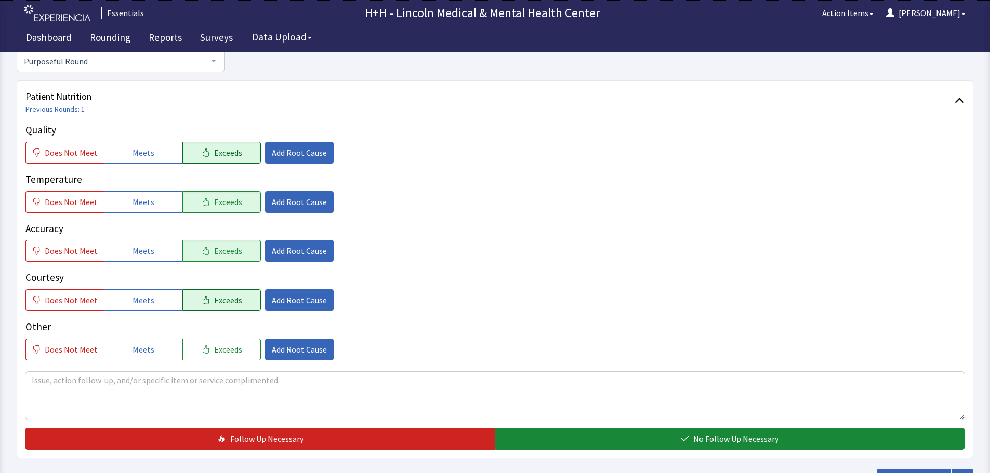
click at [227, 297] on span "Exceeds" at bounding box center [228, 300] width 28 height 12
click at [228, 346] on span "Exceeds" at bounding box center [228, 349] width 28 height 12
click at [62, 376] on textarea at bounding box center [494, 396] width 939 height 48
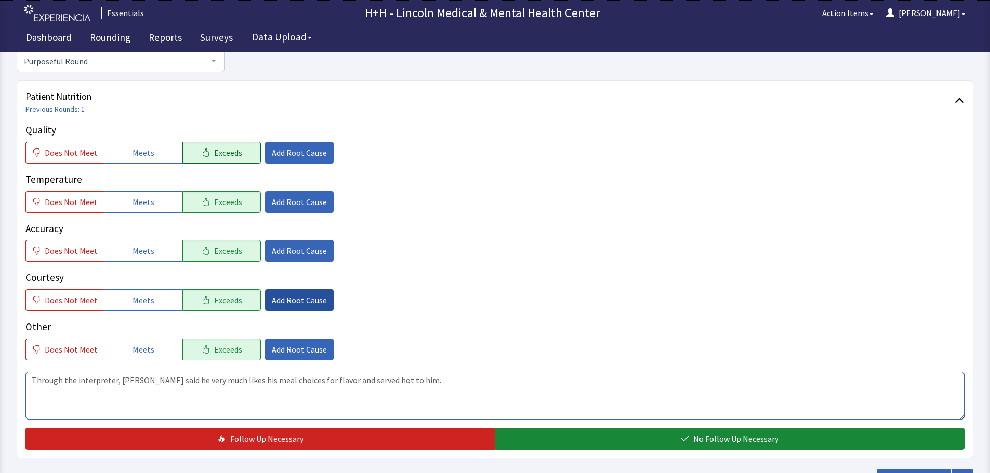
type textarea "Through the interpreter, gentleman said he very much likes his meal choices for…"
click at [285, 306] on span "Add Root Cause" at bounding box center [299, 300] width 55 height 12
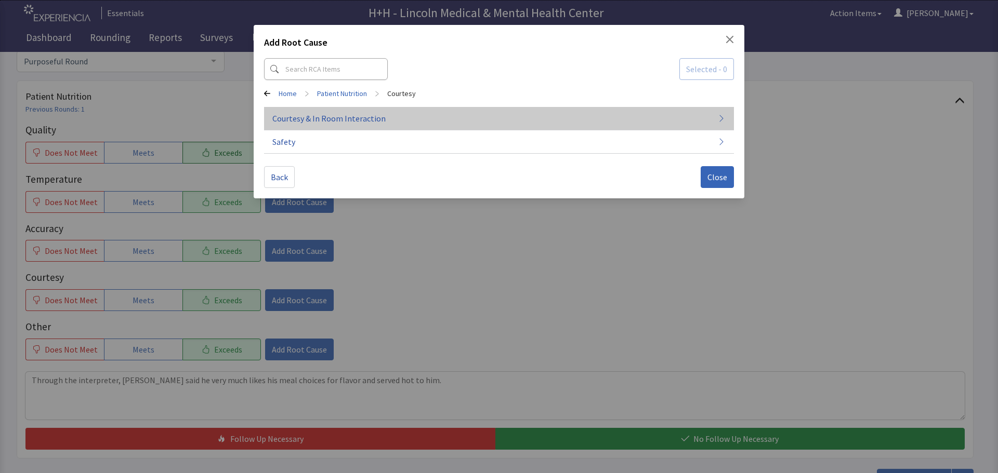
click at [323, 117] on span "Courtesy & In Room Interaction" at bounding box center [328, 118] width 113 height 12
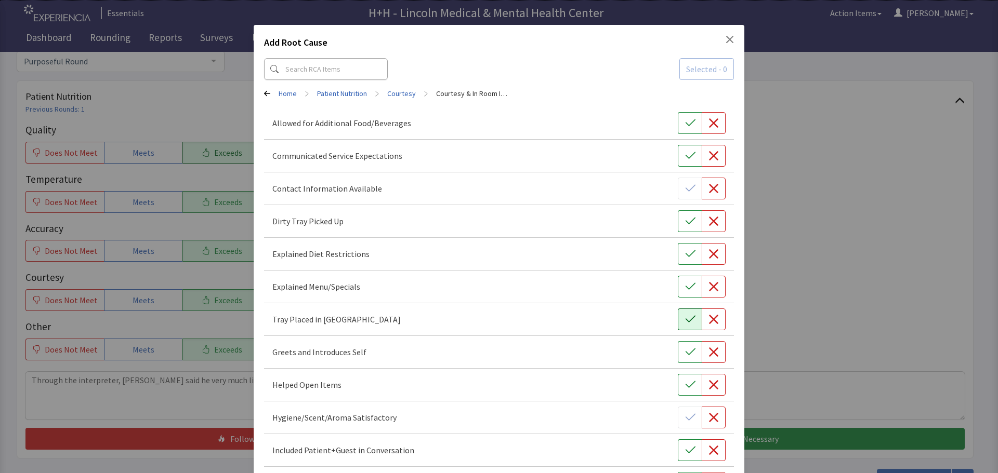
click at [687, 322] on icon "button" at bounding box center [690, 319] width 10 height 10
click at [688, 354] on icon "button" at bounding box center [690, 352] width 10 height 10
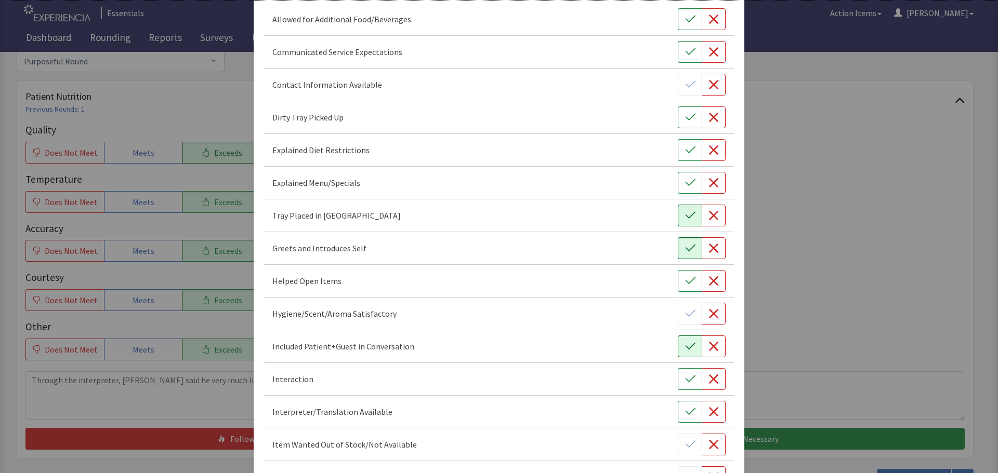
click at [685, 348] on icon "button" at bounding box center [690, 346] width 10 height 10
click at [678, 378] on button "button" at bounding box center [690, 379] width 24 height 22
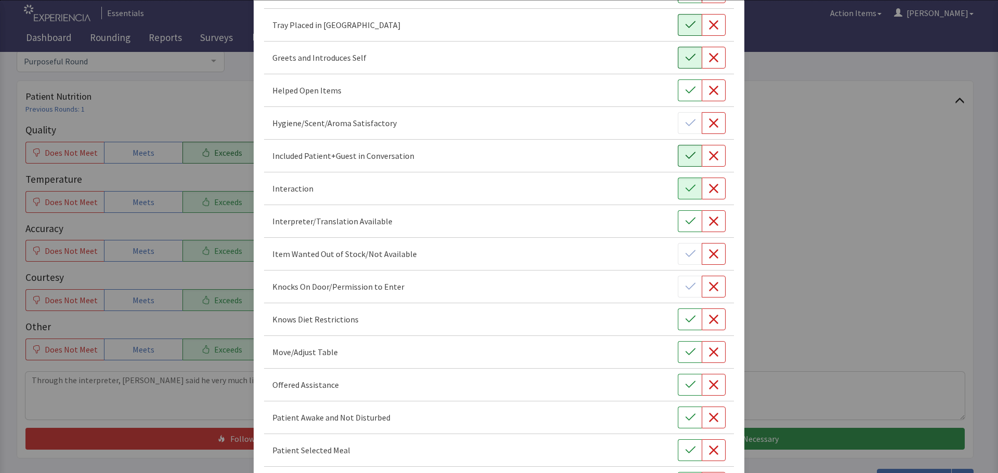
scroll to position [312, 0]
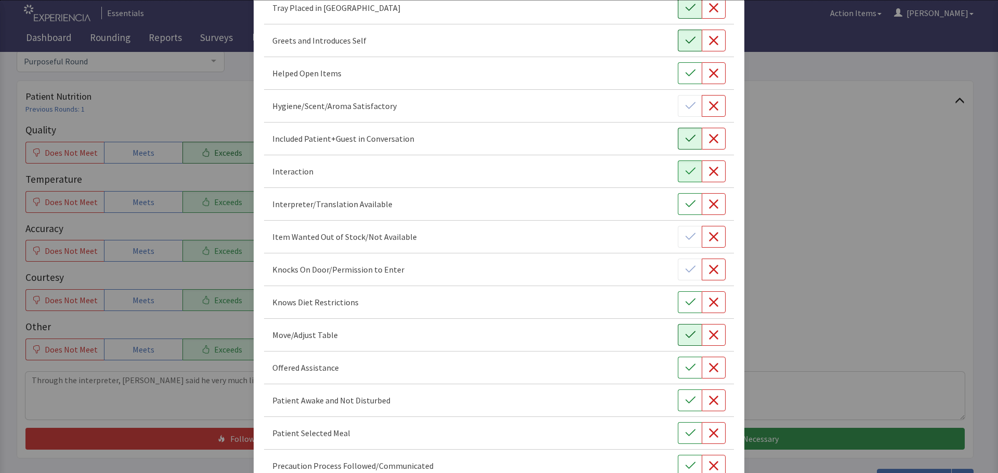
click at [685, 333] on icon "button" at bounding box center [690, 335] width 10 height 10
click at [685, 372] on icon "button" at bounding box center [690, 368] width 10 height 10
click at [685, 399] on icon "button" at bounding box center [690, 400] width 10 height 10
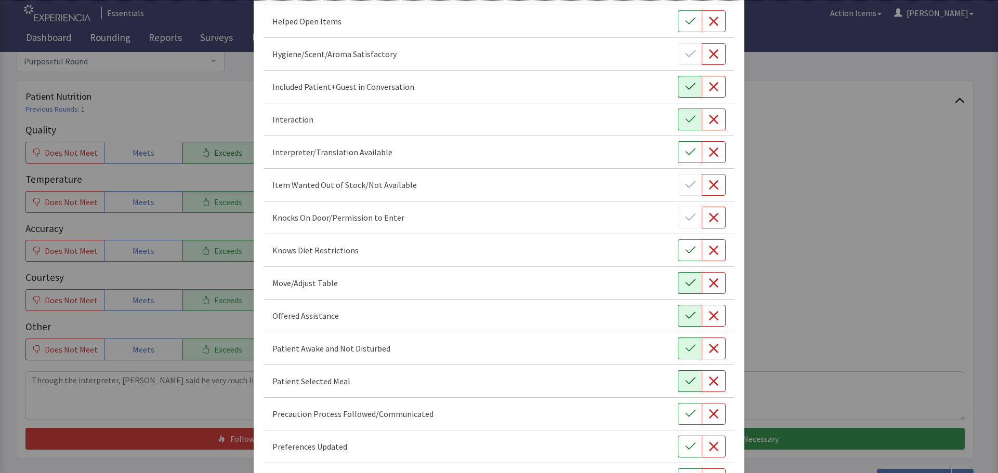
click at [685, 380] on icon "button" at bounding box center [690, 381] width 10 height 10
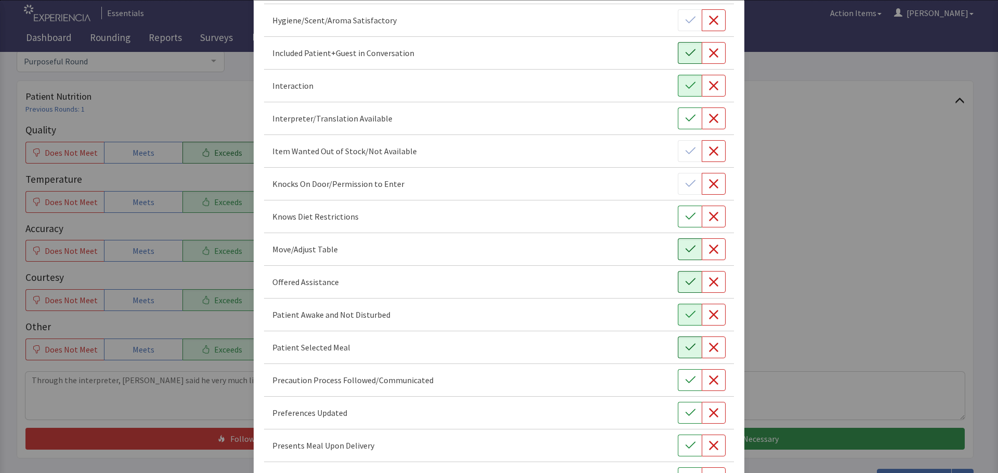
scroll to position [416, 0]
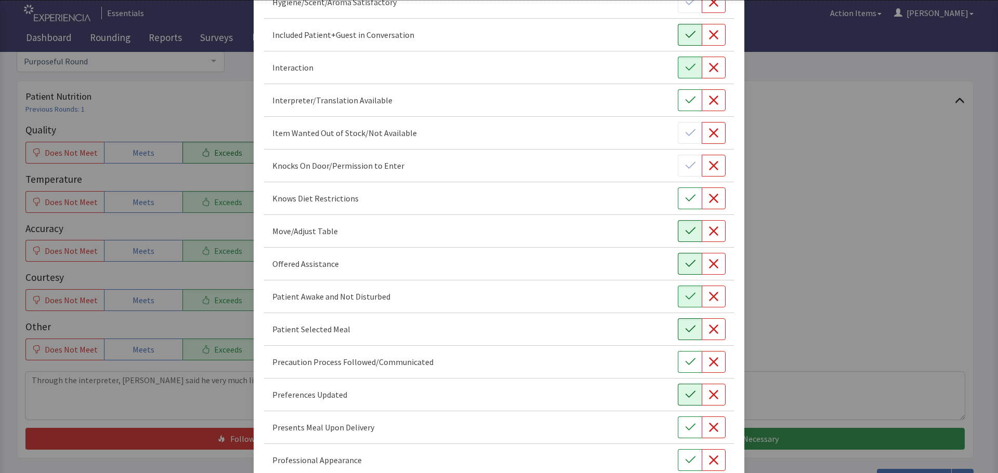
click at [685, 394] on icon "button" at bounding box center [690, 395] width 10 height 10
click at [687, 428] on icon "button" at bounding box center [690, 427] width 10 height 10
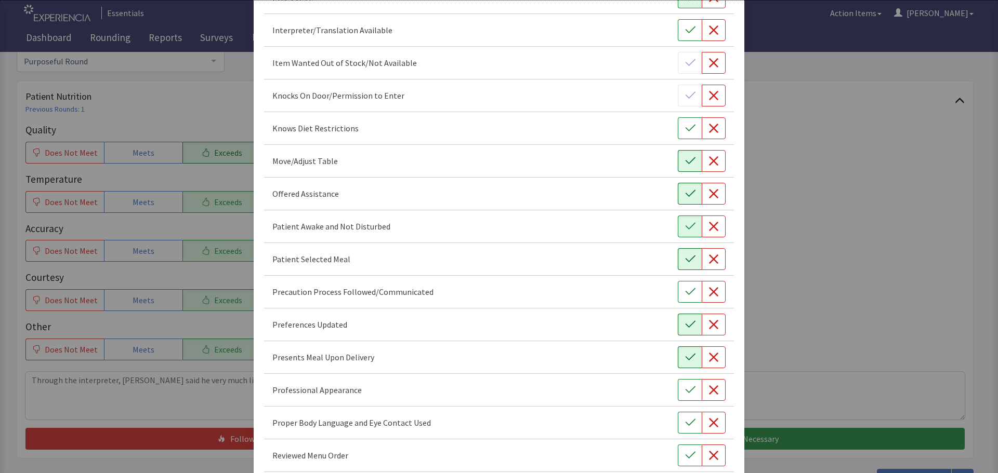
scroll to position [520, 0]
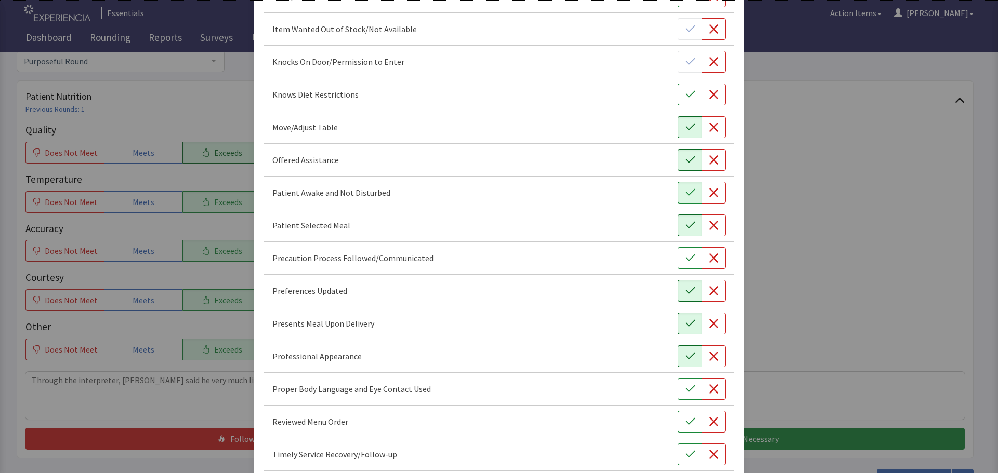
click at [685, 360] on icon "button" at bounding box center [690, 356] width 10 height 10
drag, startPoint x: 683, startPoint y: 388, endPoint x: 684, endPoint y: 407, distance: 19.8
click at [685, 389] on icon "button" at bounding box center [690, 389] width 10 height 10
click at [688, 429] on button "button" at bounding box center [690, 422] width 24 height 22
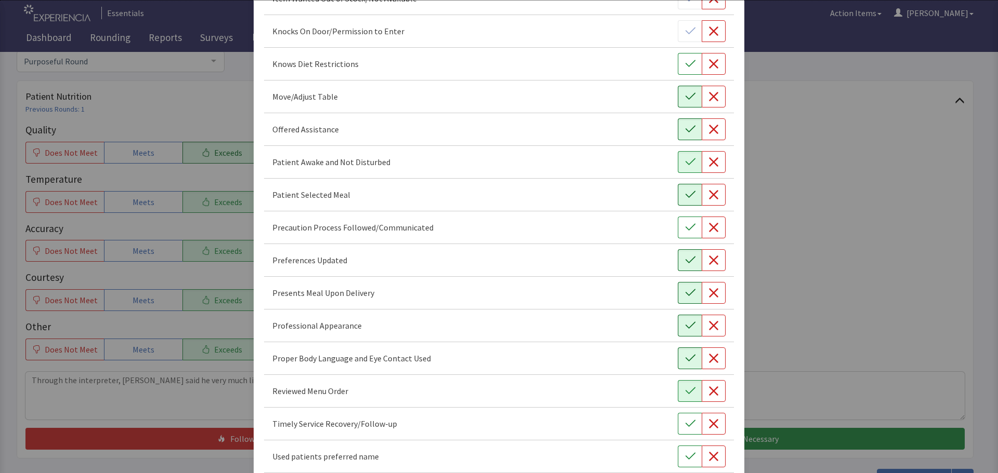
scroll to position [603, 0]
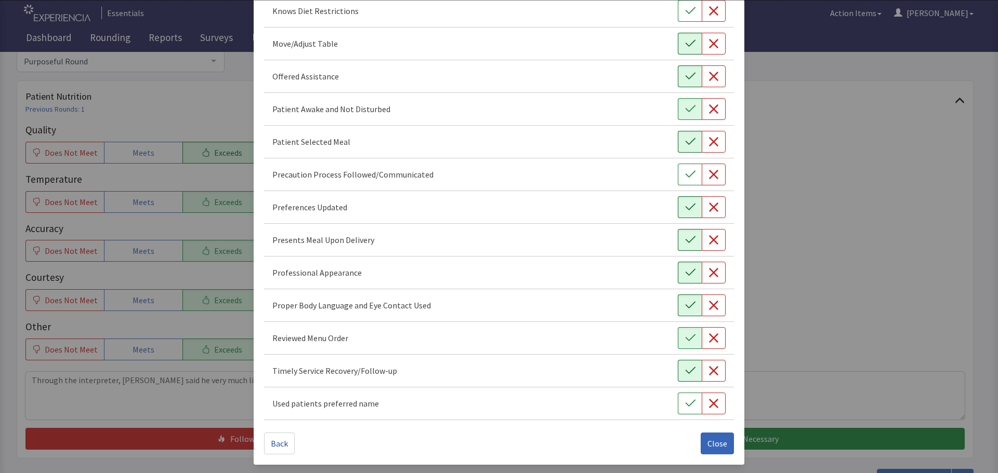
click at [680, 364] on button "button" at bounding box center [690, 371] width 24 height 22
click at [716, 445] on span "Close" at bounding box center [717, 443] width 20 height 12
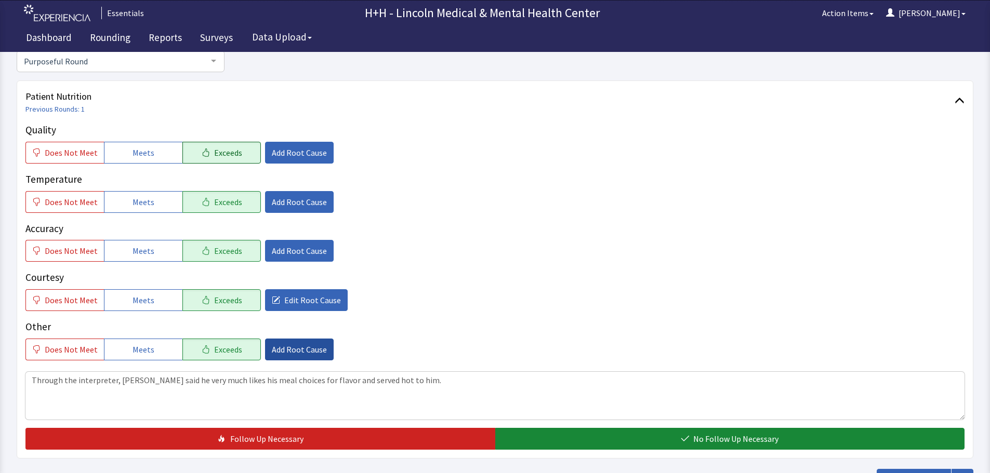
click at [275, 352] on span "Add Root Cause" at bounding box center [299, 349] width 55 height 12
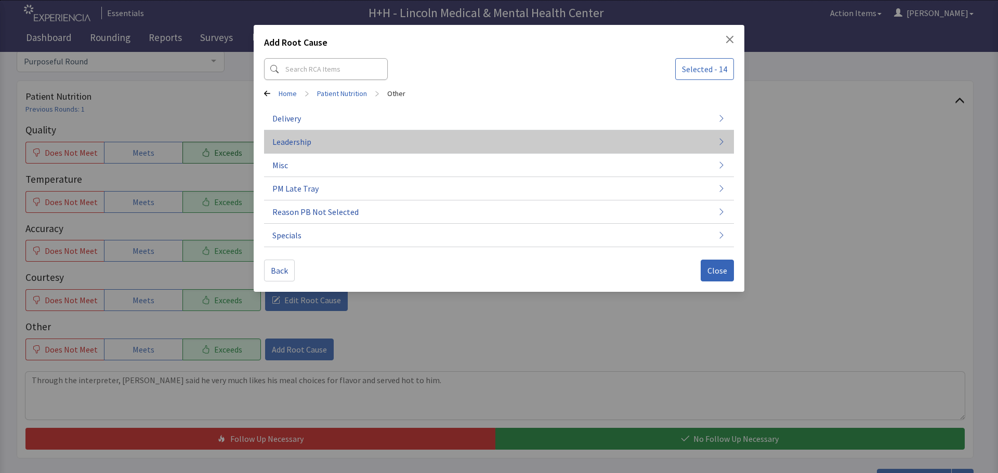
click at [283, 139] on span "Leadership" at bounding box center [291, 142] width 39 height 12
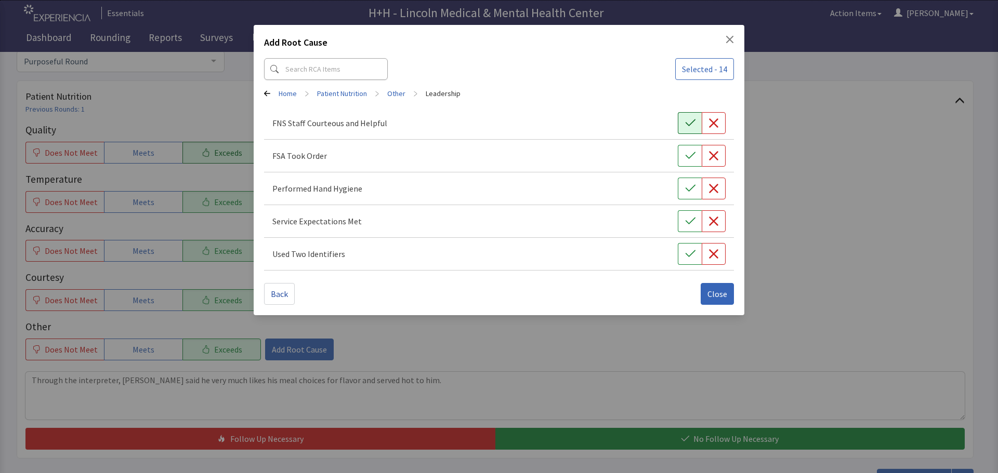
click at [682, 120] on button "button" at bounding box center [690, 123] width 24 height 22
click at [692, 152] on icon "button" at bounding box center [690, 156] width 10 height 10
click at [693, 183] on icon "button" at bounding box center [690, 188] width 10 height 10
click at [692, 220] on icon "button" at bounding box center [690, 221] width 10 height 7
click at [687, 251] on icon "button" at bounding box center [690, 254] width 10 height 10
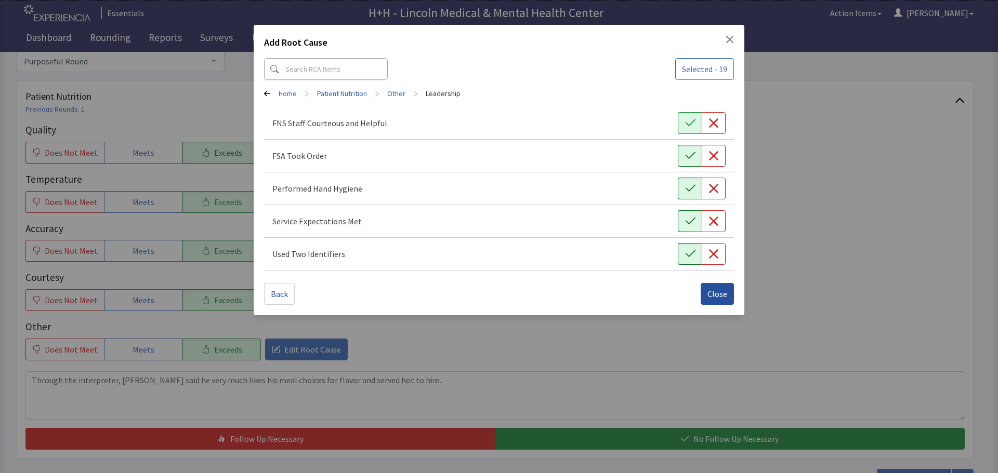
click at [715, 289] on span "Close" at bounding box center [717, 294] width 20 height 12
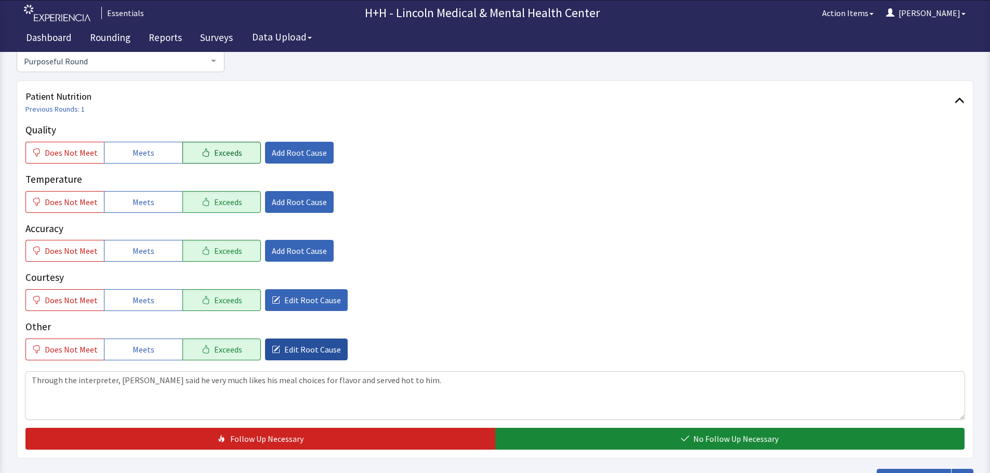
click at [293, 353] on span "Edit Root Cause" at bounding box center [312, 349] width 57 height 12
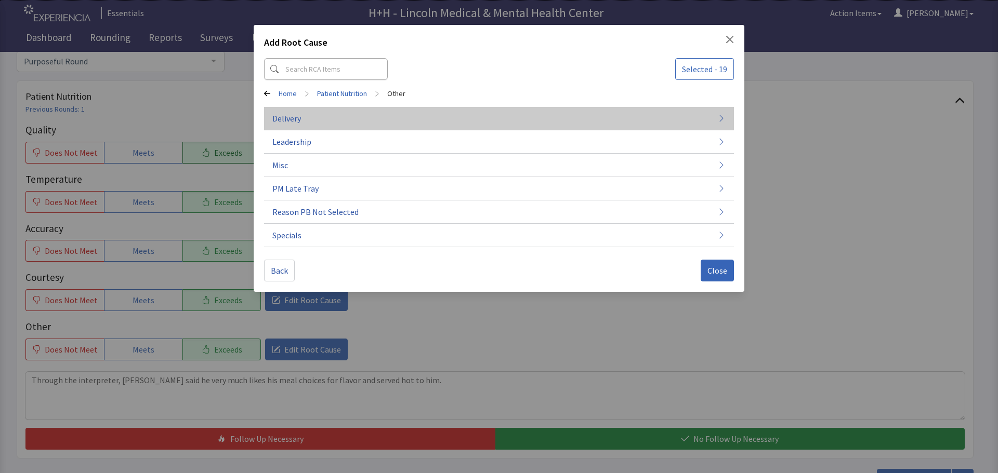
click at [327, 115] on button "Delivery" at bounding box center [499, 118] width 470 height 23
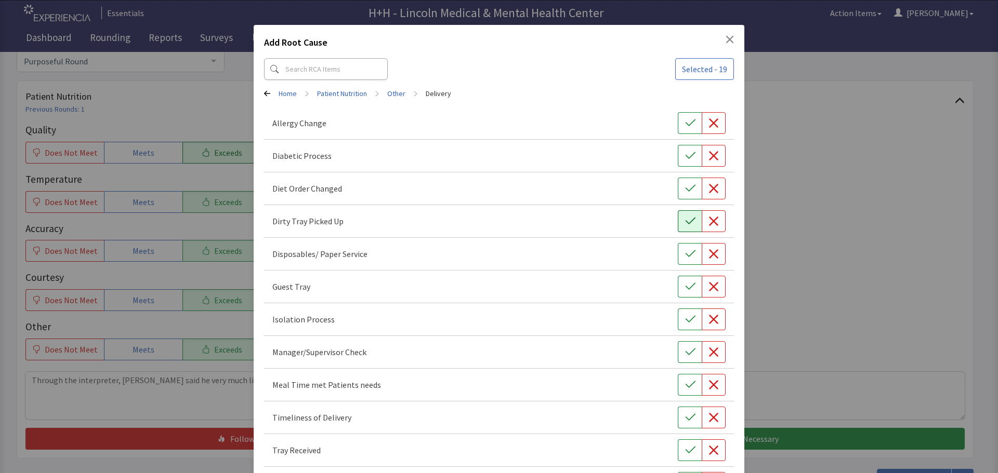
click at [685, 218] on icon "button" at bounding box center [690, 221] width 10 height 10
click at [678, 383] on button "button" at bounding box center [690, 385] width 24 height 22
click at [688, 414] on icon "button" at bounding box center [690, 417] width 10 height 7
click at [688, 456] on button "button" at bounding box center [690, 451] width 24 height 22
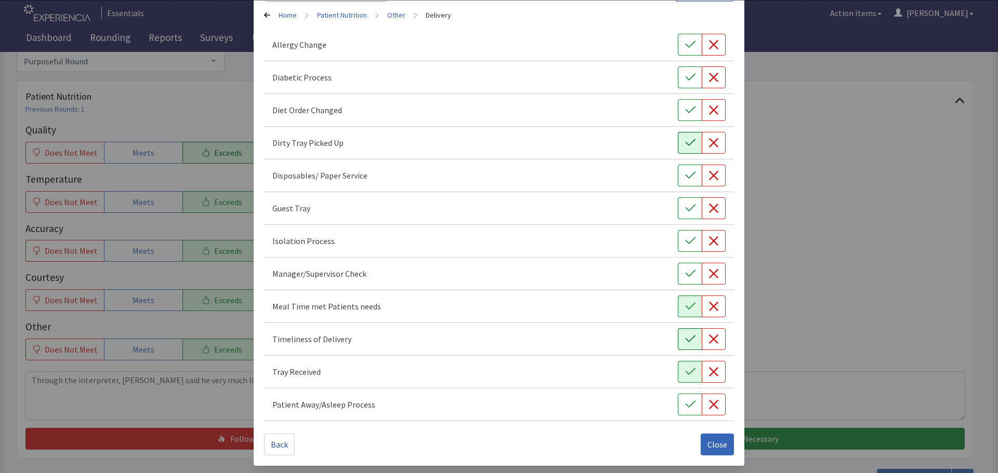
scroll to position [79, 0]
click at [707, 440] on span "Close" at bounding box center [717, 443] width 20 height 12
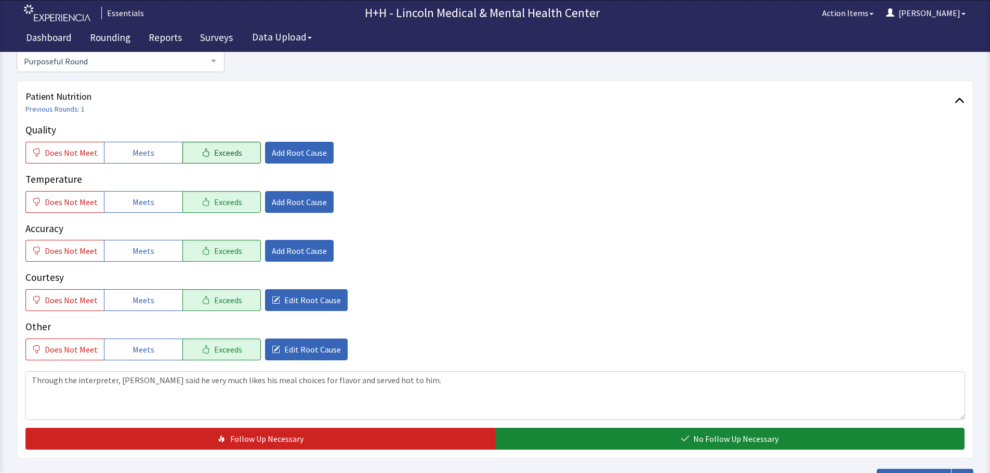
click at [320, 361] on div "Quality Does Not Meet Meets Exceeds Add Root Cause Temperature Does Not Meet Me…" at bounding box center [494, 286] width 939 height 327
click at [313, 349] on span "Edit Root Cause" at bounding box center [312, 349] width 57 height 12
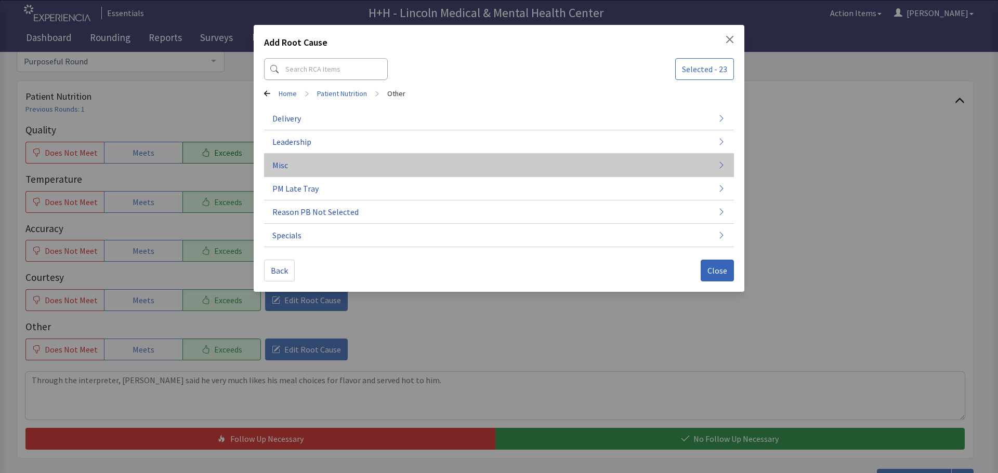
click at [285, 163] on span "Misc" at bounding box center [280, 165] width 16 height 12
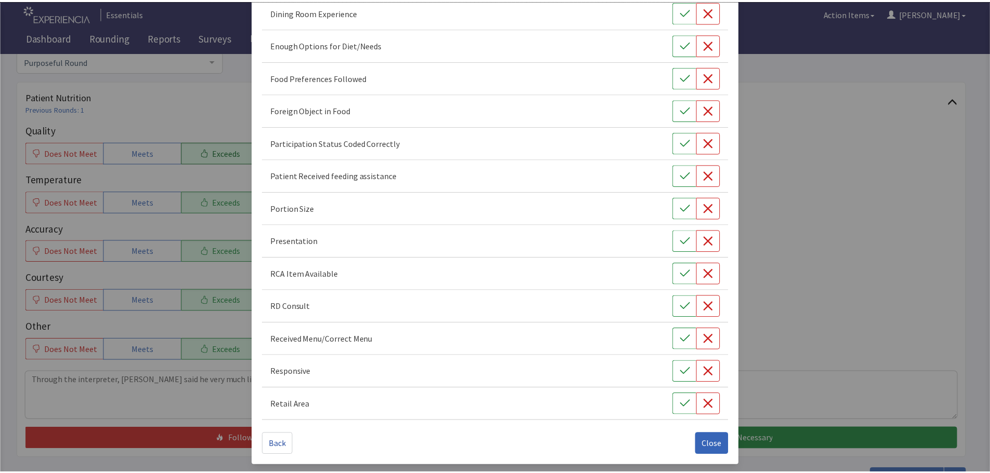
scroll to position [145, 0]
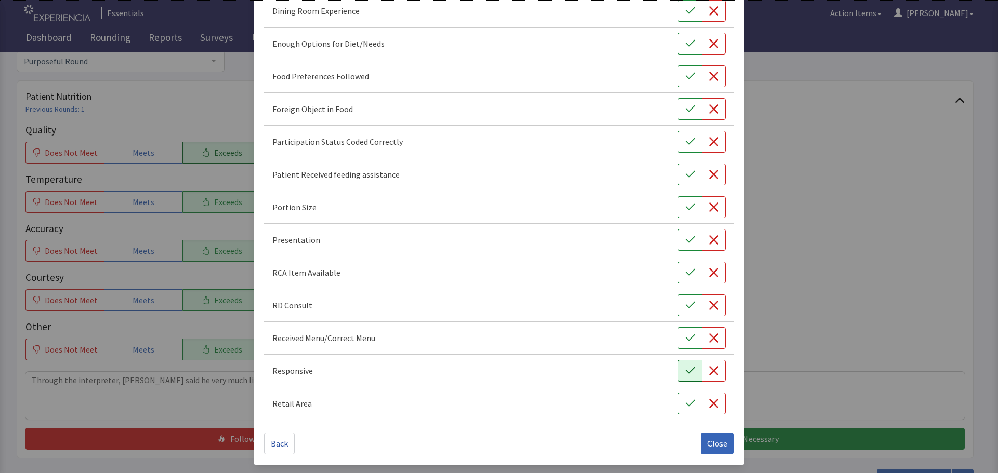
click at [687, 375] on icon "button" at bounding box center [690, 371] width 10 height 10
click at [692, 209] on button "button" at bounding box center [690, 207] width 24 height 22
click at [688, 240] on icon "button" at bounding box center [690, 240] width 10 height 10
click at [678, 75] on button "button" at bounding box center [690, 76] width 24 height 22
click at [708, 445] on span "Close" at bounding box center [717, 443] width 20 height 12
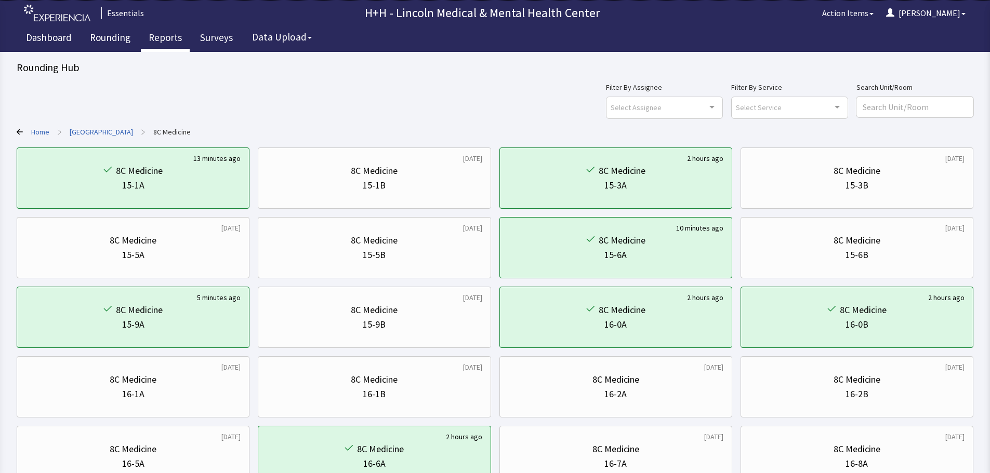
click at [162, 37] on link "Reports" at bounding box center [165, 39] width 49 height 26
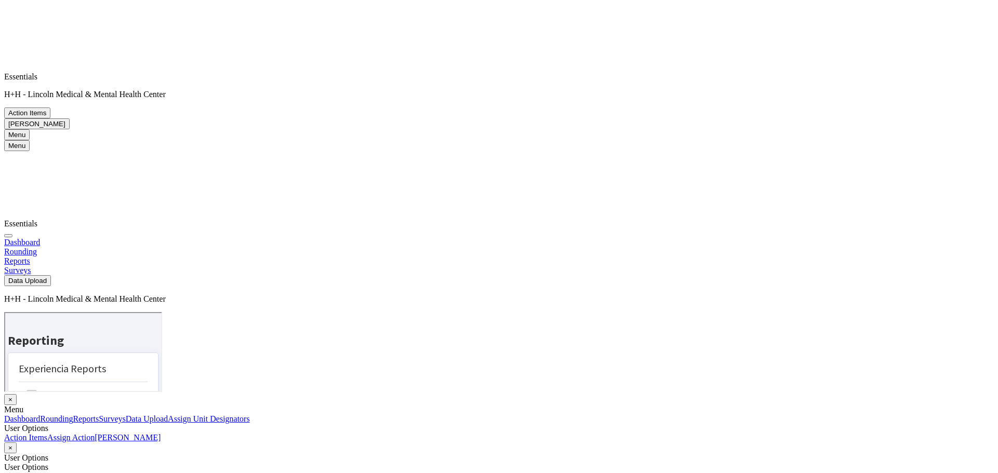
click at [37, 247] on link "Rounding" at bounding box center [20, 251] width 33 height 9
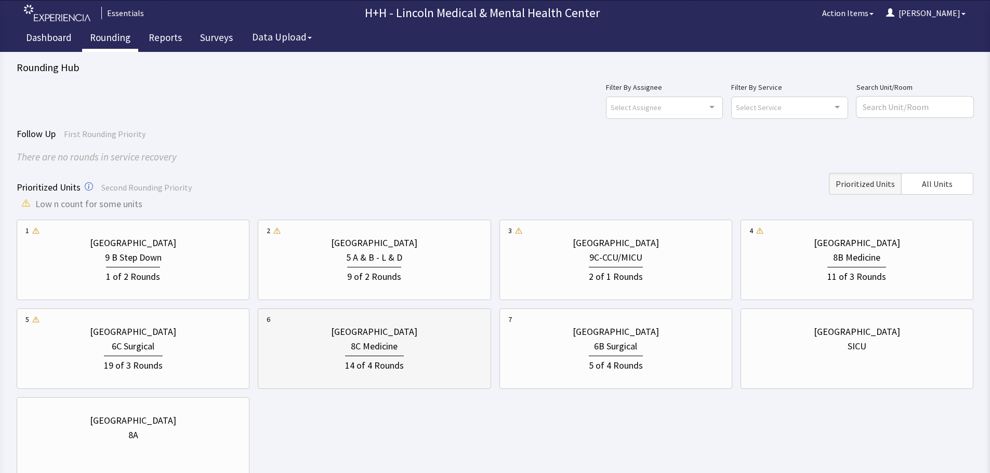
click at [441, 361] on div "14 of 4 Rounds" at bounding box center [374, 363] width 215 height 19
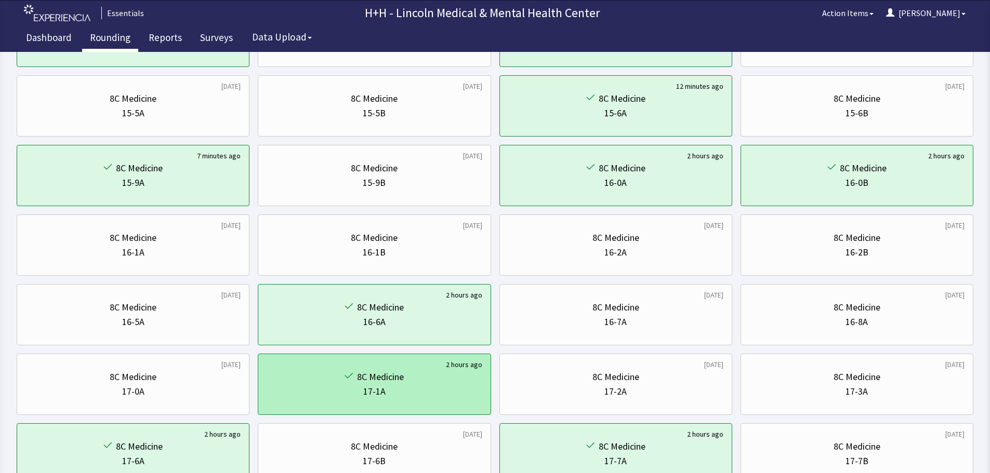
scroll to position [52, 0]
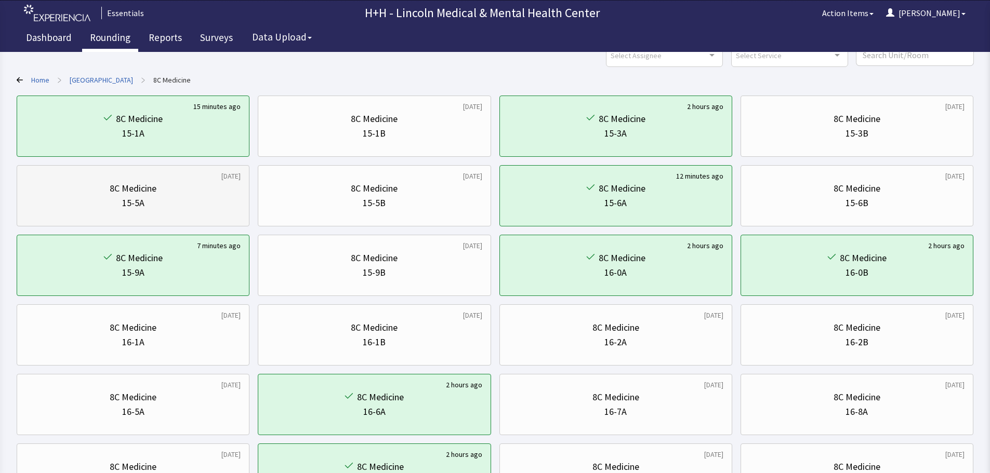
click at [196, 205] on div "15-5A" at bounding box center [132, 203] width 215 height 15
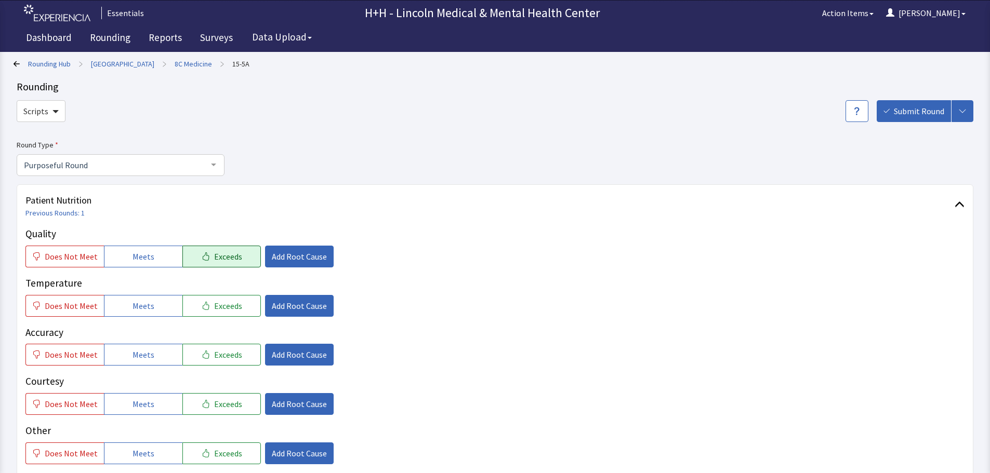
click at [220, 257] on span "Exceeds" at bounding box center [228, 256] width 28 height 12
click at [227, 307] on span "Exceeds" at bounding box center [228, 306] width 28 height 12
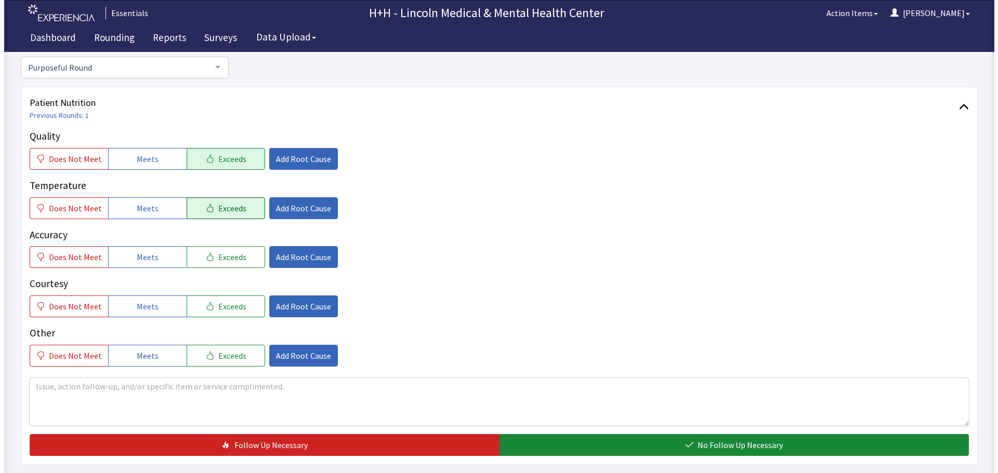
scroll to position [104, 0]
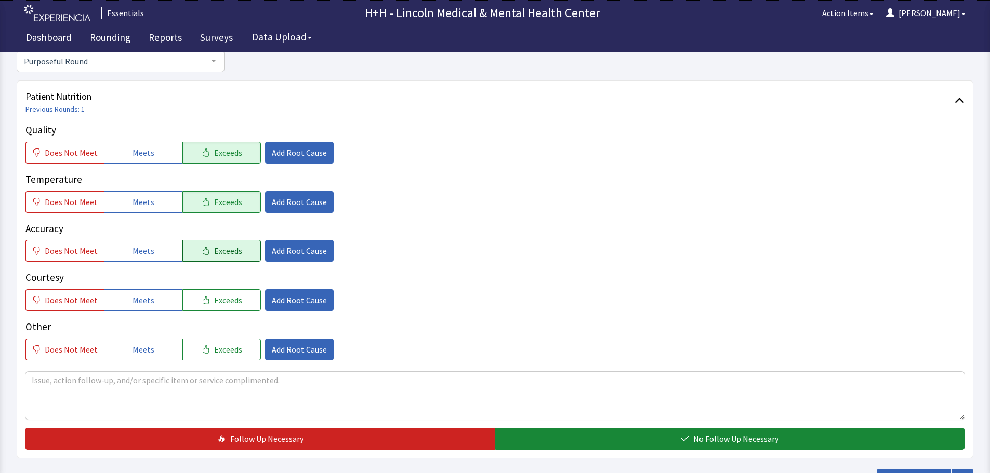
click at [218, 253] on span "Exceeds" at bounding box center [228, 251] width 28 height 12
click at [227, 297] on span "Exceeds" at bounding box center [228, 300] width 28 height 12
click at [231, 348] on span "Exceeds" at bounding box center [228, 349] width 28 height 12
click at [75, 379] on textarea at bounding box center [494, 396] width 939 height 48
click at [143, 379] on textarea "Through interpreter, patient says they like thir" at bounding box center [494, 396] width 939 height 48
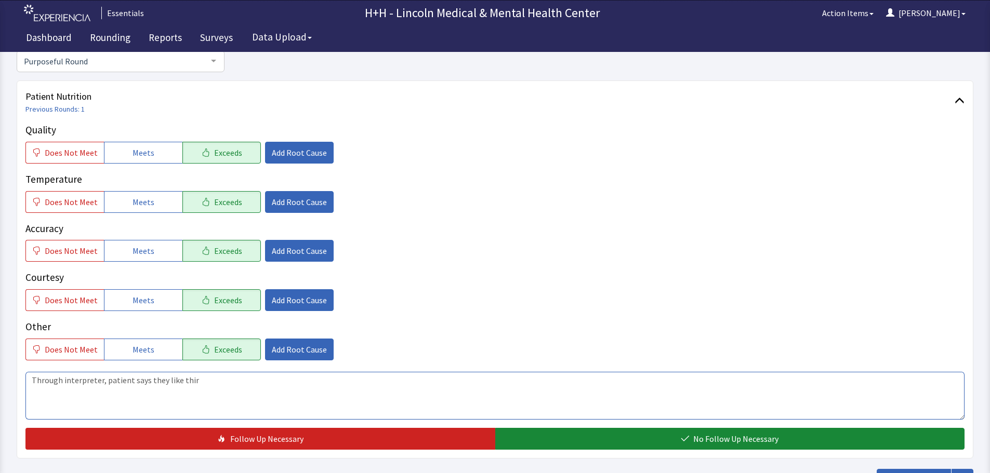
click at [148, 379] on textarea "Through interpreter, patient says they like thir" at bounding box center [494, 396] width 939 height 48
click at [188, 380] on textarea "Through interpreter, patient says they like thir" at bounding box center [494, 396] width 939 height 48
click at [164, 380] on textarea "Through interpreter, patient says they like their" at bounding box center [494, 396] width 939 height 48
click at [217, 380] on textarea "Through interpreter, patient says they really like their" at bounding box center [494, 396] width 939 height 48
type textarea "Through interpreter, patient says they really like their food choices. Said the…"
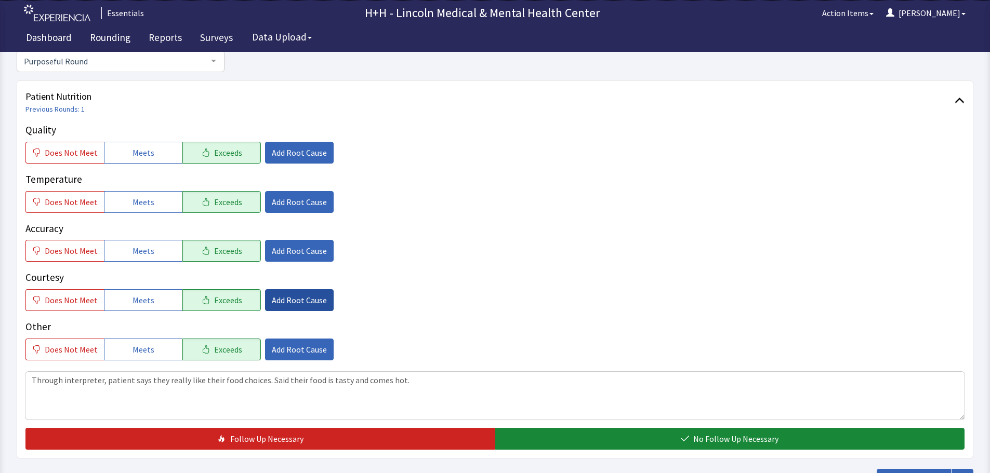
click at [288, 301] on span "Add Root Cause" at bounding box center [299, 300] width 55 height 12
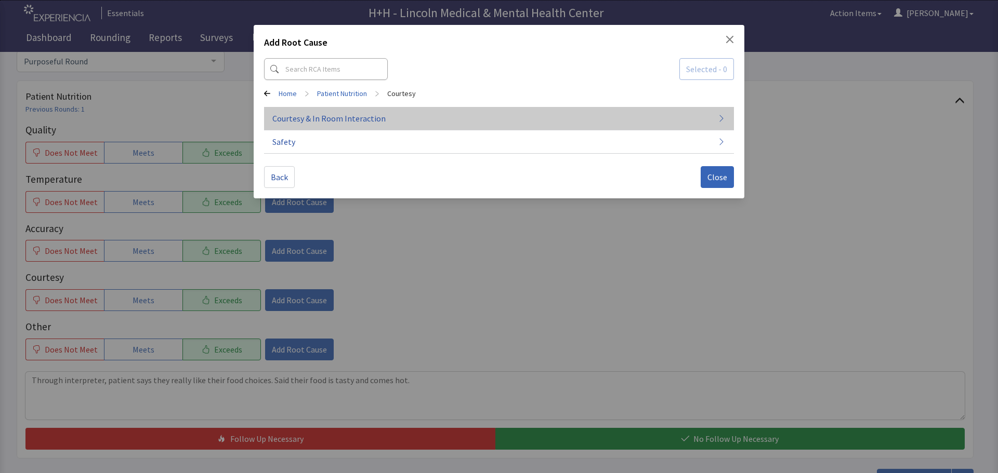
click at [360, 118] on span "Courtesy & In Room Interaction" at bounding box center [328, 118] width 113 height 12
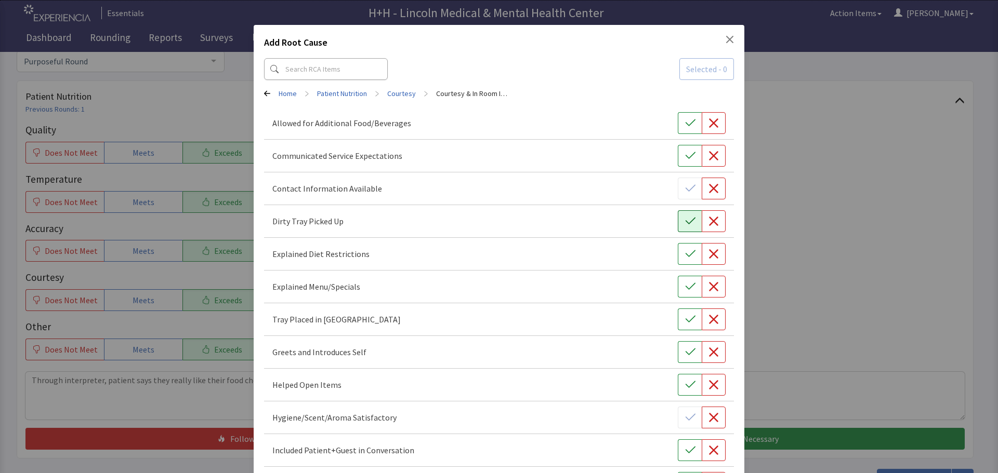
click at [685, 224] on icon "button" at bounding box center [690, 221] width 10 height 7
click at [685, 317] on icon "button" at bounding box center [690, 319] width 10 height 10
click at [685, 351] on icon "button" at bounding box center [690, 352] width 10 height 10
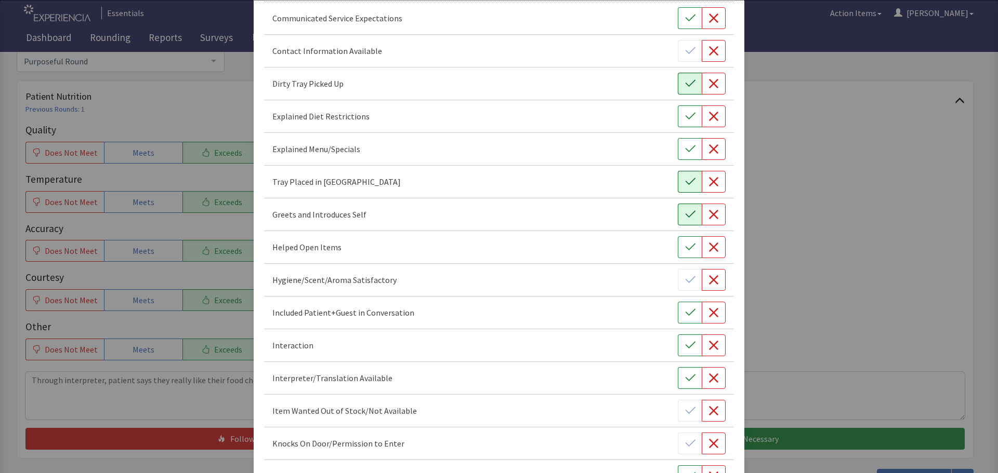
scroll to position [156, 0]
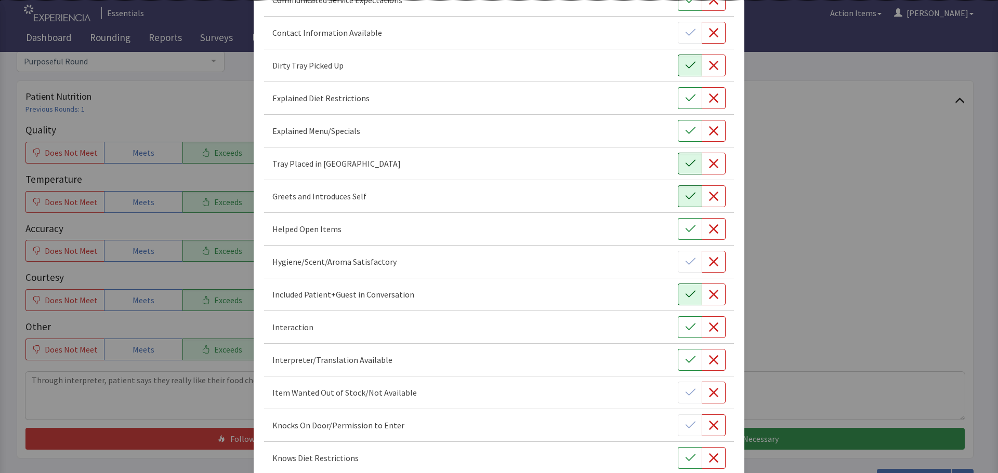
click at [685, 296] on icon "button" at bounding box center [690, 294] width 10 height 10
click at [685, 328] on icon "button" at bounding box center [690, 327] width 10 height 10
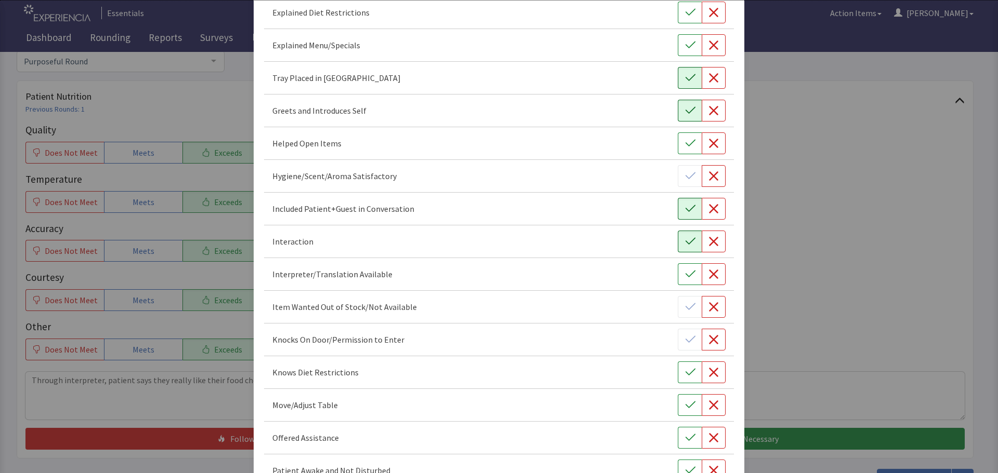
scroll to position [260, 0]
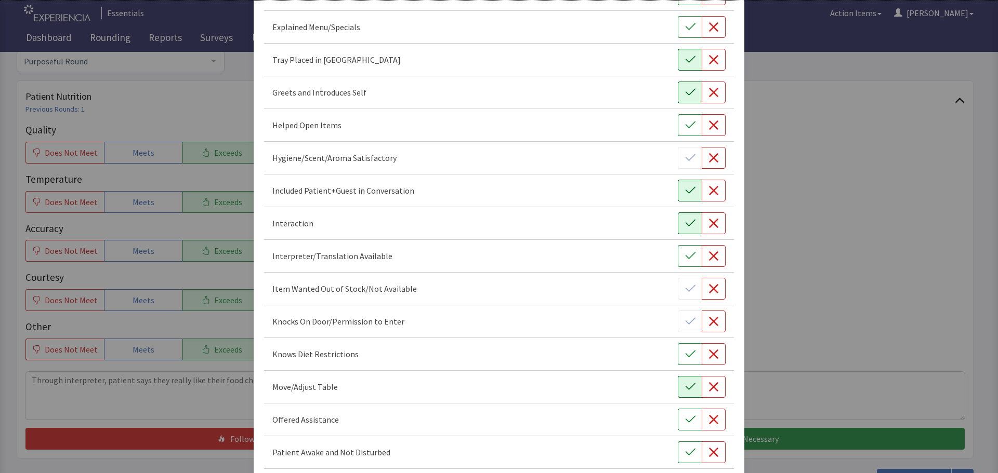
click at [685, 387] on icon "button" at bounding box center [690, 387] width 10 height 10
click at [686, 421] on icon "button" at bounding box center [690, 420] width 10 height 10
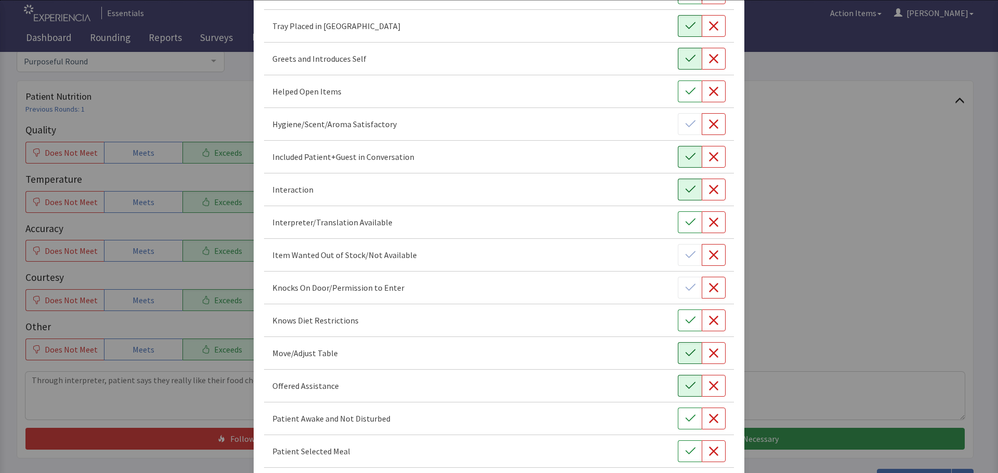
scroll to position [312, 0]
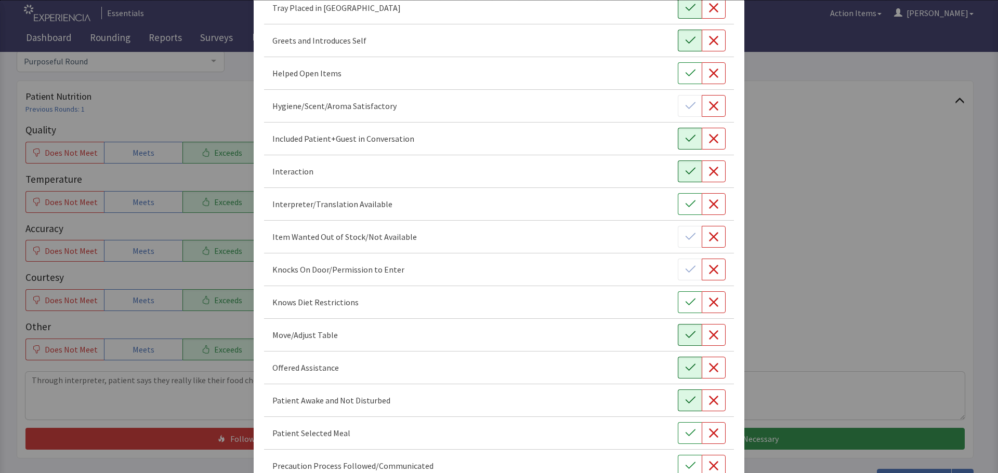
click at [685, 401] on icon "button" at bounding box center [690, 400] width 10 height 10
click at [685, 431] on icon "button" at bounding box center [690, 433] width 10 height 10
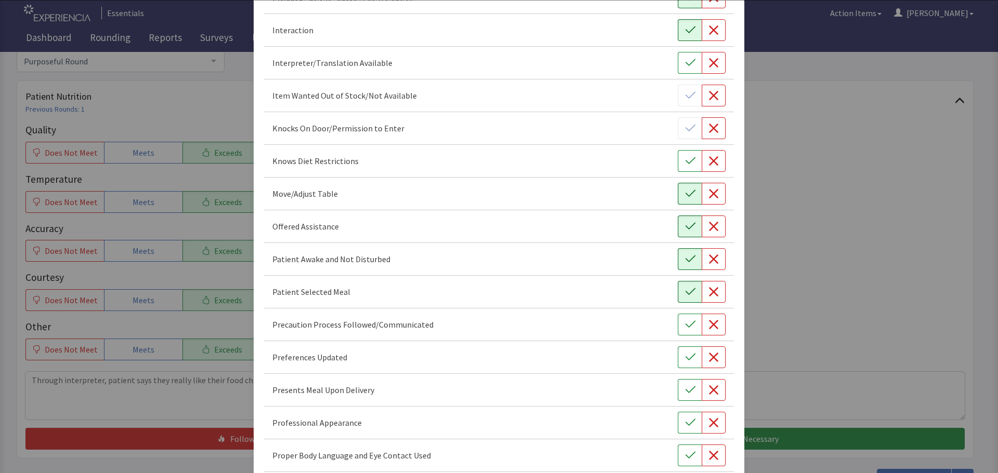
scroll to position [468, 0]
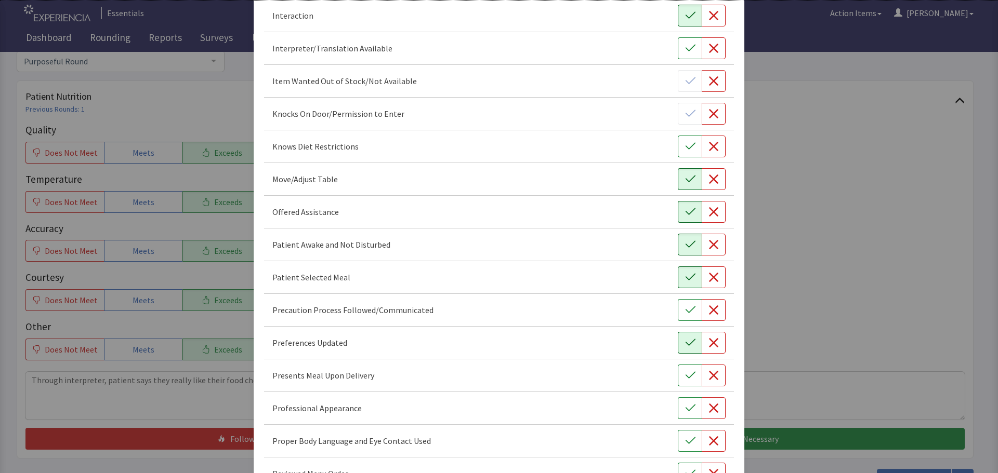
click at [685, 341] on icon "button" at bounding box center [690, 343] width 10 height 10
click at [685, 377] on icon "button" at bounding box center [690, 375] width 10 height 10
click at [685, 408] on icon "button" at bounding box center [690, 408] width 10 height 10
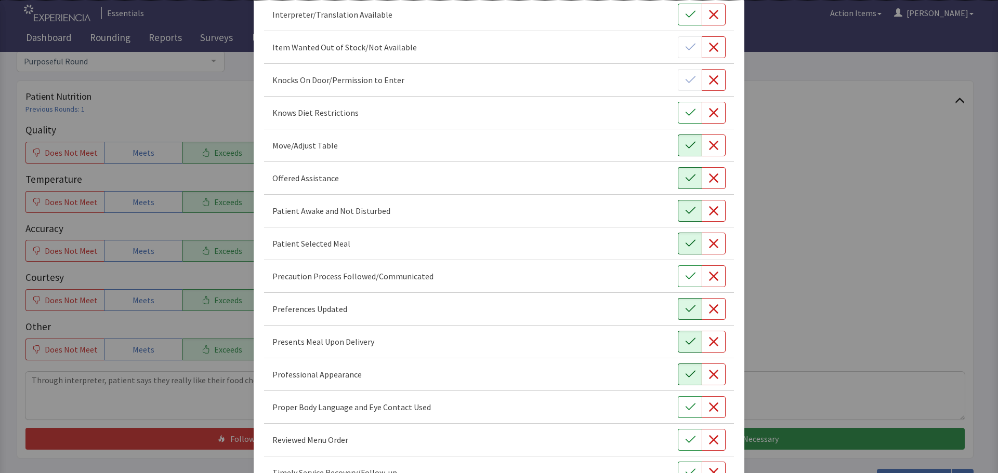
scroll to position [520, 0]
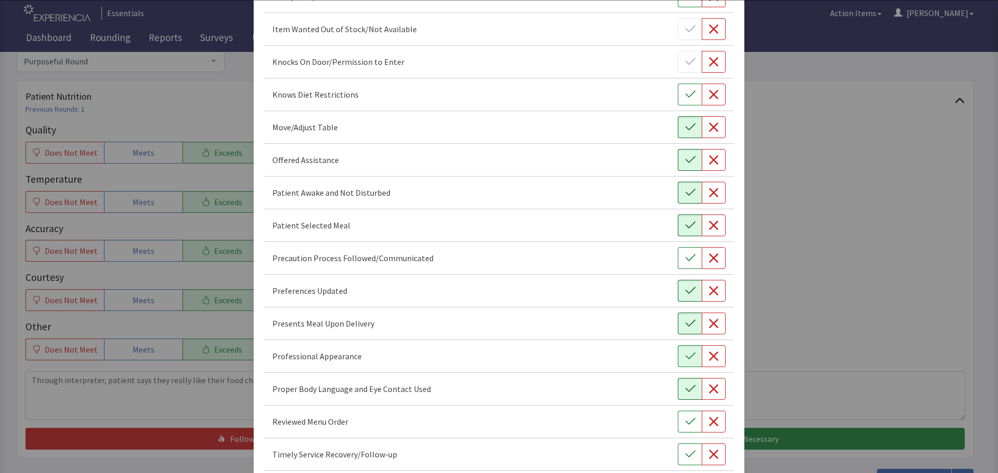
click at [685, 388] on icon "button" at bounding box center [690, 389] width 10 height 10
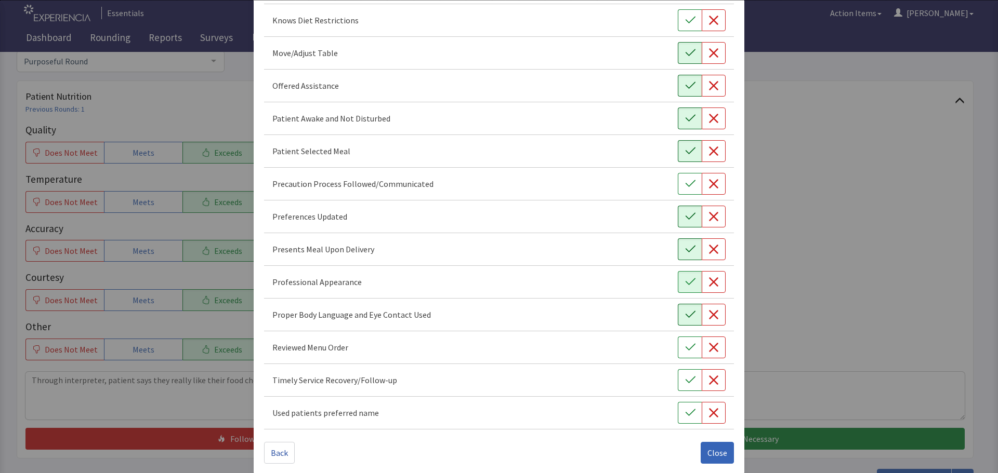
scroll to position [603, 0]
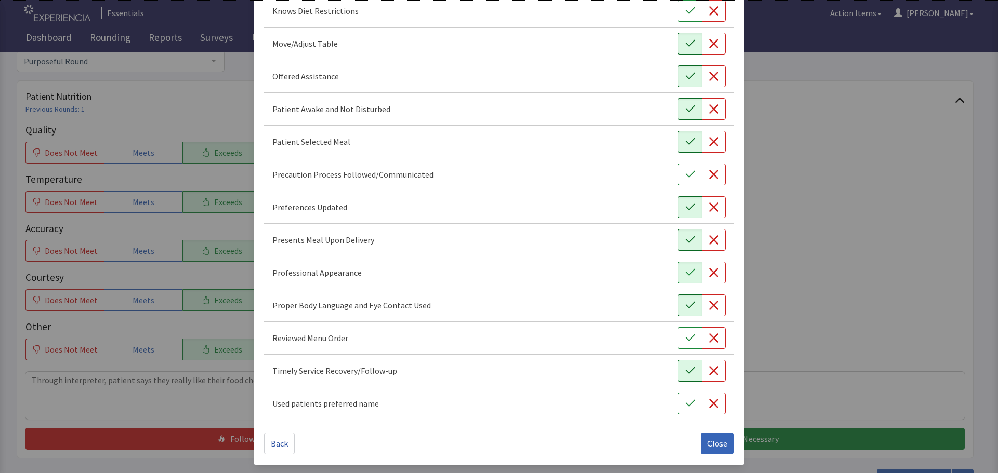
click at [687, 372] on icon "button" at bounding box center [690, 371] width 10 height 10
click at [707, 444] on span "Close" at bounding box center [717, 443] width 20 height 12
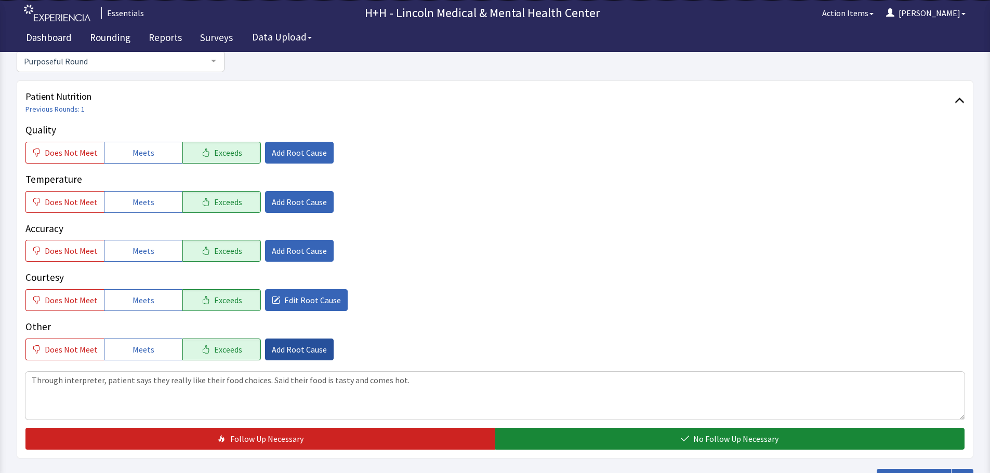
click at [274, 346] on span "Add Root Cause" at bounding box center [299, 349] width 55 height 12
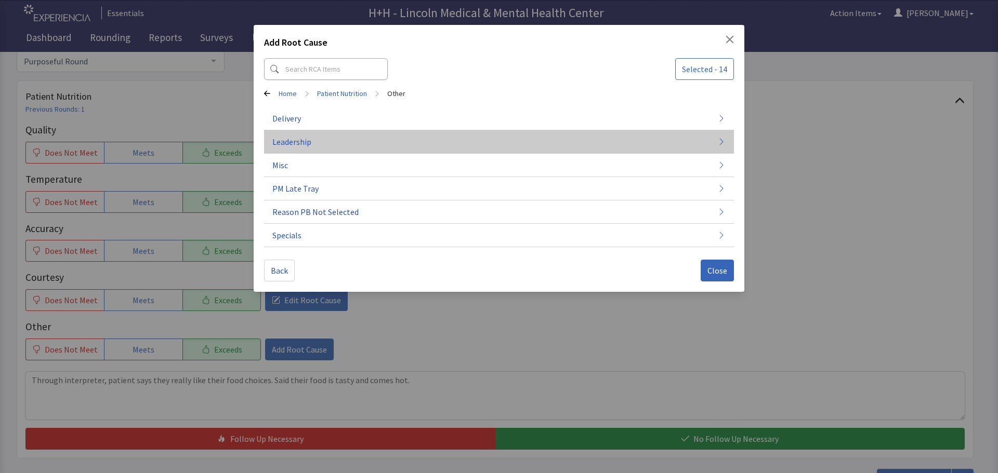
click at [315, 146] on button "Leadership" at bounding box center [499, 141] width 470 height 23
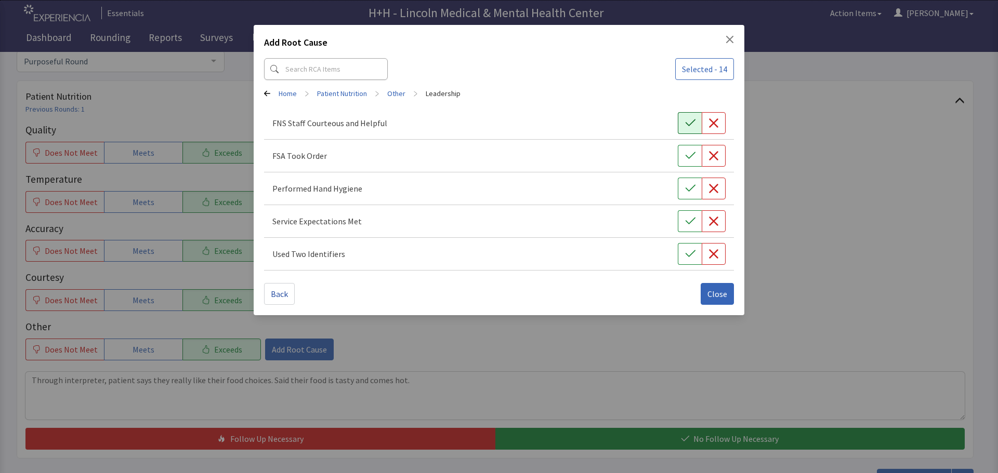
click at [692, 124] on icon "button" at bounding box center [690, 123] width 10 height 10
click at [691, 151] on icon "button" at bounding box center [690, 156] width 10 height 10
click at [687, 185] on icon "button" at bounding box center [690, 188] width 10 height 10
click at [693, 218] on icon "button" at bounding box center [690, 221] width 10 height 10
click at [691, 251] on icon "button" at bounding box center [690, 254] width 10 height 10
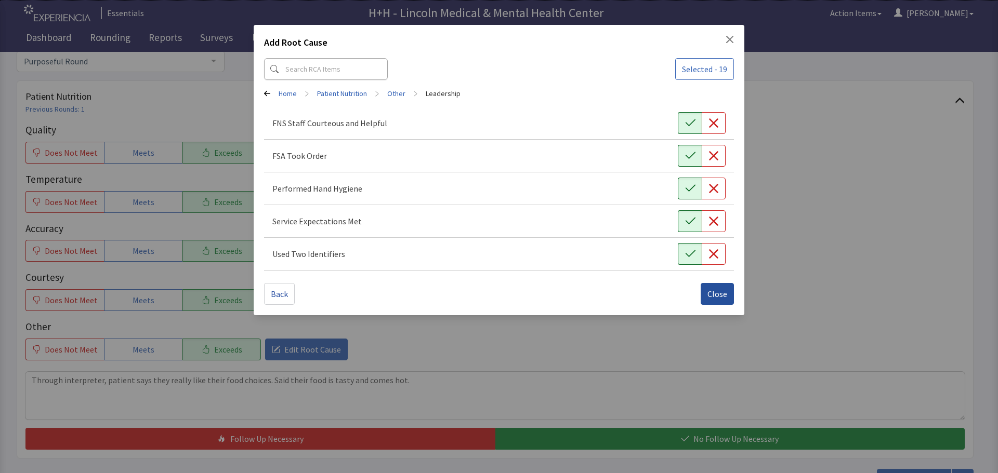
click at [714, 293] on span "Close" at bounding box center [717, 294] width 20 height 12
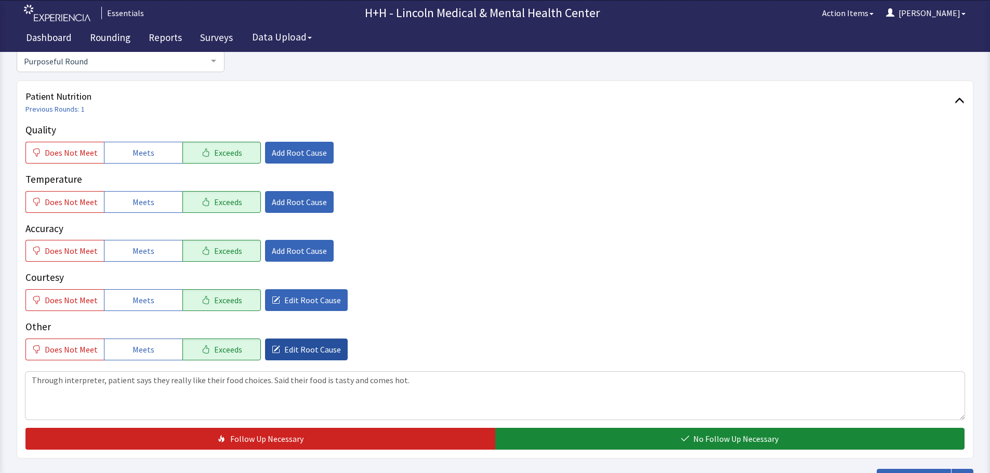
click at [312, 349] on span "Edit Root Cause" at bounding box center [312, 349] width 57 height 12
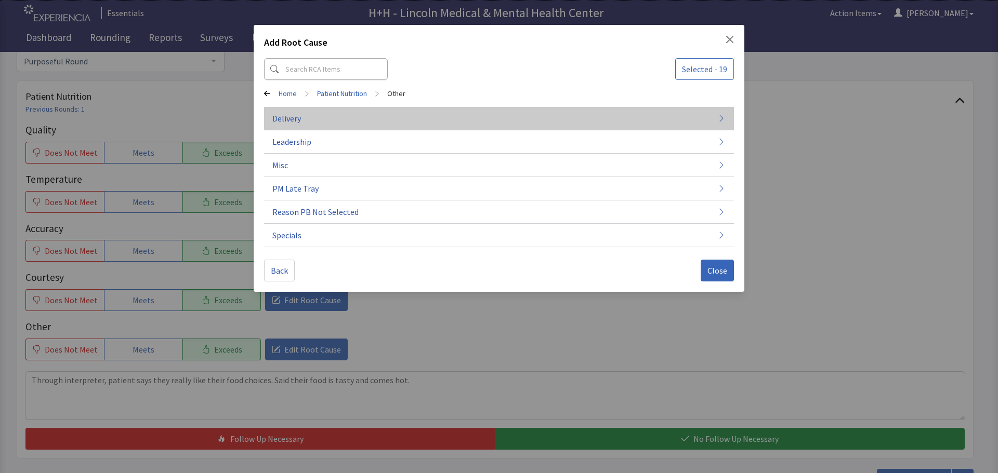
click at [303, 120] on button "Delivery" at bounding box center [499, 118] width 470 height 23
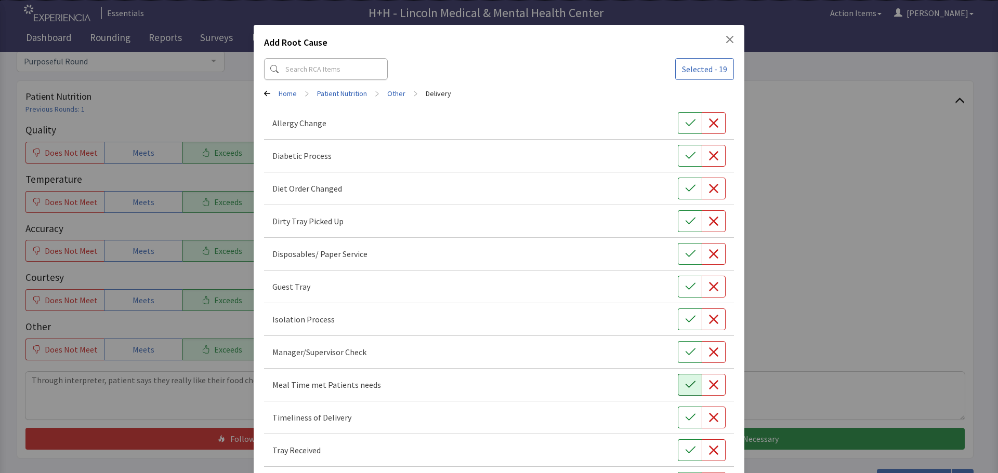
click at [685, 386] on icon "button" at bounding box center [690, 384] width 10 height 7
click at [678, 412] on button "button" at bounding box center [690, 418] width 24 height 22
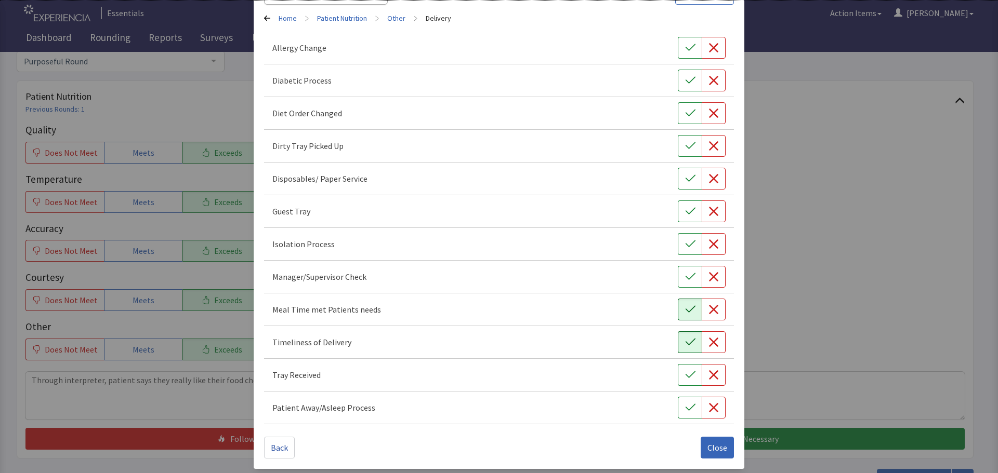
scroll to position [79, 0]
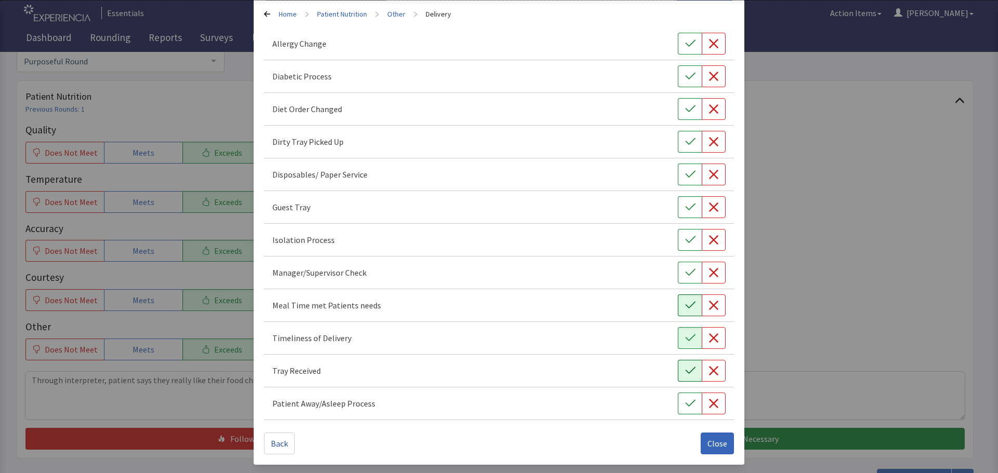
click at [685, 368] on icon "button" at bounding box center [690, 371] width 10 height 10
click at [678, 139] on button "button" at bounding box center [690, 142] width 24 height 22
click at [707, 443] on span "Close" at bounding box center [717, 443] width 20 height 12
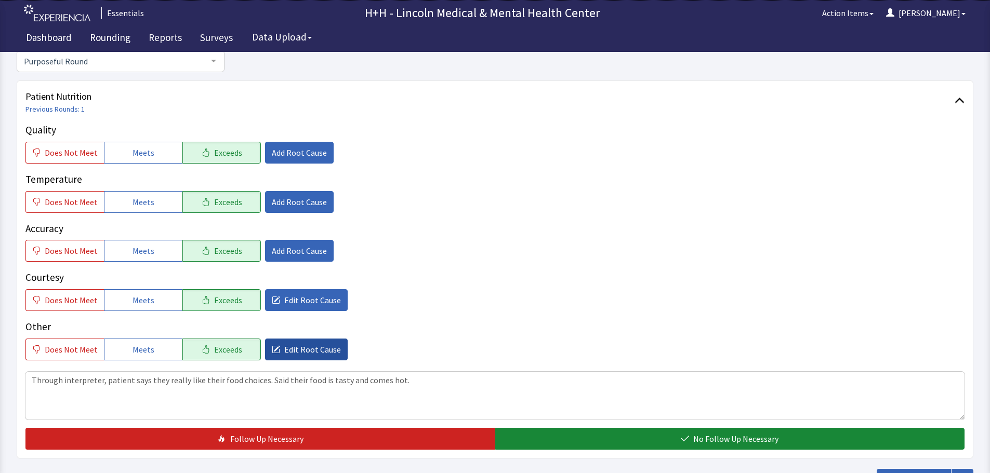
click at [326, 346] on span "Edit Root Cause" at bounding box center [312, 349] width 57 height 12
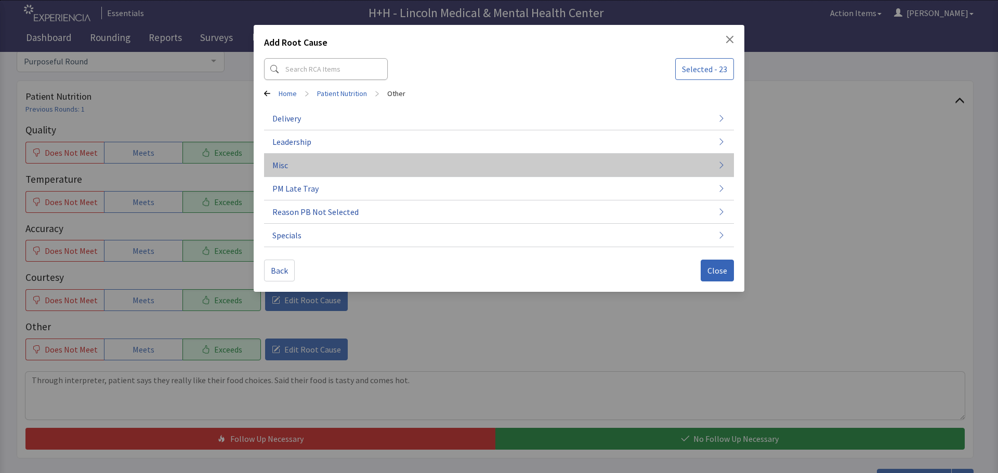
click at [278, 168] on span "Misc" at bounding box center [280, 165] width 16 height 12
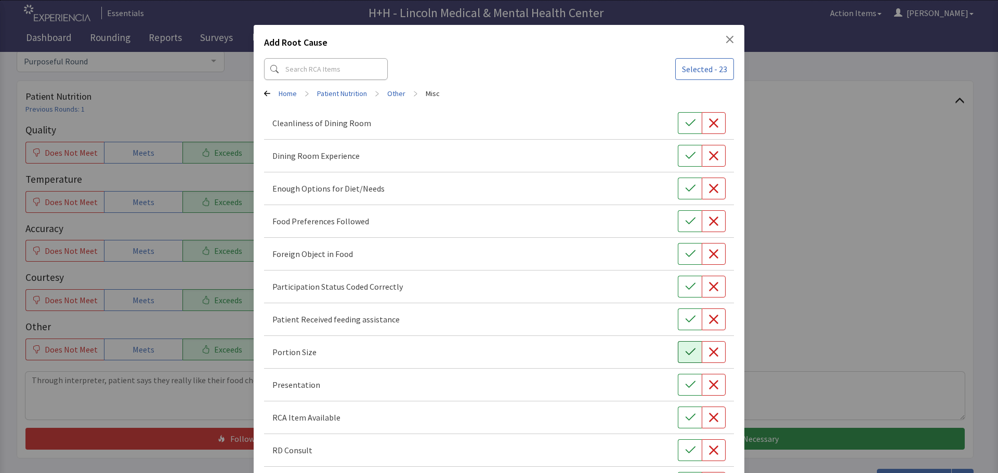
click at [678, 348] on button "button" at bounding box center [690, 352] width 24 height 22
click at [685, 385] on icon "button" at bounding box center [690, 384] width 10 height 7
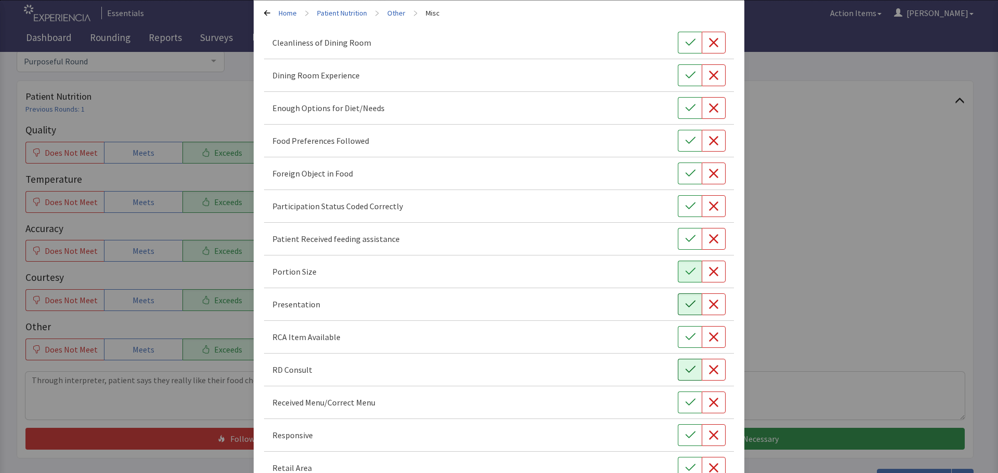
scroll to position [104, 0]
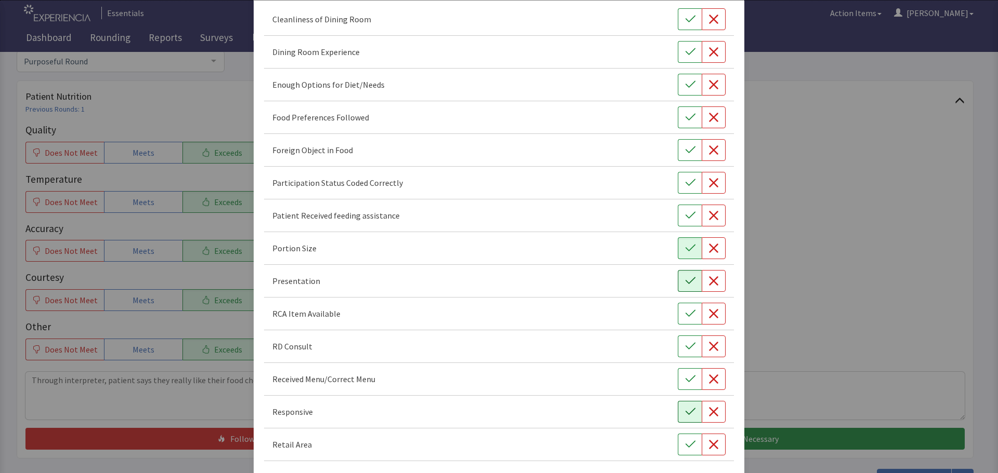
click at [685, 411] on icon "button" at bounding box center [690, 412] width 10 height 10
click at [685, 114] on icon "button" at bounding box center [690, 117] width 10 height 10
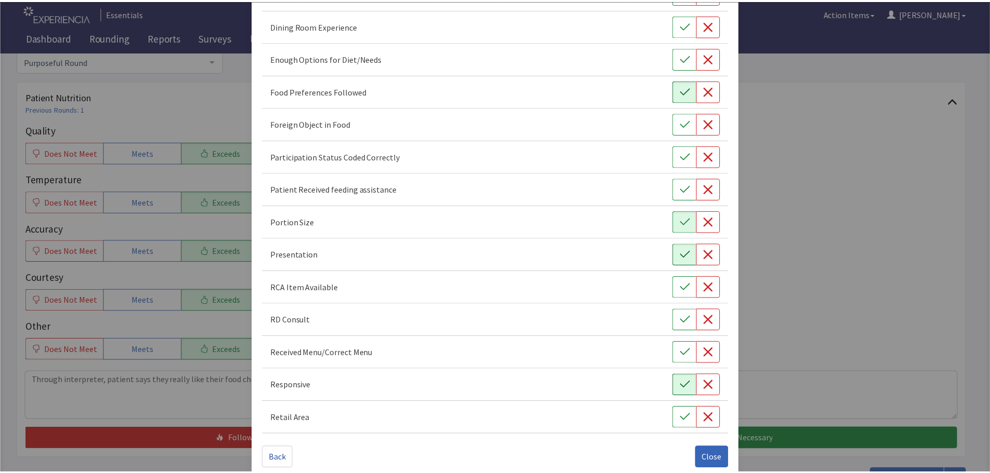
scroll to position [145, 0]
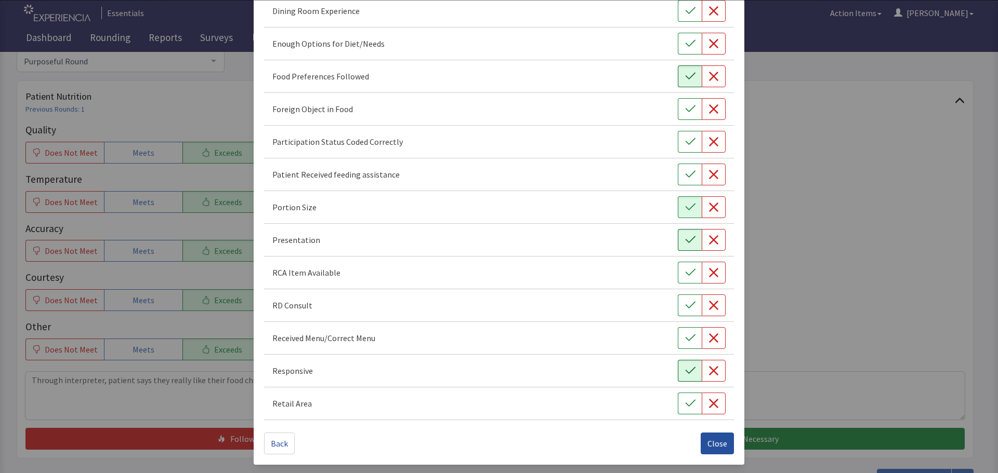
click at [712, 440] on span "Close" at bounding box center [717, 443] width 20 height 12
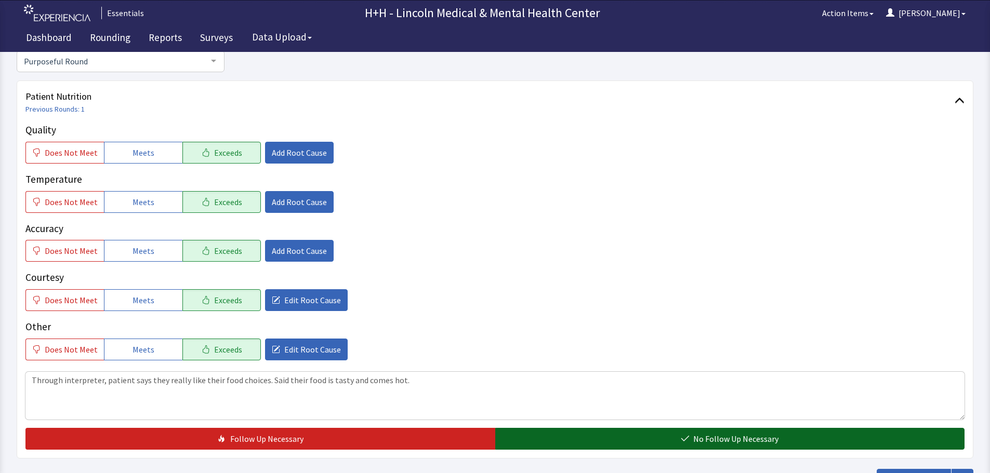
click at [591, 441] on button "No Follow Up Necessary" at bounding box center [730, 439] width 470 height 22
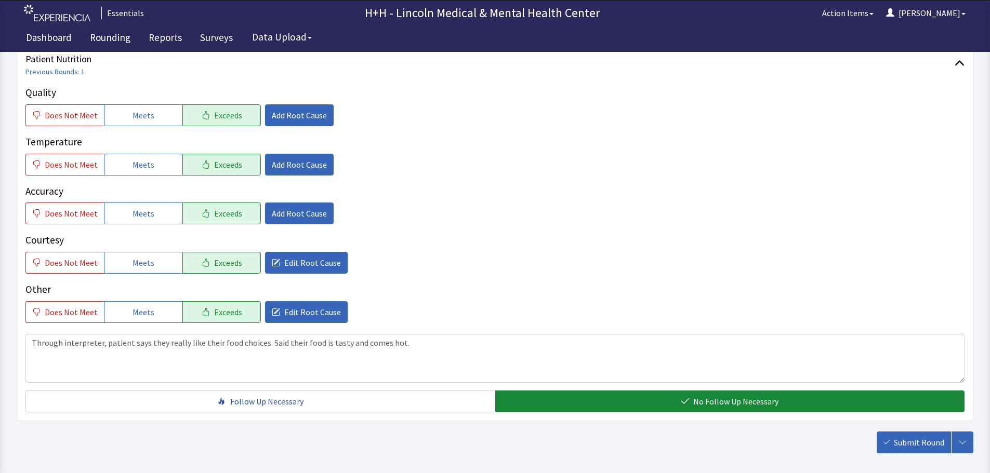
scroll to position [190, 0]
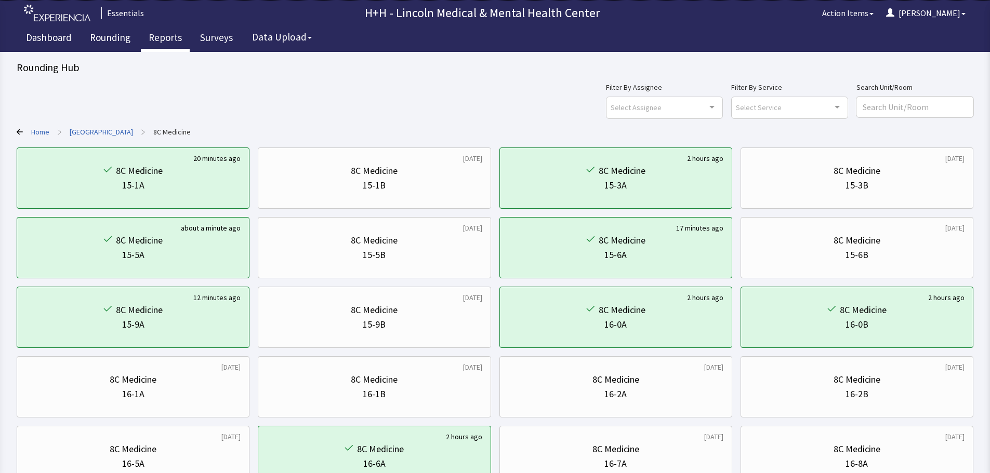
click at [170, 37] on link "Reports" at bounding box center [165, 39] width 49 height 26
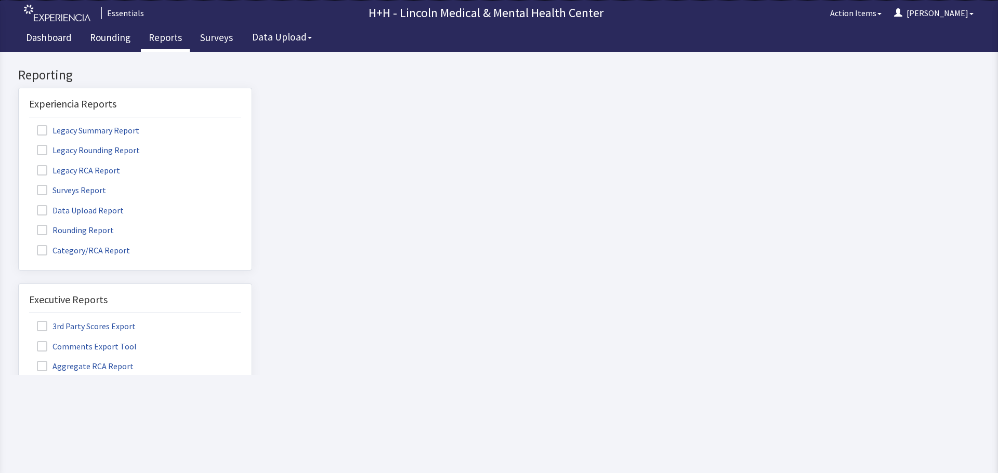
click at [45, 233] on span at bounding box center [42, 230] width 10 height 10
click at [19, 224] on input "Rounding Report" at bounding box center [19, 224] width 0 height 0
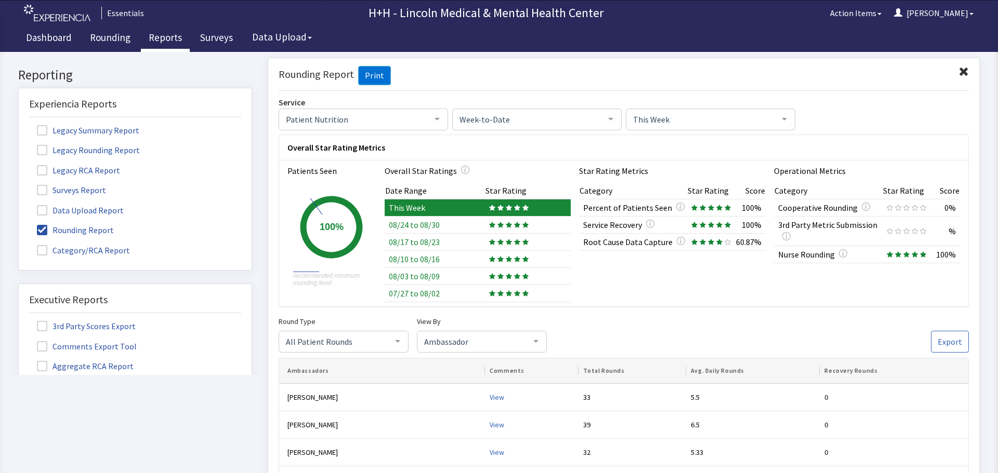
click at [959, 71] on span at bounding box center [963, 72] width 10 height 10
